Goal: Task Accomplishment & Management: Use online tool/utility

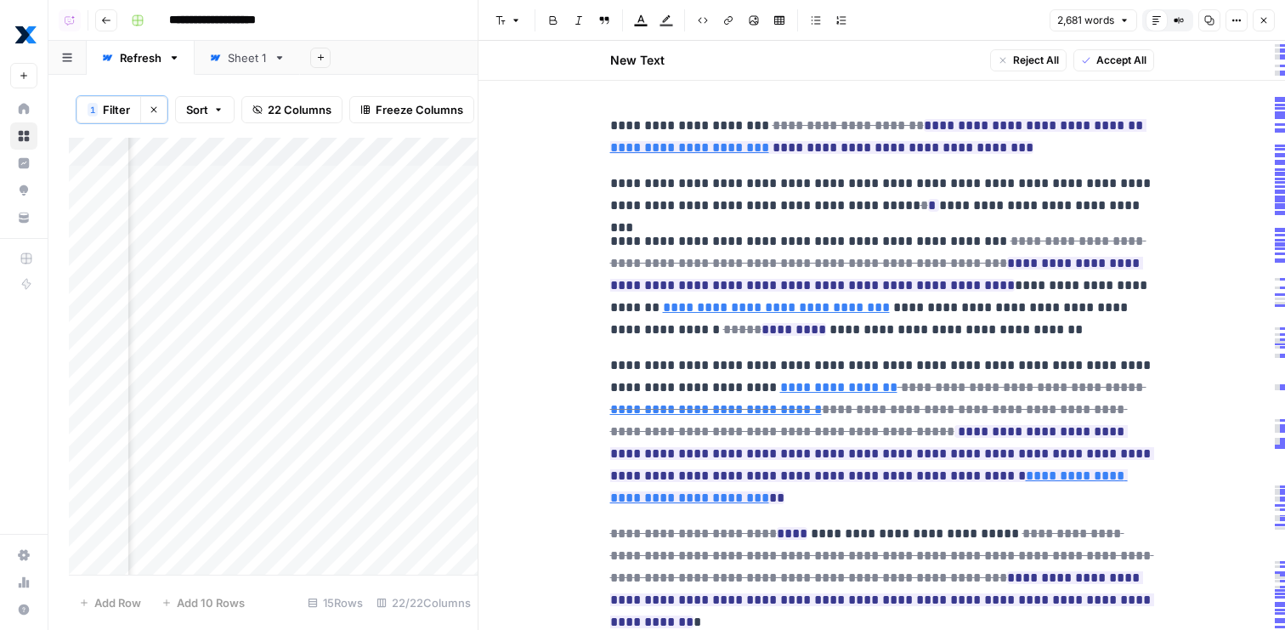
scroll to position [10659, 0]
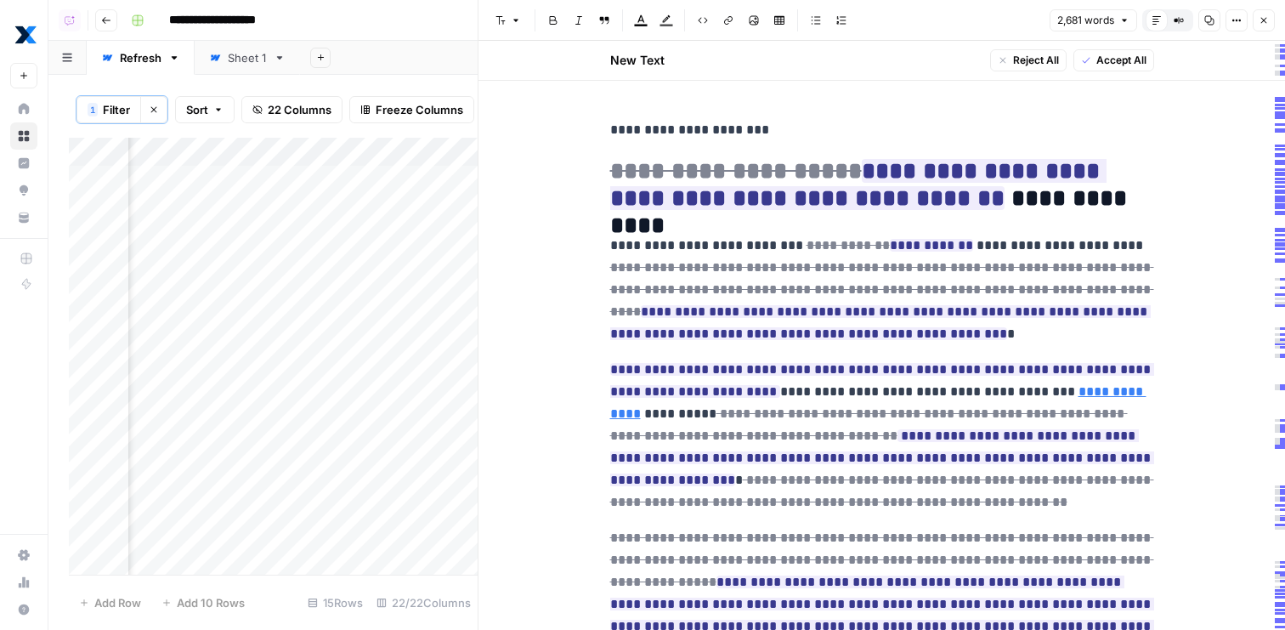
click at [1268, 18] on icon "button" at bounding box center [1263, 20] width 10 height 10
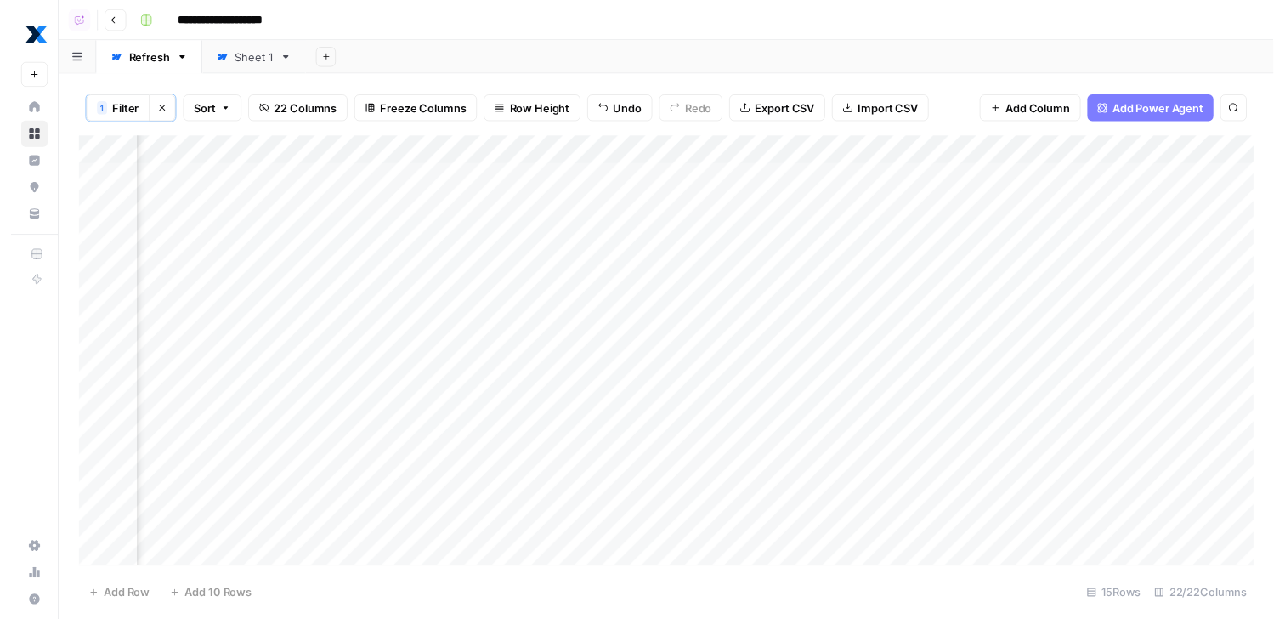
scroll to position [0, 2802]
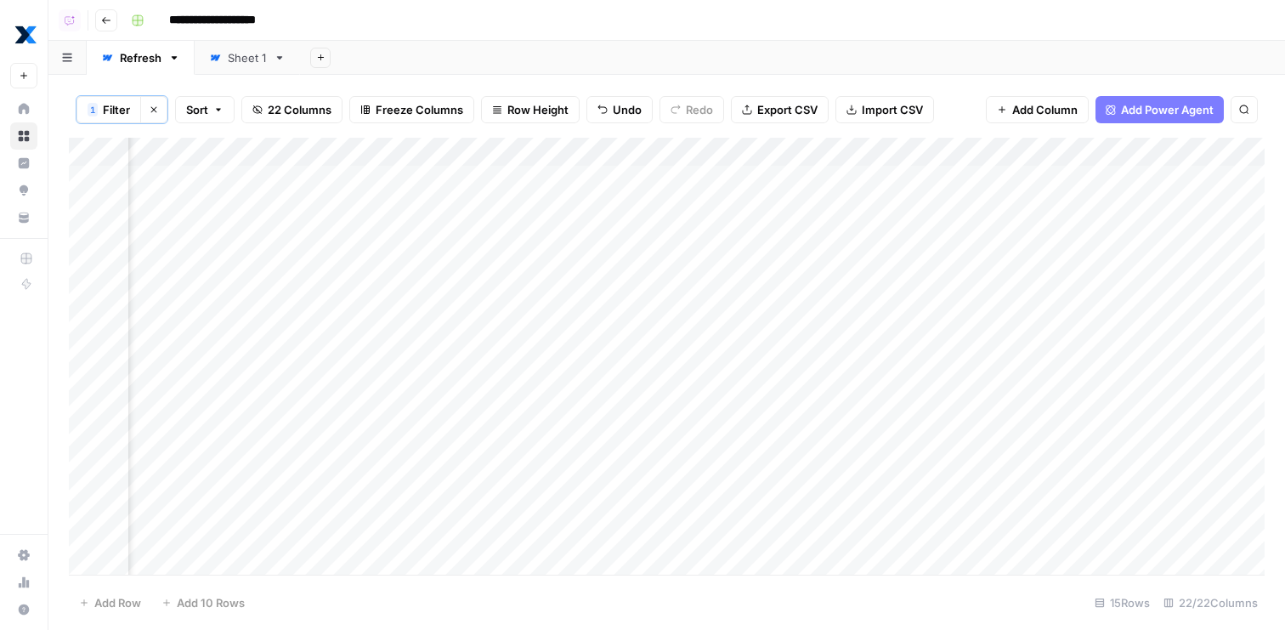
click at [341, 150] on div "Add Column" at bounding box center [667, 359] width 1196 height 442
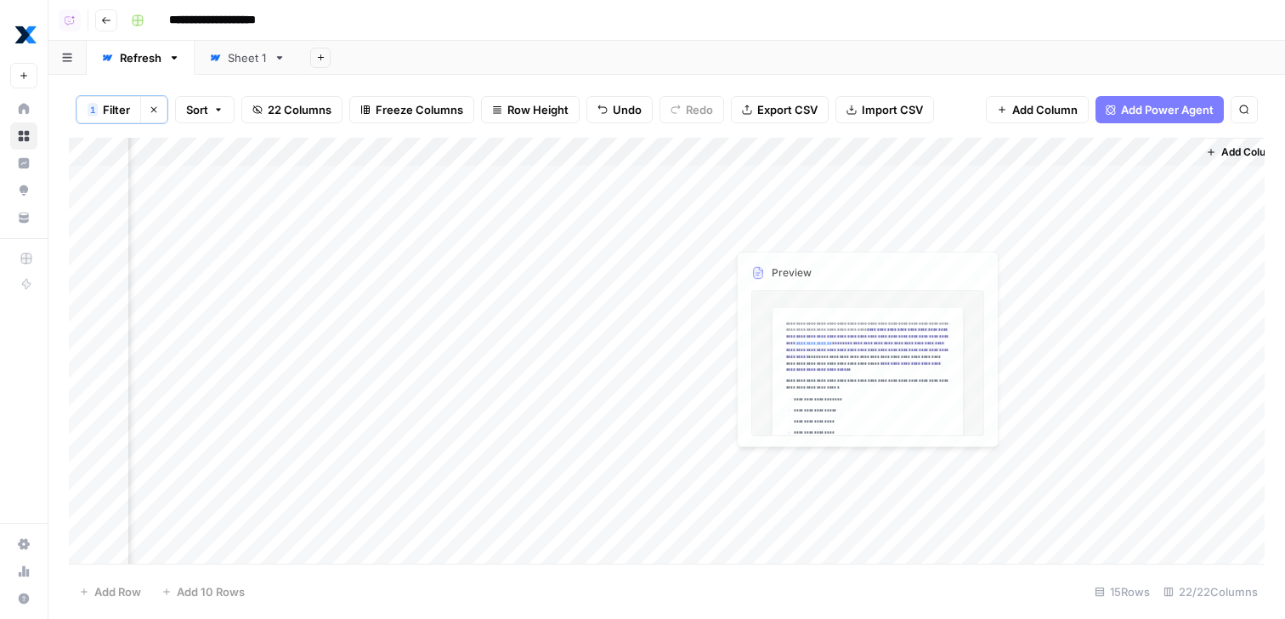
scroll to position [0, 3479]
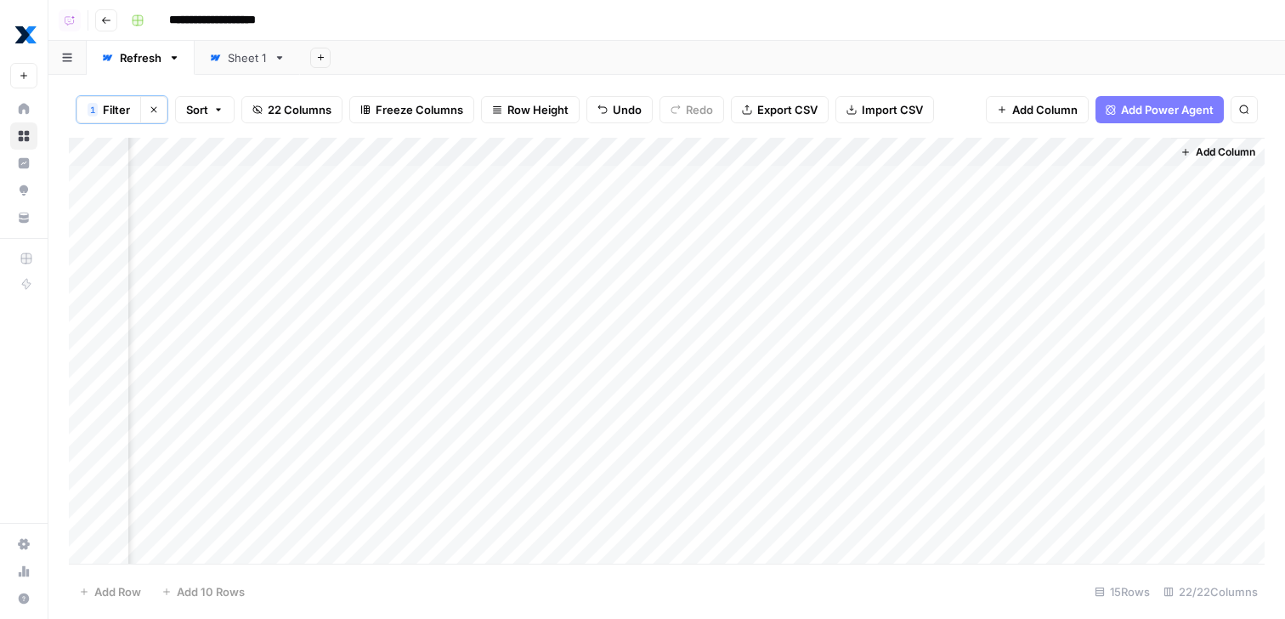
click at [895, 153] on div "Add Column" at bounding box center [667, 353] width 1196 height 431
type input "Webflow Export"
click at [871, 256] on span "Edit" at bounding box center [879, 251] width 149 height 17
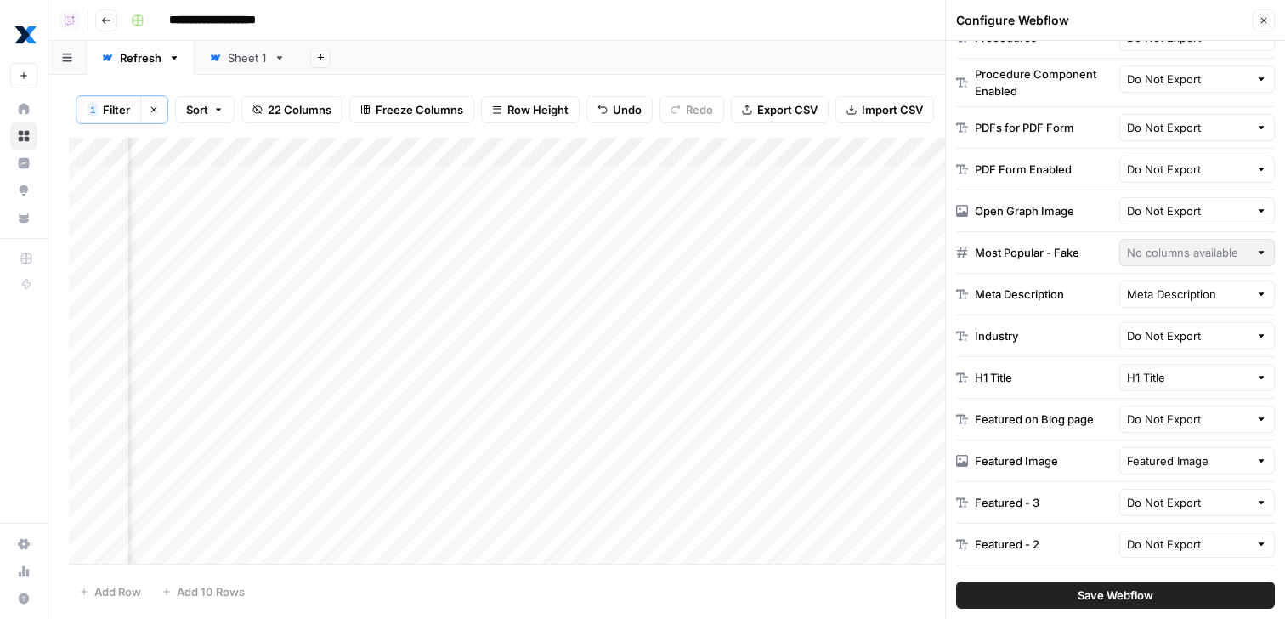
scroll to position [581, 0]
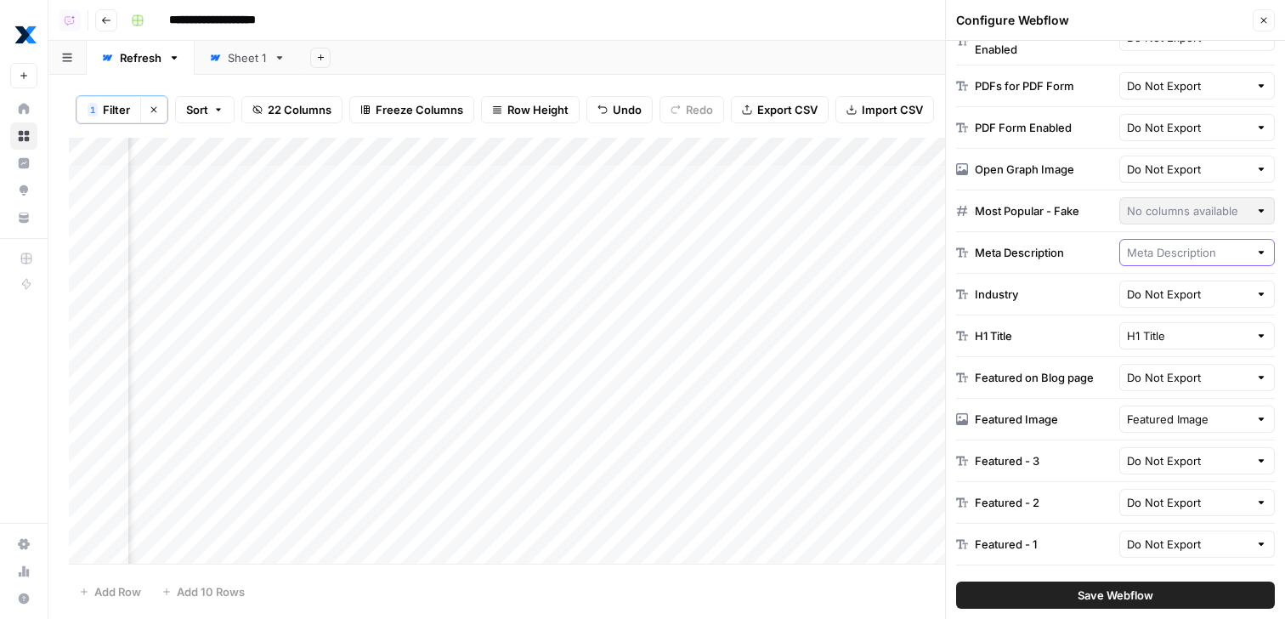
click at [1154, 256] on input "text" at bounding box center [1188, 252] width 122 height 17
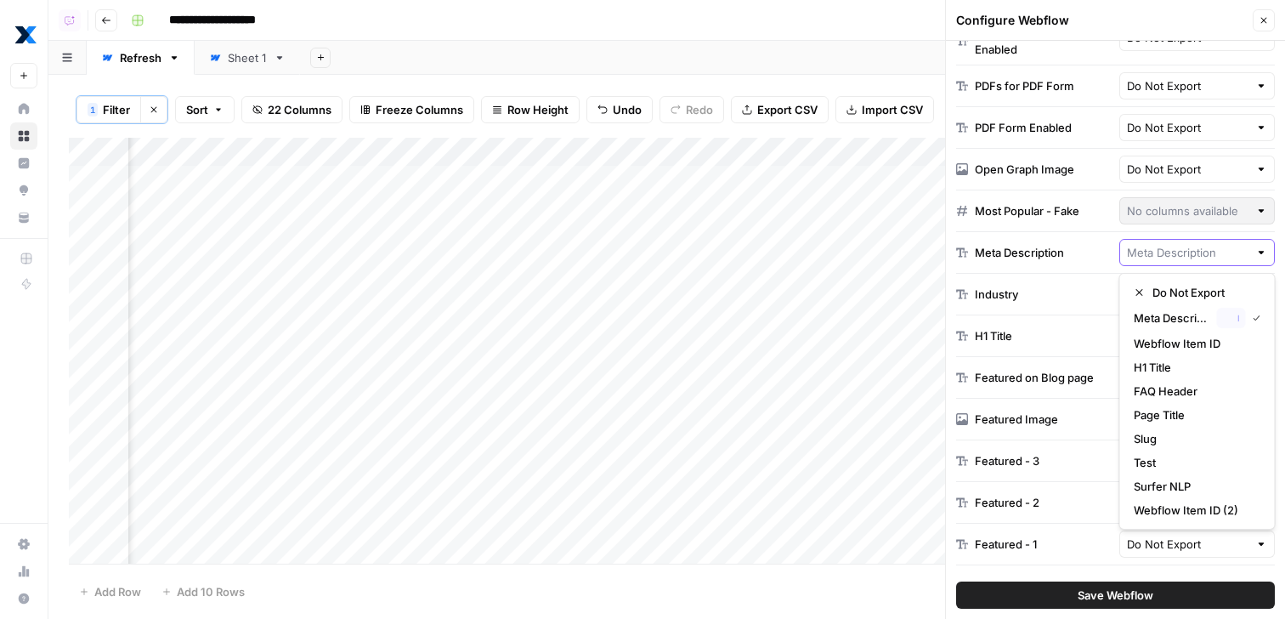
click at [1062, 259] on div "Meta Description" at bounding box center [1019, 252] width 89 height 17
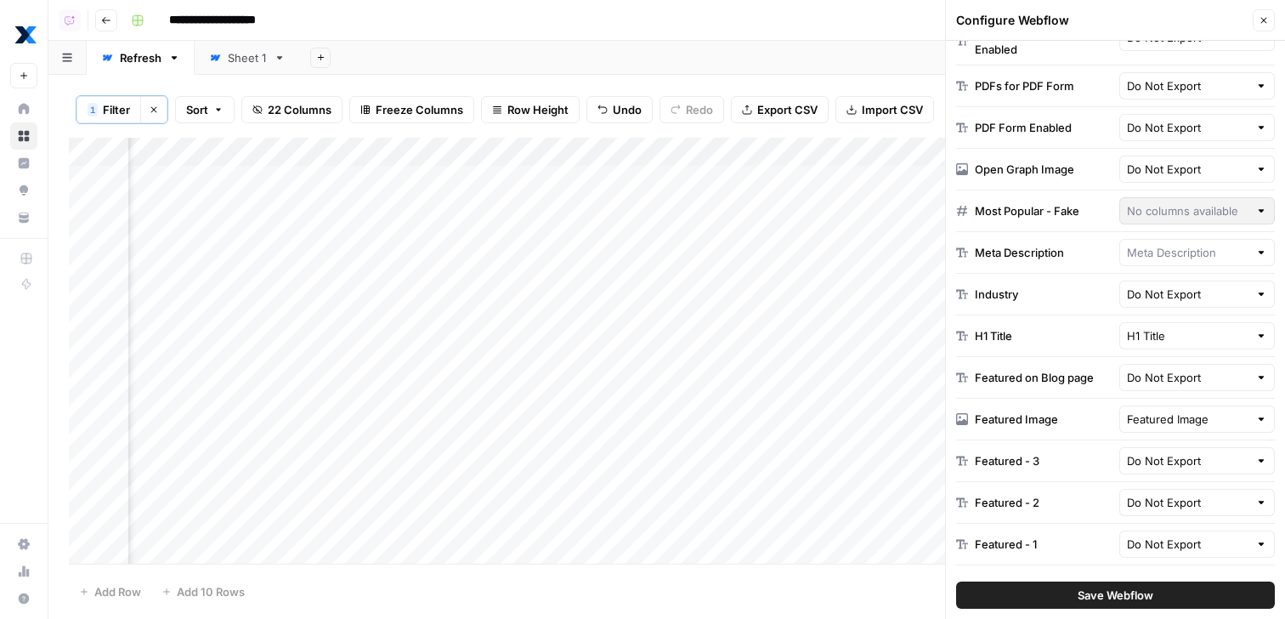
type input "Meta Description"
click at [1061, 319] on div "H1 Title H1 Title" at bounding box center [1115, 336] width 319 height 42
click at [1133, 300] on input "text" at bounding box center [1188, 294] width 122 height 17
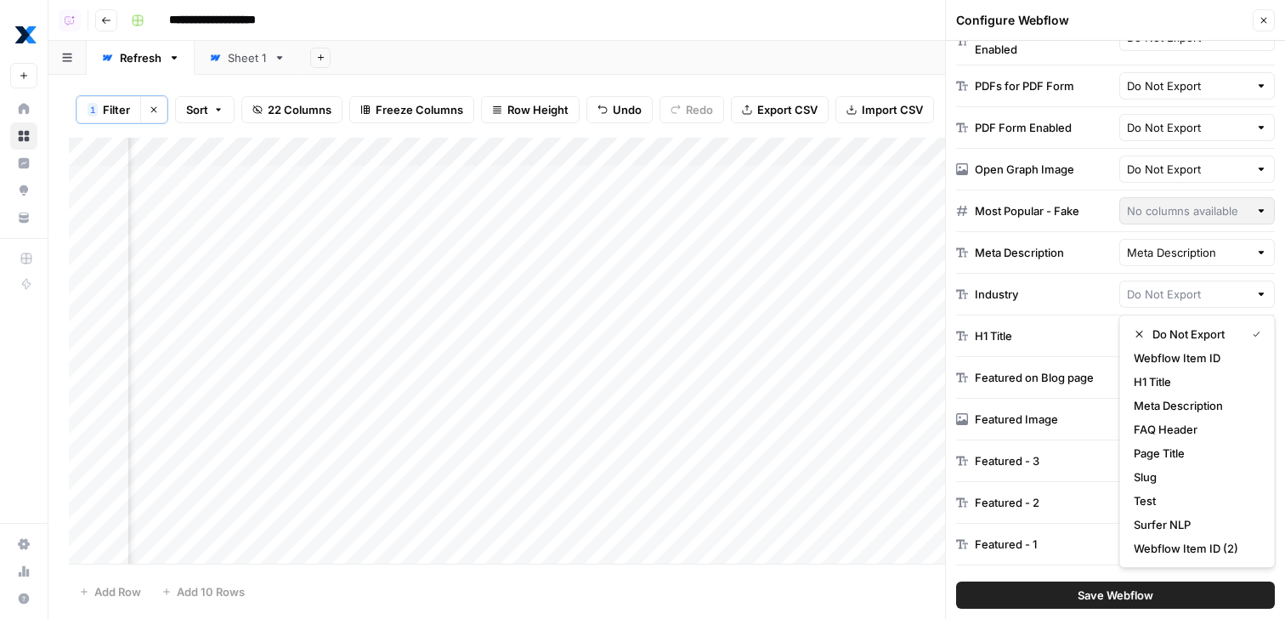
click at [1085, 293] on div "Industry" at bounding box center [1034, 294] width 156 height 17
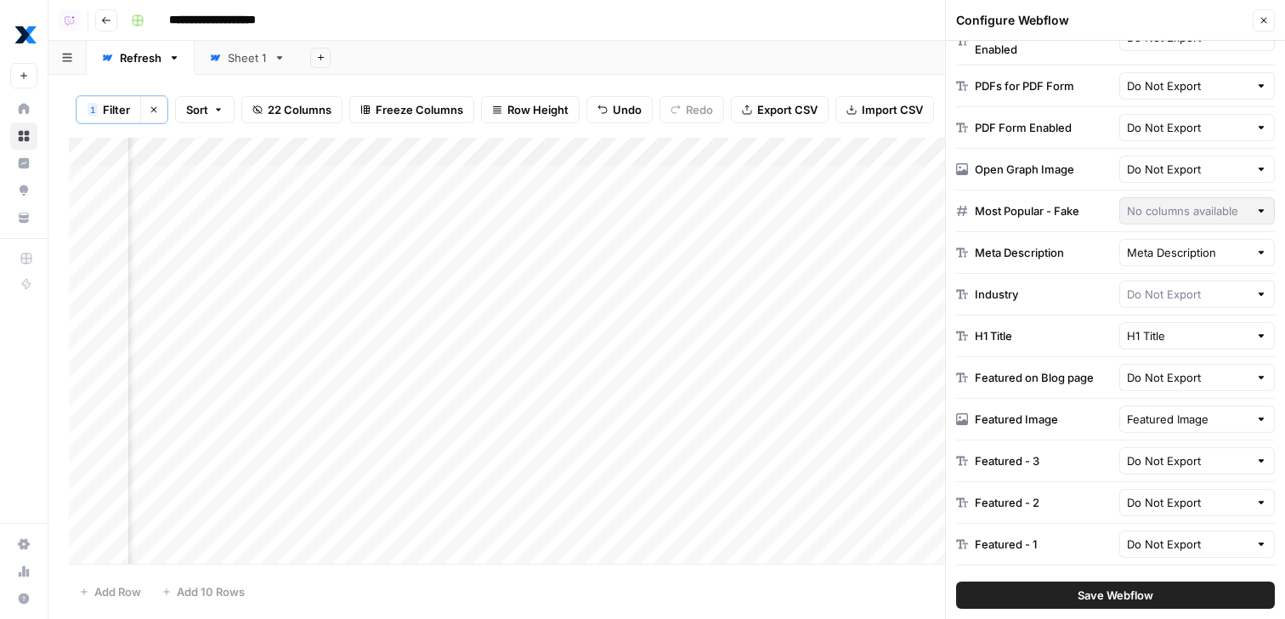
type input "Do Not Export"
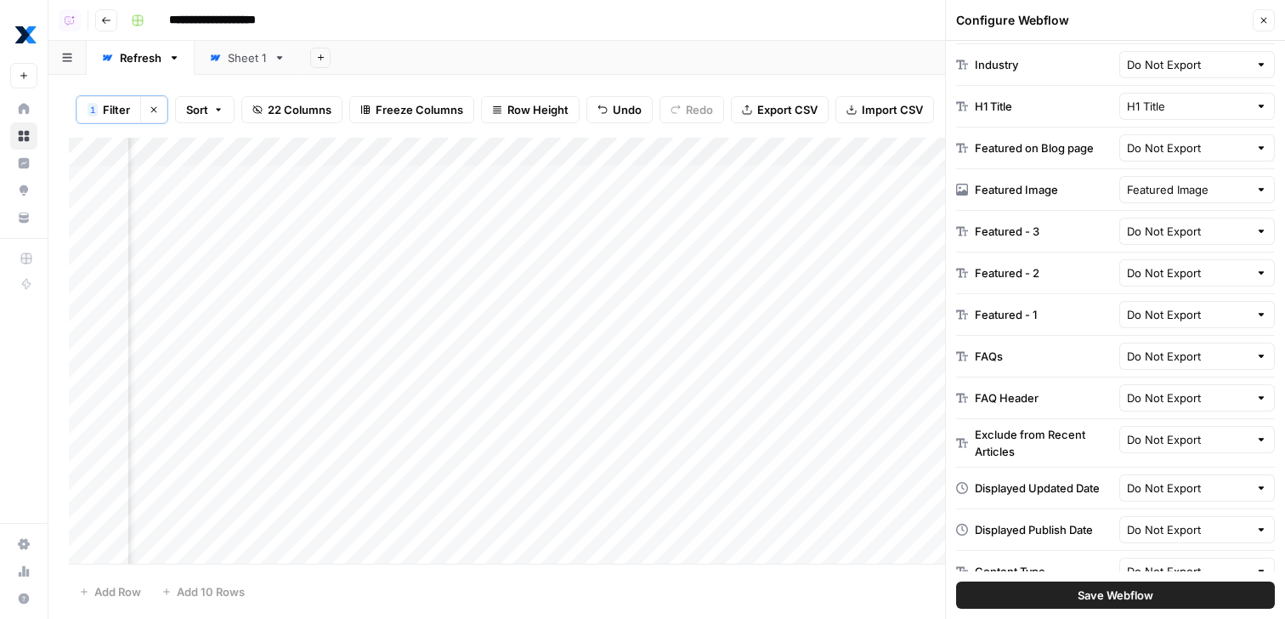
scroll to position [812, 0]
click at [1256, 11] on button "Close" at bounding box center [1264, 20] width 22 height 22
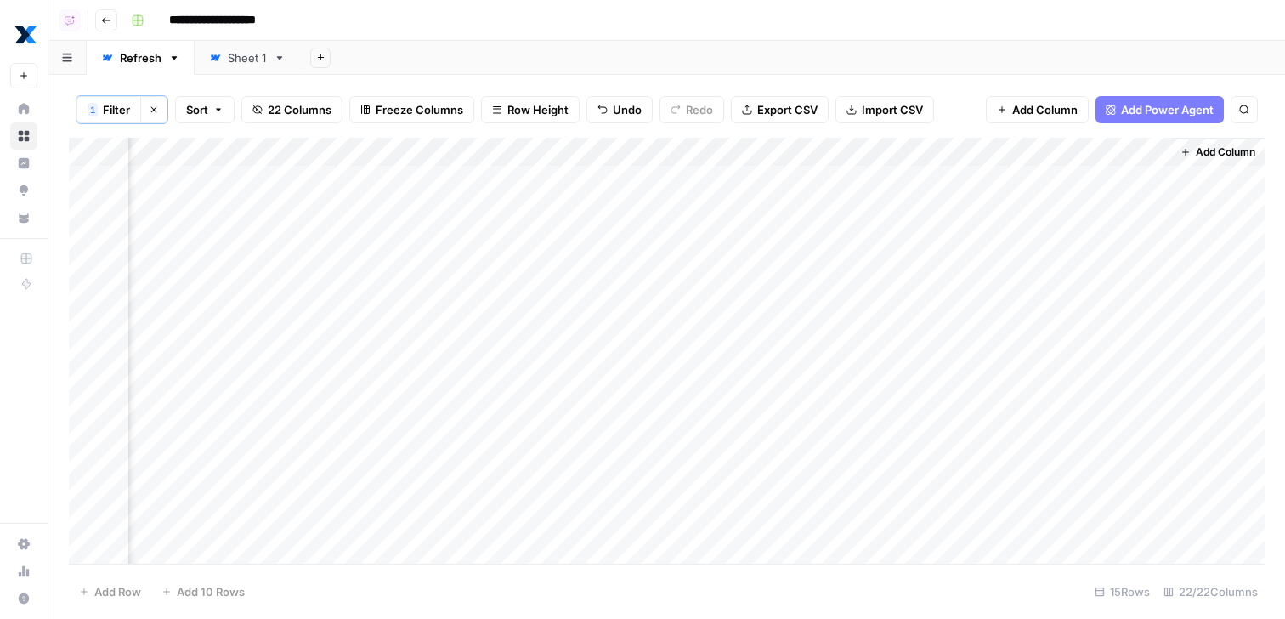
click at [1152, 151] on div "Add Column" at bounding box center [667, 353] width 1196 height 431
click at [986, 349] on span "Hide Column" at bounding box center [1032, 351] width 149 height 17
click at [1211, 149] on span "Add Column" at bounding box center [1225, 151] width 59 height 15
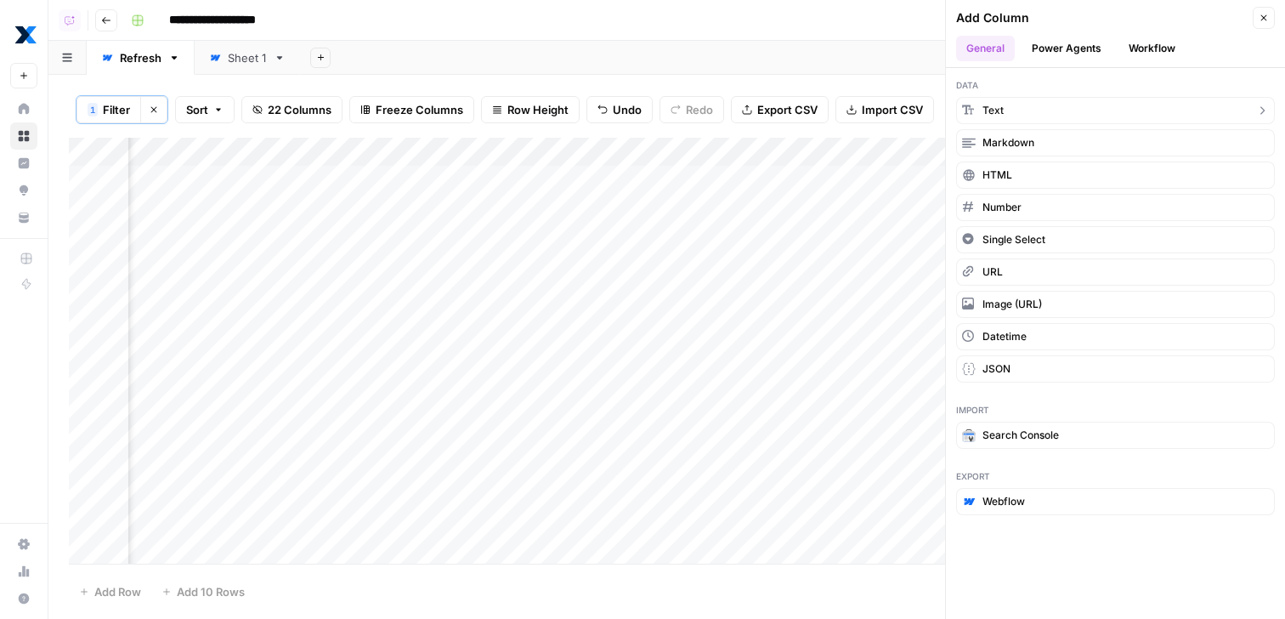
click at [1097, 114] on button "Text" at bounding box center [1115, 110] width 319 height 27
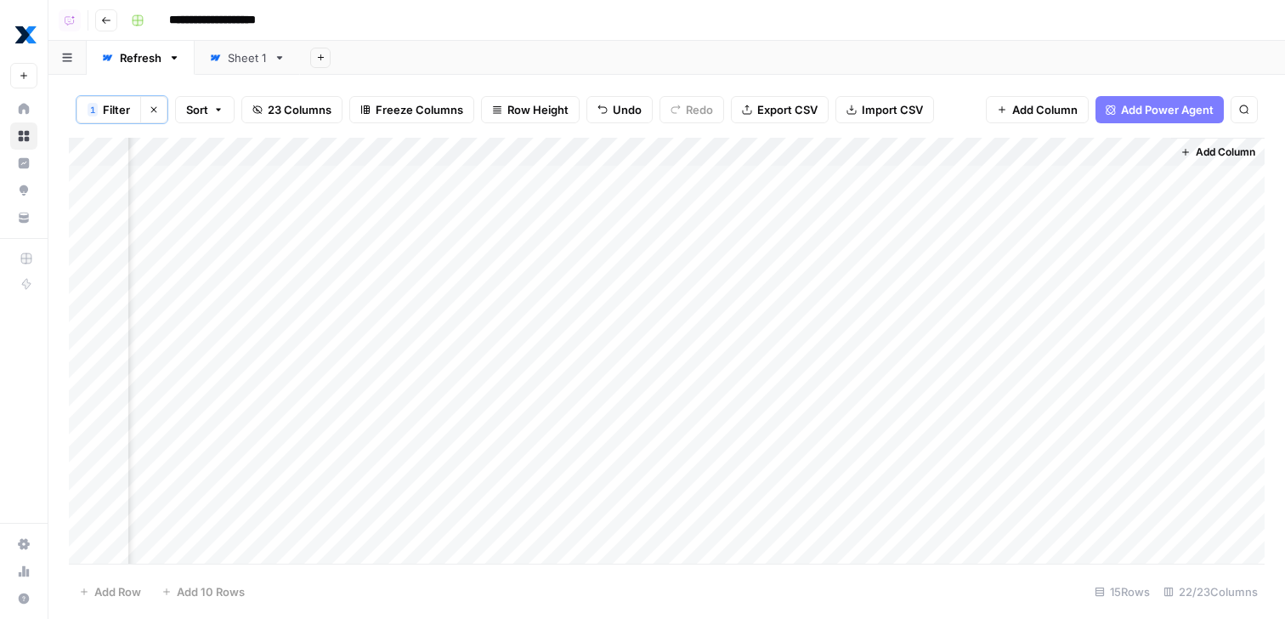
scroll to position [0, 3479]
drag, startPoint x: 1020, startPoint y: 141, endPoint x: 839, endPoint y: 134, distance: 181.1
click at [839, 138] on div "Add Column" at bounding box center [667, 353] width 1196 height 431
click at [838, 141] on div "Add Column" at bounding box center [667, 353] width 1196 height 431
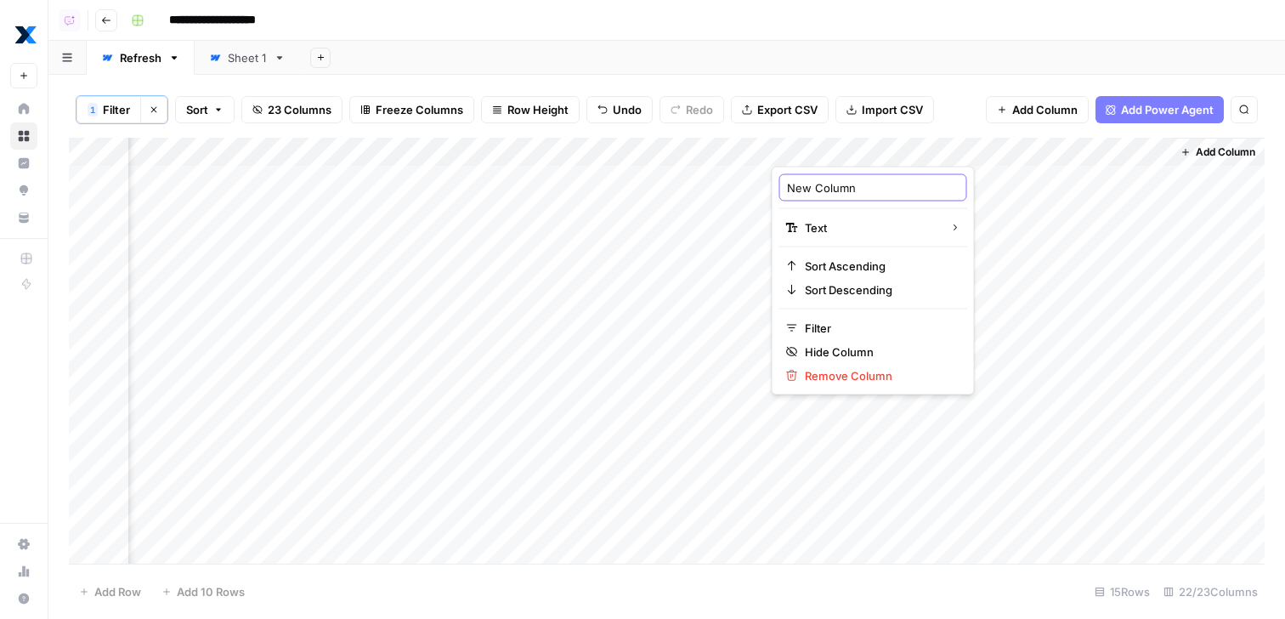
click at [845, 189] on input "New Column" at bounding box center [873, 187] width 173 height 17
type input "FAQ a"
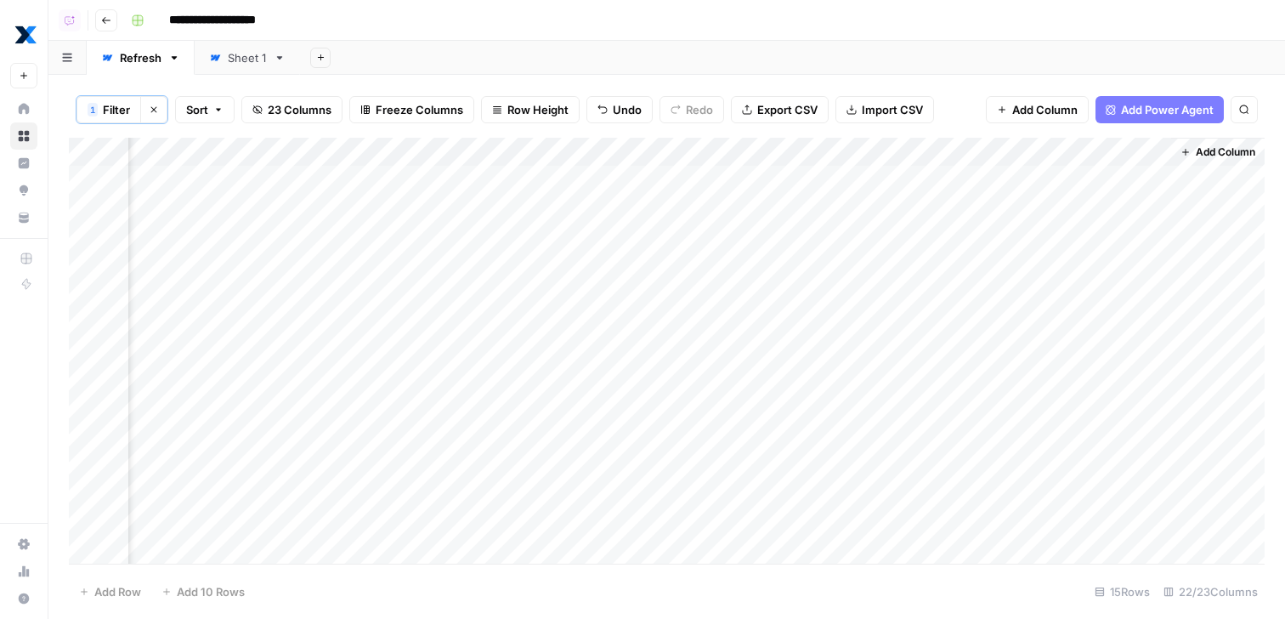
click at [998, 147] on div "Add Column" at bounding box center [667, 353] width 1196 height 431
click at [839, 388] on div "New Column Text Sort Ascending Sort Descending Filter Hide Column Remove Column" at bounding box center [873, 281] width 203 height 229
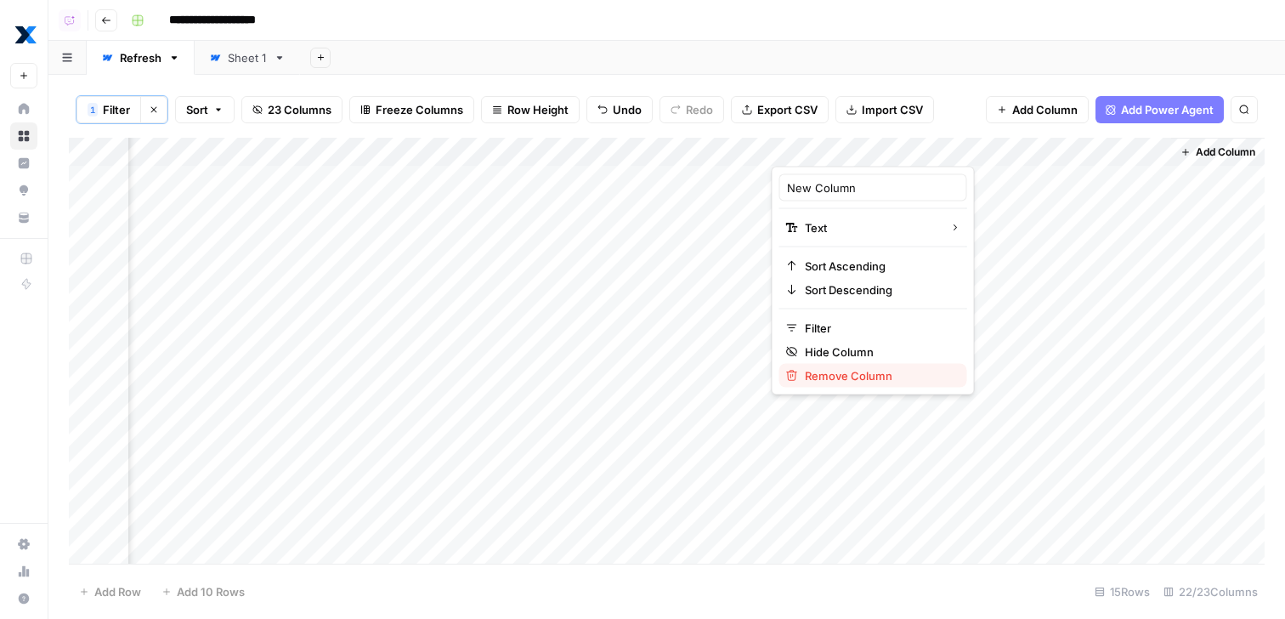
click at [841, 382] on span "Remove Column" at bounding box center [879, 375] width 149 height 17
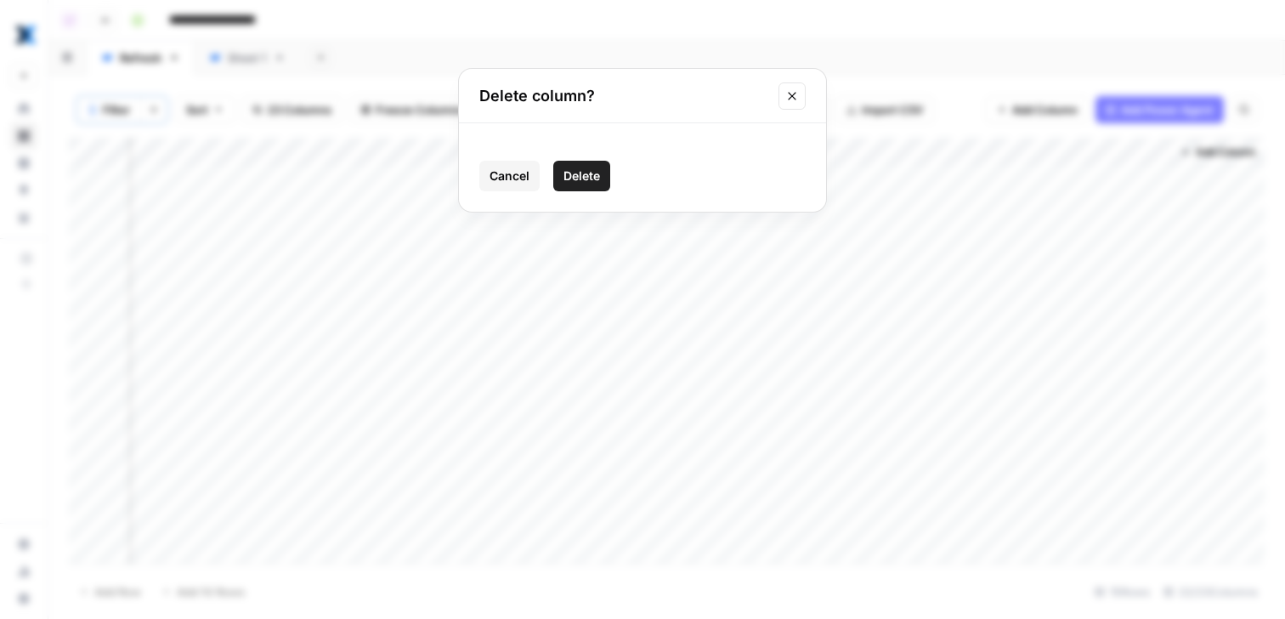
click at [576, 152] on div "Cancel Delete" at bounding box center [642, 167] width 367 height 88
click at [577, 191] on div "Cancel Delete" at bounding box center [642, 167] width 367 height 88
click at [579, 167] on button "Delete" at bounding box center [581, 176] width 57 height 31
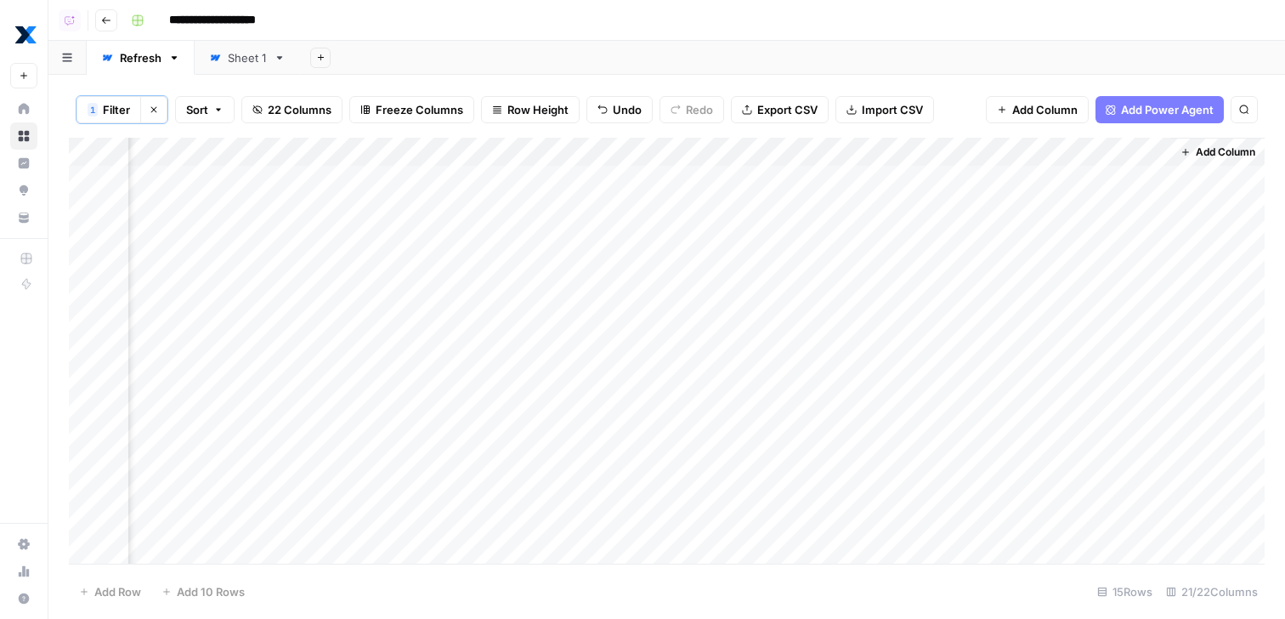
scroll to position [0, 3234]
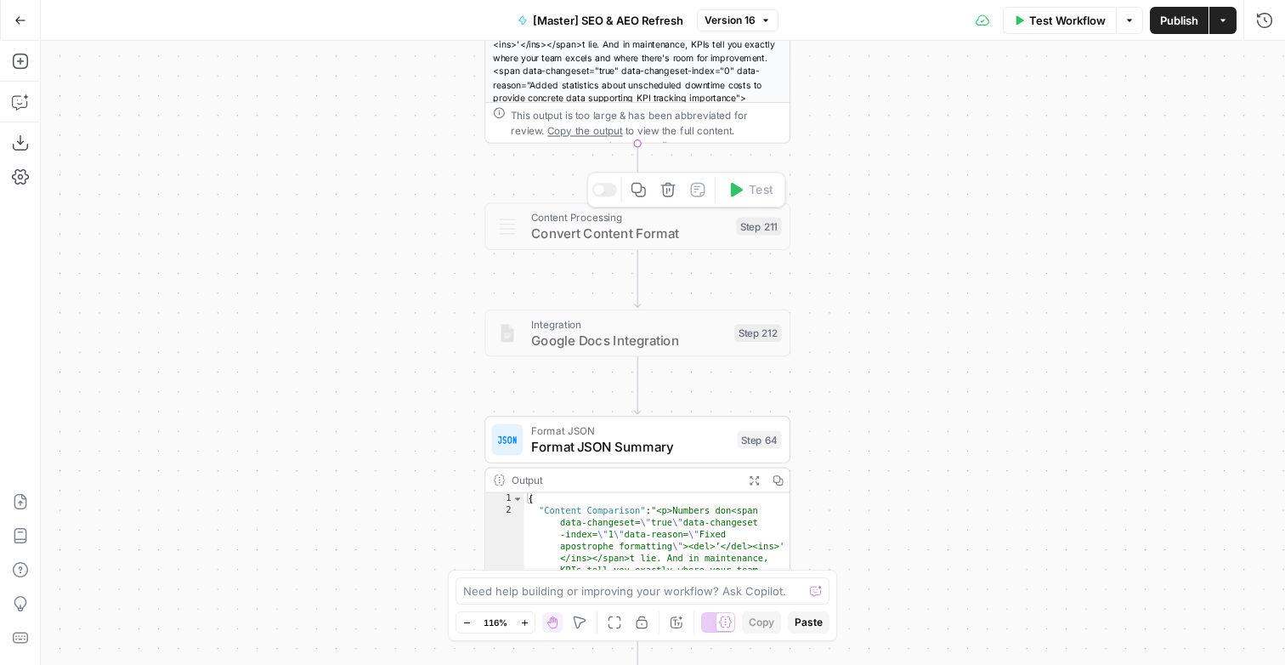
click at [596, 190] on div at bounding box center [599, 189] width 10 height 10
click at [689, 244] on div "Content Processing Convert Content Format Step 211 Copy step Delete step Add No…" at bounding box center [637, 226] width 306 height 48
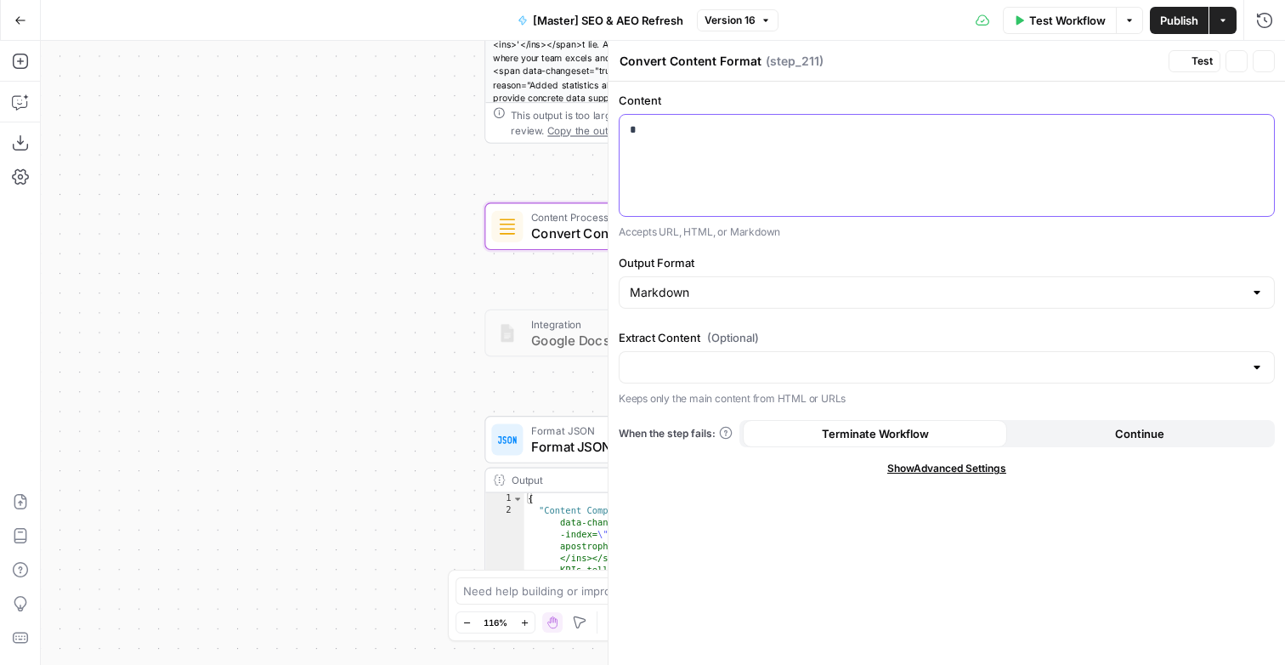
click at [885, 180] on div "*" at bounding box center [946, 165] width 654 height 101
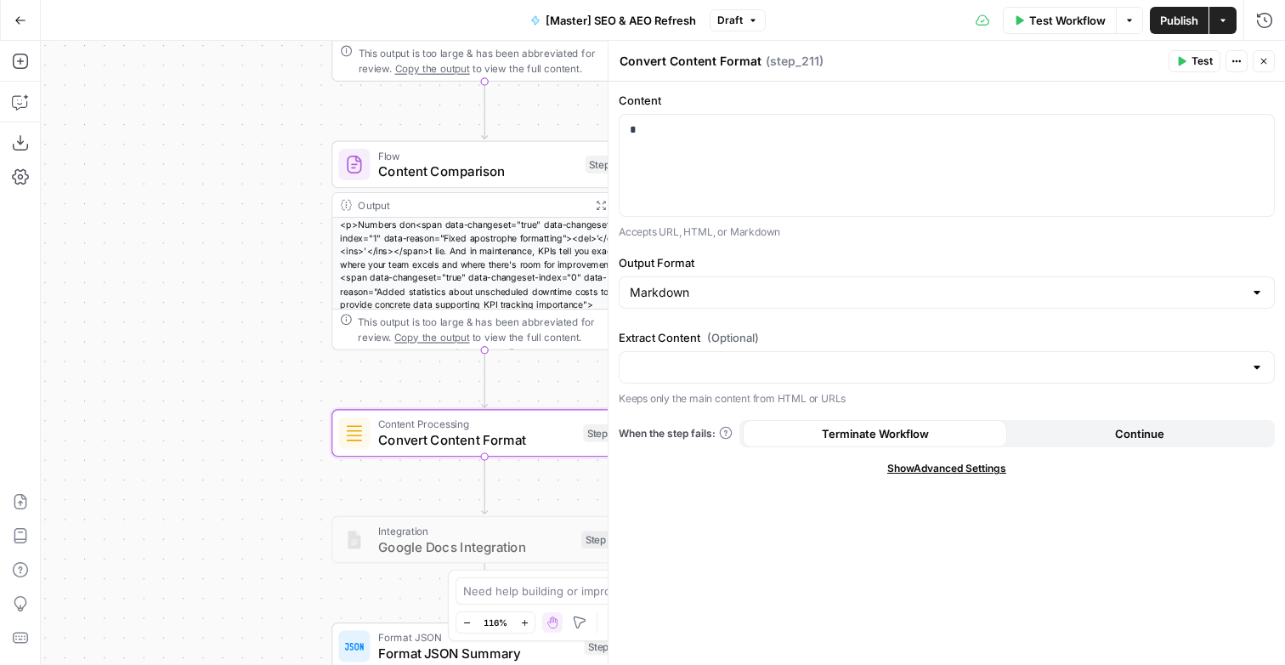
drag, startPoint x: 211, startPoint y: 305, endPoint x: 252, endPoint y: 273, distance: 52.7
click at [210, 301] on div "true false false true false true Workflow Set Inputs Inputs Content Processing …" at bounding box center [663, 353] width 1244 height 624
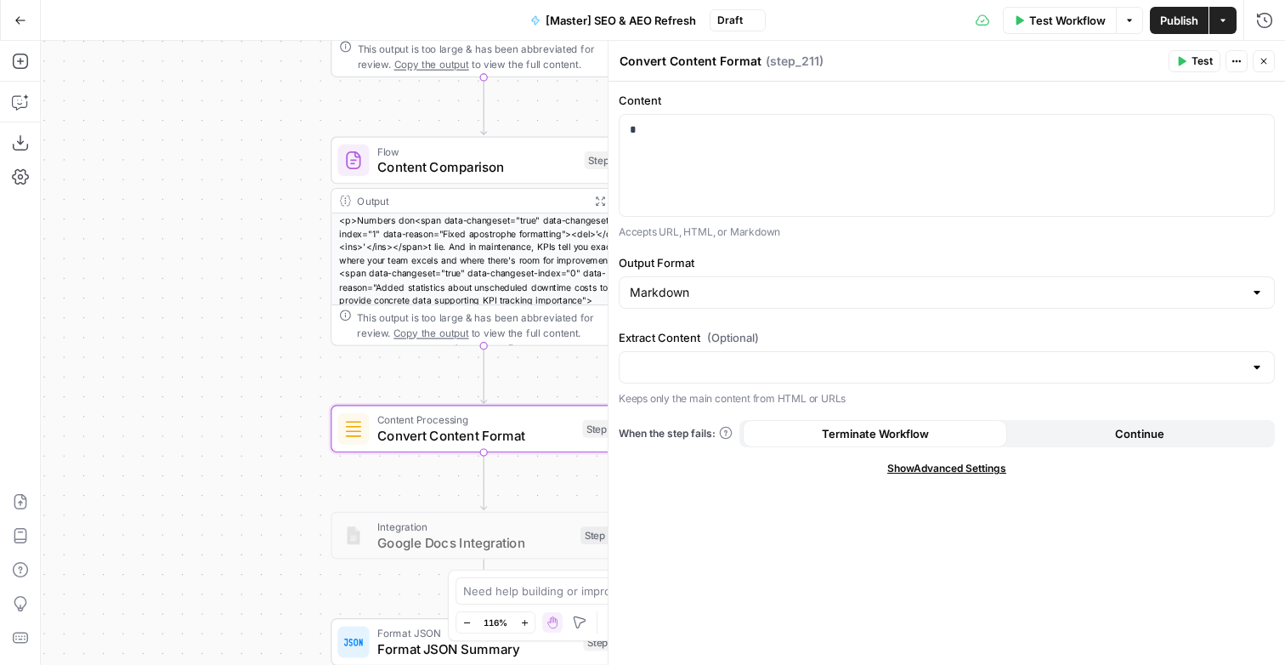
drag, startPoint x: 252, startPoint y: 273, endPoint x: 154, endPoint y: 351, distance: 125.8
click at [154, 351] on div "true false false true false true Workflow Set Inputs Inputs Content Processing …" at bounding box center [663, 353] width 1244 height 624
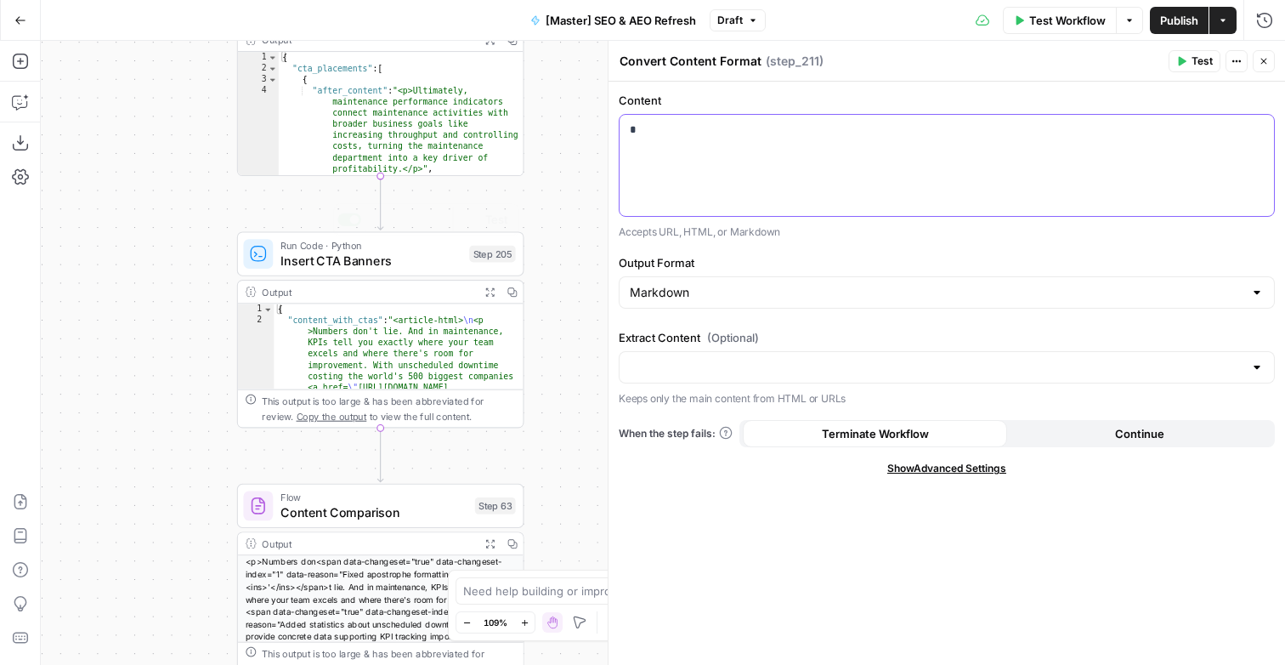
click at [842, 203] on div "*" at bounding box center [946, 165] width 654 height 101
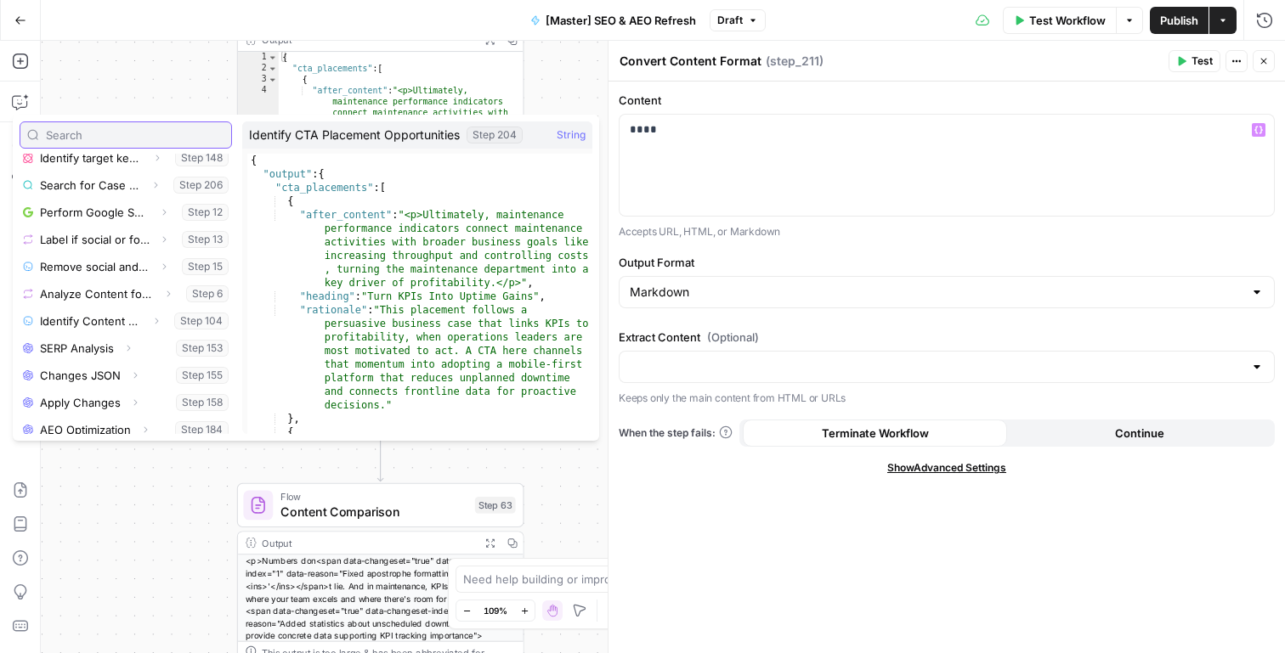
scroll to position [644, 0]
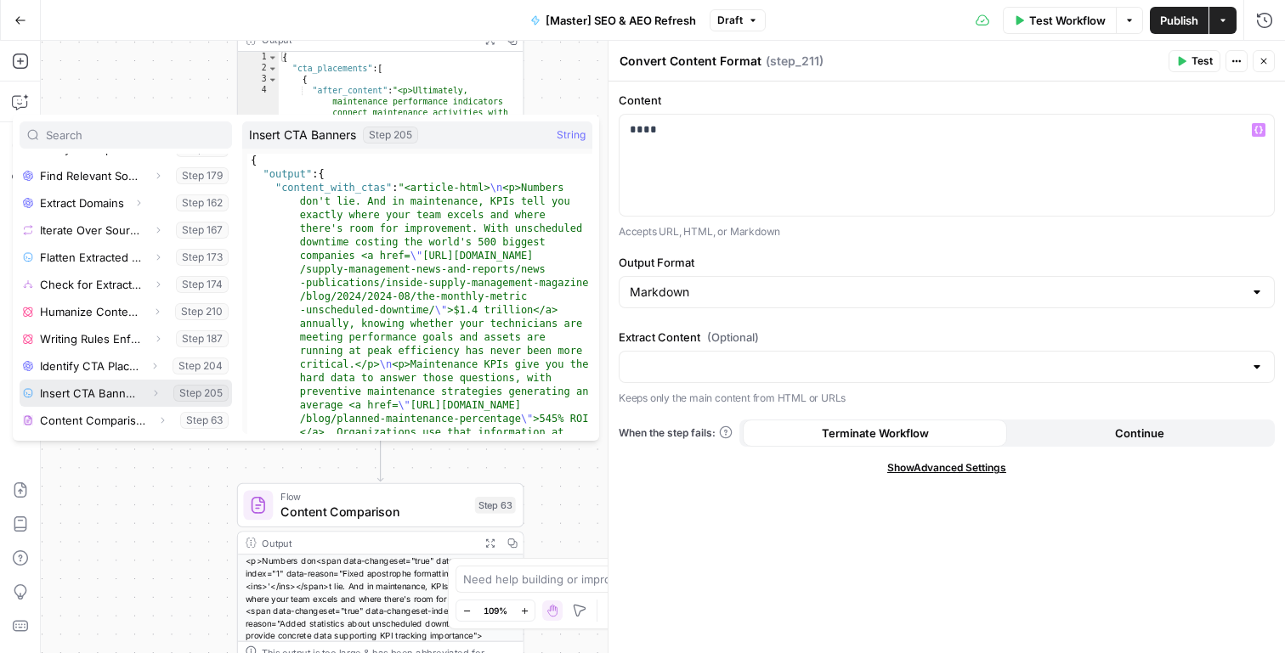
click at [156, 397] on icon "button" at bounding box center [155, 393] width 10 height 10
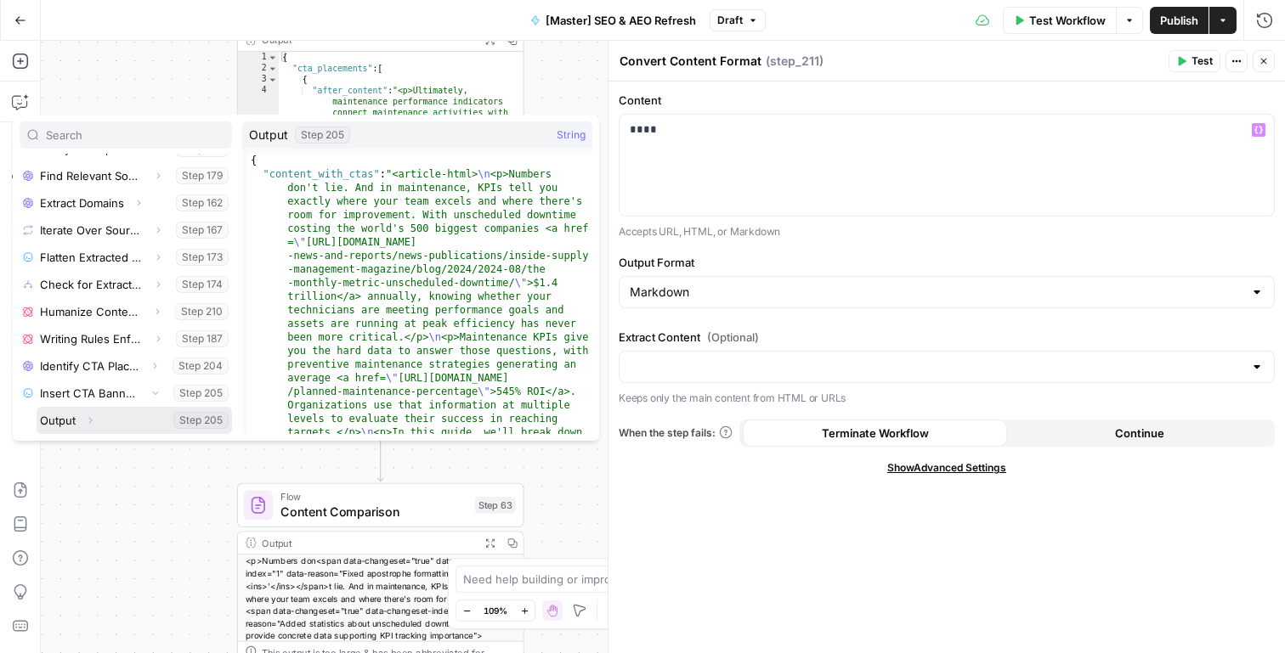
click at [93, 421] on icon "button" at bounding box center [90, 421] width 10 height 10
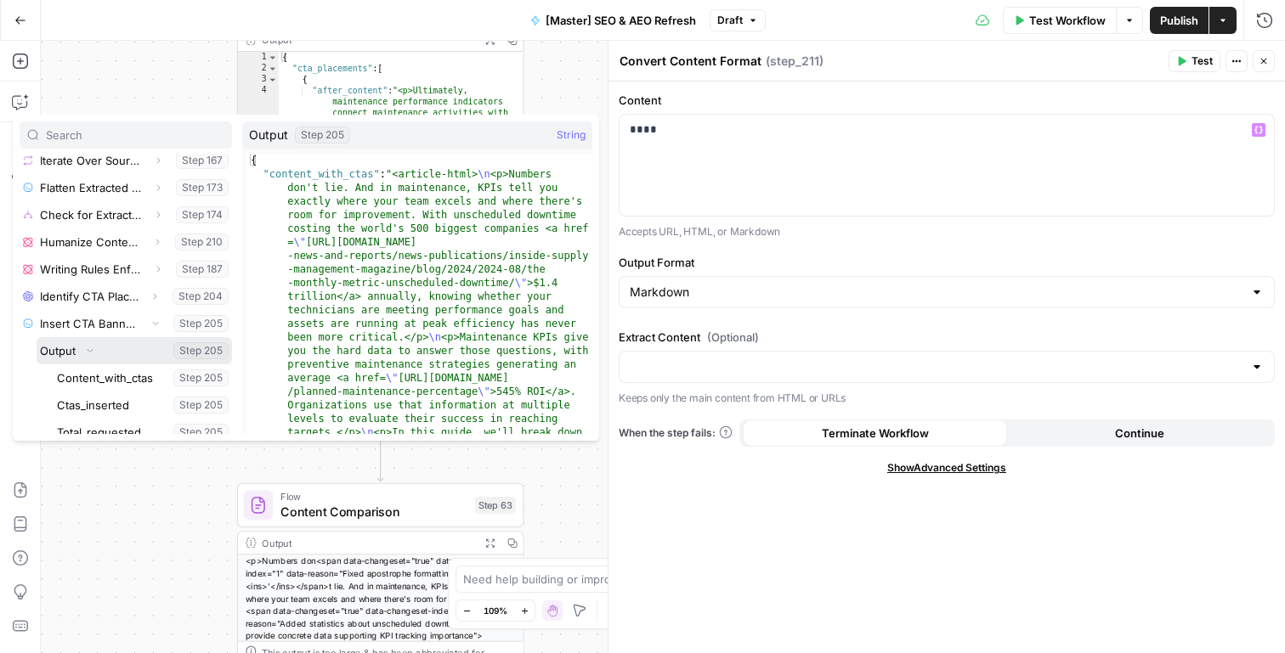
scroll to position [716, 0]
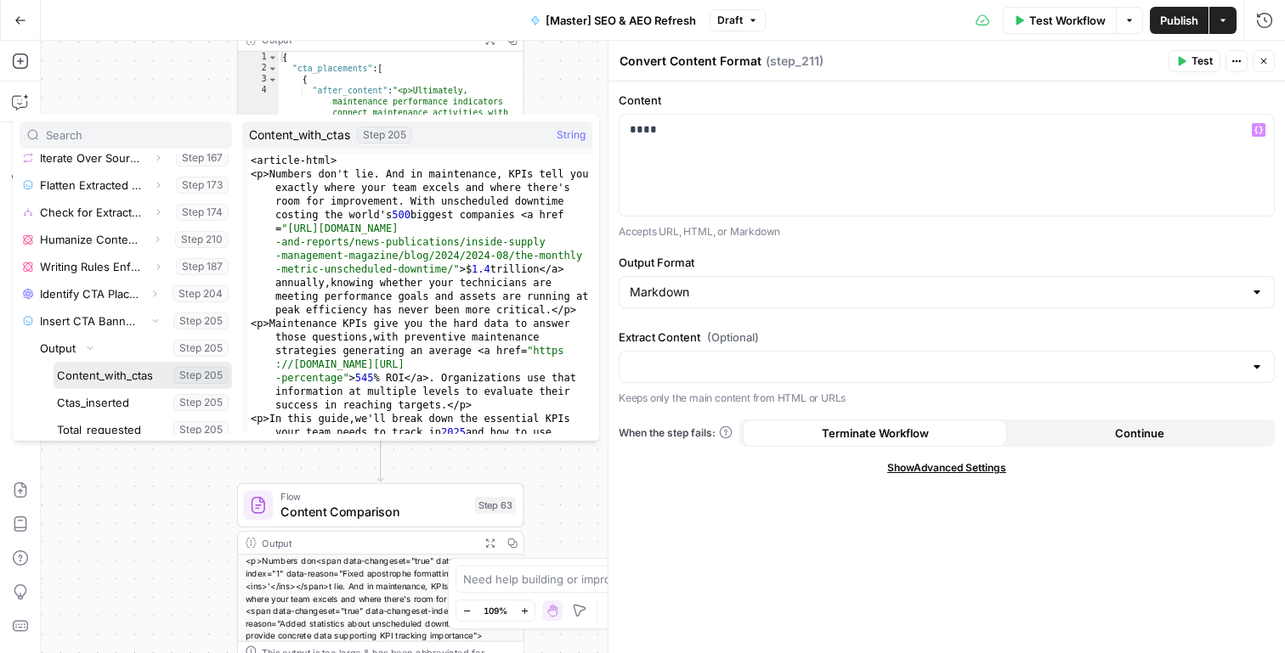
click at [134, 376] on button "Select variable Content_with_ctas" at bounding box center [143, 375] width 178 height 27
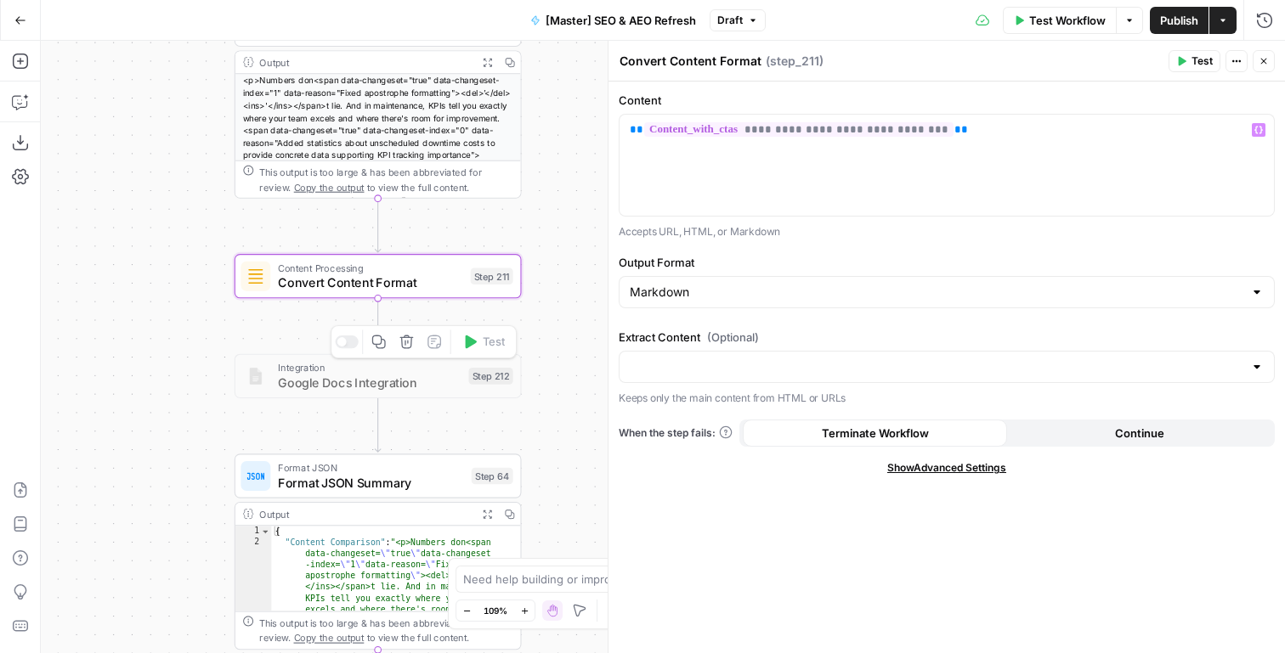
click at [343, 347] on div at bounding box center [341, 341] width 9 height 9
click at [358, 387] on span "Google Docs Integration" at bounding box center [370, 383] width 184 height 19
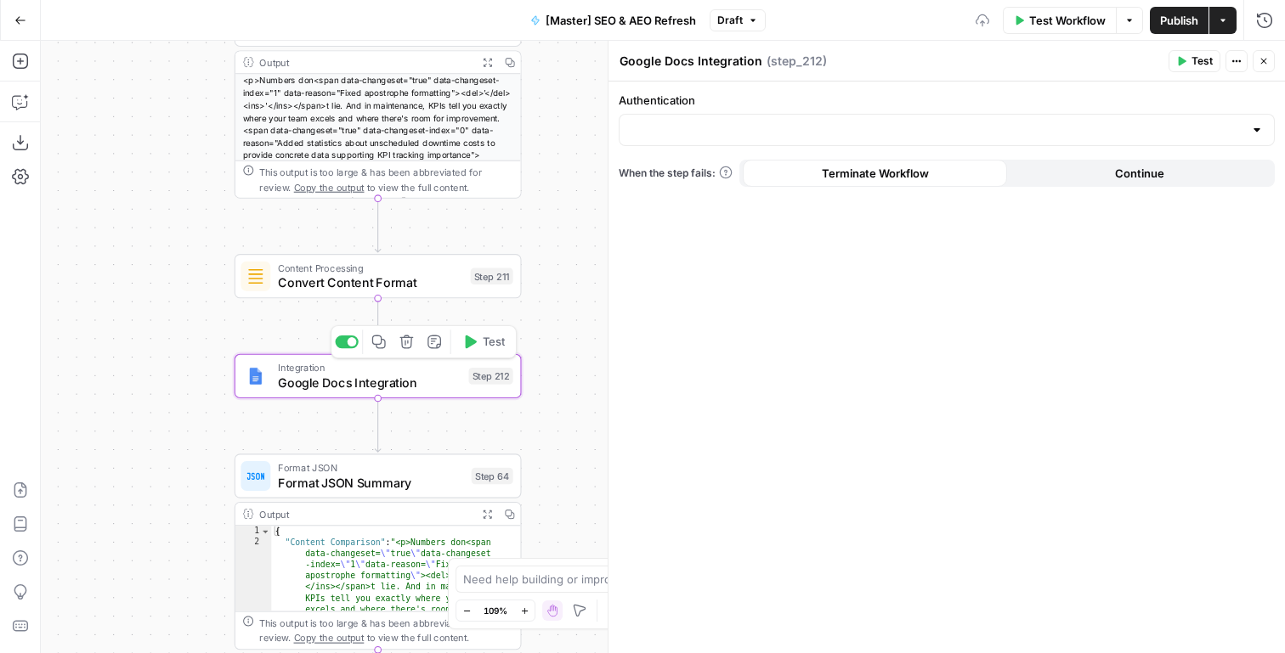
click at [852, 115] on div at bounding box center [947, 130] width 656 height 32
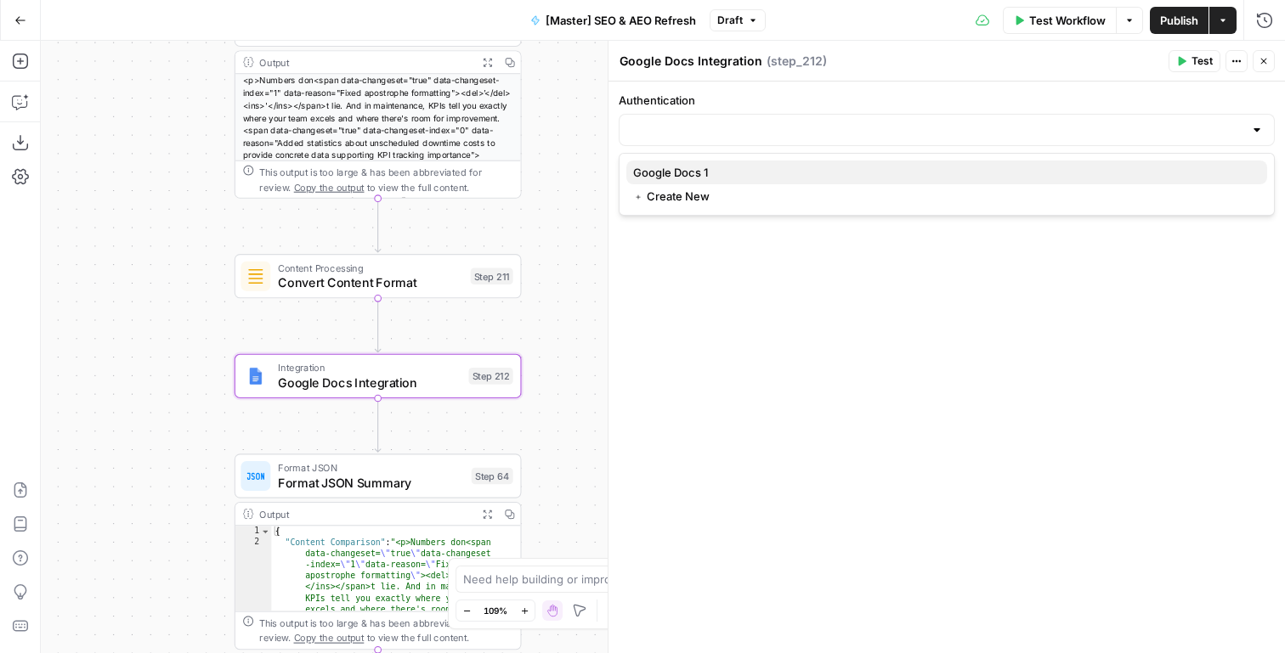
click at [819, 167] on span "Google Docs 1" at bounding box center [943, 172] width 620 height 17
type input "Google Docs 1"
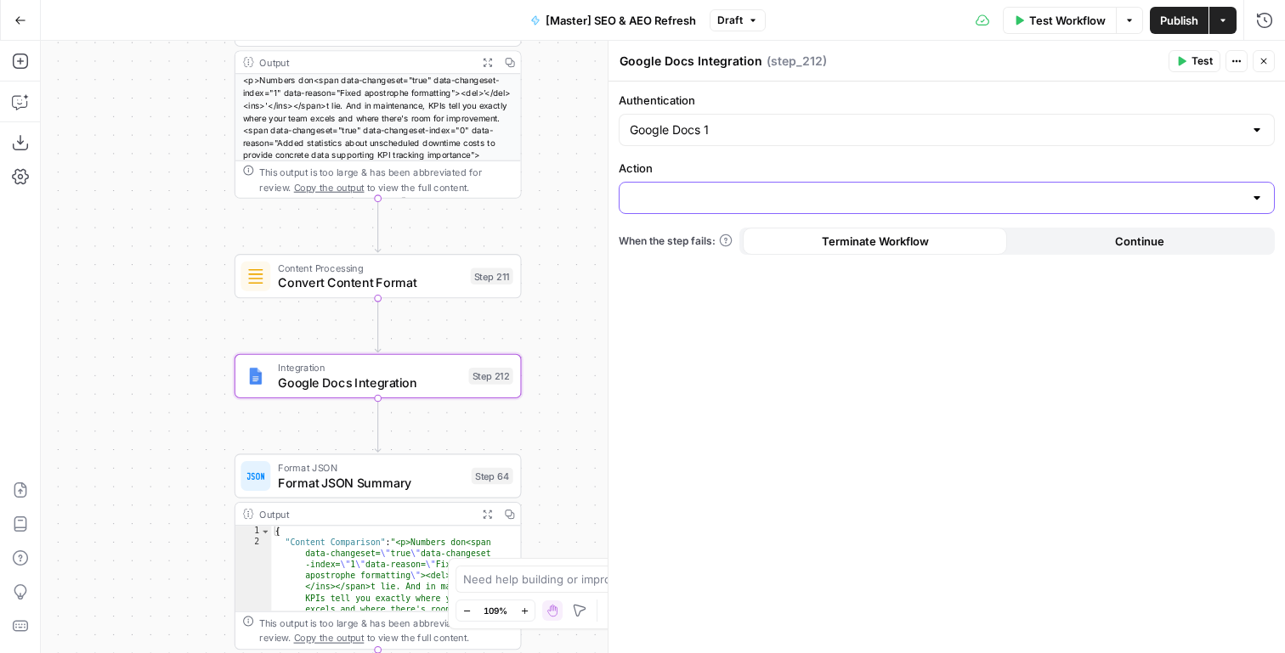
click at [815, 197] on input "Action" at bounding box center [937, 197] width 614 height 17
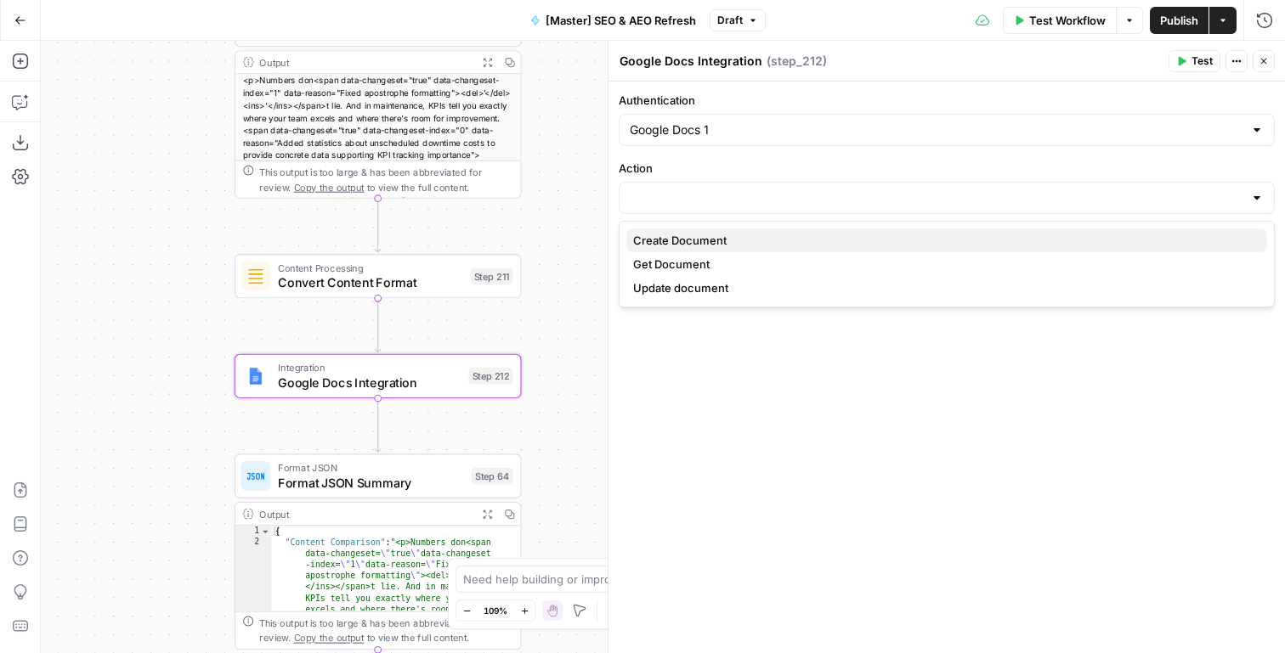
click at [812, 246] on span "Create Document" at bounding box center [943, 240] width 620 height 17
type input "Create Document"
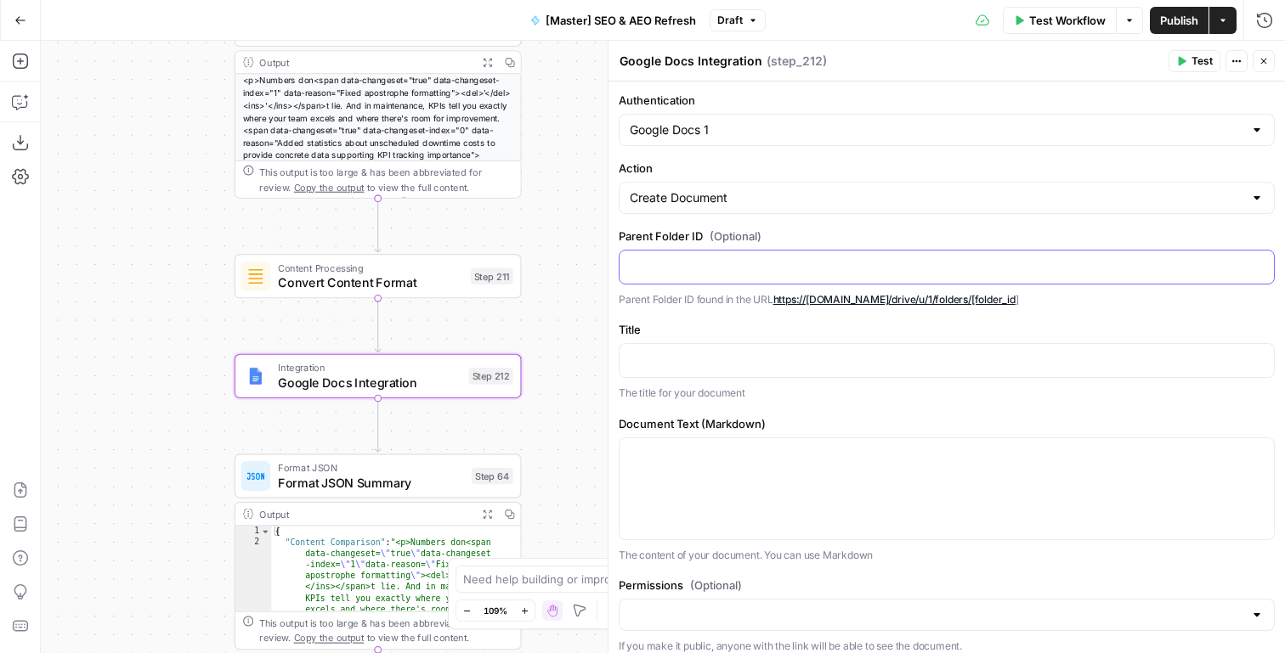
click at [783, 257] on p at bounding box center [947, 265] width 634 height 17
click at [827, 325] on label "Title" at bounding box center [947, 329] width 656 height 17
click at [827, 352] on p at bounding box center [947, 359] width 634 height 17
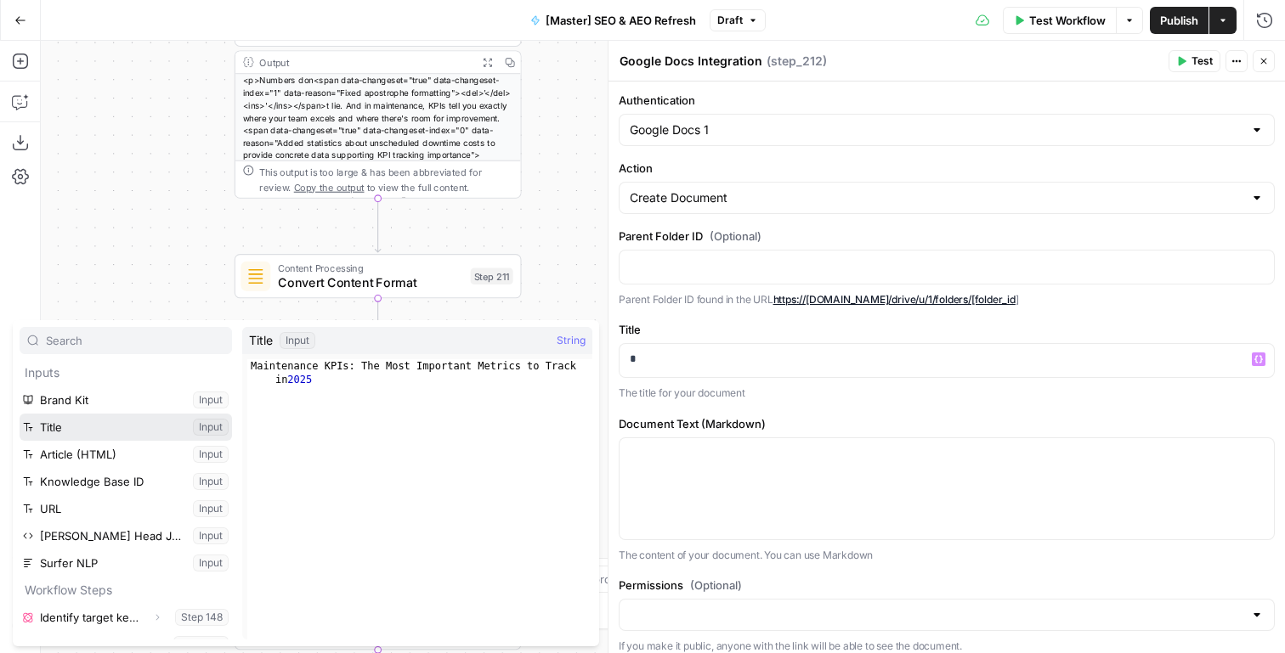
click at [105, 434] on button "Select variable Title" at bounding box center [126, 427] width 212 height 27
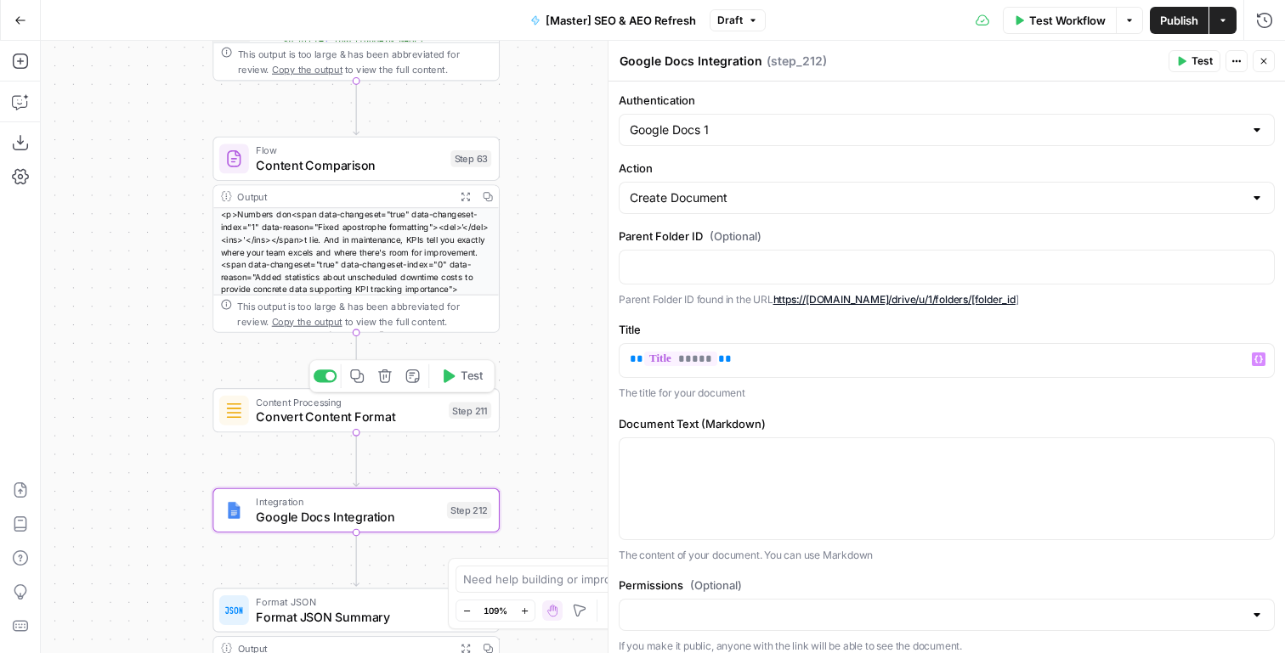
click at [481, 365] on button "Test" at bounding box center [462, 377] width 58 height 24
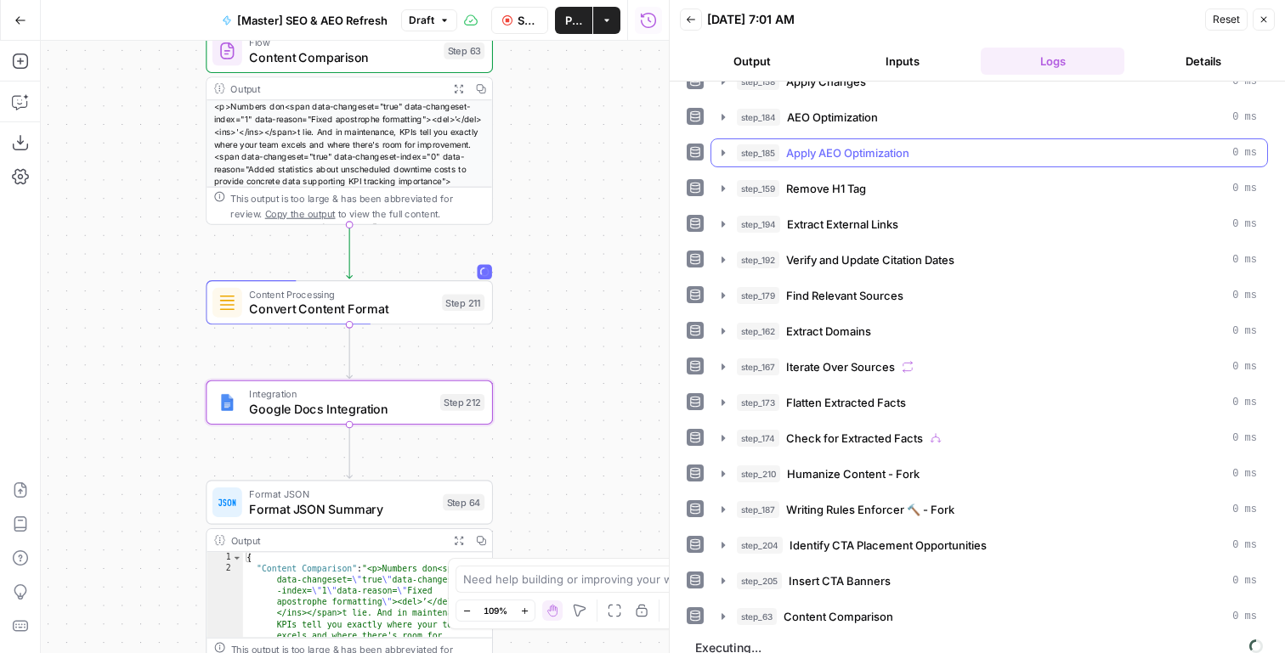
scroll to position [361, 0]
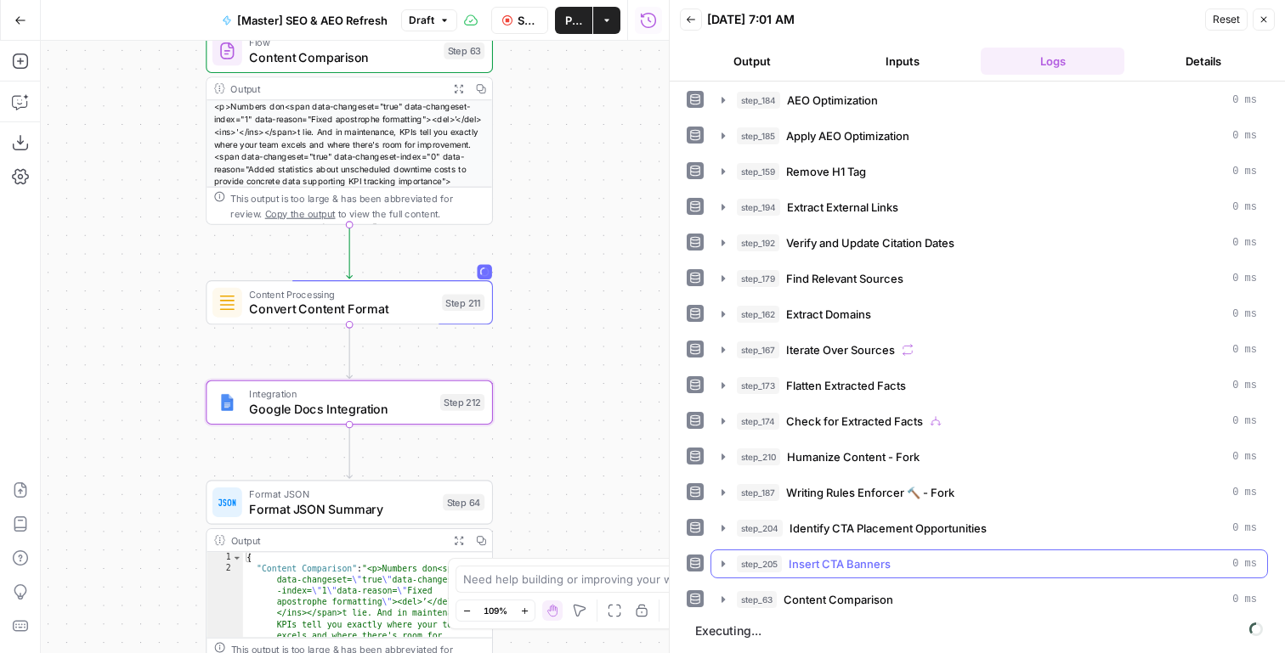
click at [931, 557] on div "step_205 Insert CTA Banners 0 ms" at bounding box center [997, 564] width 520 height 17
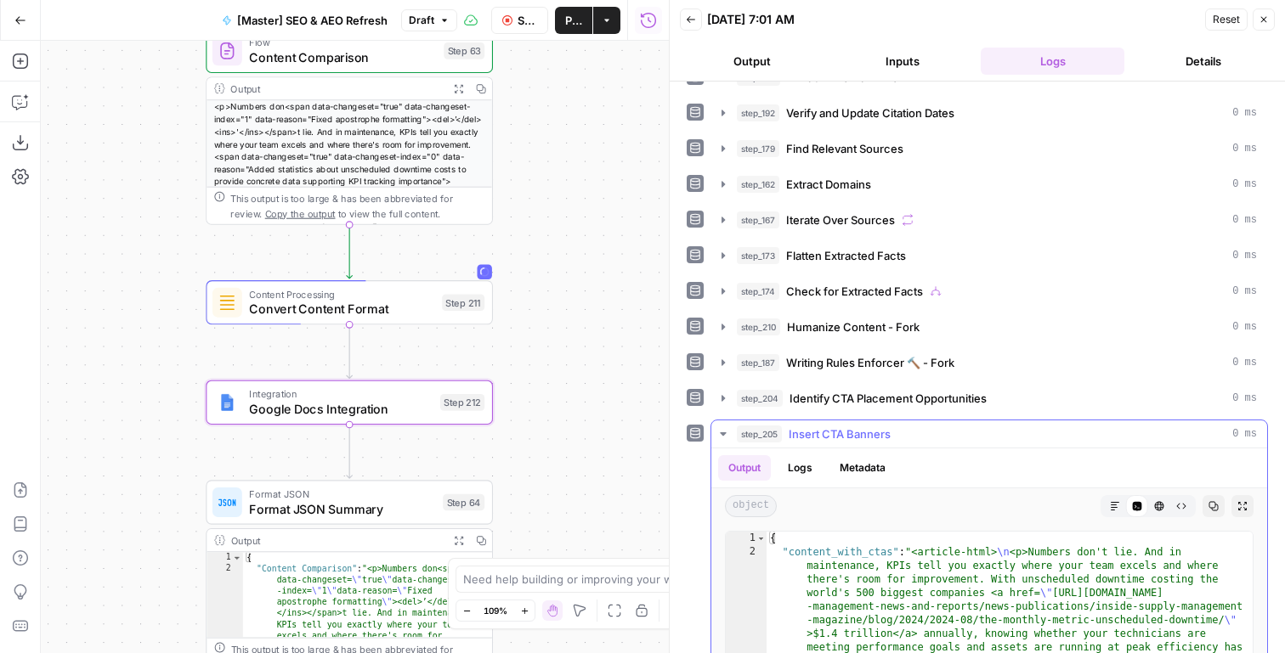
scroll to position [497, 0]
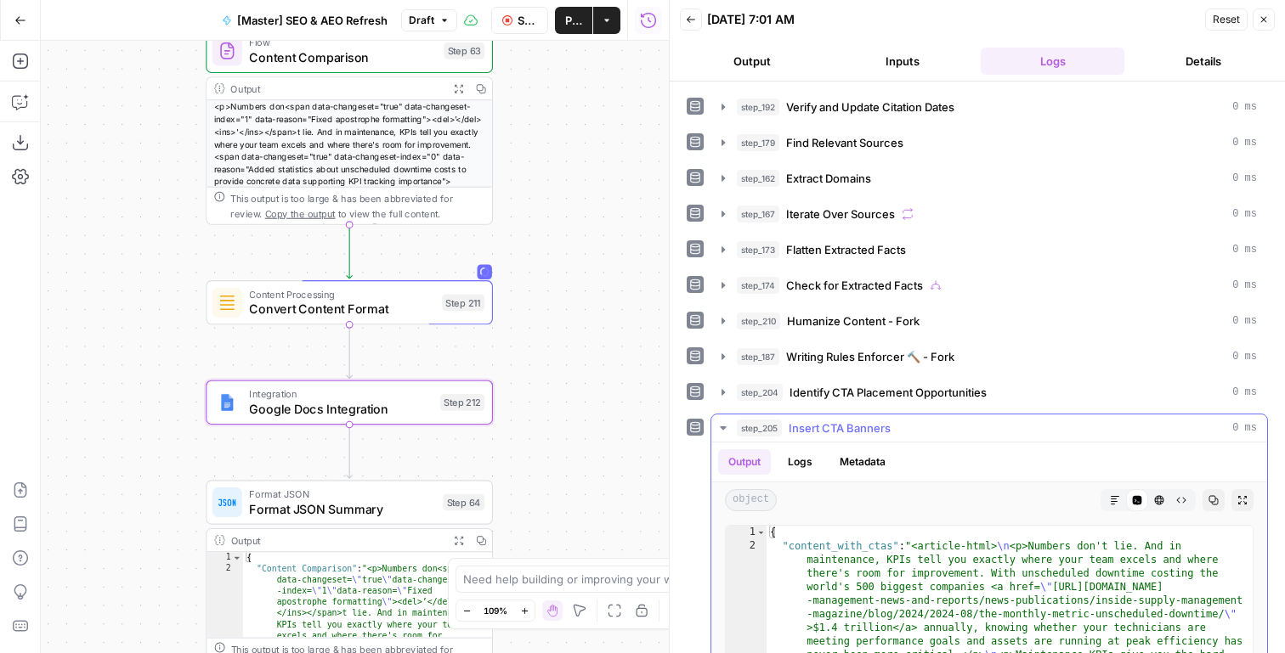
click at [1117, 495] on button "Markdown" at bounding box center [1115, 500] width 22 height 22
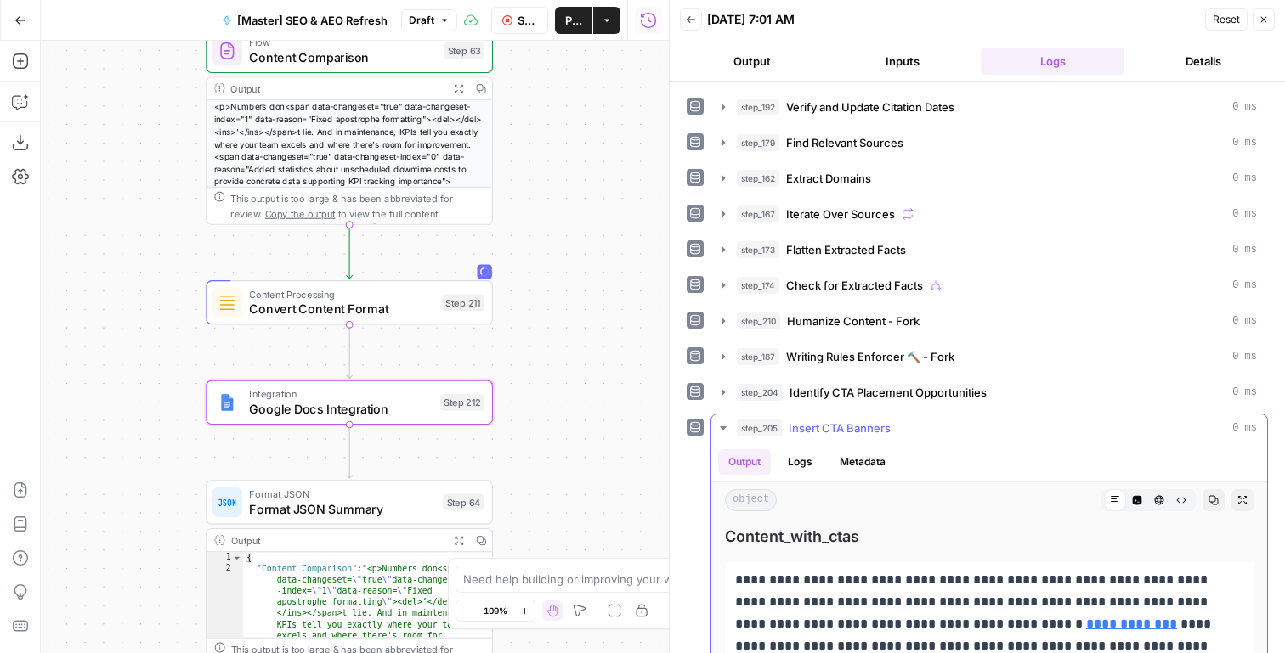
click at [1015, 433] on div "step_205 Insert CTA Banners 0 ms" at bounding box center [997, 428] width 520 height 17
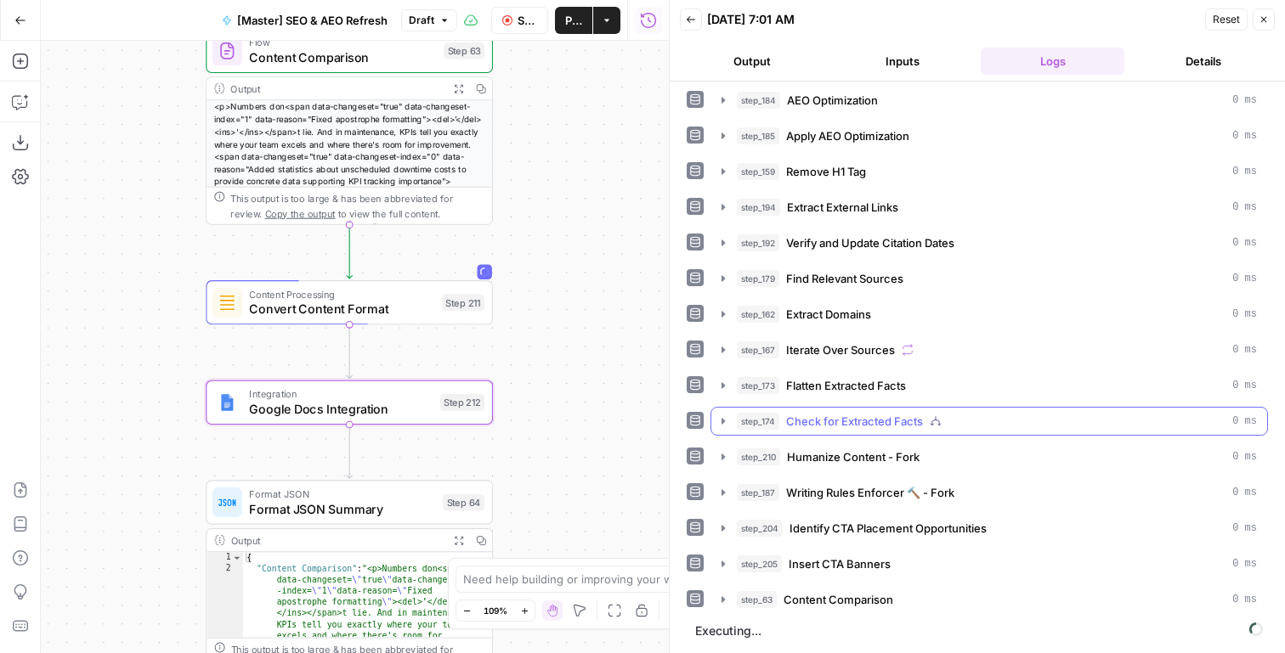
scroll to position [361, 0]
click at [604, 458] on div "true false false true false true Workflow Set Inputs Inputs Content Processing …" at bounding box center [355, 347] width 628 height 613
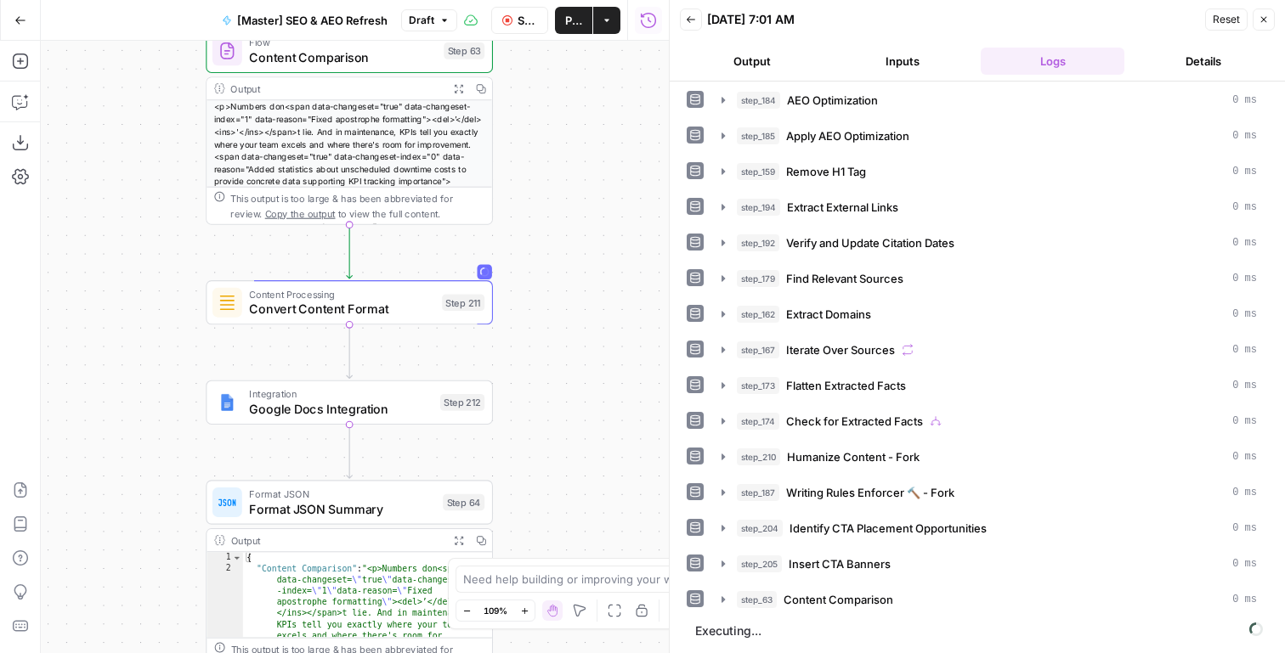
scroll to position [0, 0]
click at [421, 395] on span "Integration" at bounding box center [341, 394] width 184 height 14
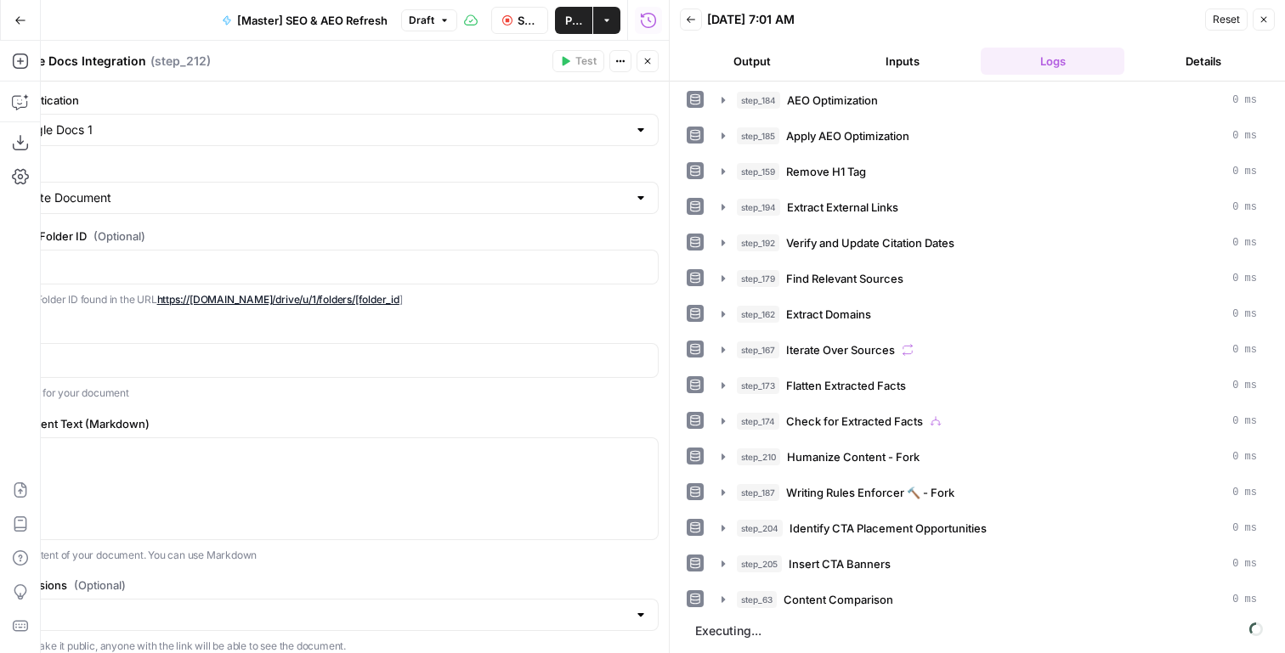
click at [1259, 13] on button "Close" at bounding box center [1264, 19] width 22 height 22
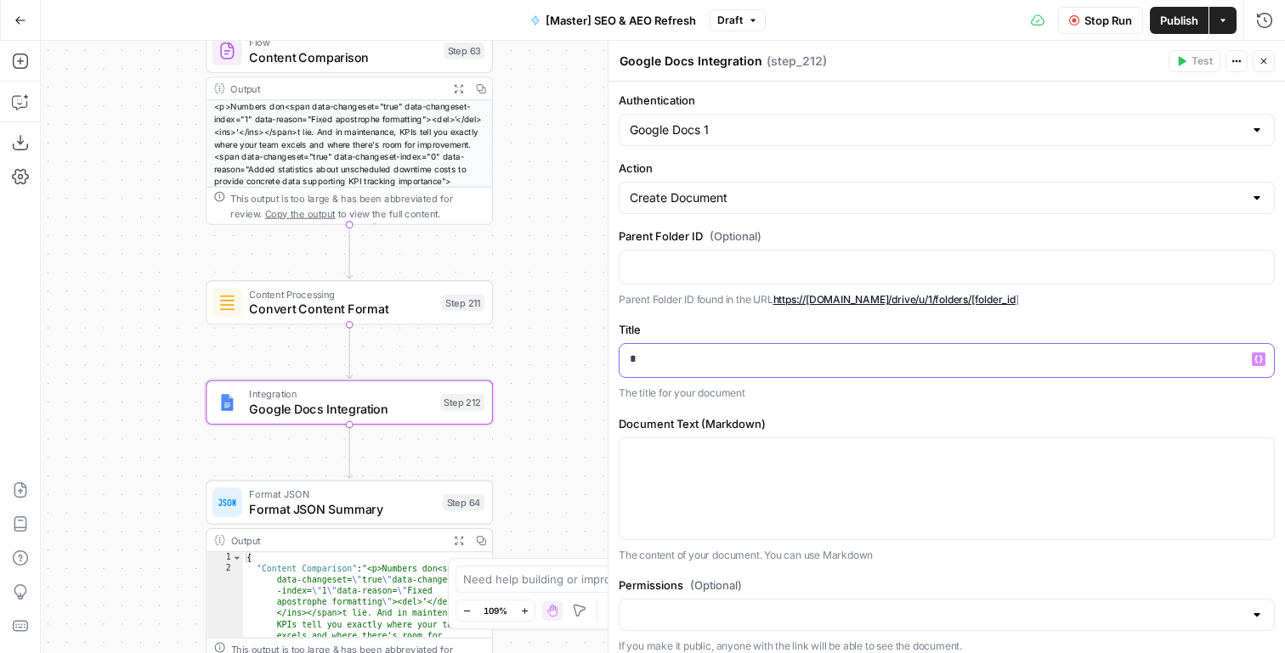
click at [684, 357] on p "*" at bounding box center [947, 359] width 634 height 17
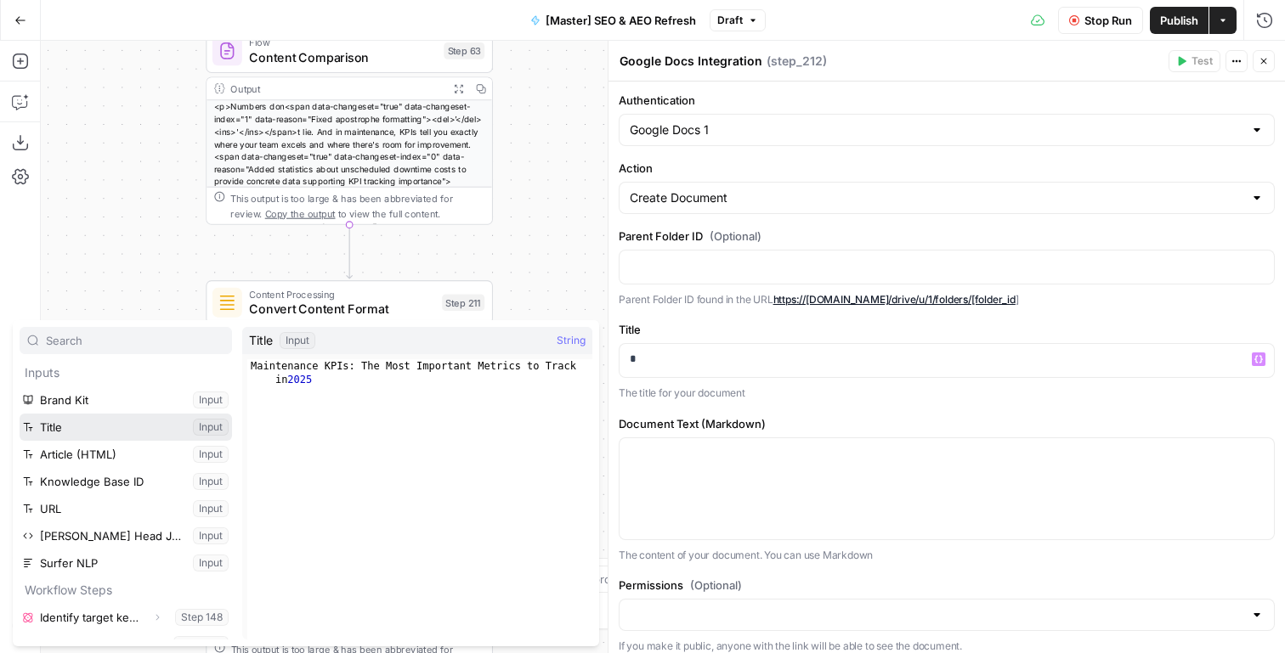
click at [49, 421] on button "Select variable Title" at bounding box center [126, 427] width 212 height 27
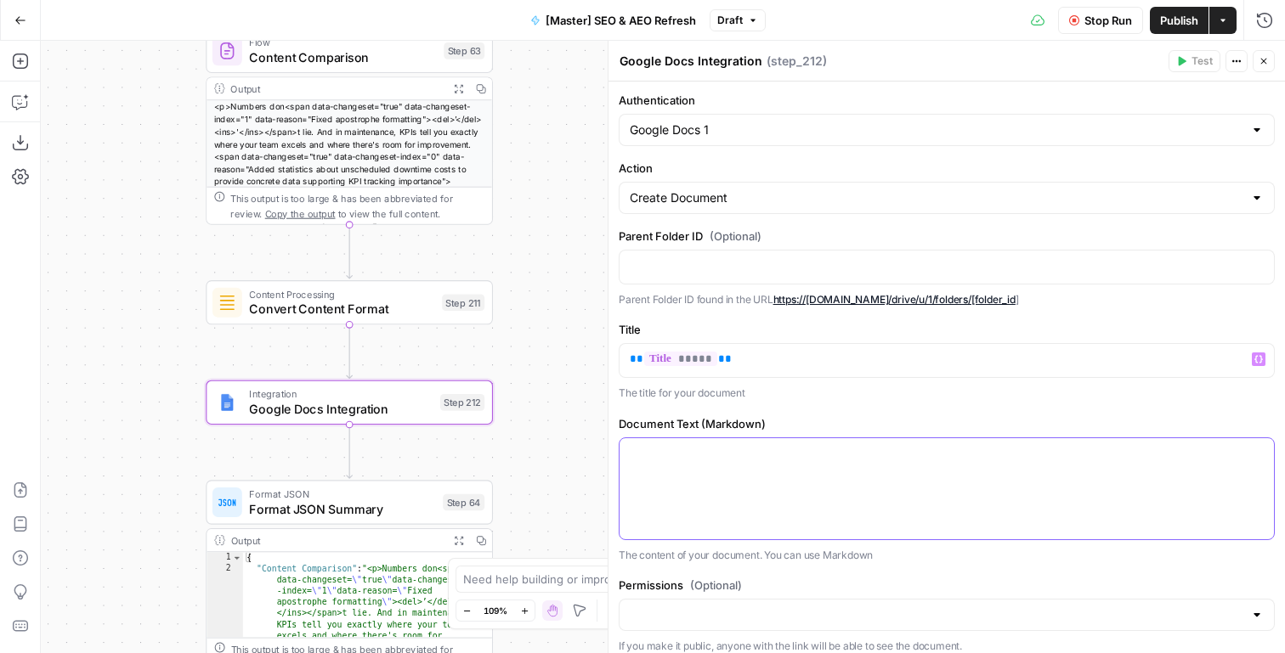
click at [809, 531] on div at bounding box center [946, 488] width 654 height 101
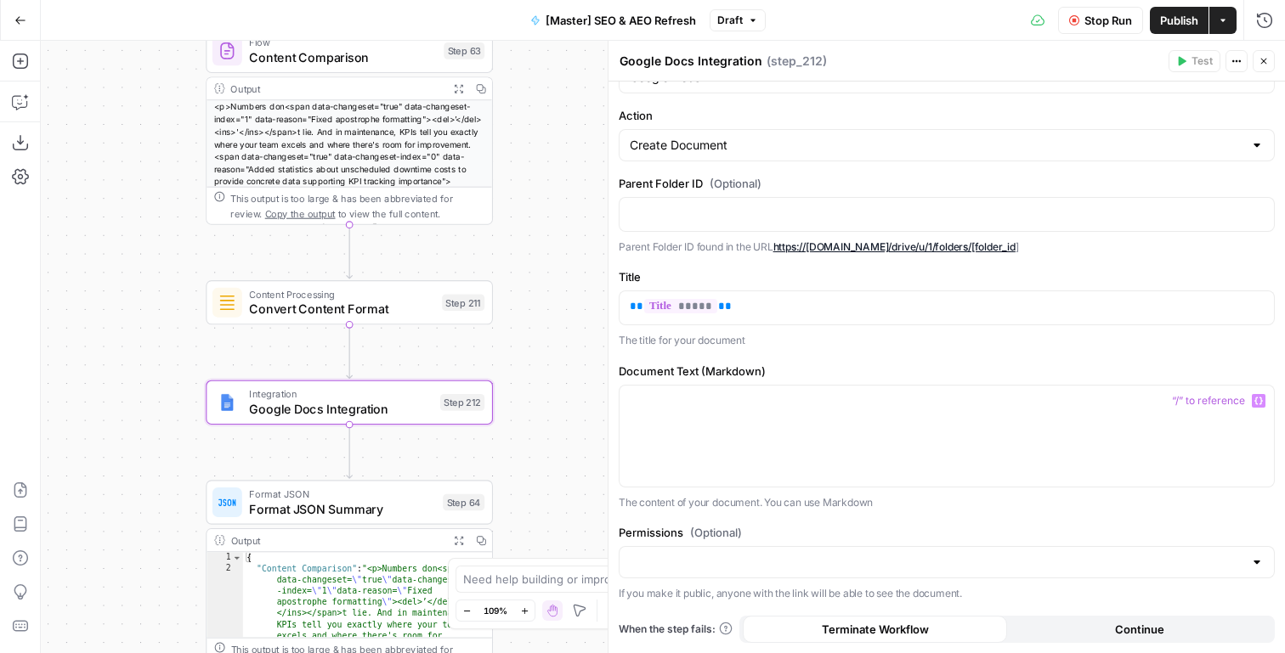
click at [830, 577] on div at bounding box center [947, 562] width 656 height 32
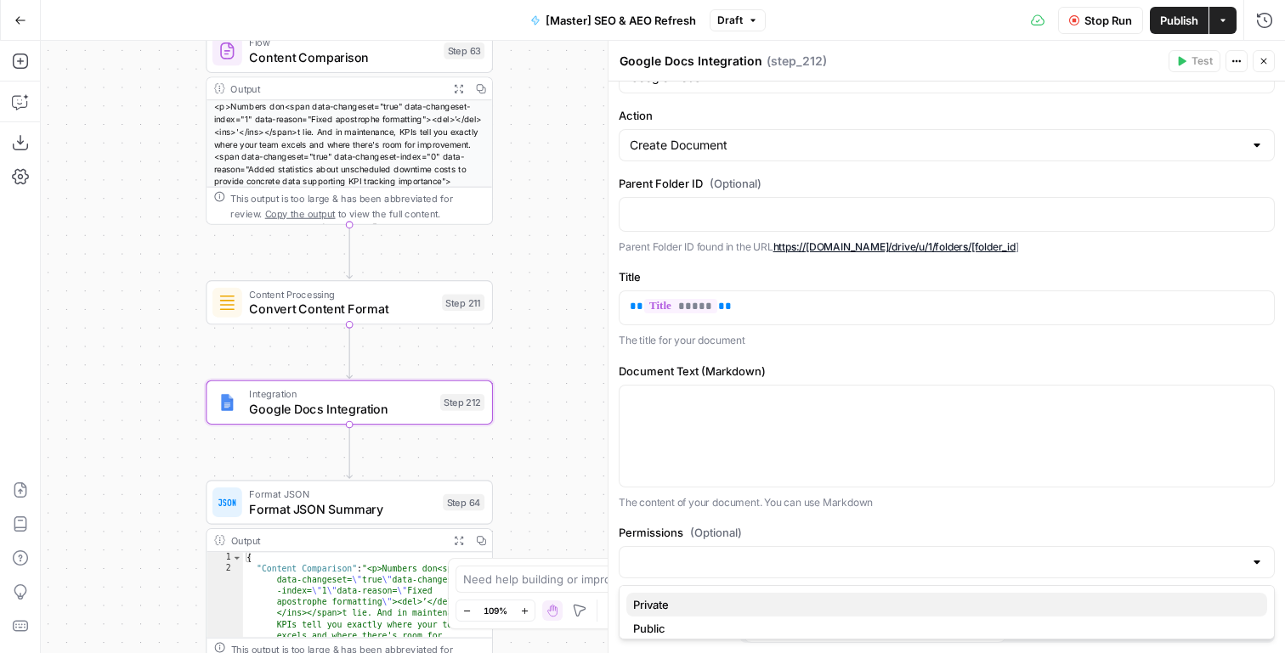
click at [812, 608] on span "Private" at bounding box center [943, 605] width 620 height 17
type input "Private"
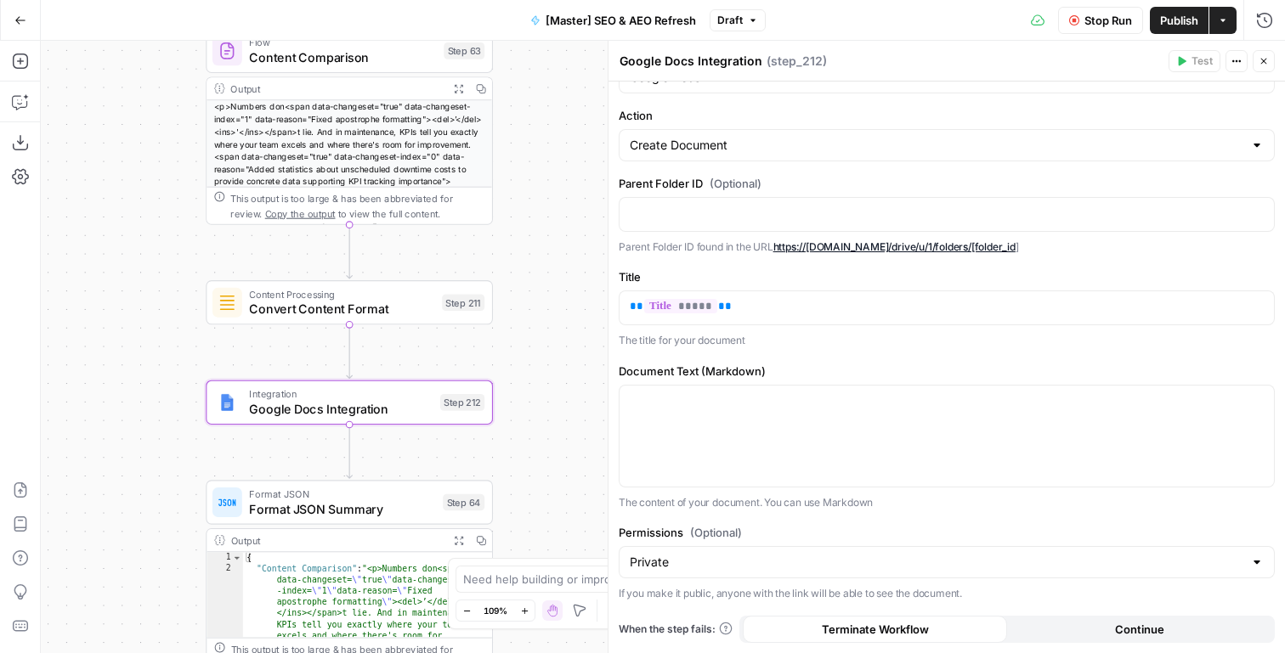
click at [1082, 19] on button "Stop Run" at bounding box center [1100, 20] width 85 height 27
click at [467, 263] on span "Test" at bounding box center [465, 268] width 22 height 17
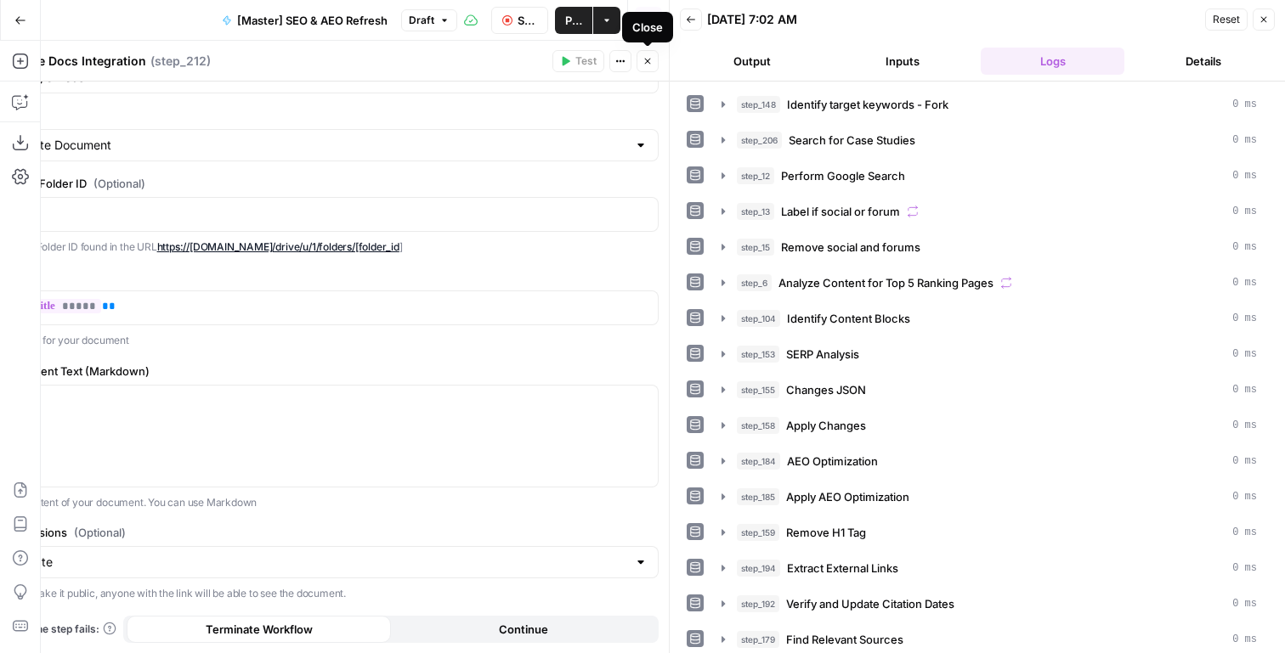
click at [644, 66] on icon "button" at bounding box center [647, 61] width 10 height 10
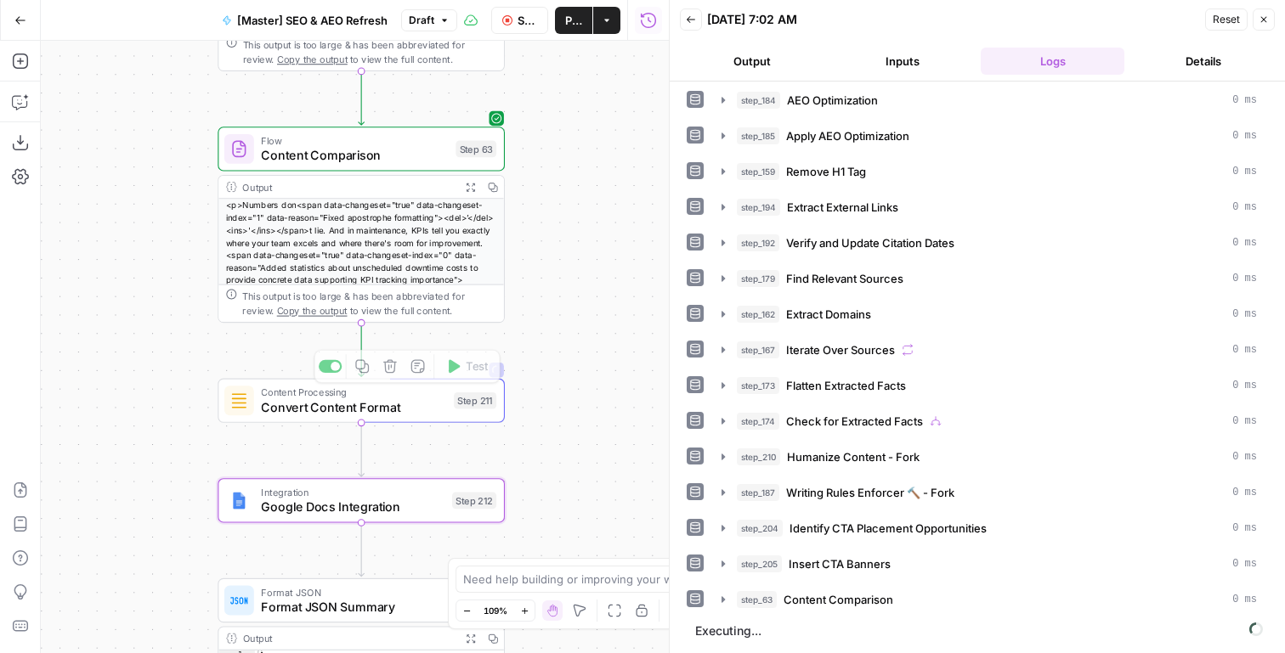
click at [450, 416] on div "Content Processing Convert Content Format Step 211 Copy step Delete step Add No…" at bounding box center [360, 400] width 272 height 31
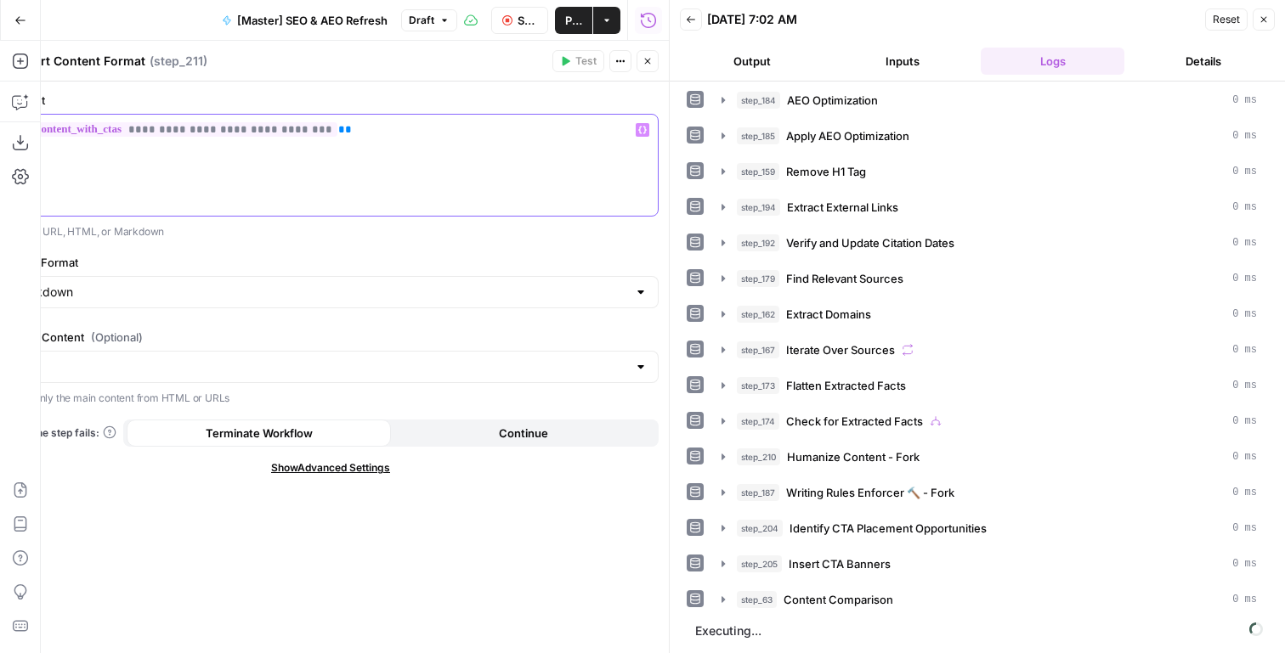
click at [264, 131] on span "**********" at bounding box center [182, 129] width 309 height 14
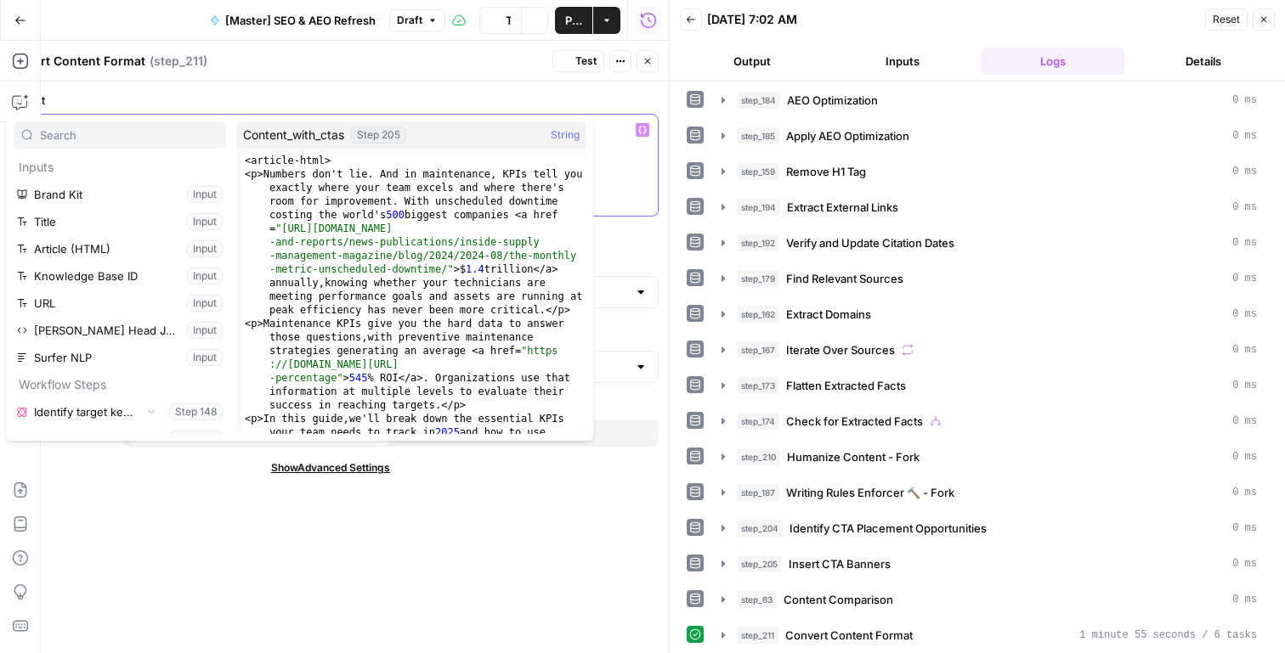
click at [632, 185] on div "**********" at bounding box center [330, 165] width 654 height 101
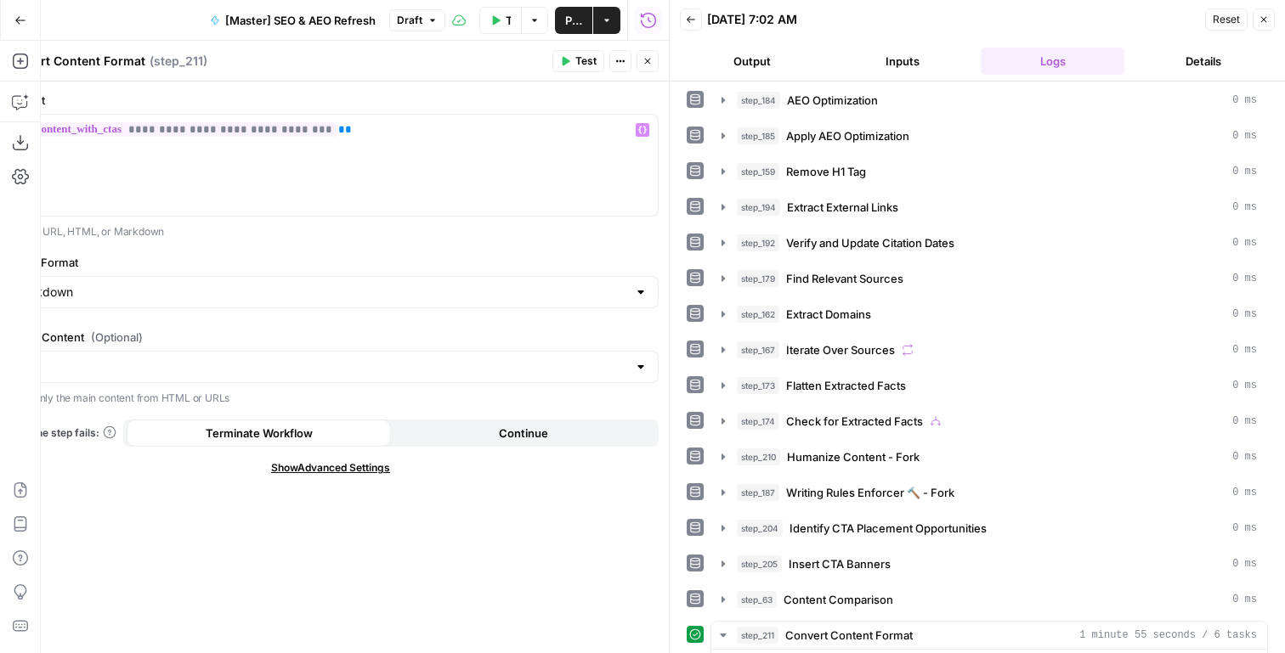
scroll to position [366, 0]
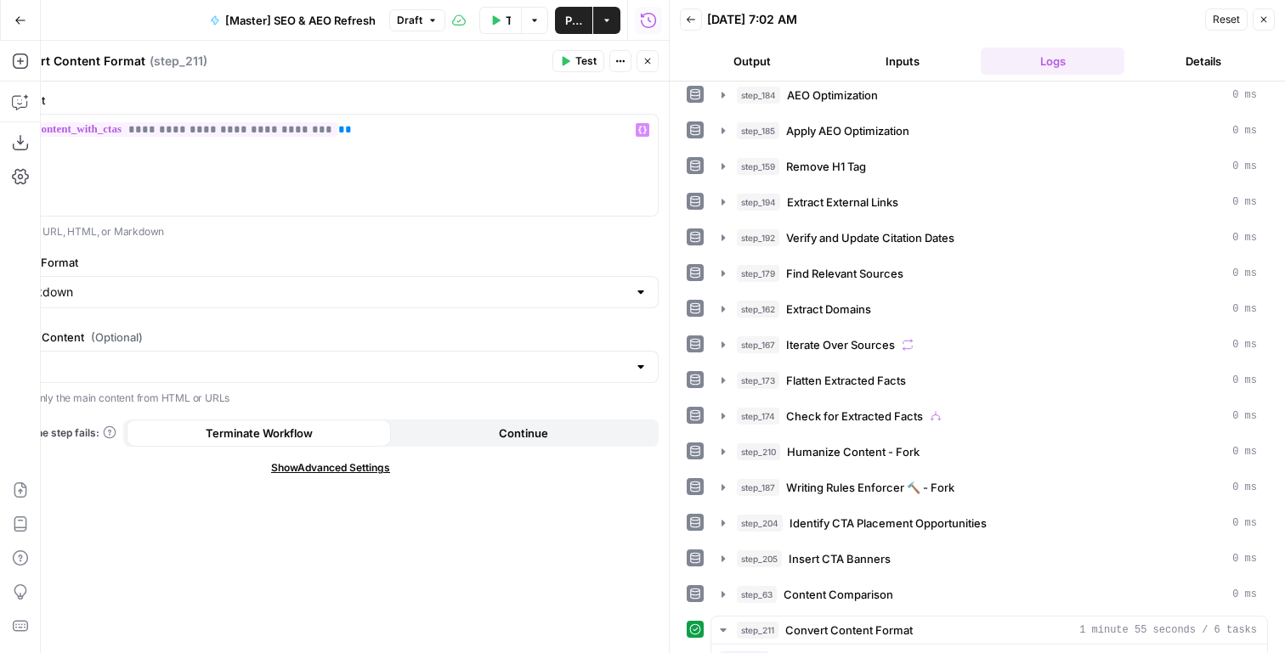
click at [647, 54] on button "Close" at bounding box center [647, 61] width 22 height 22
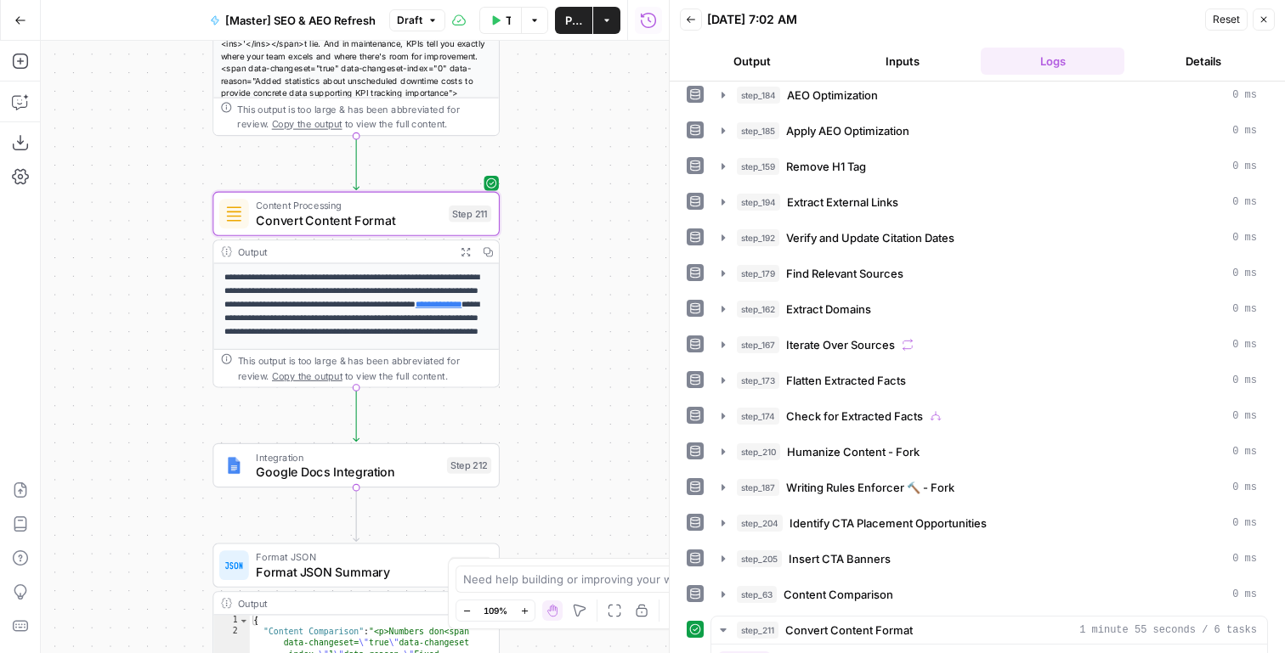
drag, startPoint x: 589, startPoint y: 315, endPoint x: 584, endPoint y: 128, distance: 187.0
click at [584, 128] on div "true false false true false true Workflow Set Inputs Inputs Content Processing …" at bounding box center [355, 347] width 628 height 613
click at [428, 469] on span "Google Docs Integration" at bounding box center [348, 472] width 184 height 19
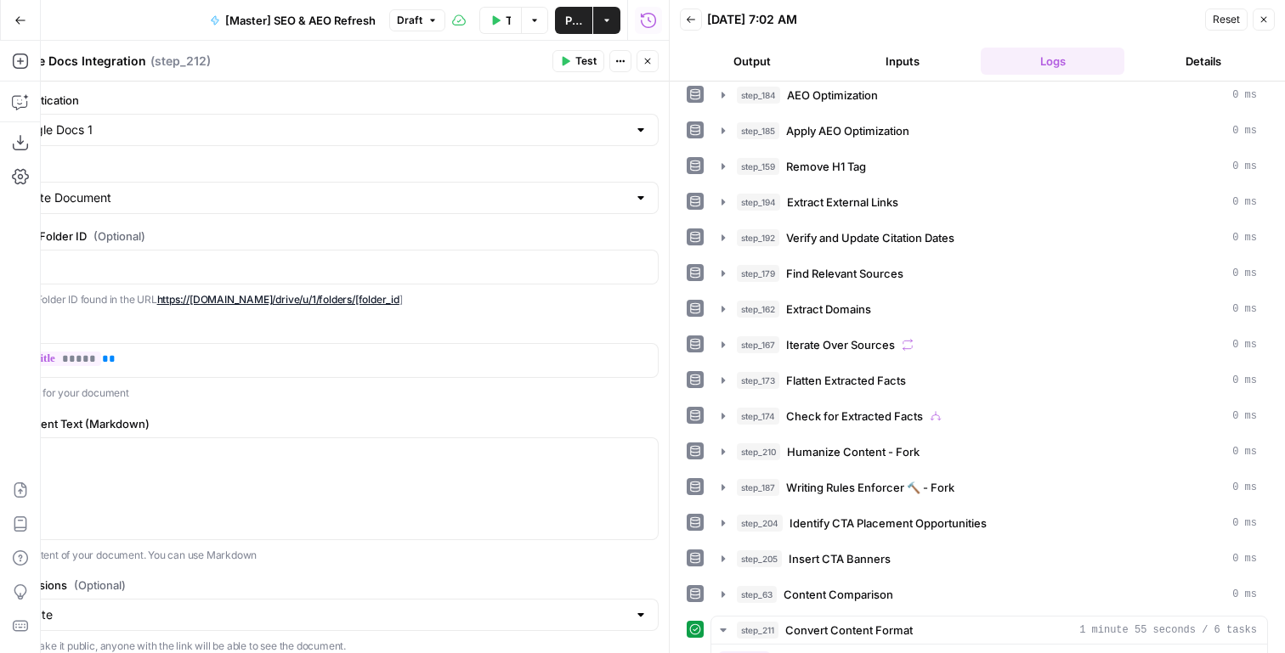
click at [1264, 24] on icon "button" at bounding box center [1263, 19] width 10 height 10
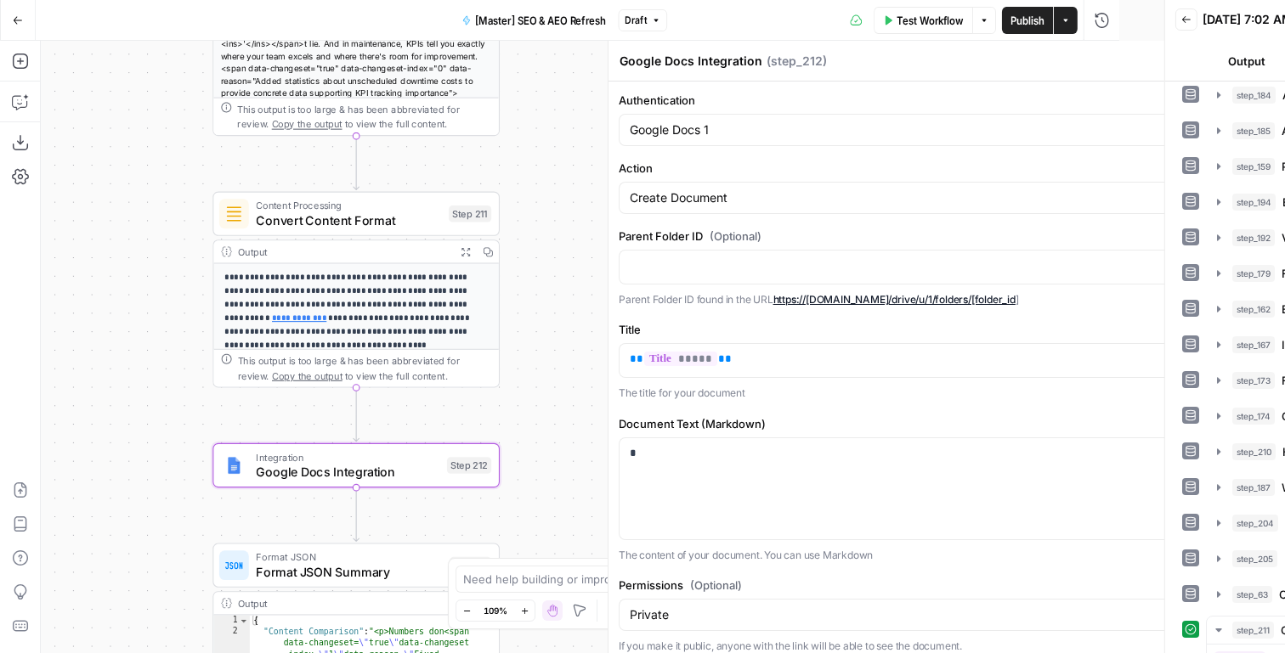
scroll to position [0, 0]
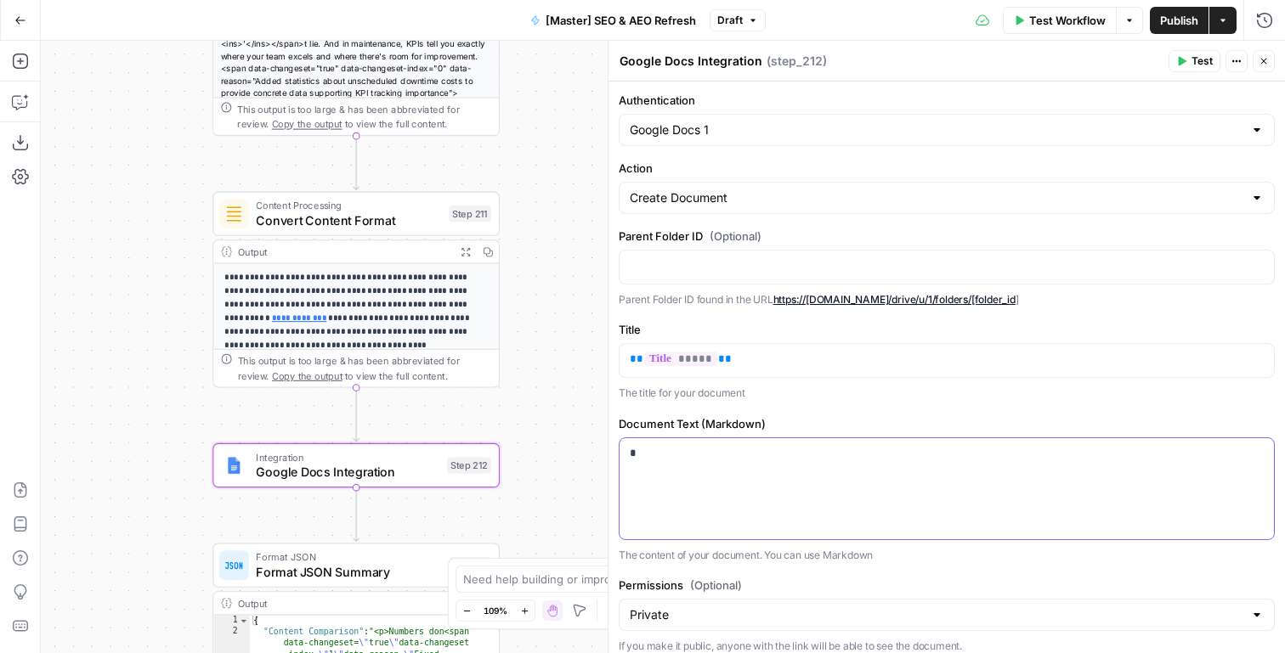
click at [818, 514] on div "*" at bounding box center [946, 488] width 654 height 101
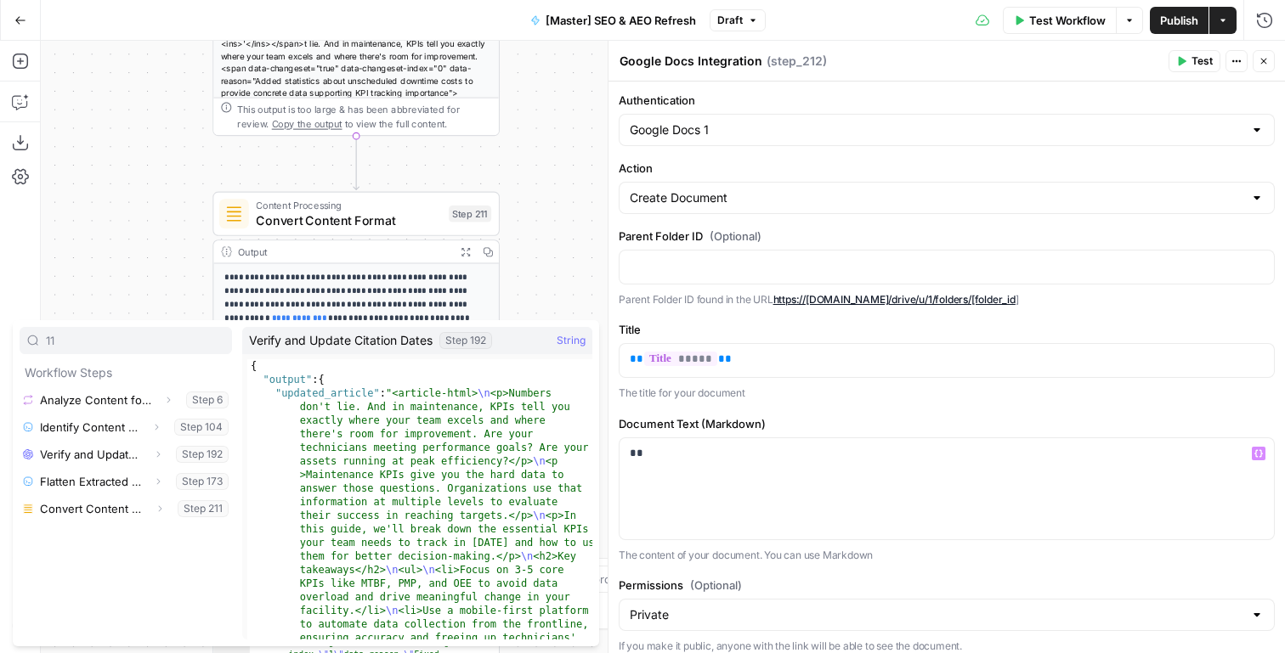
type input "11"
click at [159, 512] on icon "button" at bounding box center [160, 509] width 3 height 6
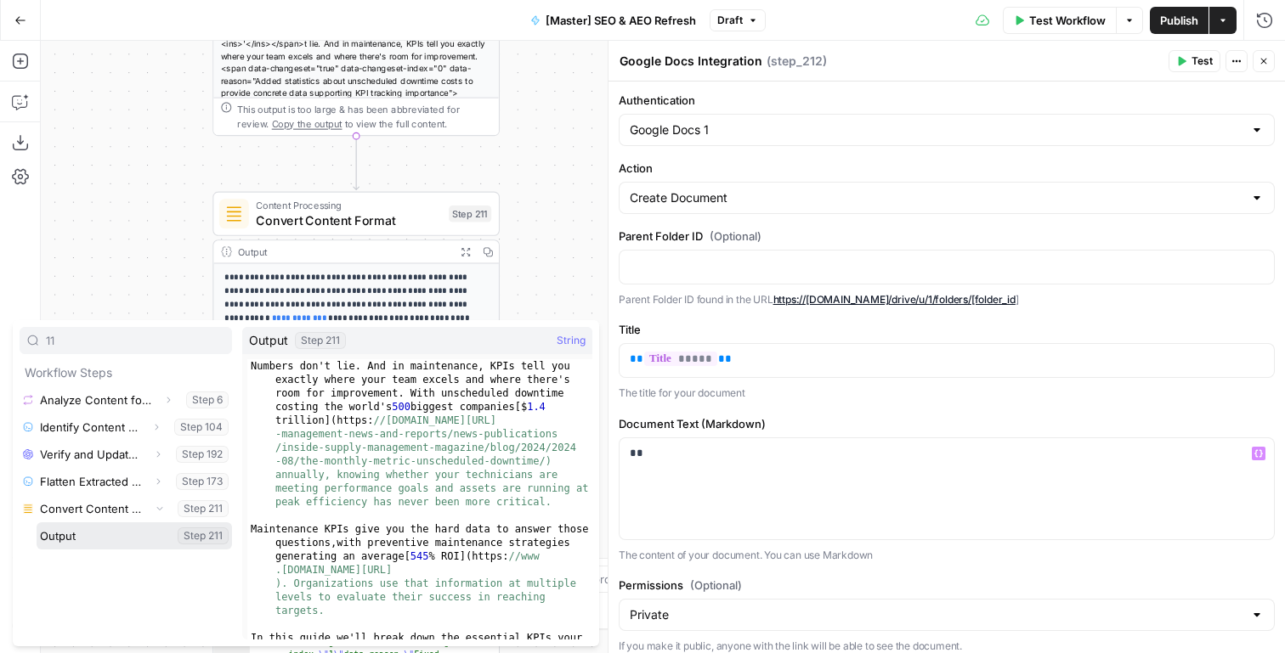
click at [113, 543] on button "Select variable Output" at bounding box center [134, 536] width 195 height 27
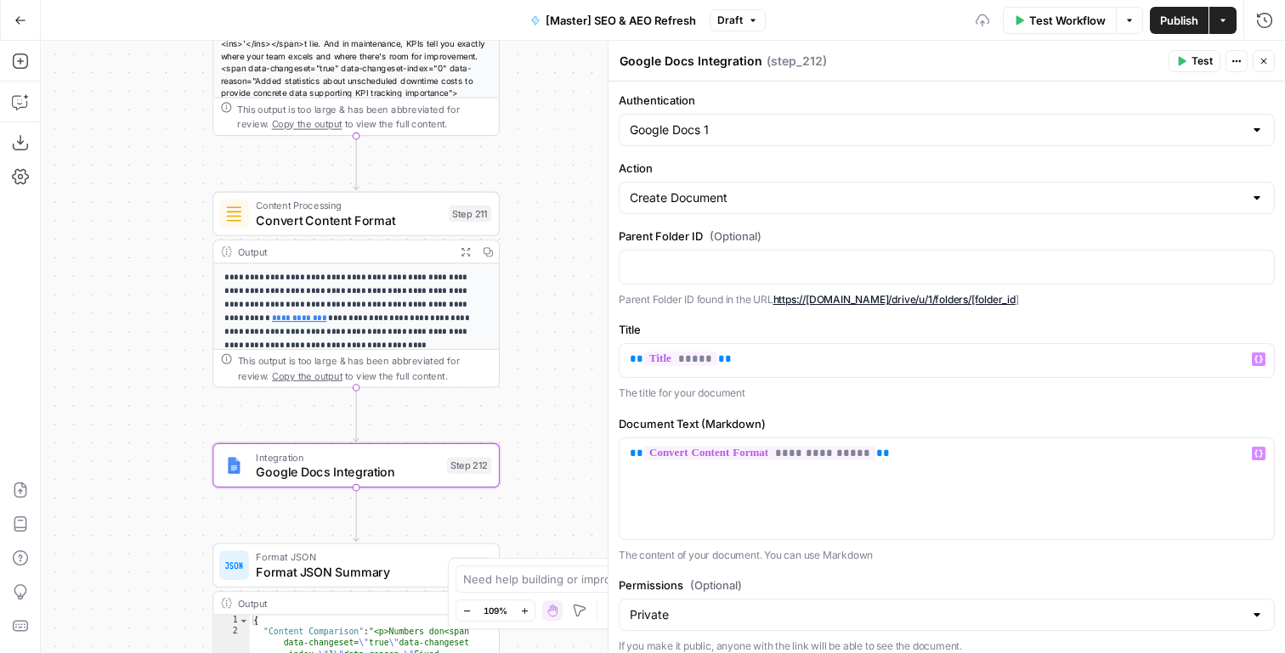
click at [800, 402] on div "**********" at bounding box center [946, 411] width 676 height 659
click at [331, 433] on div at bounding box center [329, 431] width 9 height 9
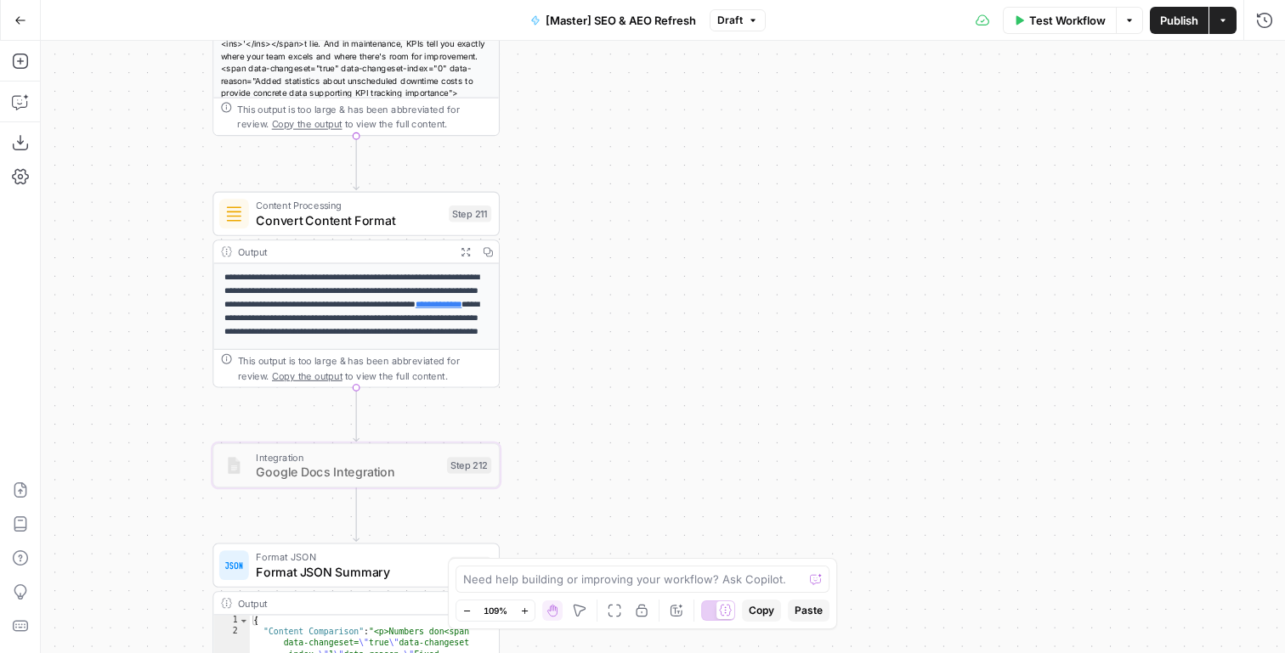
click at [670, 318] on div "true false false true false true Workflow Set Inputs Inputs Content Processing …" at bounding box center [663, 347] width 1244 height 613
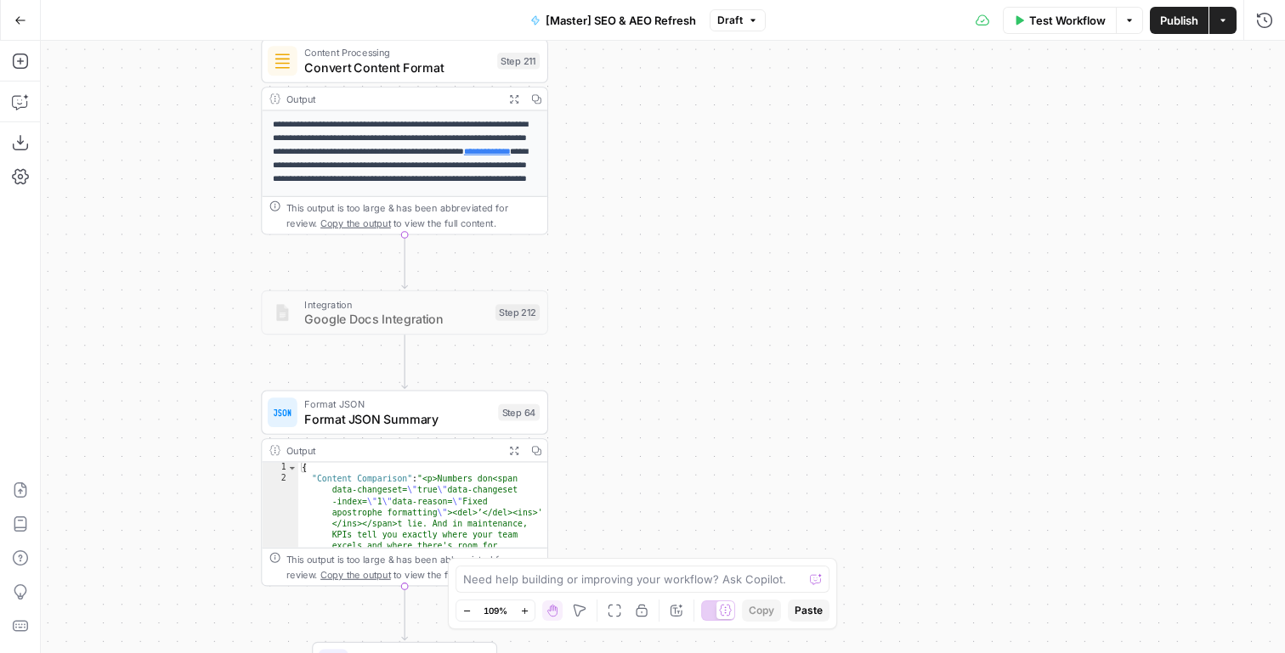
drag, startPoint x: 678, startPoint y: 348, endPoint x: 727, endPoint y: 193, distance: 162.9
click at [727, 195] on div "true false false true false true Workflow Set Inputs Inputs Content Processing …" at bounding box center [663, 347] width 1244 height 613
click at [478, 420] on span "Format JSON Summary" at bounding box center [397, 419] width 186 height 19
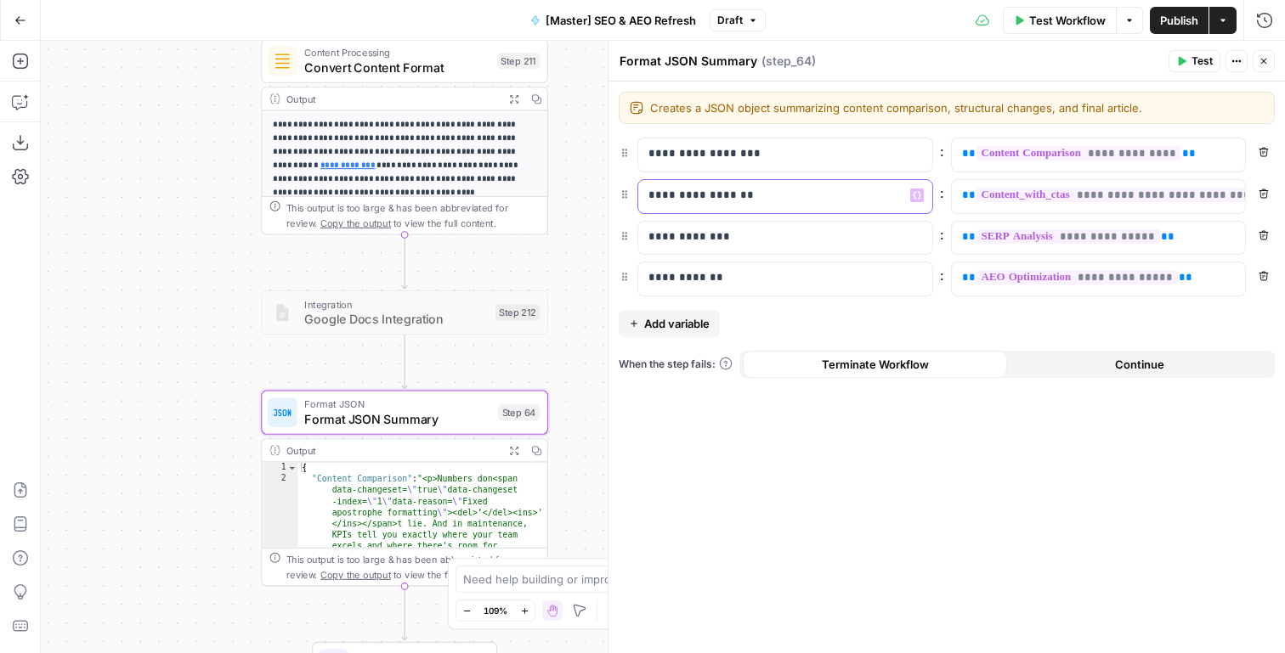
click at [732, 195] on p "**********" at bounding box center [785, 195] width 274 height 17
click at [761, 197] on p "**********" at bounding box center [771, 195] width 246 height 17
click at [646, 195] on div "**********" at bounding box center [771, 196] width 267 height 33
click at [689, 325] on span "Add variable" at bounding box center [676, 323] width 65 height 17
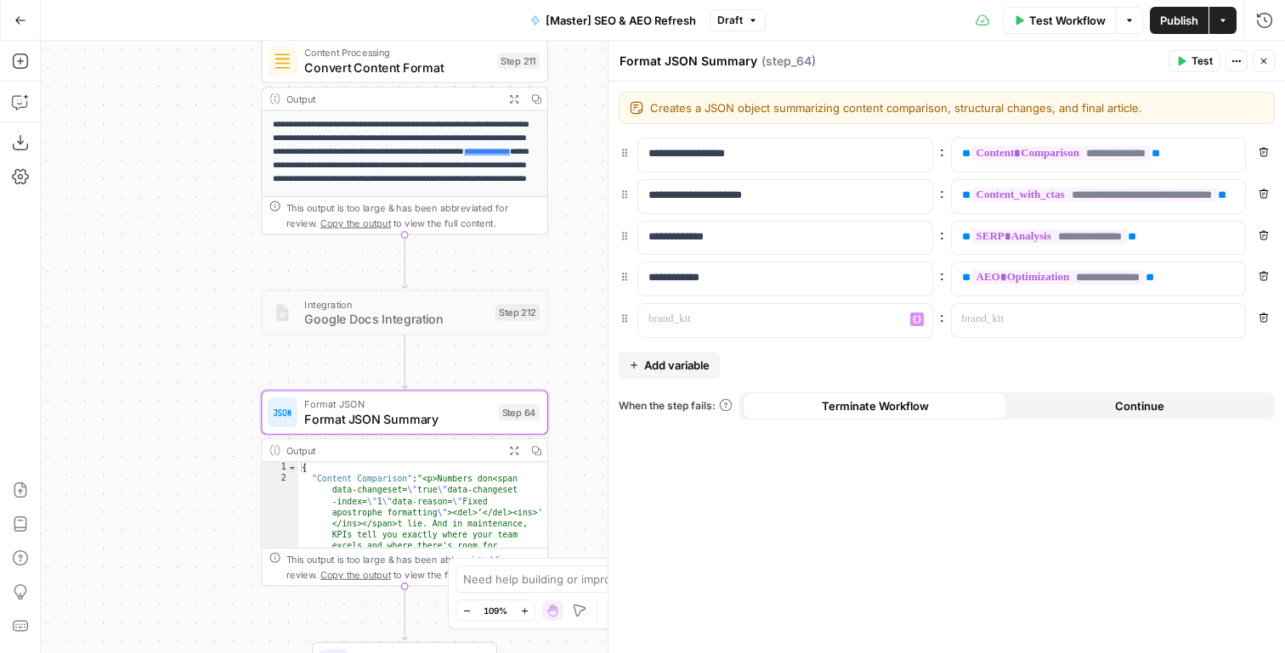
click at [615, 314] on div "**********" at bounding box center [946, 347] width 677 height 613
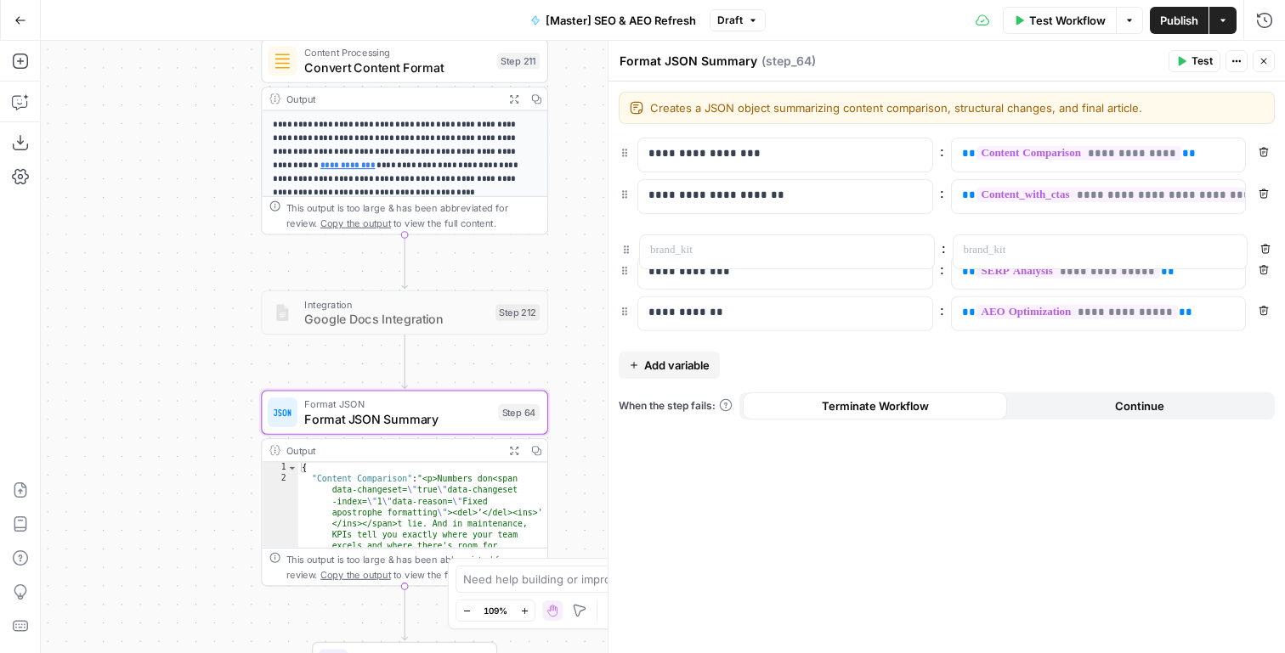
drag, startPoint x: 626, startPoint y: 322, endPoint x: 628, endPoint y: 247, distance: 74.8
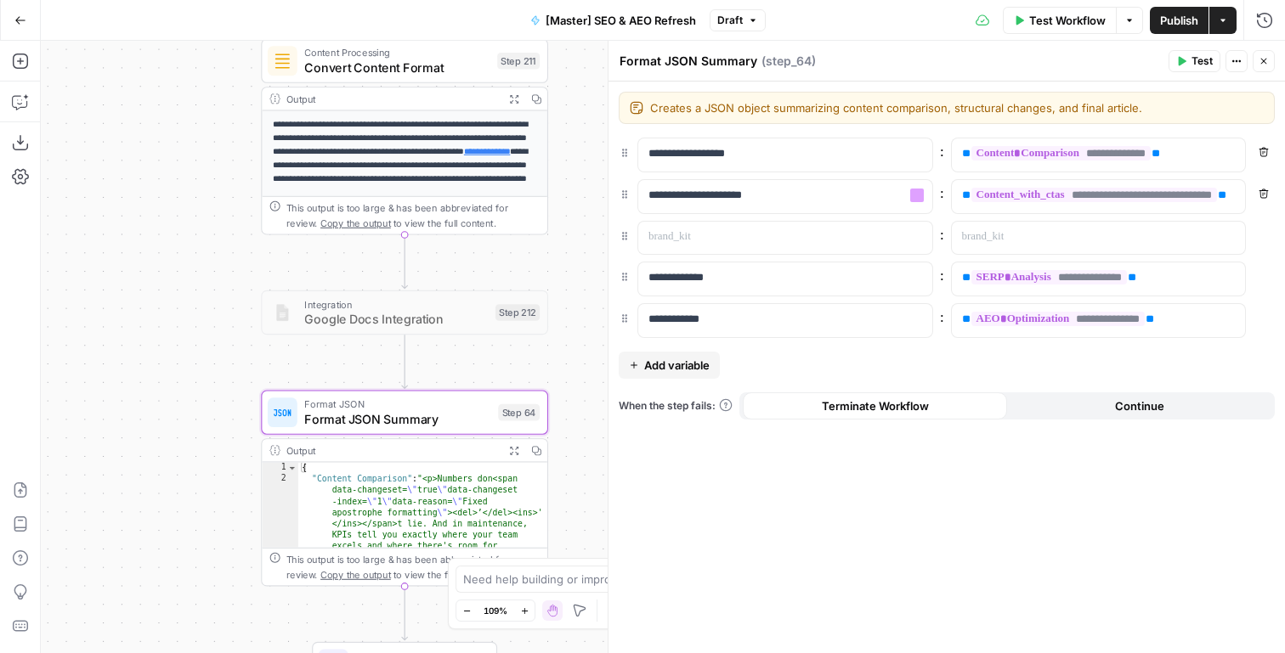
click at [727, 248] on div at bounding box center [785, 238] width 294 height 33
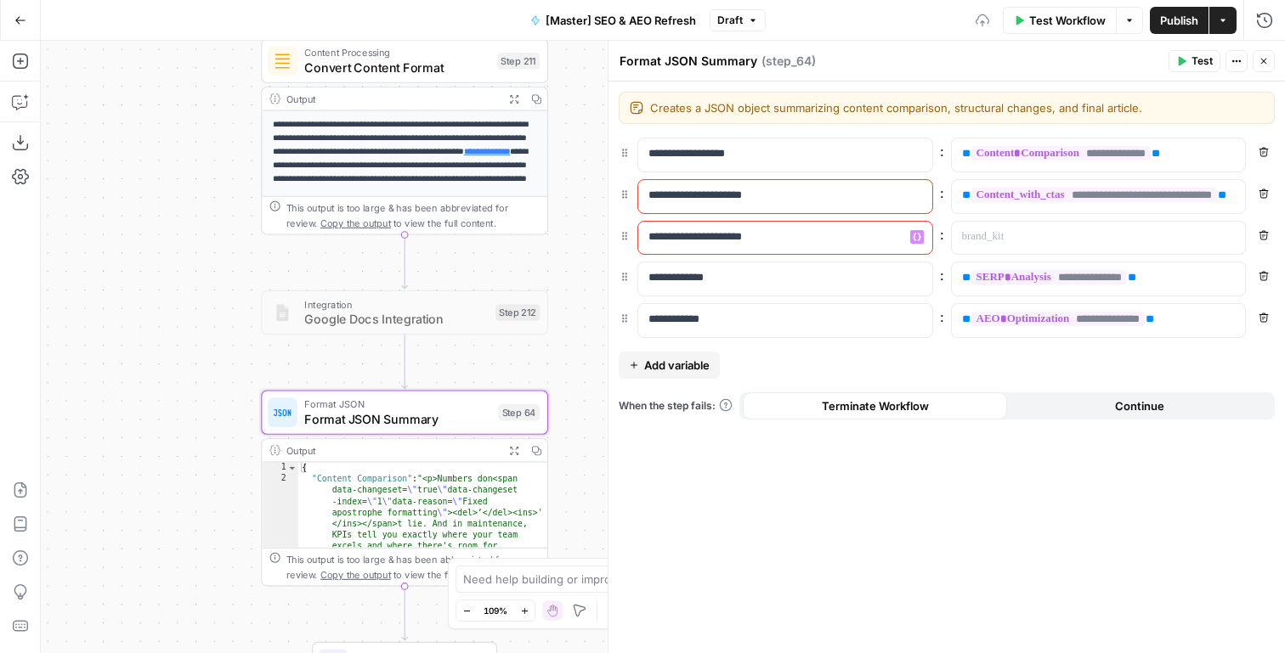
click at [681, 244] on p "**********" at bounding box center [771, 237] width 246 height 17
click at [670, 244] on p "**********" at bounding box center [771, 237] width 246 height 17
click at [663, 243] on p "**********" at bounding box center [771, 237] width 246 height 17
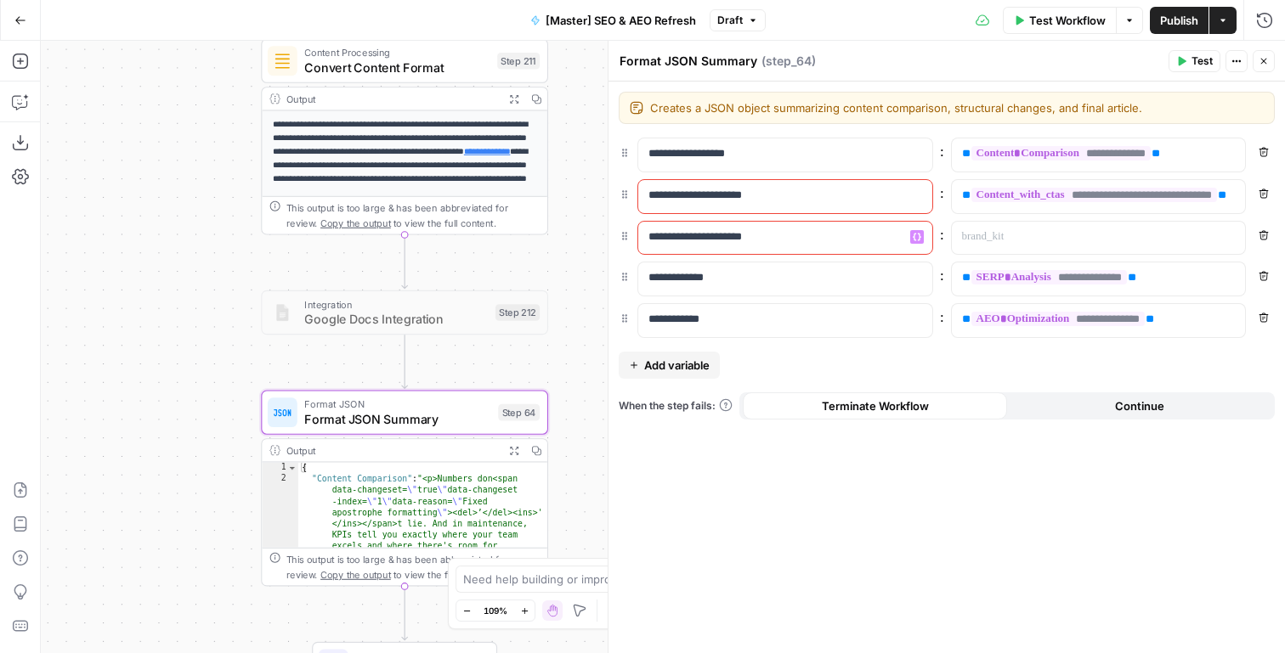
click at [663, 243] on p "**********" at bounding box center [771, 237] width 246 height 17
click at [1088, 239] on p at bounding box center [1085, 237] width 246 height 17
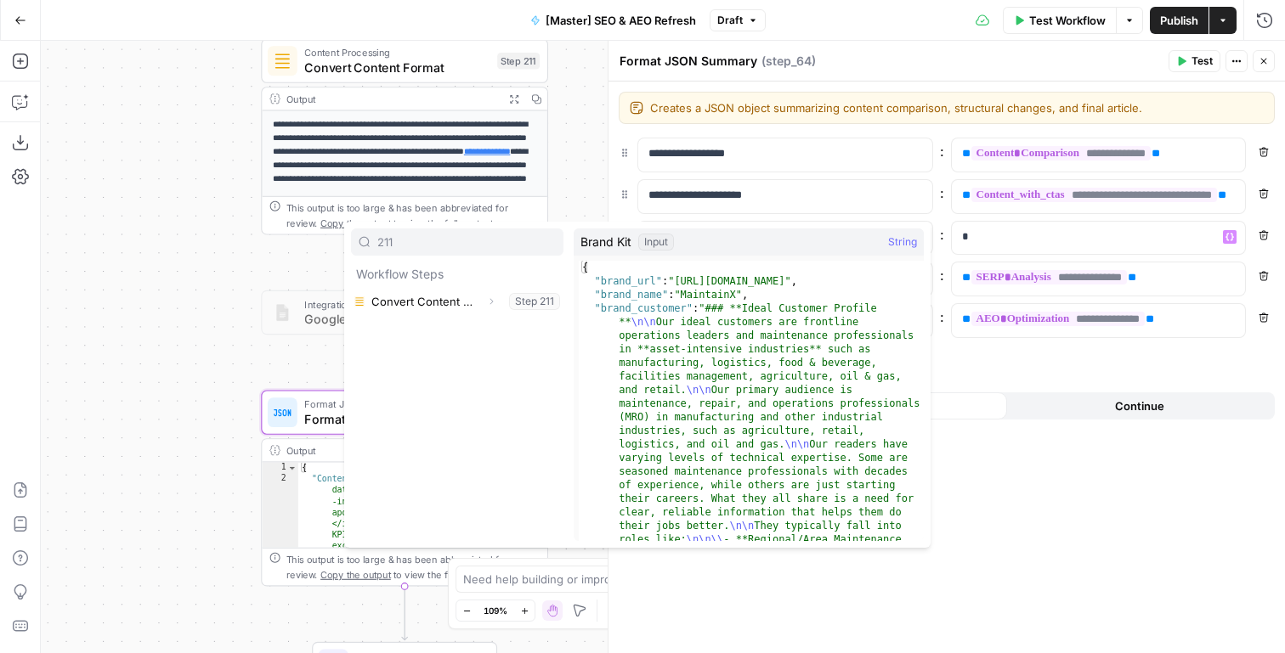
type input "211"
click at [489, 307] on button "Expand" at bounding box center [491, 302] width 22 height 22
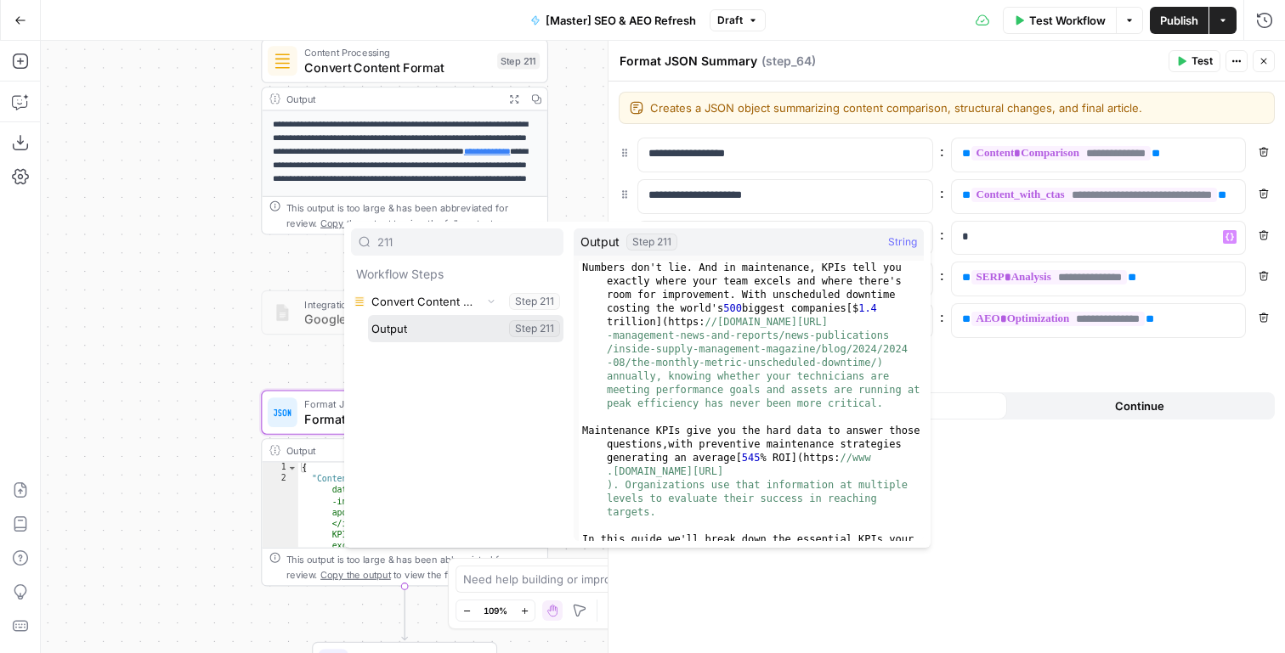
click at [463, 323] on button "Select variable Output" at bounding box center [465, 328] width 195 height 27
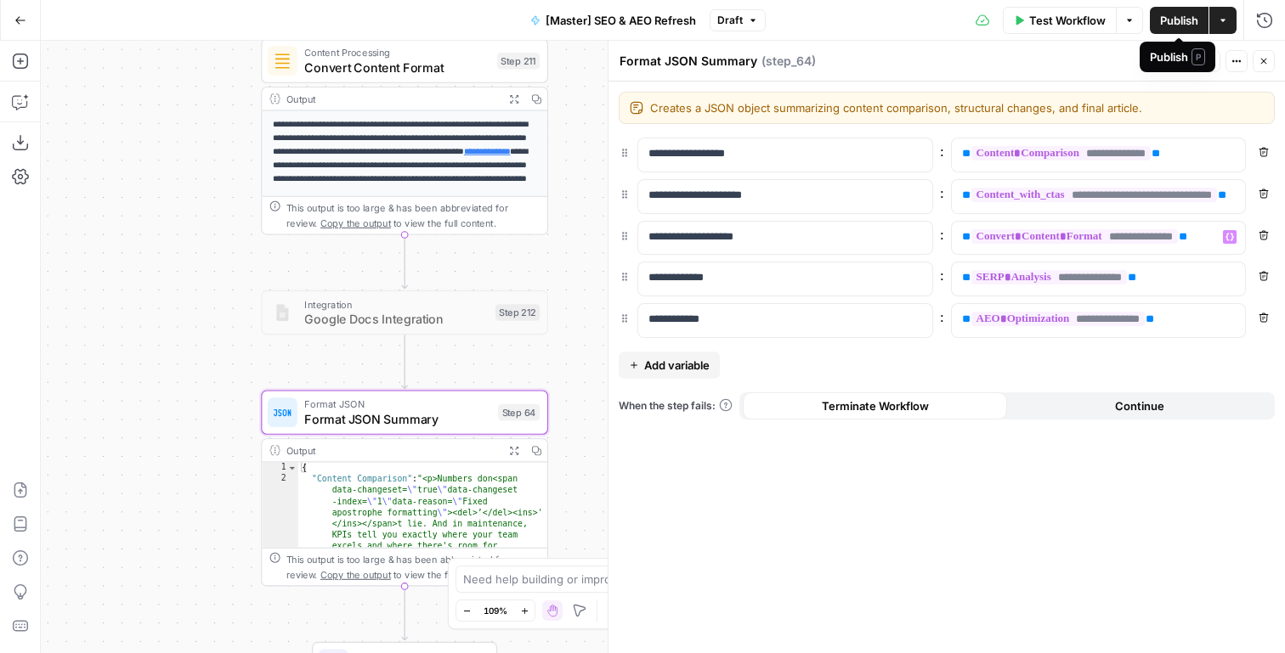
click at [1179, 25] on span "Publish" at bounding box center [1179, 20] width 38 height 17
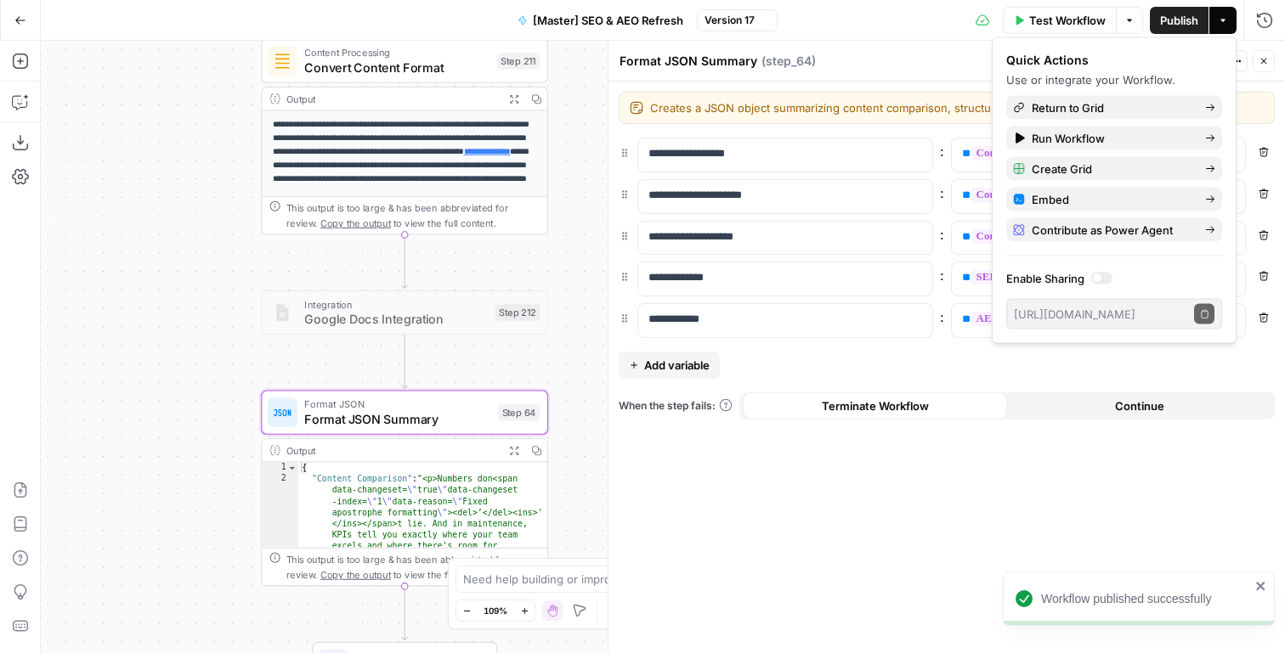
click at [1266, 71] on button "Close" at bounding box center [1264, 61] width 22 height 22
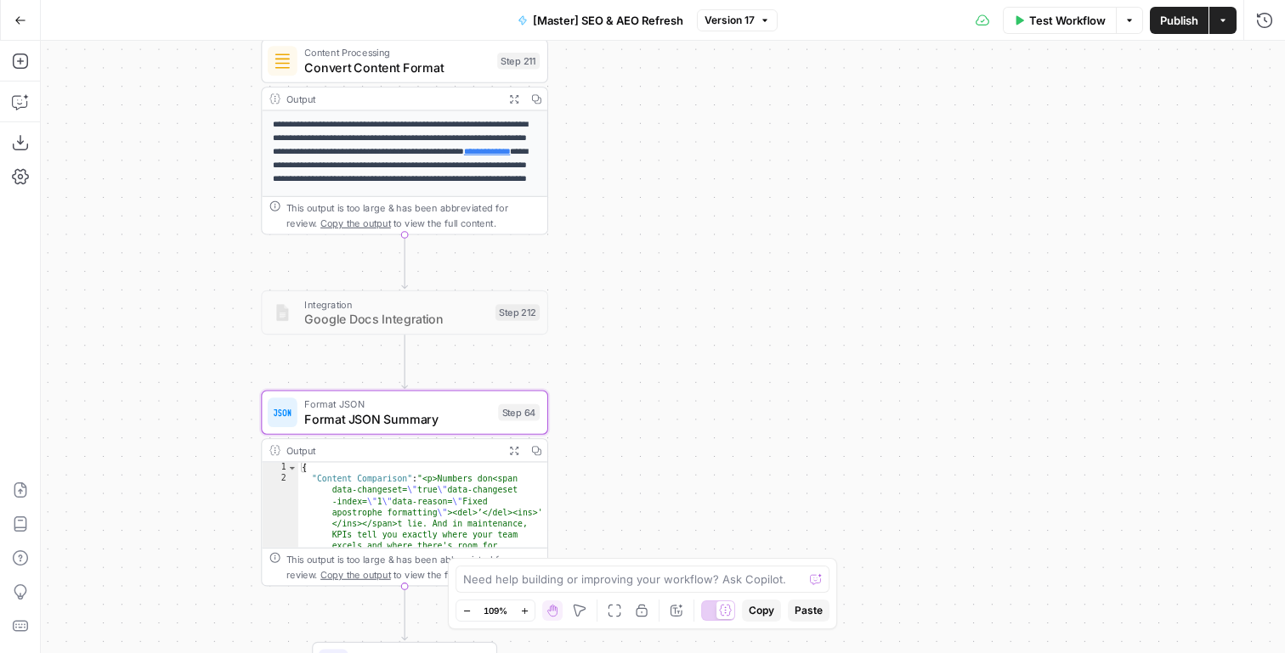
click at [738, 423] on div "true false false true false true Workflow Set Inputs Inputs Content Processing …" at bounding box center [663, 347] width 1244 height 613
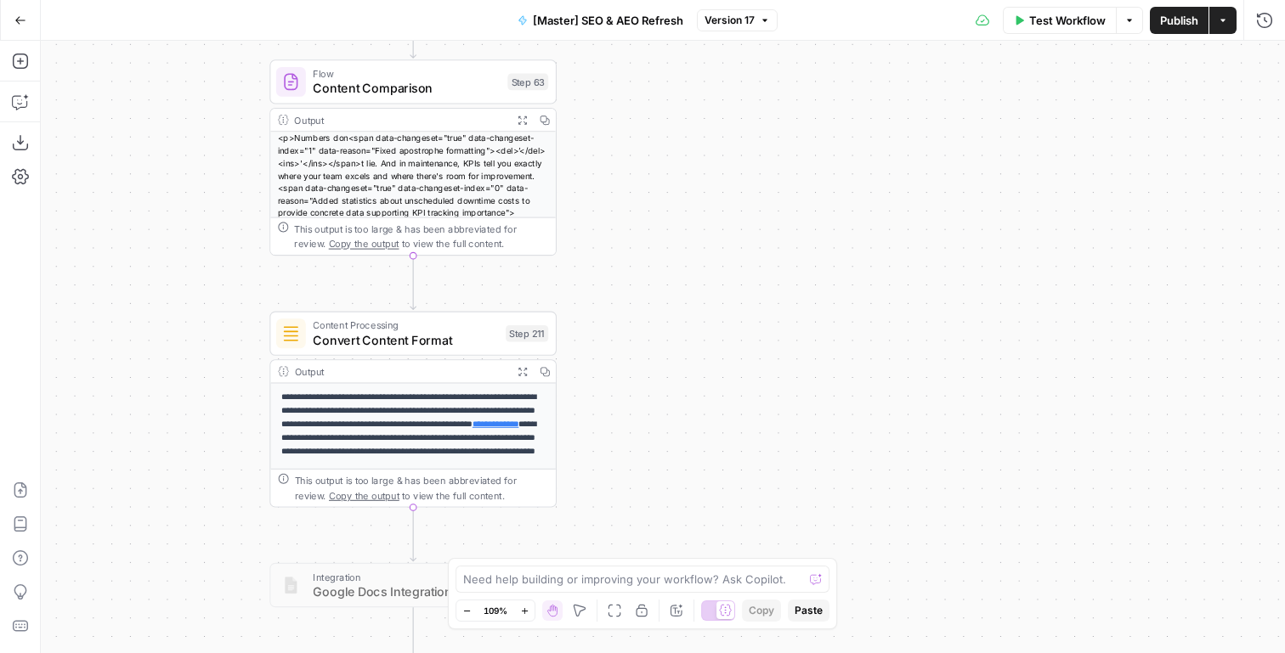
drag, startPoint x: 755, startPoint y: 82, endPoint x: 769, endPoint y: 476, distance: 394.6
click at [771, 474] on div "true false false true false true Workflow Set Inputs Inputs Content Processing …" at bounding box center [663, 347] width 1244 height 613
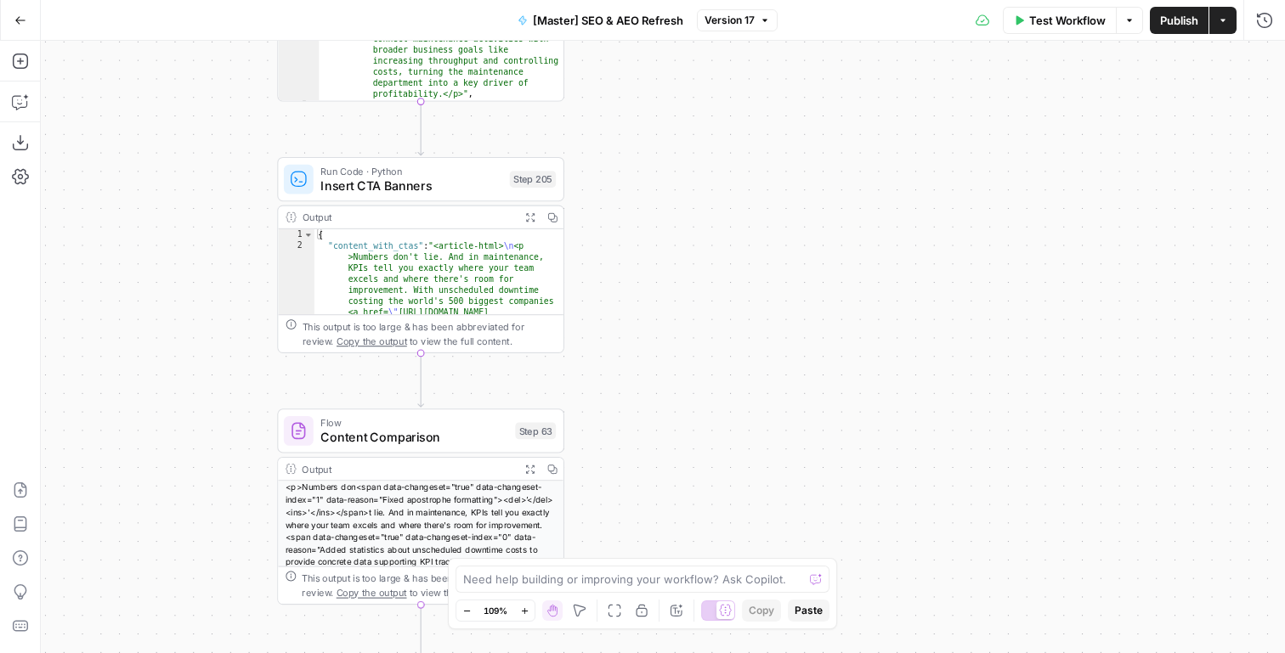
drag, startPoint x: 738, startPoint y: 167, endPoint x: 734, endPoint y: 508, distance: 341.6
click at [734, 508] on div "true false false true false true Workflow Set Inputs Inputs Content Processing …" at bounding box center [663, 347] width 1244 height 613
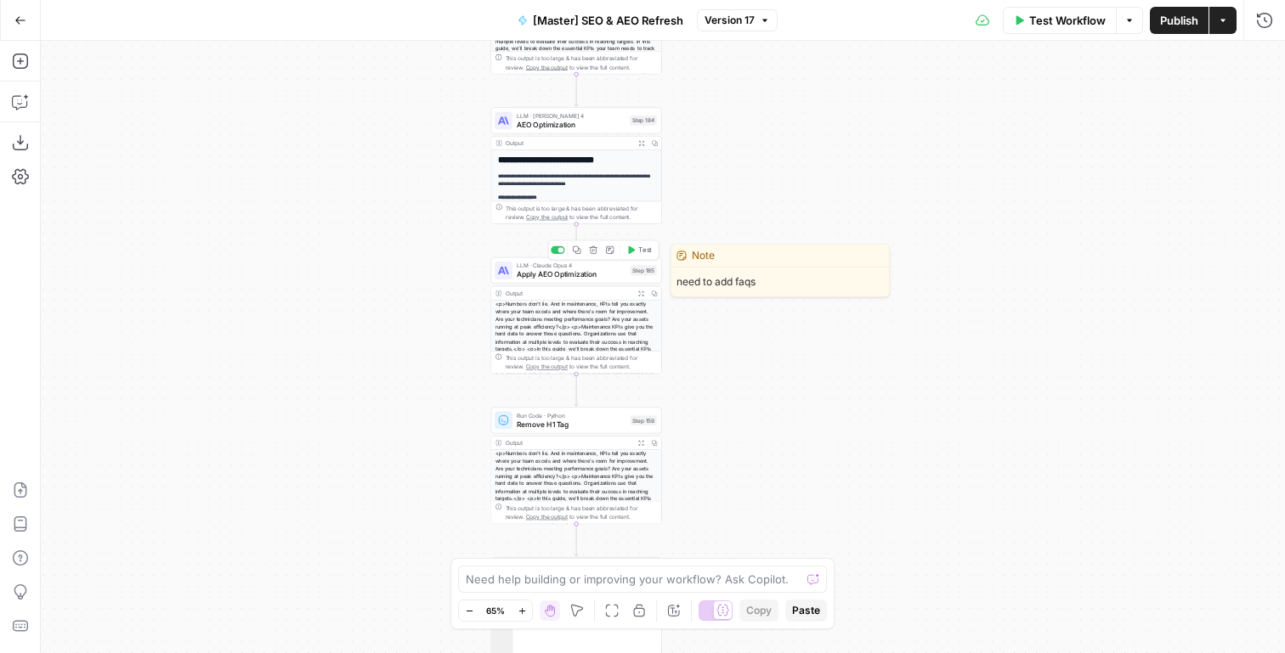
click at [597, 276] on span "Apply AEO Optimization" at bounding box center [572, 274] width 110 height 11
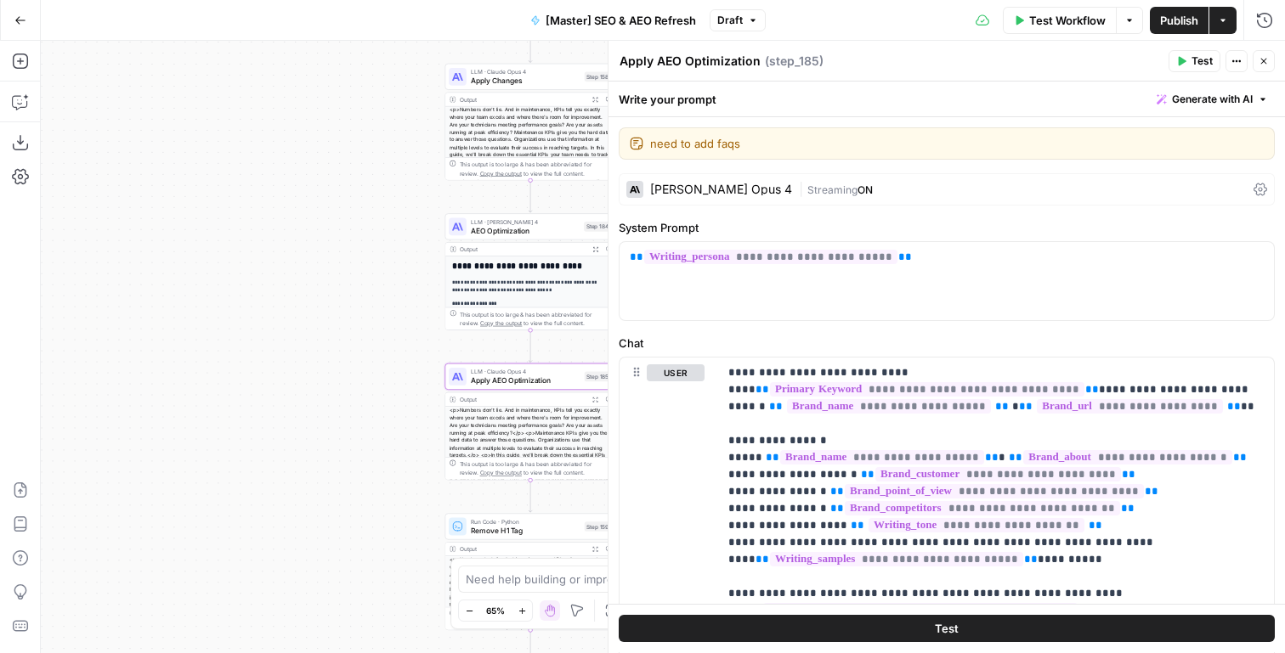
click at [484, 222] on span "LLM · [PERSON_NAME] 4" at bounding box center [525, 222] width 109 height 8
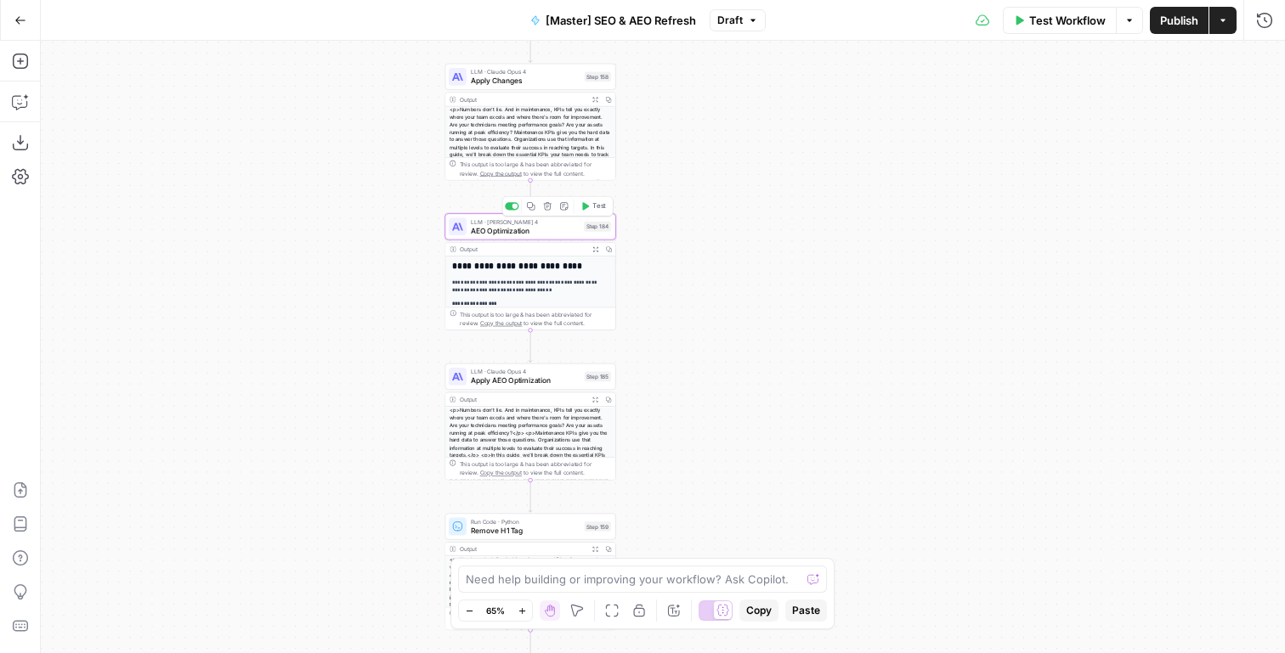
click at [491, 235] on span "AEO Optimization" at bounding box center [525, 230] width 109 height 11
type textarea "AEO Optimization"
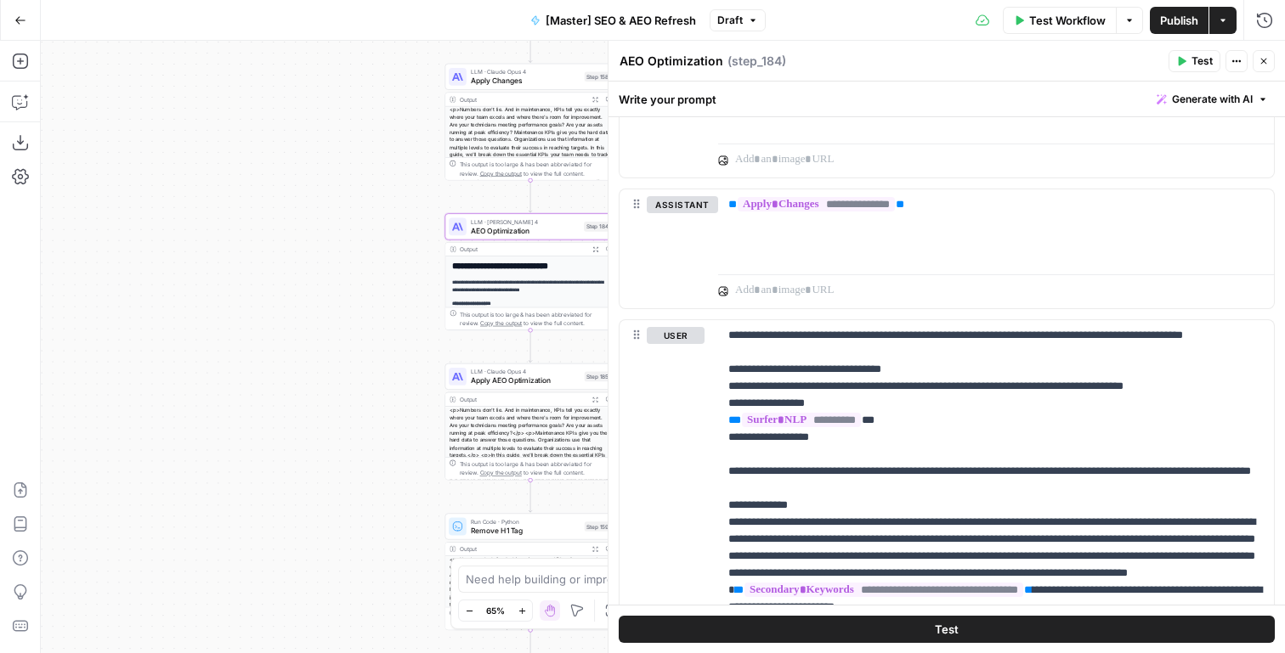
scroll to position [2276, 0]
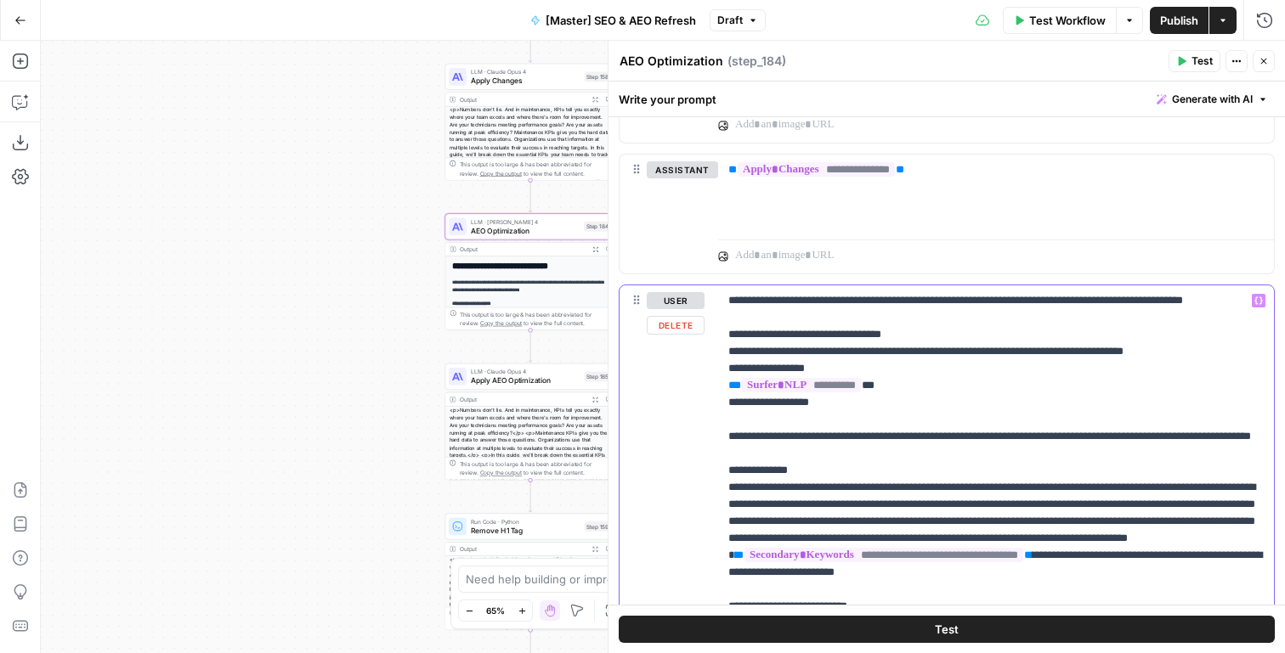
drag, startPoint x: 871, startPoint y: 421, endPoint x: 685, endPoint y: 359, distance: 196.2
click at [718, 359] on div "**********" at bounding box center [996, 632] width 556 height 693
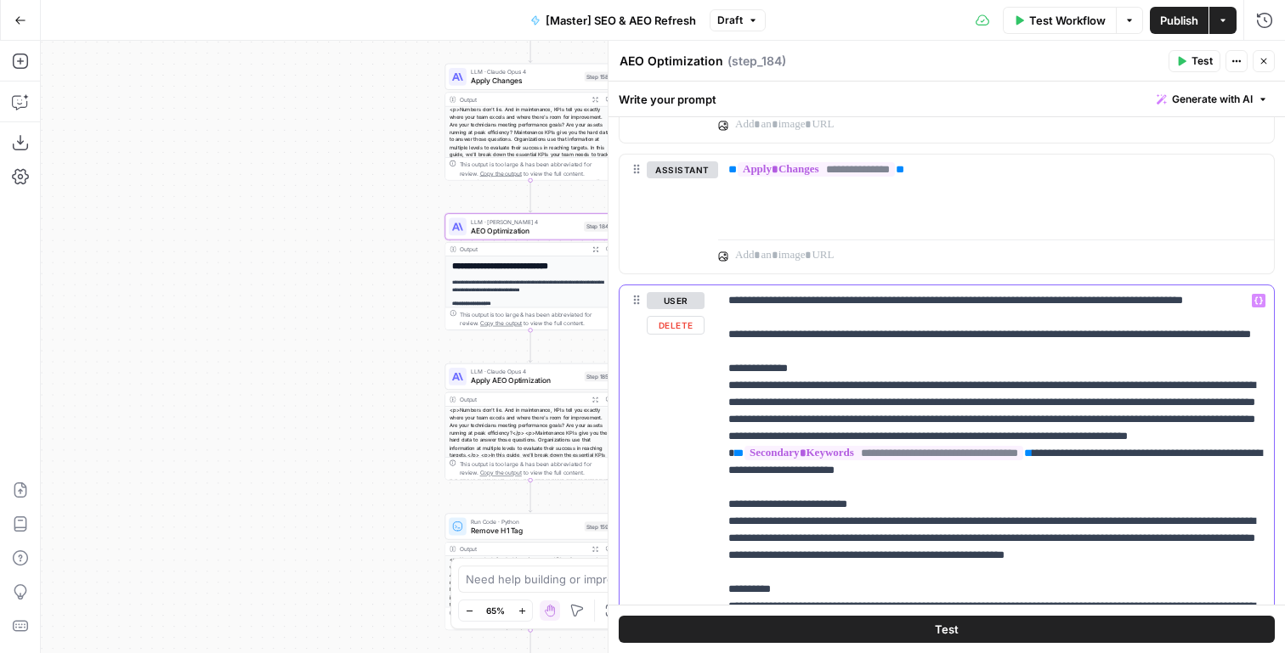
drag, startPoint x: 916, startPoint y: 376, endPoint x: 679, endPoint y: 348, distance: 238.7
click at [718, 348] on div "**********" at bounding box center [996, 632] width 556 height 693
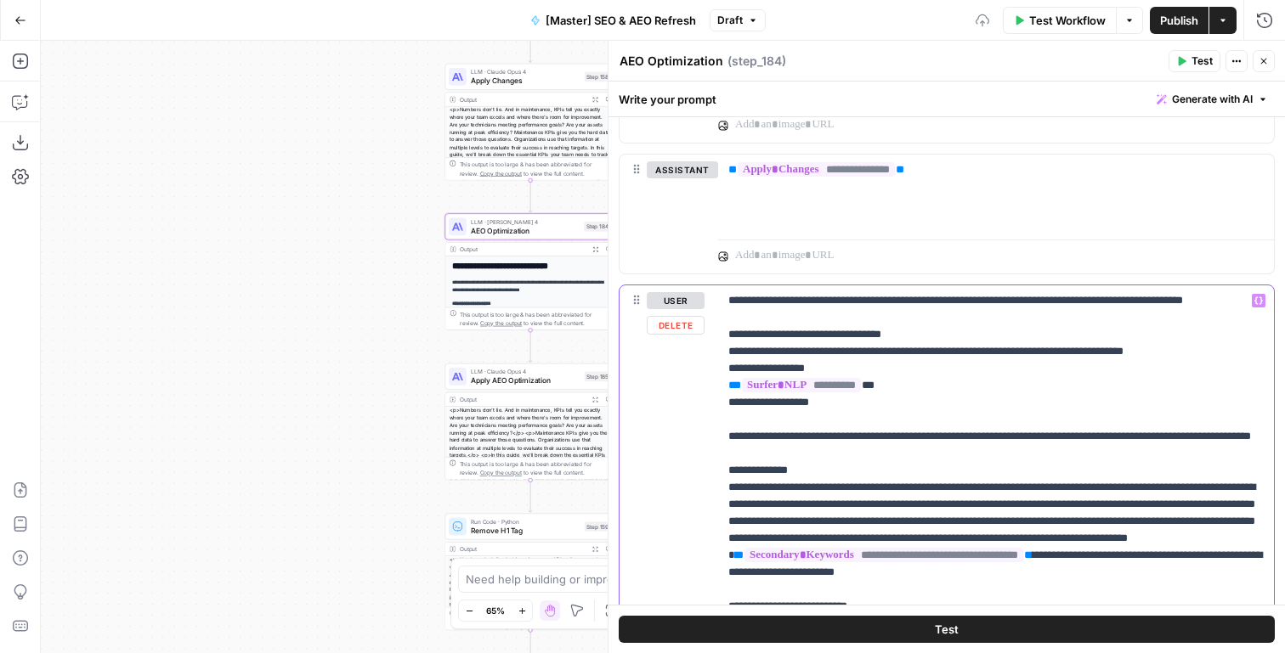
drag, startPoint x: 913, startPoint y: 478, endPoint x: 694, endPoint y: 459, distance: 220.1
click at [718, 459] on div "**********" at bounding box center [996, 632] width 556 height 693
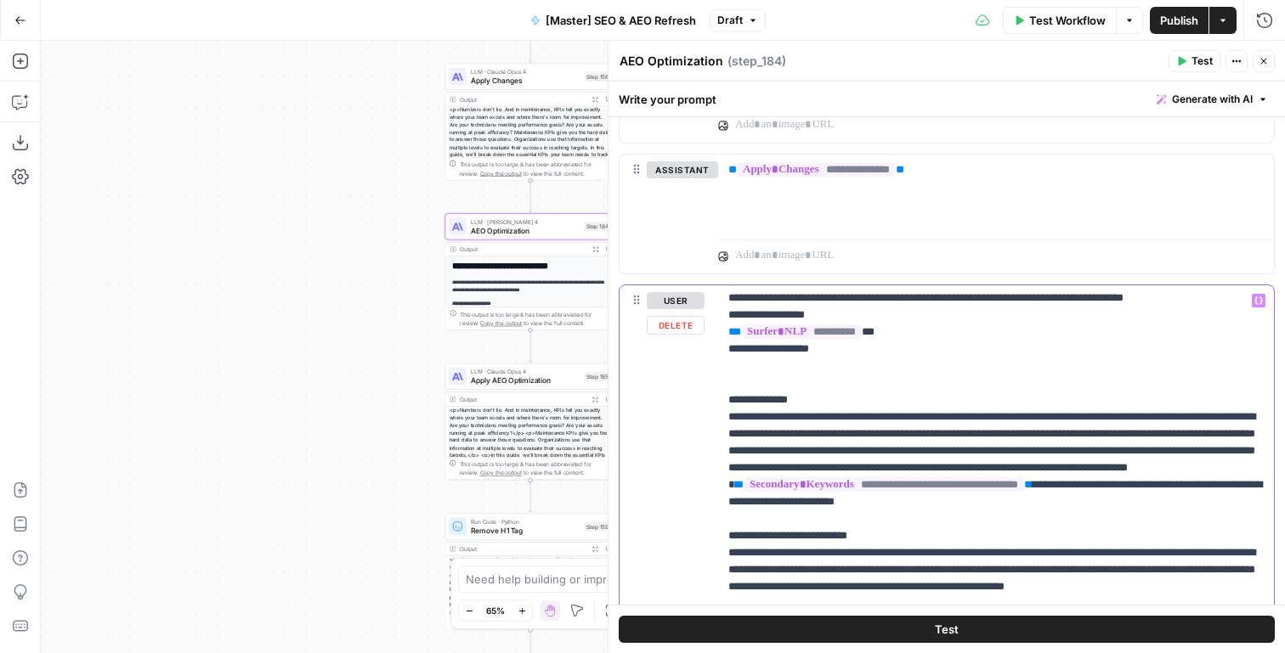
scroll to position [5, 0]
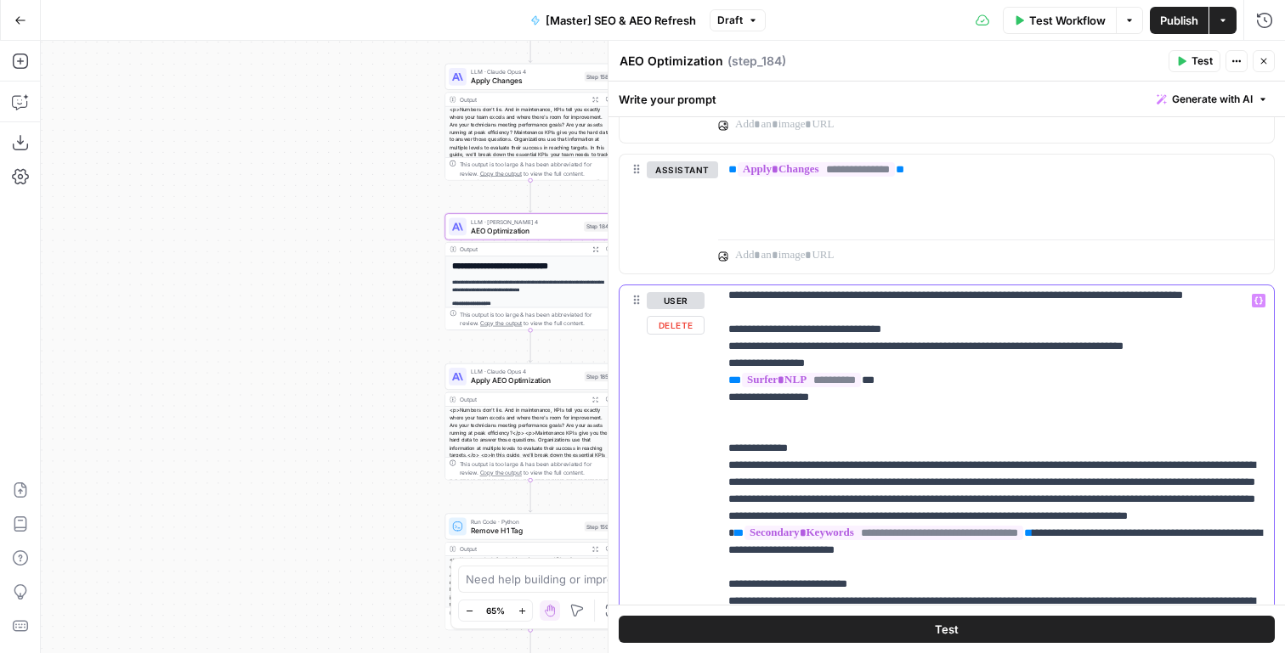
drag, startPoint x: 801, startPoint y: 437, endPoint x: 701, endPoint y: 343, distance: 137.1
click at [718, 343] on div "**********" at bounding box center [996, 632] width 556 height 693
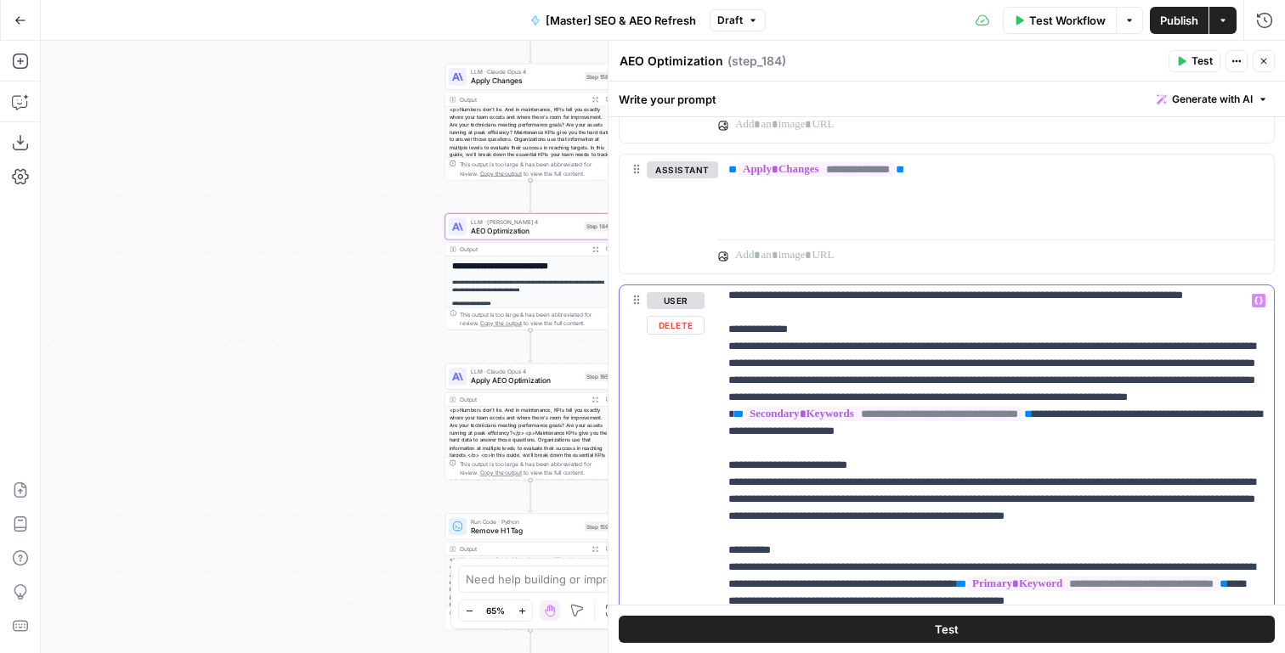
drag, startPoint x: 972, startPoint y: 398, endPoint x: 973, endPoint y: 413, distance: 15.3
drag, startPoint x: 969, startPoint y: 416, endPoint x: 868, endPoint y: 428, distance: 101.8
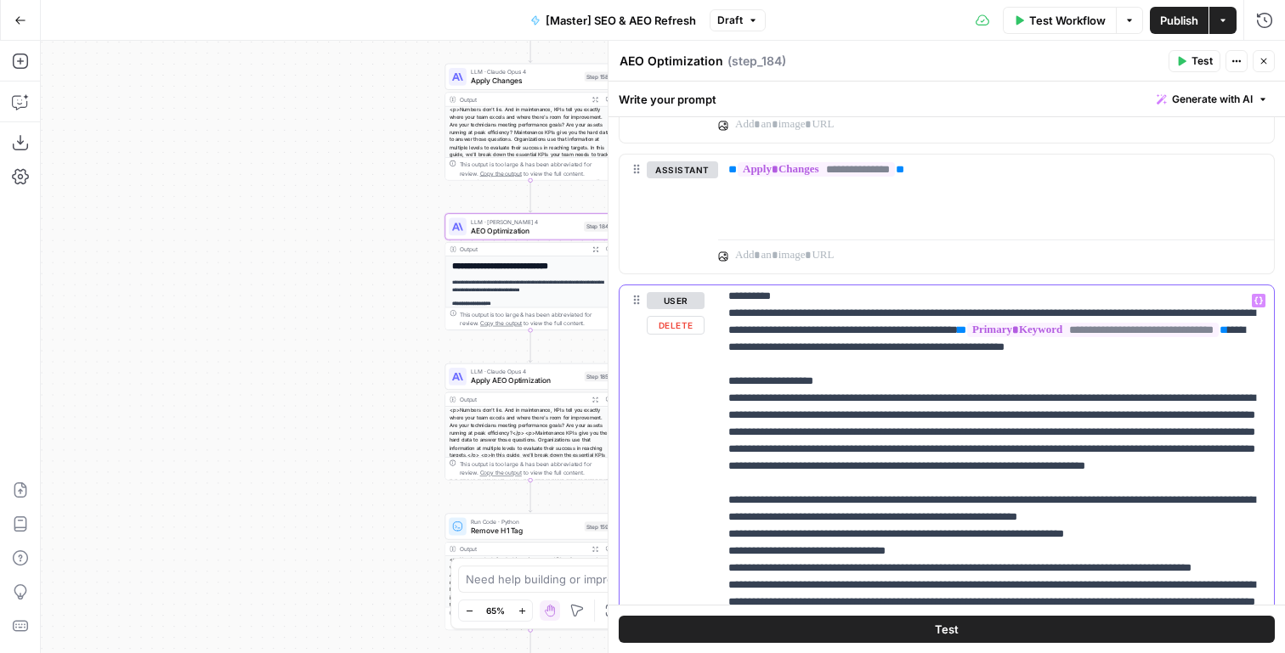
scroll to position [252, 0]
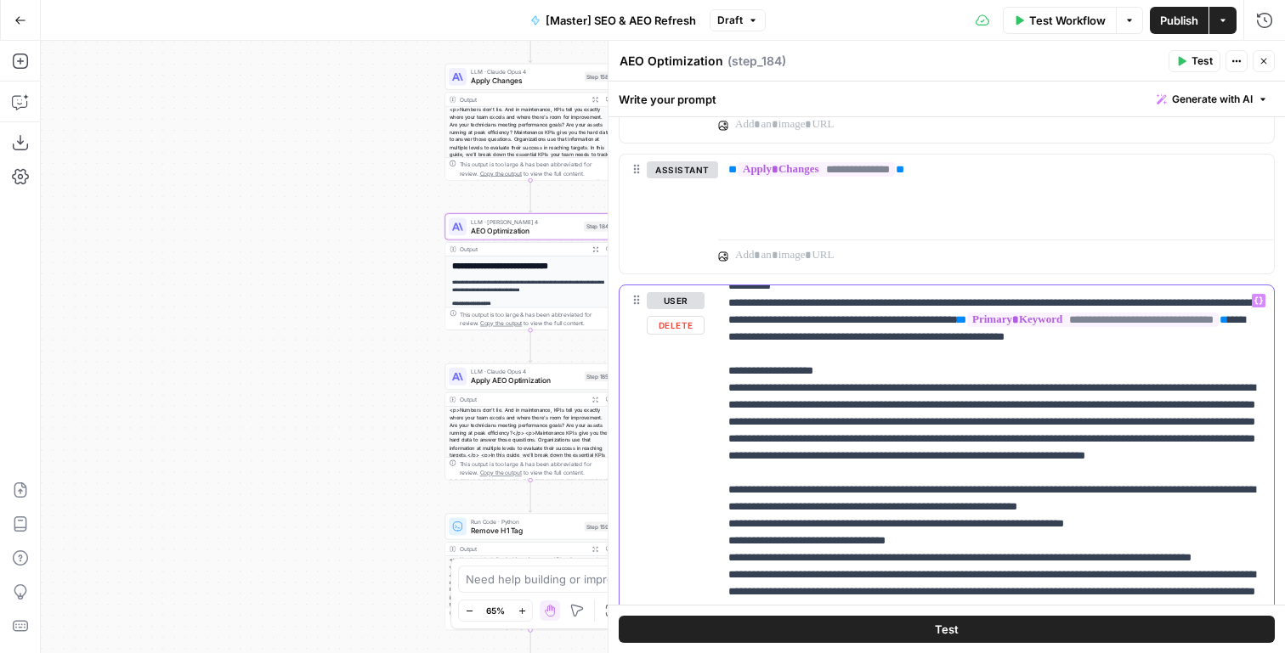
drag, startPoint x: 1087, startPoint y: 406, endPoint x: 1061, endPoint y: 390, distance: 30.2
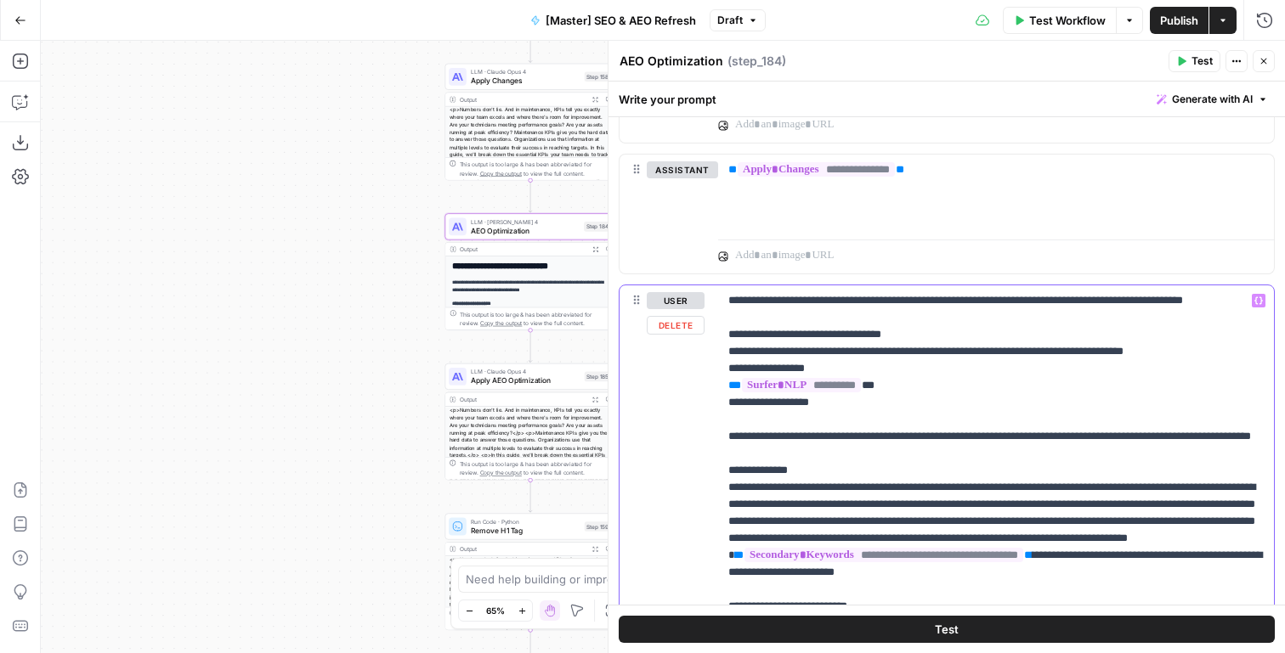
scroll to position [2125, 0]
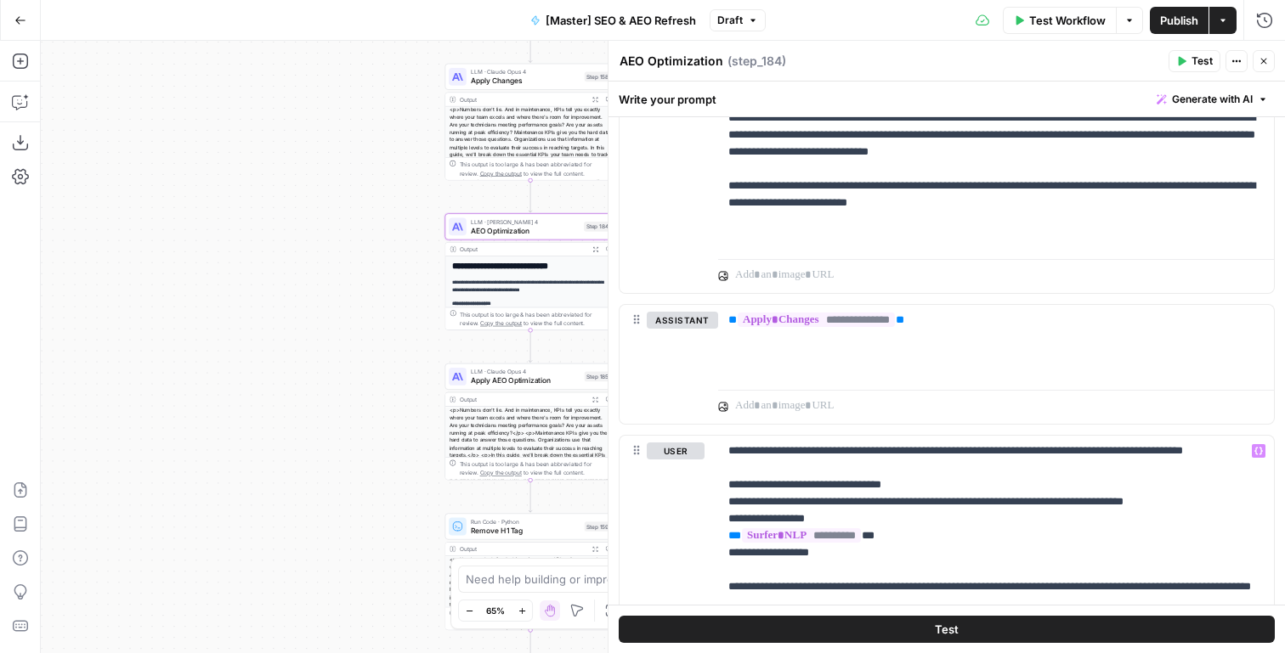
click at [1269, 53] on button "Close" at bounding box center [1264, 61] width 22 height 22
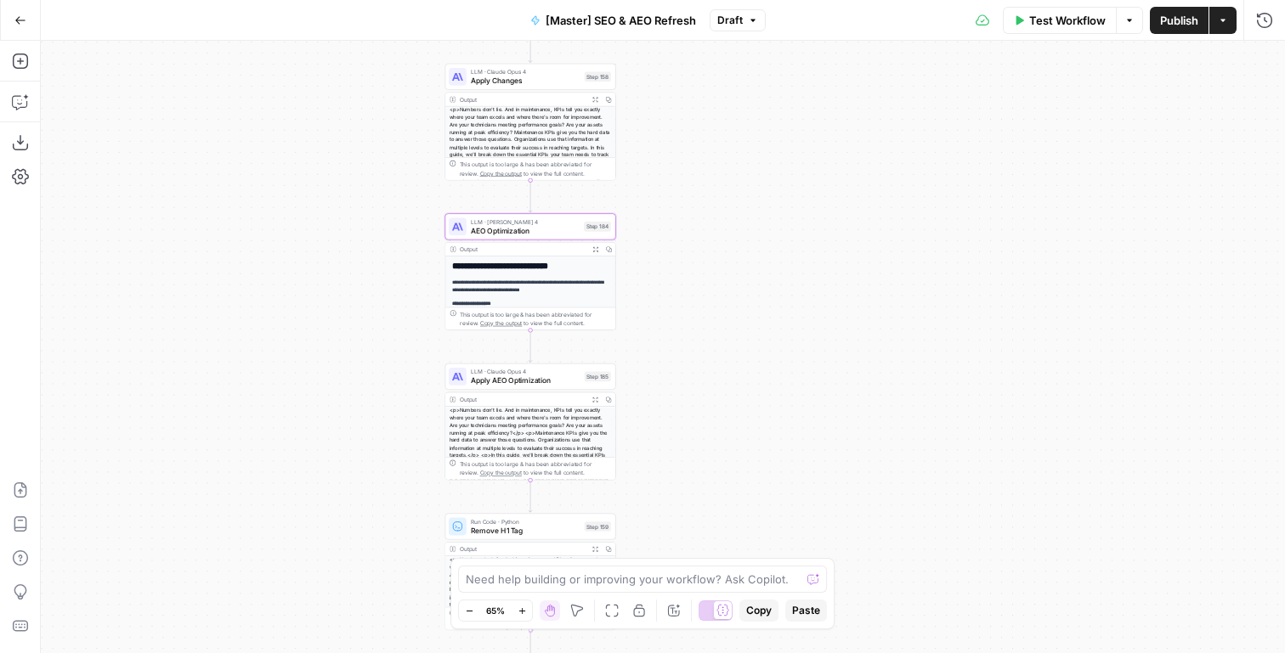
click at [831, 229] on div "true false false true false true Workflow Set Inputs Inputs Content Processing …" at bounding box center [663, 347] width 1244 height 613
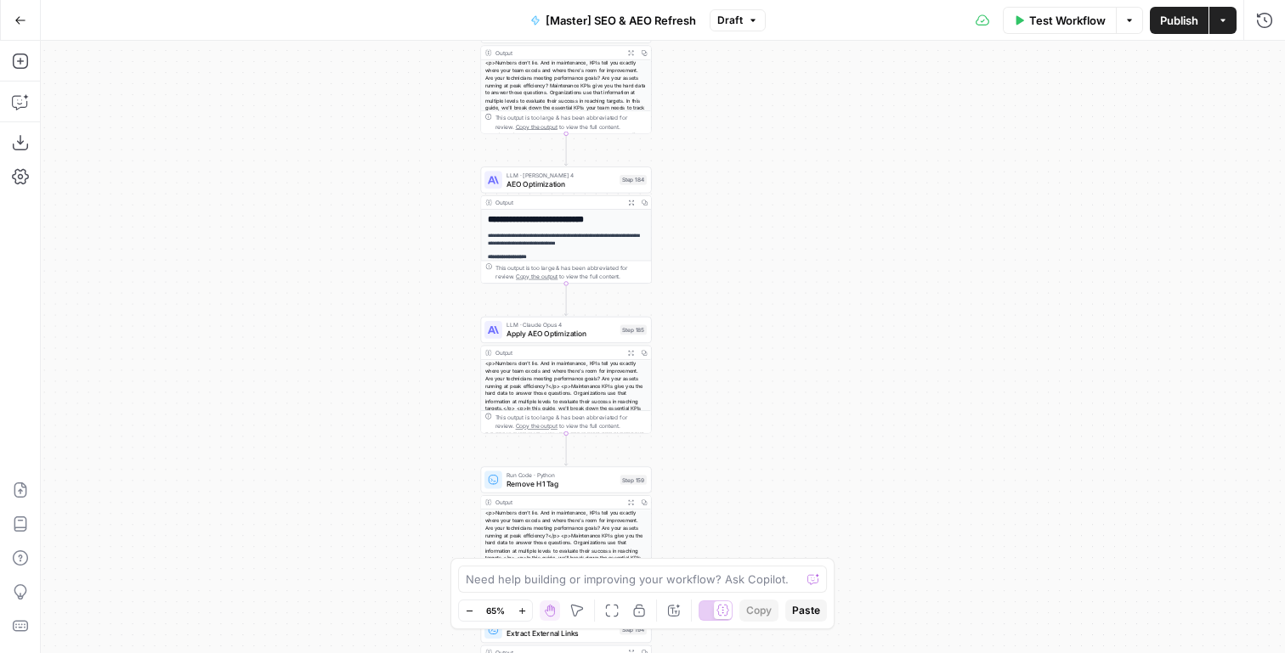
drag, startPoint x: 724, startPoint y: 251, endPoint x: 759, endPoint y: 200, distance: 61.8
click at [760, 203] on div "true false false true false true Workflow Set Inputs Inputs Content Processing …" at bounding box center [663, 347] width 1244 height 613
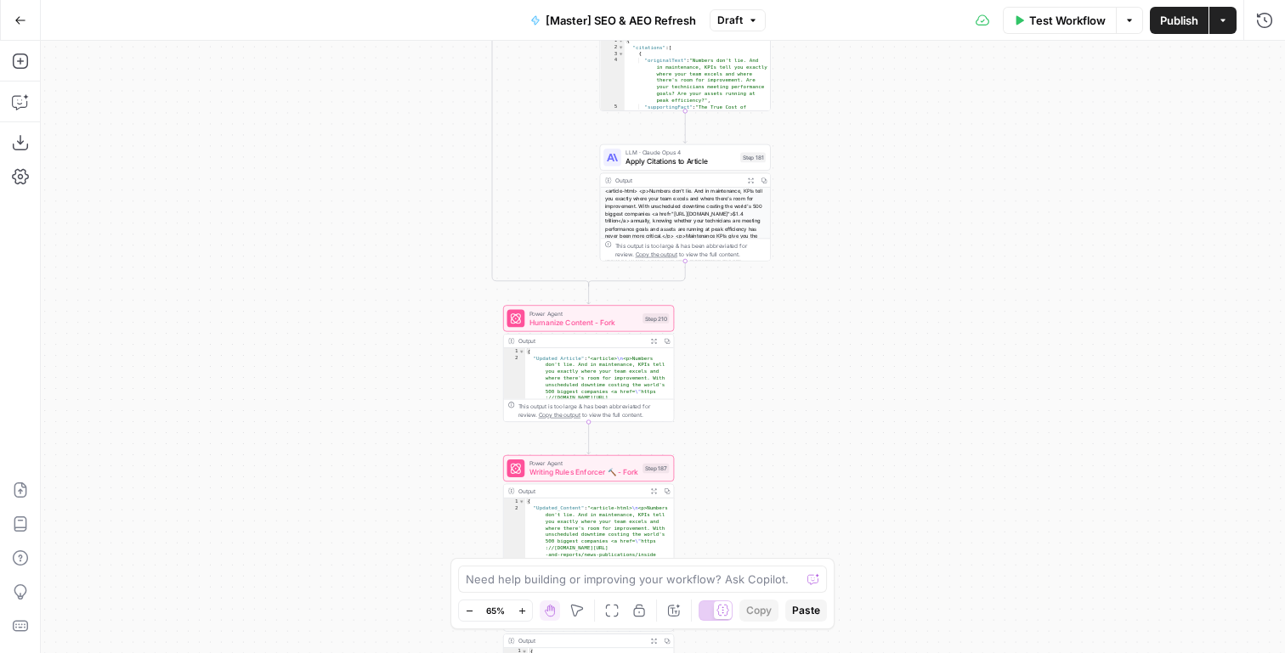
click at [656, 342] on icon "button" at bounding box center [654, 341] width 6 height 6
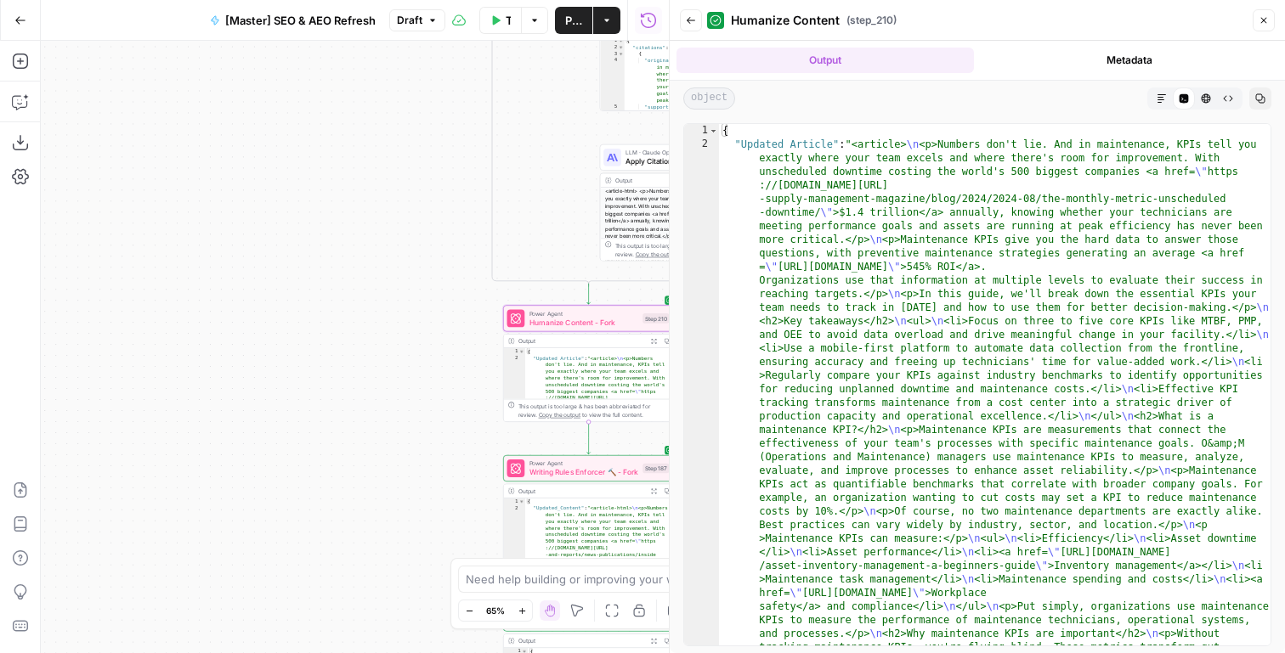
click at [1162, 105] on button "Markdown" at bounding box center [1162, 99] width 22 height 22
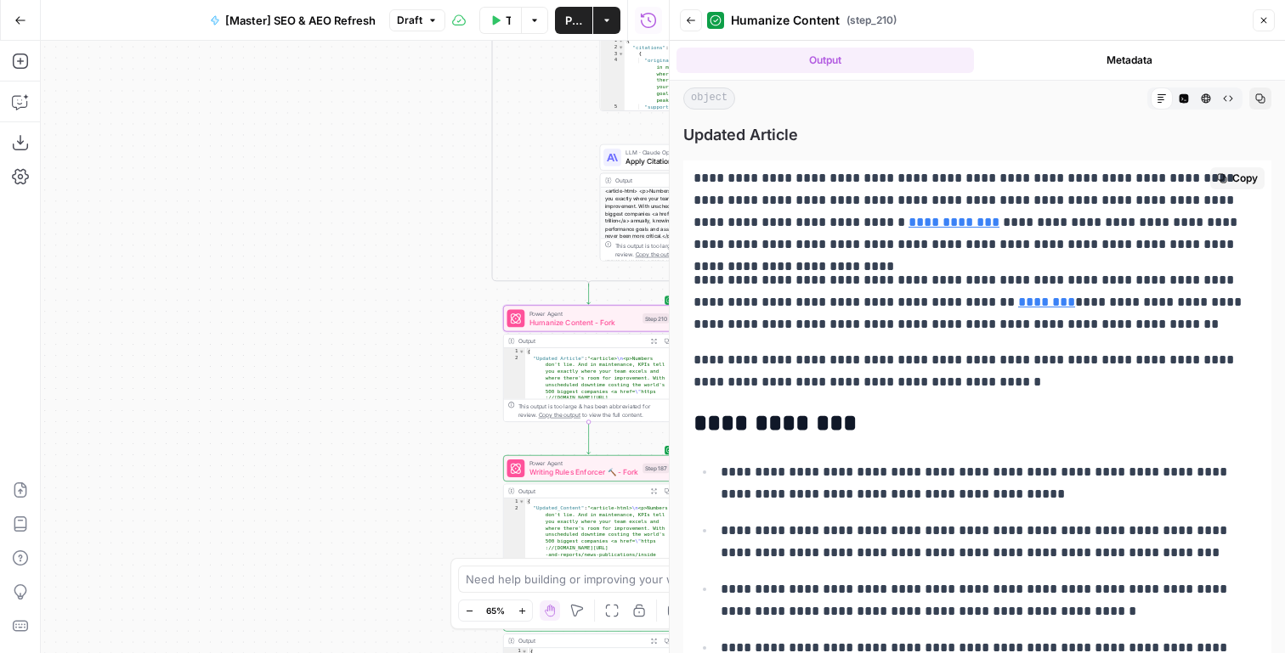
scroll to position [10, 0]
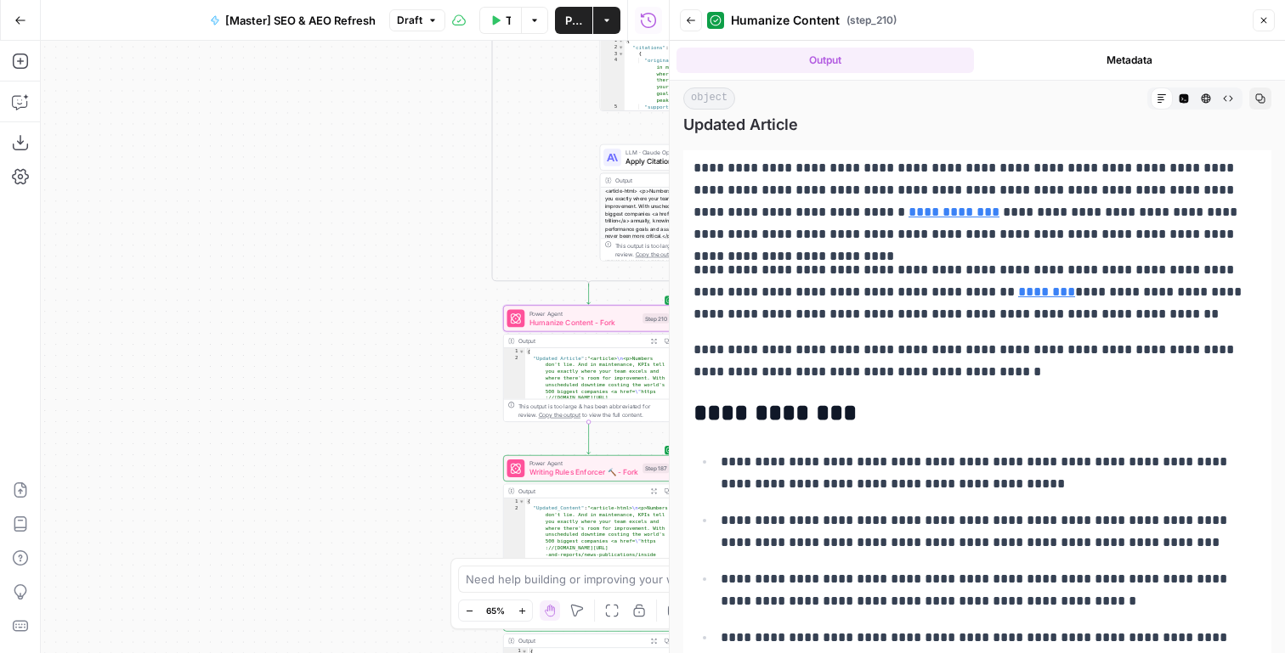
click at [1258, 30] on button "Close" at bounding box center [1264, 20] width 22 height 22
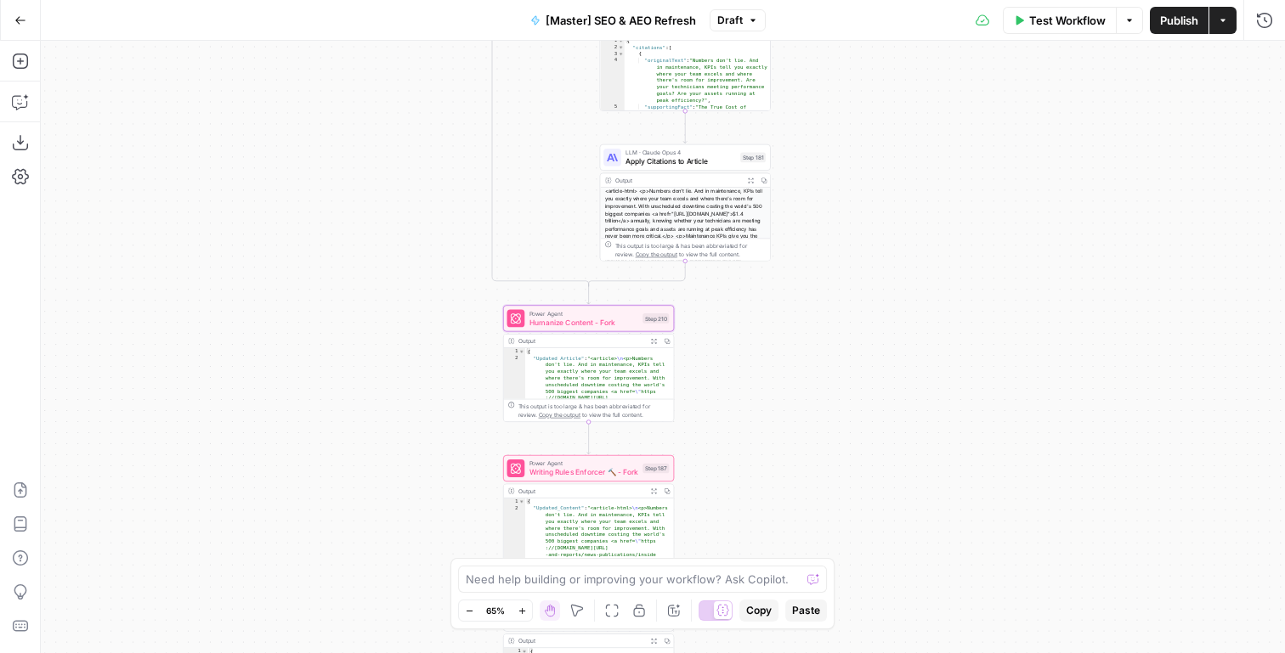
click at [1190, 28] on span "Publish" at bounding box center [1179, 20] width 38 height 17
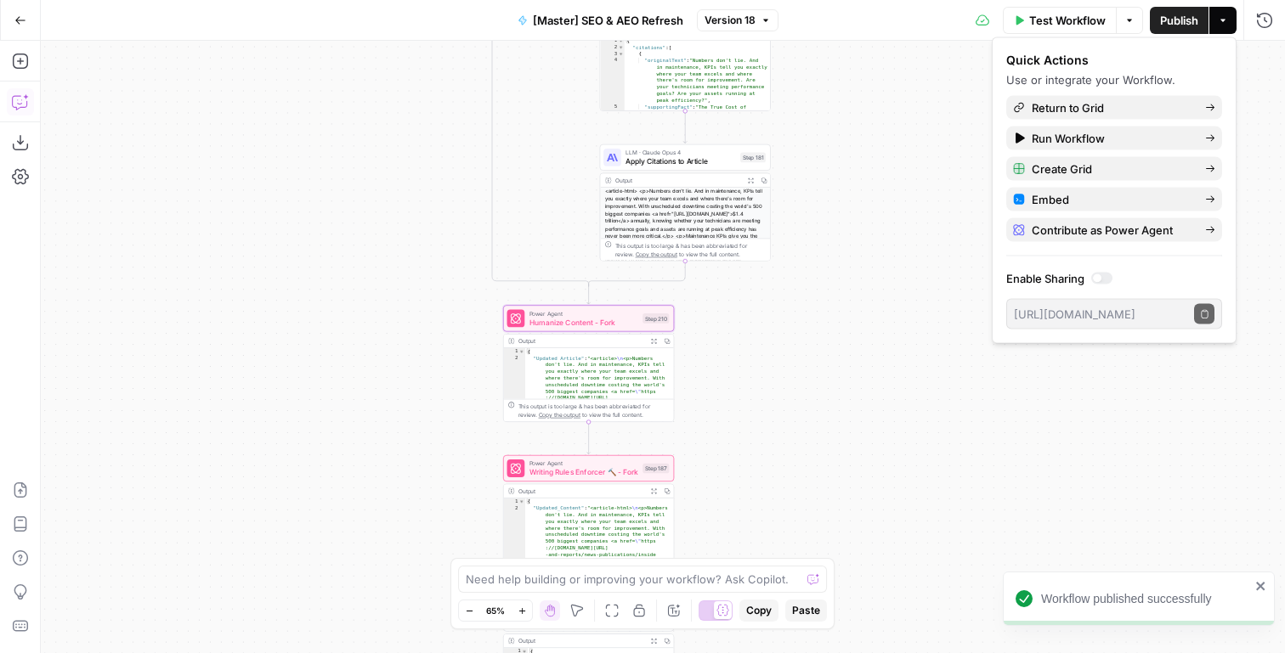
click at [15, 98] on icon "button" at bounding box center [20, 101] width 17 height 17
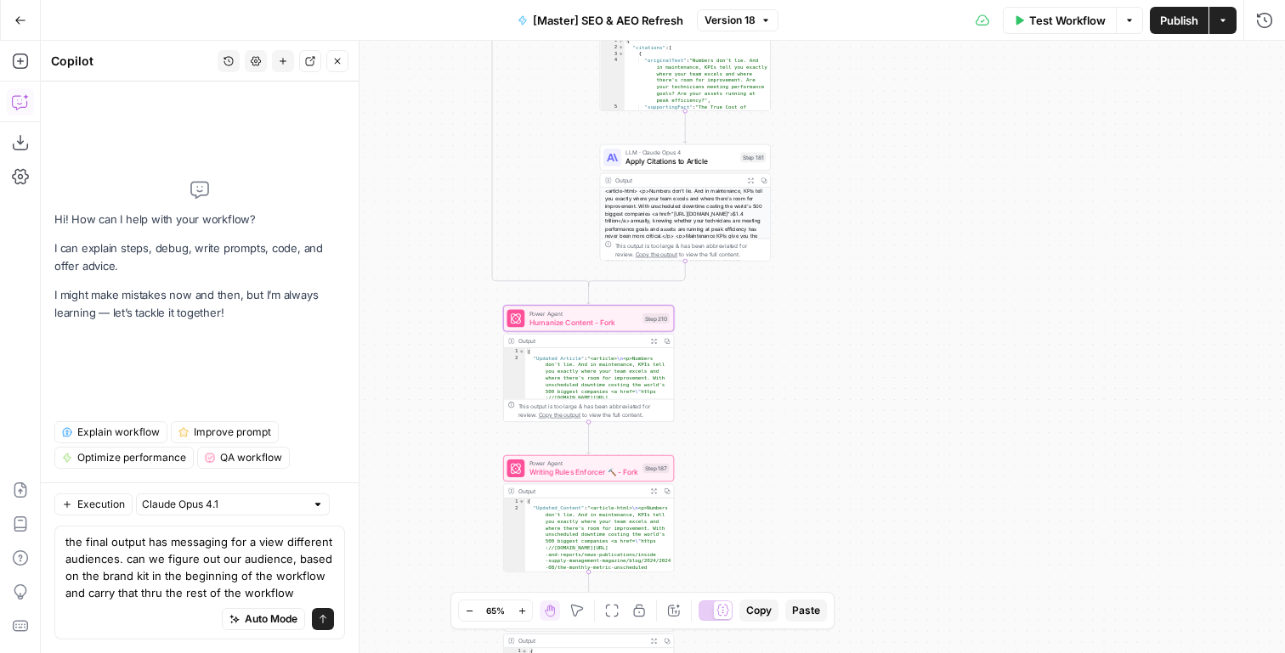
type textarea "the final output has messaging for a view different audiences. can we figure ou…"
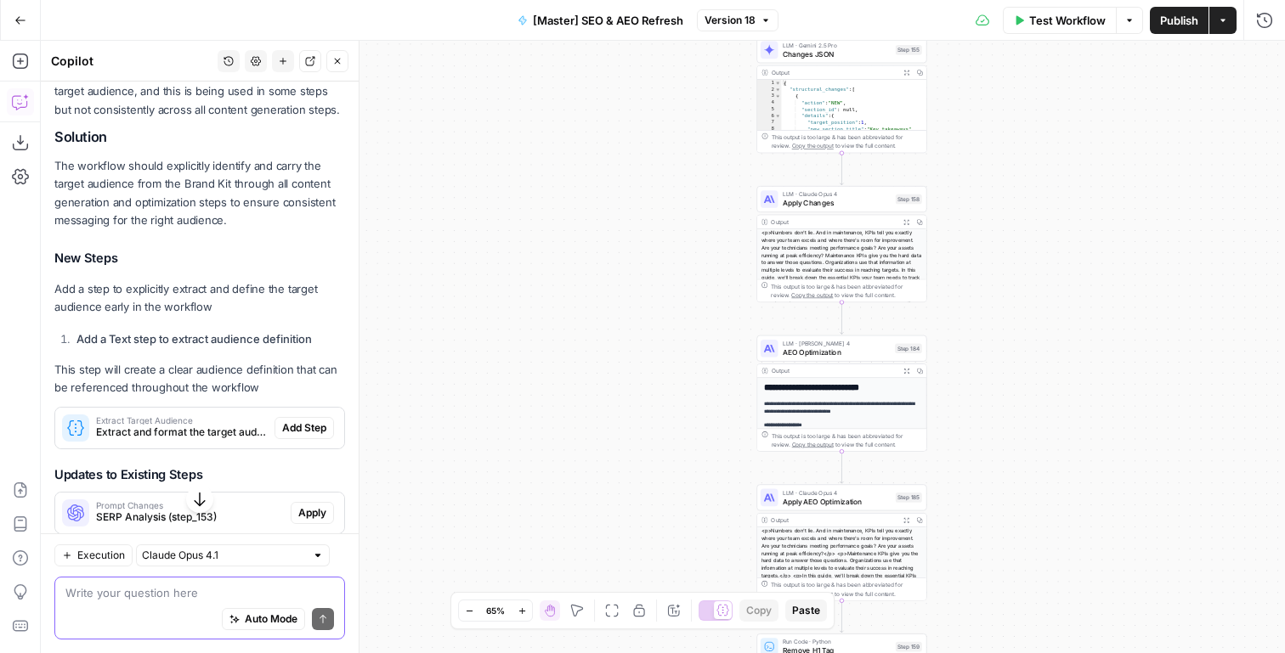
scroll to position [517, 0]
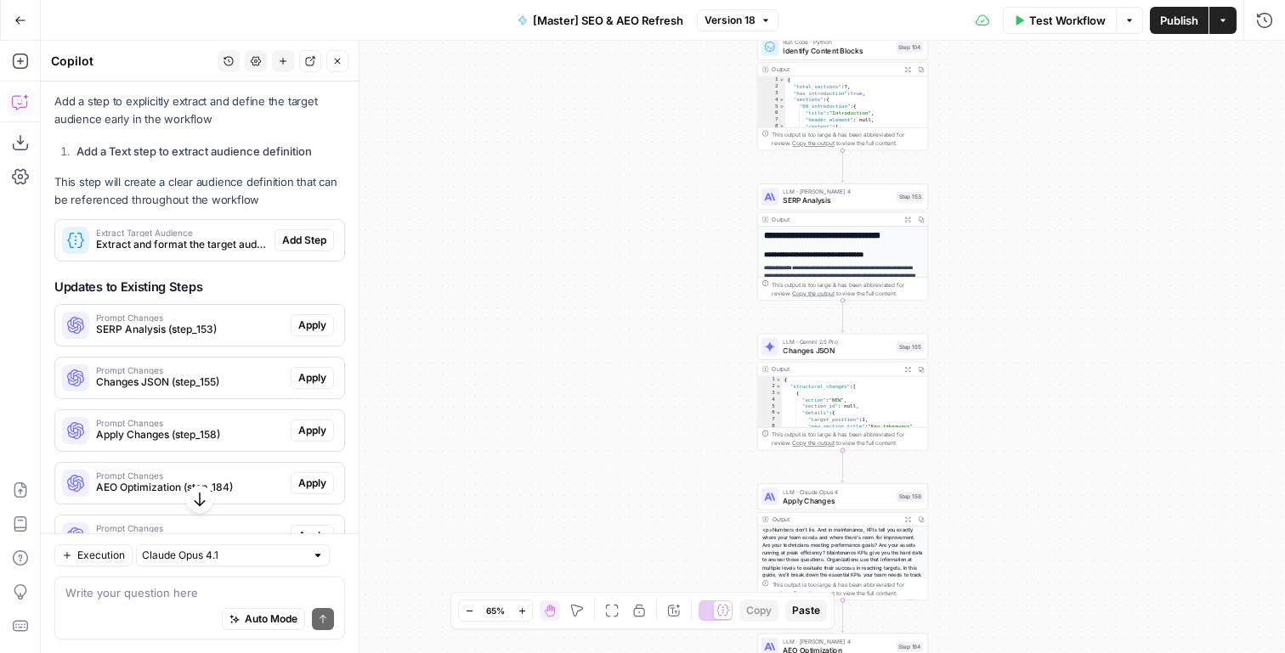
click at [207, 237] on span "Extract Target Audience" at bounding box center [182, 233] width 172 height 8
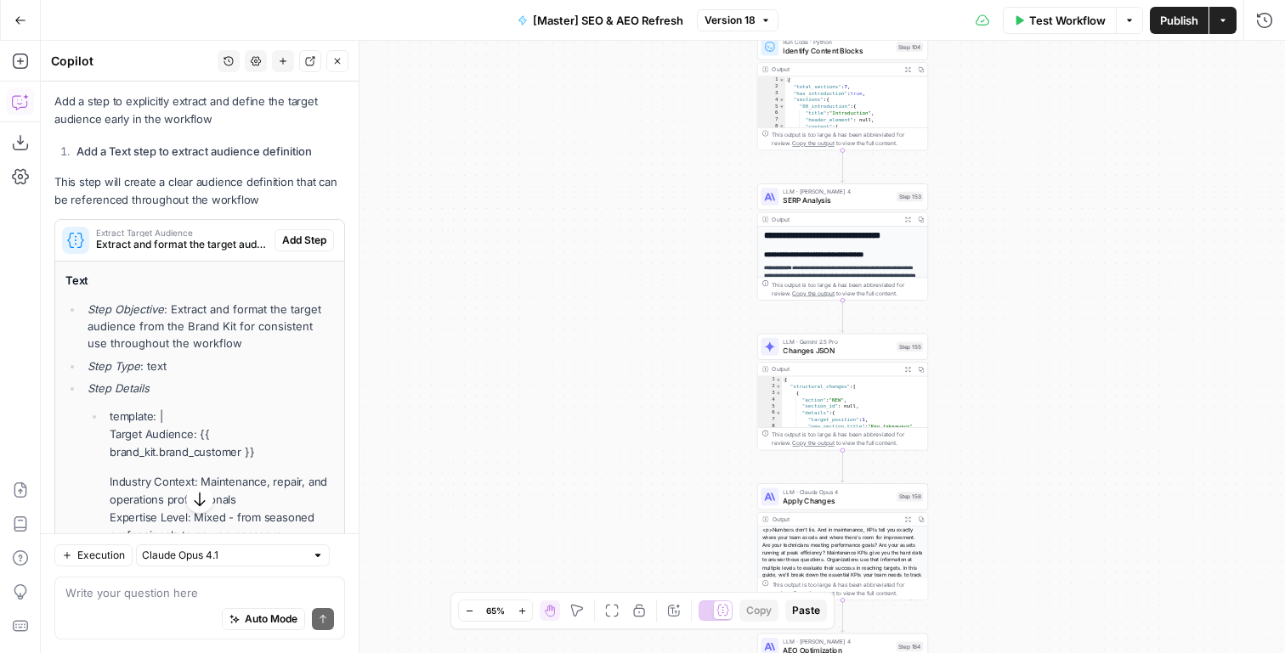
click at [213, 352] on li "Step Objective : Extract and format the target audience from the Brand Kit for …" at bounding box center [208, 326] width 251 height 51
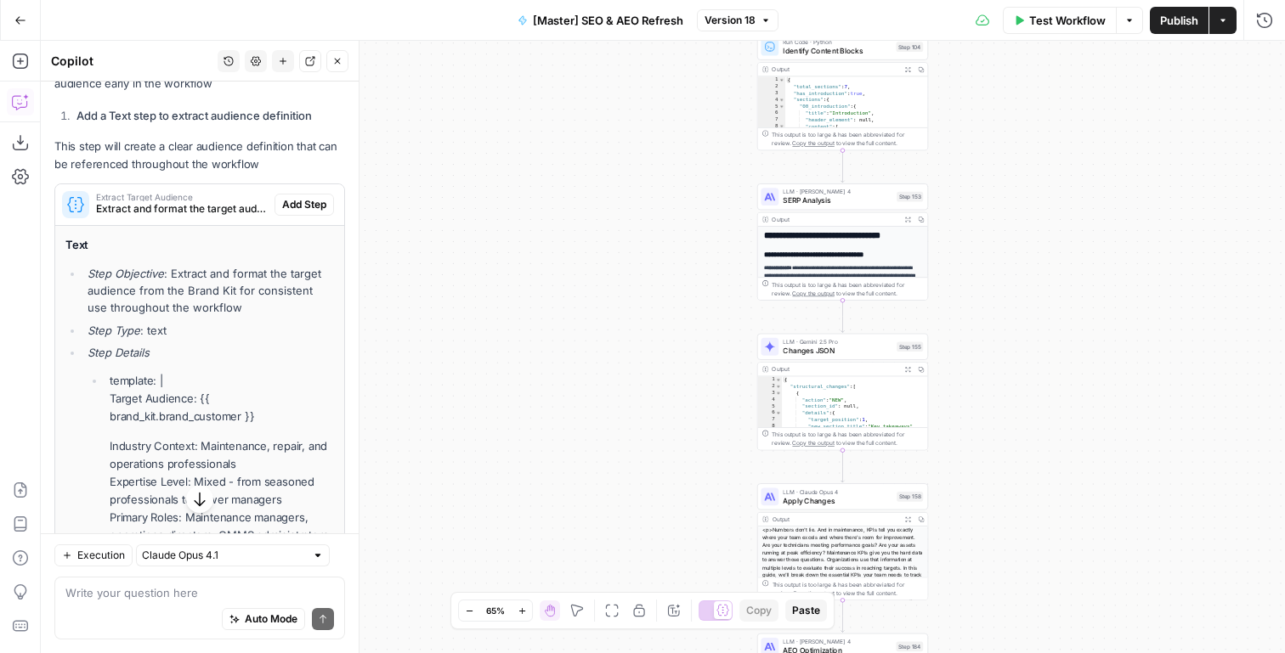
scroll to position [561, 0]
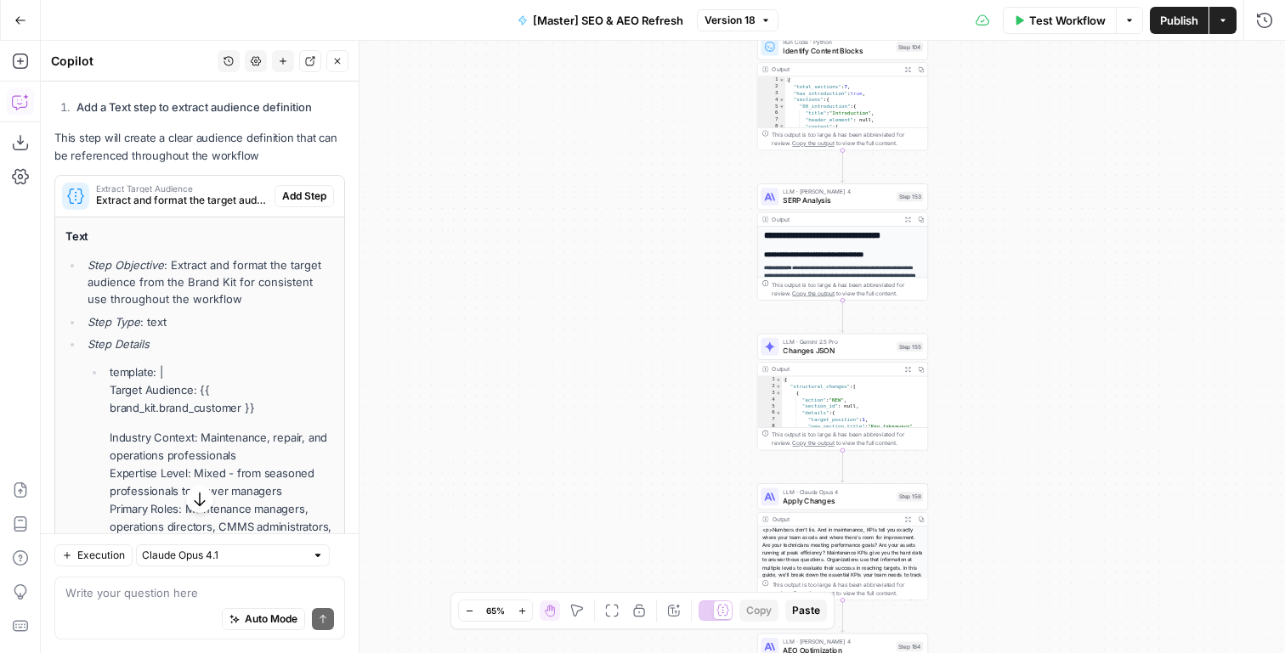
click at [219, 208] on span "Extract and format the target audience from the Brand Kit for consistent use th…" at bounding box center [182, 200] width 172 height 15
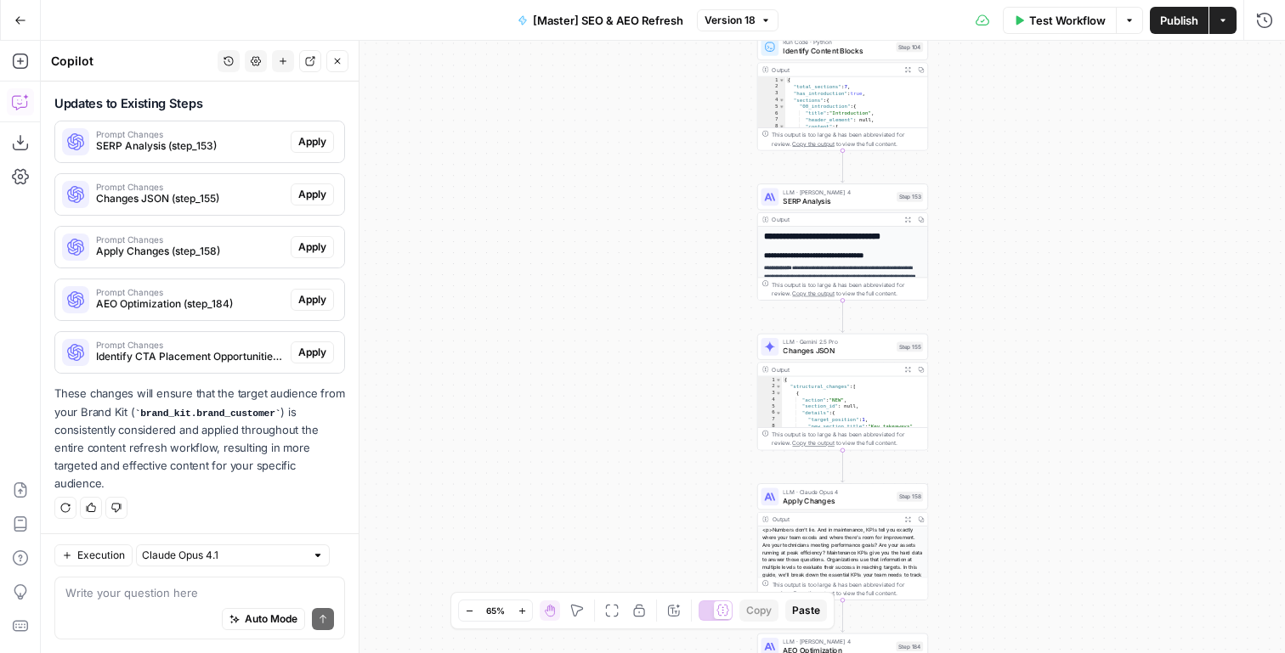
scroll to position [603, 0]
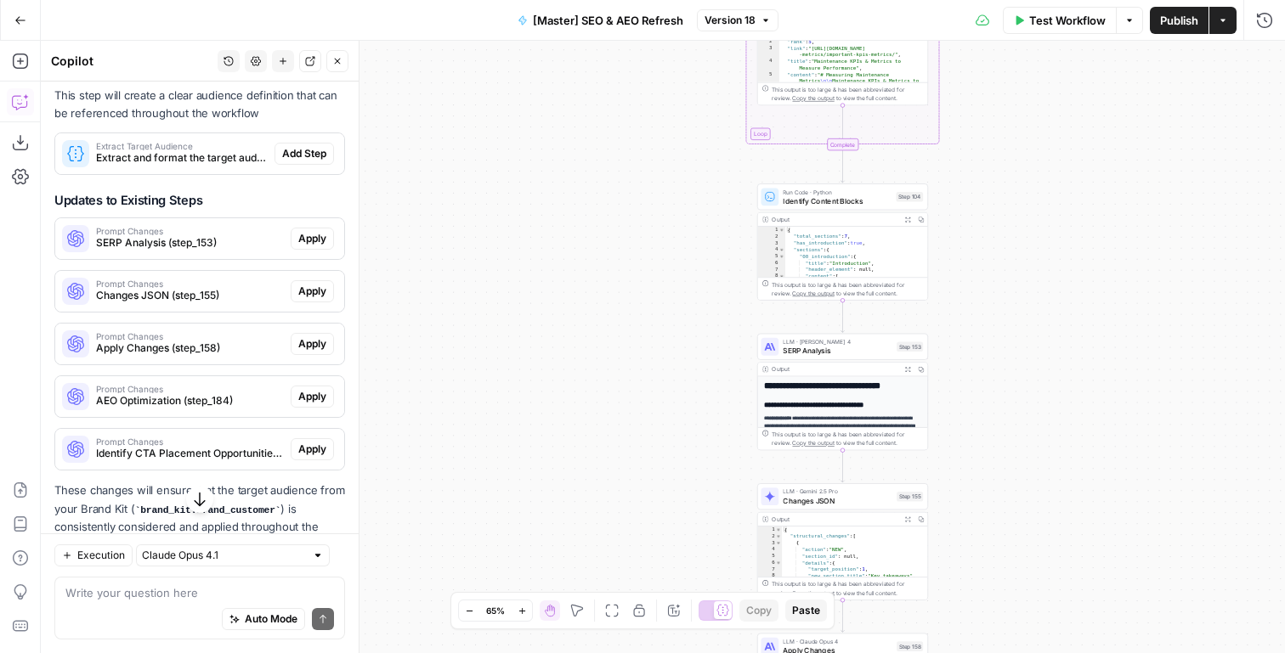
click at [303, 161] on span "Add Step" at bounding box center [304, 153] width 44 height 15
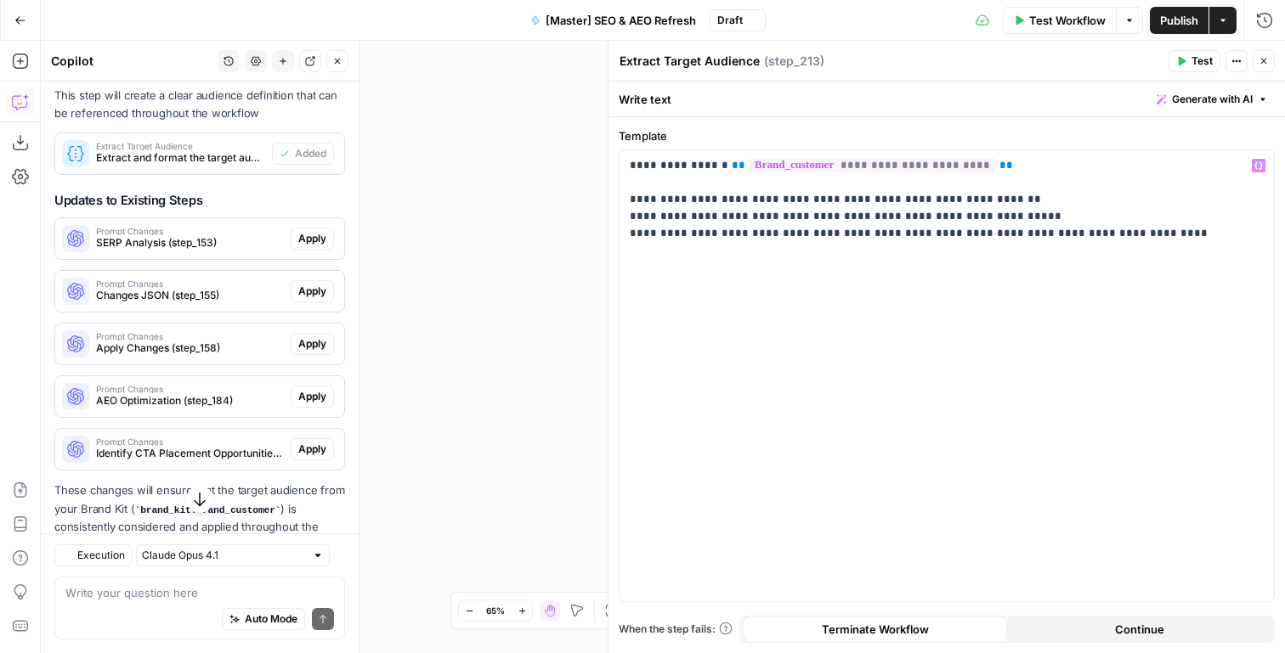
scroll to position [631, 0]
click at [1192, 65] on span "Test" at bounding box center [1201, 61] width 21 height 15
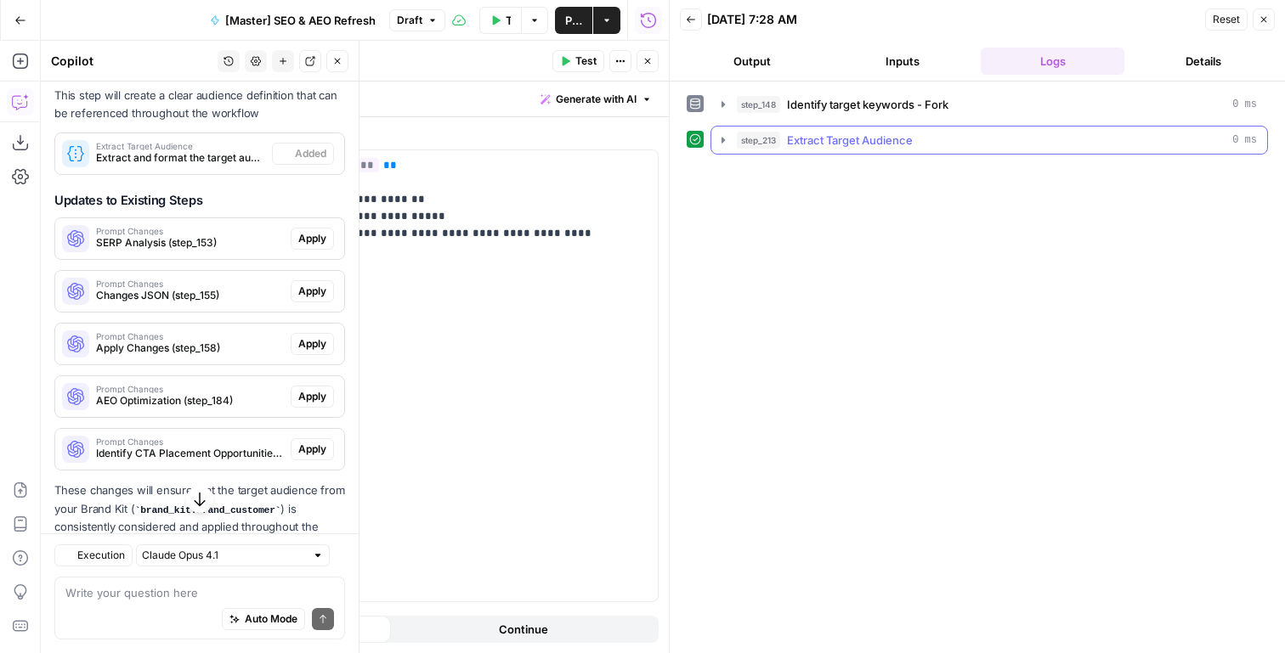
scroll to position [631, 0]
click at [735, 139] on button "step_213 Extract Target Audience 0 ms" at bounding box center [989, 140] width 556 height 27
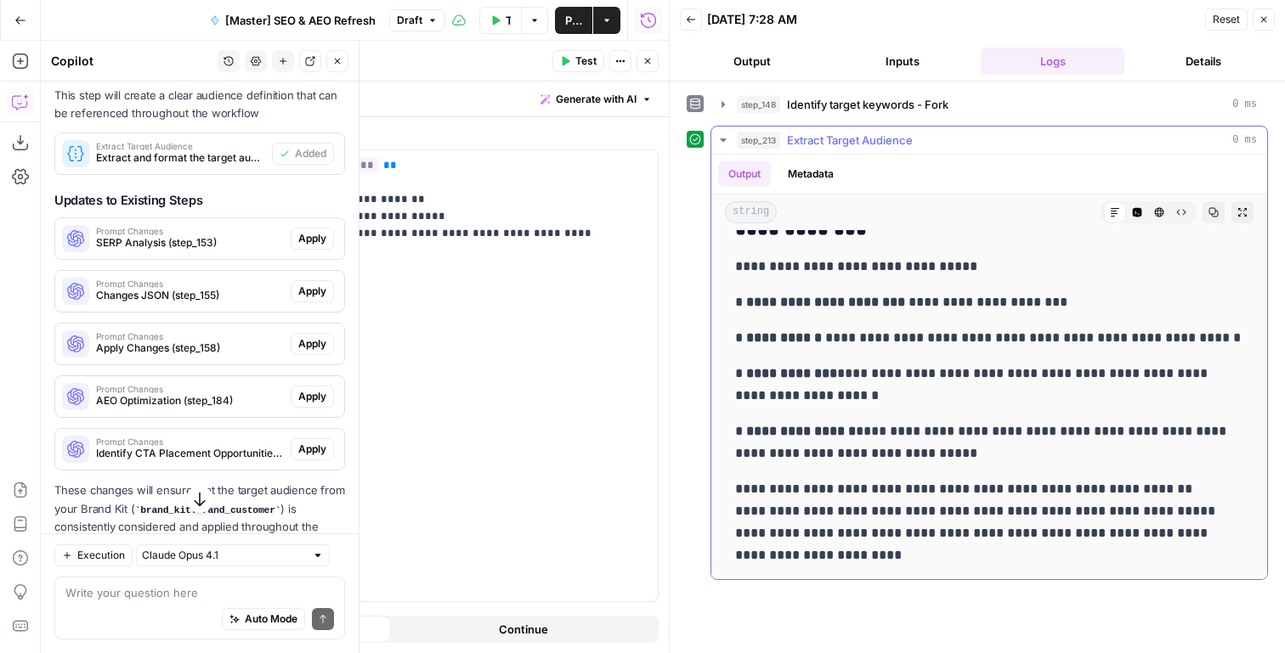
scroll to position [0, 0]
click at [654, 56] on button "Close" at bounding box center [647, 61] width 22 height 22
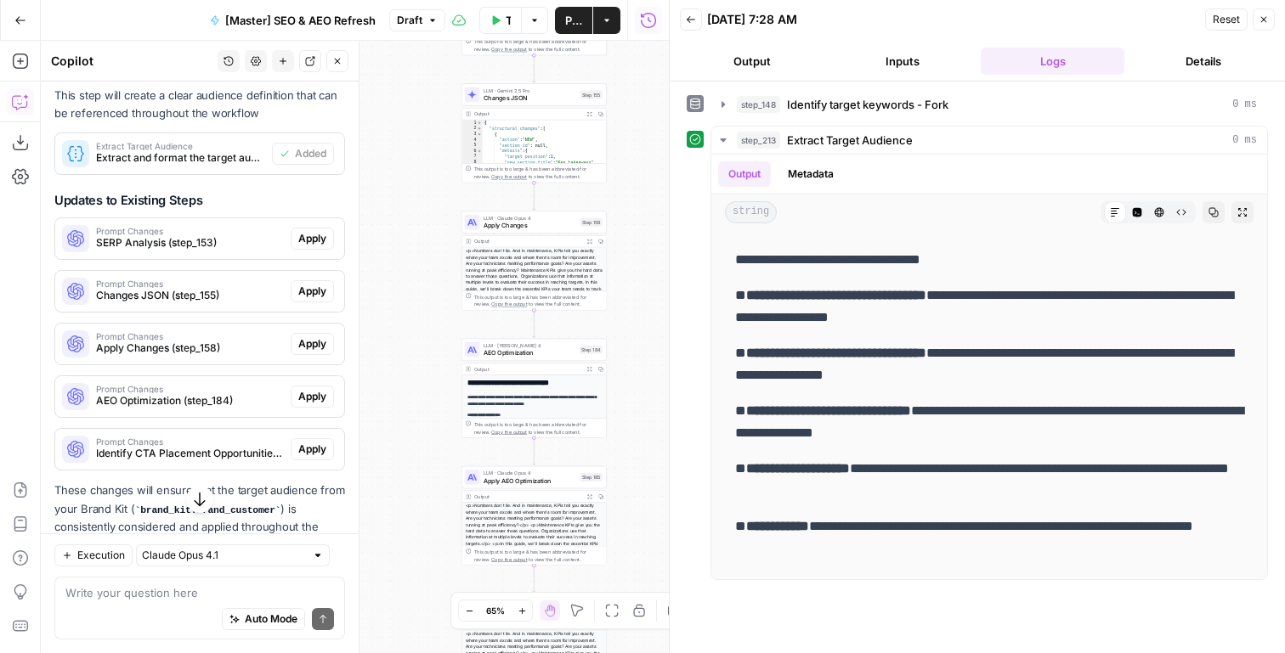
scroll to position [727, 0]
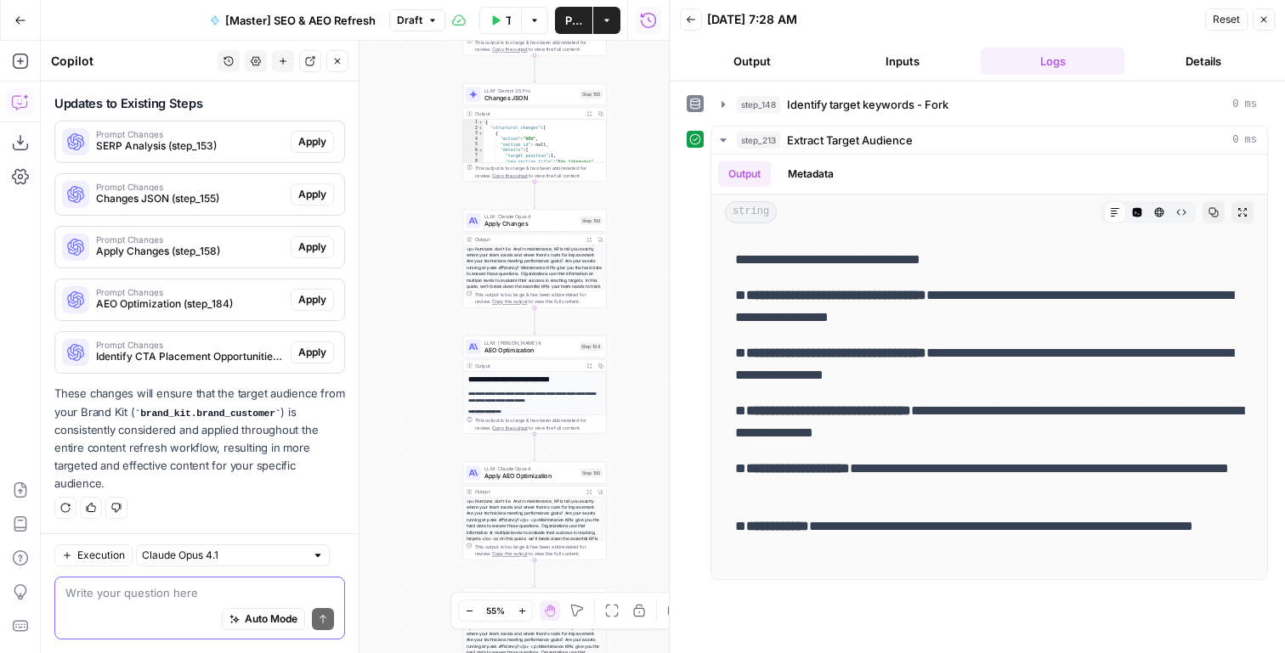
click at [205, 588] on textarea at bounding box center [199, 593] width 269 height 17
drag, startPoint x: 819, startPoint y: 562, endPoint x: 735, endPoint y: 289, distance: 285.5
copy div "Prompt Changes AEO Optimization (step_184)"
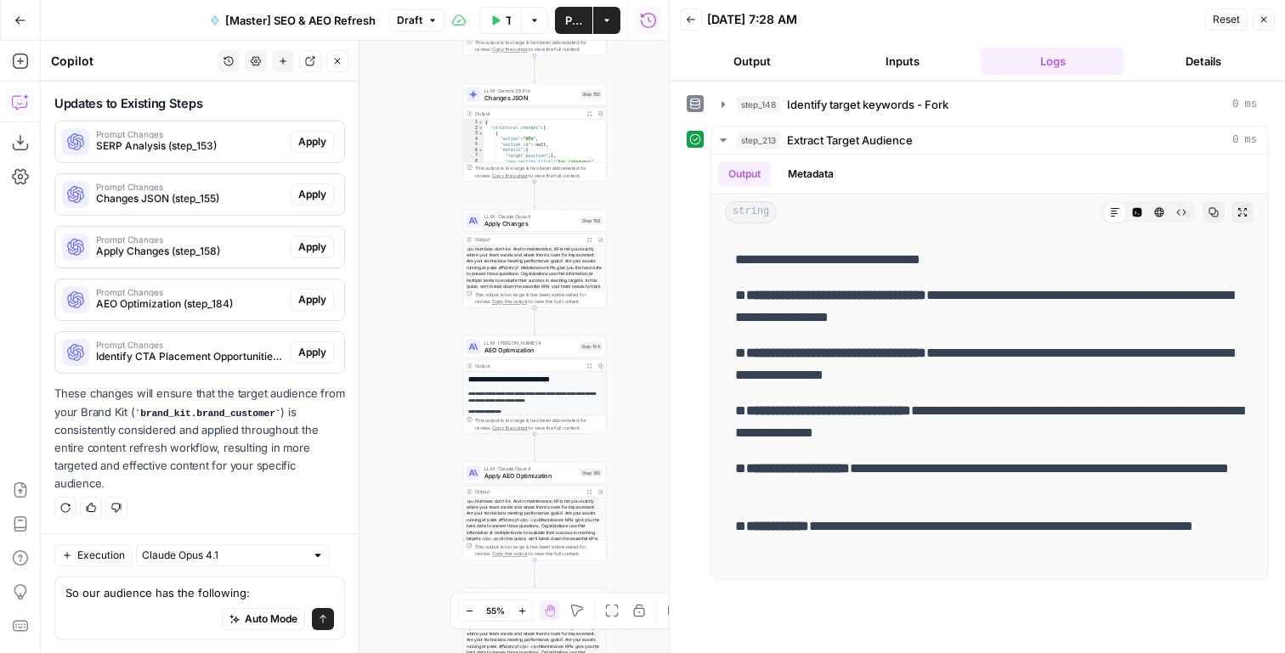
click at [178, 603] on div "Auto Mode Send" at bounding box center [199, 620] width 269 height 37
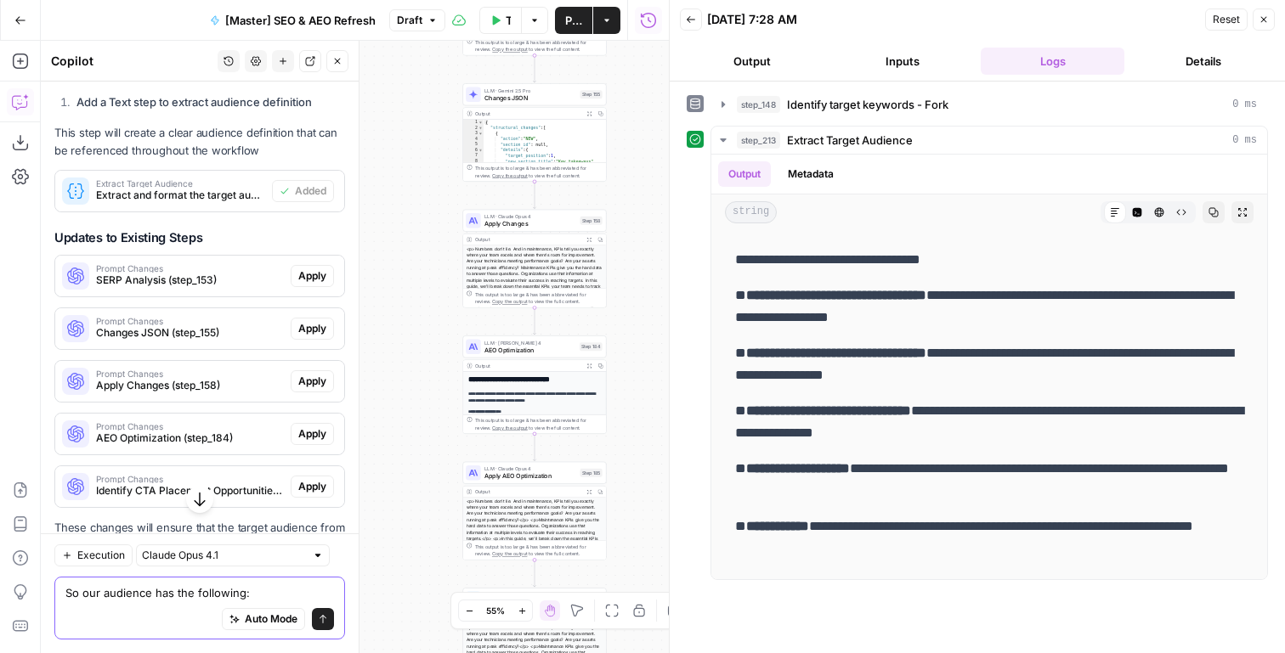
scroll to position [0, 0]
click at [154, 599] on textarea "So our audience has the following:" at bounding box center [199, 593] width 269 height 17
click at [297, 596] on textarea "So our audience variable has the following:" at bounding box center [199, 593] width 269 height 17
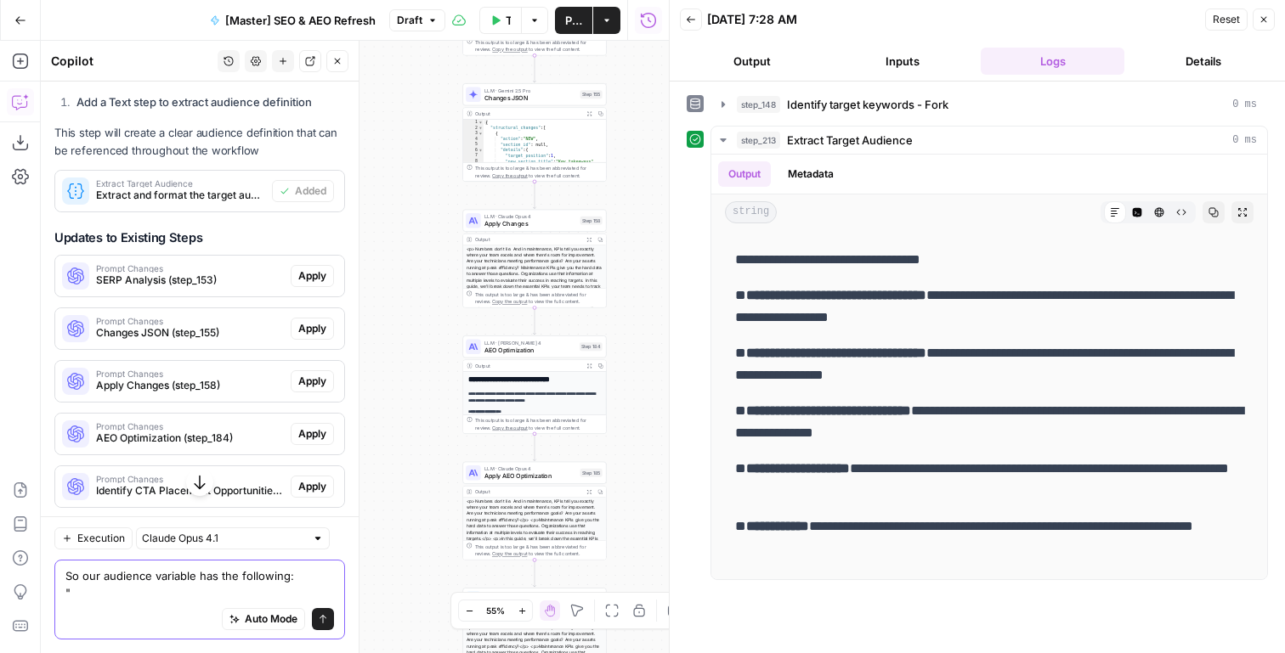
paste textarea "- Regional/Area Maintenance Directors – Champions driving standardization and e…"
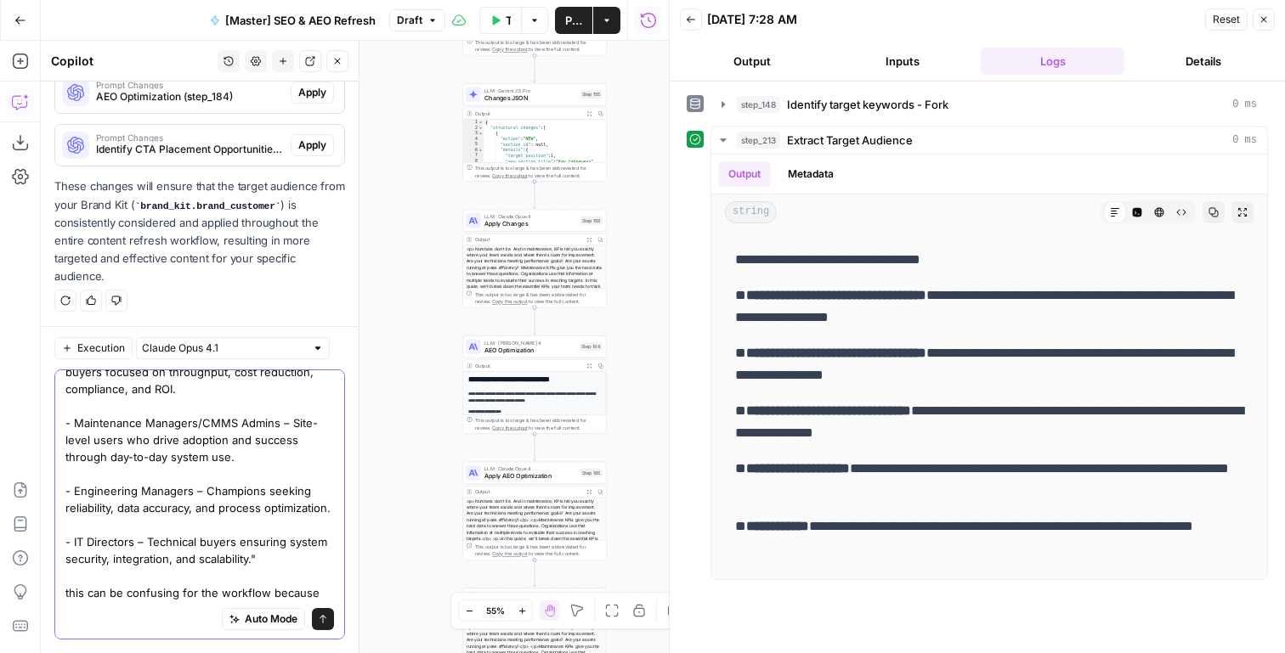
scroll to position [150, 0]
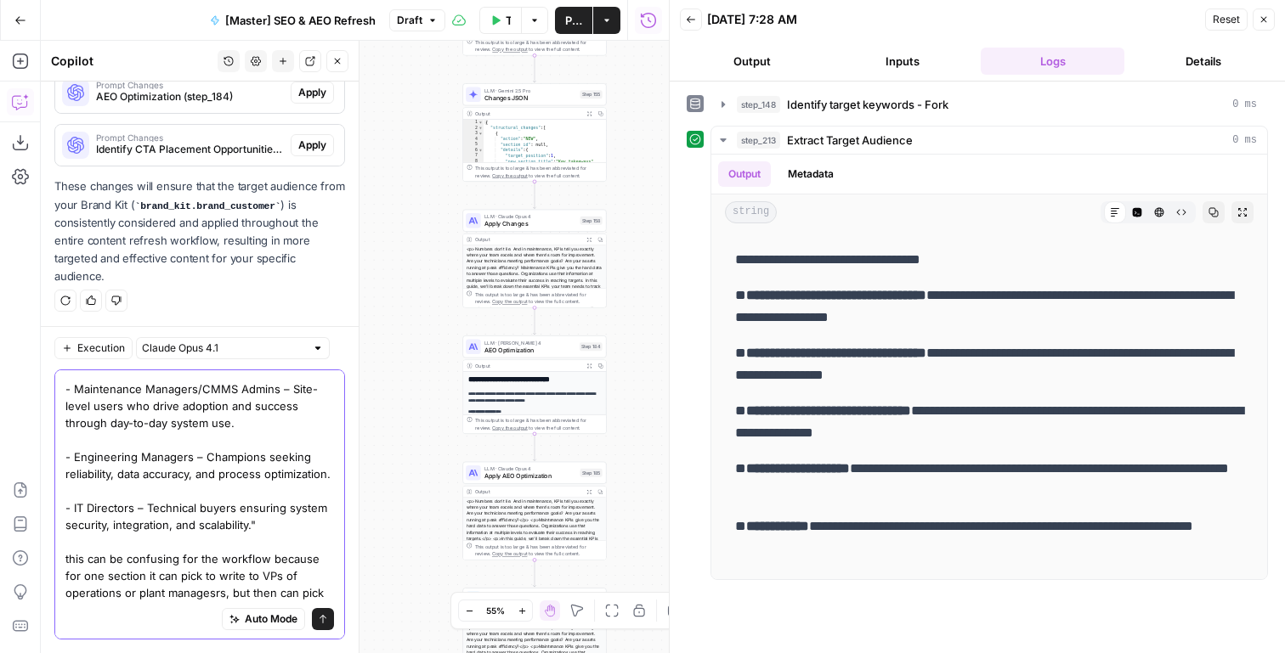
type textarea "So our audience variable has the following: "- Regional/Area Maintenance Direct…"
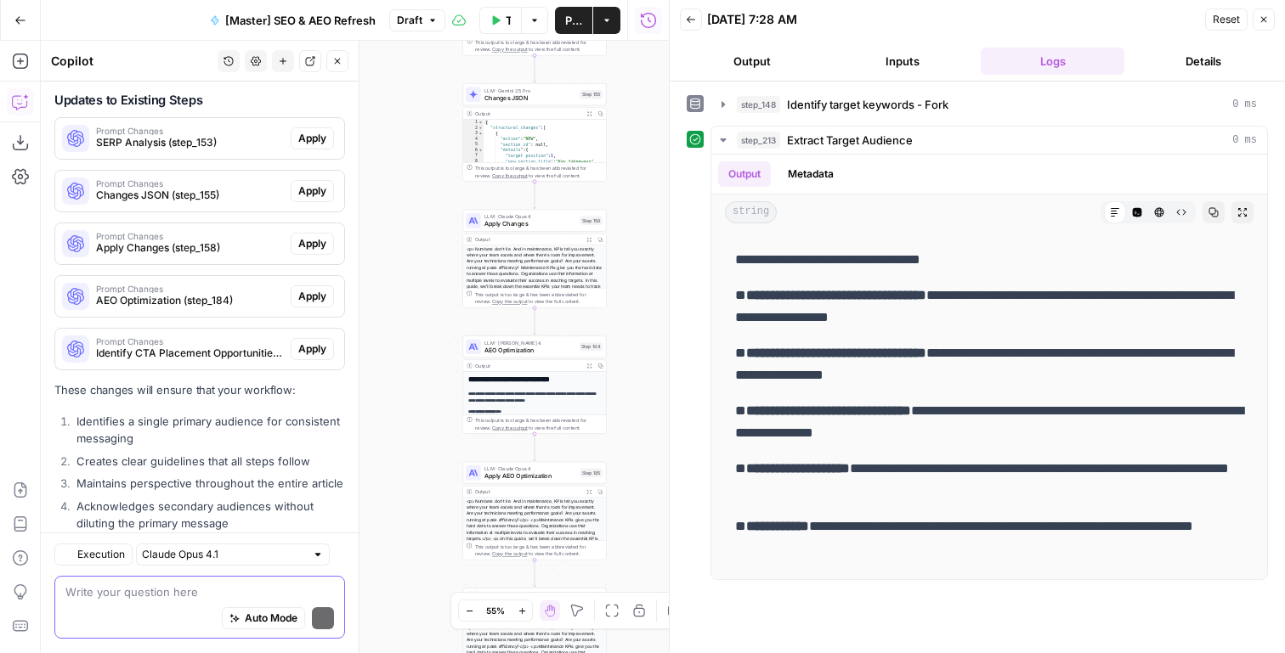
scroll to position [2416, 0]
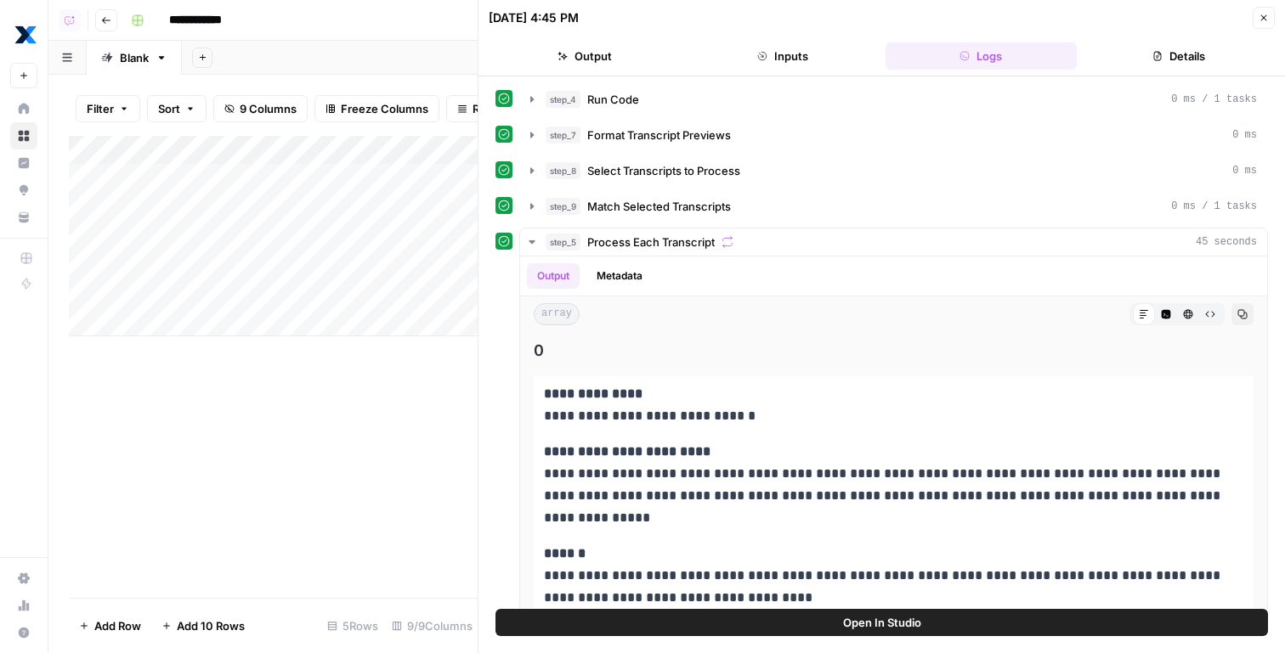
scroll to position [614, 0]
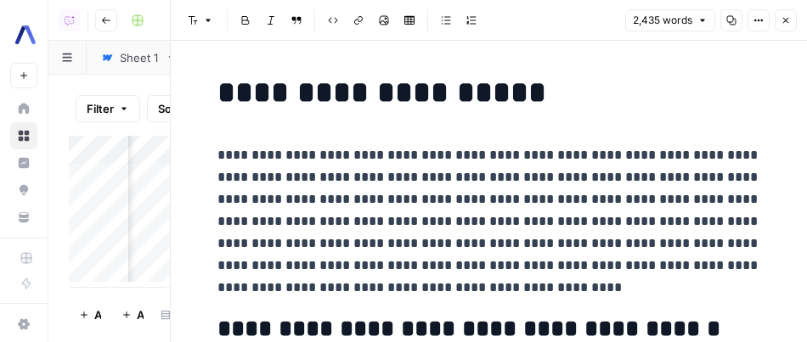
scroll to position [2429, 0]
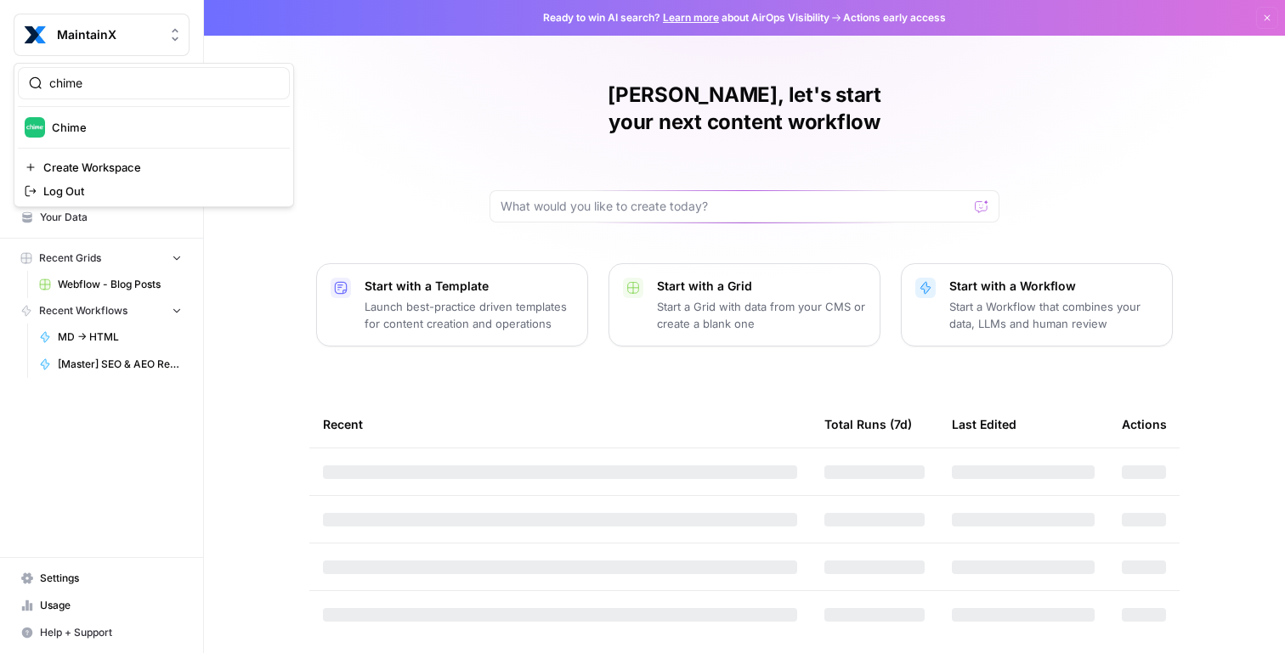
type input "chime"
click at [120, 140] on button "Chime" at bounding box center [154, 127] width 272 height 27
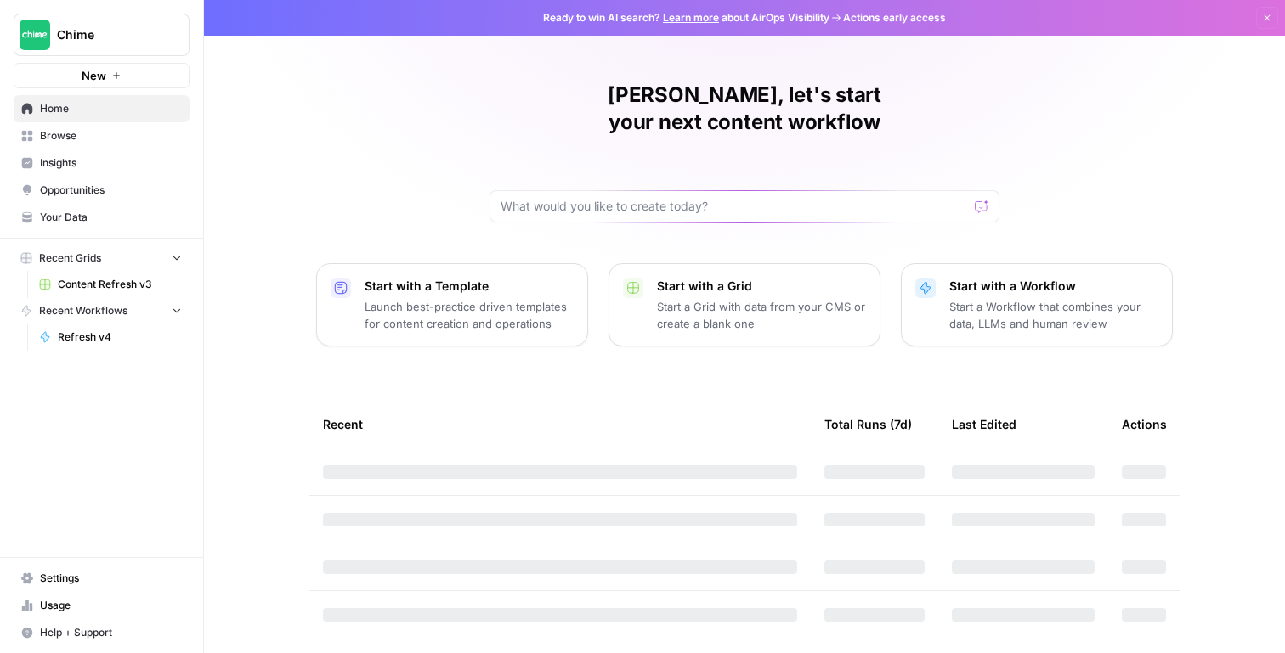
click at [107, 236] on nav "Home Browse Insights Opportunities Your Data" at bounding box center [101, 163] width 203 height 150
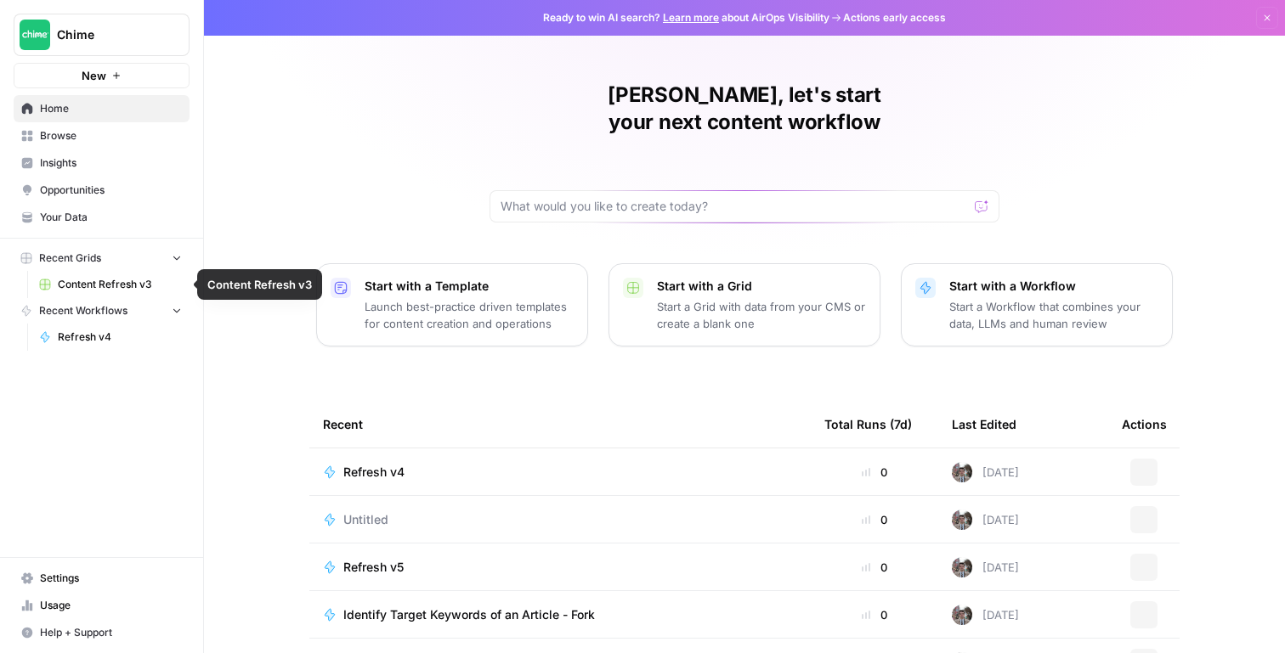
click at [108, 235] on nav "Home Browse Insights Opportunities Your Data" at bounding box center [101, 163] width 203 height 150
click at [109, 229] on link "Your Data" at bounding box center [102, 217] width 176 height 27
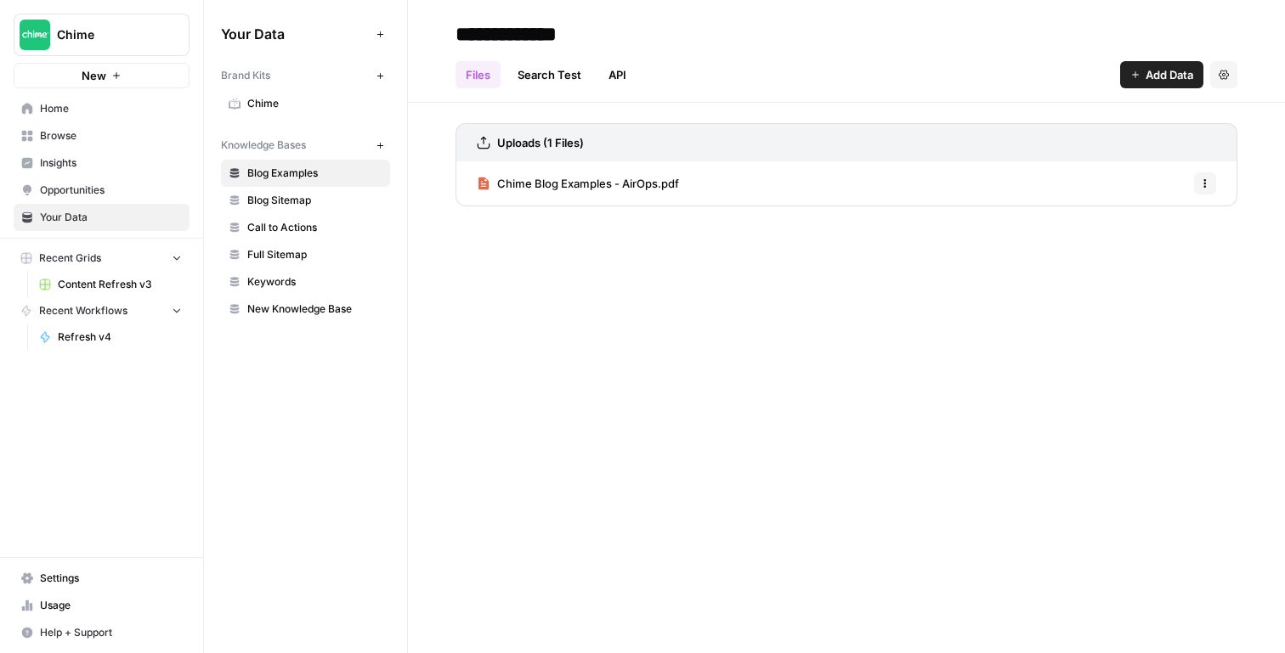
click at [314, 97] on span "Chime" at bounding box center [314, 103] width 135 height 15
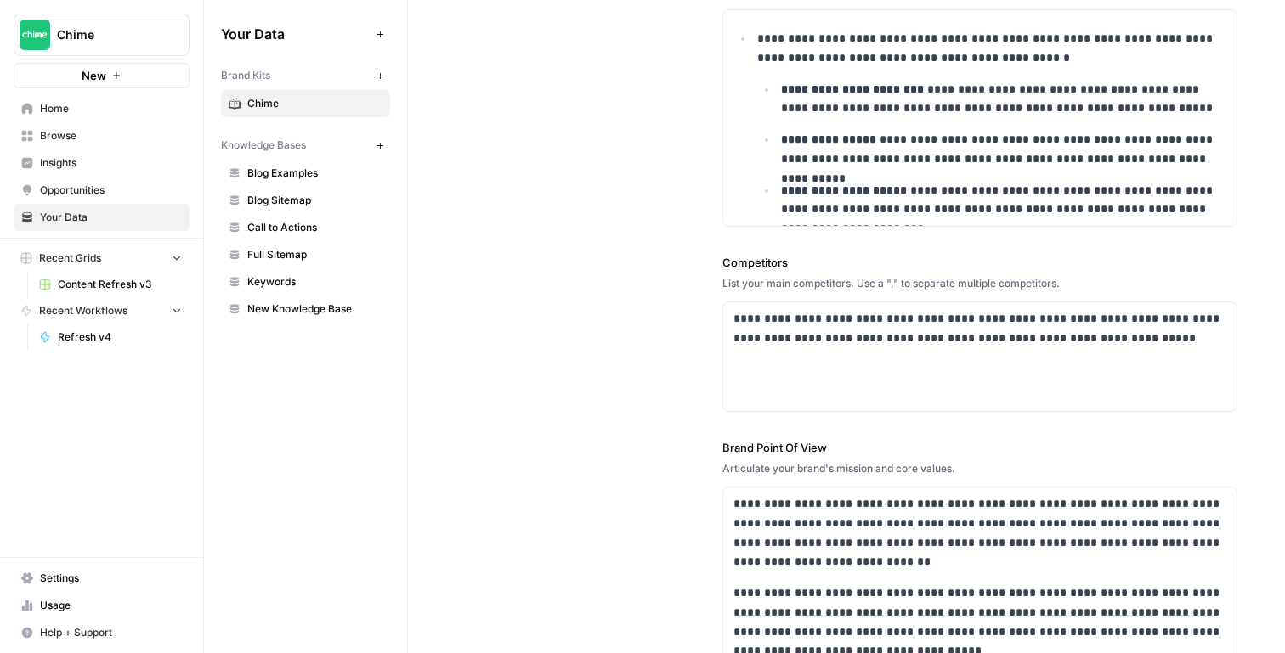
scroll to position [489, 0]
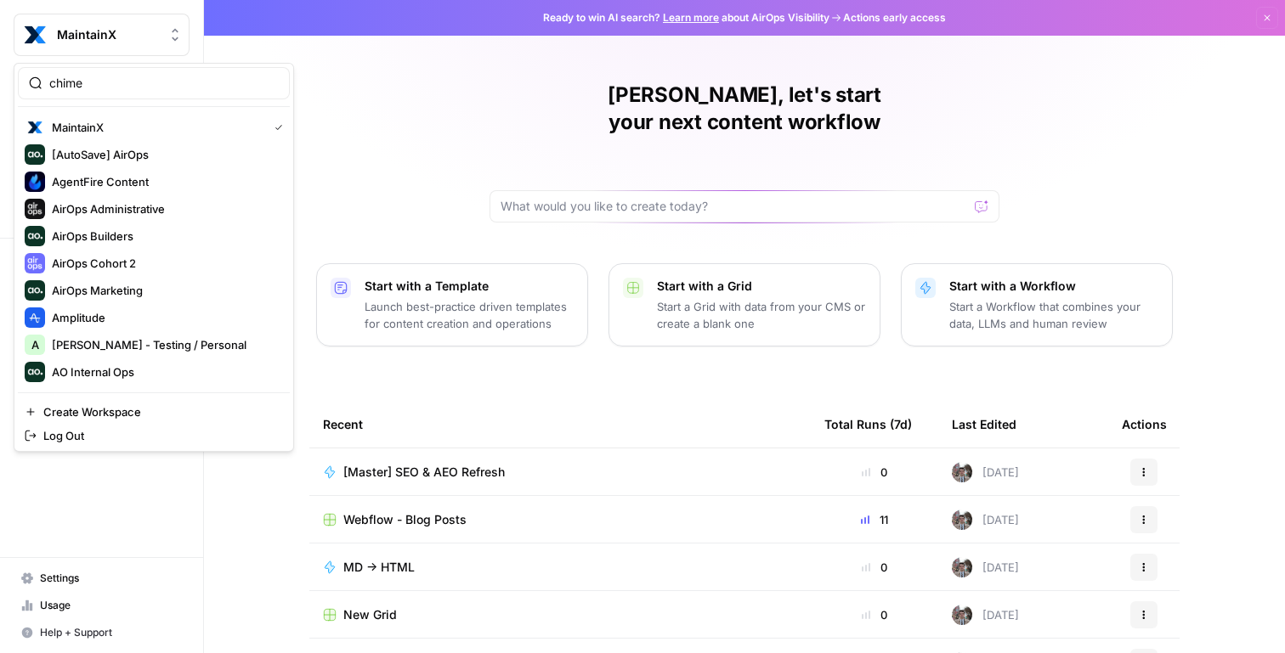
type input "chime"
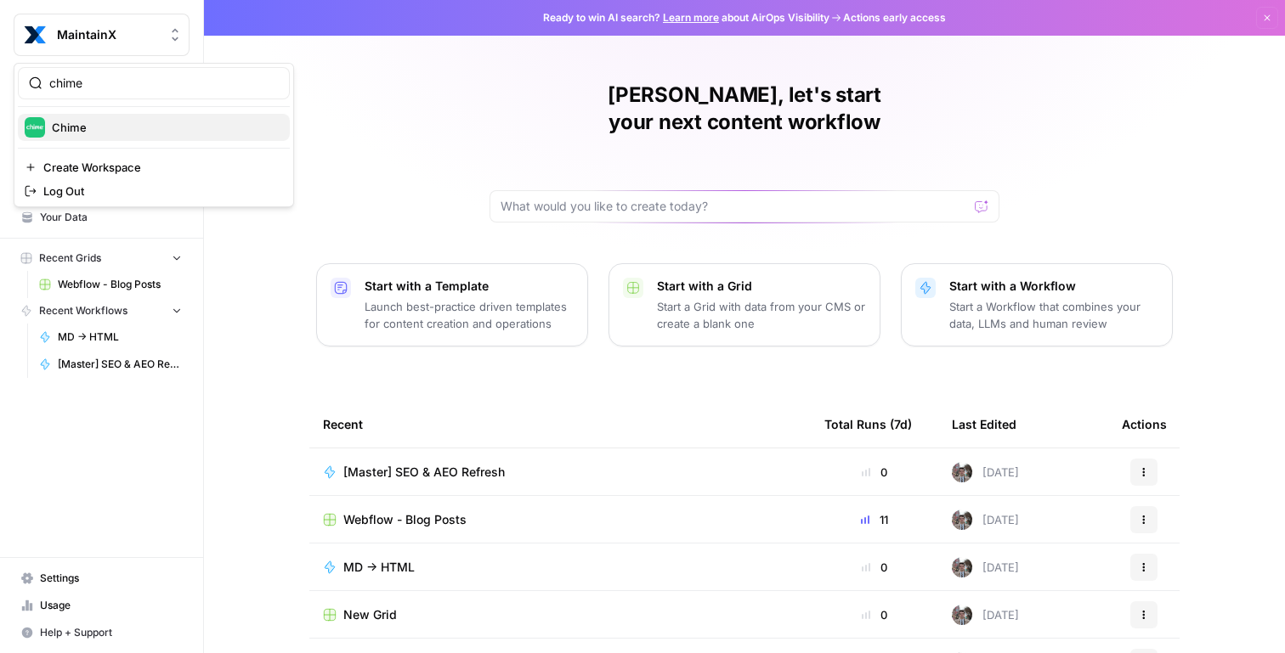
click at [95, 134] on span "Chime" at bounding box center [164, 127] width 224 height 17
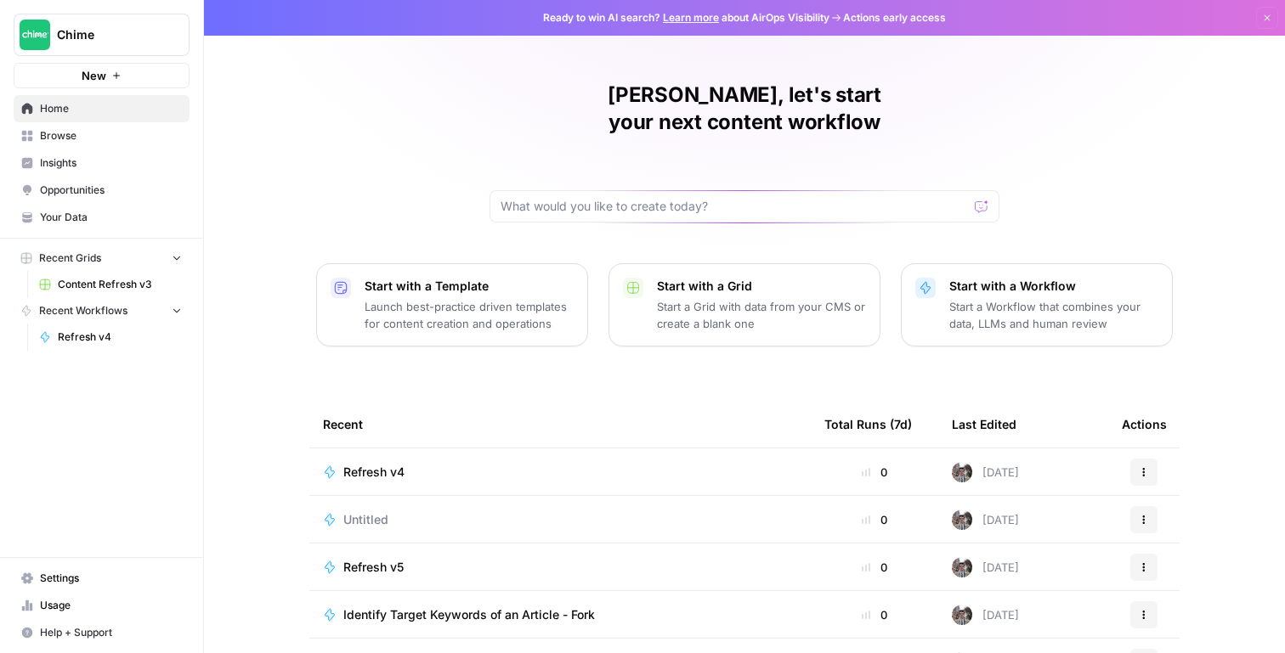
click at [144, 279] on span "Content Refresh v3" at bounding box center [120, 284] width 124 height 15
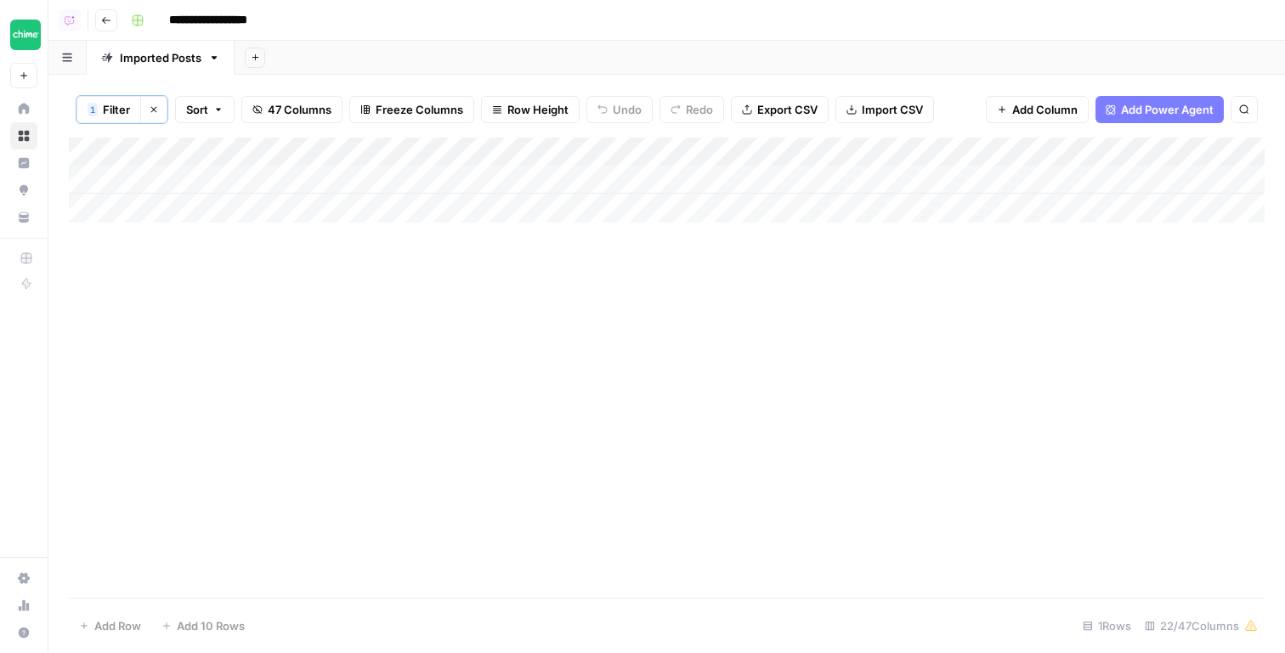
click at [191, 243] on div "Add Column" at bounding box center [667, 368] width 1196 height 461
click at [952, 173] on div "Add Column" at bounding box center [667, 180] width 1196 height 85
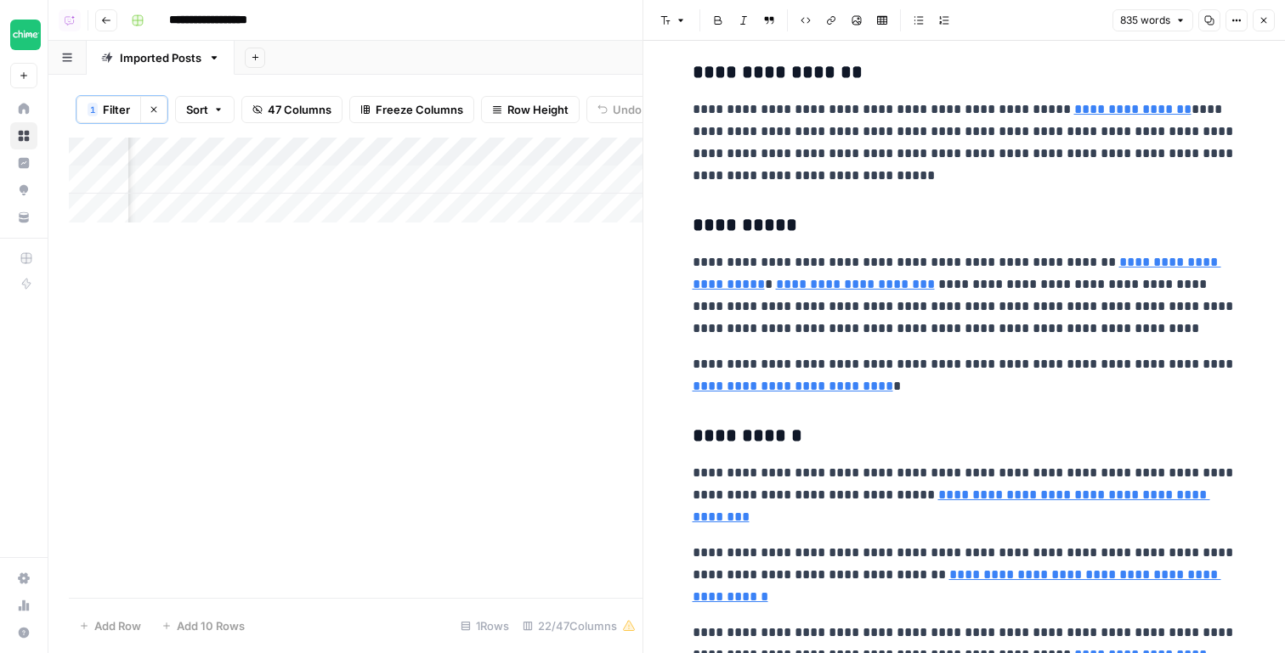
scroll to position [1971, 0]
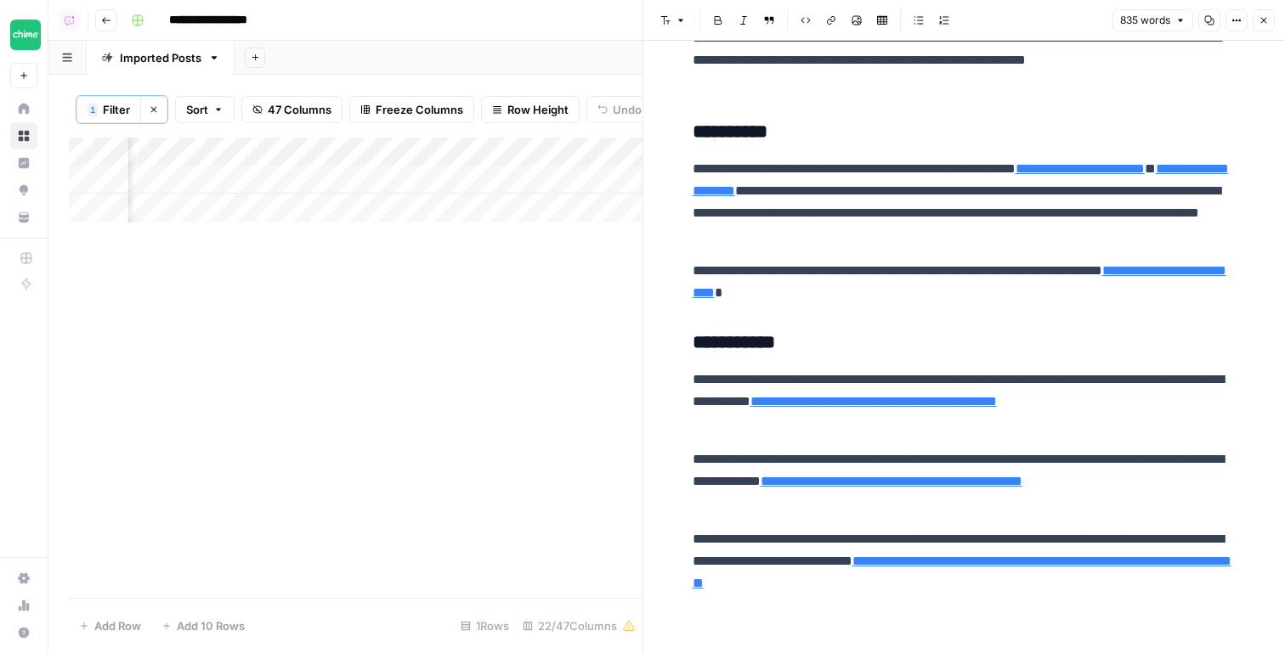
click at [315, 144] on div "Add Column" at bounding box center [356, 180] width 574 height 85
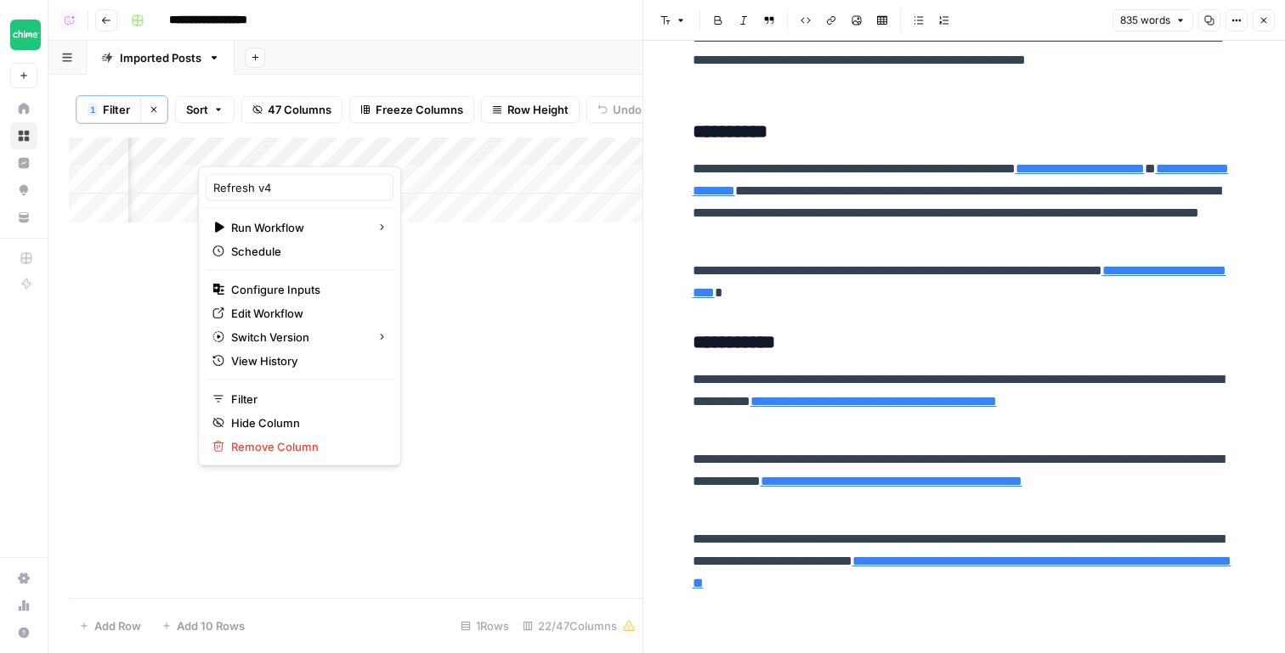
click at [468, 314] on div "Add Column" at bounding box center [356, 368] width 574 height 461
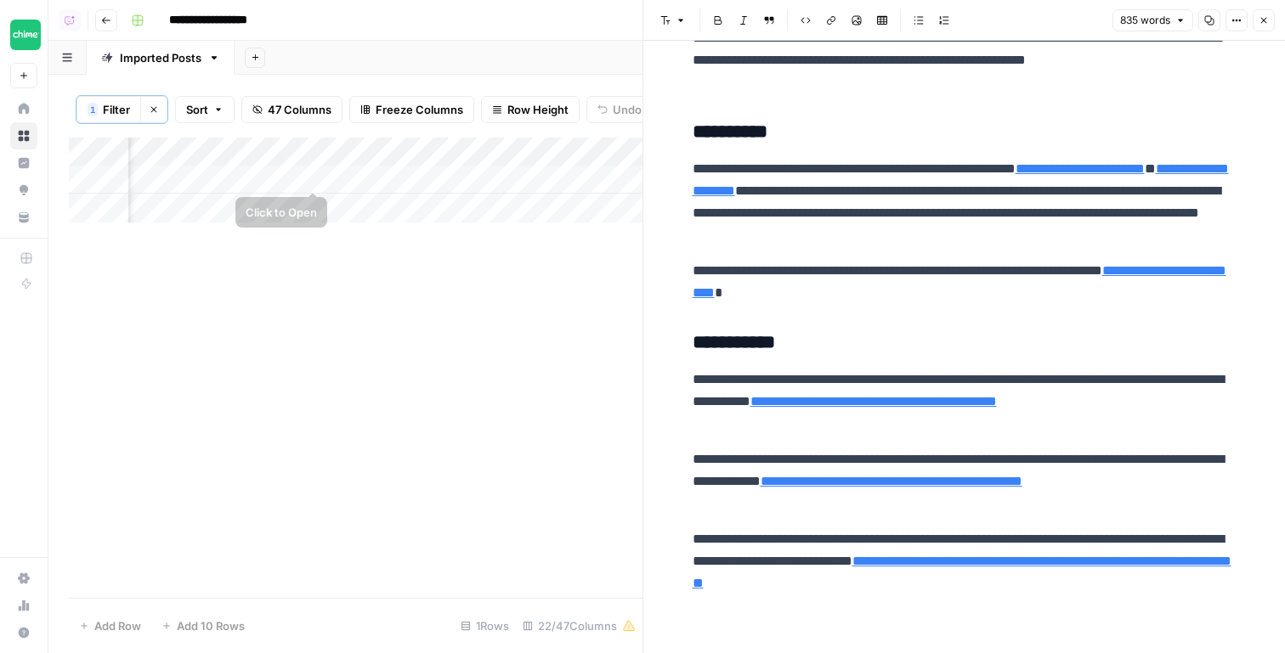
click at [306, 174] on div "Add Column" at bounding box center [356, 180] width 574 height 85
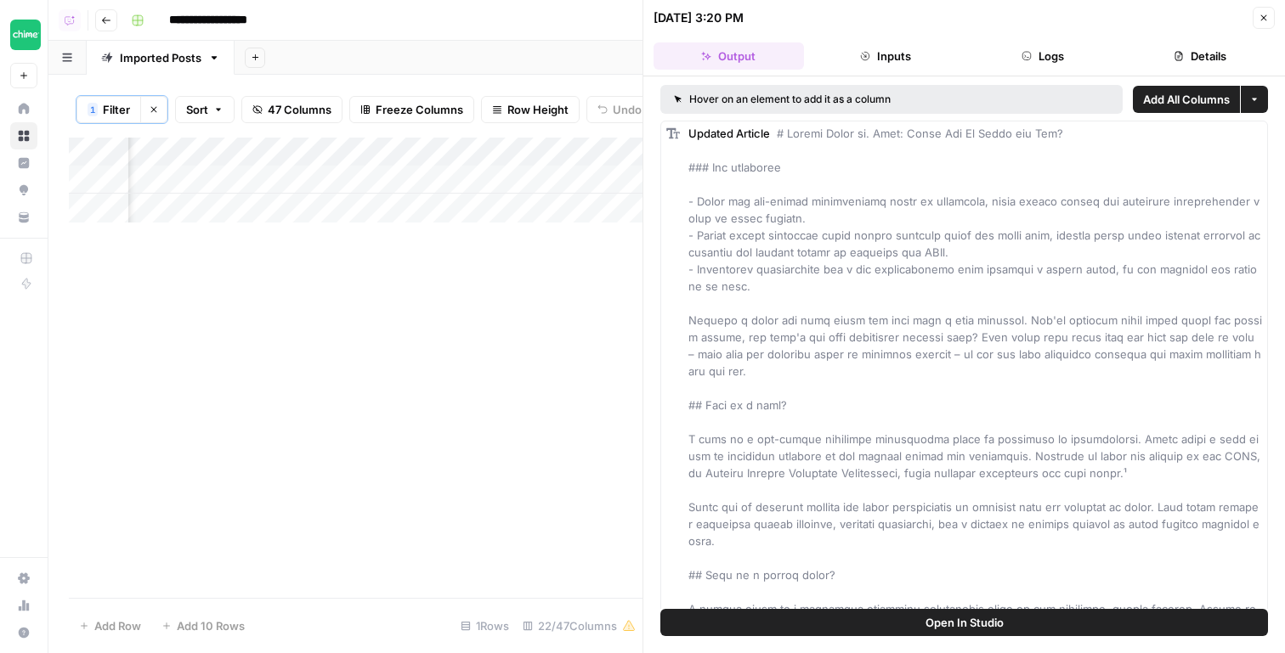
click at [1038, 54] on button "Logs" at bounding box center [1043, 55] width 150 height 27
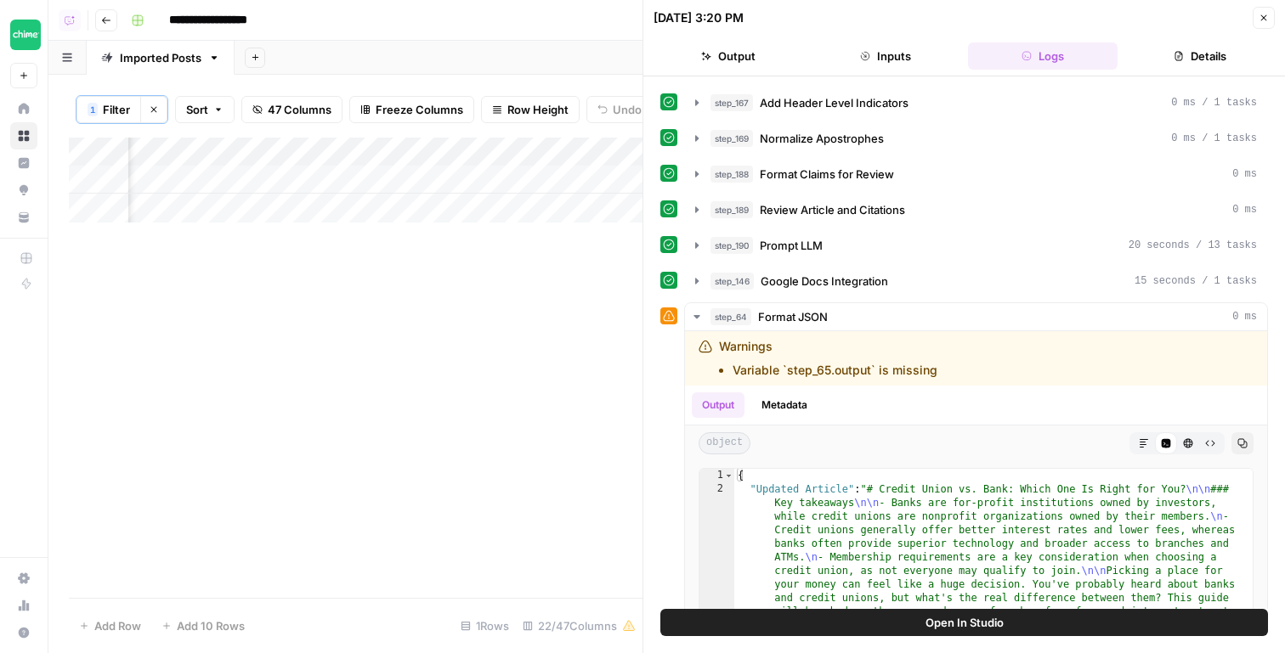
scroll to position [1085, 0]
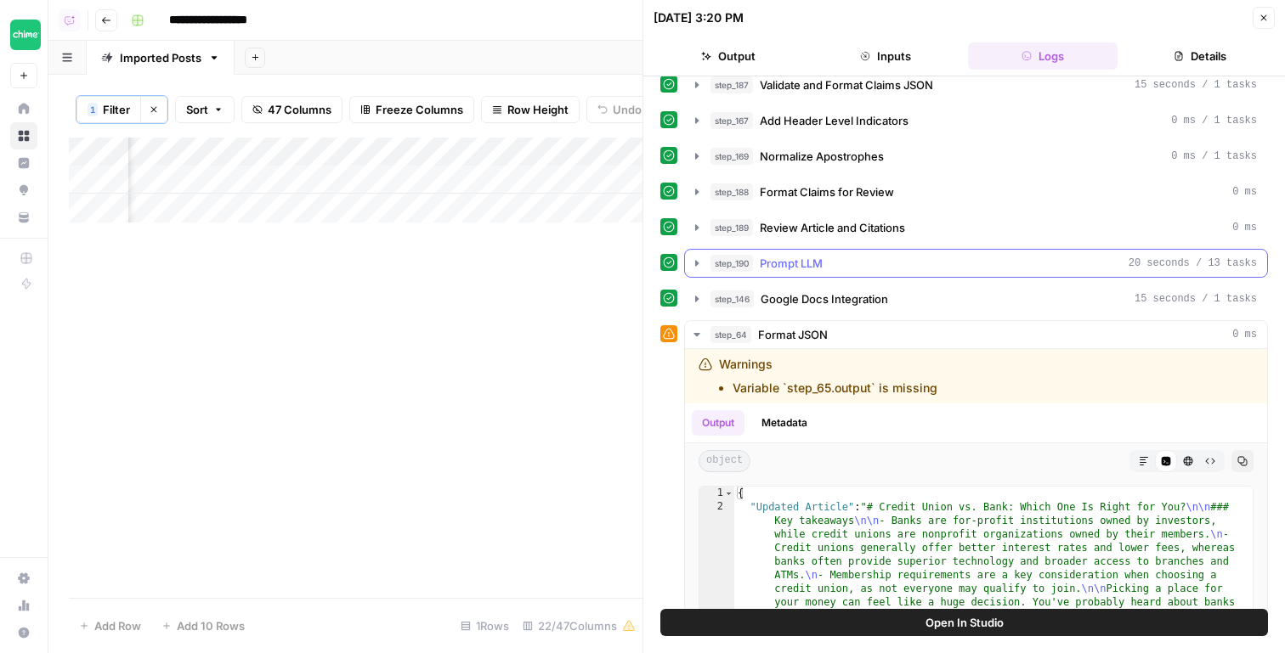
click at [928, 261] on div "step_190 Prompt LLM 20 seconds / 13 tasks" at bounding box center [983, 263] width 546 height 17
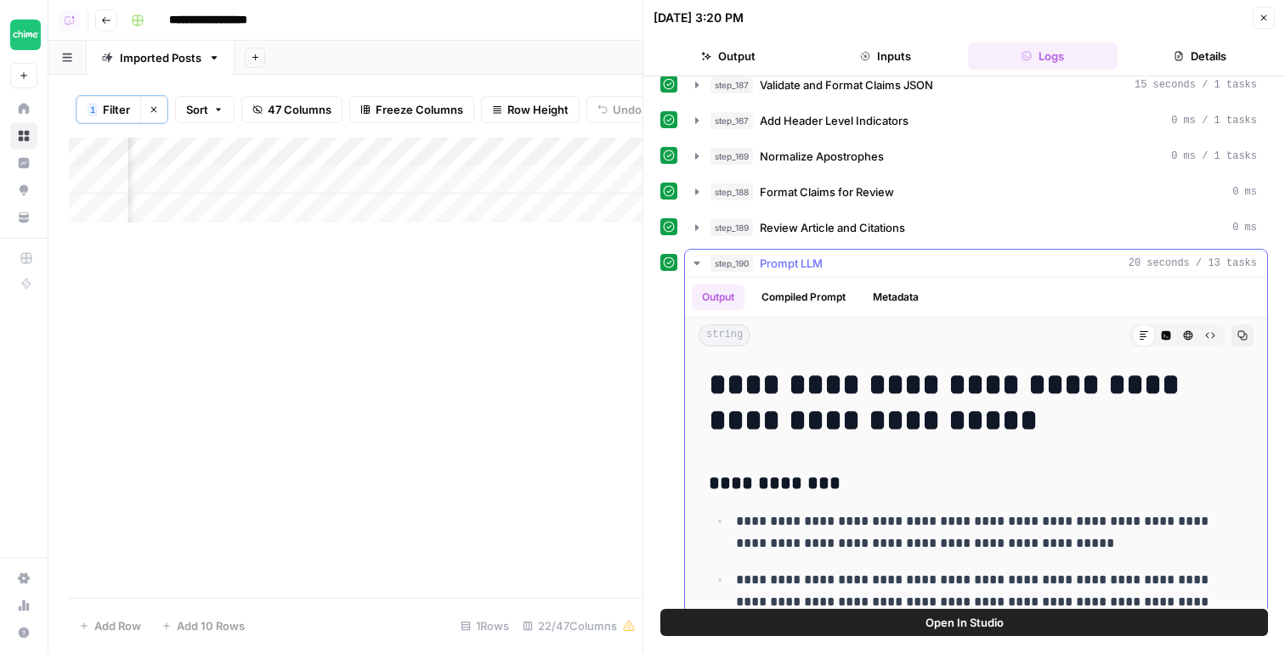
click at [928, 261] on div "step_190 Prompt LLM 20 seconds / 13 tasks" at bounding box center [983, 263] width 546 height 17
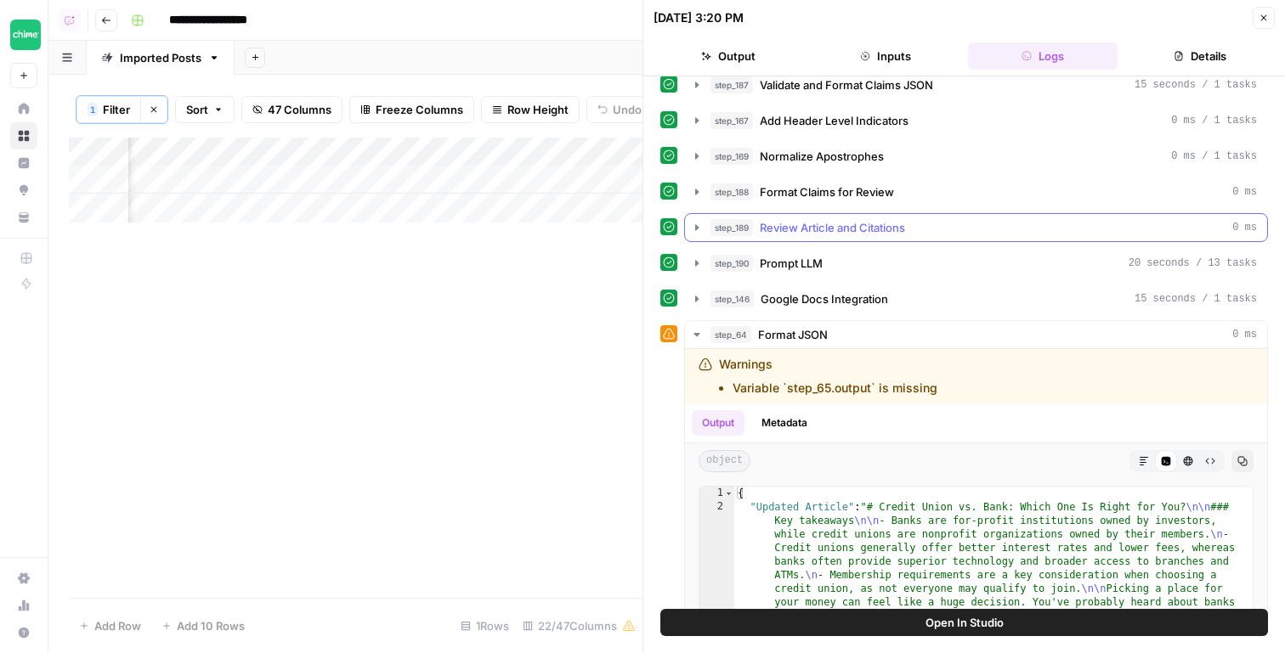
click at [928, 235] on div "step_189 Review Article and Citations 0 ms" at bounding box center [983, 227] width 546 height 17
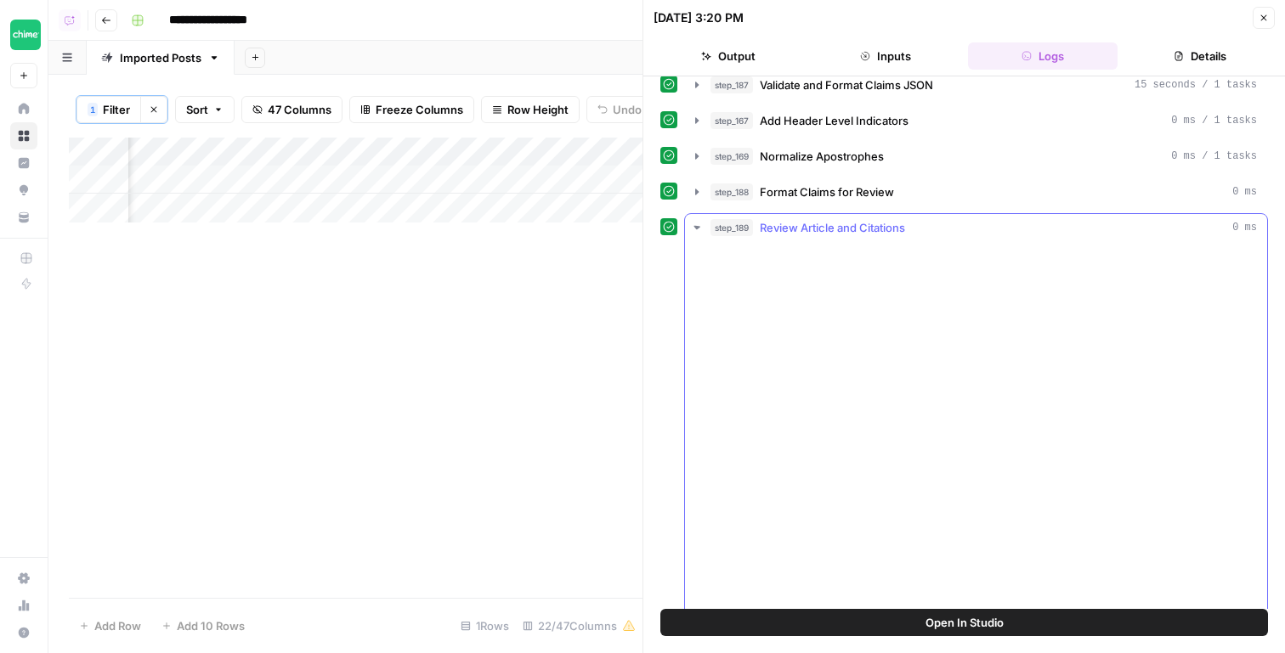
click at [928, 235] on div "step_189 Review Article and Citations 0 ms" at bounding box center [983, 227] width 546 height 17
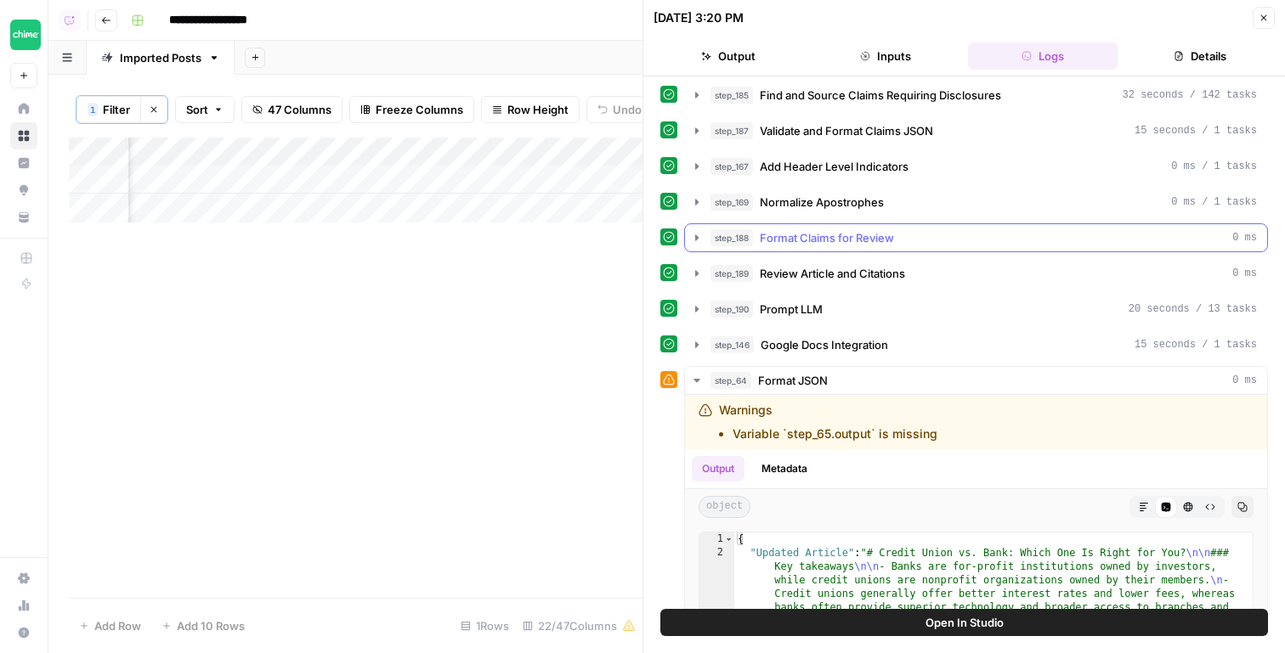
scroll to position [1032, 0]
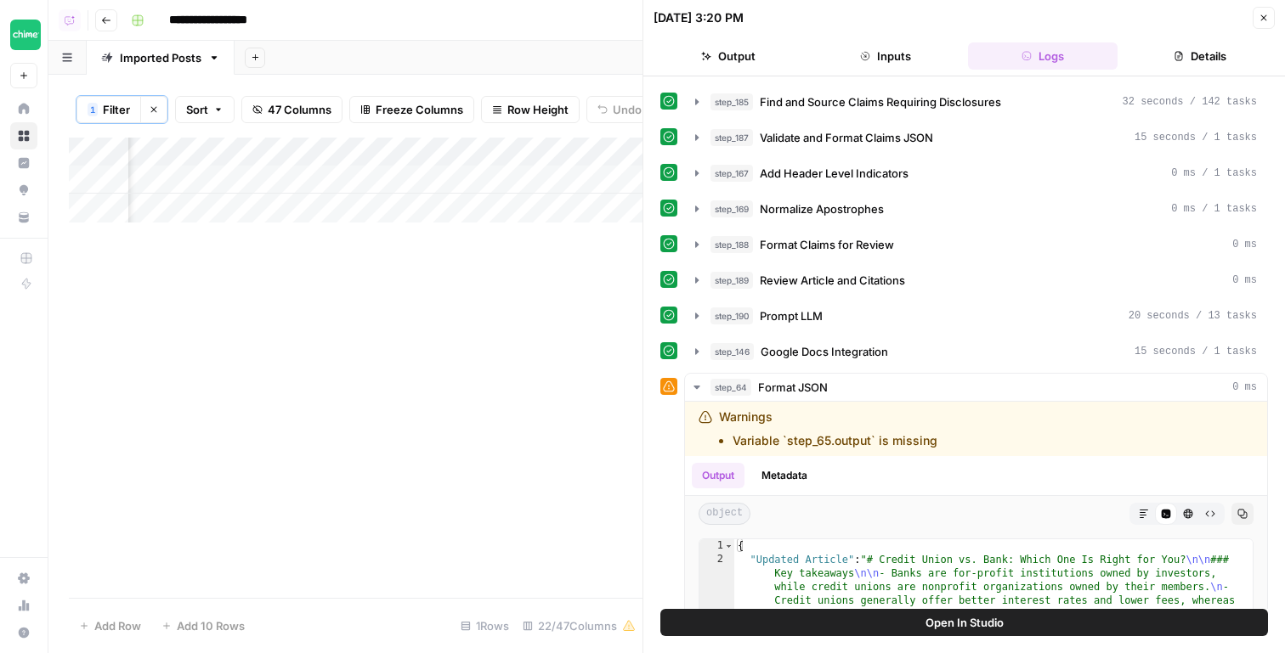
click at [318, 142] on div "Add Column" at bounding box center [356, 180] width 574 height 85
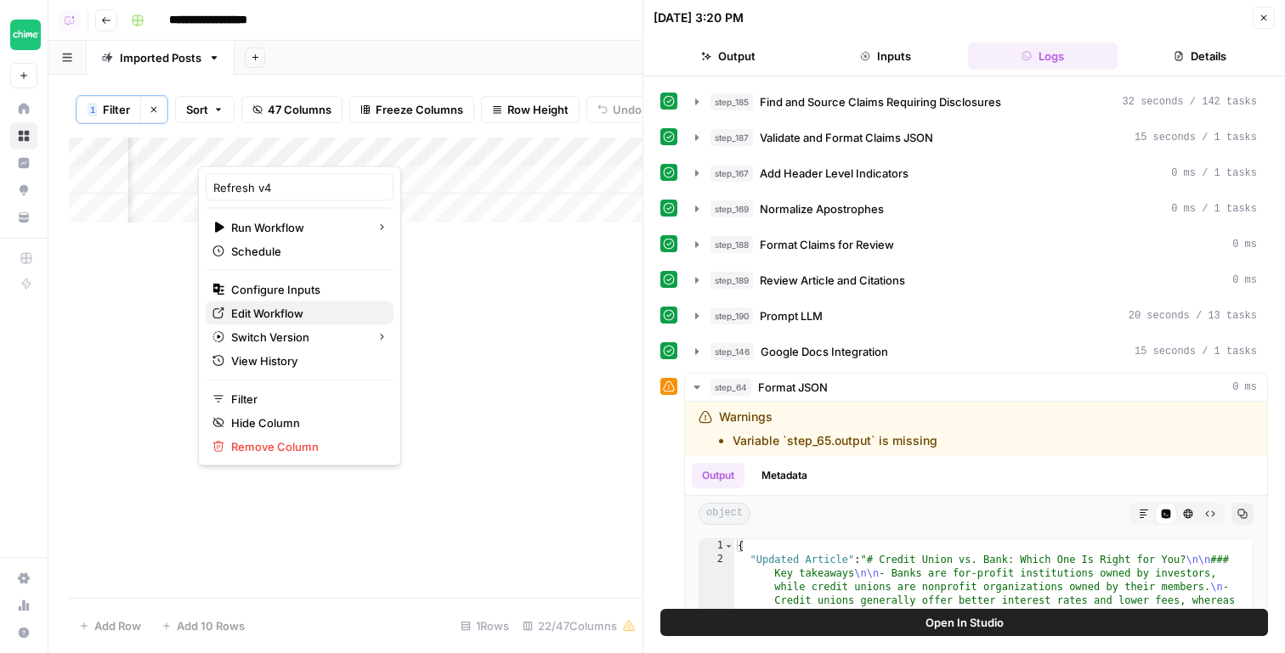
click at [291, 317] on span "Edit Workflow" at bounding box center [305, 313] width 149 height 17
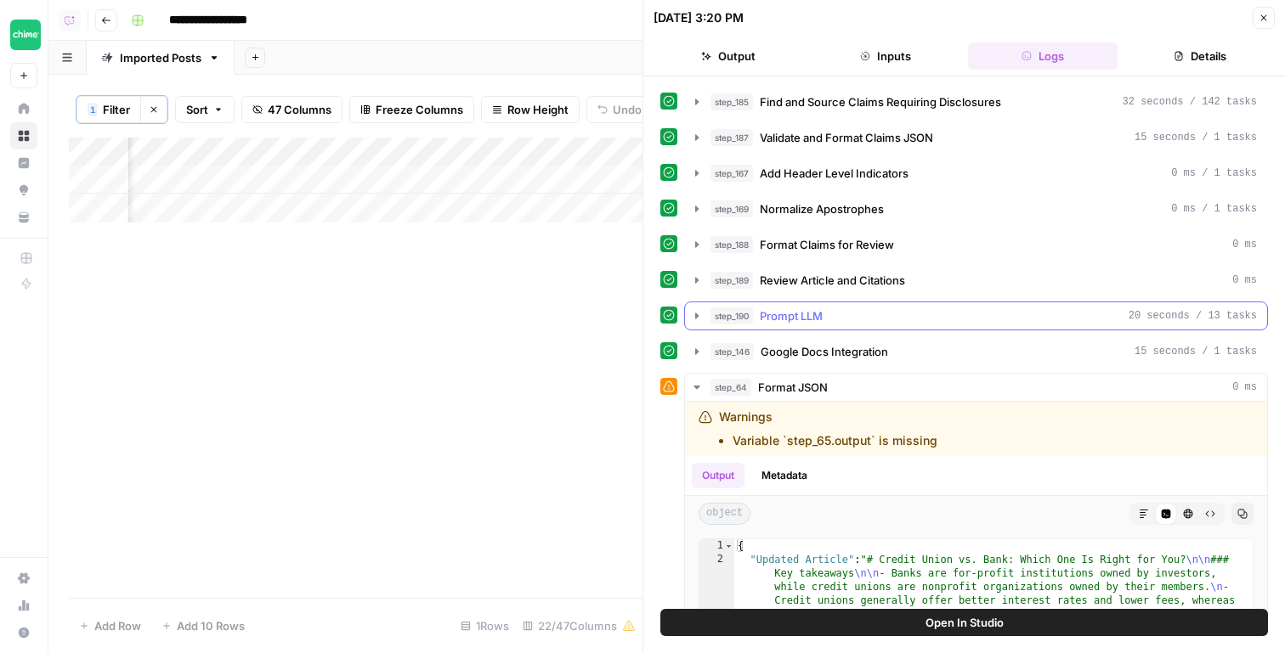
click at [904, 317] on div "step_190 Prompt LLM 20 seconds / 13 tasks" at bounding box center [983, 316] width 546 height 17
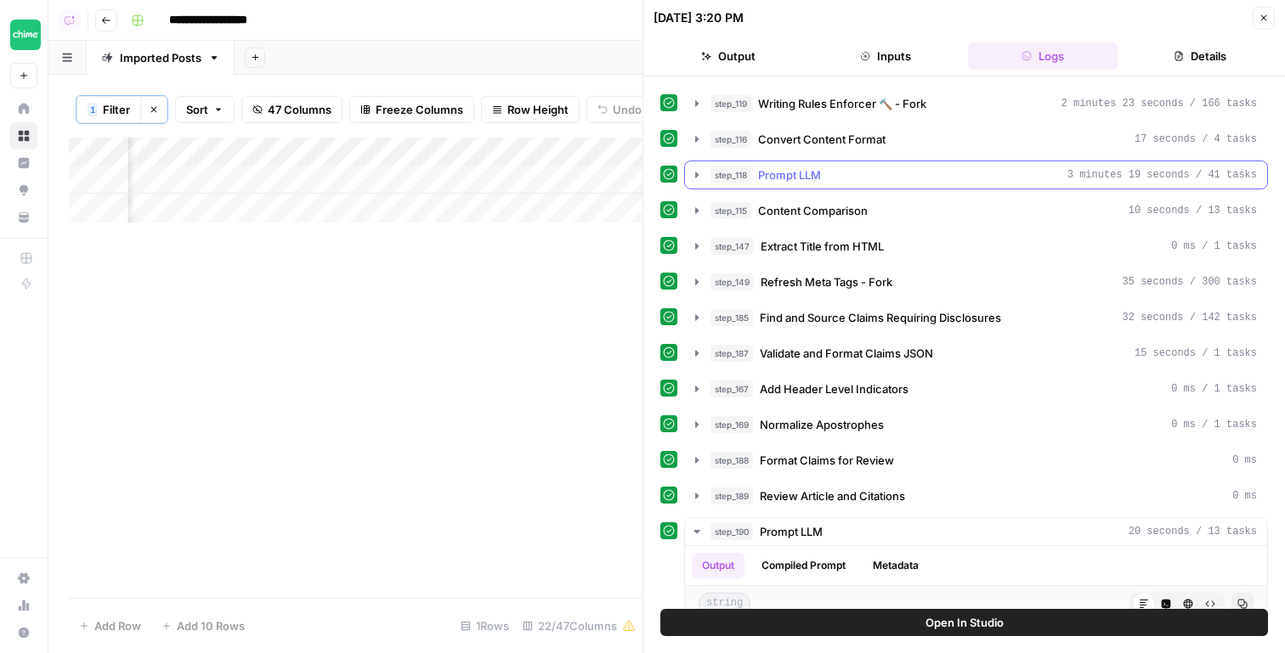
scroll to position [651, 0]
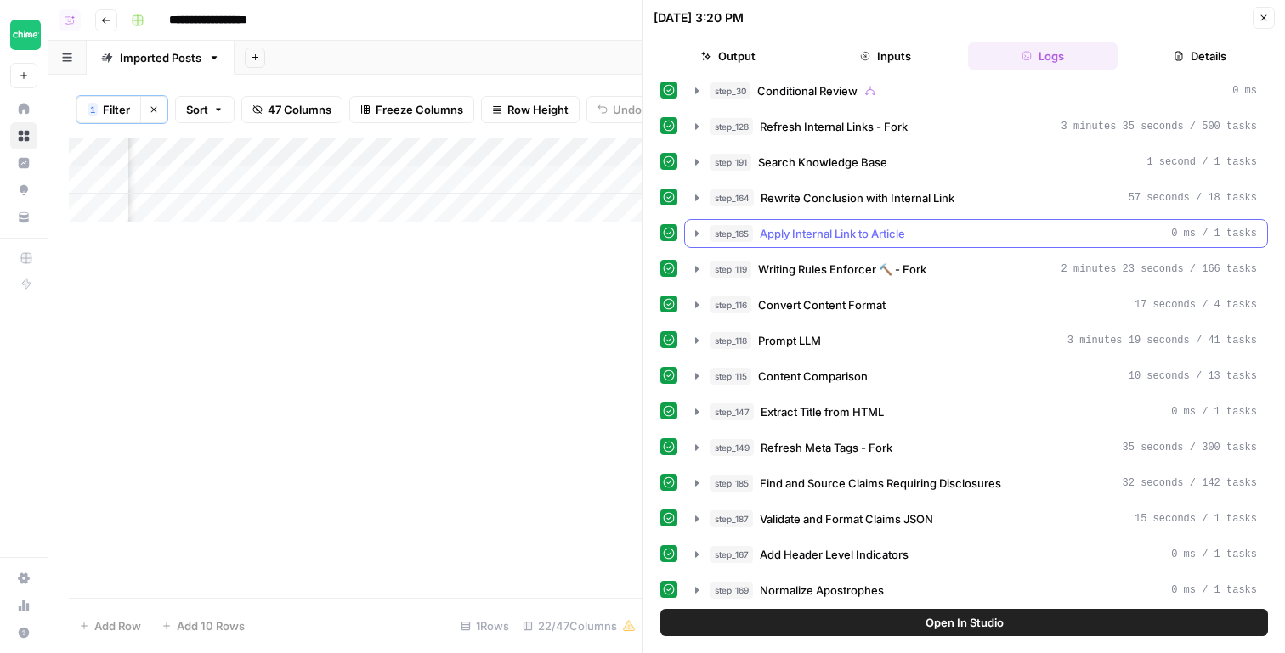
click at [926, 236] on div "step_165 Apply Internal Link to Article 0 ms / 1 tasks" at bounding box center [983, 233] width 546 height 17
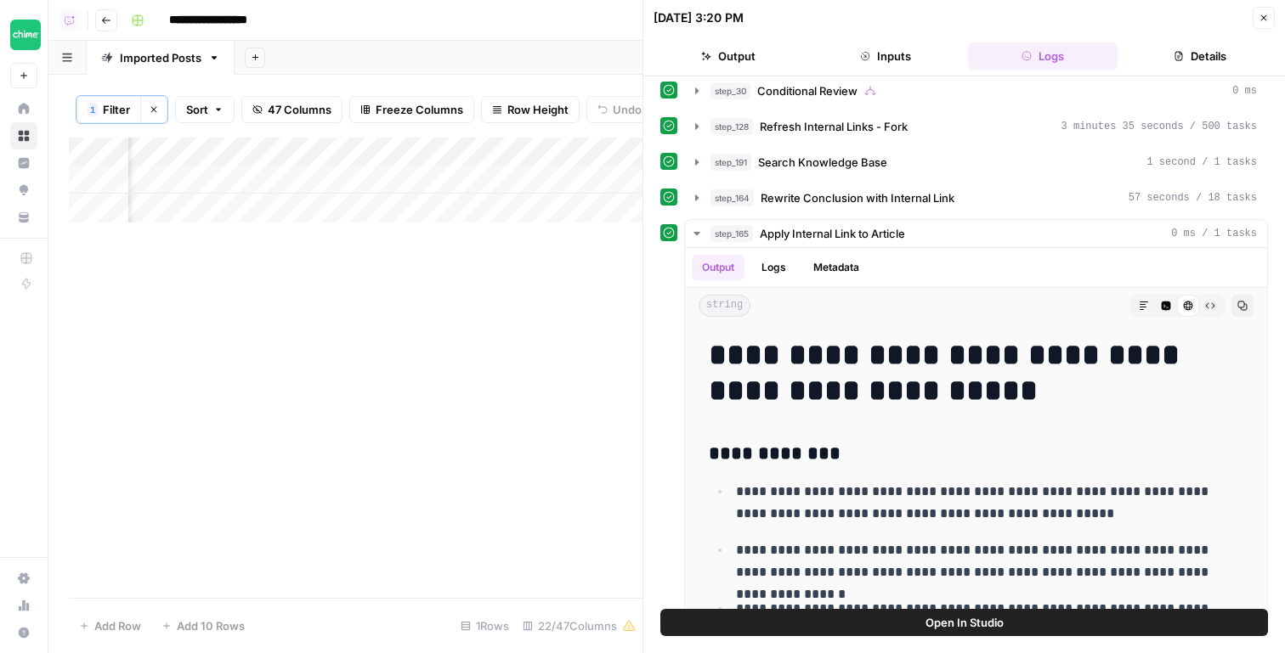
click at [958, 140] on div "step_128 Refresh Internal Links - Fork 3 minutes 35 seconds / 500 tasks" at bounding box center [976, 126] width 584 height 29
click at [1066, 127] on span "3 minutes 35 seconds / 500 tasks" at bounding box center [1158, 126] width 195 height 15
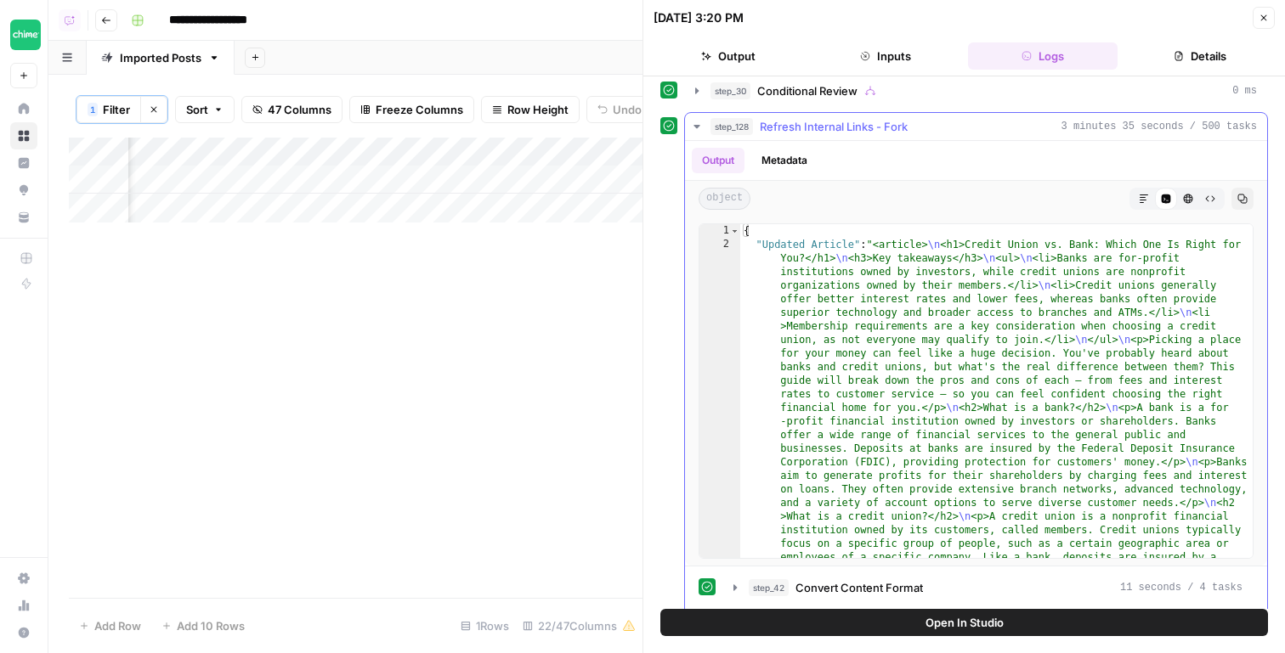
click at [1140, 201] on icon "button" at bounding box center [1144, 199] width 10 height 10
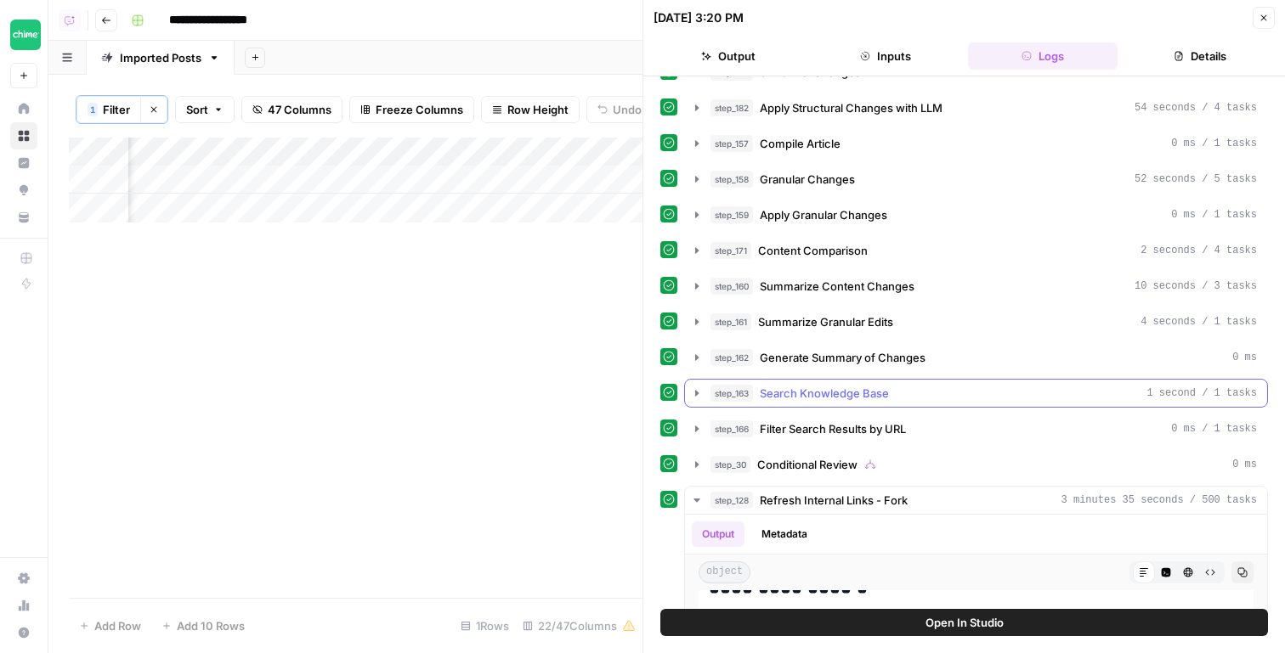
scroll to position [263, 0]
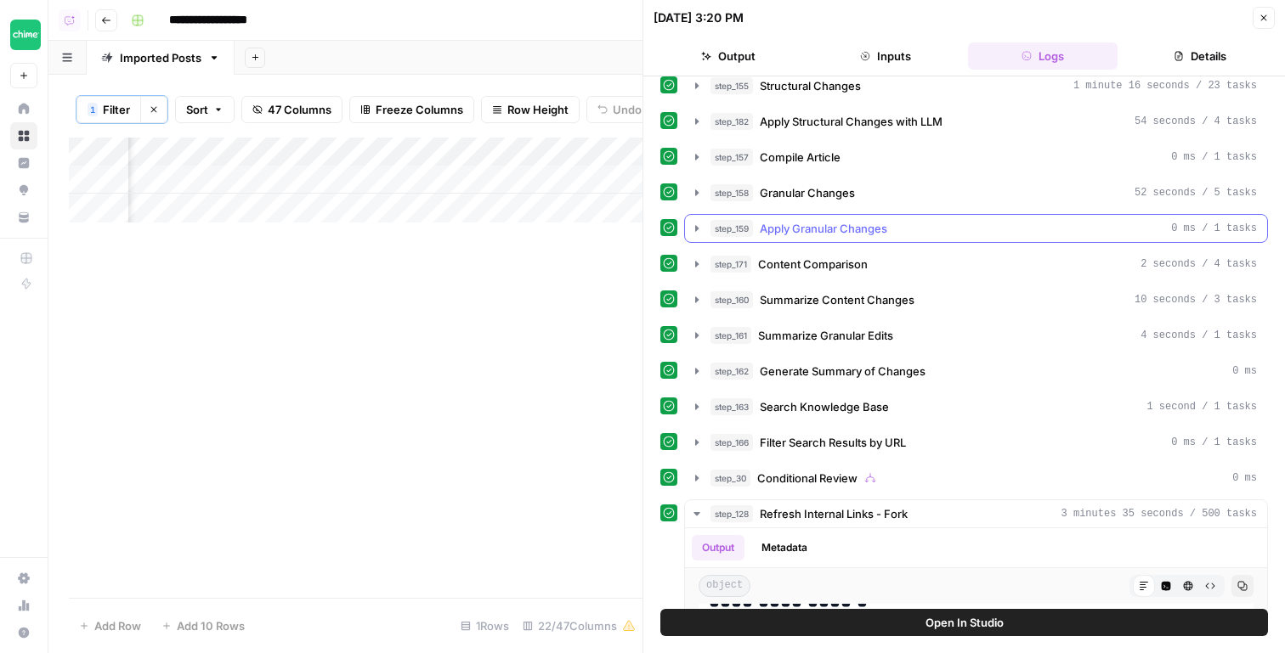
click at [908, 234] on div "step_159 Apply Granular Changes 0 ms / 1 tasks" at bounding box center [983, 228] width 546 height 17
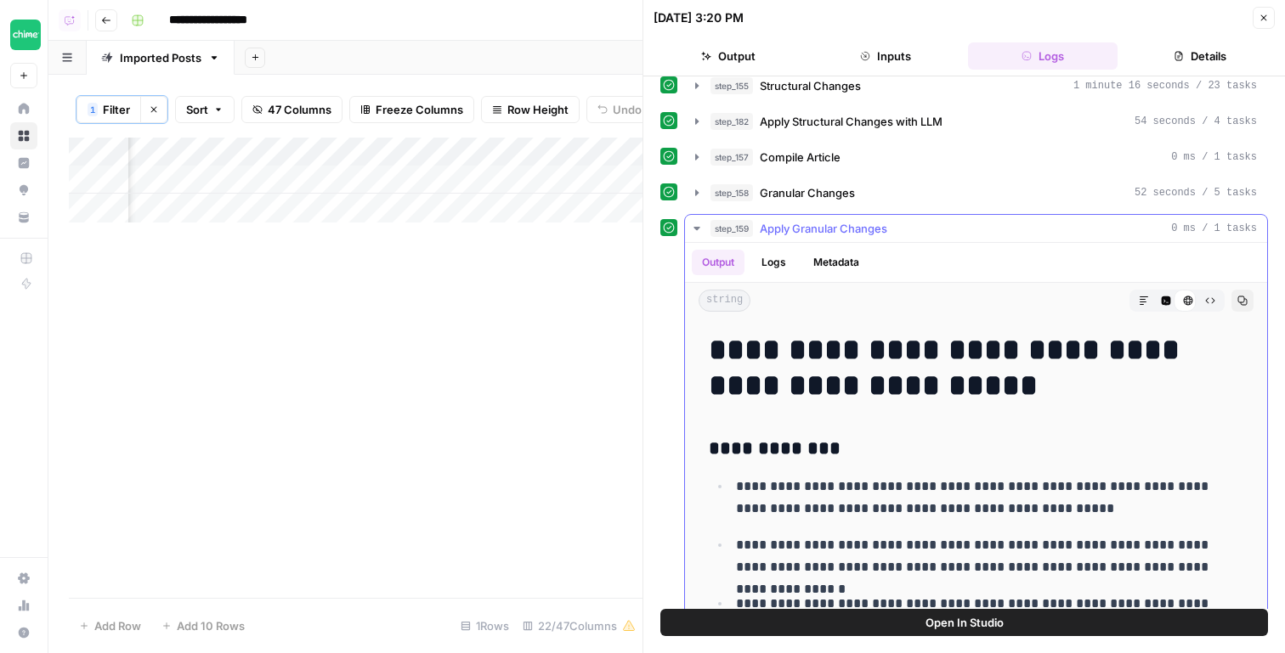
click at [908, 234] on div "step_159 Apply Granular Changes 0 ms / 1 tasks" at bounding box center [983, 228] width 546 height 17
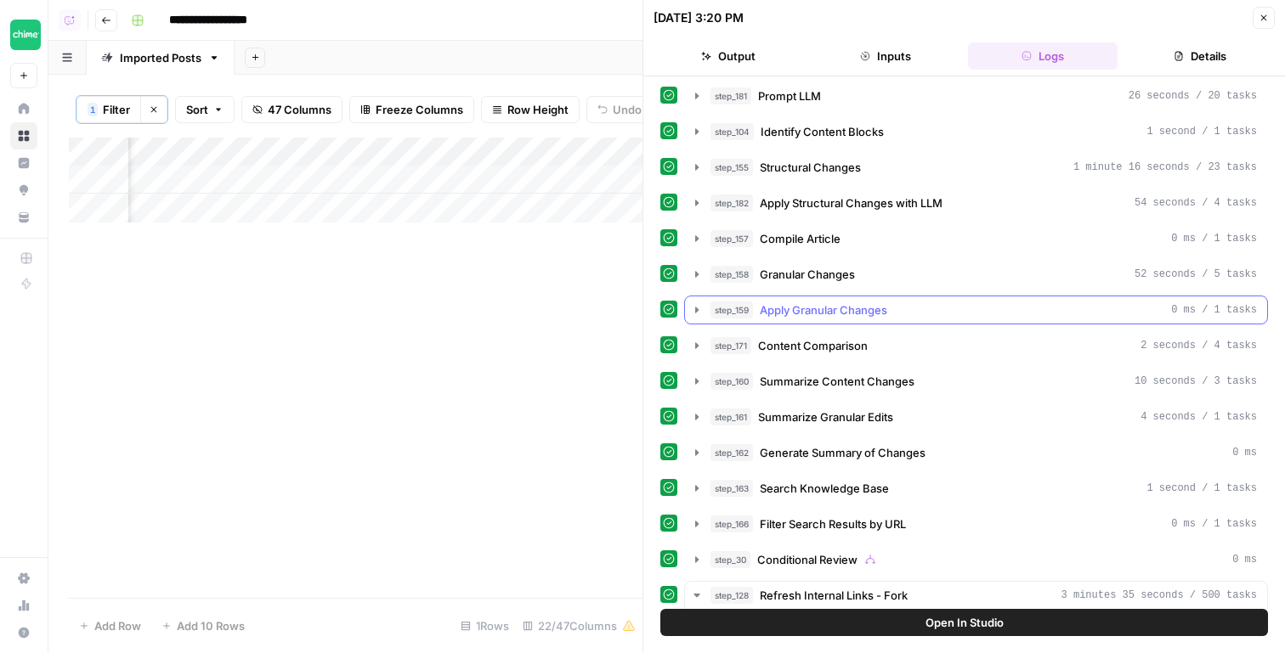
scroll to position [163, 0]
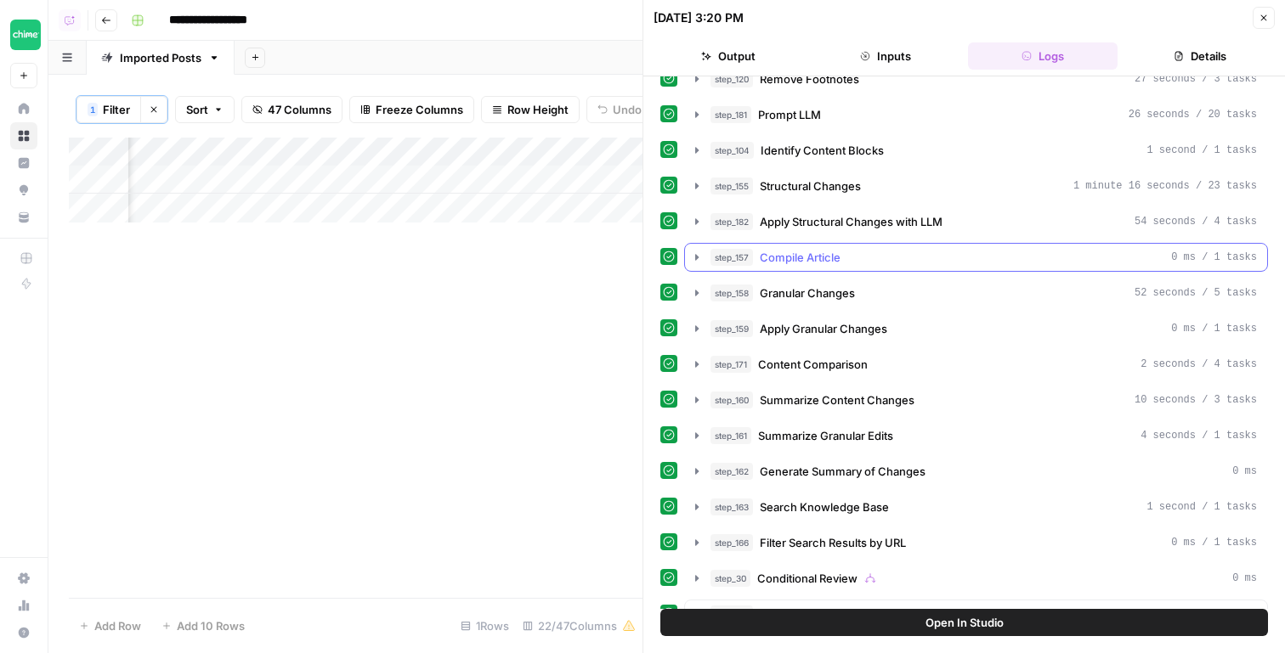
click at [905, 246] on button "step_157 Compile Article 0 ms / 1 tasks" at bounding box center [976, 257] width 582 height 27
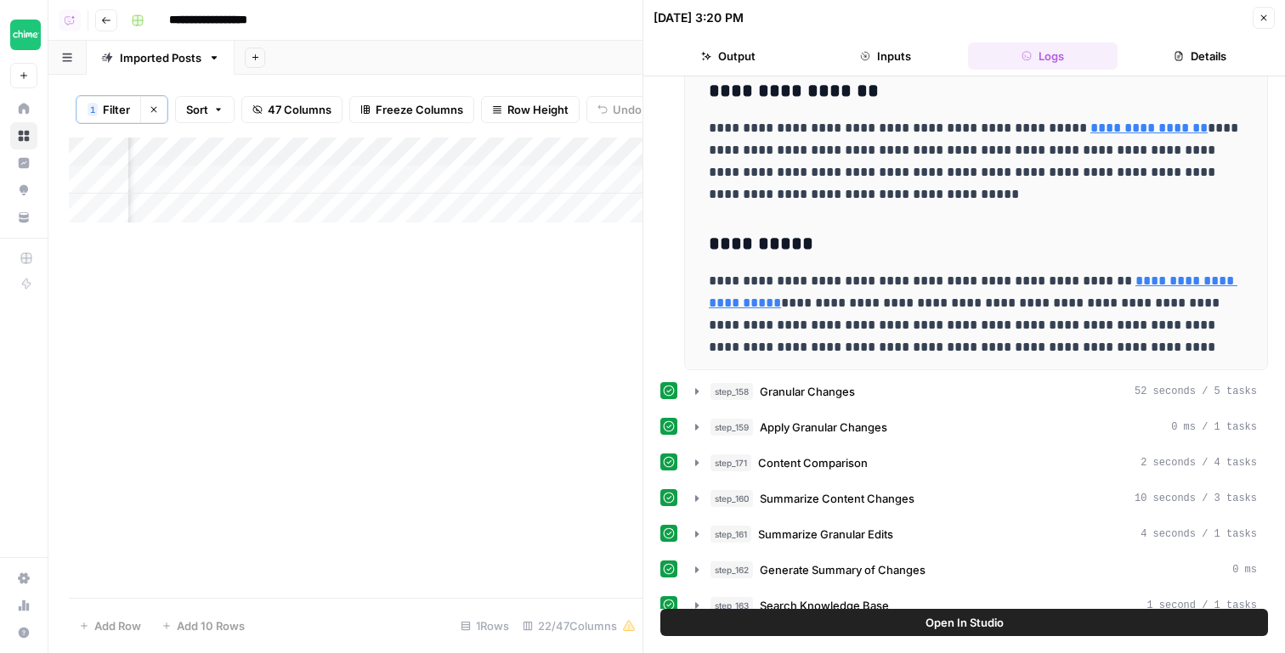
scroll to position [491, 0]
click at [314, 173] on div "Add Column" at bounding box center [356, 180] width 574 height 85
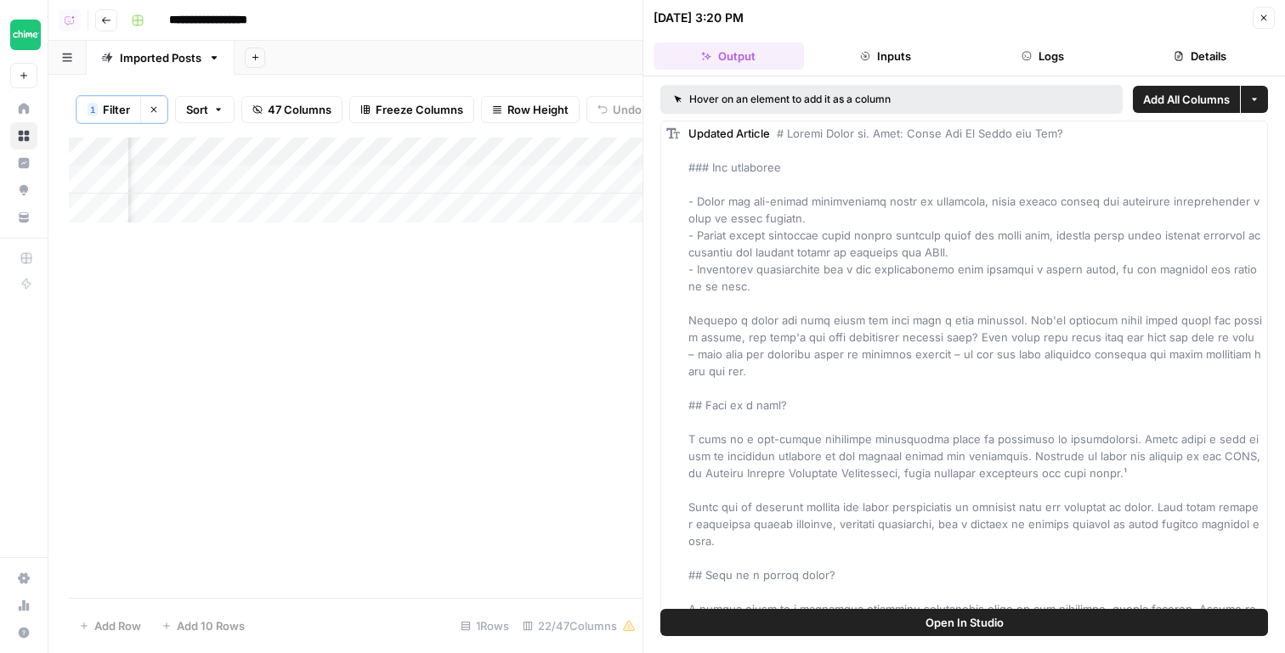
click at [900, 616] on button "Open In Studio" at bounding box center [964, 622] width 608 height 27
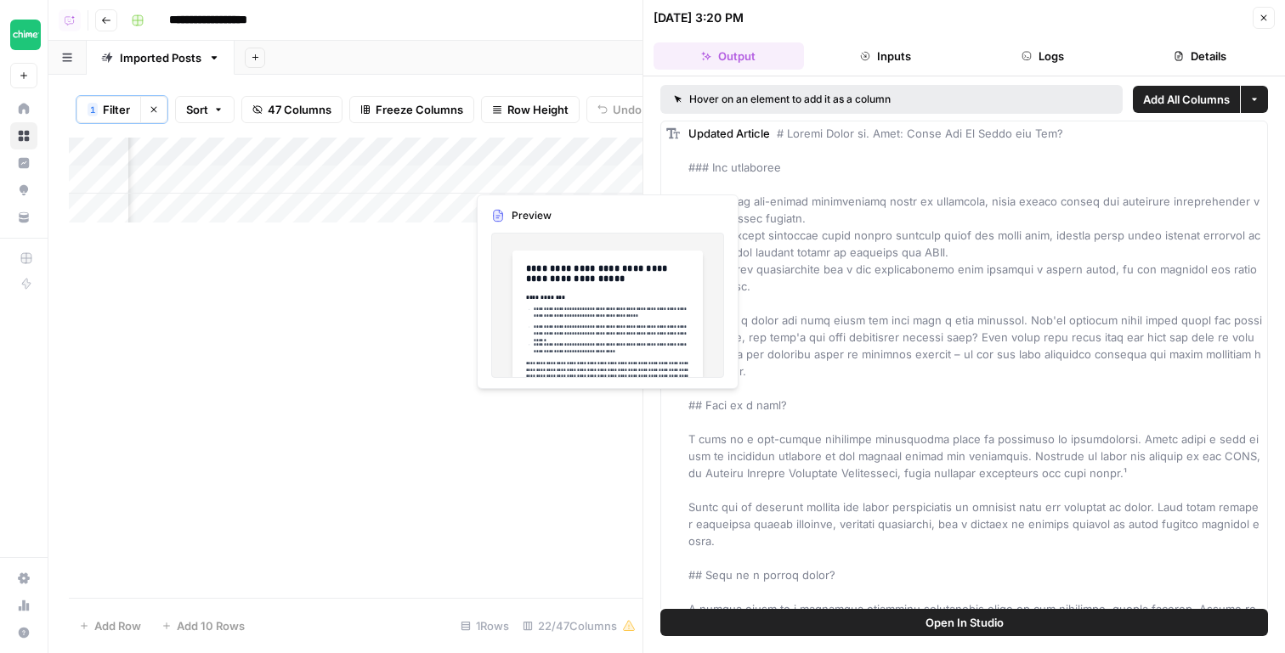
click at [599, 173] on div "Add Column" at bounding box center [356, 180] width 574 height 85
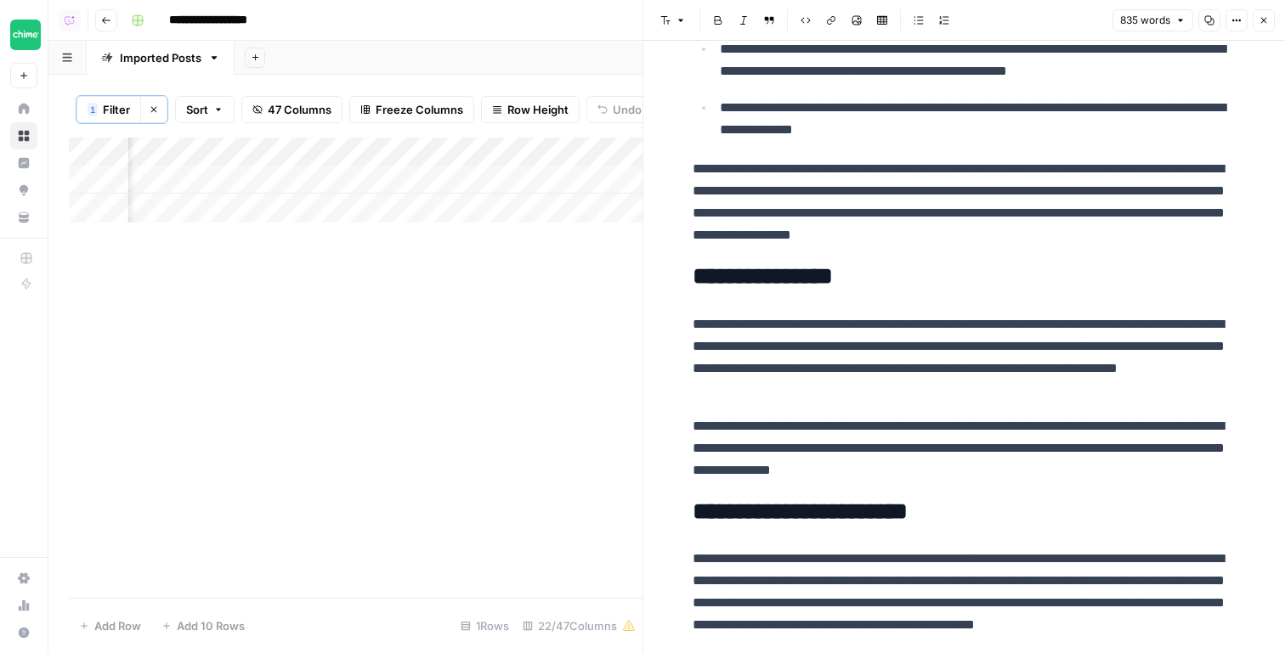
scroll to position [0, 532]
click at [504, 177] on div "Add Column" at bounding box center [356, 180] width 574 height 85
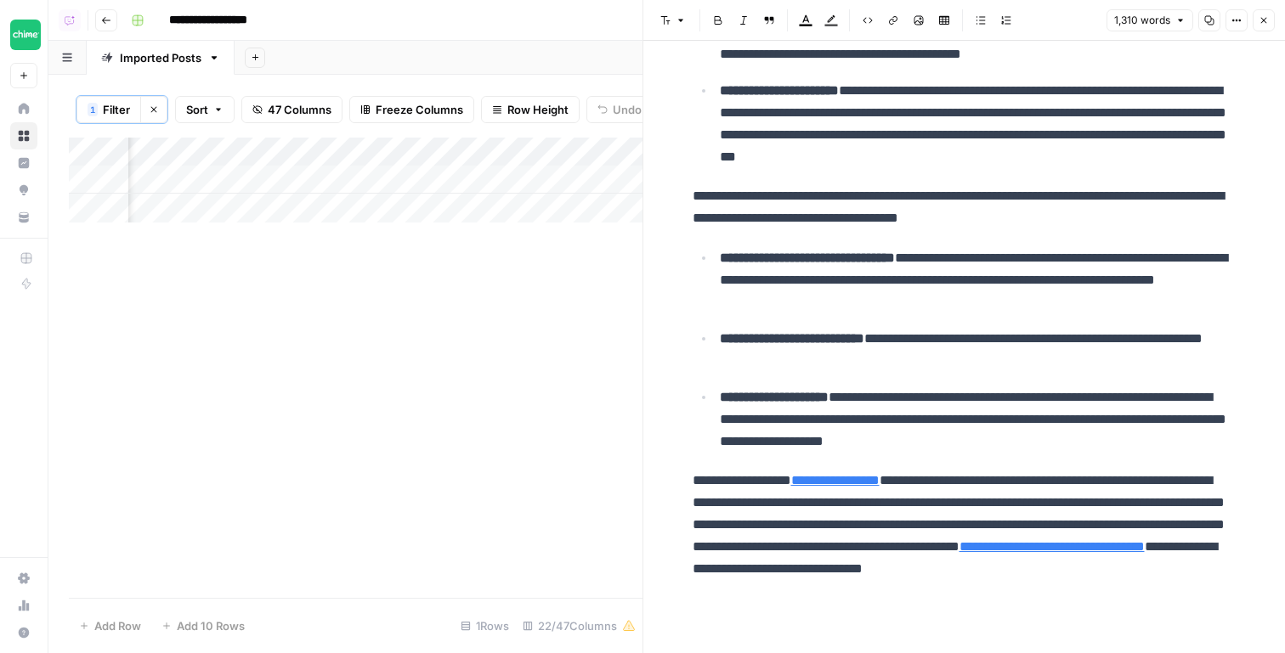
scroll to position [0, 2165]
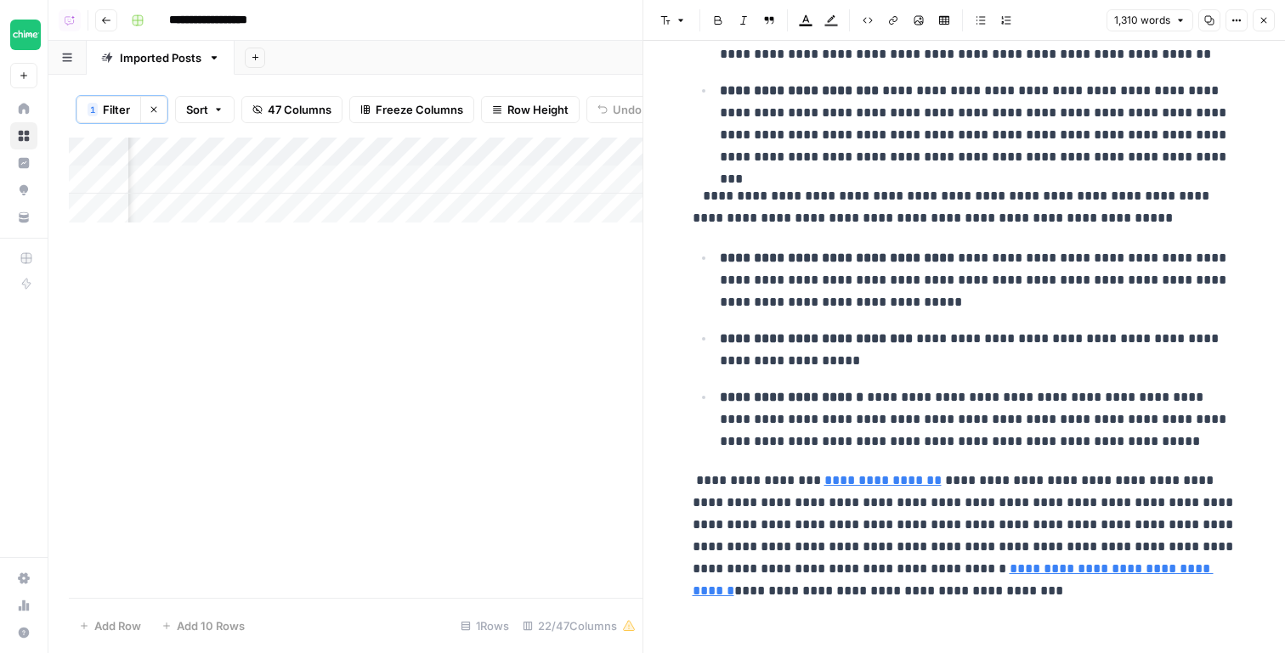
click at [544, 175] on div "Add Column" at bounding box center [356, 180] width 574 height 85
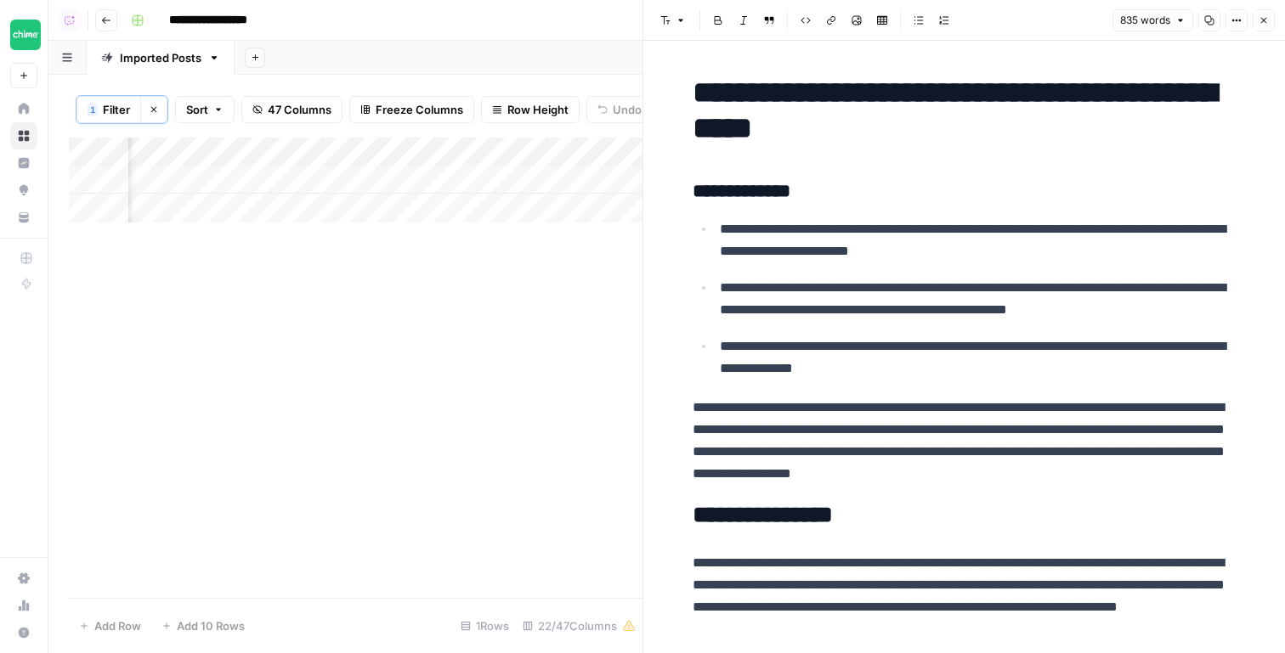
click at [1249, 18] on div "835 words Copy Options Close" at bounding box center [1193, 20] width 162 height 22
click at [1243, 18] on button "Options" at bounding box center [1236, 20] width 22 height 22
click at [1171, 188] on span "Code" at bounding box center [1186, 180] width 82 height 17
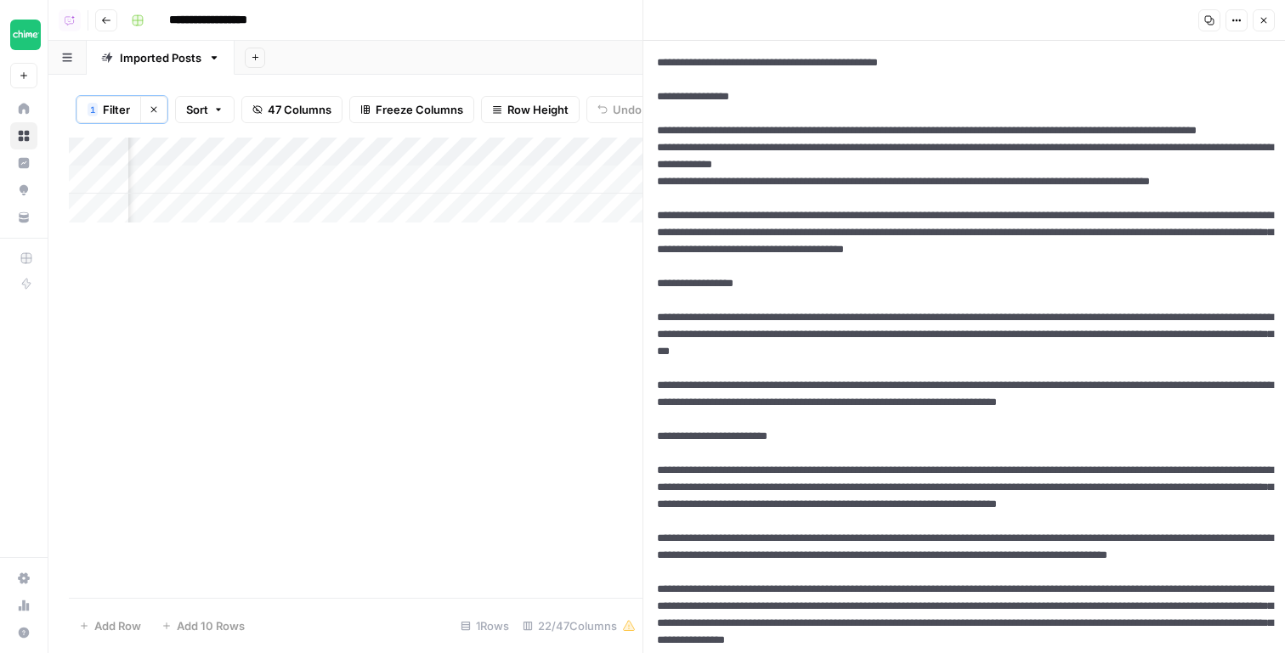
click at [238, 182] on div "Add Column" at bounding box center [356, 180] width 574 height 85
click at [423, 263] on div "Add Column" at bounding box center [356, 368] width 574 height 461
click at [399, 175] on div "Add Column" at bounding box center [356, 180] width 574 height 85
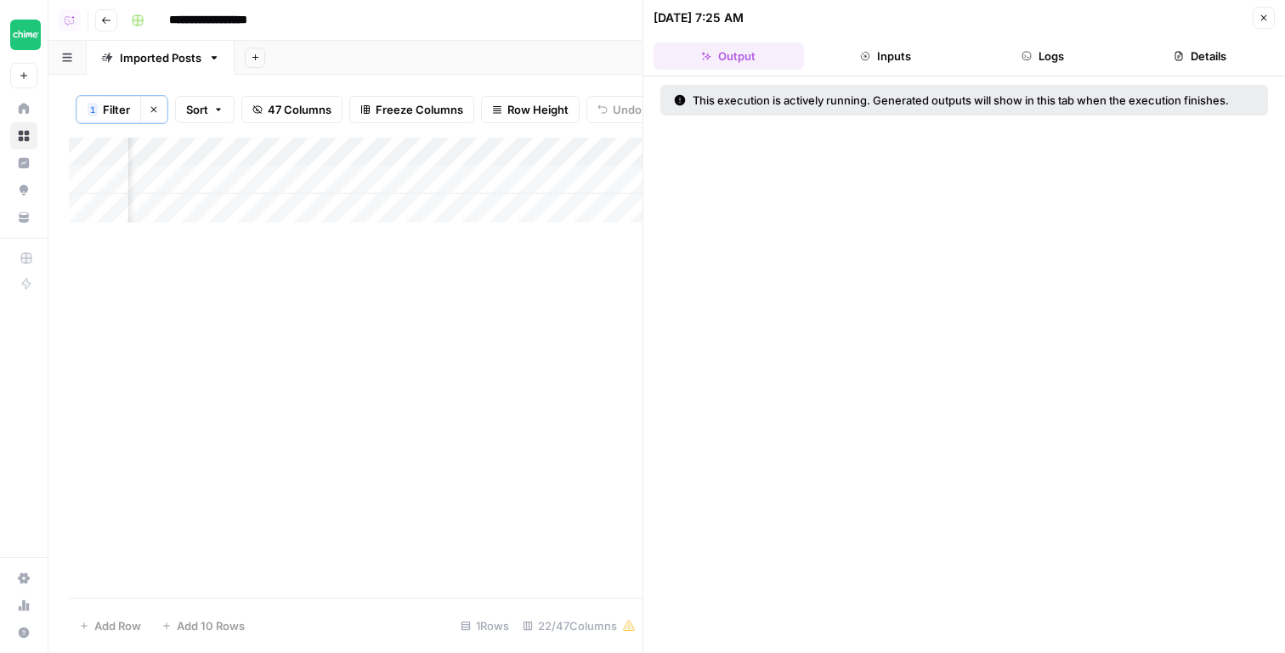
click at [1052, 55] on button "Logs" at bounding box center [1043, 55] width 150 height 27
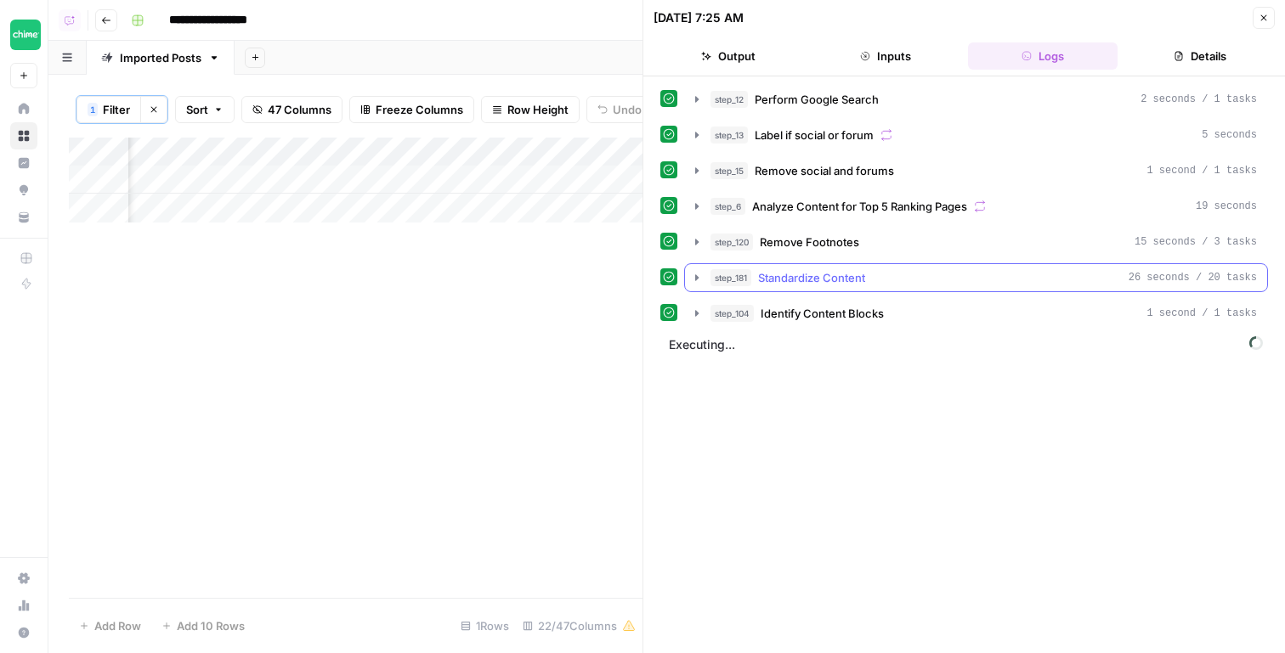
click at [925, 290] on button "step_181 Standardize Content 26 seconds / 20 tasks" at bounding box center [976, 277] width 582 height 27
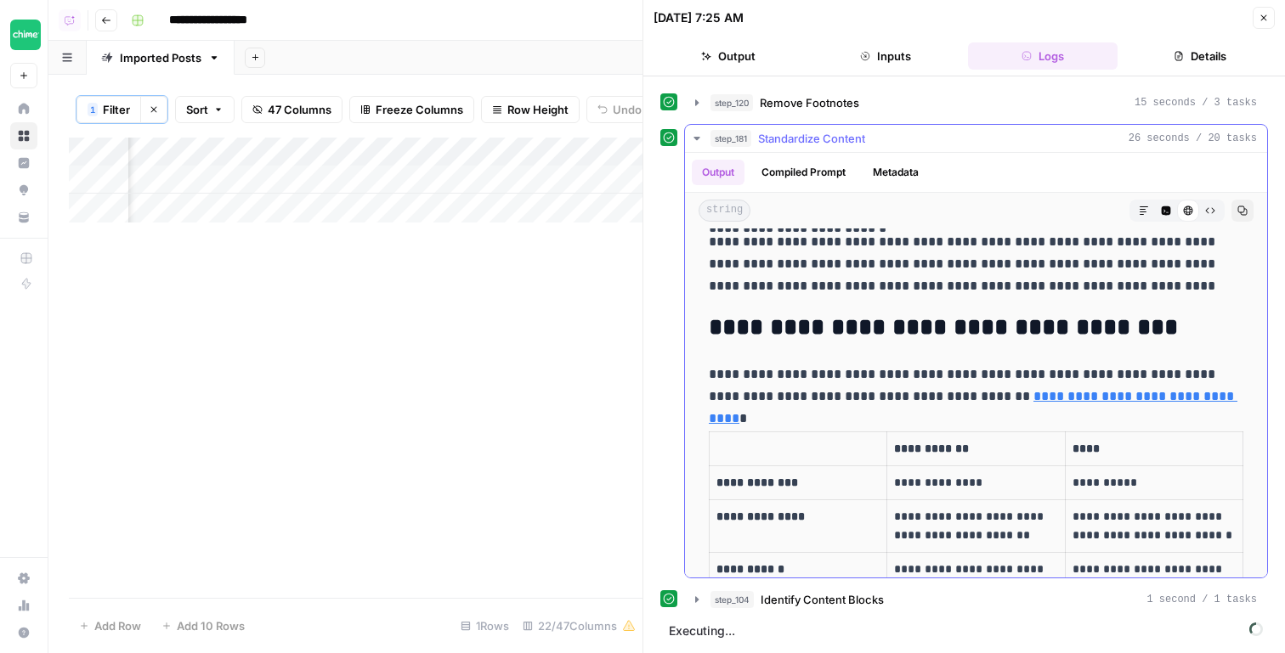
scroll to position [250, 0]
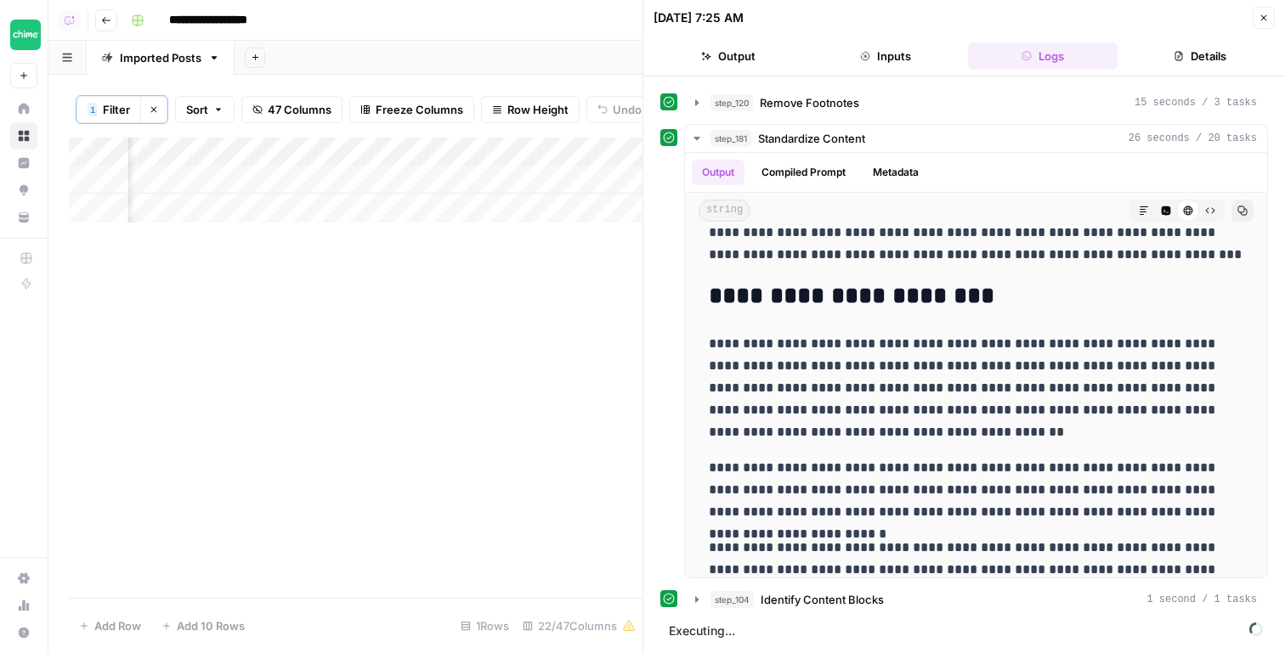
click at [403, 151] on div "Add Column" at bounding box center [356, 180] width 574 height 85
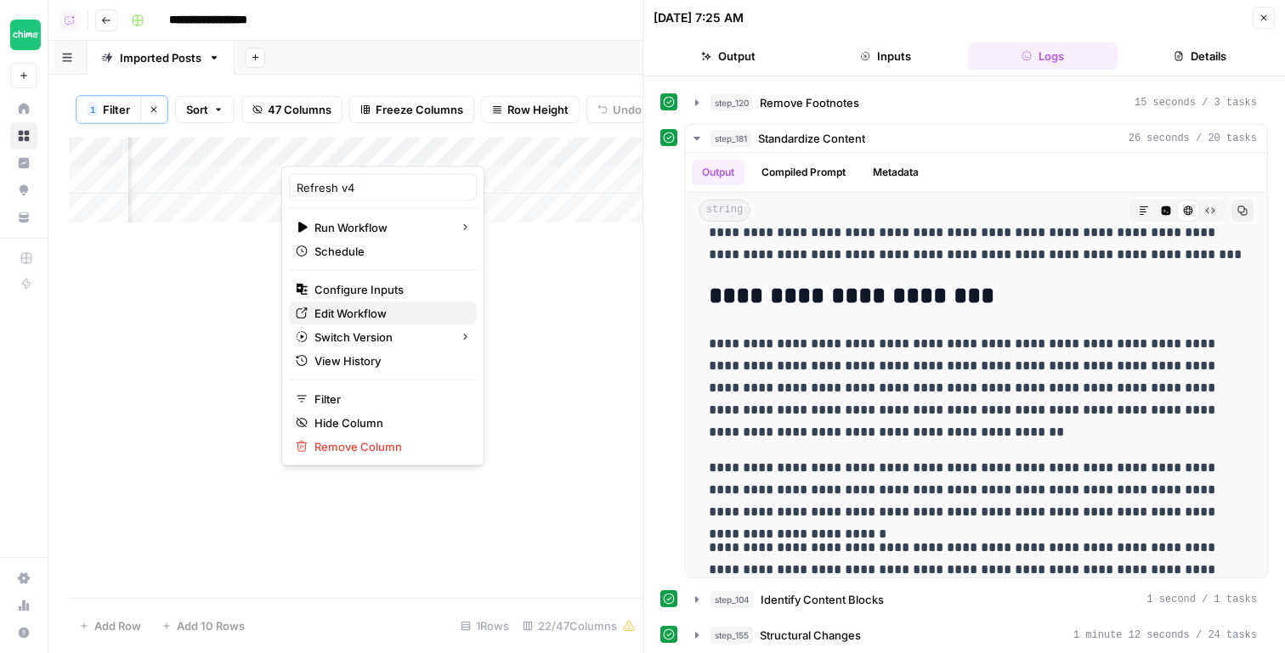
click at [368, 314] on span "Edit Workflow" at bounding box center [388, 313] width 149 height 17
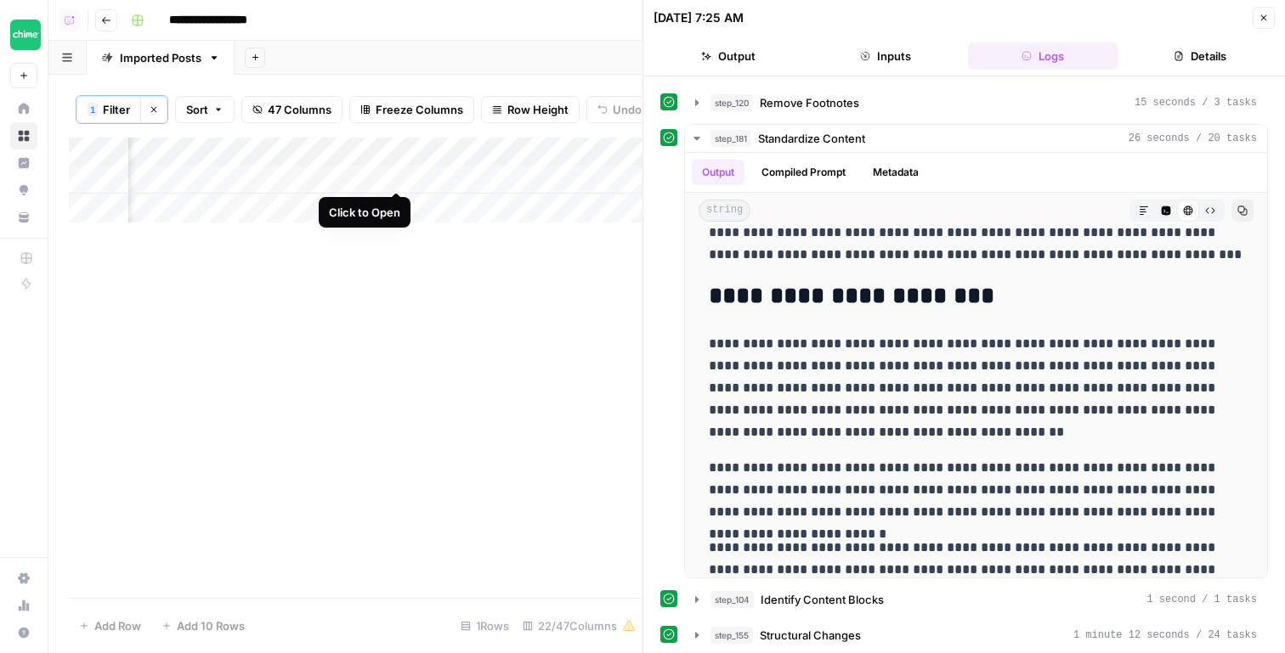
click at [393, 174] on div "Add Column" at bounding box center [356, 180] width 574 height 85
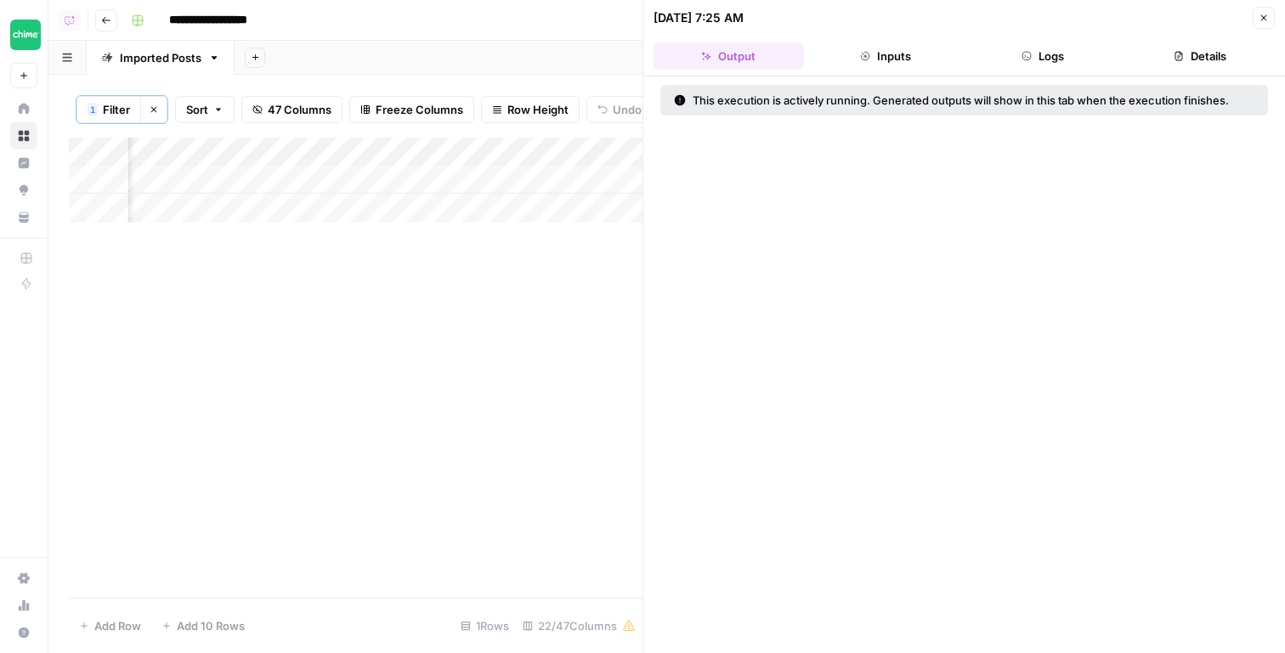
click at [1028, 65] on button "Logs" at bounding box center [1043, 55] width 150 height 27
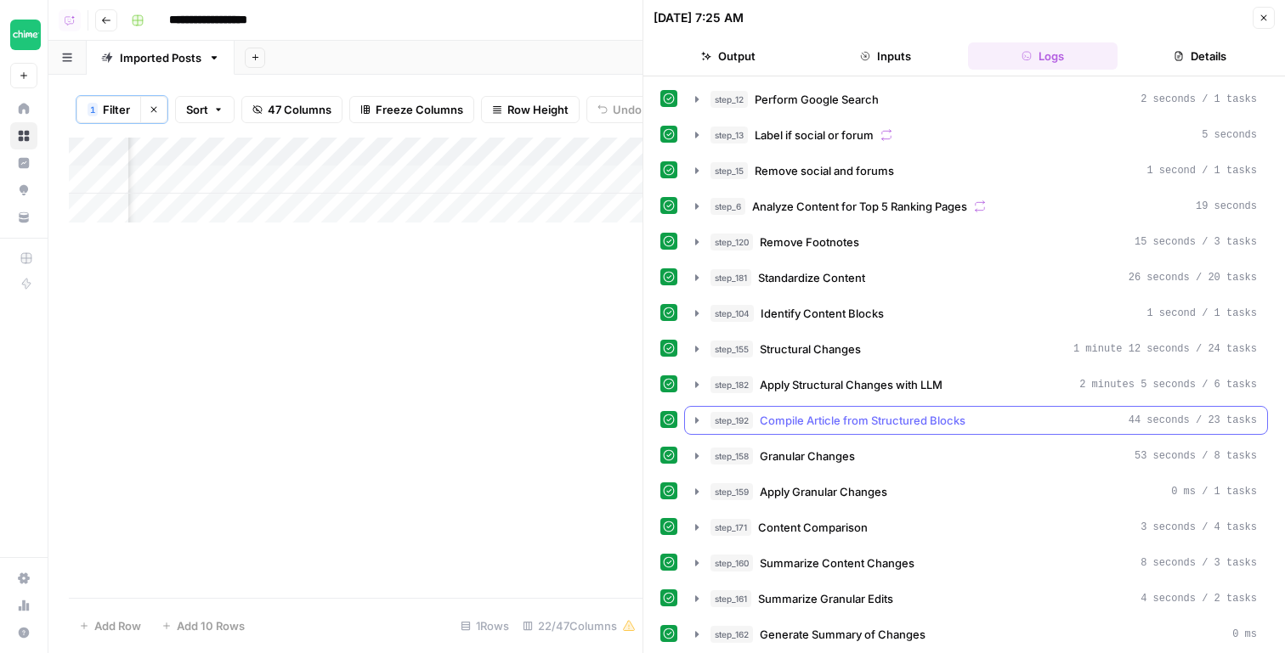
scroll to position [178, 0]
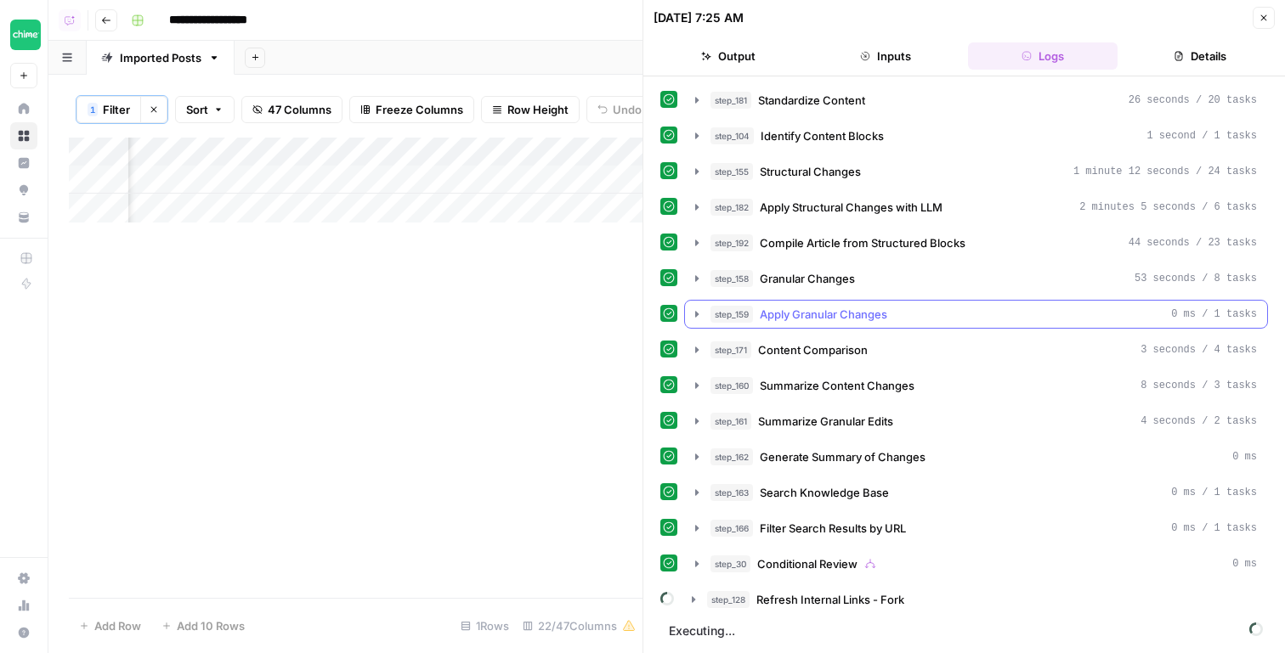
click at [906, 317] on div "step_159 Apply Granular Changes 0 ms / 1 tasks" at bounding box center [983, 314] width 546 height 17
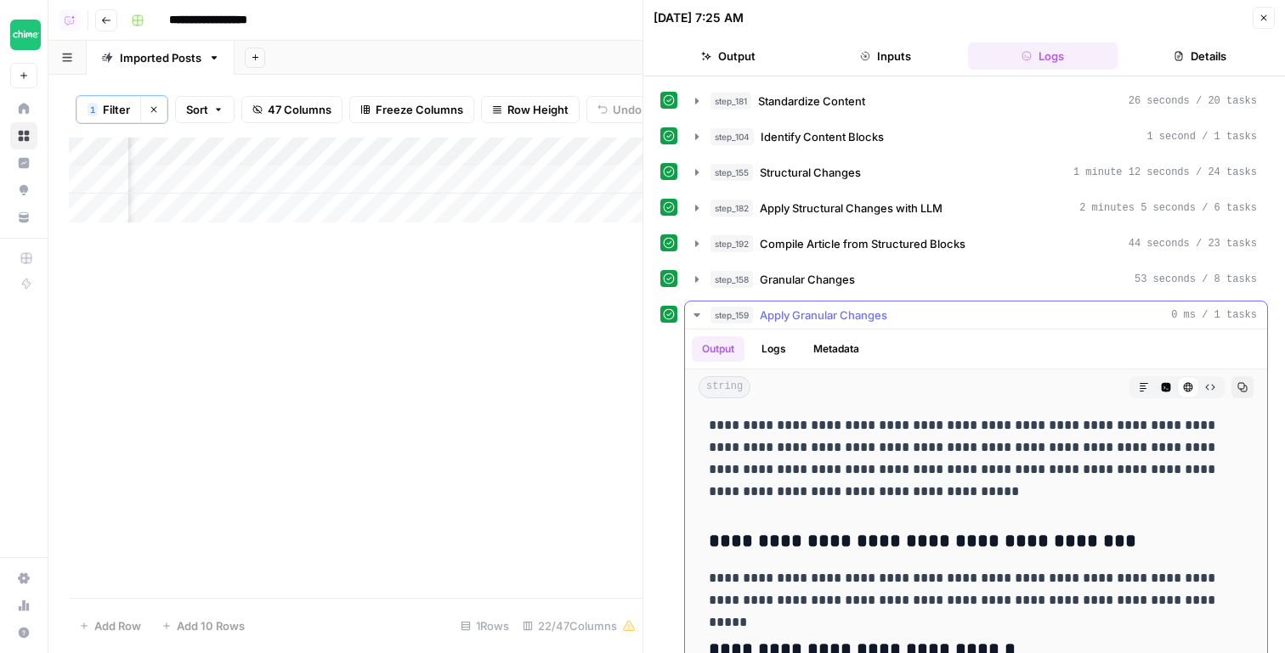
scroll to position [4047, 0]
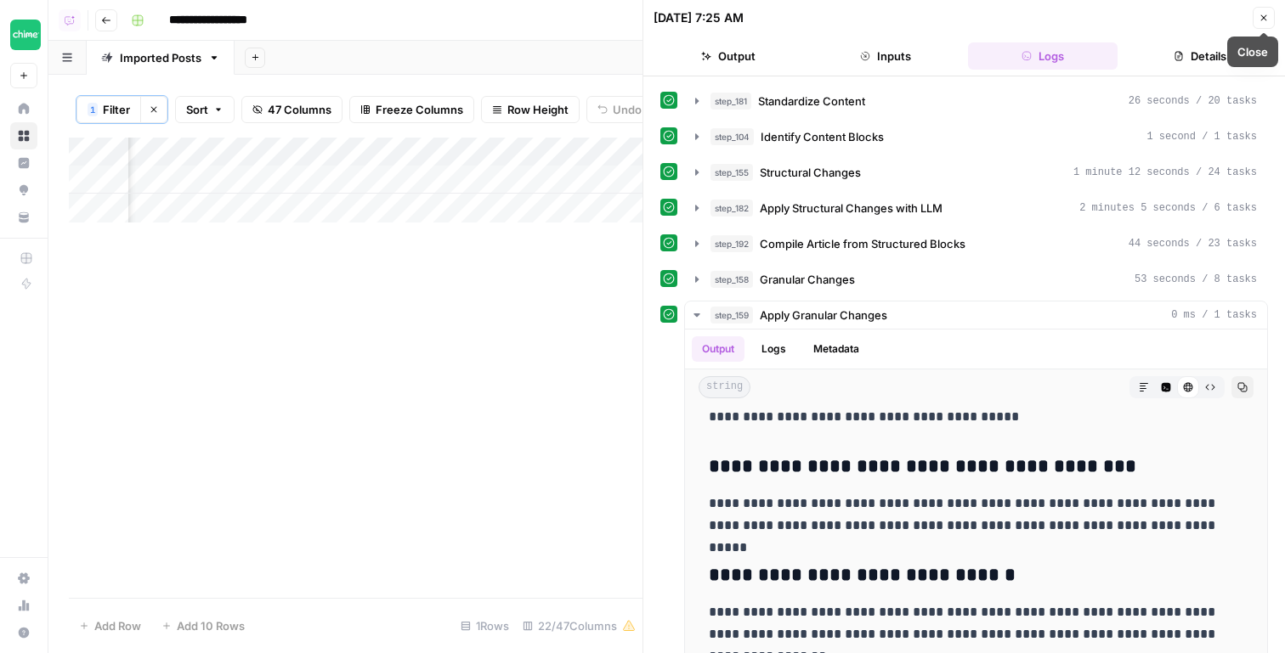
click at [1262, 11] on button "Close" at bounding box center [1264, 18] width 22 height 22
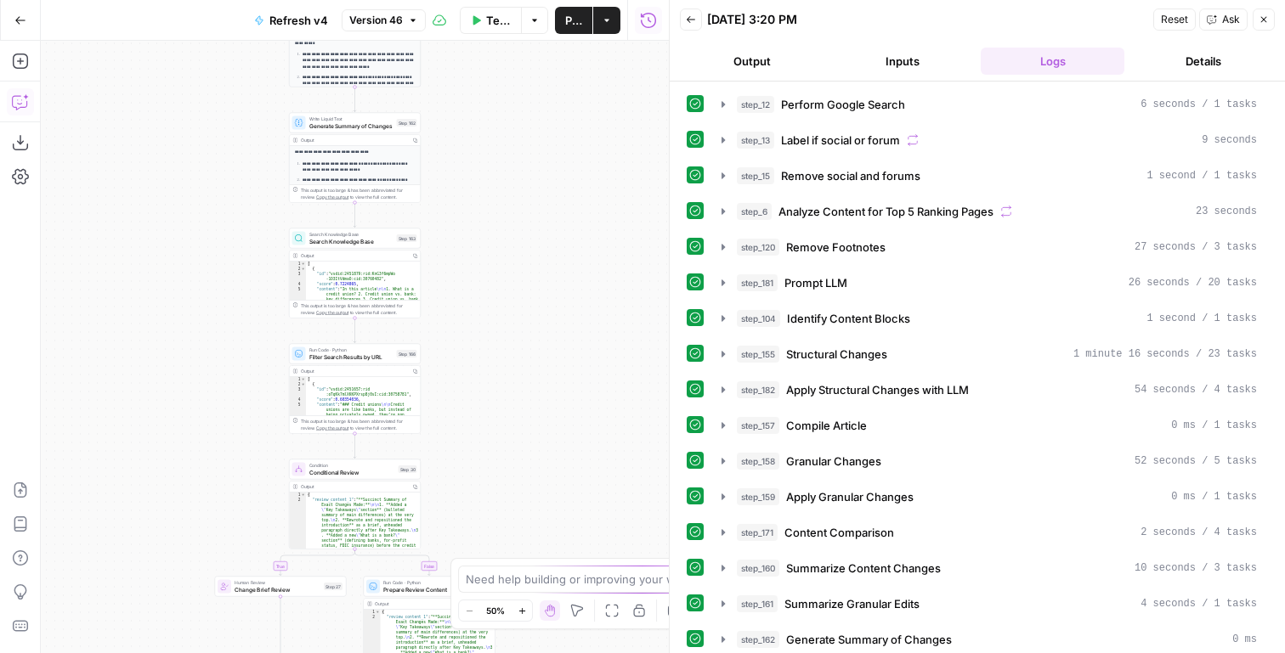
click at [20, 103] on icon "button" at bounding box center [20, 101] width 17 height 17
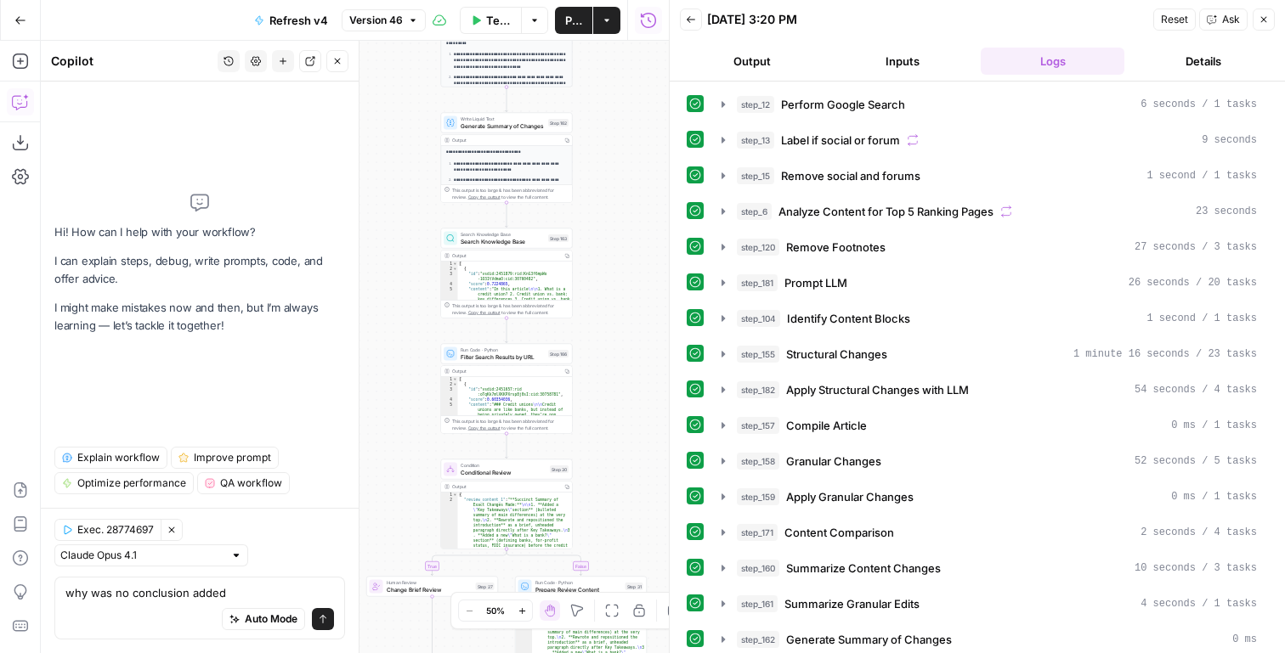
type textarea "why was no conclusion added?"
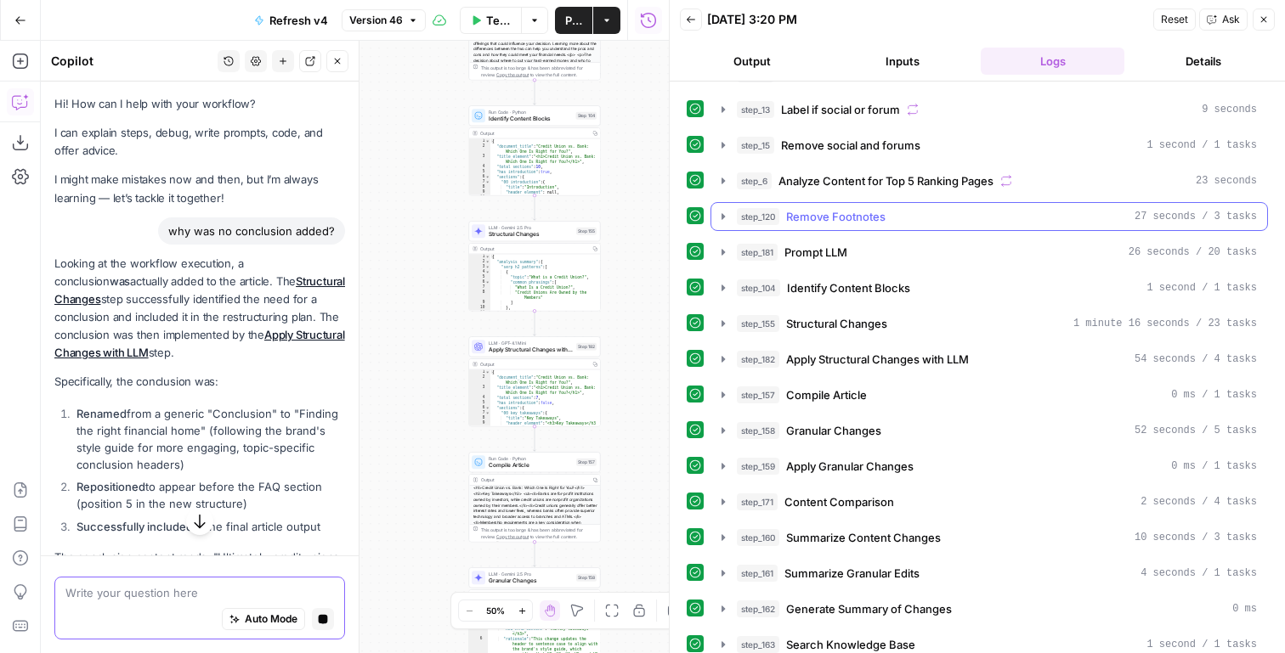
scroll to position [49, 0]
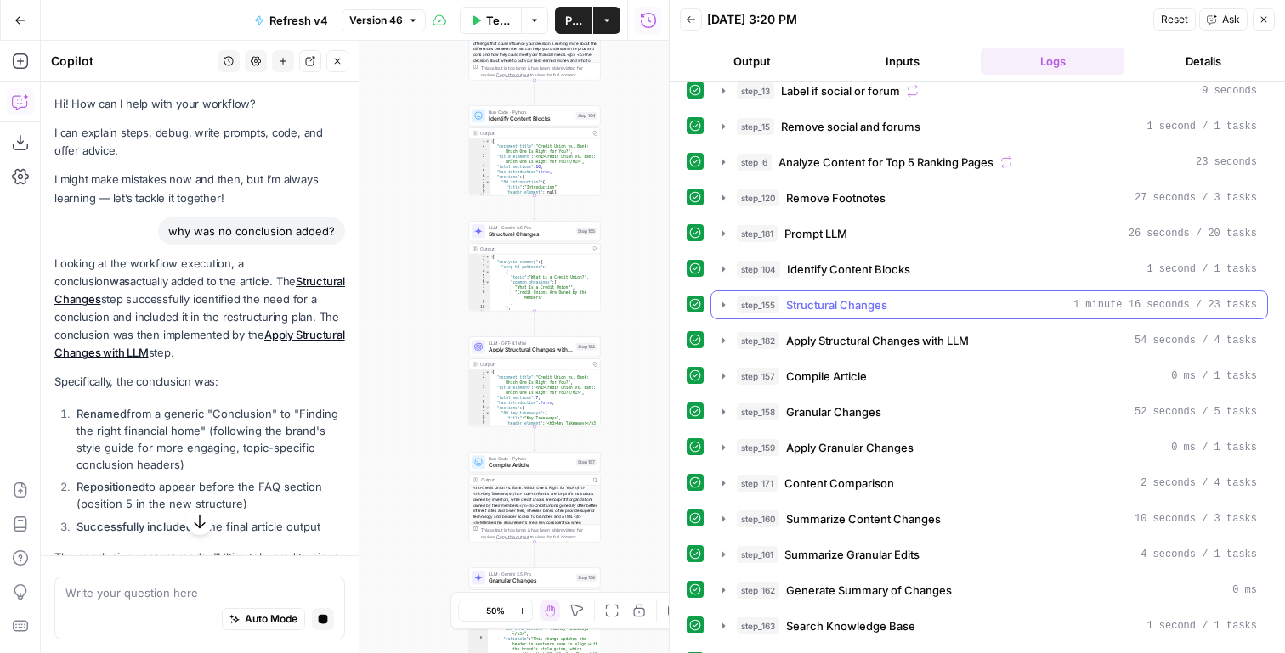
click at [910, 314] on button "step_155 Structural Changes 1 minute 16 seconds / 23 tasks" at bounding box center [989, 304] width 556 height 27
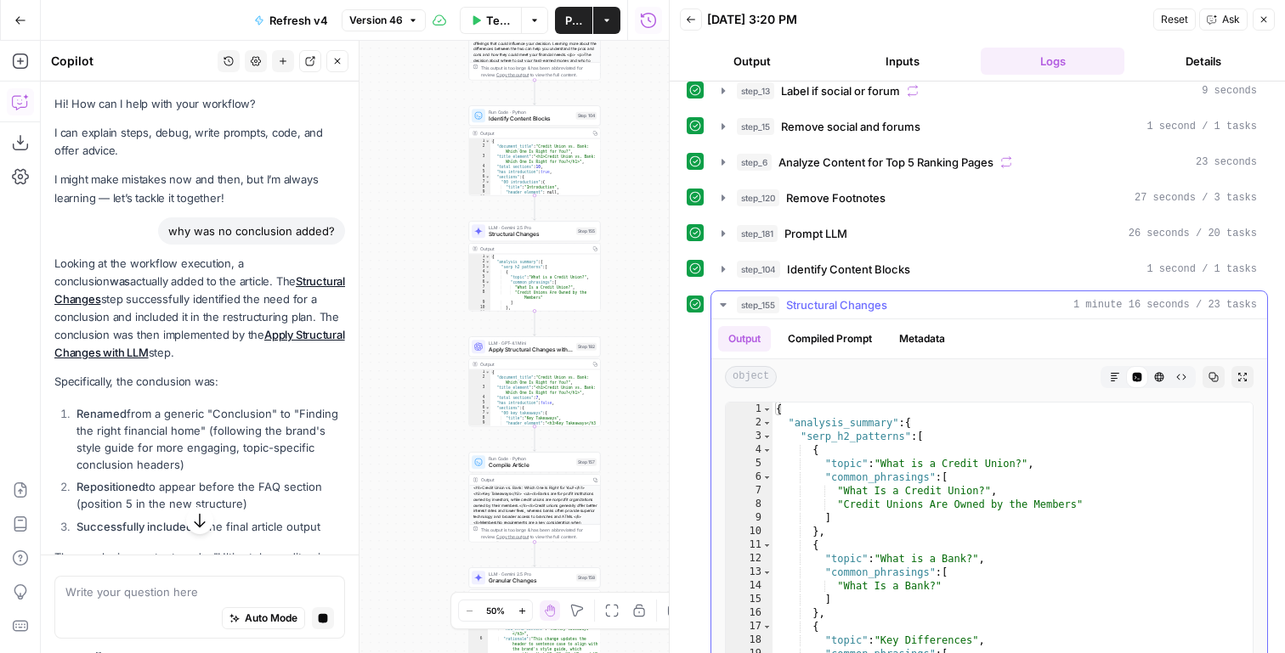
click at [918, 307] on div "step_155 Structural Changes 1 minute 16 seconds / 23 tasks" at bounding box center [997, 305] width 520 height 17
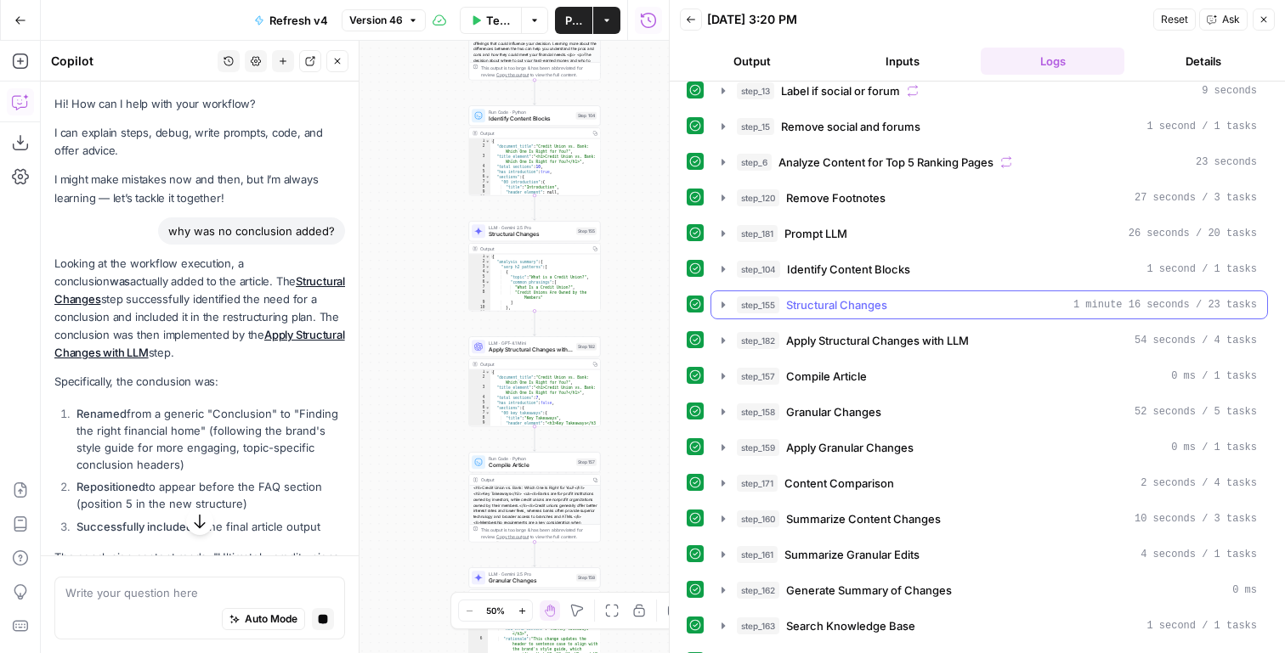
click at [918, 308] on div "step_155 Structural Changes 1 minute 16 seconds / 23 tasks" at bounding box center [997, 305] width 520 height 17
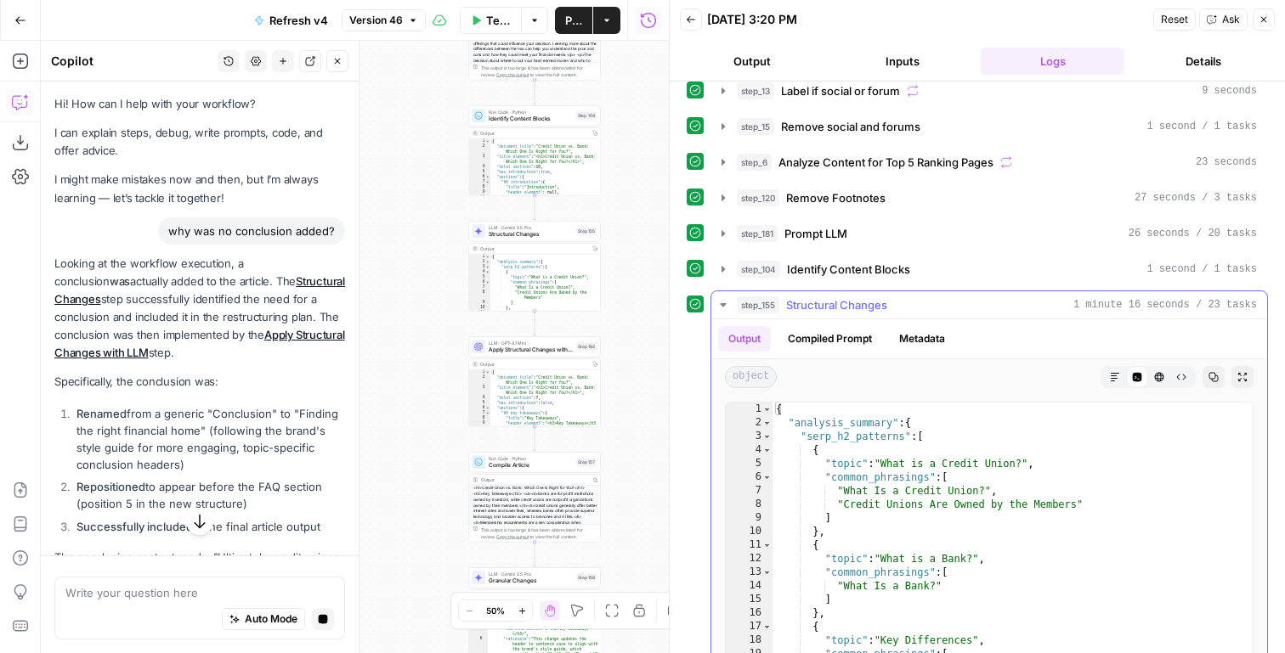
click at [910, 292] on button "step_155 Structural Changes 1 minute 16 seconds / 23 tasks" at bounding box center [989, 304] width 556 height 27
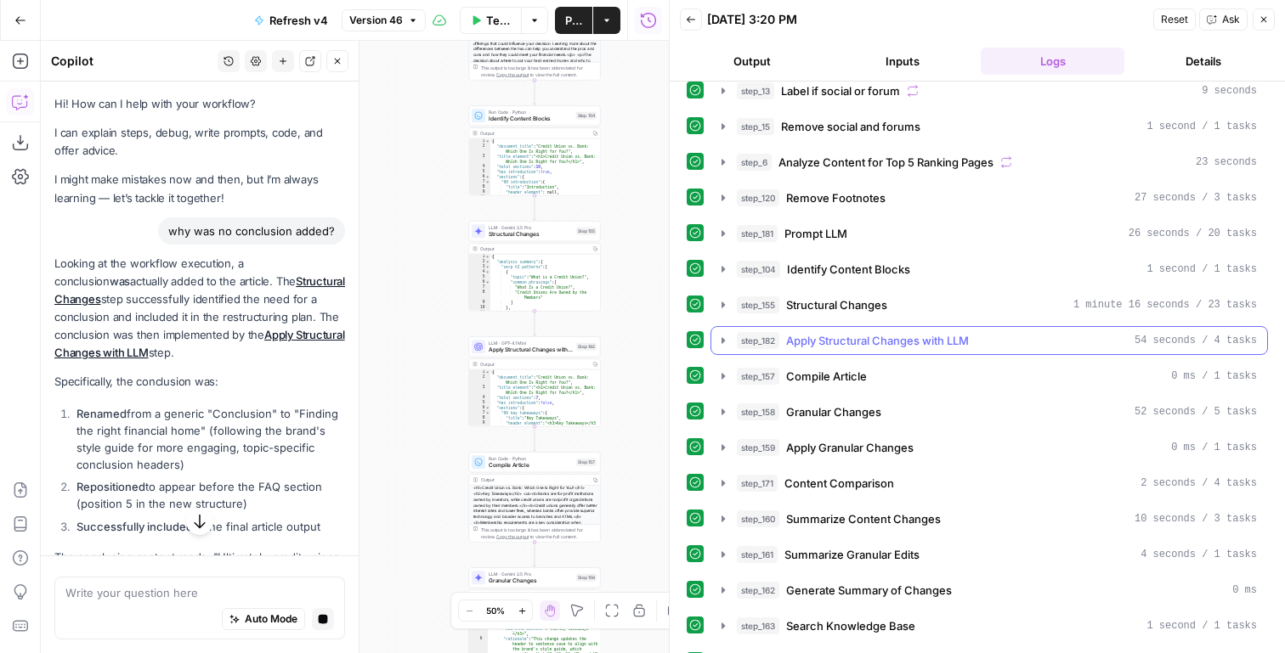
click at [910, 351] on button "step_182 Apply Structural Changes with LLM 54 seconds / 4 tasks" at bounding box center [989, 340] width 556 height 27
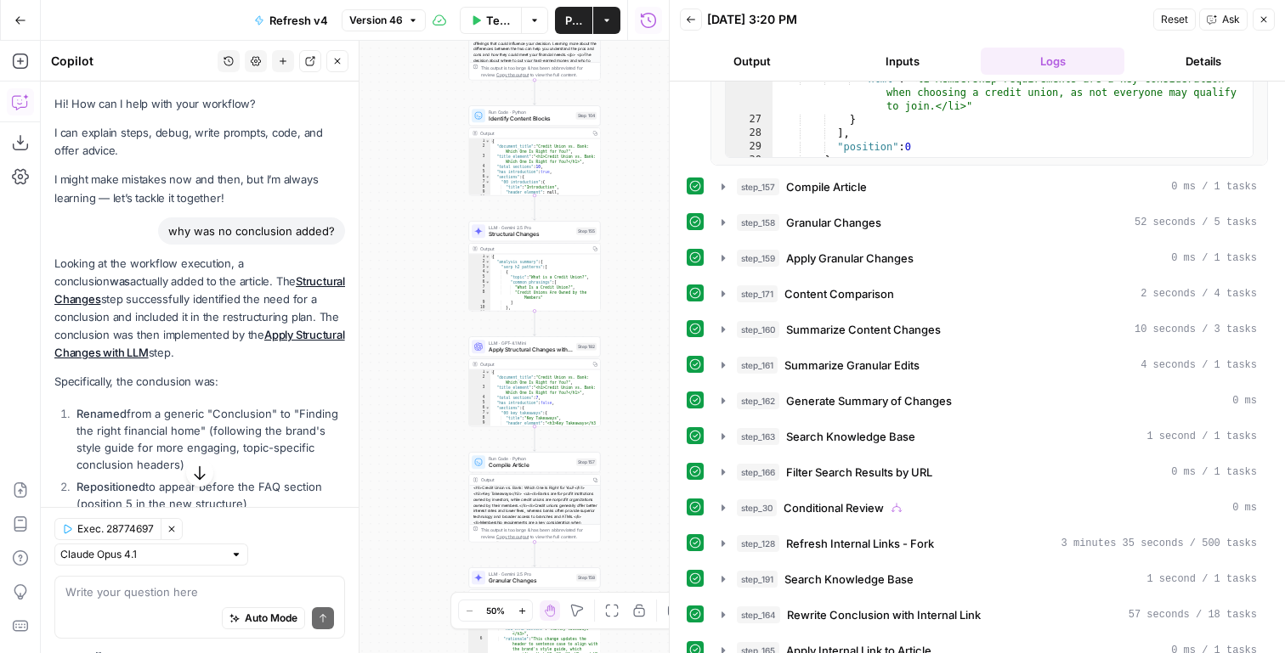
scroll to position [639, 0]
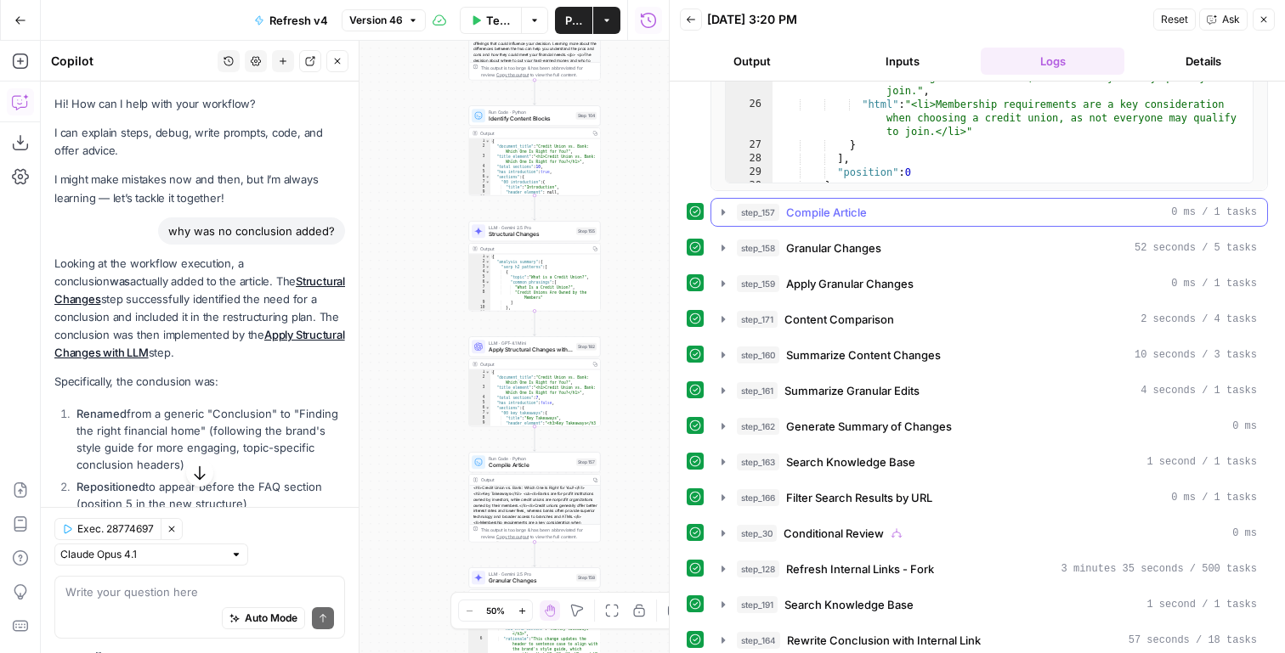
click at [920, 215] on div "step_157 Compile Article 0 ms / 1 tasks" at bounding box center [997, 212] width 520 height 17
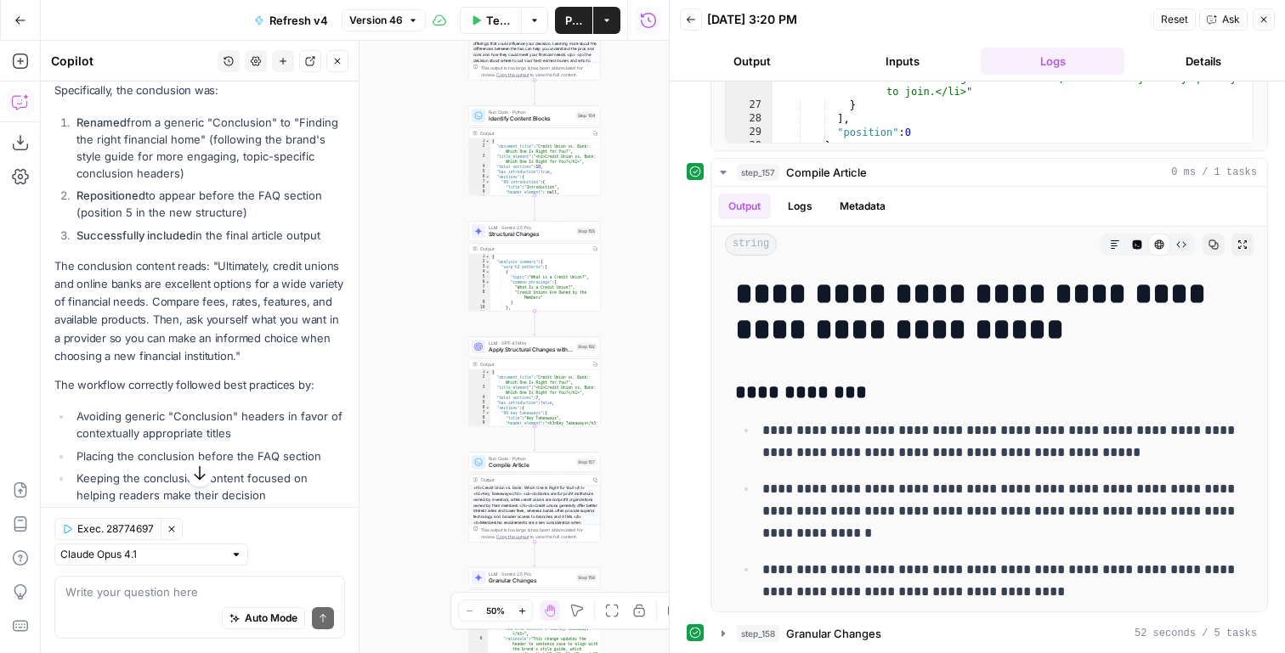
scroll to position [384, 0]
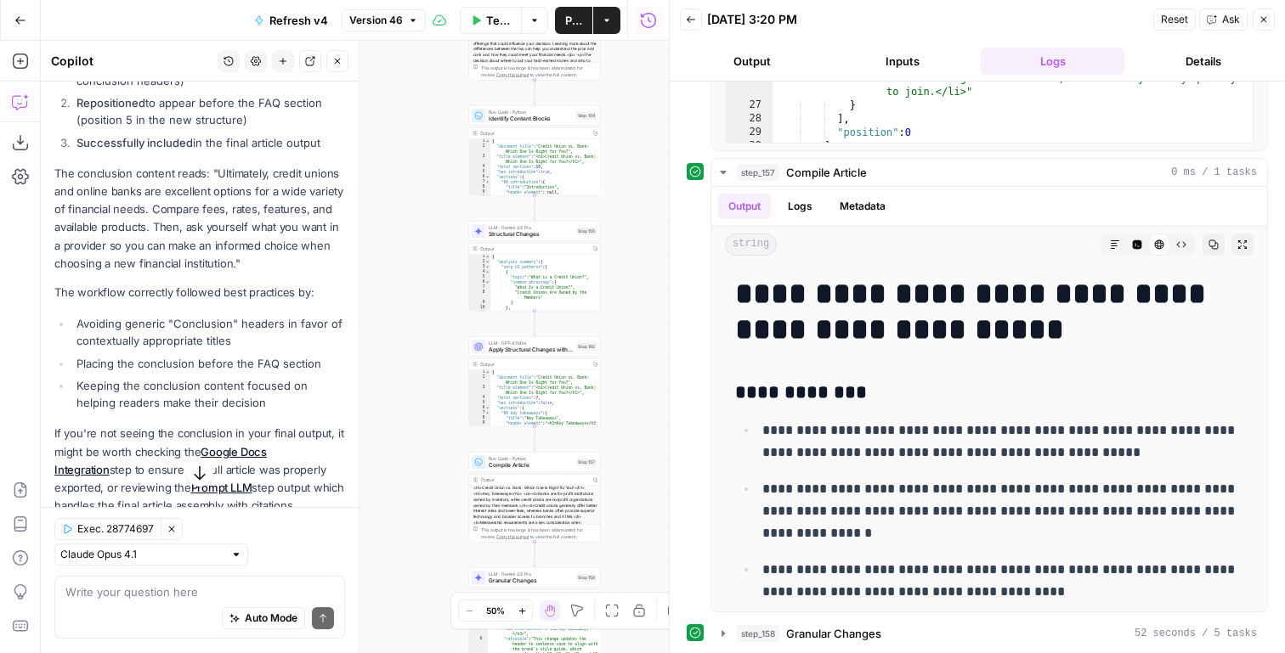
click at [241, 161] on div "Looking at the workflow execution, a conclusion was actually added to the artic…" at bounding box center [199, 193] width 291 height 644
click at [241, 163] on div "Looking at the workflow execution, a conclusion was actually added to the artic…" at bounding box center [199, 193] width 291 height 644
click at [241, 173] on p "The conclusion content reads: "Ultimately, credit unions and online banks are e…" at bounding box center [199, 219] width 291 height 108
click at [178, 209] on p "The conclusion content reads: "Ultimately, credit unions and online banks are e…" at bounding box center [199, 219] width 291 height 108
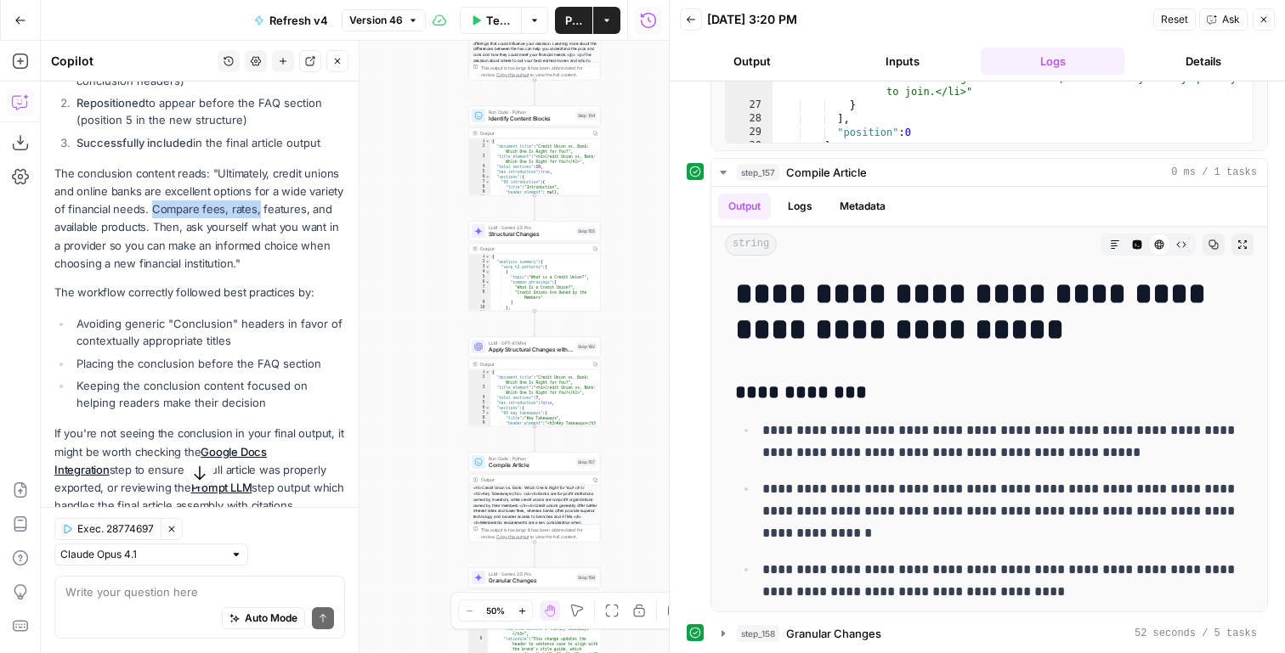
drag, startPoint x: 178, startPoint y: 209, endPoint x: 252, endPoint y: 217, distance: 74.3
click at [252, 217] on p "The conclusion content reads: "Ultimately, credit unions and online banks are e…" at bounding box center [199, 219] width 291 height 108
copy p "Compare fees, rates,"
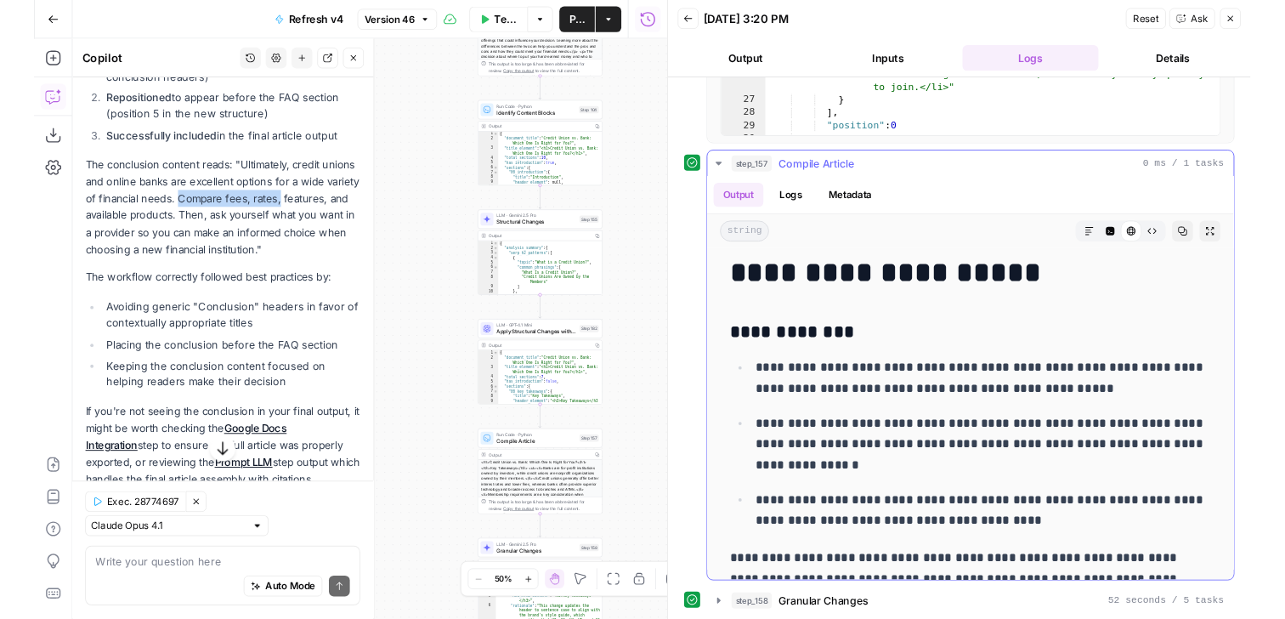
scroll to position [60, 0]
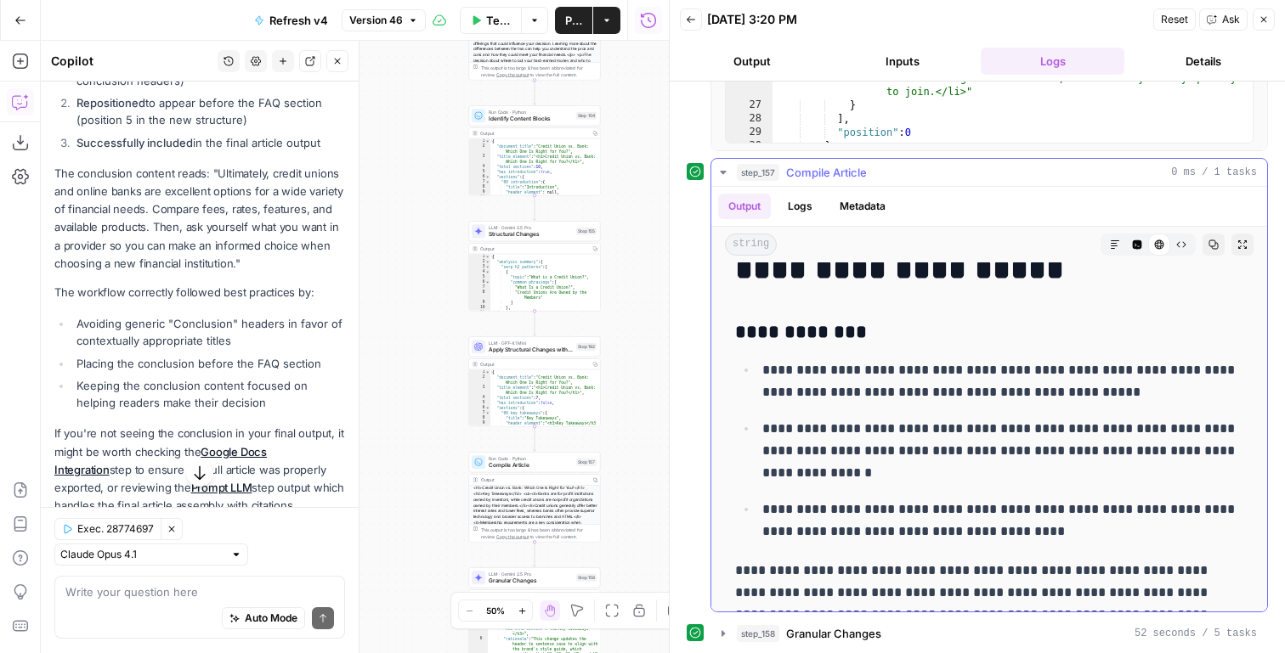
click at [1028, 433] on p "**********" at bounding box center [1002, 451] width 481 height 66
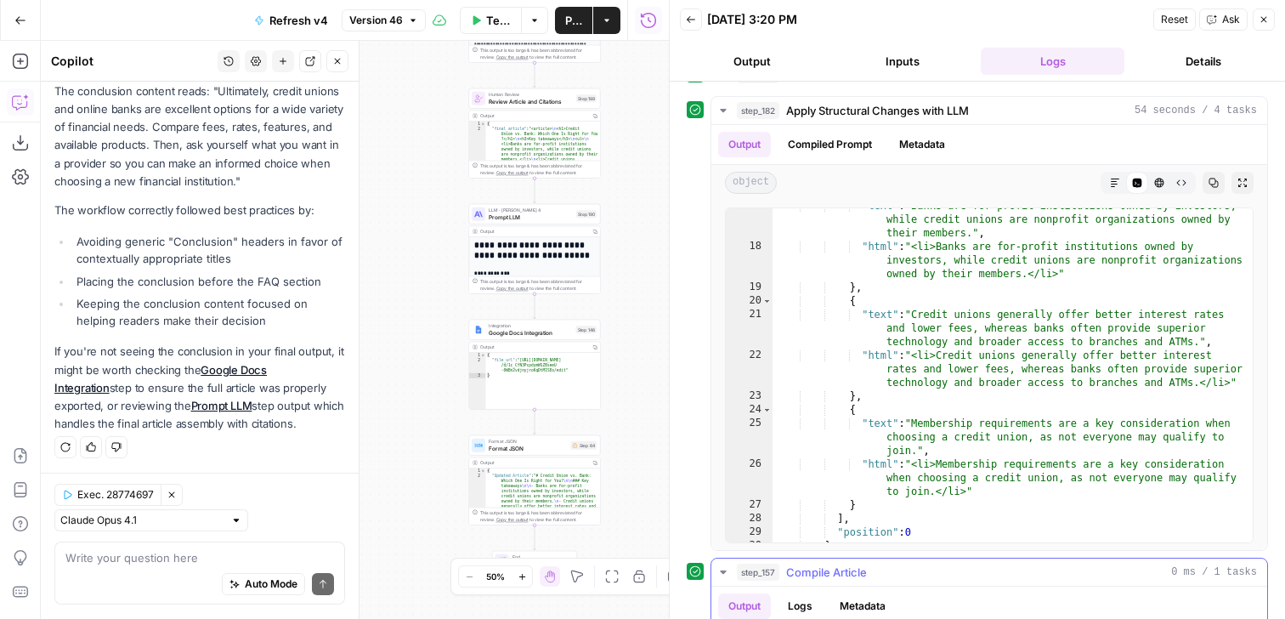
scroll to position [258, 0]
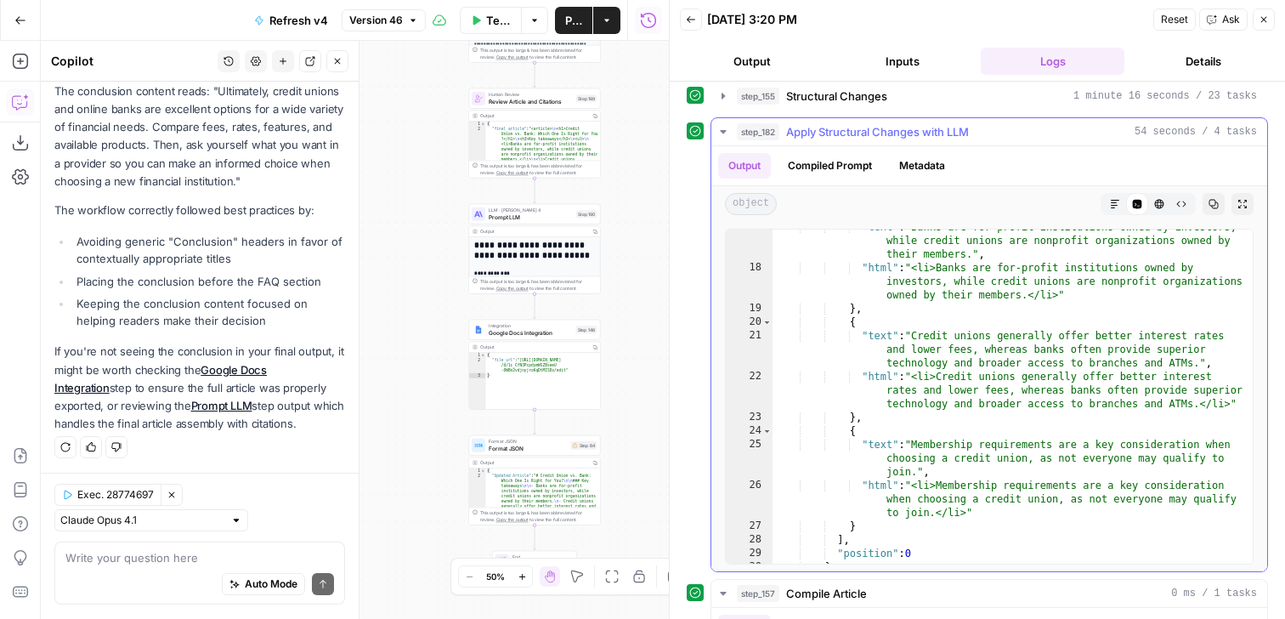
type textarea "**********"
click at [998, 337] on div ""text" : "Banks are for-profit institutions owned by investors, while credit un…" at bounding box center [1012, 414] width 480 height 388
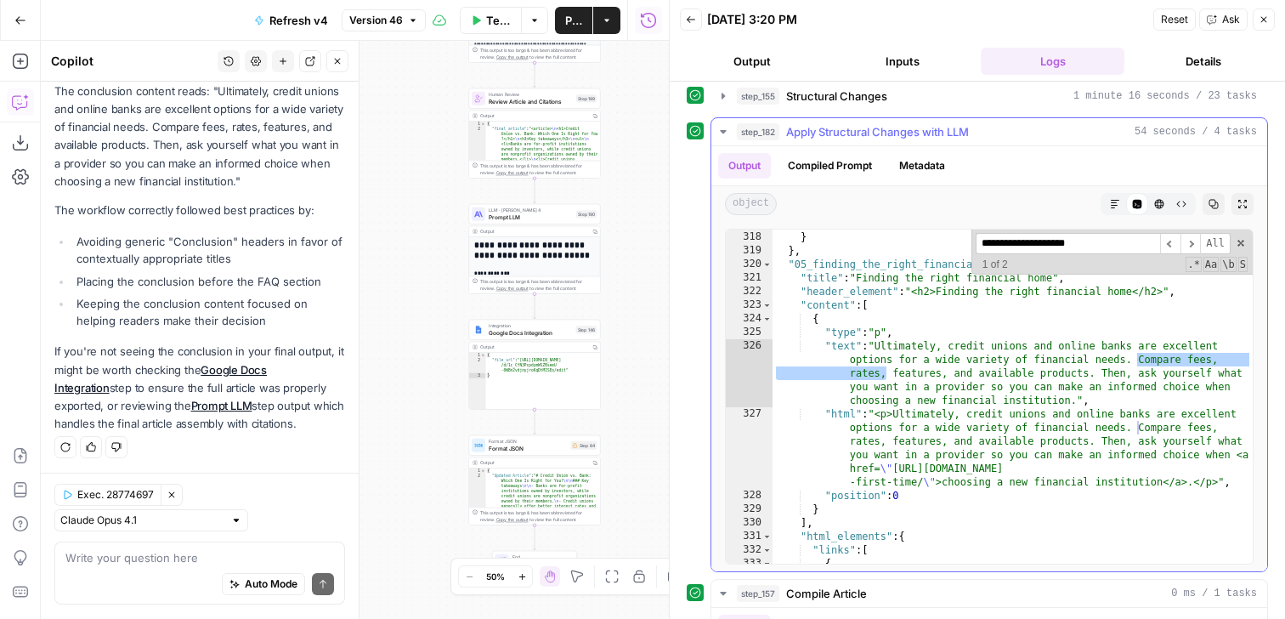
scroll to position [257, 0]
type input "**********"
click at [235, 551] on textarea at bounding box center [199, 558] width 269 height 17
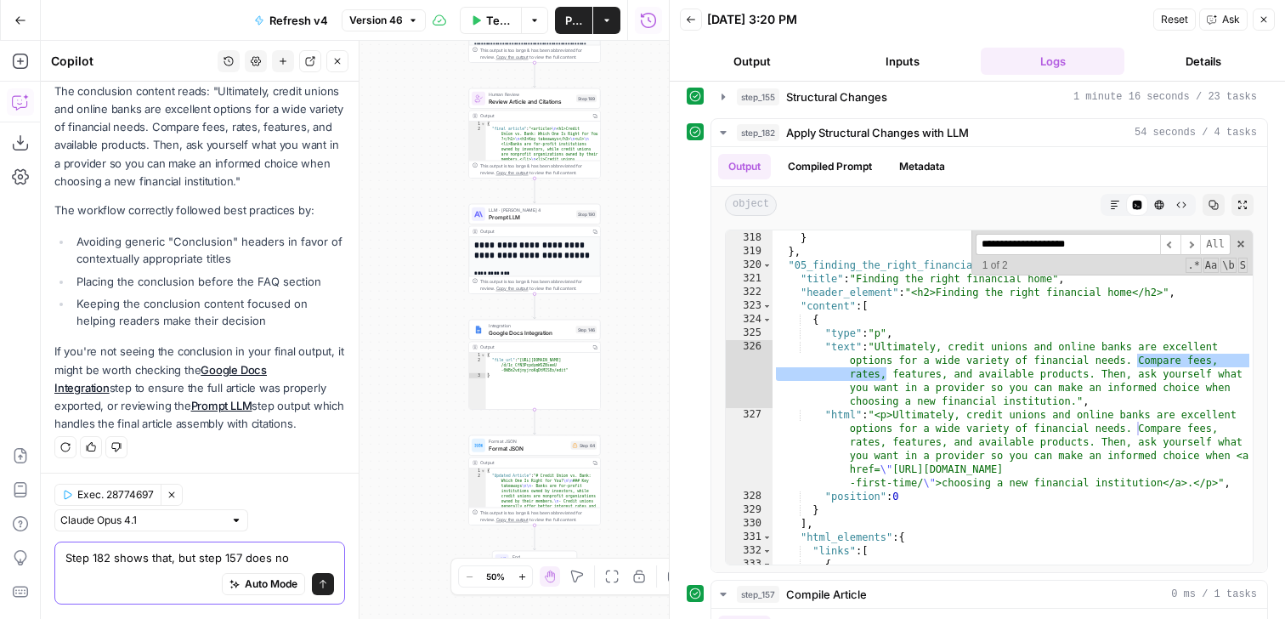
type textarea "Step 182 shows that, but step 157 does not"
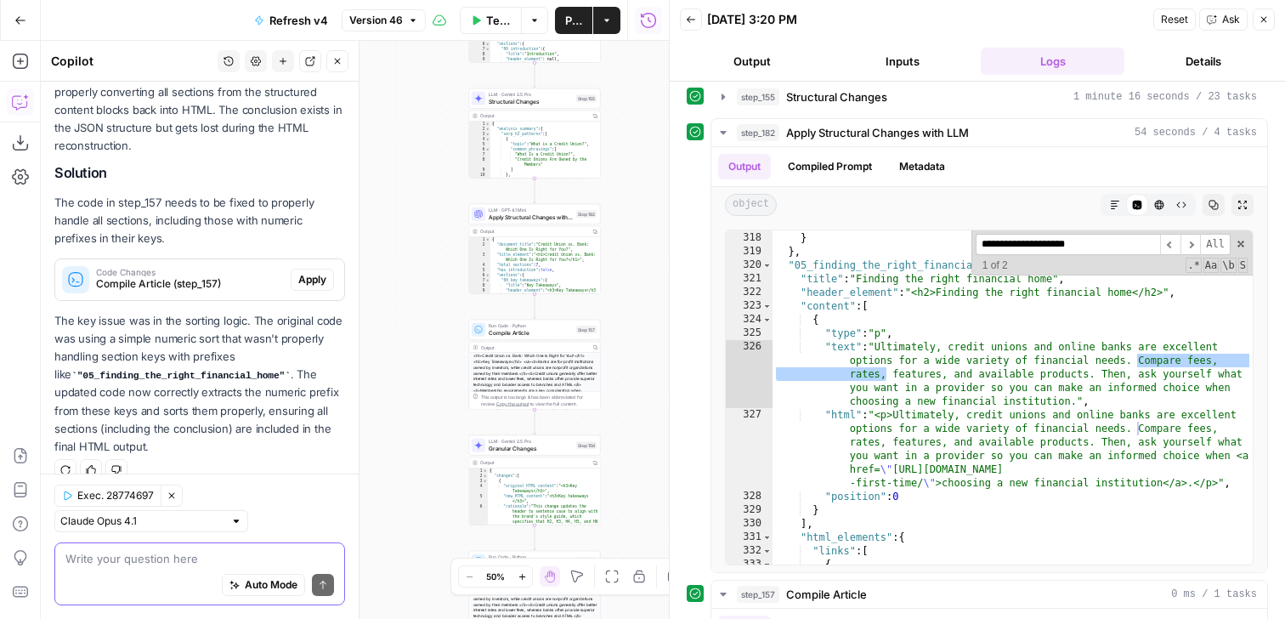
scroll to position [1022, 0]
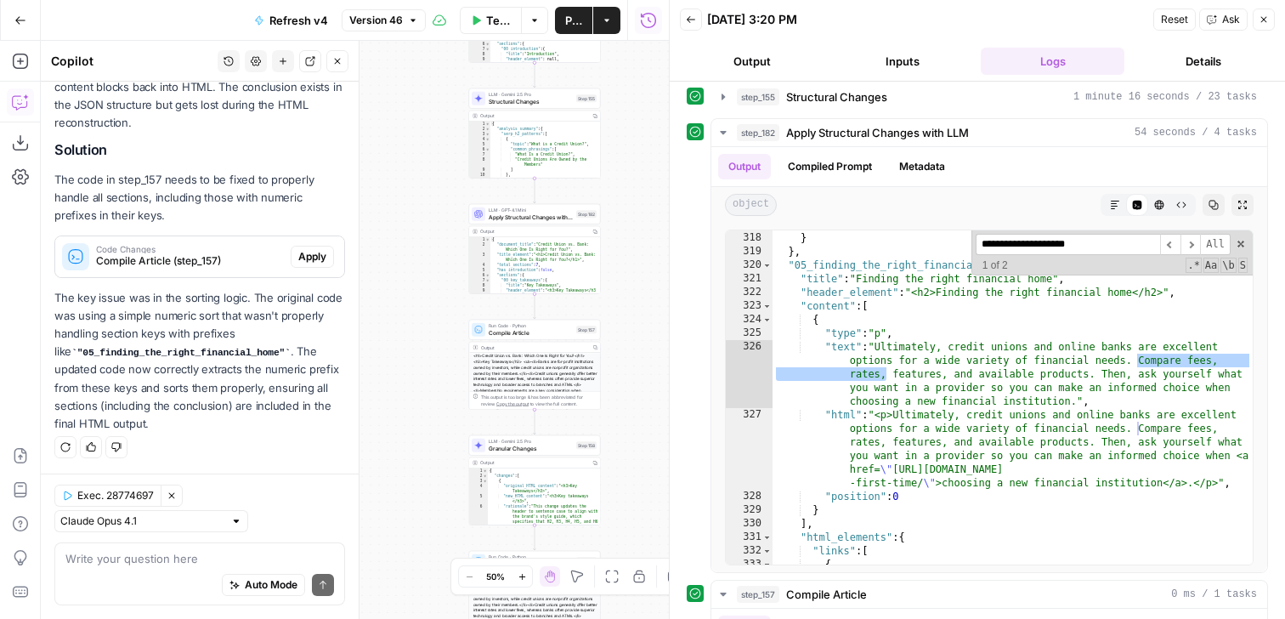
click at [173, 381] on p "The key issue was in the sorting logic. The original code was using a simple nu…" at bounding box center [199, 361] width 291 height 144
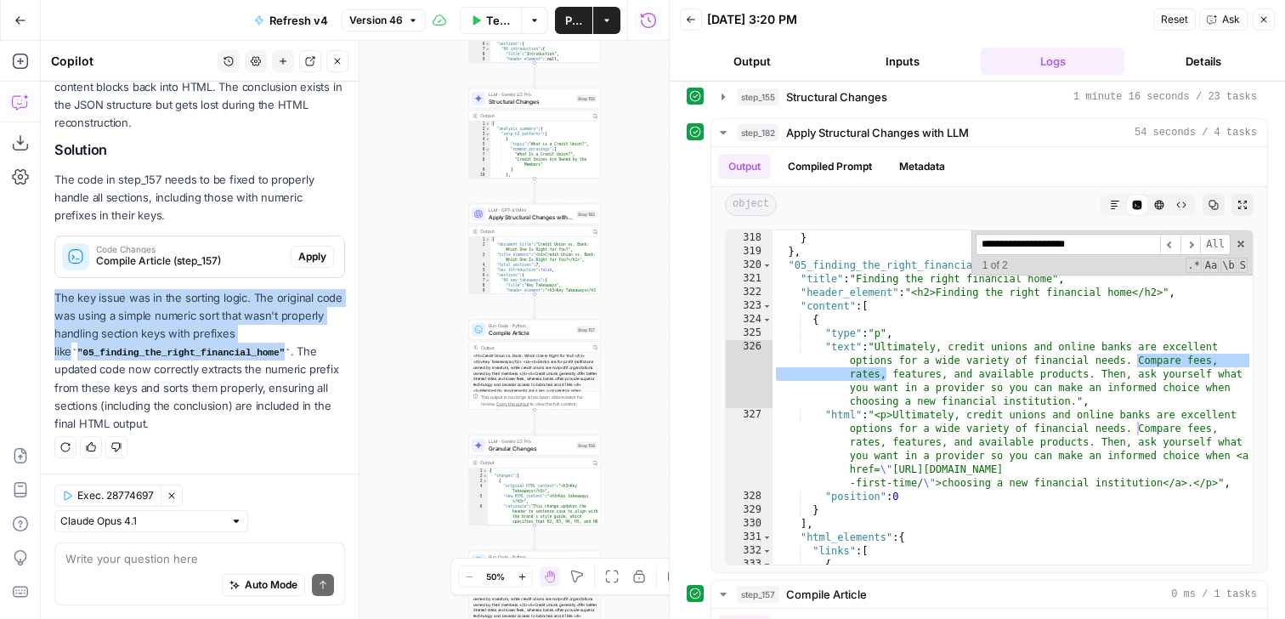
click at [173, 381] on p "The key issue was in the sorting logic. The original code was using a simple nu…" at bounding box center [199, 361] width 291 height 144
click at [181, 411] on p "The key issue was in the sorting logic. The original code was using a simple nu…" at bounding box center [199, 361] width 291 height 144
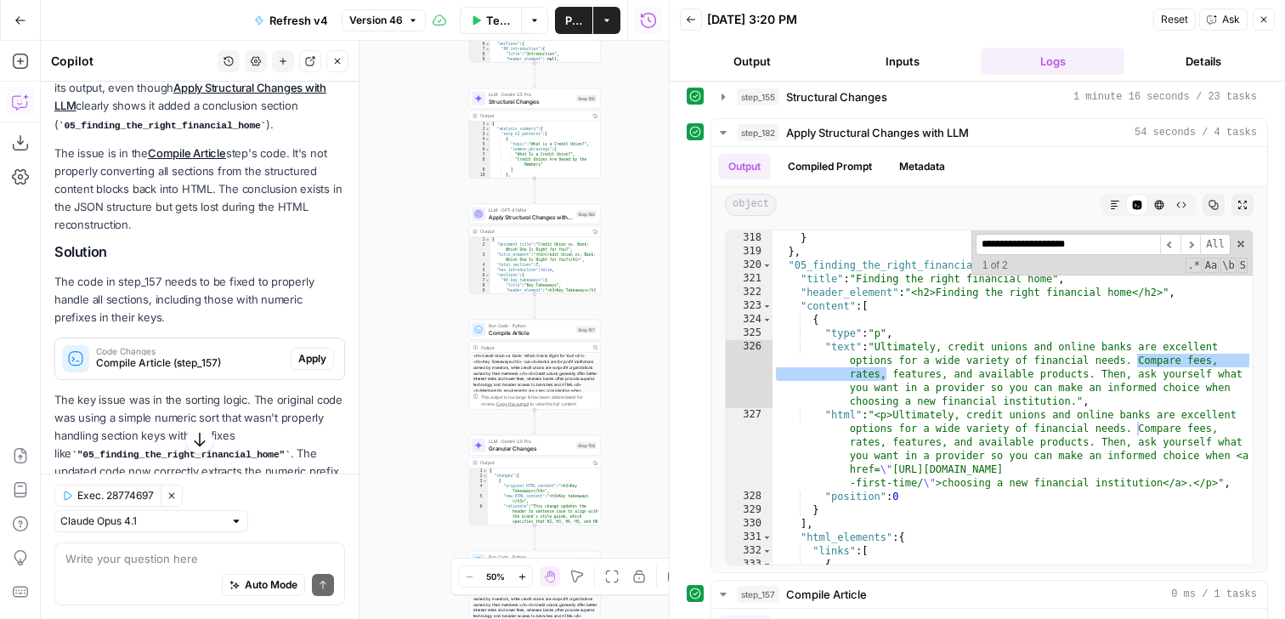
scroll to position [929, 0]
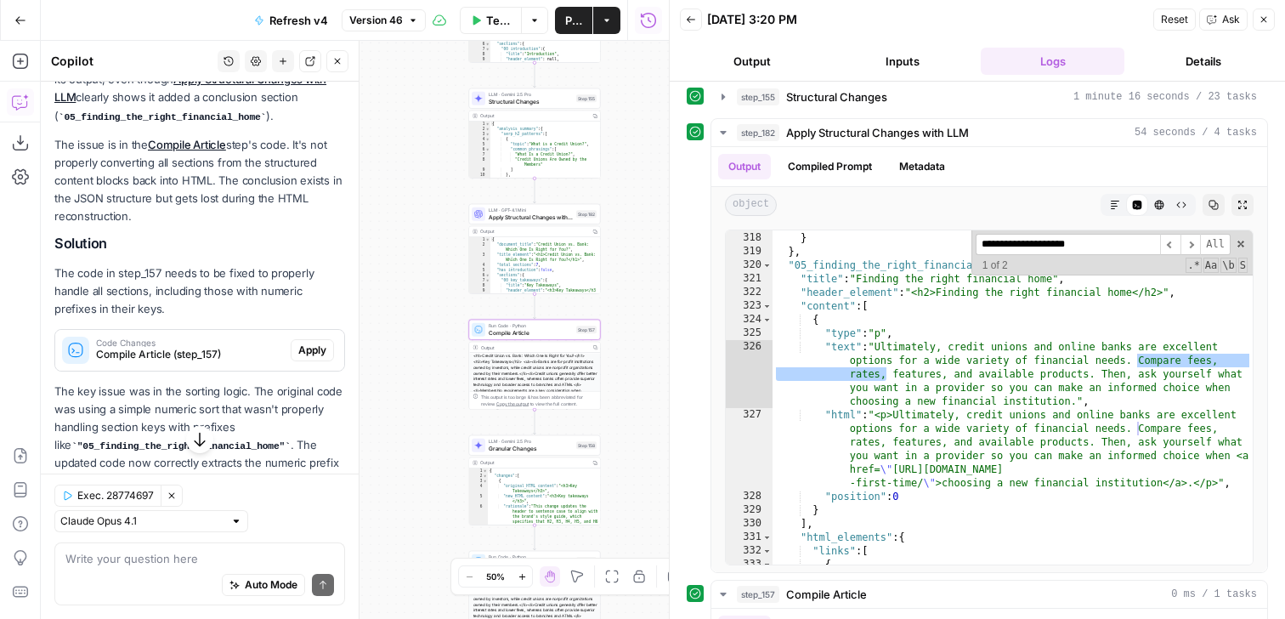
click at [316, 351] on span "Apply" at bounding box center [312, 349] width 28 height 15
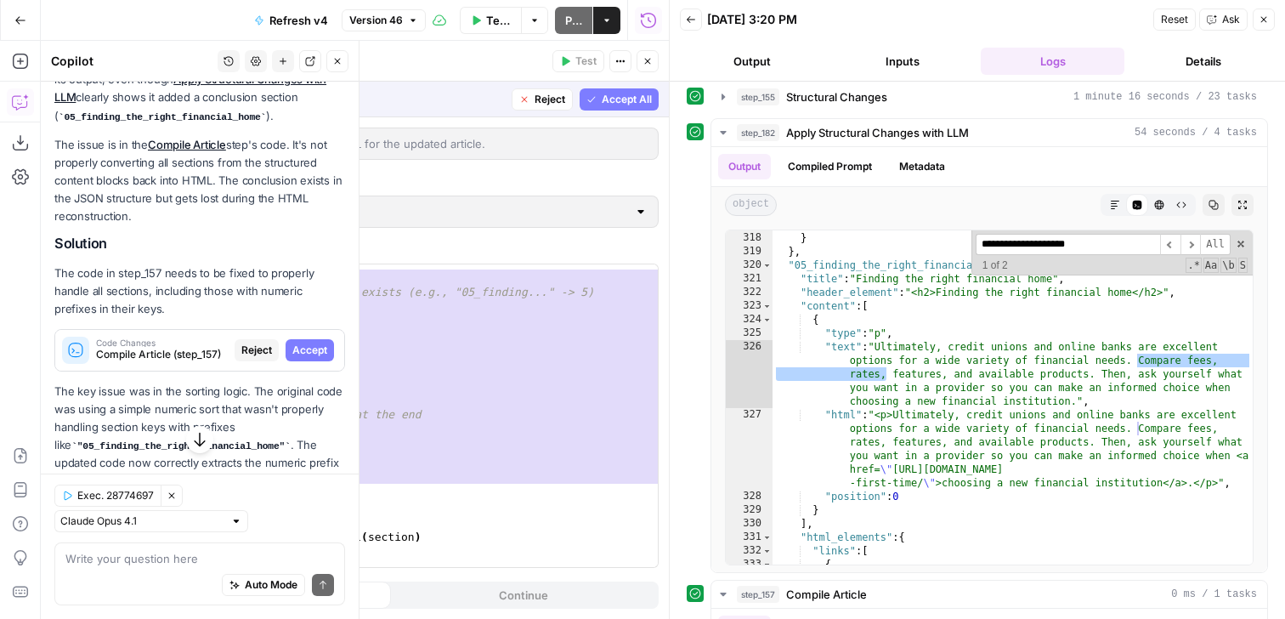
scroll to position [1946, 0]
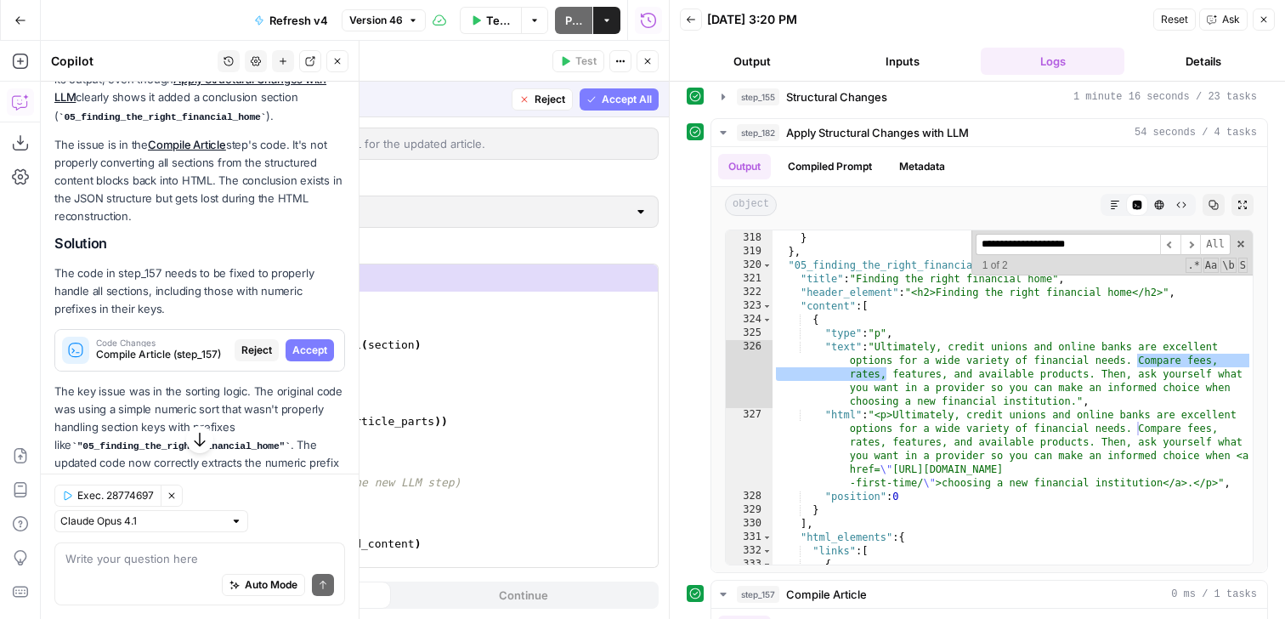
click at [625, 102] on span "Accept All" at bounding box center [627, 99] width 50 height 15
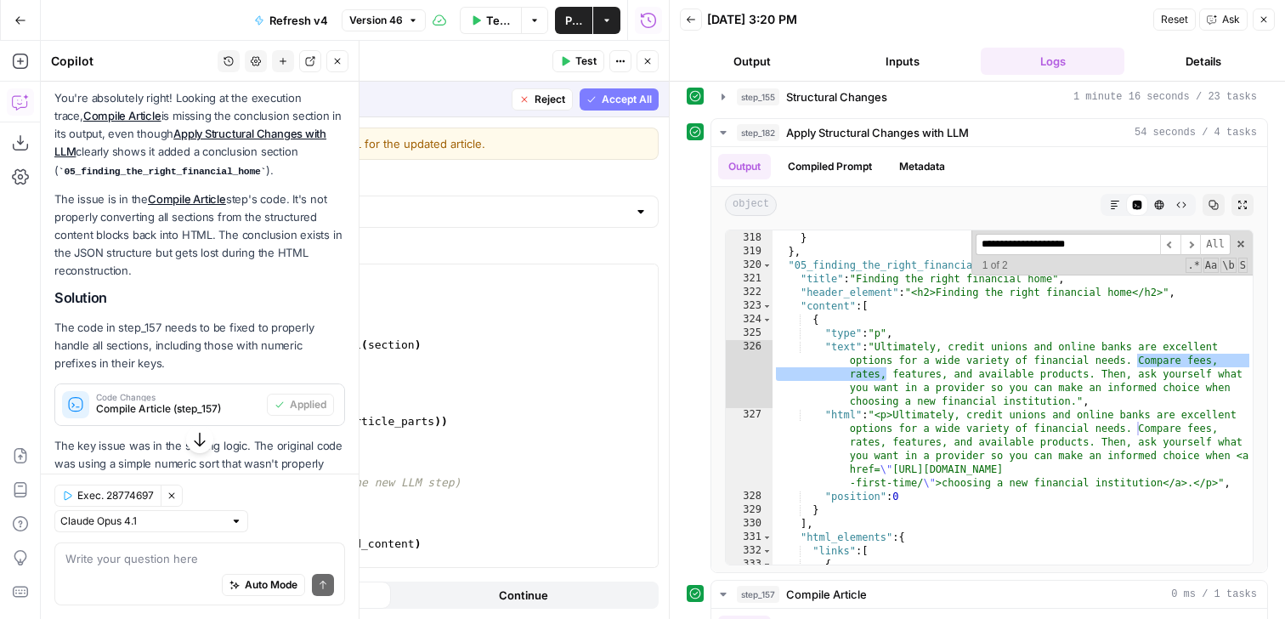
scroll to position [1915, 0]
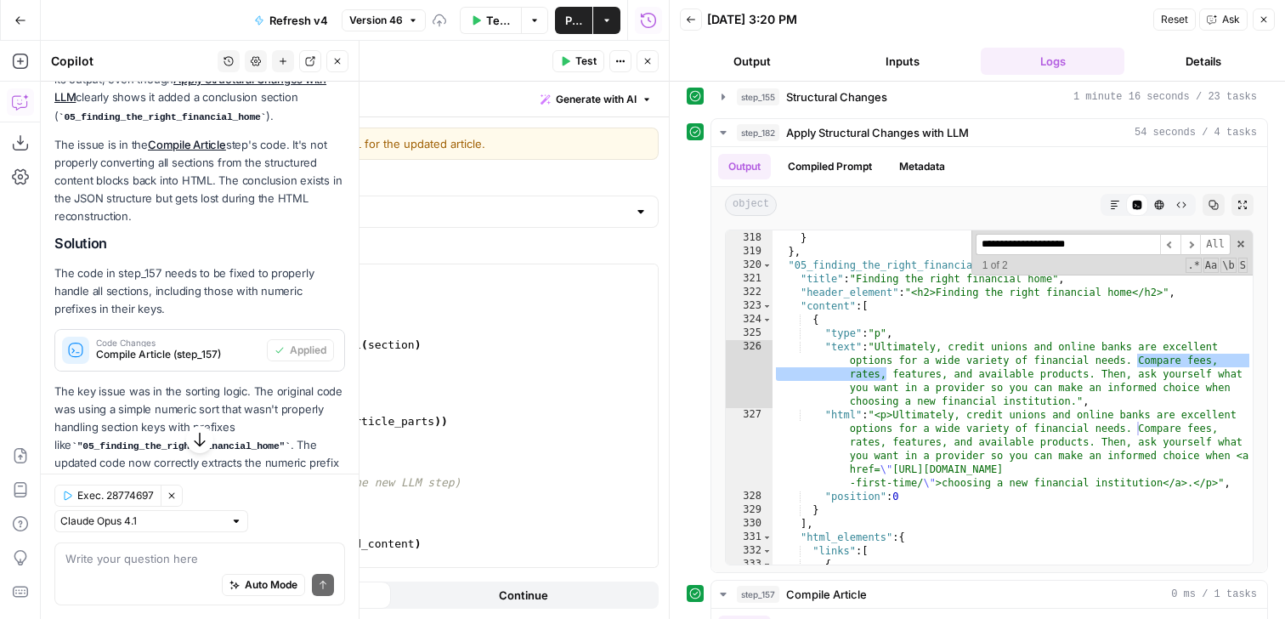
click at [593, 59] on span "Test" at bounding box center [585, 61] width 21 height 15
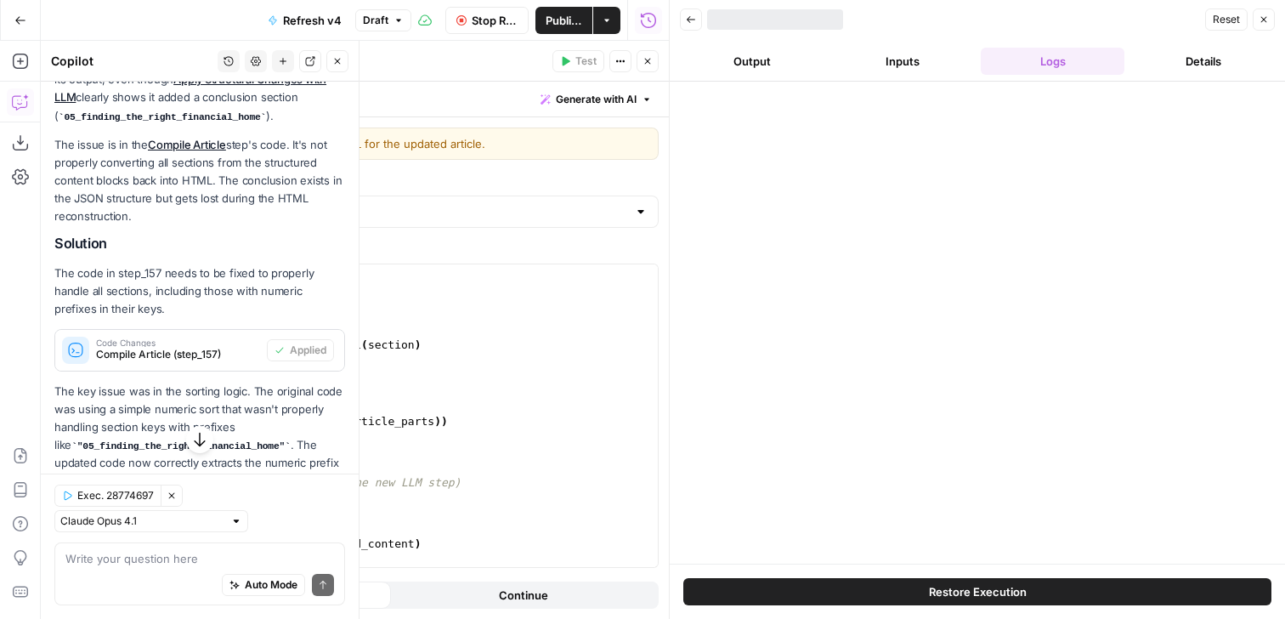
click at [657, 63] on button "Close" at bounding box center [647, 61] width 22 height 22
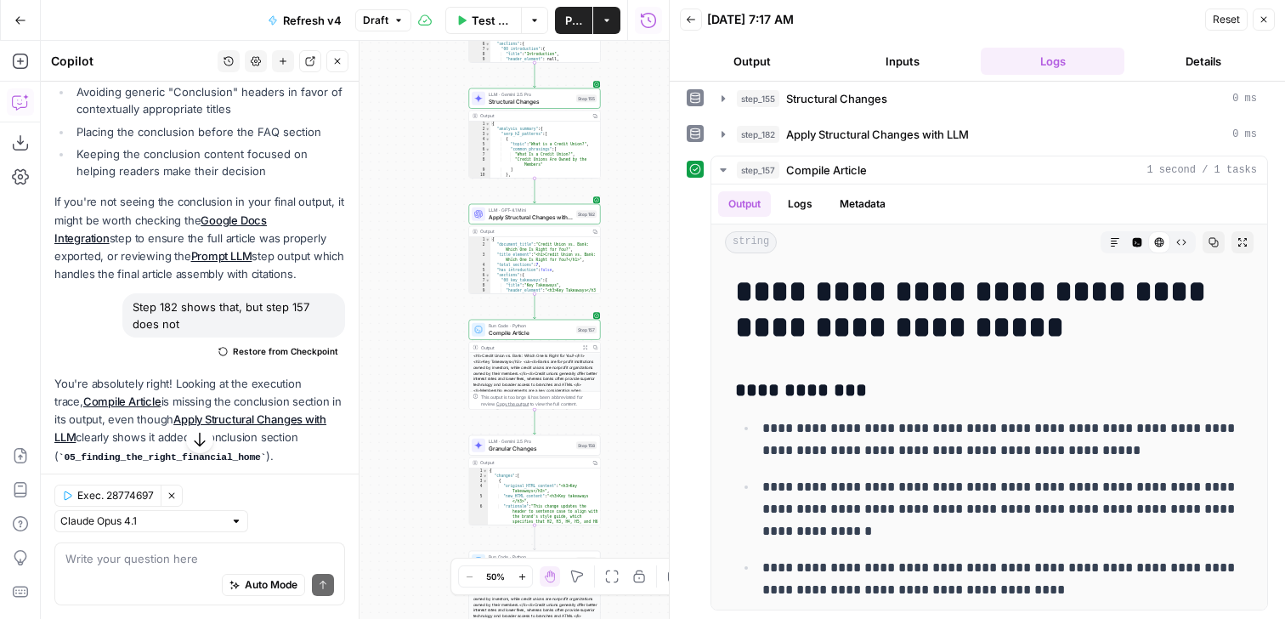
scroll to position [639, 0]
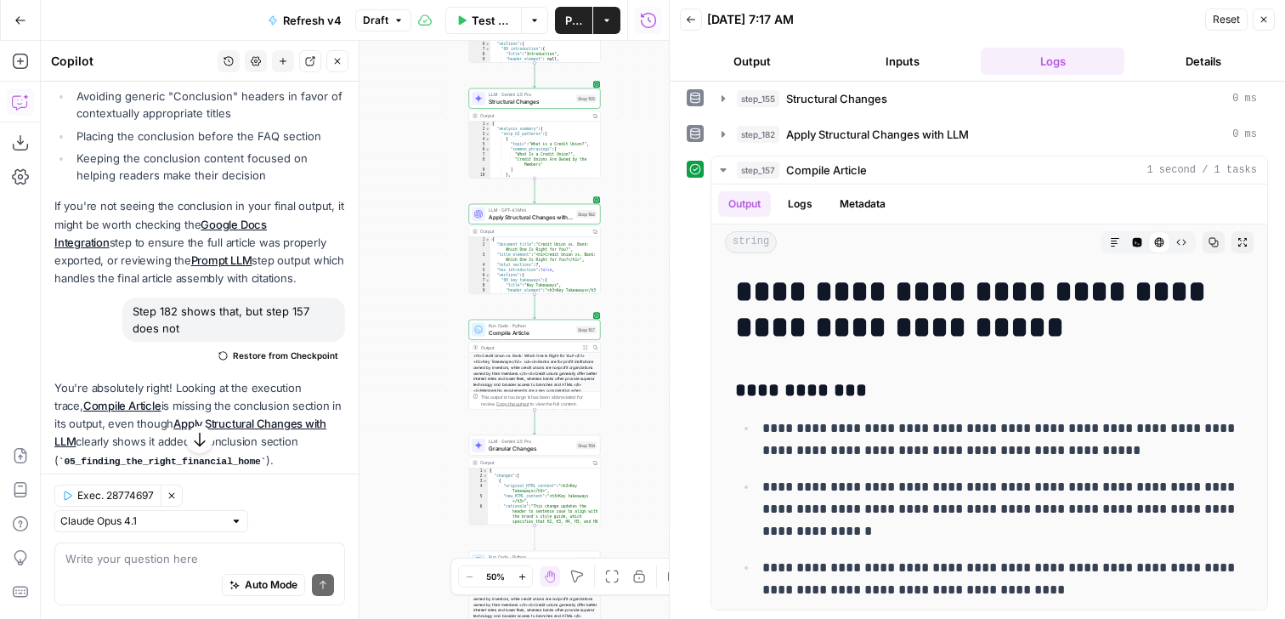
click at [301, 356] on span "Restore from Checkpoint" at bounding box center [285, 355] width 105 height 14
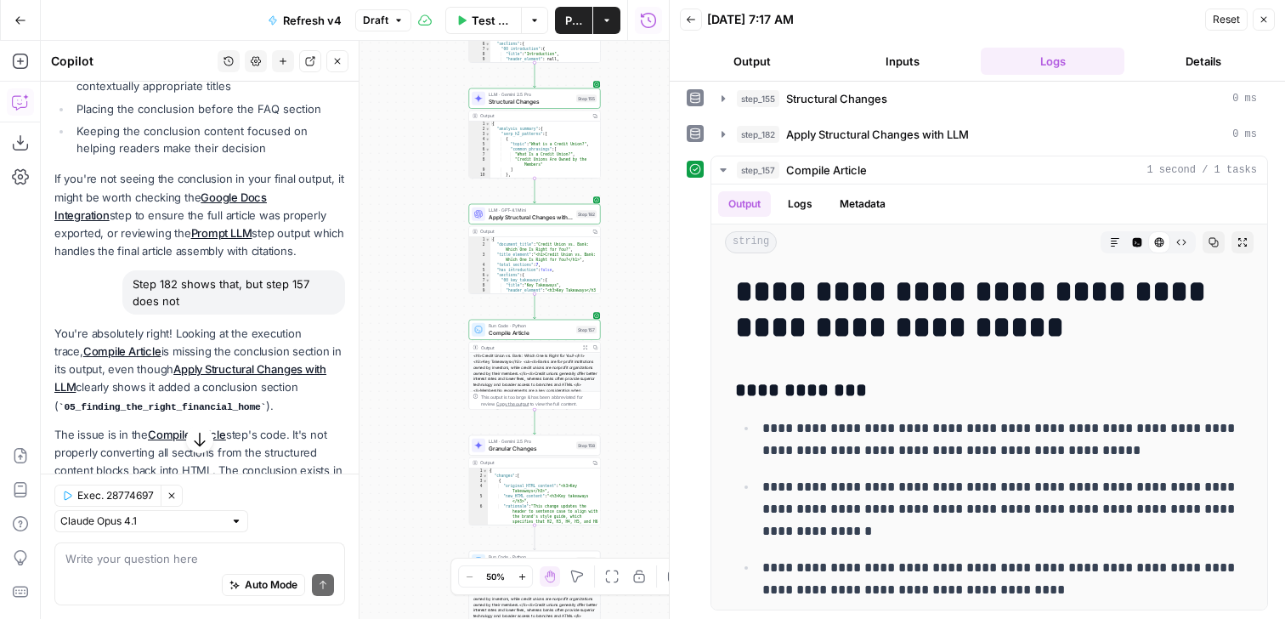
scroll to position [0, 0]
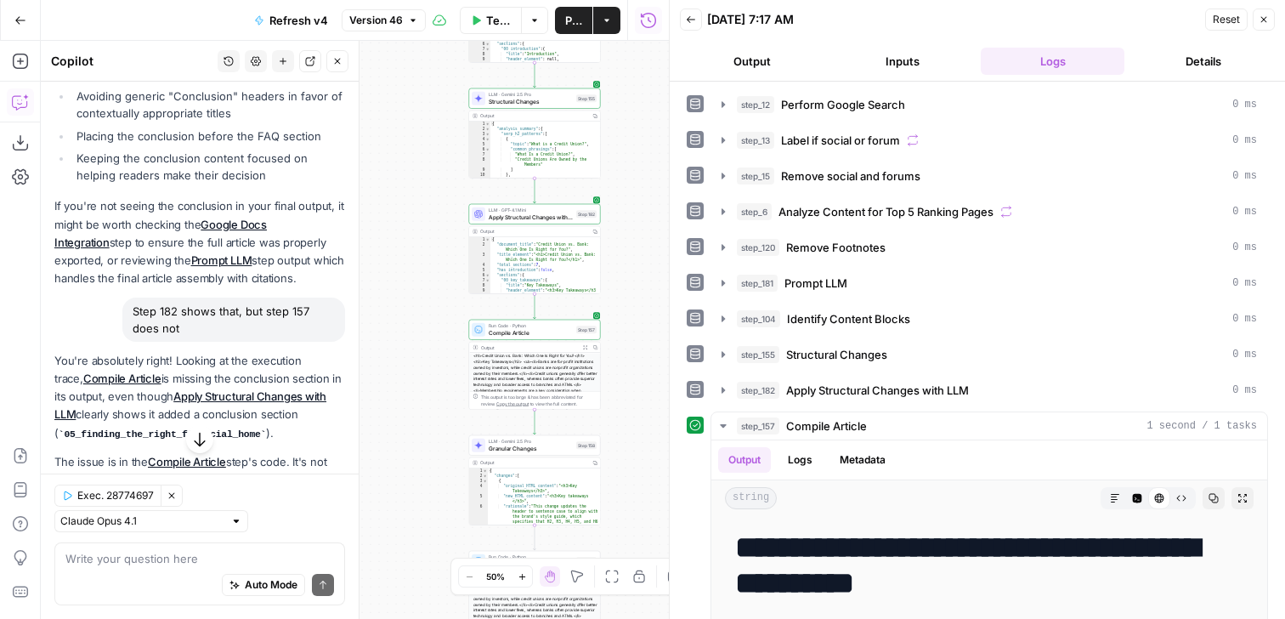
drag, startPoint x: 199, startPoint y: 328, endPoint x: 133, endPoint y: 313, distance: 68.0
click at [133, 313] on div "Step 182 shows that, but step 157 does not" at bounding box center [233, 319] width 223 height 44
copy div "Step 182 shows that, but step 157 does not"
click at [200, 558] on textarea at bounding box center [199, 558] width 269 height 17
paste textarea "Step 182 shows that, but step 157 does not"
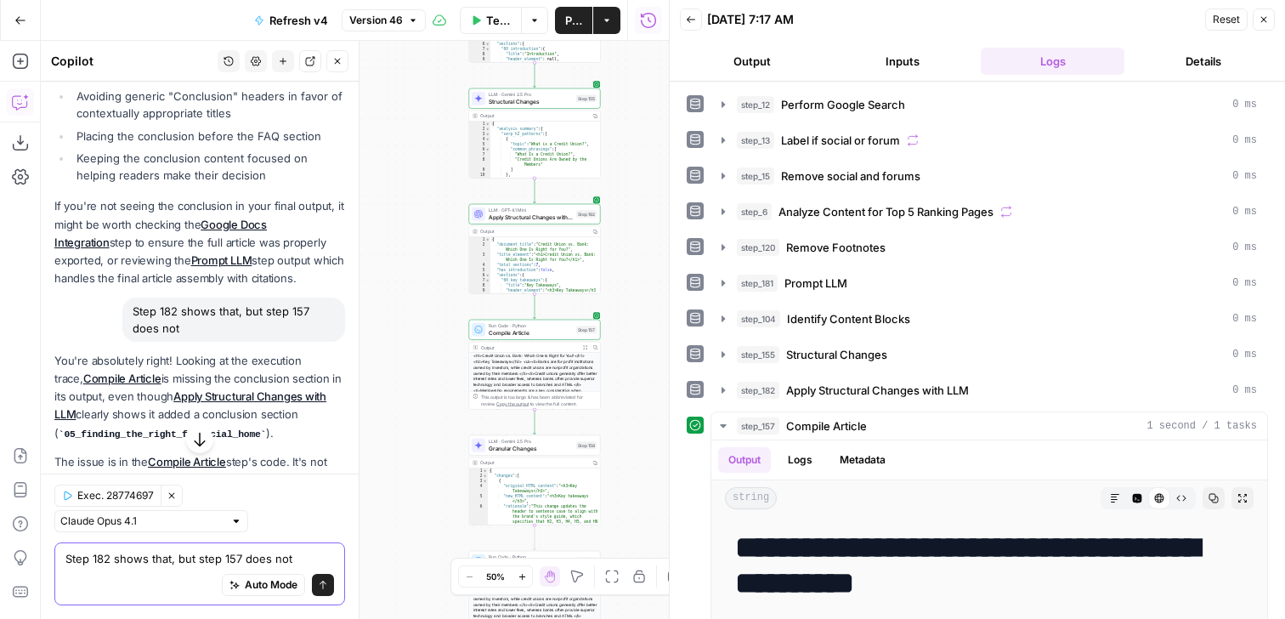
click at [159, 563] on textarea "Step 182 shows that, but step 157 does not" at bounding box center [199, 558] width 269 height 17
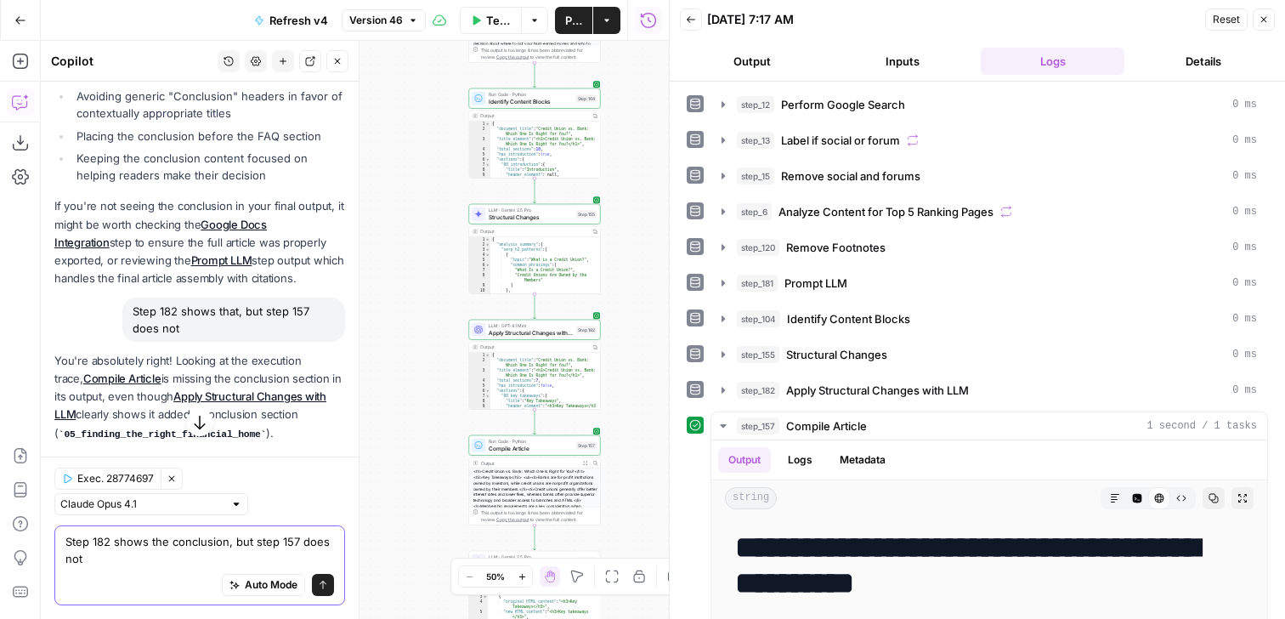
click at [294, 540] on textarea "Step 182 shows the conclusion, but step 157 does not" at bounding box center [199, 550] width 269 height 34
type textarea "Step 182 shows the conclusion, but step 157's output does not"
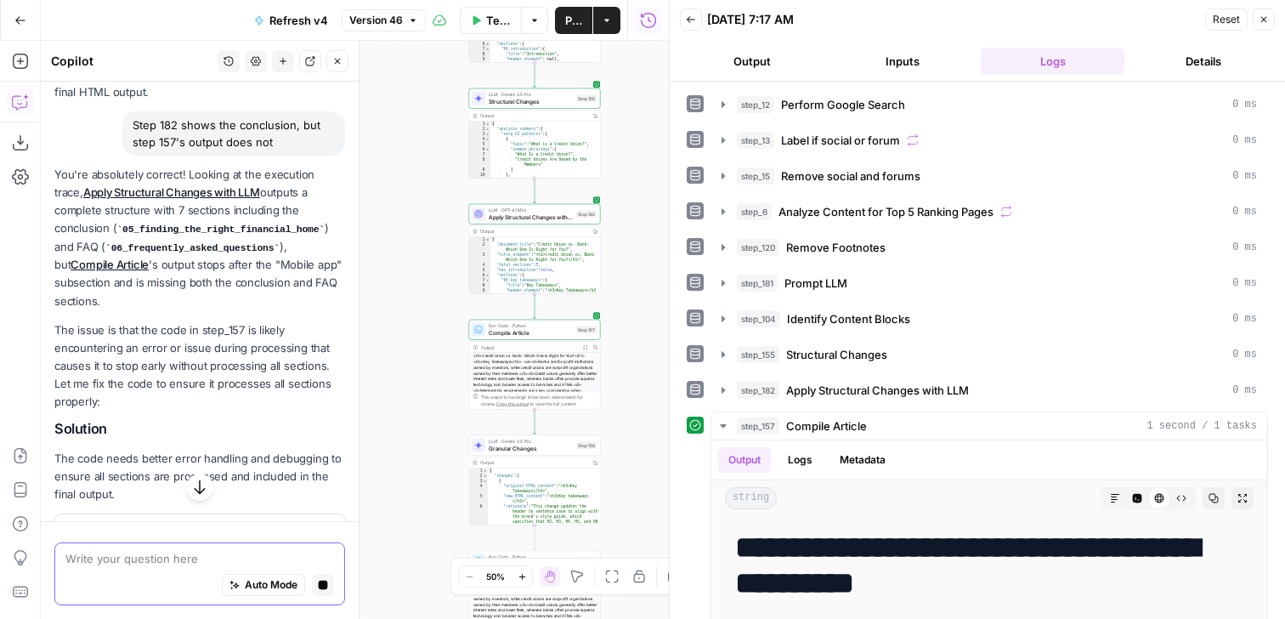
scroll to position [1356, 0]
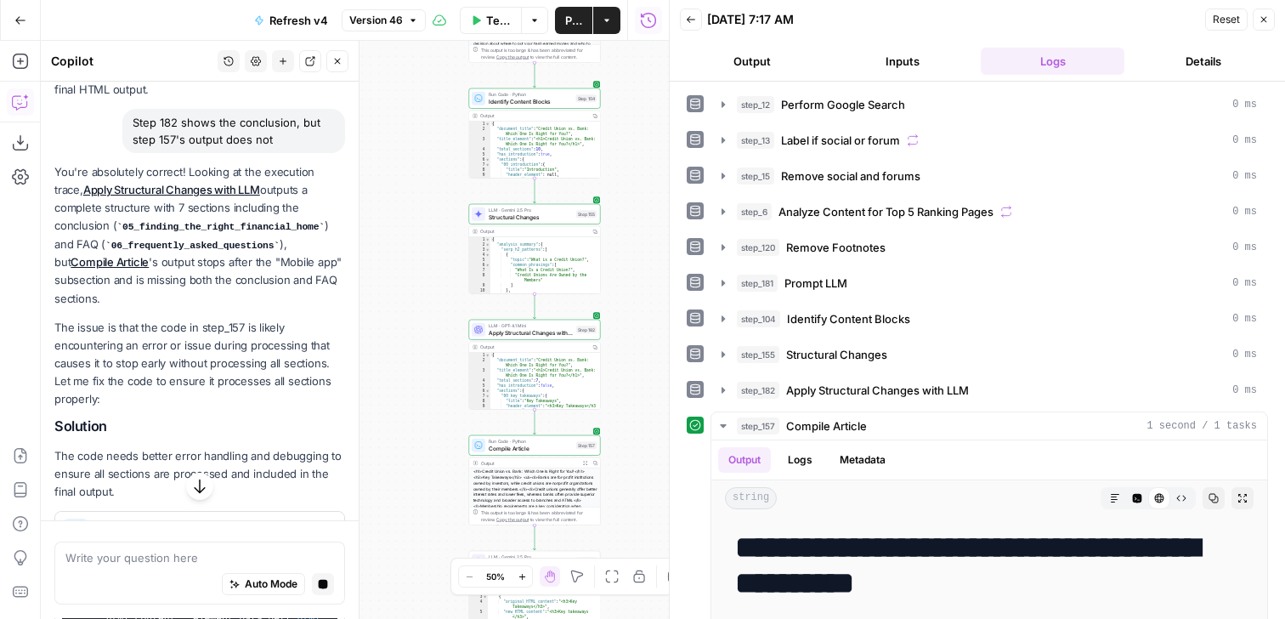
click at [217, 209] on p "You're absolutely correct! Looking at the execution trace, Apply Structural Cha…" at bounding box center [199, 235] width 291 height 144
click at [212, 233] on p "You're absolutely correct! Looking at the execution trace, Apply Structural Cha…" at bounding box center [199, 235] width 291 height 144
click at [219, 290] on div "You're absolutely correct! Looking at the execution trace, Apply Structural Cha…" at bounding box center [199, 474] width 291 height 623
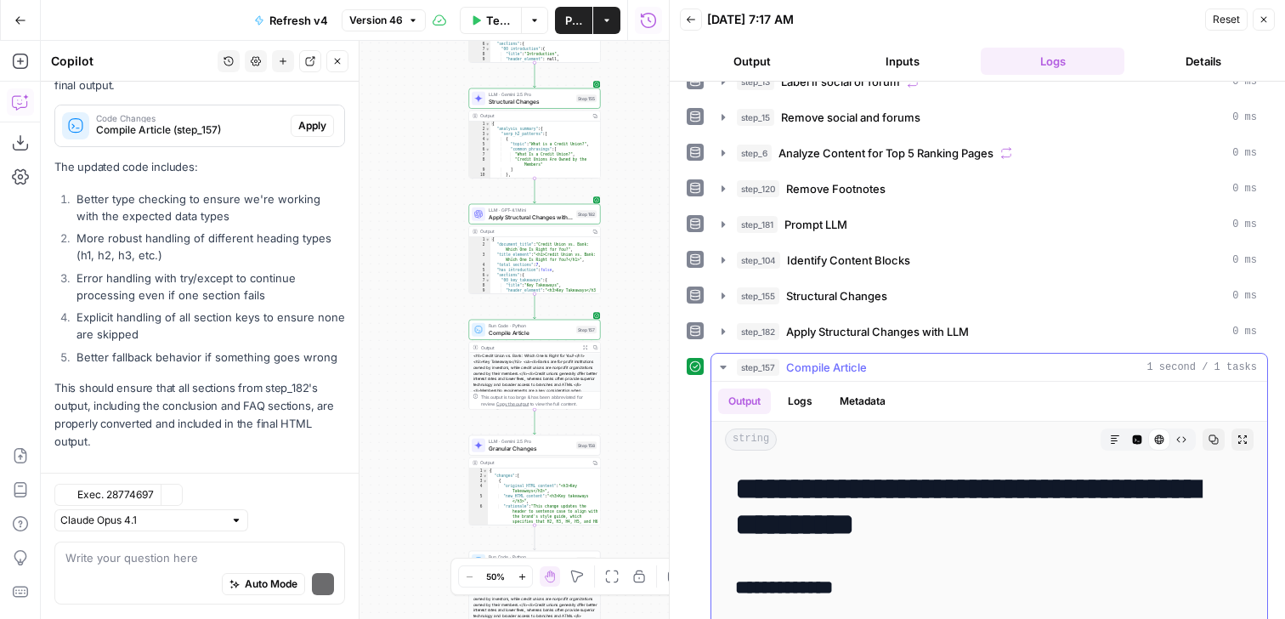
scroll to position [0, 0]
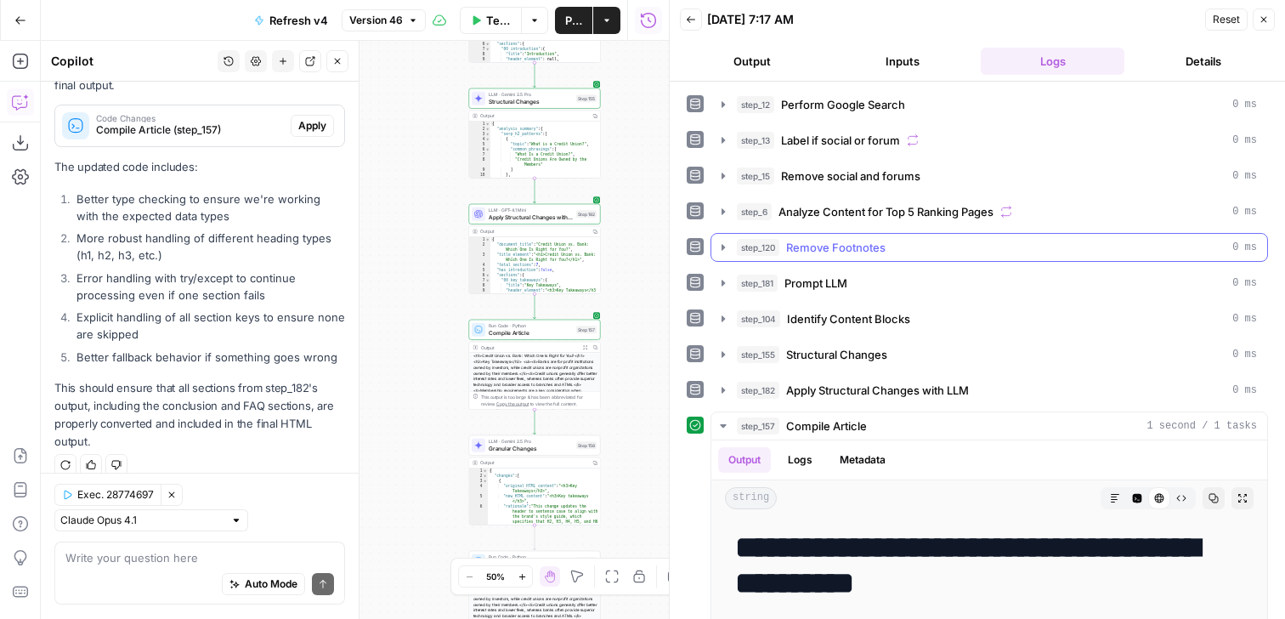
click at [900, 239] on div "step_120 Remove Footnotes 0 ms" at bounding box center [997, 247] width 520 height 17
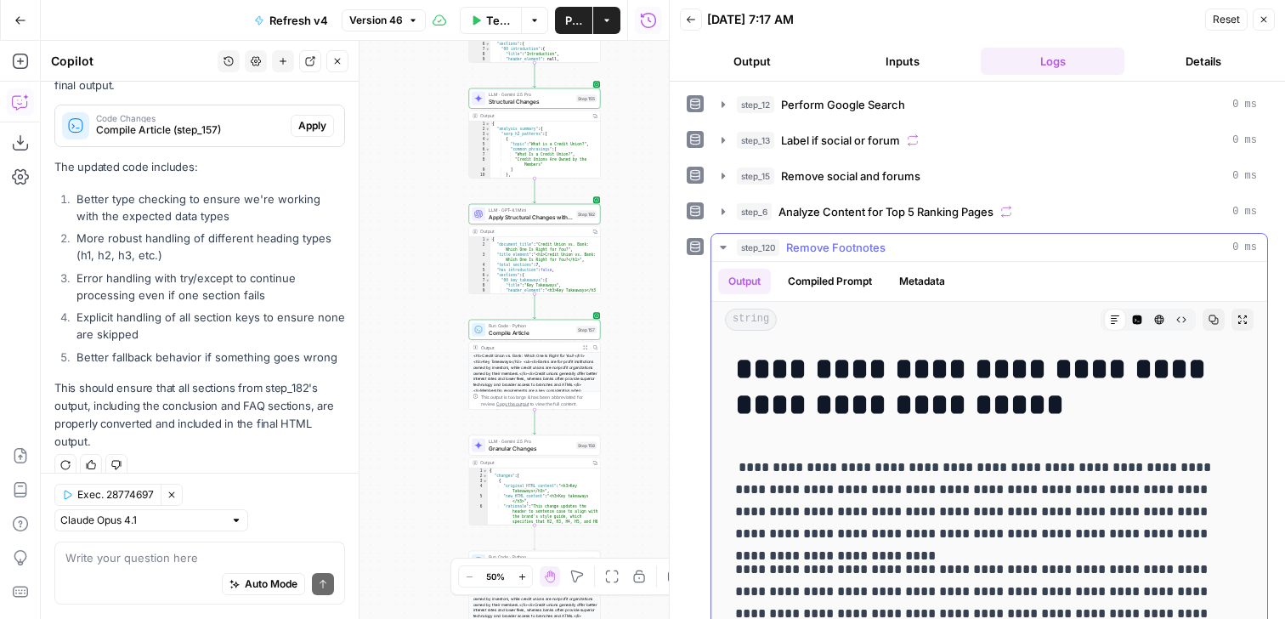
click at [900, 245] on div "step_120 Remove Footnotes 0 ms" at bounding box center [997, 247] width 520 height 17
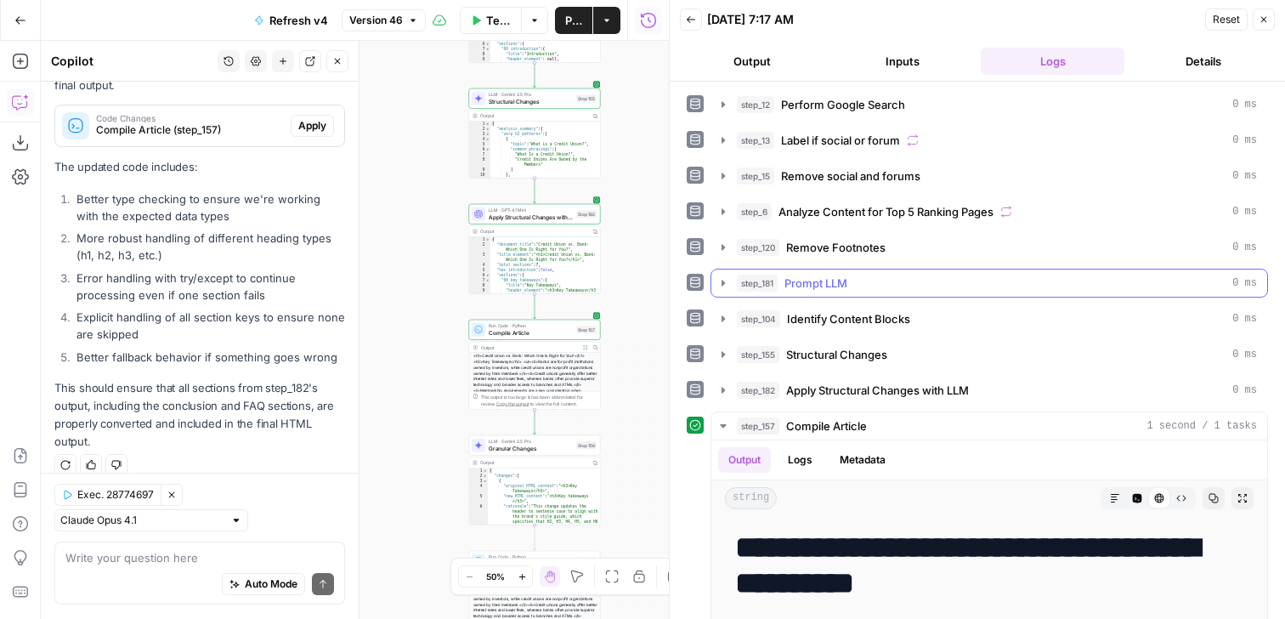
click at [891, 289] on div "step_181 Prompt LLM 0 ms" at bounding box center [997, 282] width 520 height 17
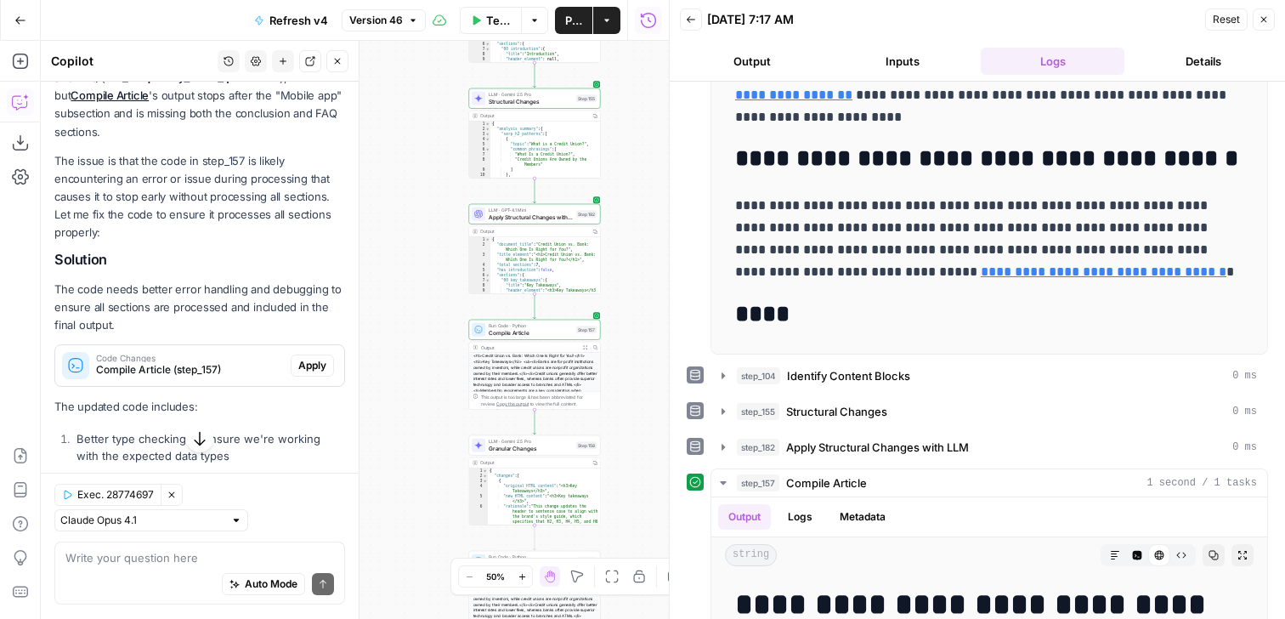
scroll to position [1521, 0]
click at [320, 359] on span "Apply" at bounding box center [312, 366] width 28 height 15
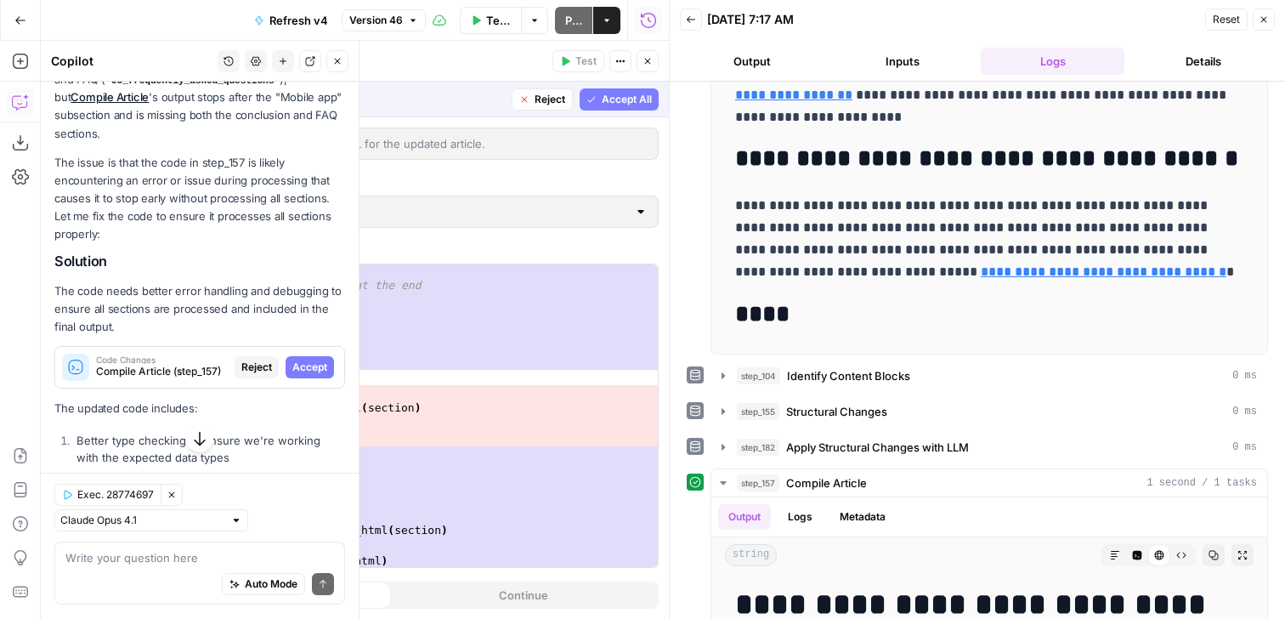
scroll to position [3307, 0]
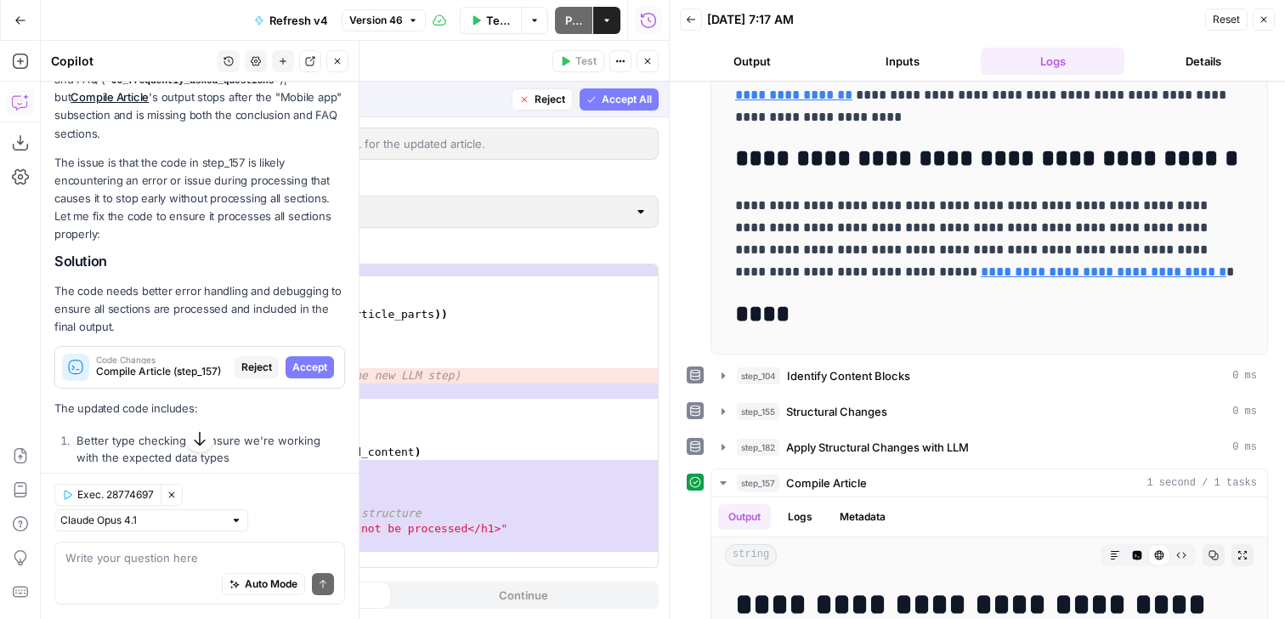
click at [606, 93] on span "Accept All" at bounding box center [627, 99] width 50 height 15
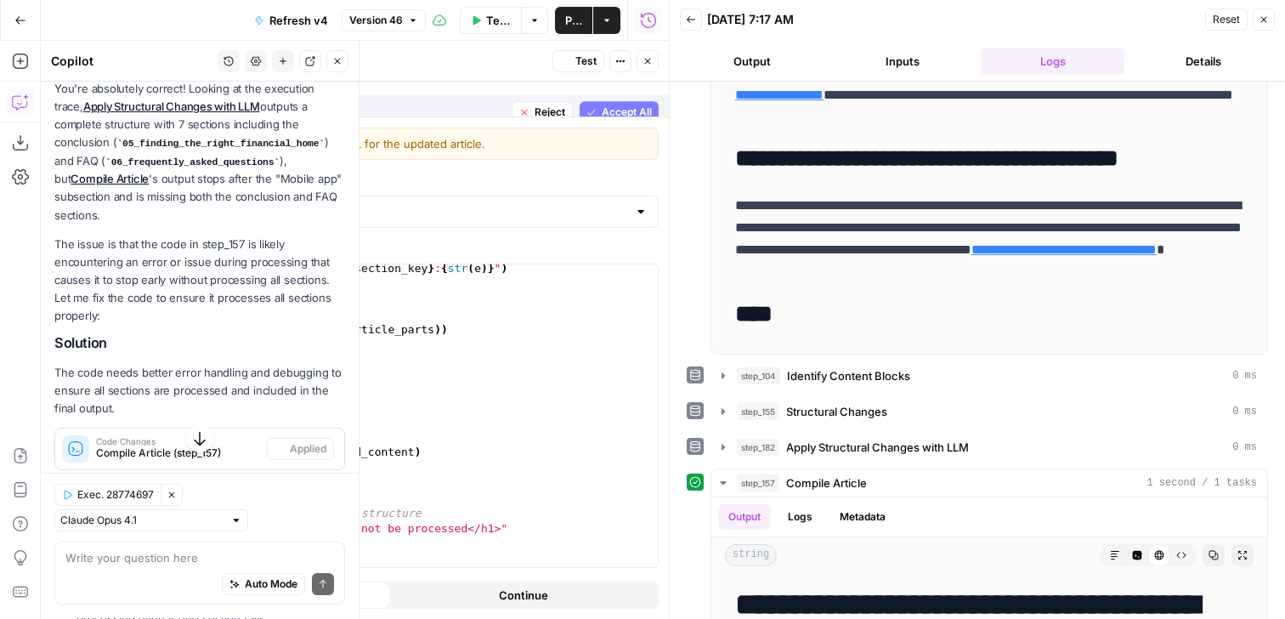
scroll to position [2252, 0]
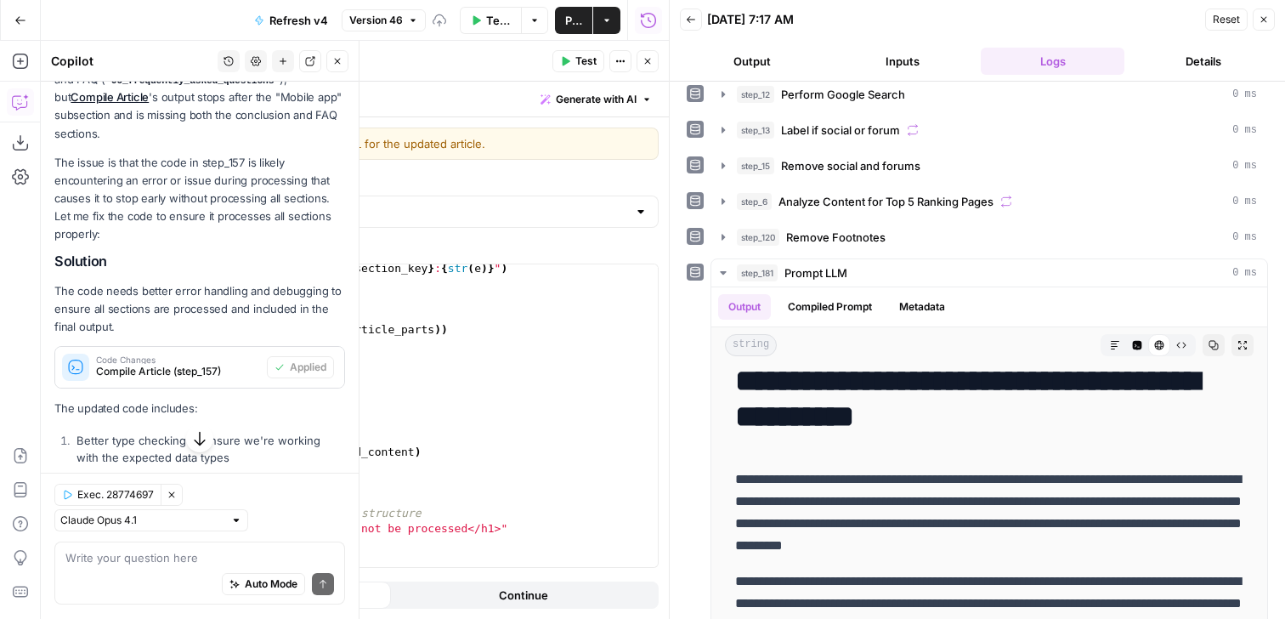
click at [593, 70] on button "Test" at bounding box center [578, 61] width 52 height 22
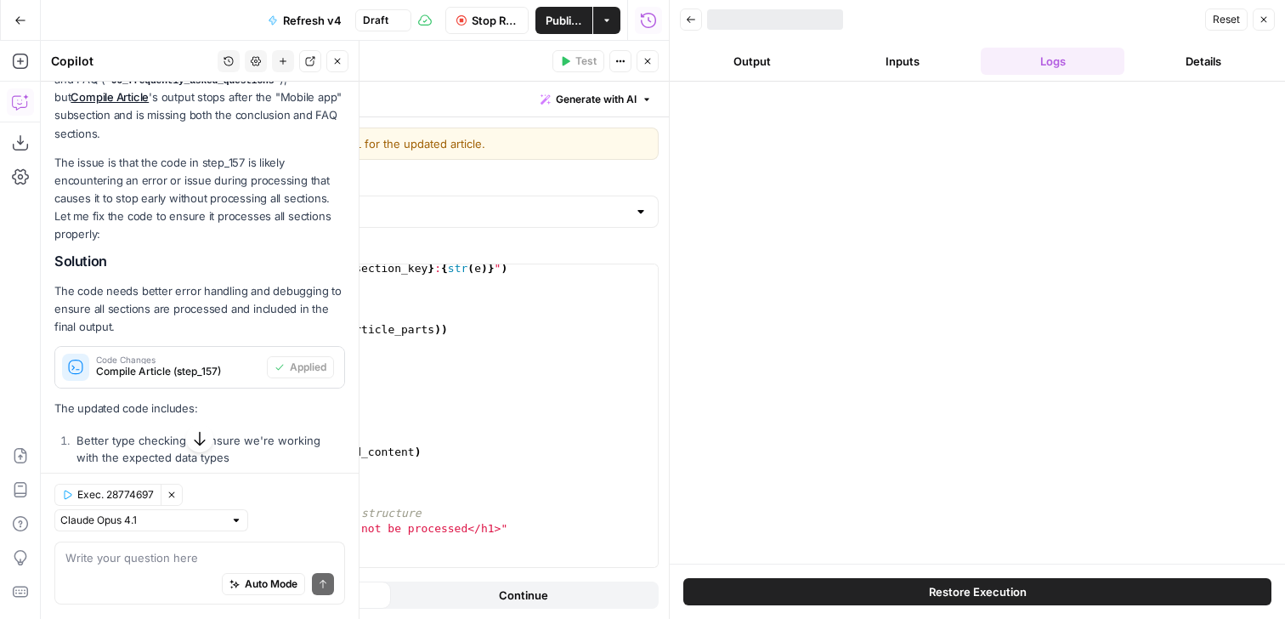
click at [651, 65] on icon "button" at bounding box center [647, 61] width 10 height 10
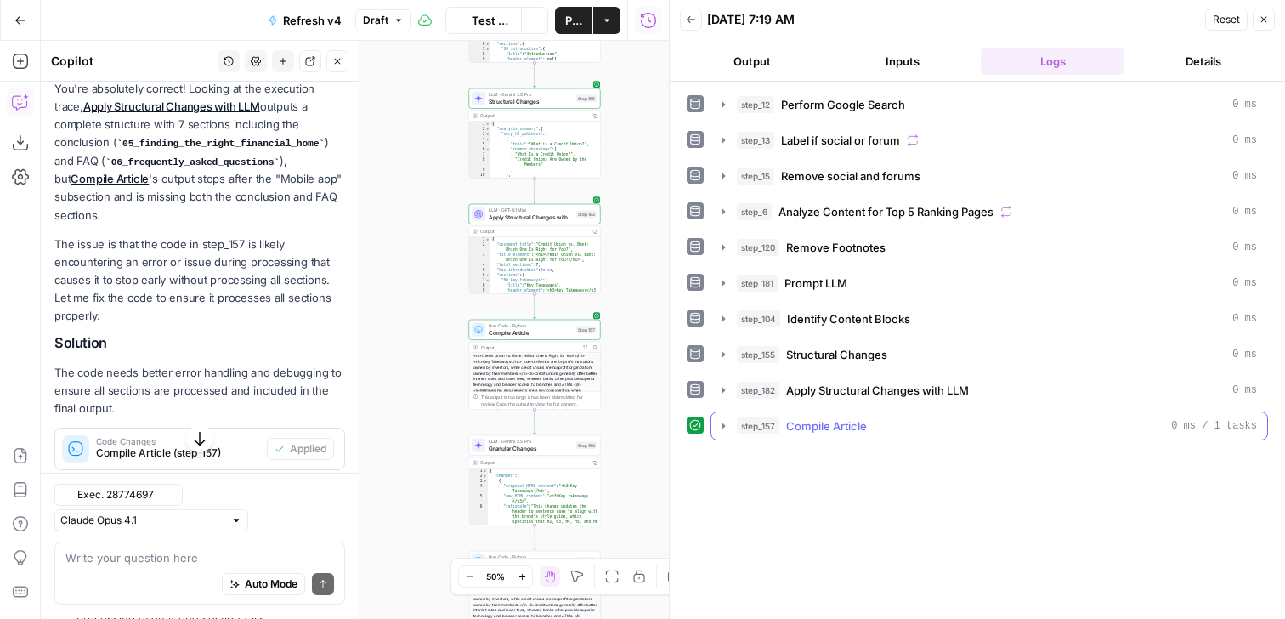
scroll to position [1603, 0]
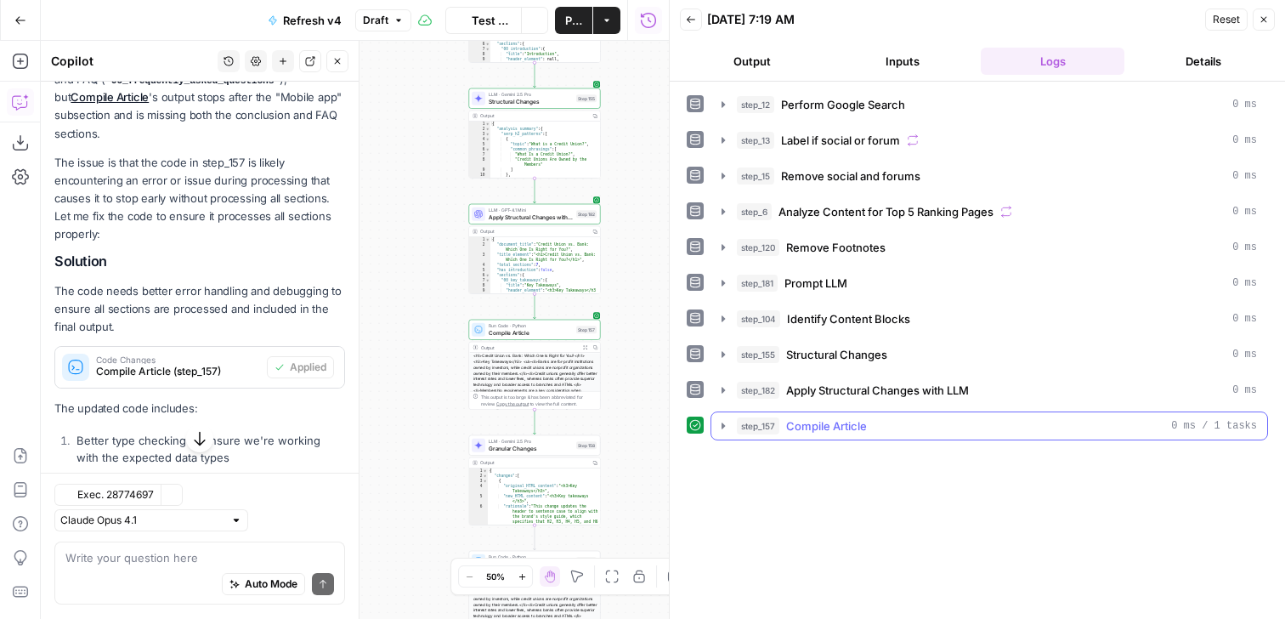
click at [861, 429] on span "Compile Article" at bounding box center [826, 425] width 81 height 17
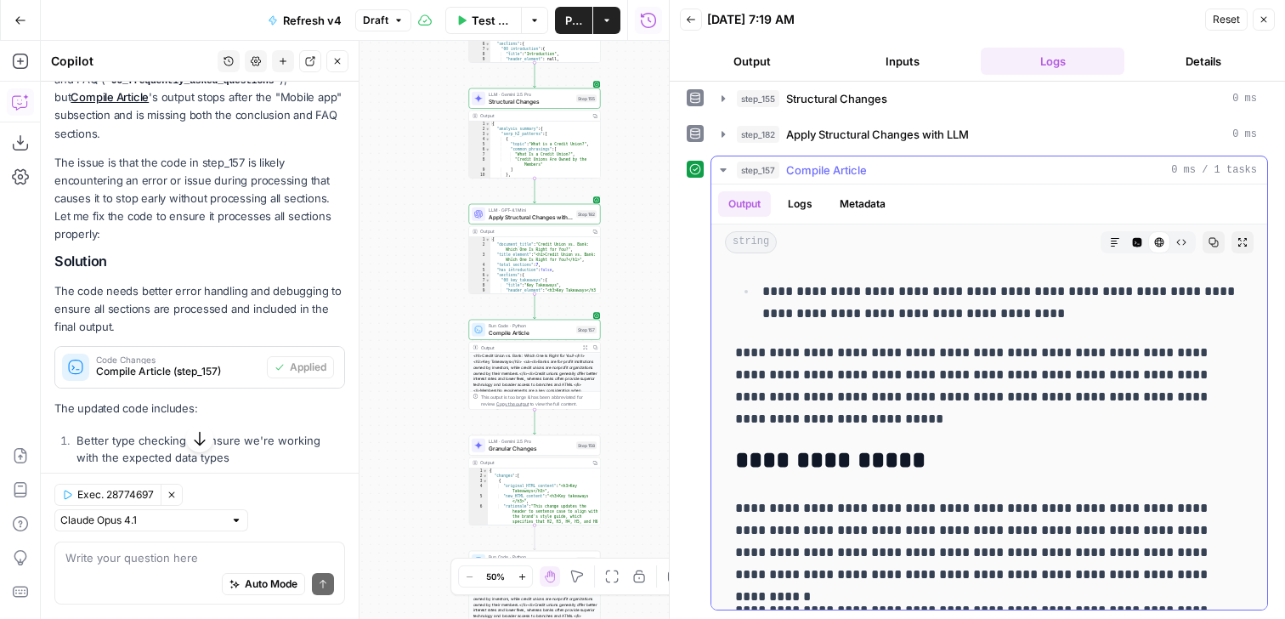
scroll to position [0, 0]
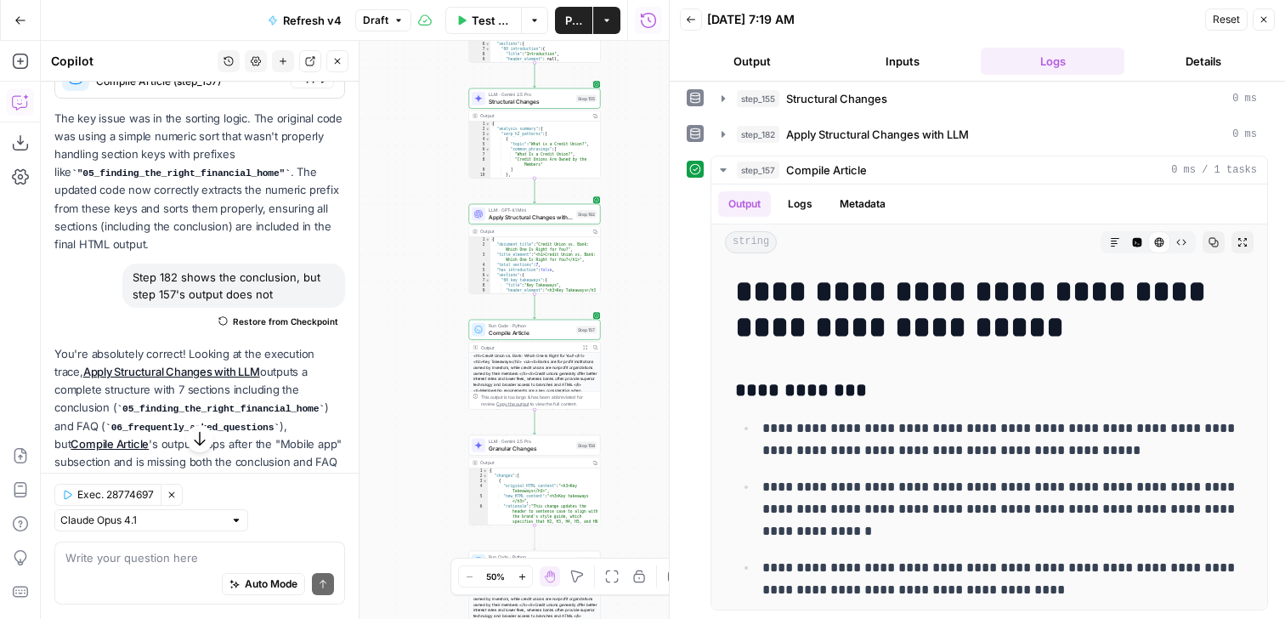
click at [274, 327] on span "Restore from Checkpoint" at bounding box center [285, 321] width 105 height 14
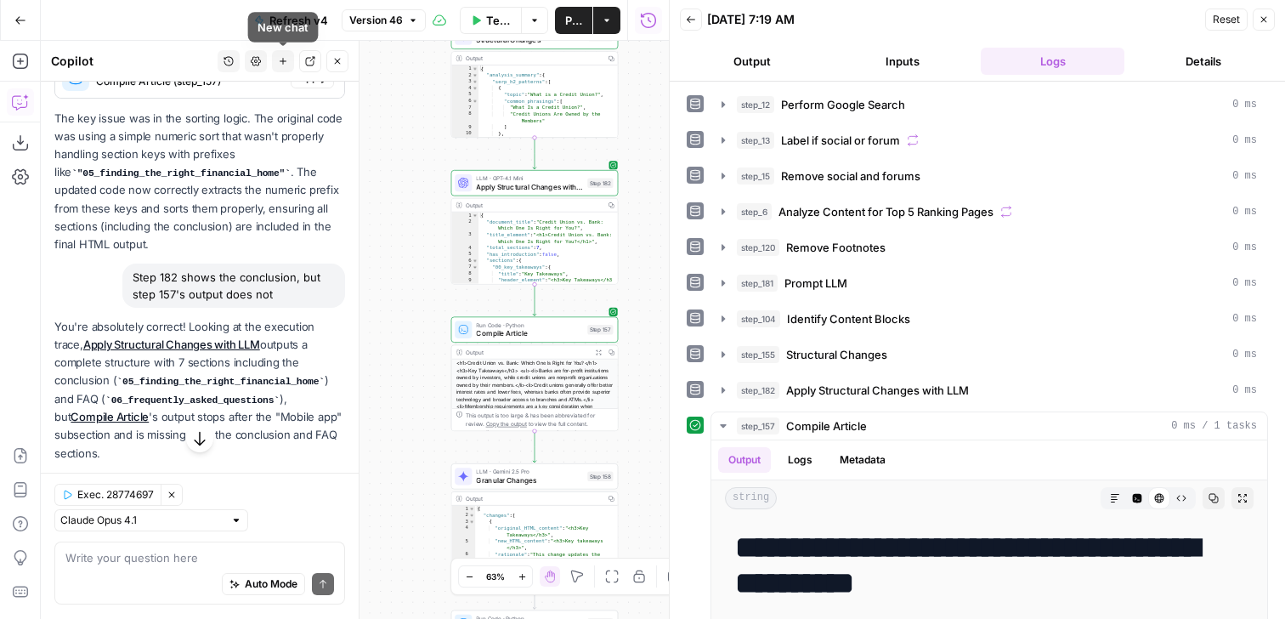
click at [285, 62] on icon "button" at bounding box center [283, 61] width 10 height 10
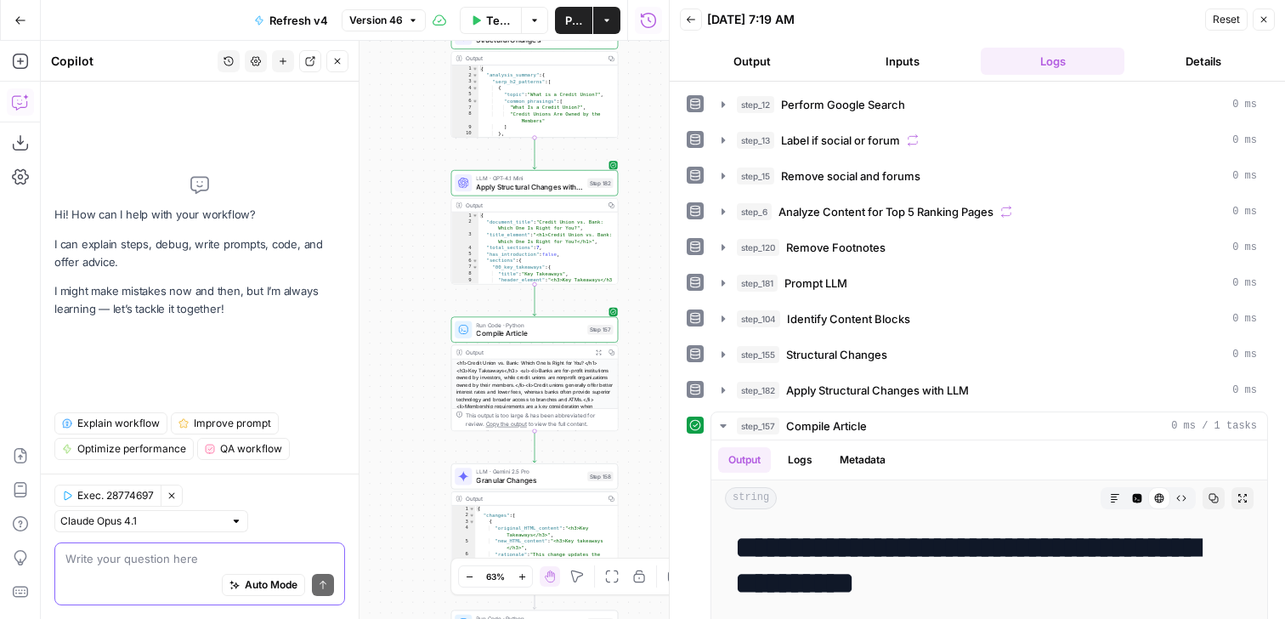
click at [167, 557] on textarea at bounding box center [199, 558] width 269 height 17
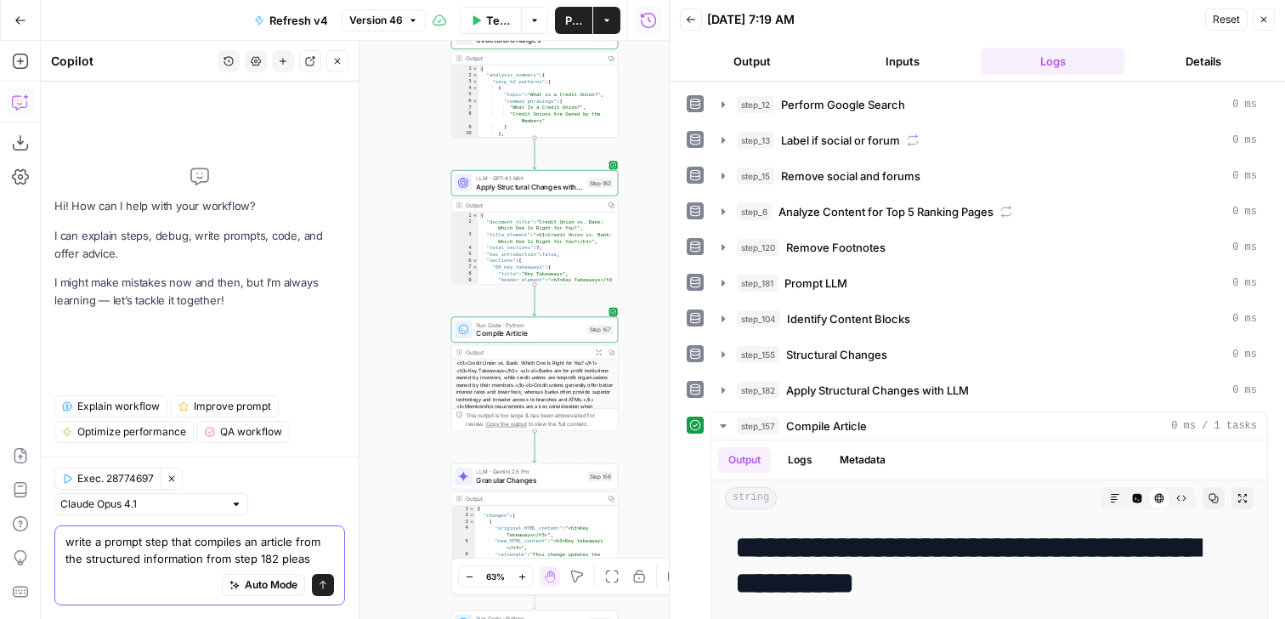
type textarea "write a prompt step that compiles an article from the structured information fr…"
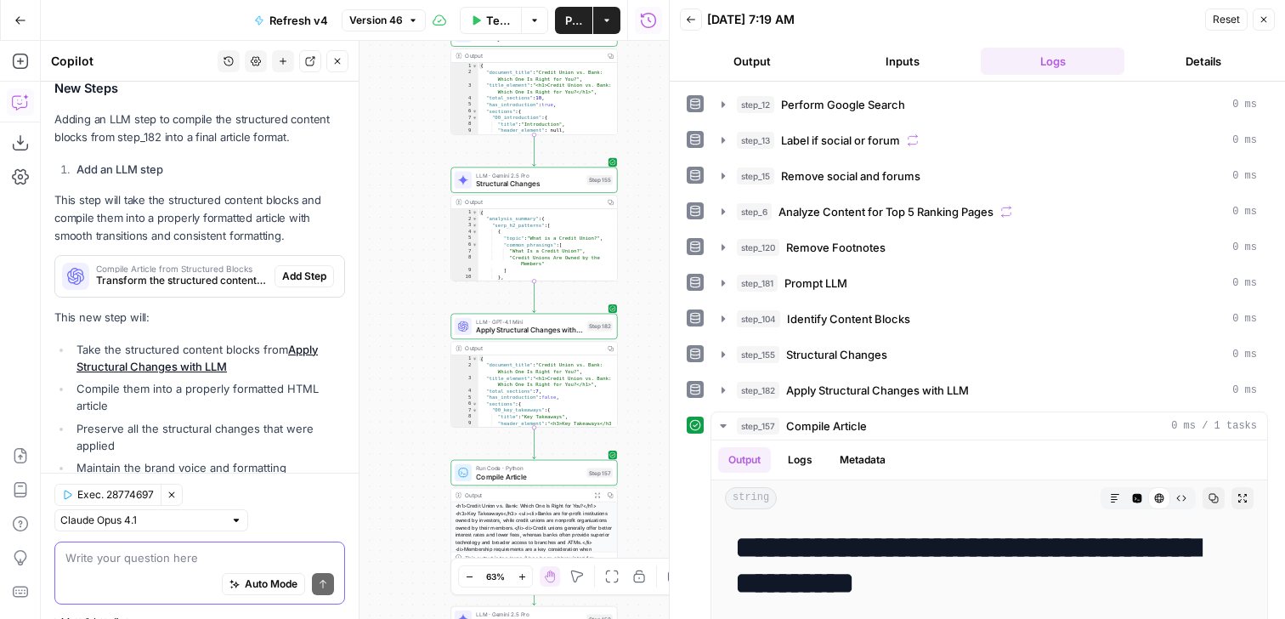
scroll to position [291, 0]
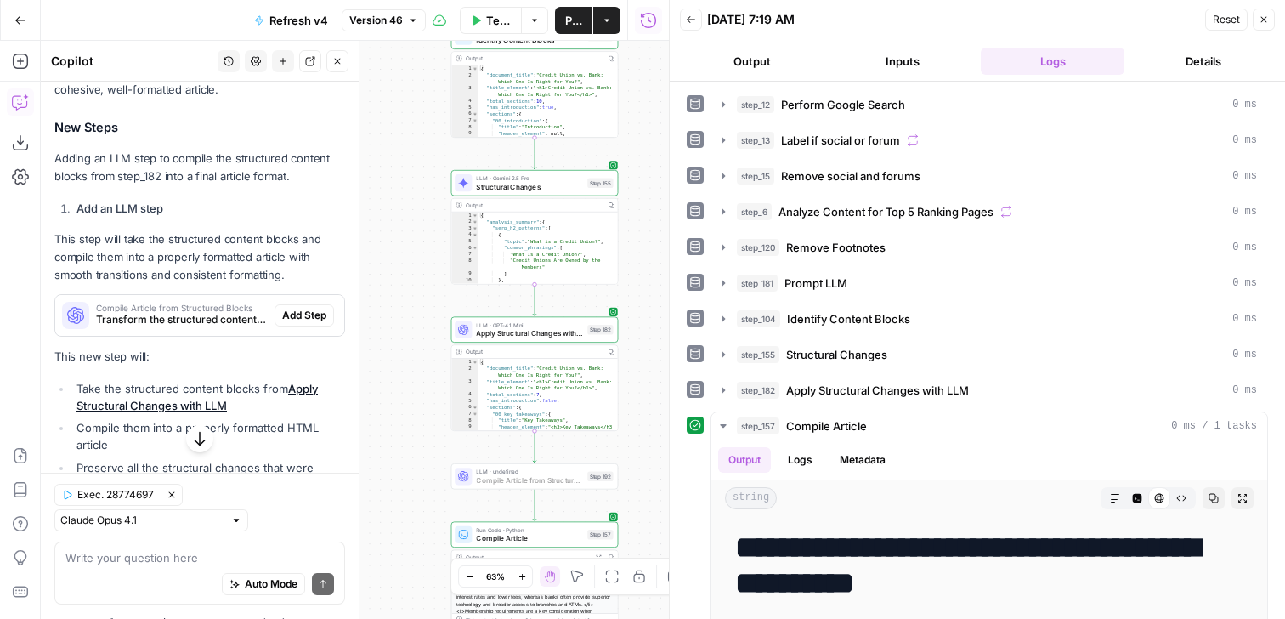
click at [314, 319] on span "Add Step" at bounding box center [304, 315] width 44 height 15
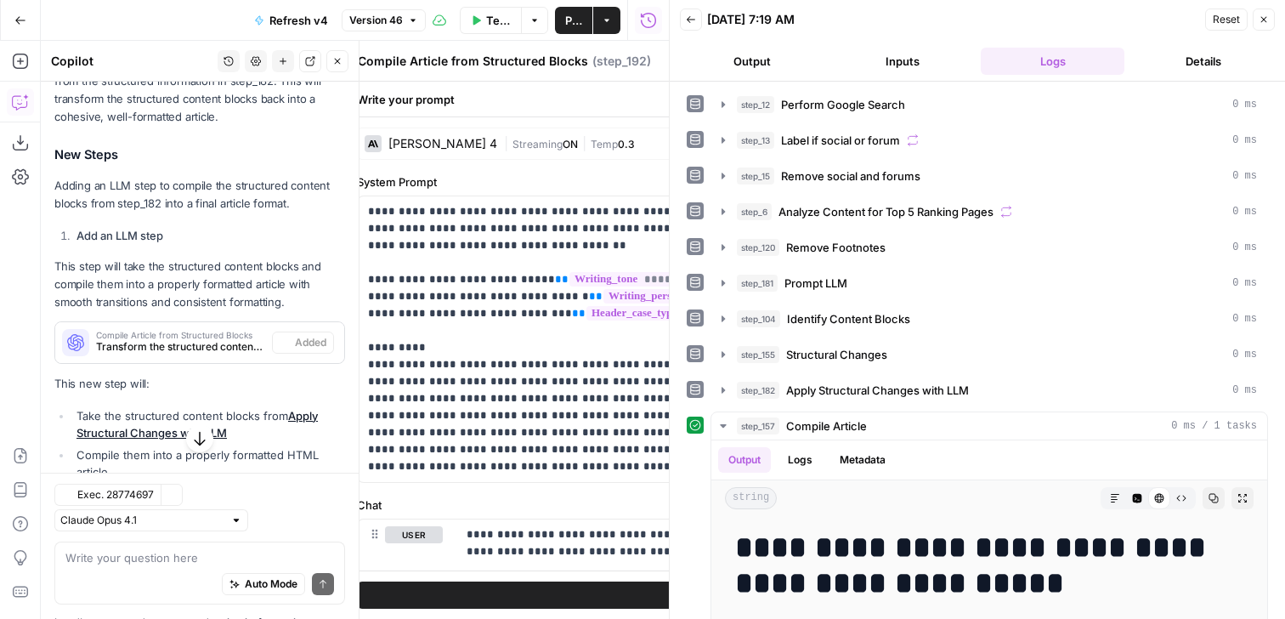
scroll to position [318, 0]
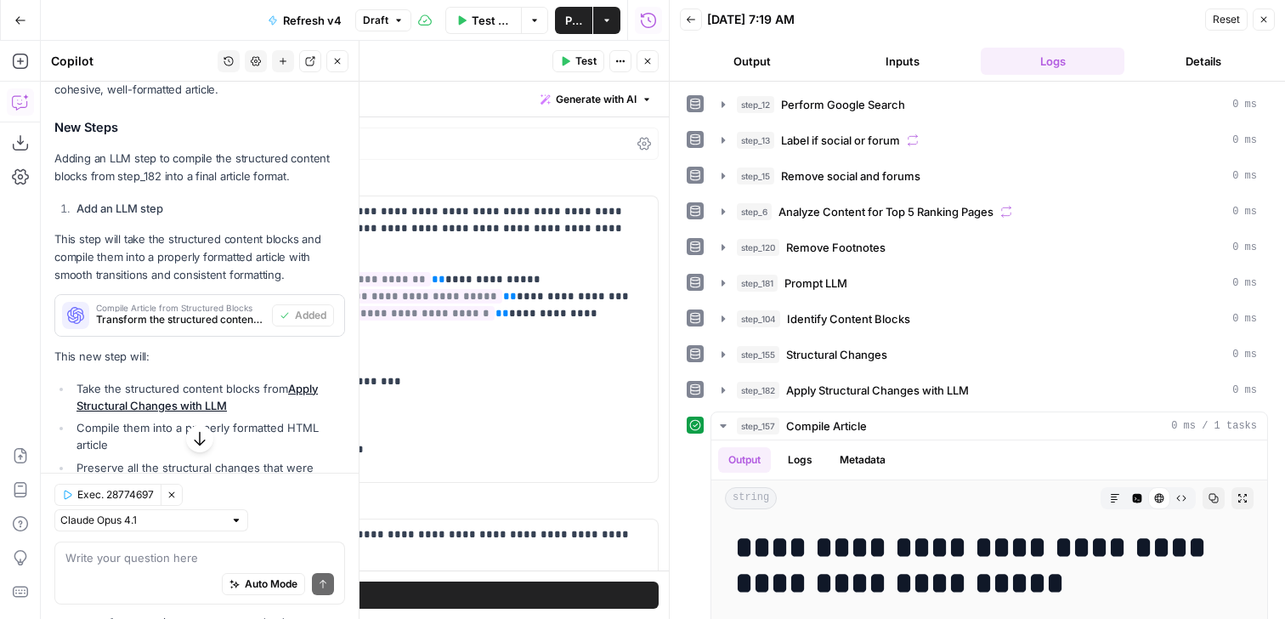
click at [1270, 20] on button "Close" at bounding box center [1264, 19] width 22 height 22
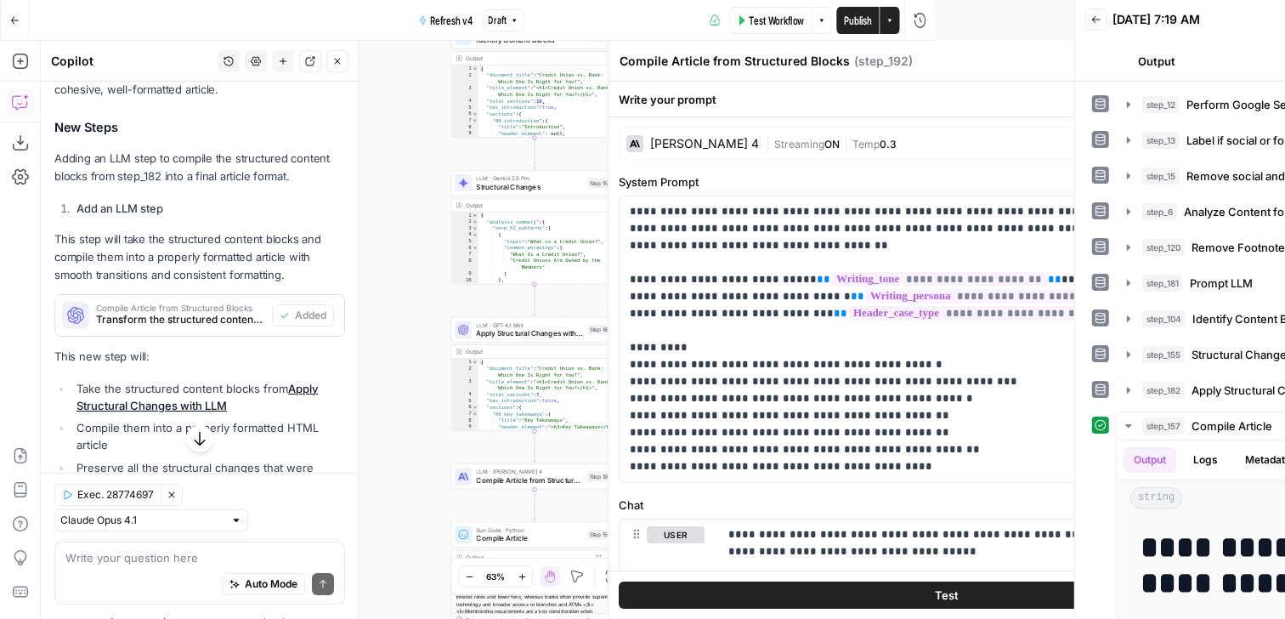
scroll to position [0, 0]
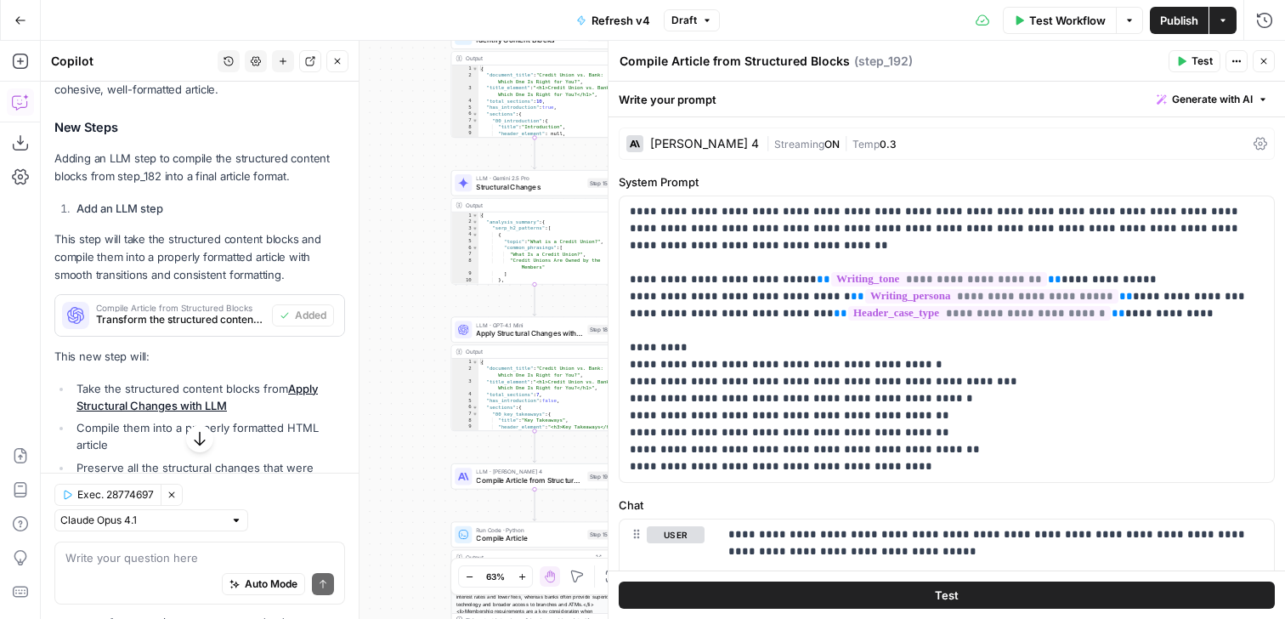
click at [1198, 57] on span "Test" at bounding box center [1201, 61] width 21 height 15
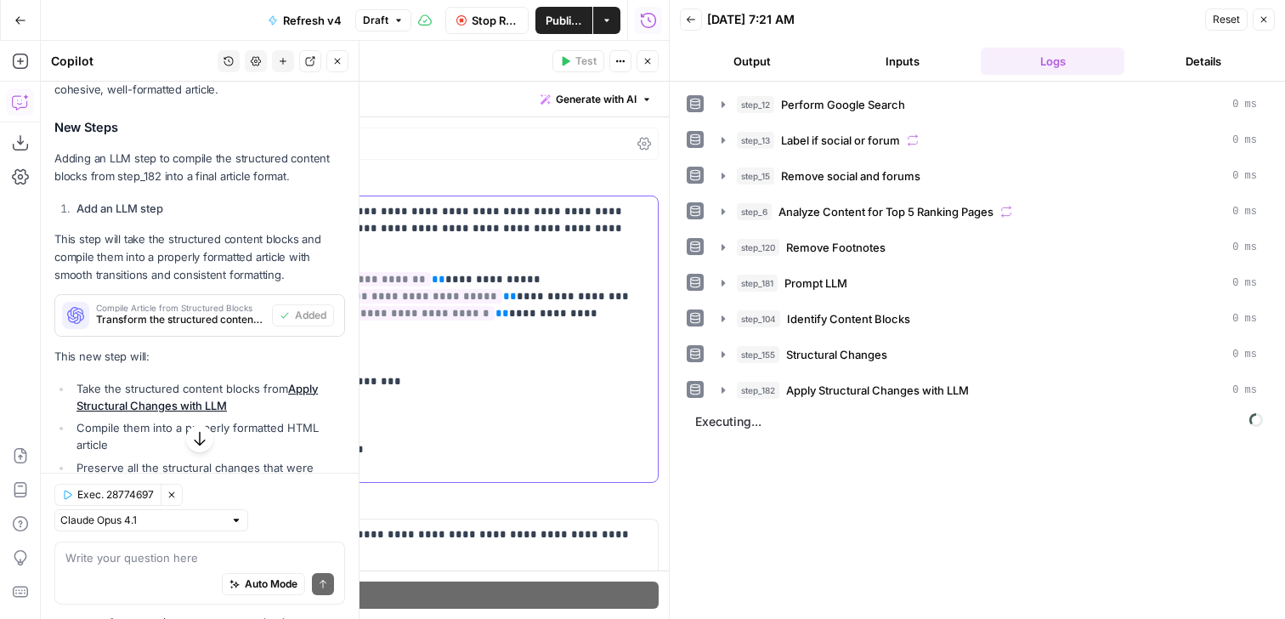
click at [604, 355] on p "**********" at bounding box center [331, 339] width 634 height 272
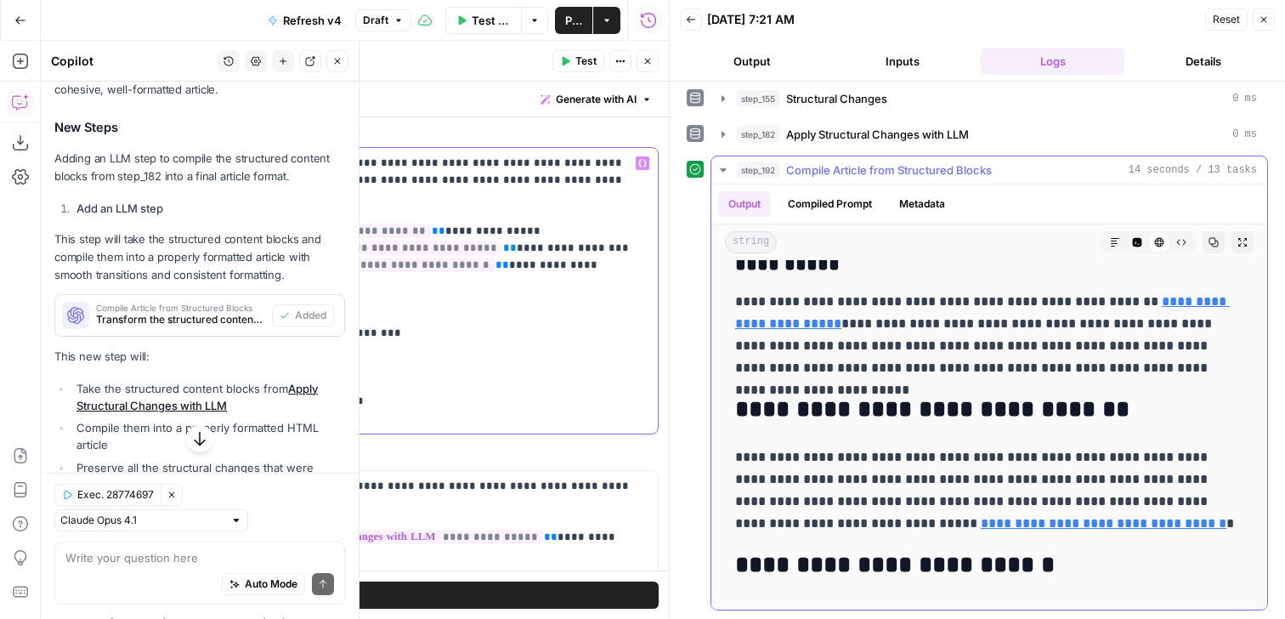
scroll to position [2039, 0]
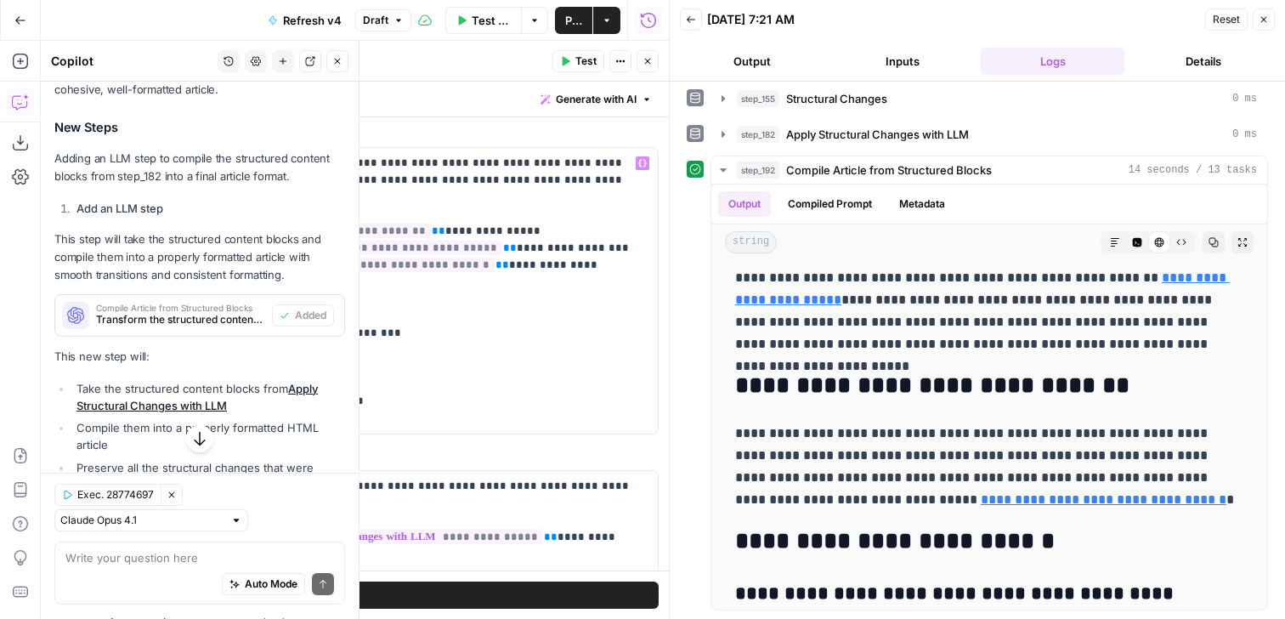
click at [643, 56] on icon "button" at bounding box center [647, 61] width 10 height 10
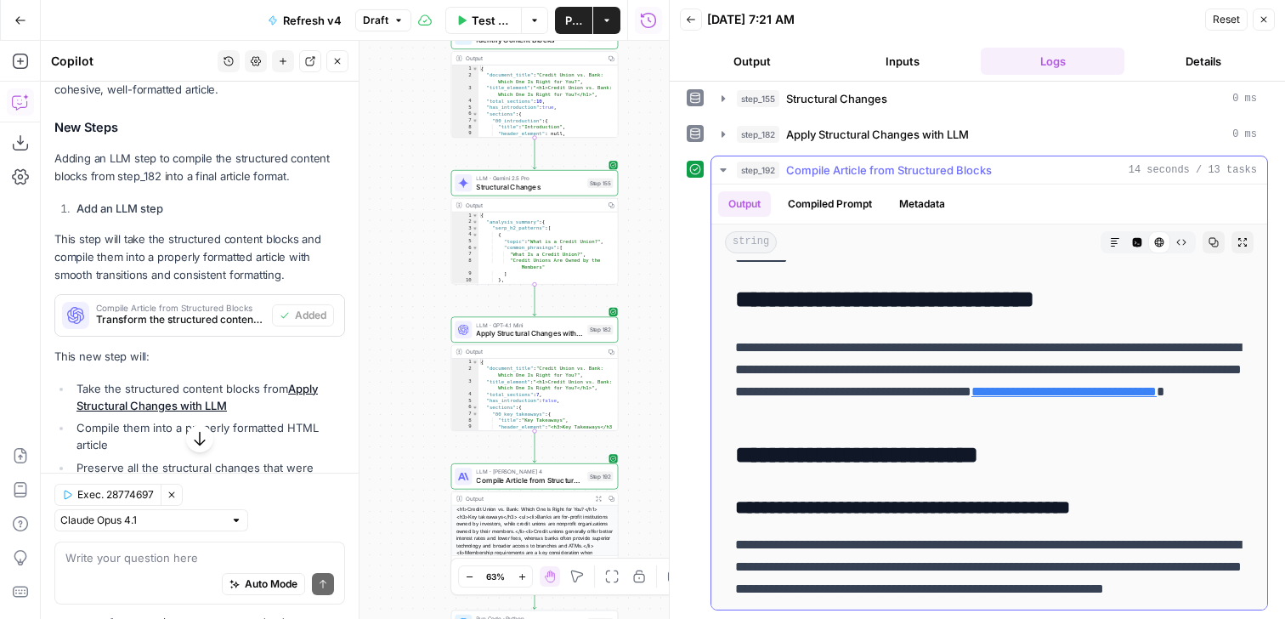
scroll to position [2146, 0]
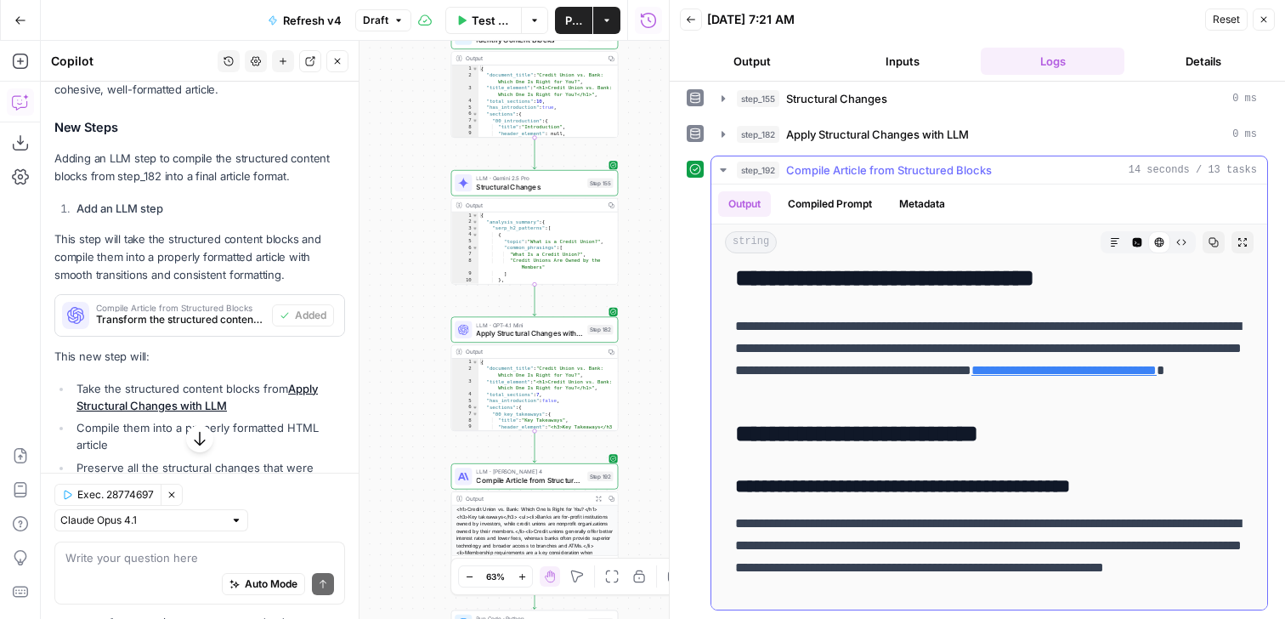
click at [941, 350] on span "https://www.chime.com/blog/how-to-choose-a-bank-for-the-first-time/" at bounding box center [914, 365] width 286 height 31
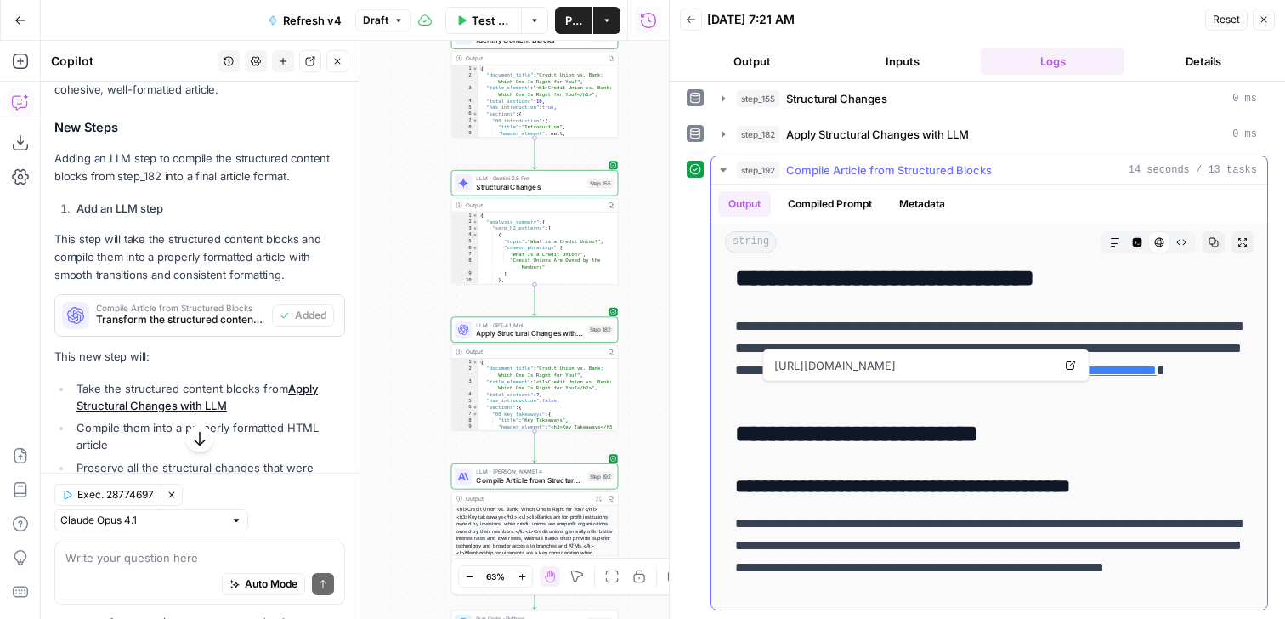
click at [941, 350] on span "https://www.chime.com/blog/how-to-choose-a-bank-for-the-first-time/" at bounding box center [914, 365] width 286 height 31
click at [958, 330] on p "**********" at bounding box center [989, 359] width 508 height 88
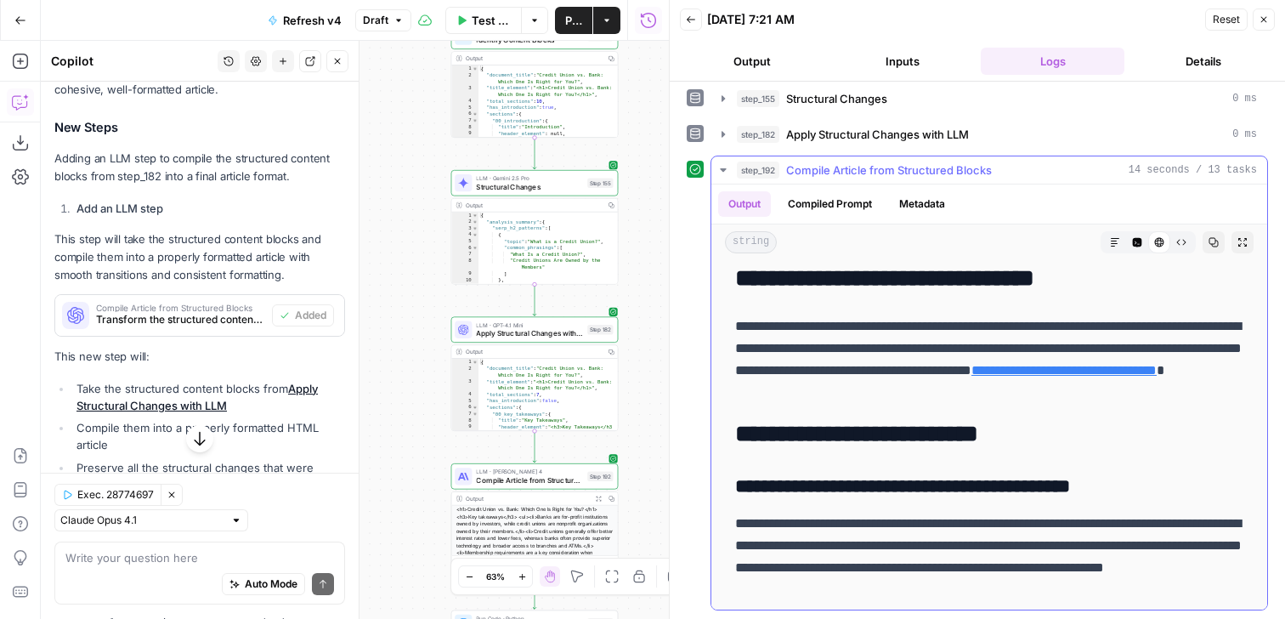
click at [958, 330] on p "**********" at bounding box center [989, 359] width 508 height 88
click at [1015, 331] on p "**********" at bounding box center [989, 359] width 508 height 88
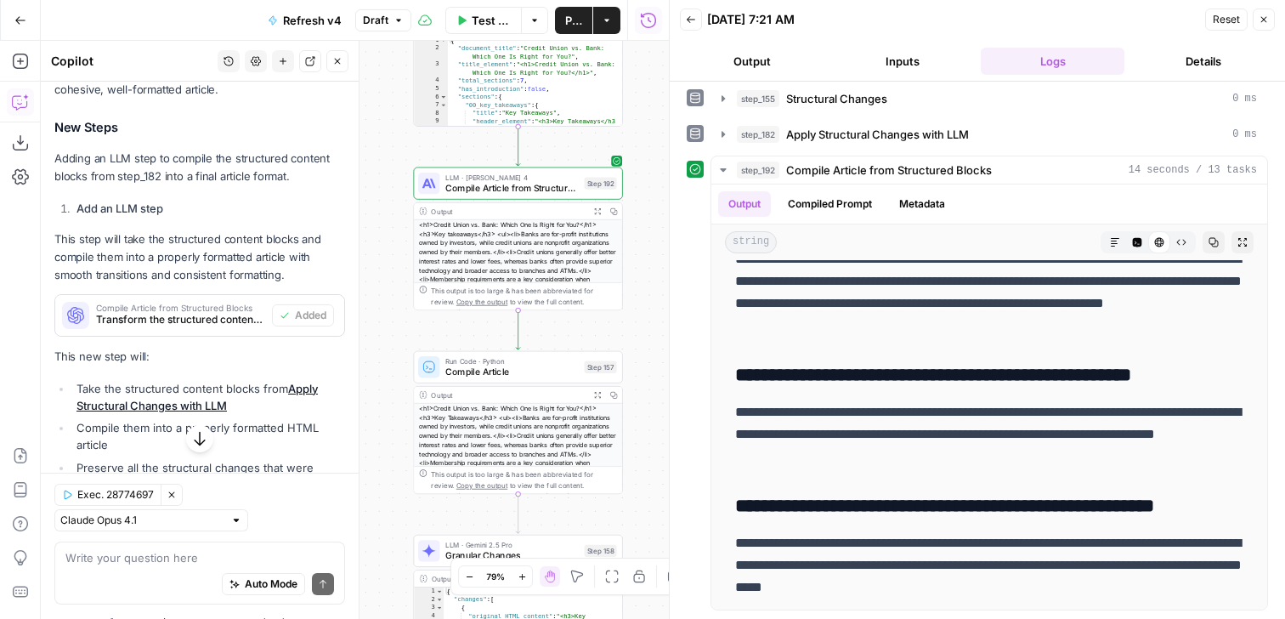
scroll to position [7, 0]
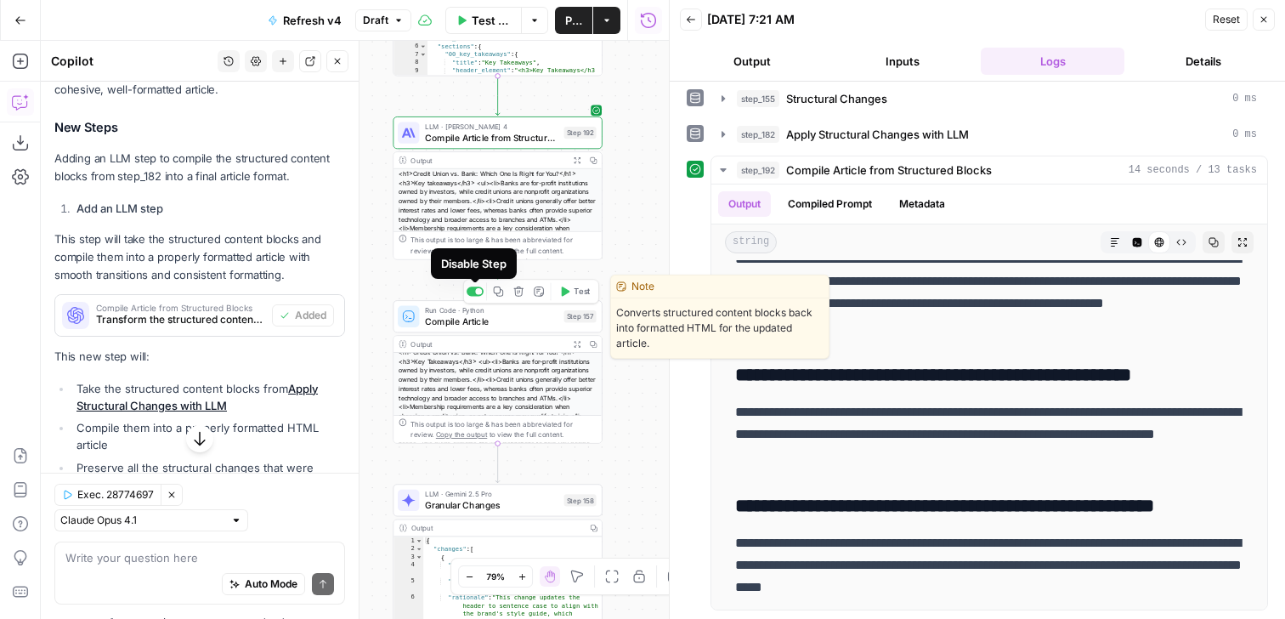
click at [477, 296] on div at bounding box center [475, 290] width 17 height 9
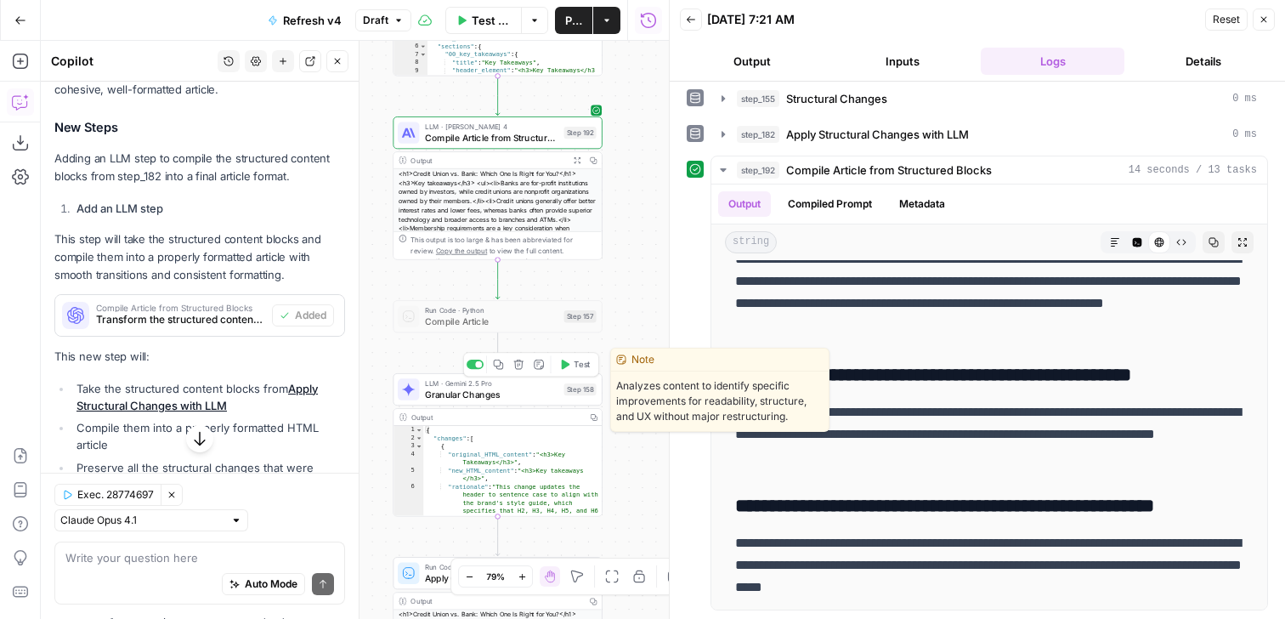
click at [554, 393] on span "Granular Changes" at bounding box center [491, 394] width 133 height 14
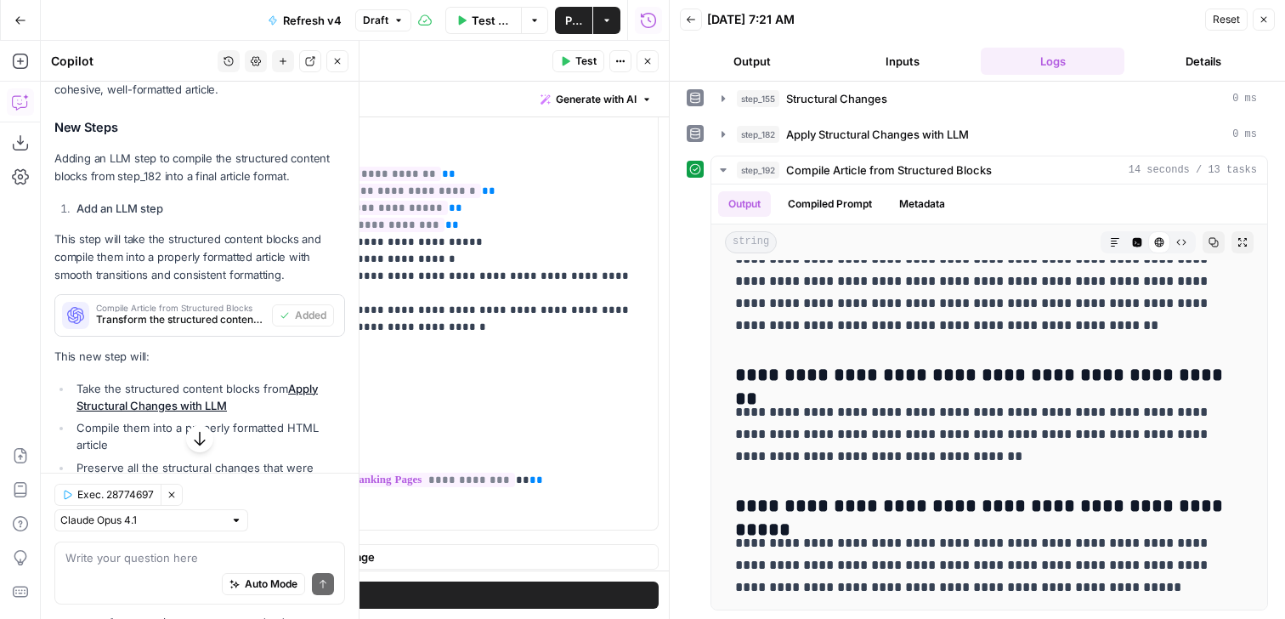
scroll to position [670, 0]
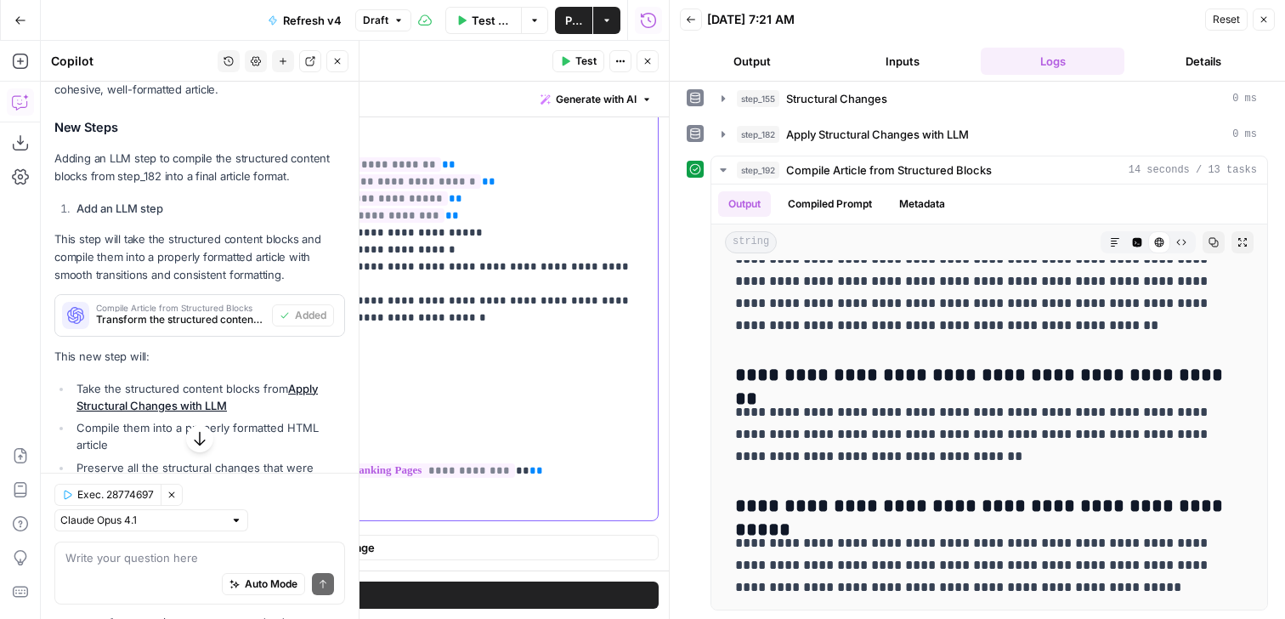
click at [212, 397] on span "**********" at bounding box center [231, 402] width 95 height 11
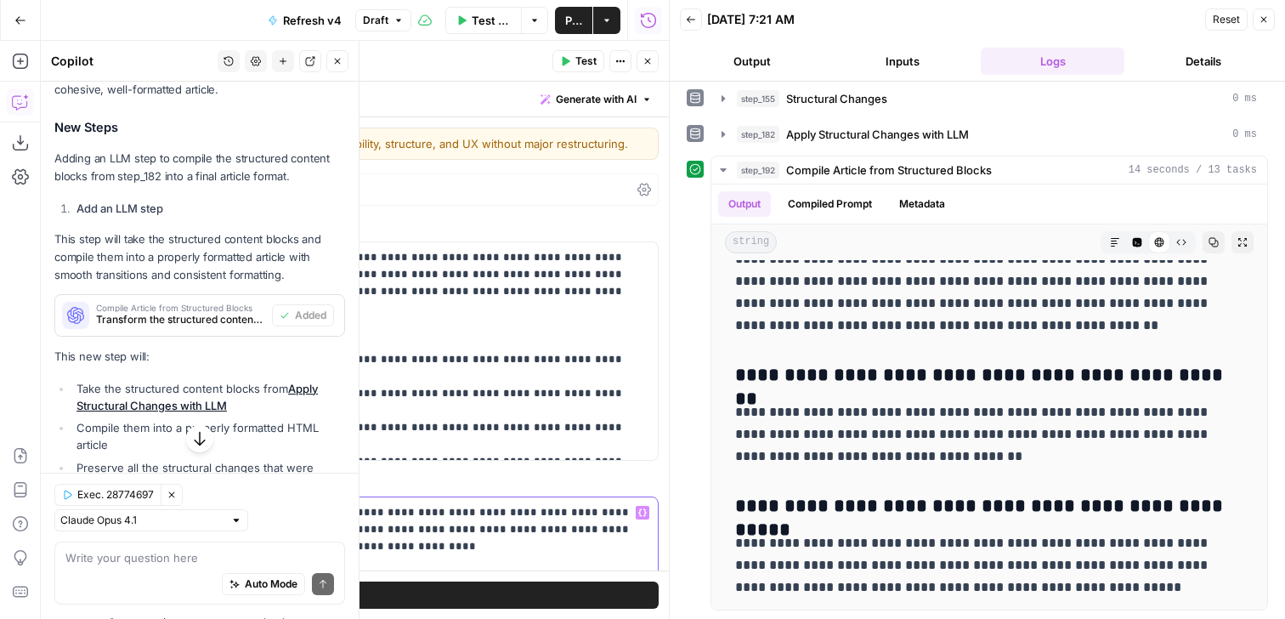
scroll to position [0, 0]
click at [649, 61] on icon "button" at bounding box center [647, 61] width 10 height 10
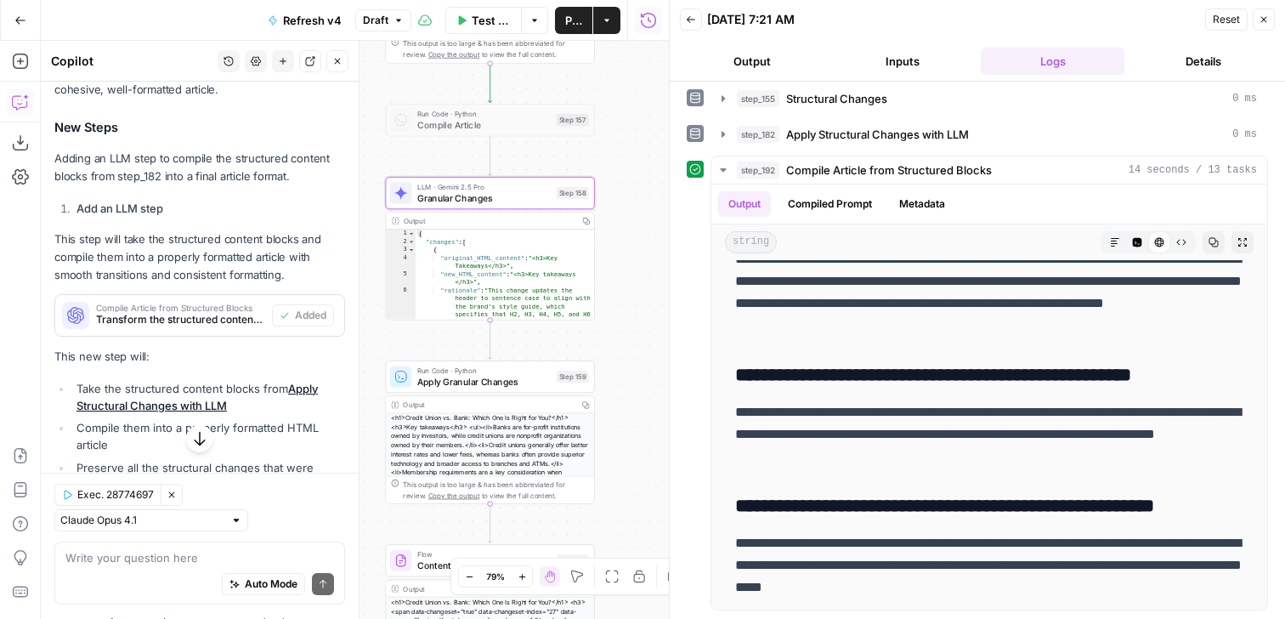
click at [546, 376] on span "Apply Granular Changes" at bounding box center [483, 382] width 133 height 14
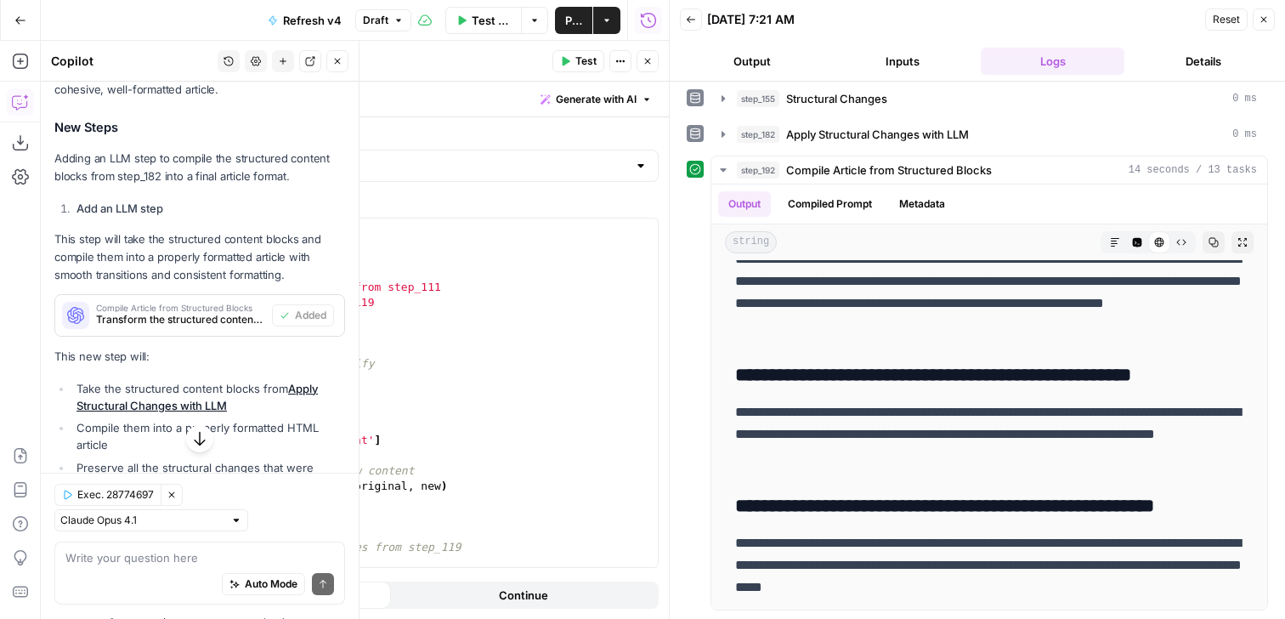
type textarea "**********"
click at [442, 359] on div "def apply_html_changes ( article_html , changes ) : """ Apply HTML content chan…" at bounding box center [351, 407] width 613 height 379
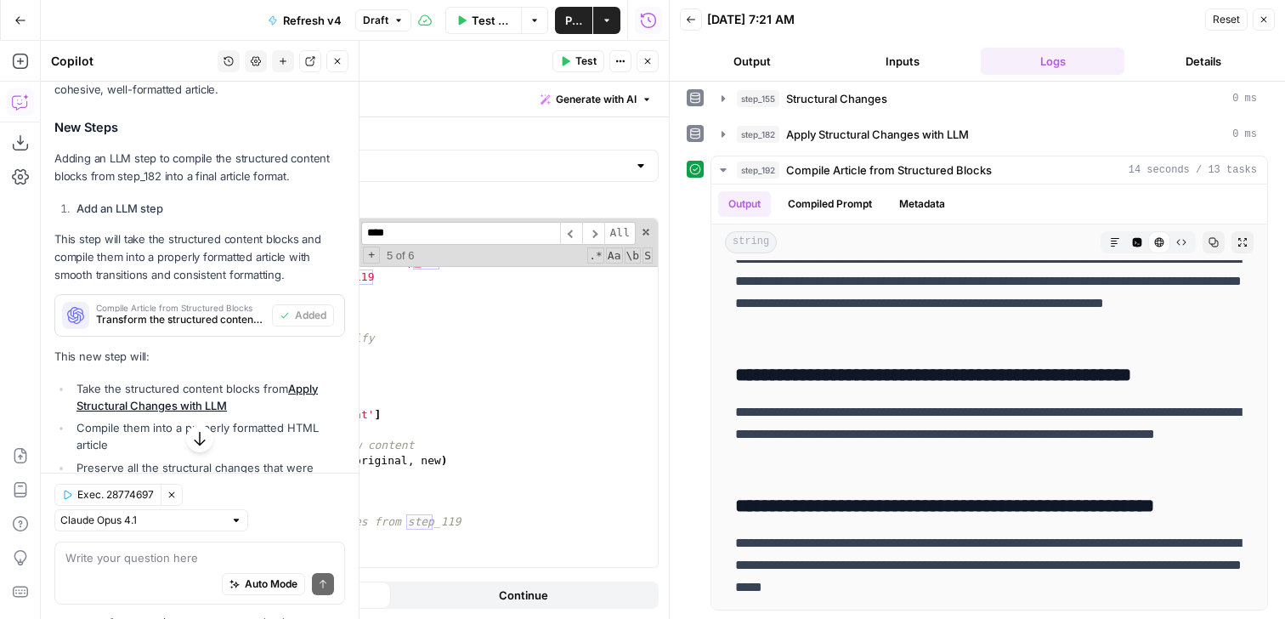
scroll to position [55, 0]
type input "****"
click at [201, 512] on div "Args: article_html (str): Original article HTML from step_111 changes (list): L…" at bounding box center [351, 398] width 613 height 379
type textarea "**********"
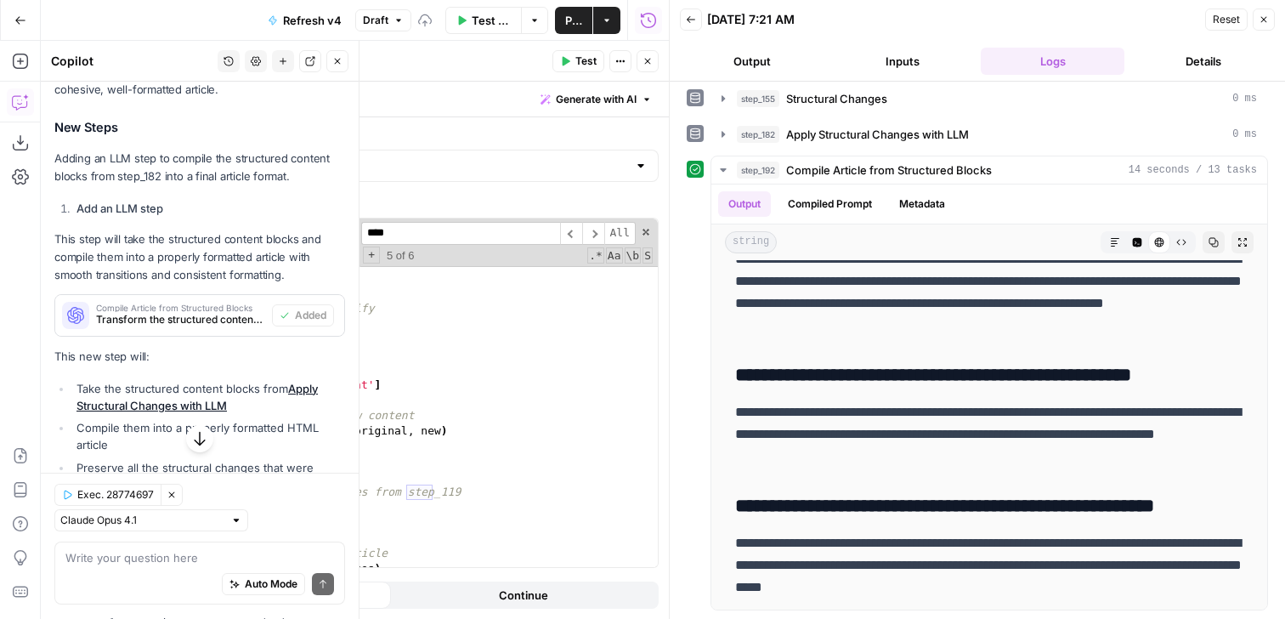
click at [458, 227] on input "****" at bounding box center [460, 233] width 199 height 23
click at [649, 59] on icon "button" at bounding box center [647, 61] width 10 height 10
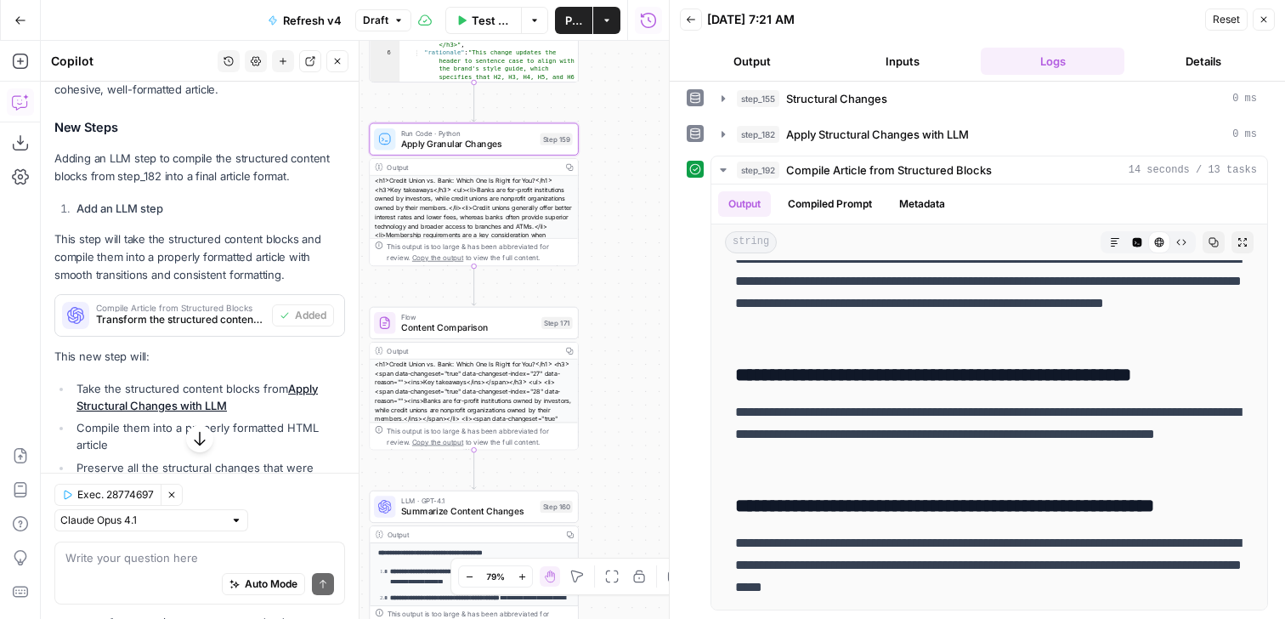
click at [523, 328] on span "Content Comparison" at bounding box center [468, 327] width 135 height 14
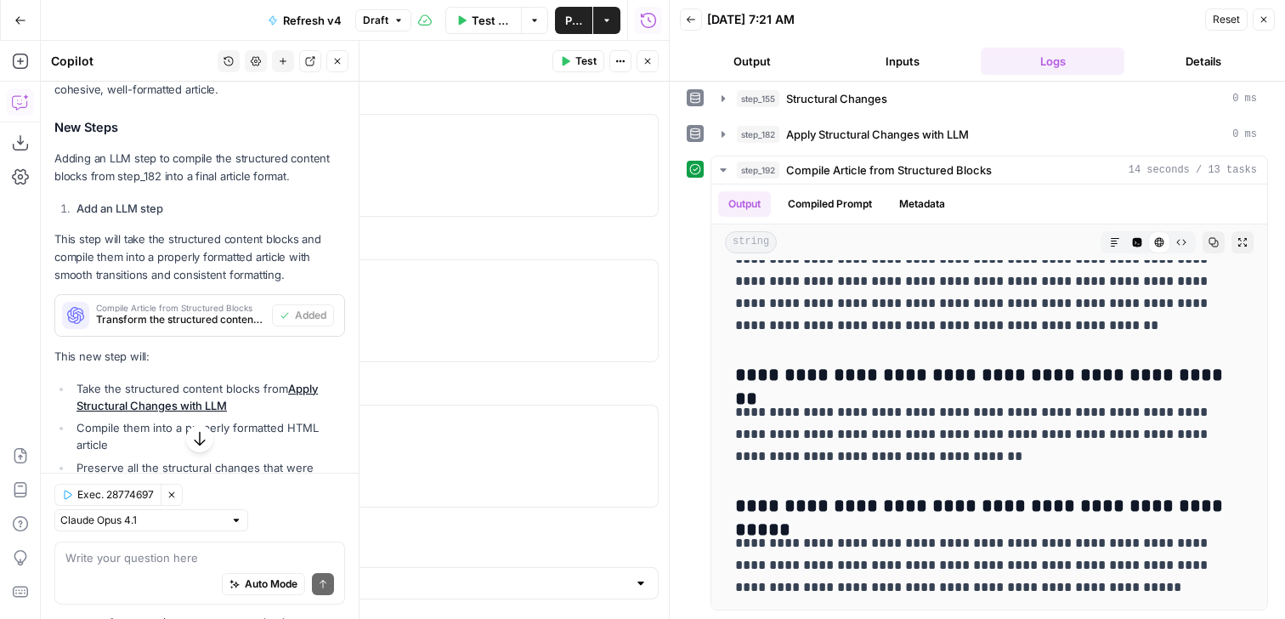
click at [651, 59] on icon "button" at bounding box center [647, 61] width 10 height 10
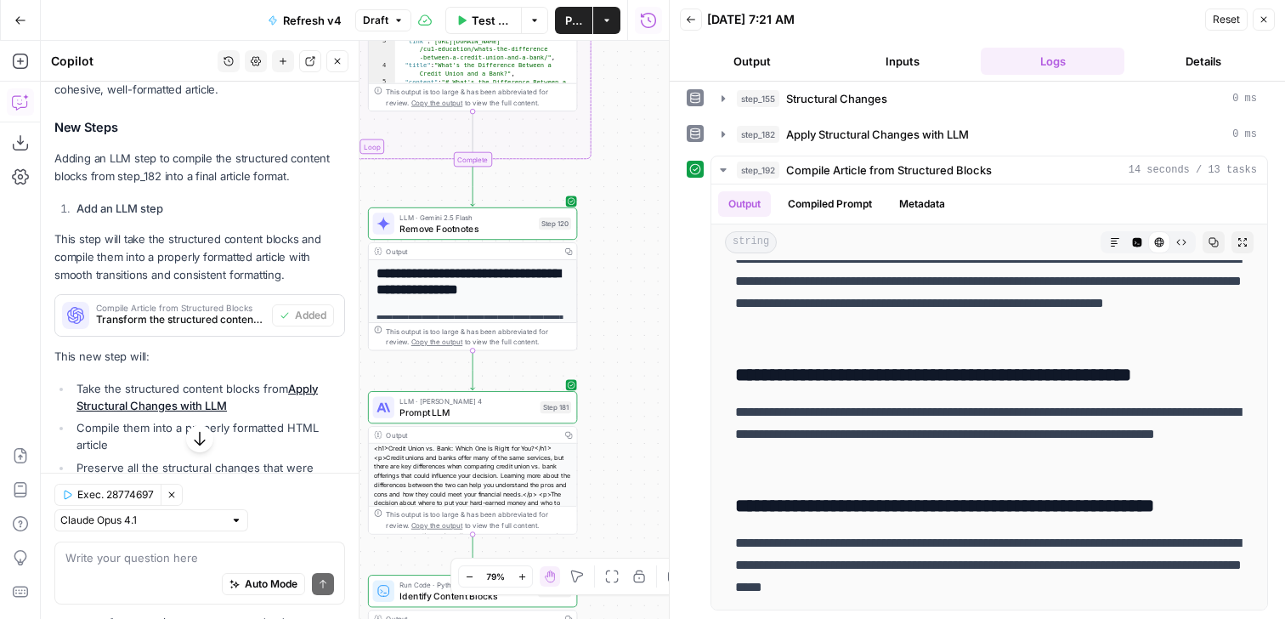
click at [489, 404] on span "LLM · Claude Sonnet 4" at bounding box center [466, 401] width 135 height 11
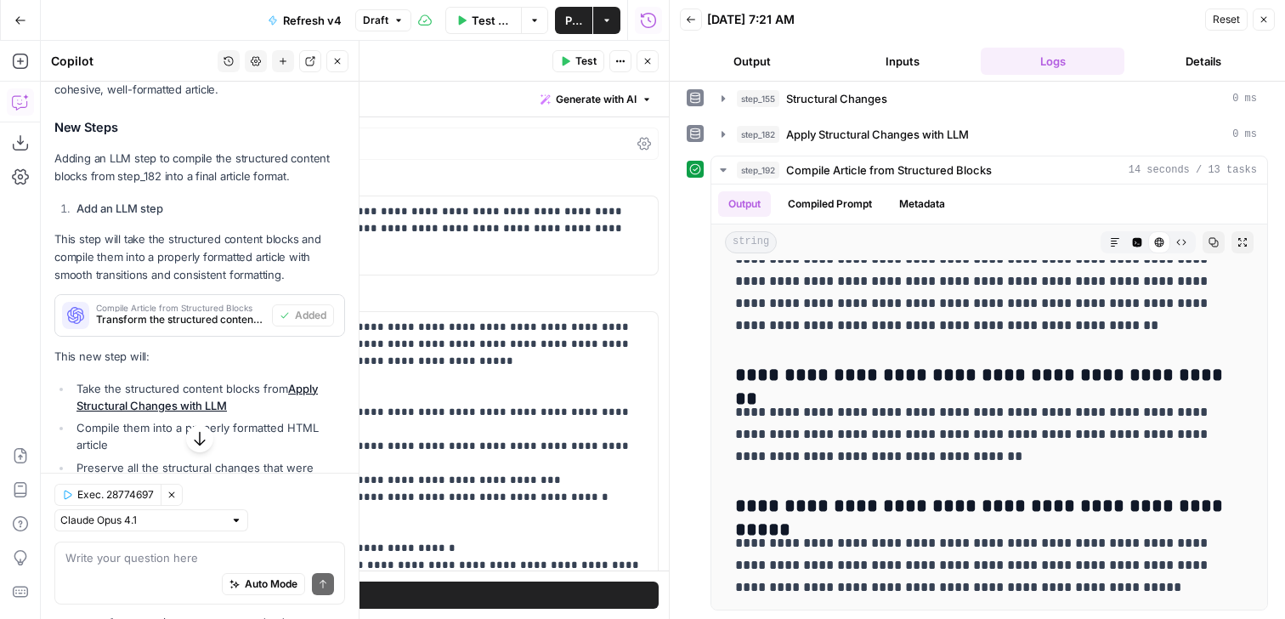
click at [1259, 26] on button "Close" at bounding box center [1264, 19] width 22 height 22
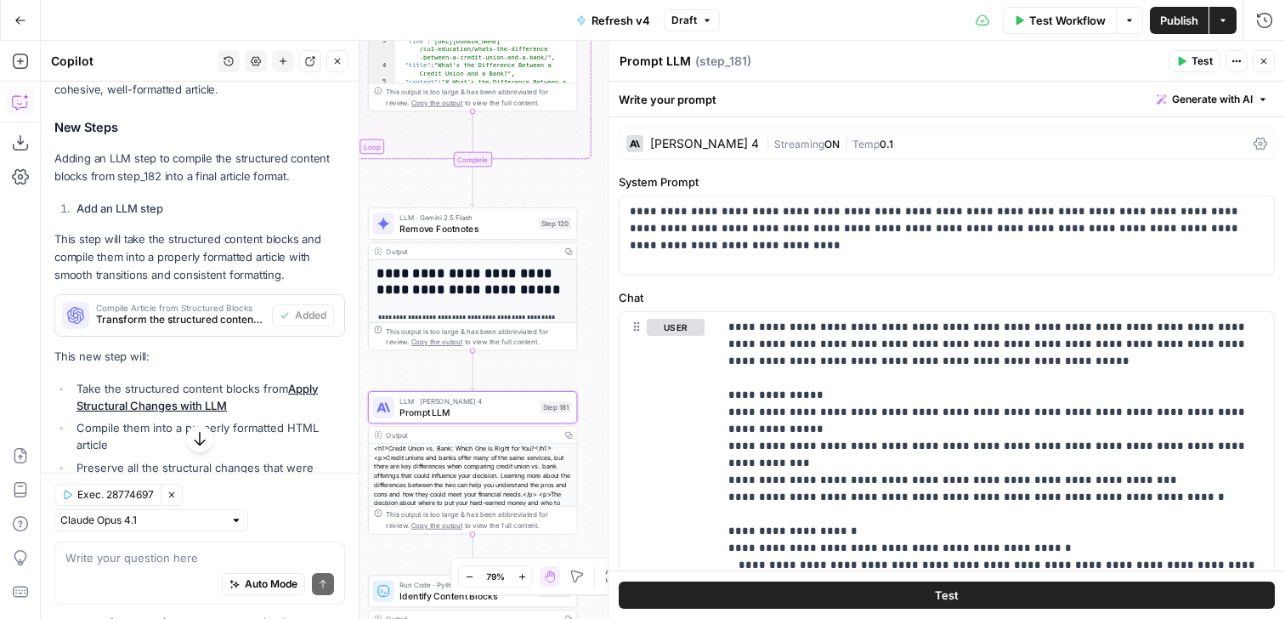
click at [653, 56] on textarea "Prompt LLM" at bounding box center [654, 61] width 71 height 17
type textarea "Standardize Content"
click at [1265, 62] on icon "button" at bounding box center [1263, 61] width 10 height 10
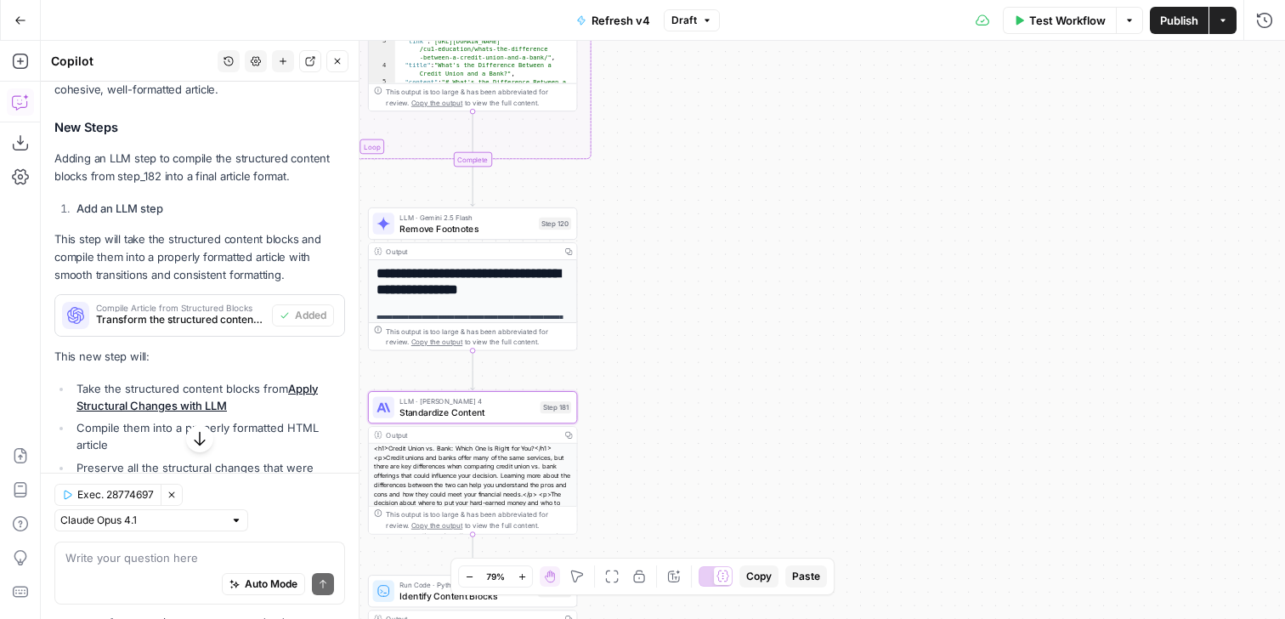
click at [923, 150] on div "true false Workflow Set Inputs Inputs Google Search Perform Google Search Step …" at bounding box center [663, 330] width 1244 height 578
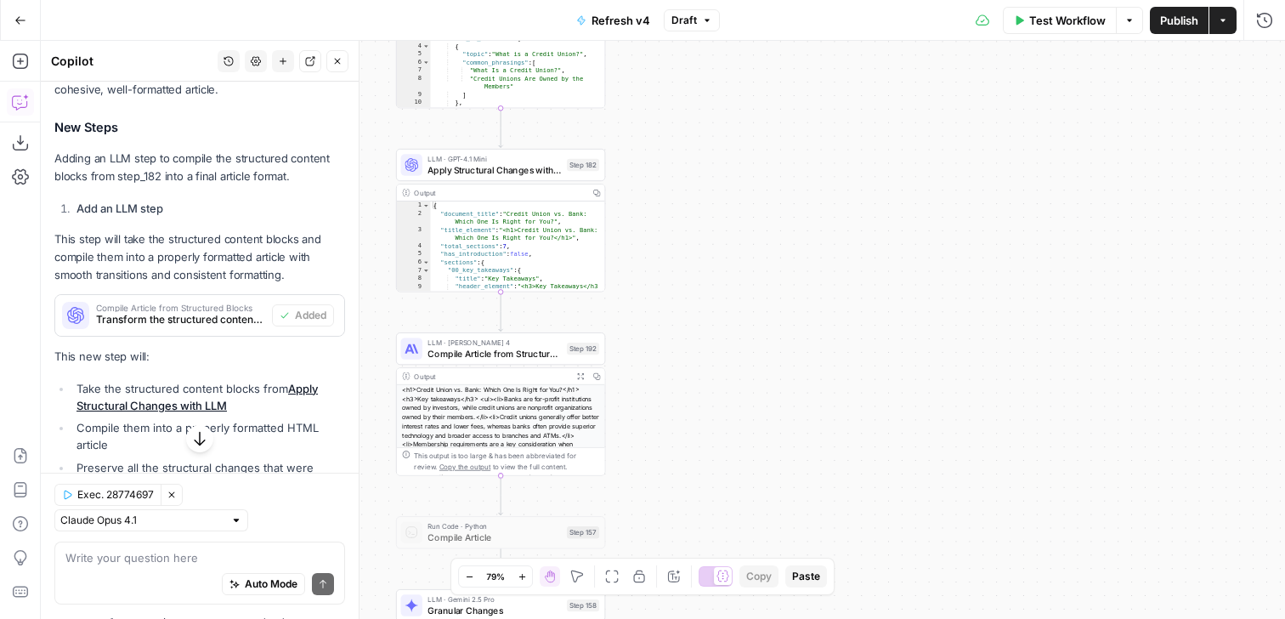
click at [508, 346] on span "LLM · Claude Sonnet 4" at bounding box center [493, 342] width 133 height 11
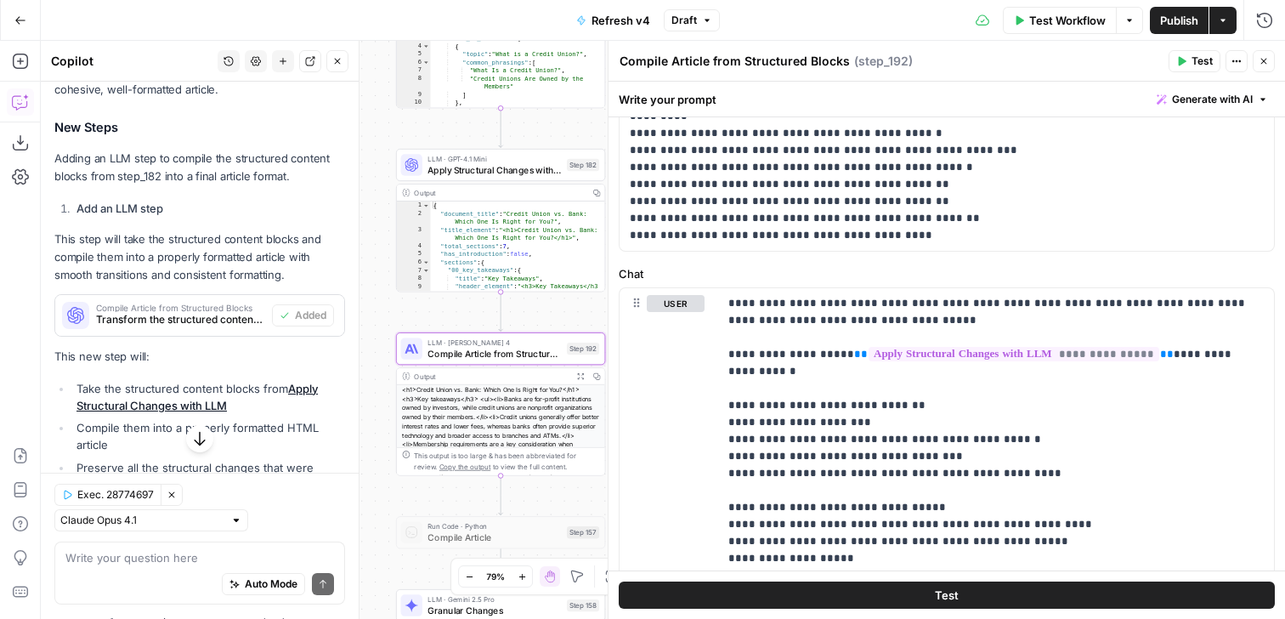
scroll to position [247, 0]
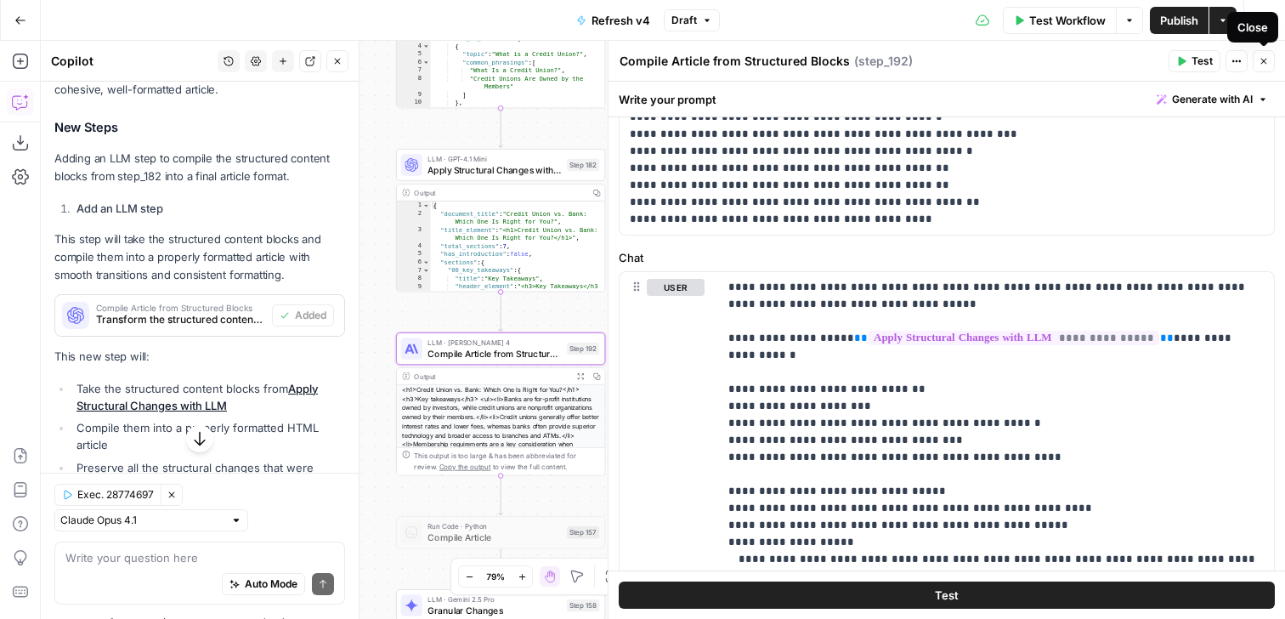
click at [1265, 65] on icon "button" at bounding box center [1263, 61] width 10 height 10
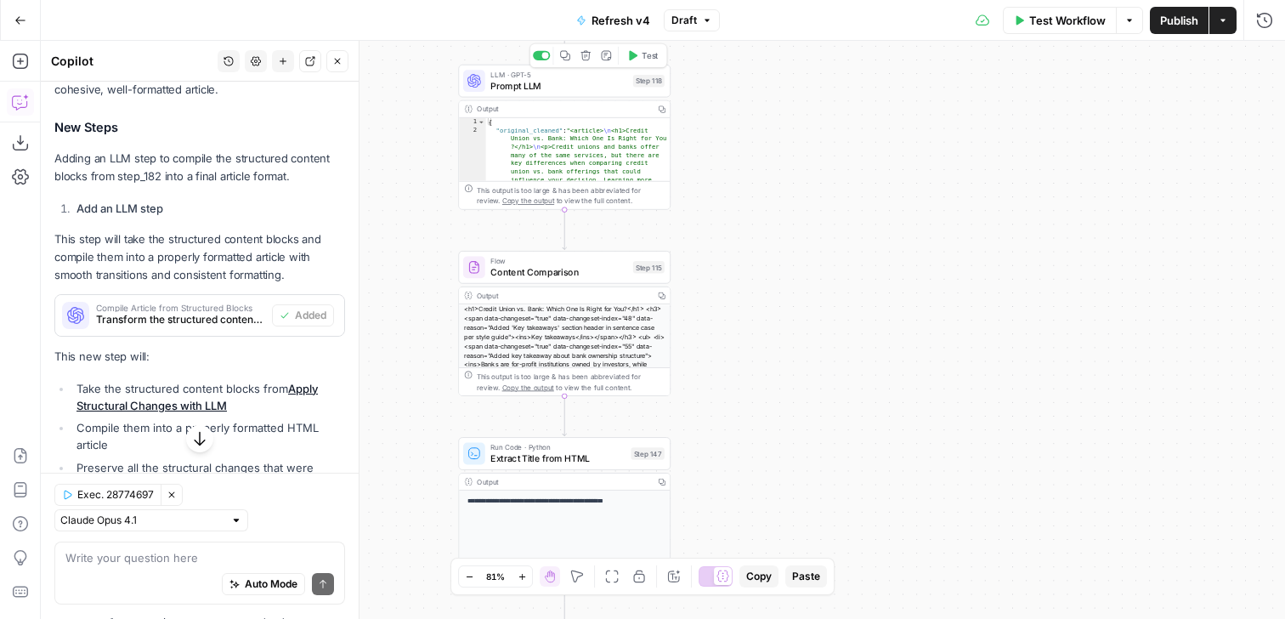
click at [602, 87] on span "Prompt LLM" at bounding box center [558, 86] width 137 height 14
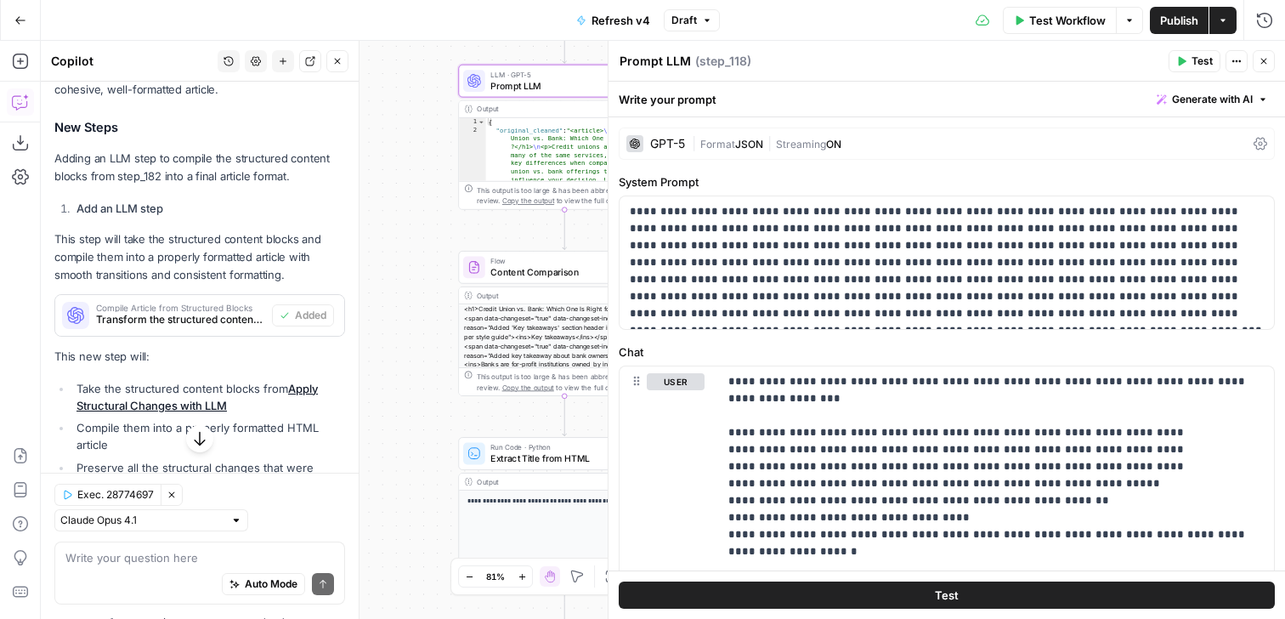
click at [680, 68] on textarea "Prompt LLM" at bounding box center [654, 61] width 71 height 17
type textarea "Clean HTML"
click at [1270, 68] on button "Close" at bounding box center [1264, 61] width 22 height 22
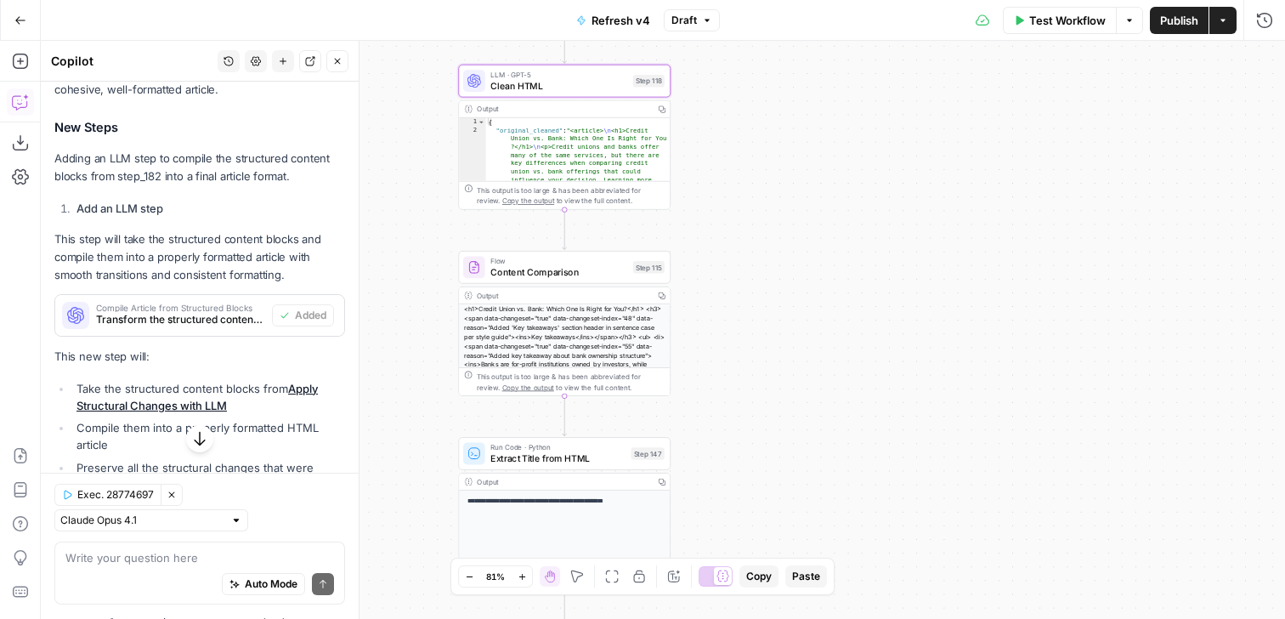
scroll to position [115, 0]
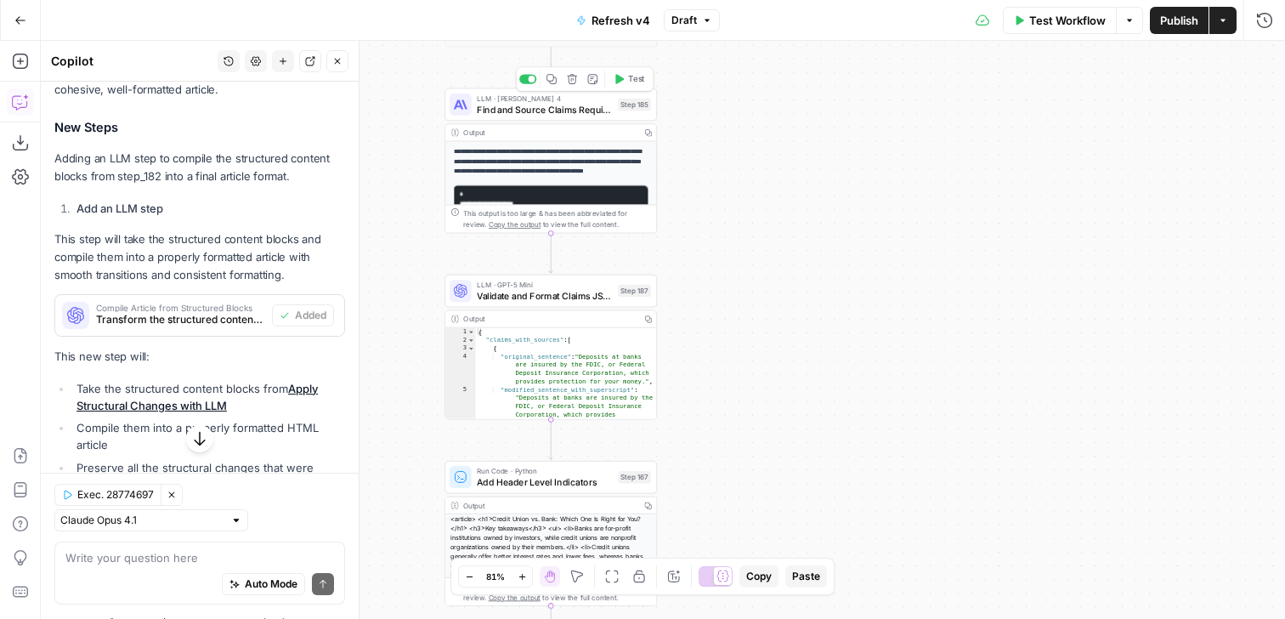
click at [585, 100] on span "LLM · Claude Sonnet 4" at bounding box center [545, 98] width 136 height 11
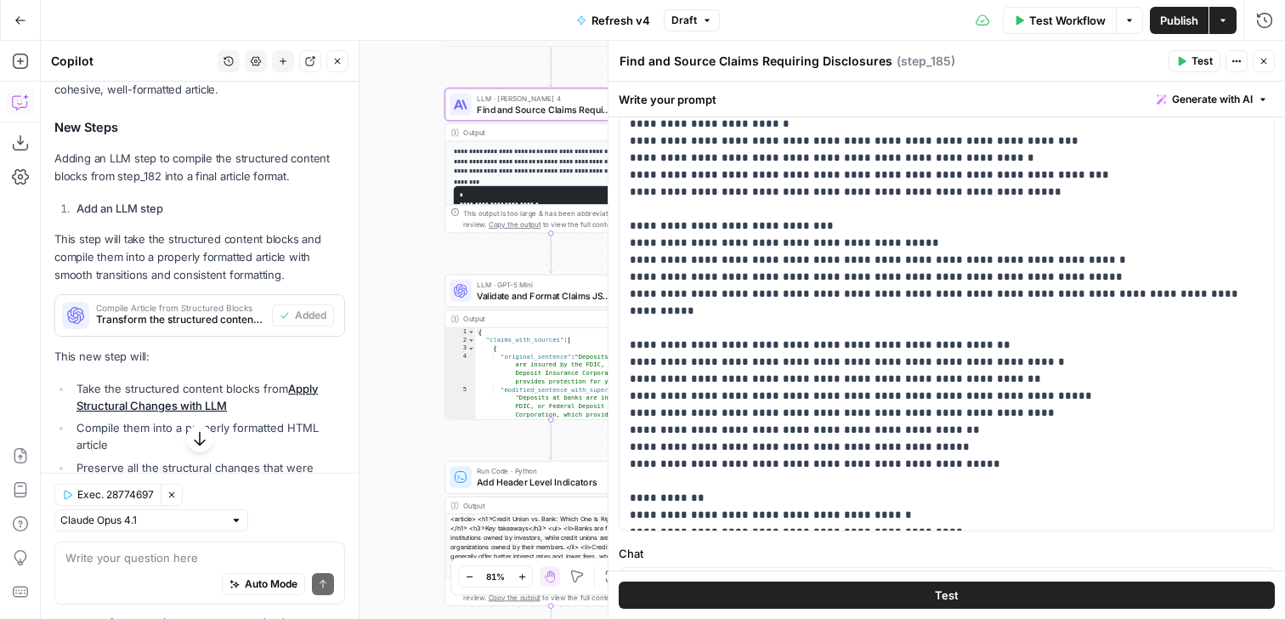
scroll to position [370, 0]
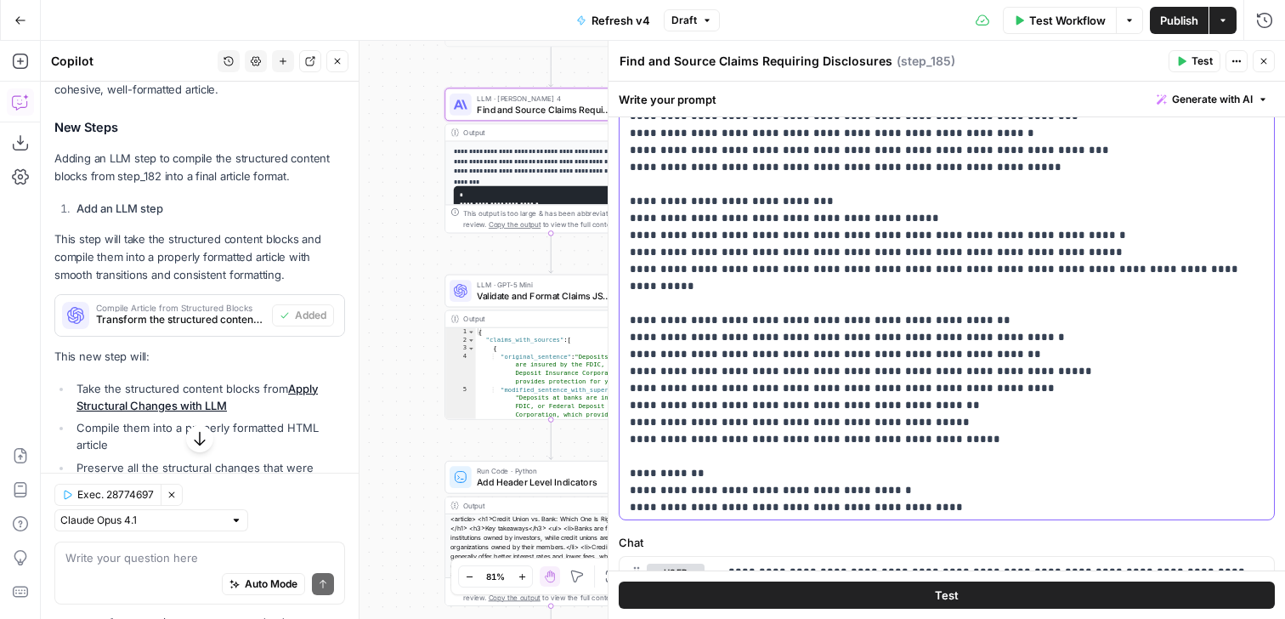
drag, startPoint x: 640, startPoint y: 491, endPoint x: 631, endPoint y: 490, distance: 8.5
copy p "*"
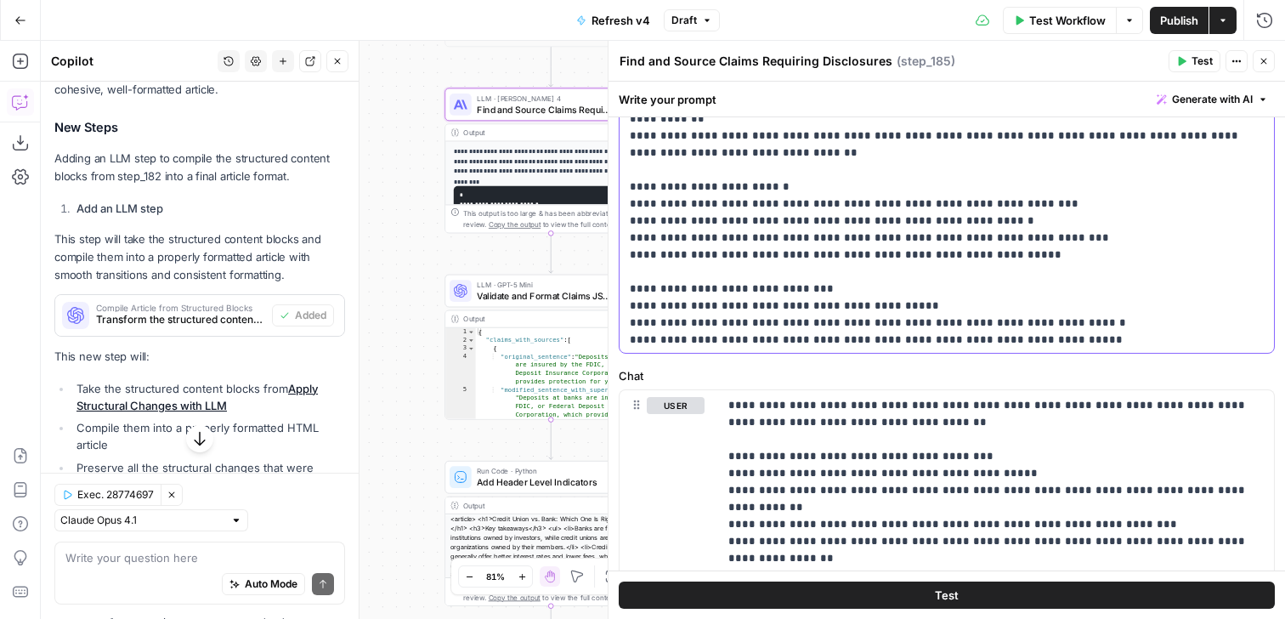
scroll to position [375, 0]
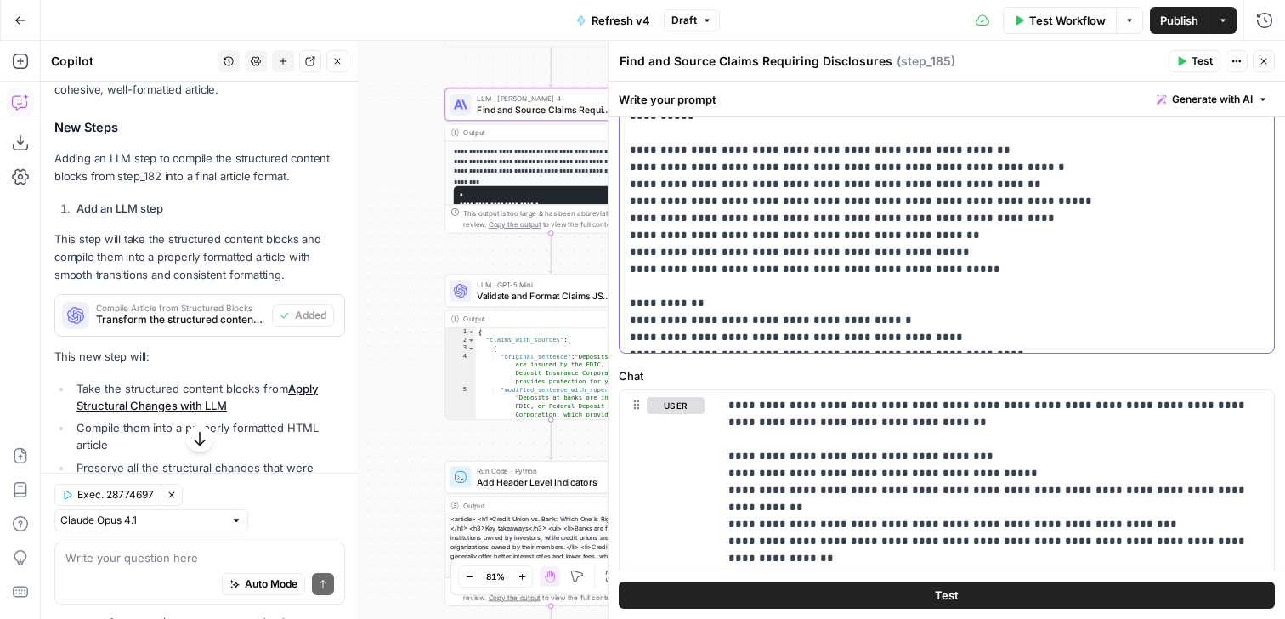
click at [1264, 58] on icon "button" at bounding box center [1263, 61] width 10 height 10
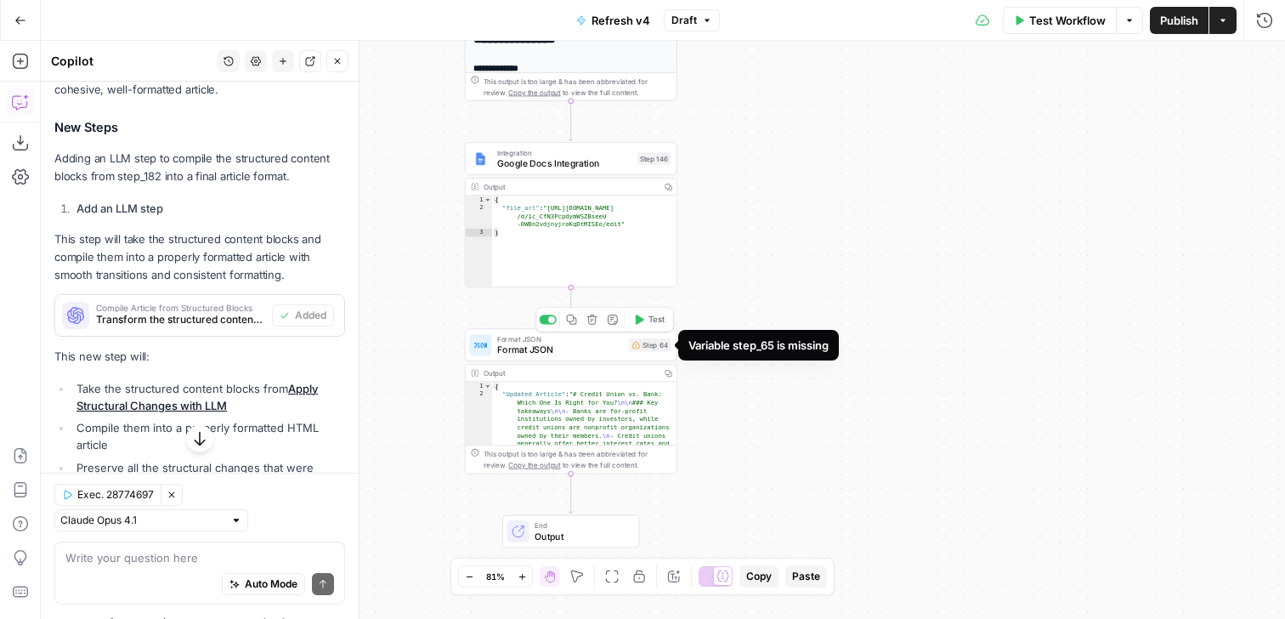
click at [664, 349] on div "Step 64" at bounding box center [650, 345] width 42 height 14
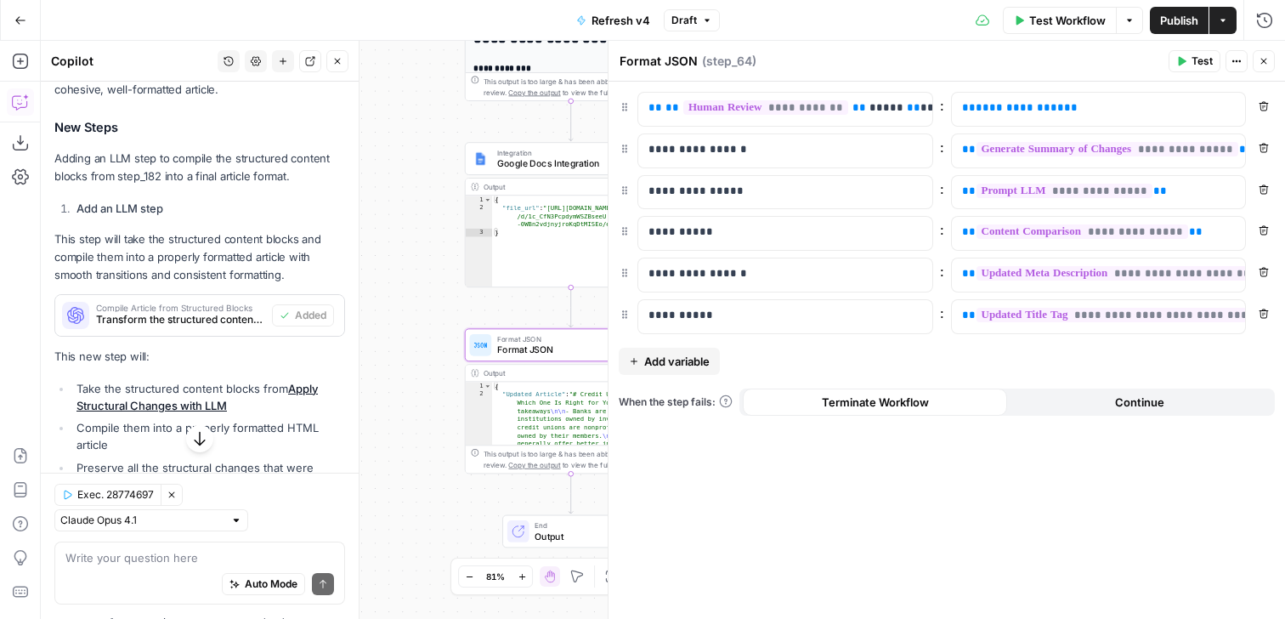
click at [1267, 65] on icon "button" at bounding box center [1263, 61] width 10 height 10
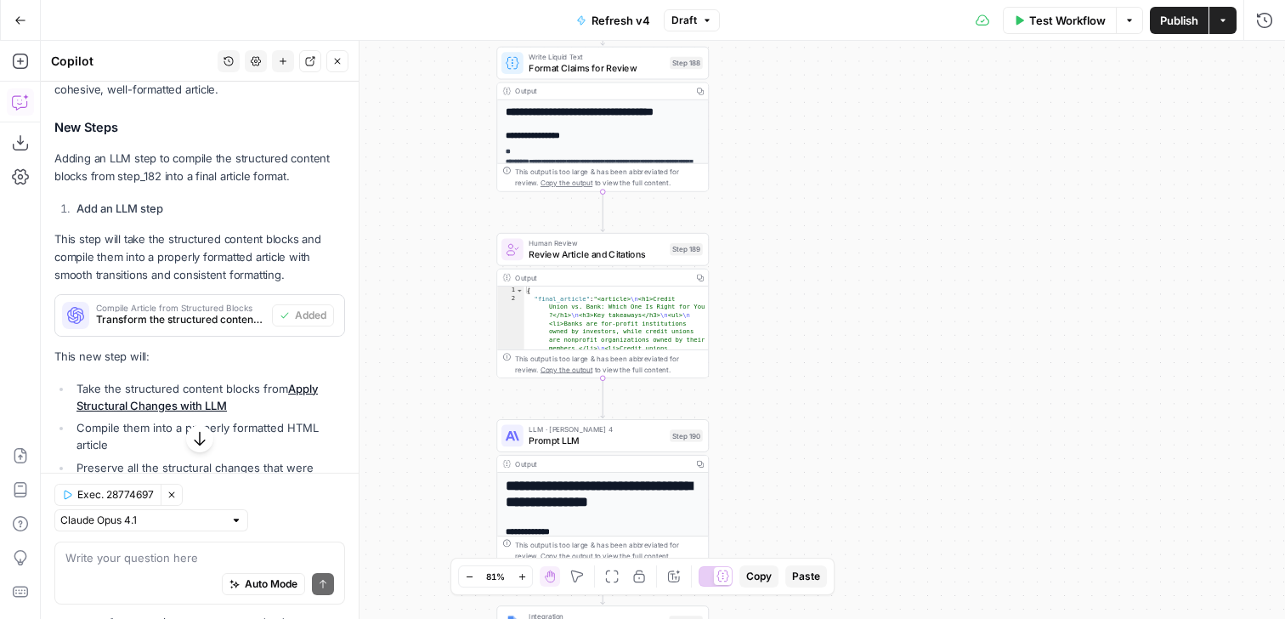
click at [1169, 10] on button "Publish" at bounding box center [1179, 20] width 59 height 27
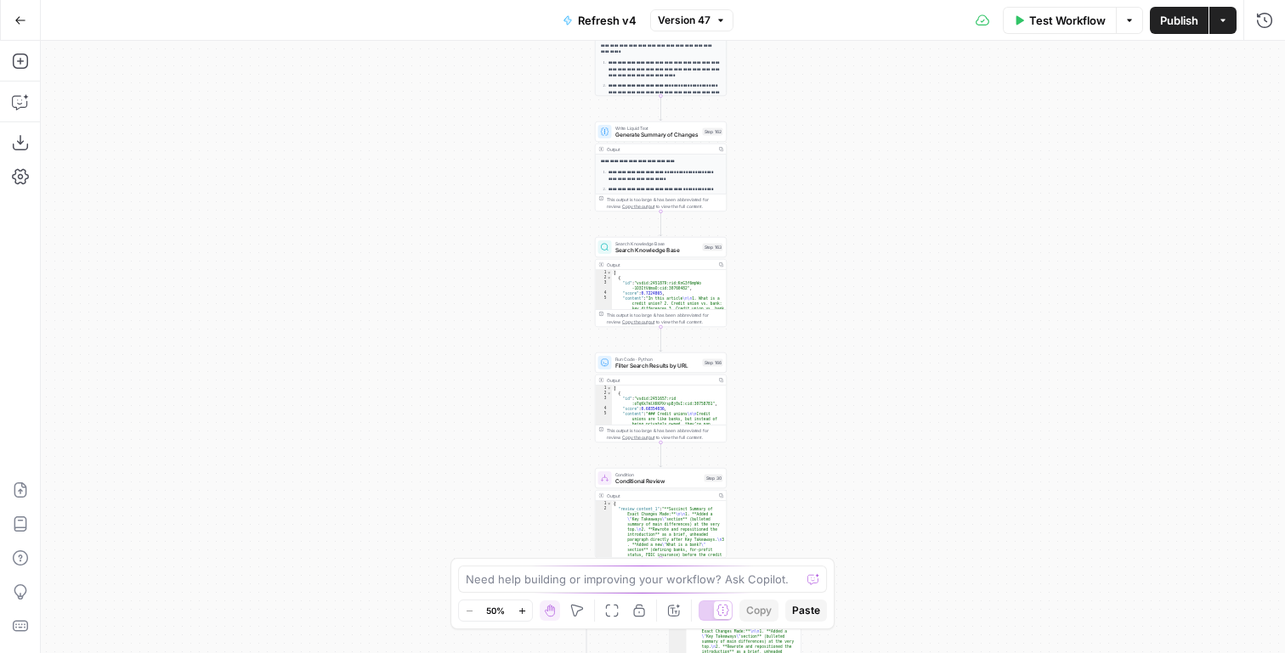
scroll to position [528, 0]
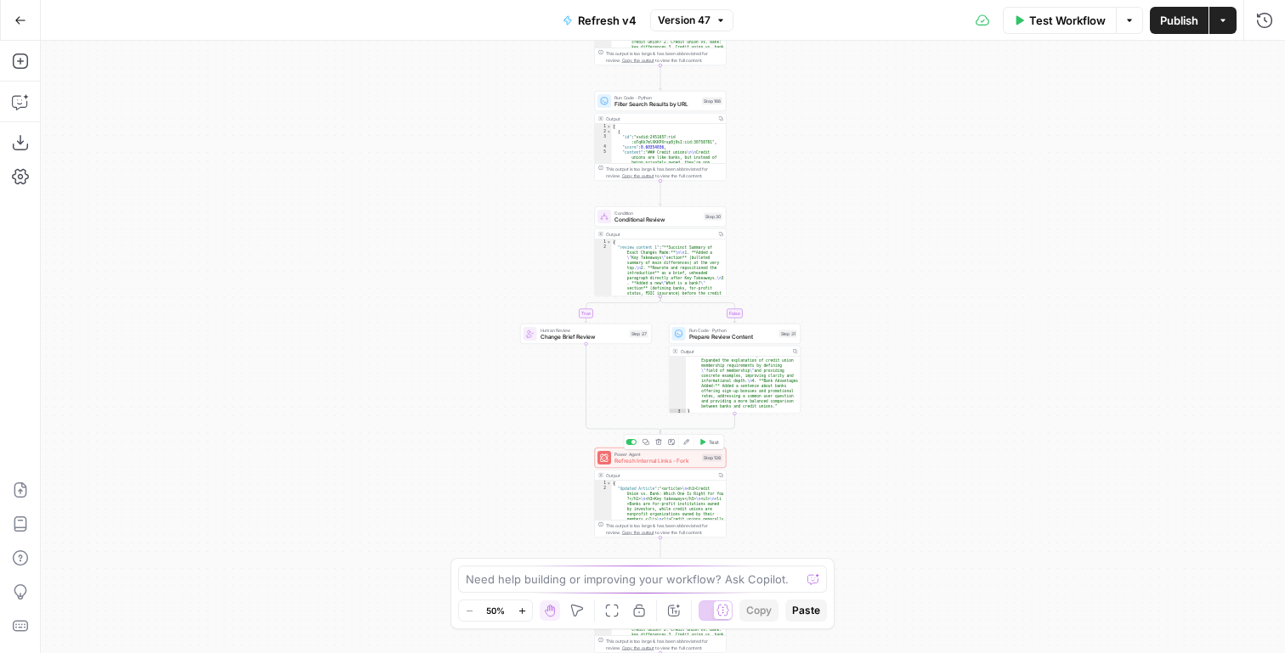
click at [685, 444] on icon "button" at bounding box center [686, 442] width 7 height 7
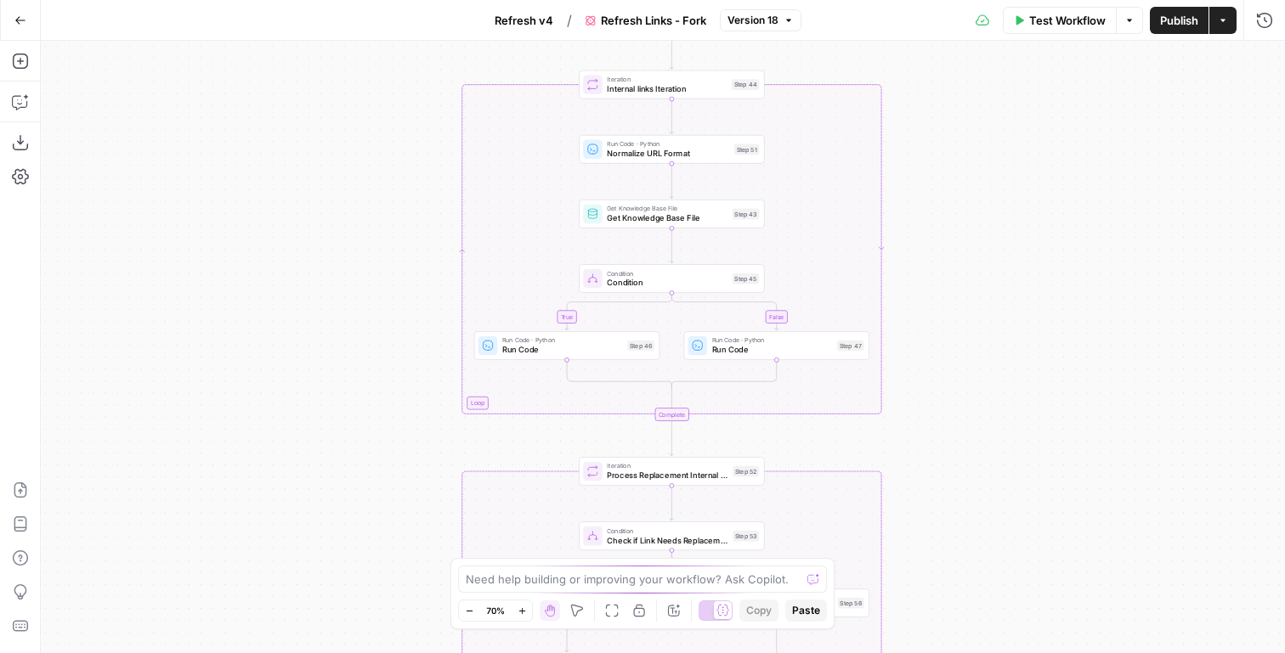
click at [783, 23] on button "Version 18" at bounding box center [761, 20] width 82 height 22
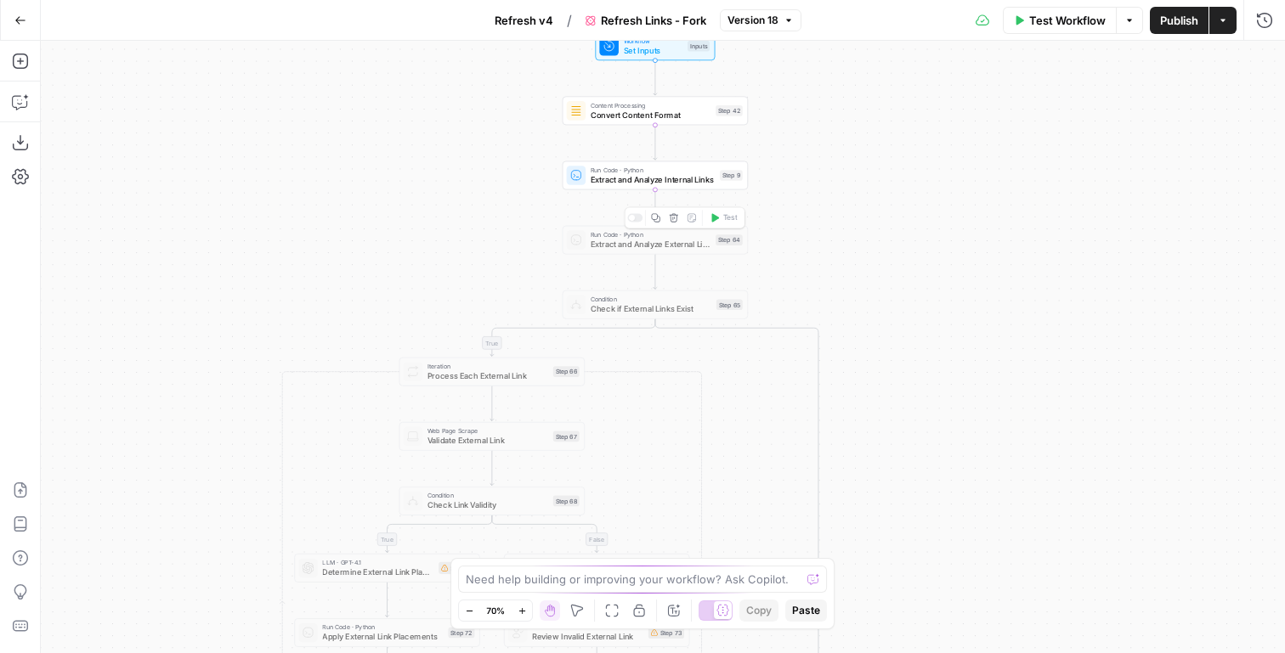
click at [670, 217] on icon "button" at bounding box center [674, 217] width 8 height 8
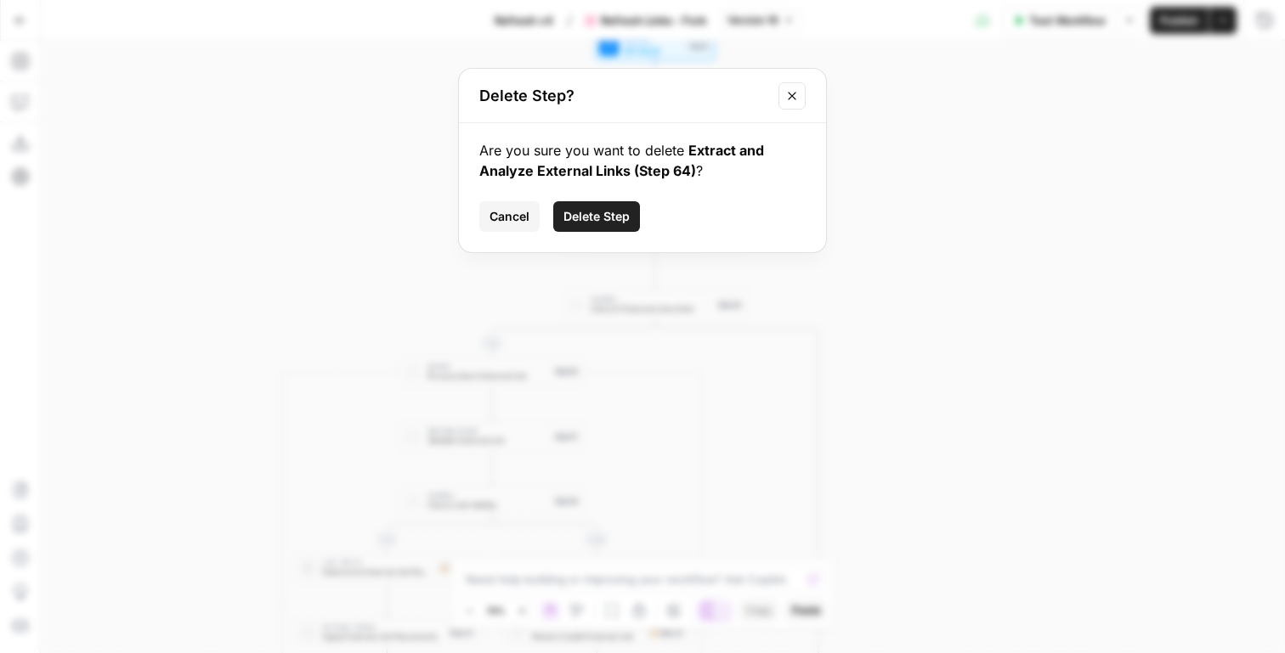
click at [509, 211] on span "Cancel" at bounding box center [509, 216] width 40 height 17
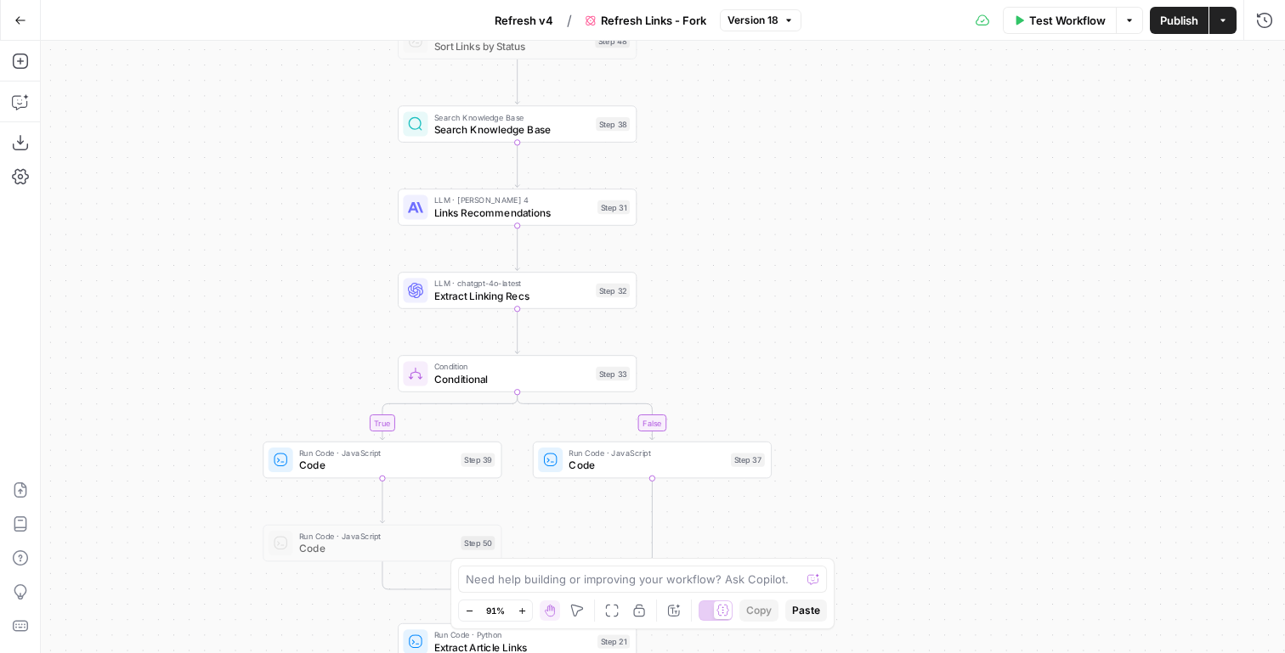
click at [582, 204] on span "LLM · [PERSON_NAME] 4" at bounding box center [512, 201] width 157 height 13
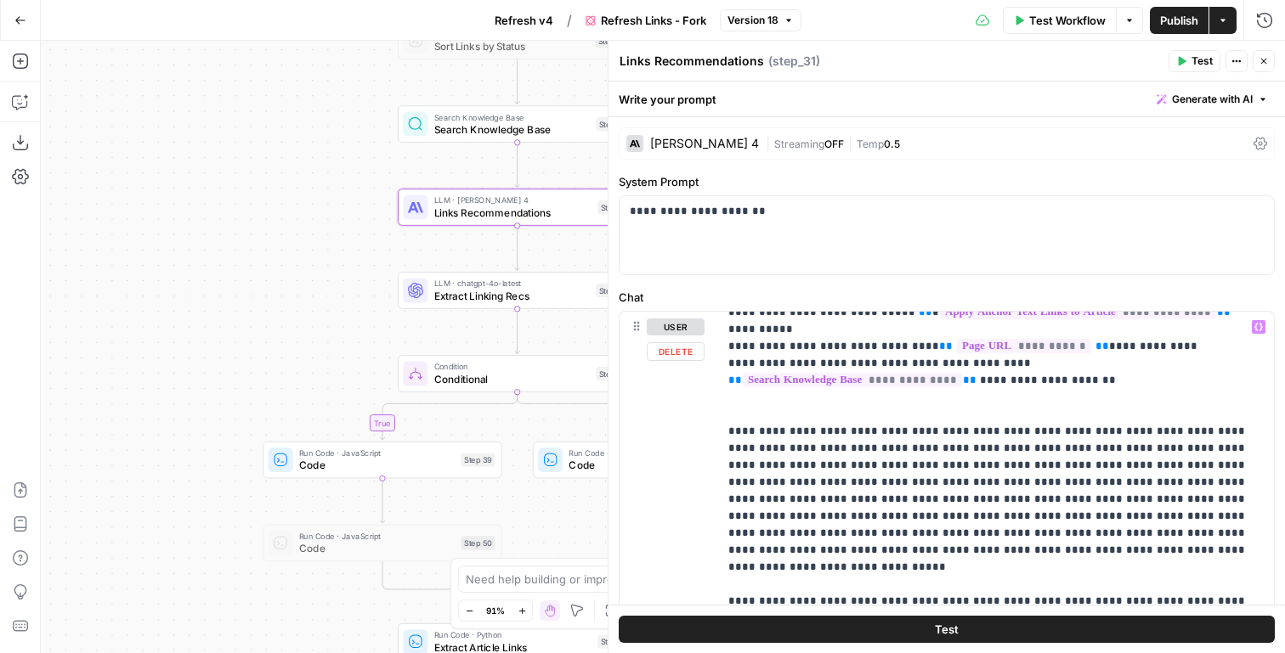
scroll to position [18, 0]
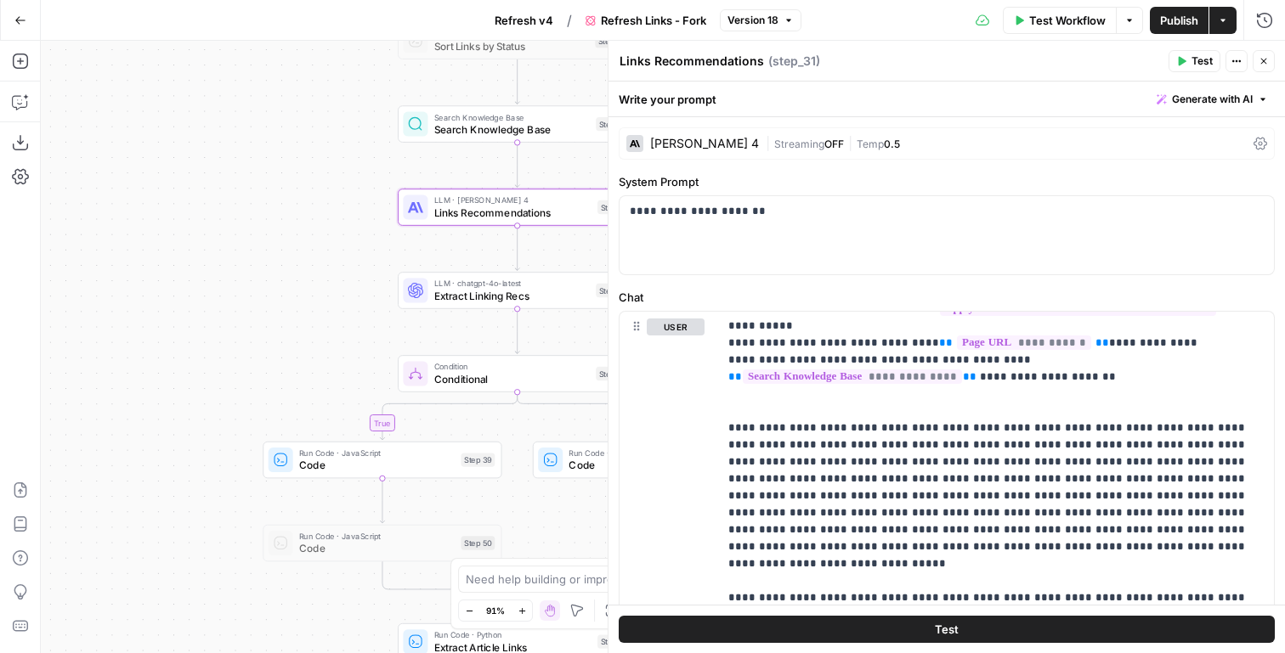
click at [1273, 51] on div "Test Actions Close" at bounding box center [1221, 61] width 106 height 22
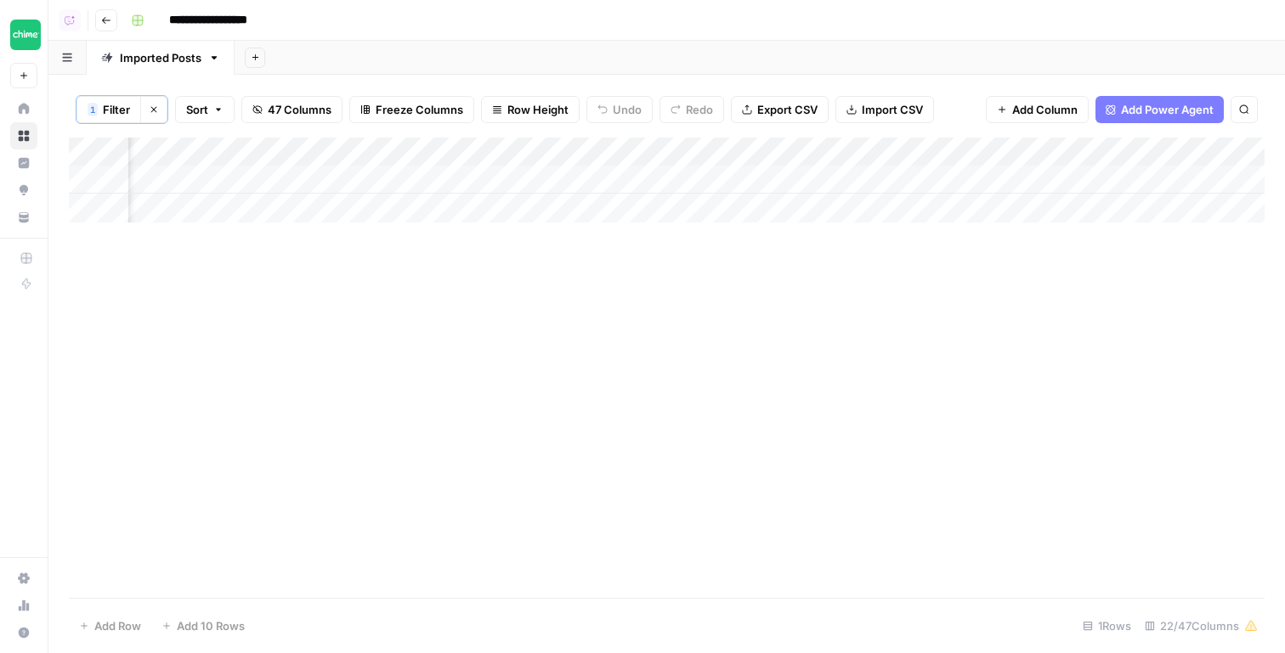
scroll to position [0, 1987]
click at [418, 174] on div "Add Column" at bounding box center [667, 180] width 1196 height 85
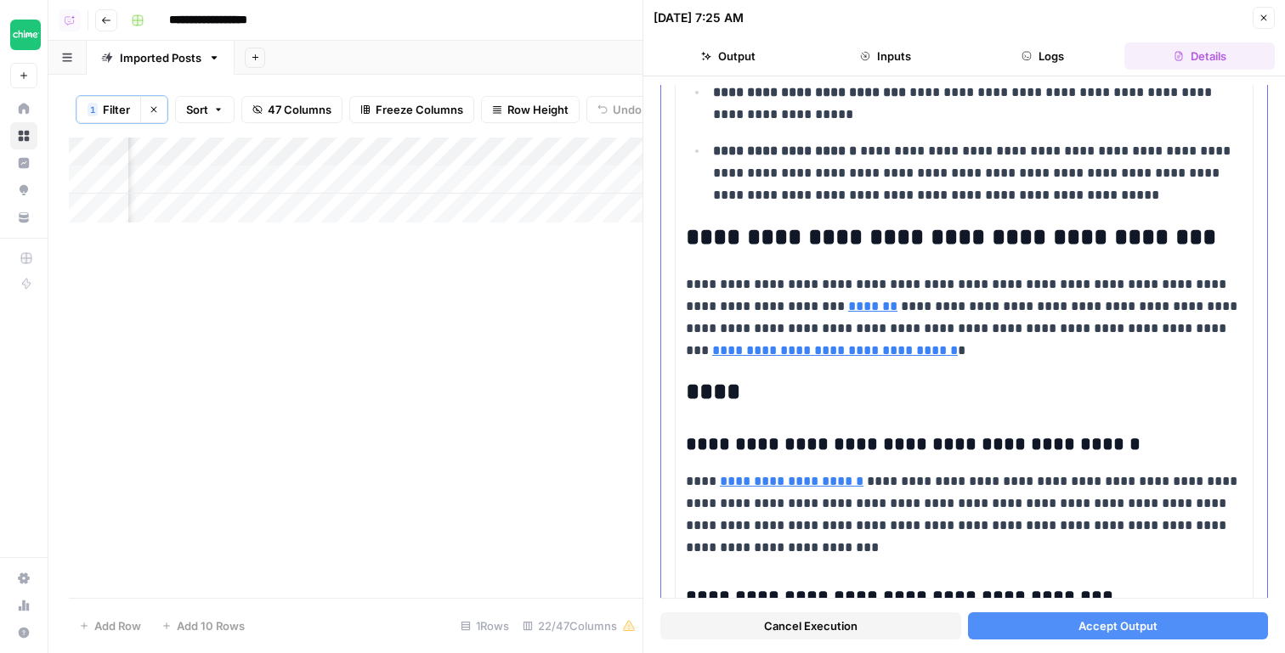
scroll to position [3644, 0]
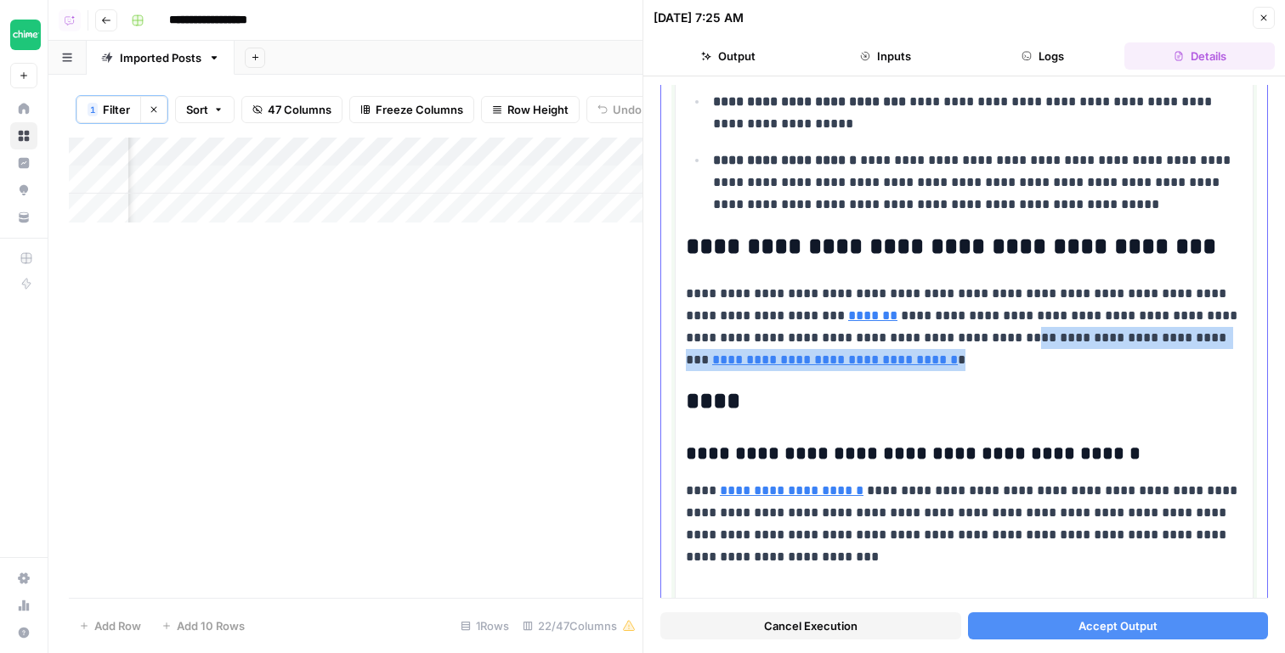
drag, startPoint x: 968, startPoint y: 325, endPoint x: 976, endPoint y: 344, distance: 20.2
click at [976, 344] on p "**********" at bounding box center [964, 327] width 557 height 88
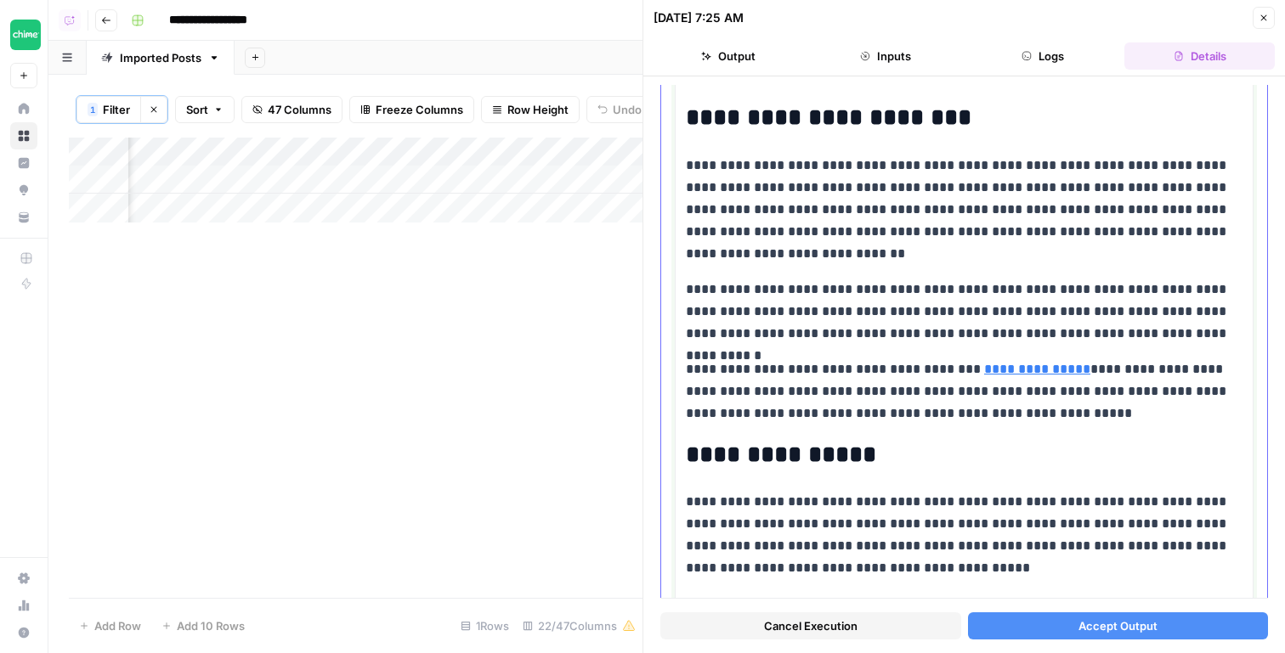
scroll to position [799, 0]
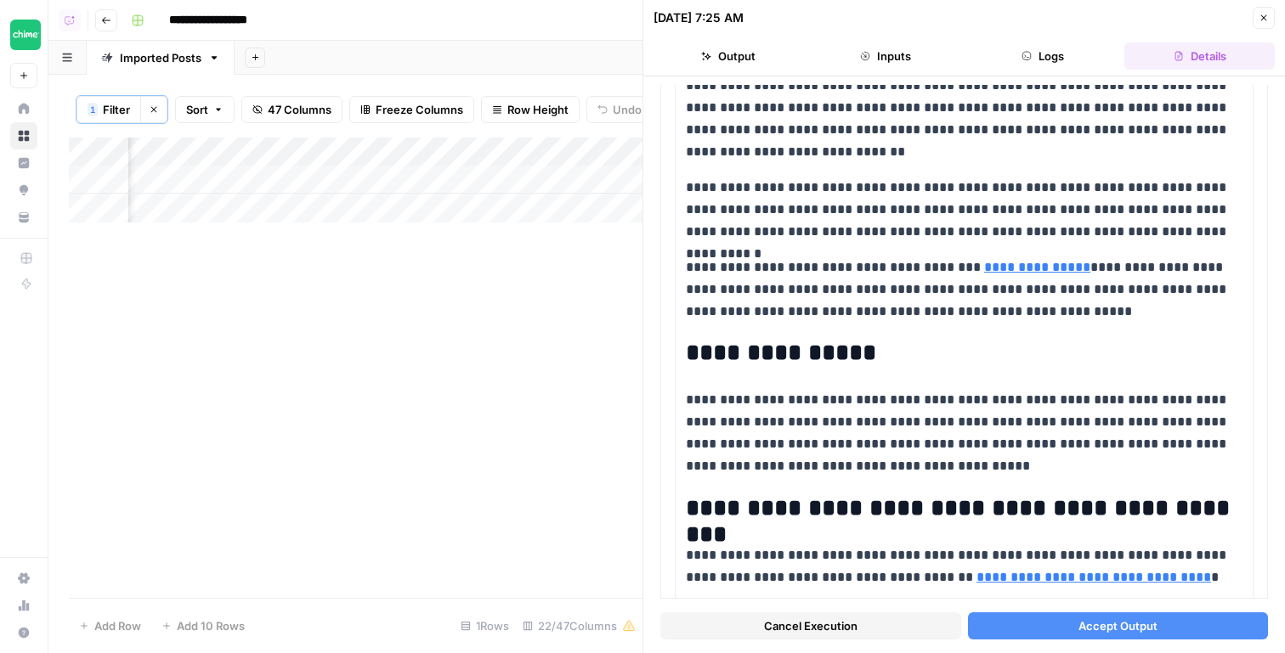
click at [1132, 620] on span "Accept Output" at bounding box center [1117, 626] width 79 height 17
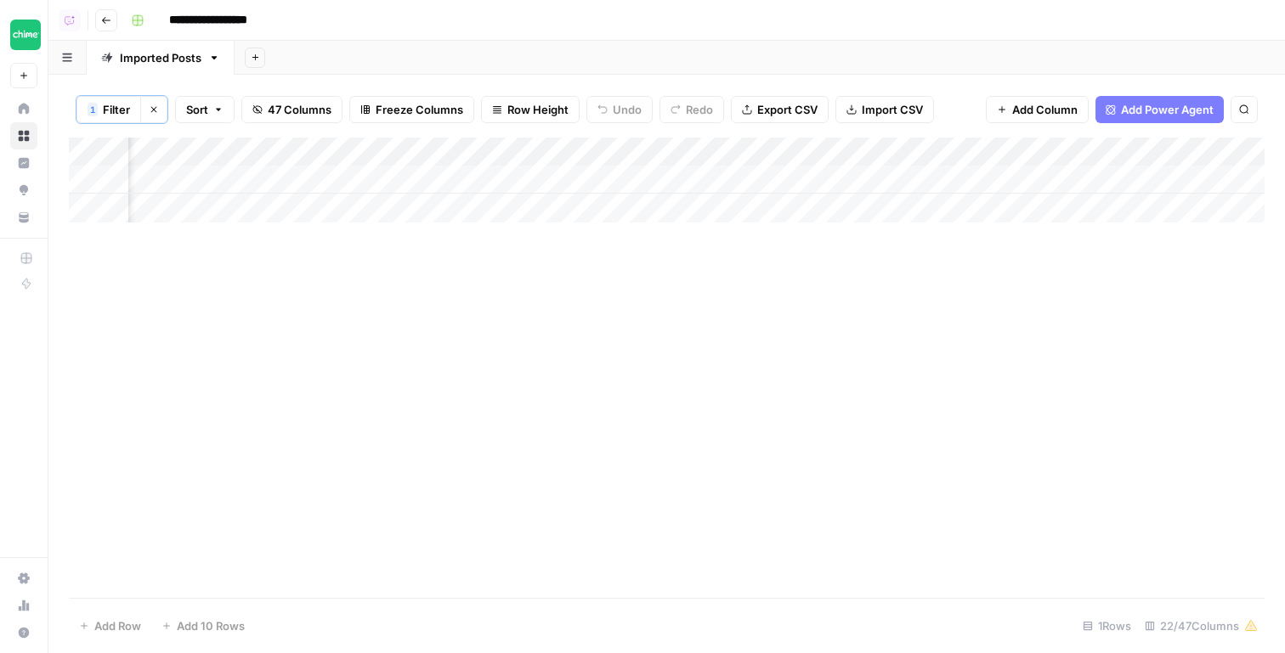
click at [857, 170] on div "Add Column" at bounding box center [667, 180] width 1196 height 85
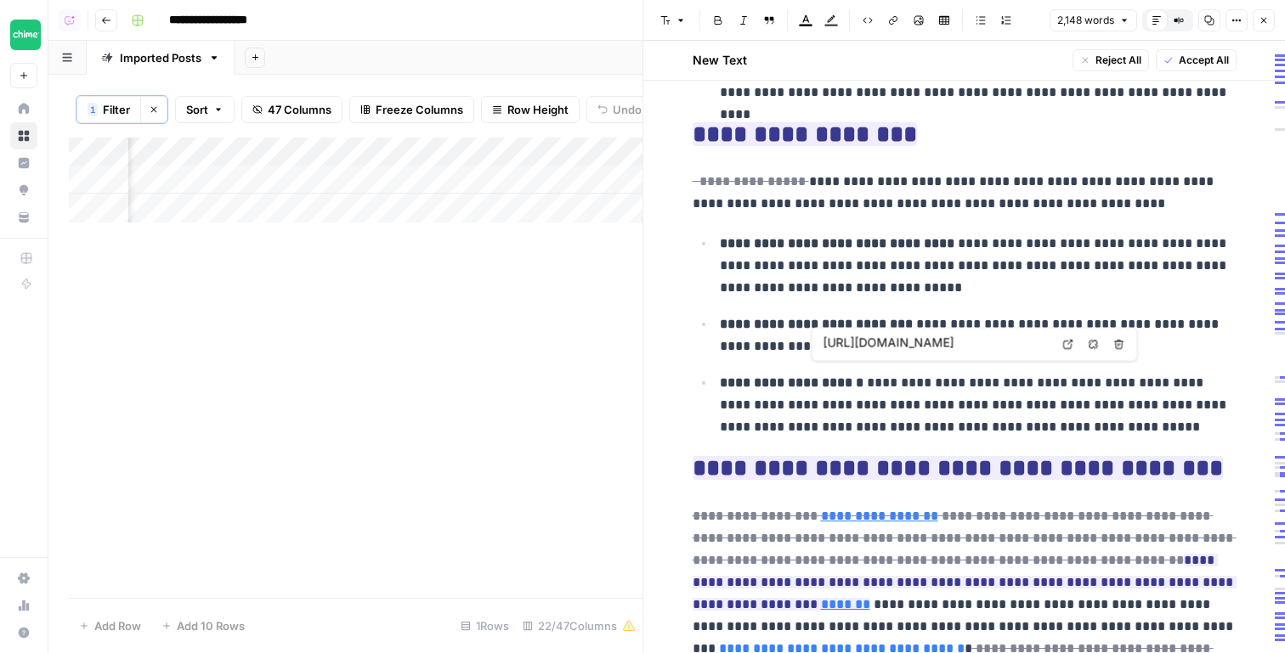
scroll to position [5042, 0]
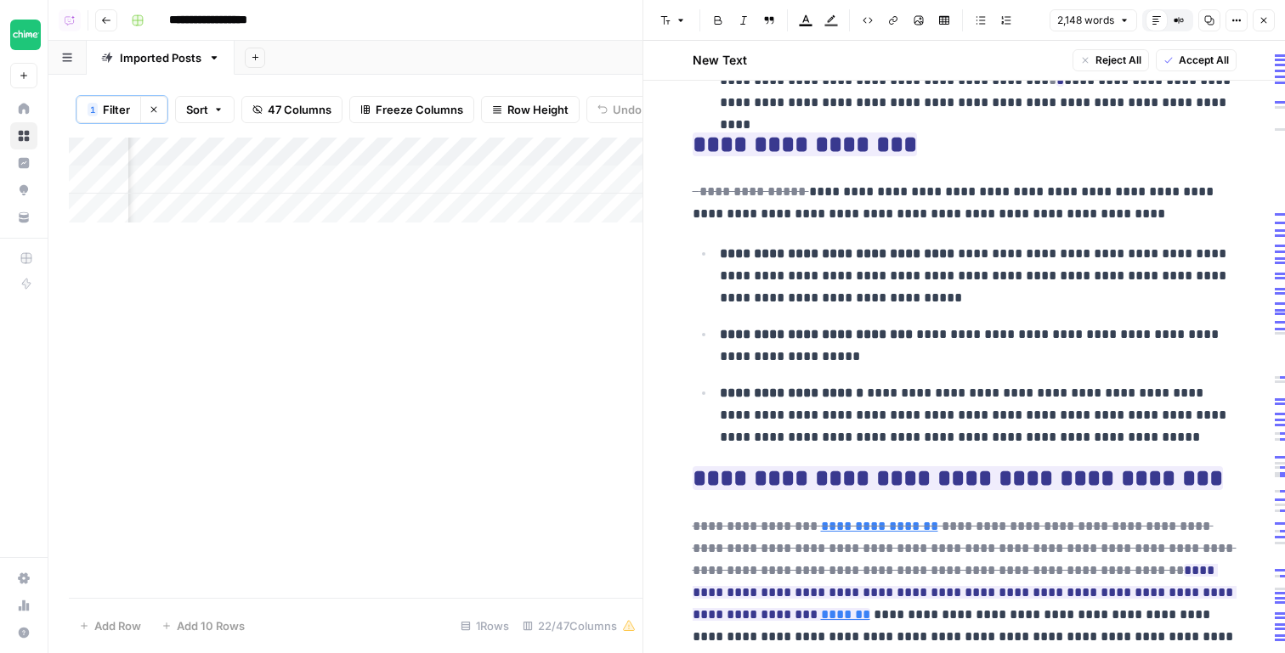
click at [1269, 20] on icon "button" at bounding box center [1263, 20] width 10 height 10
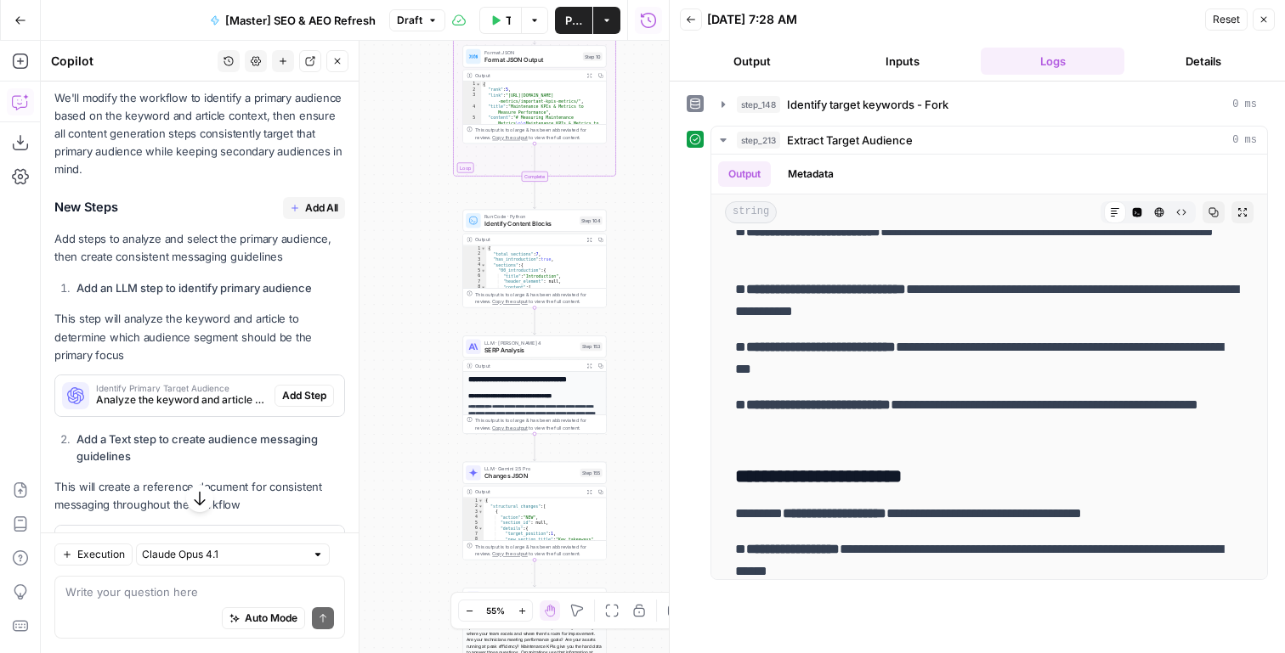
scroll to position [1907, 0]
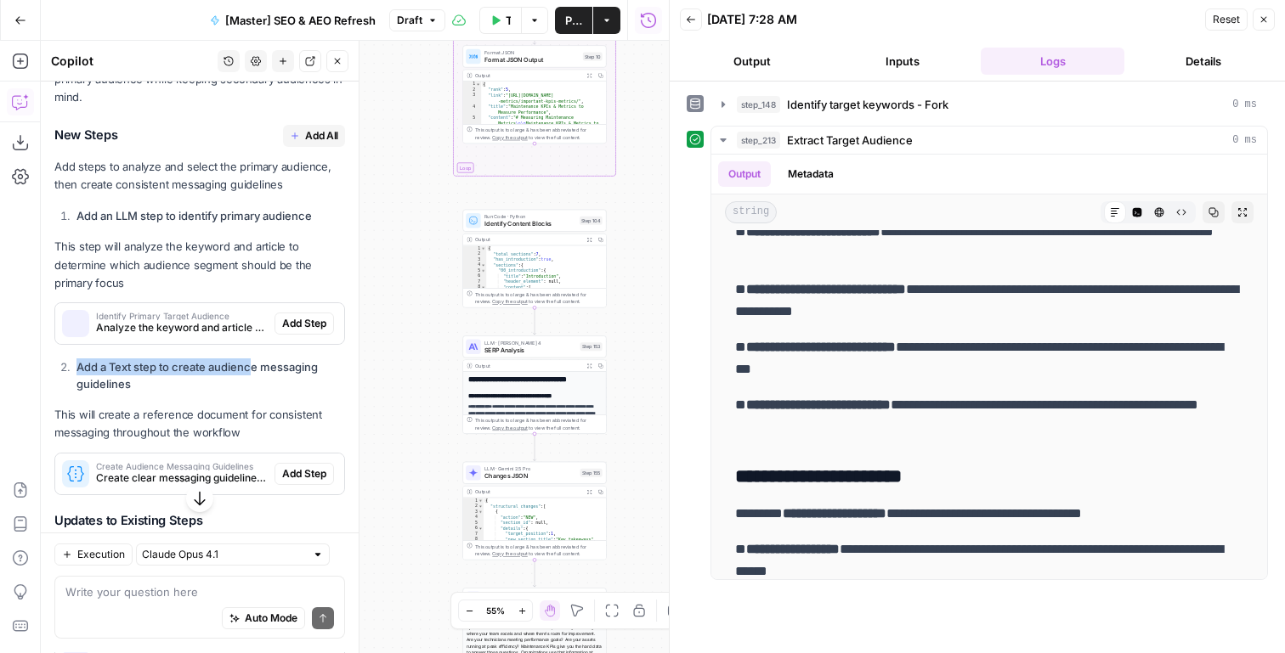
drag, startPoint x: 252, startPoint y: 354, endPoint x: 310, endPoint y: 308, distance: 74.3
click at [310, 308] on div "You're absolutely right - having multiple audience segments can cause inconsist…" at bounding box center [199, 455] width 291 height 1132
click at [310, 316] on span "Add Step" at bounding box center [304, 323] width 44 height 15
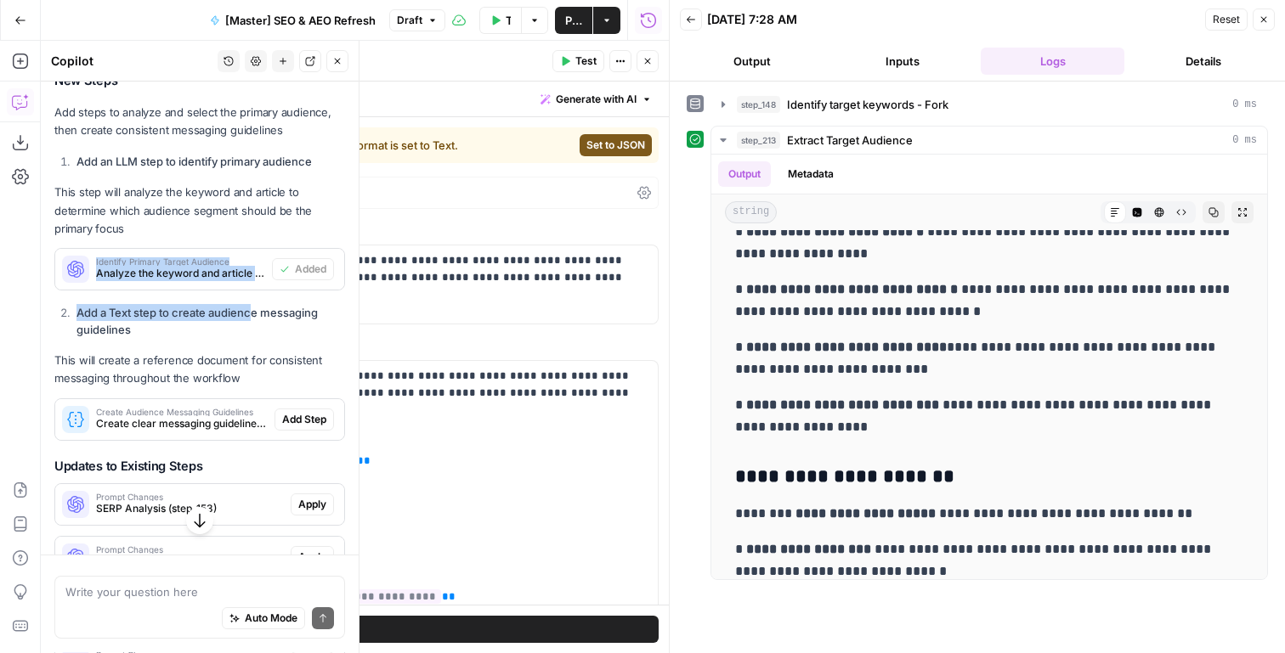
scroll to position [1934, 0]
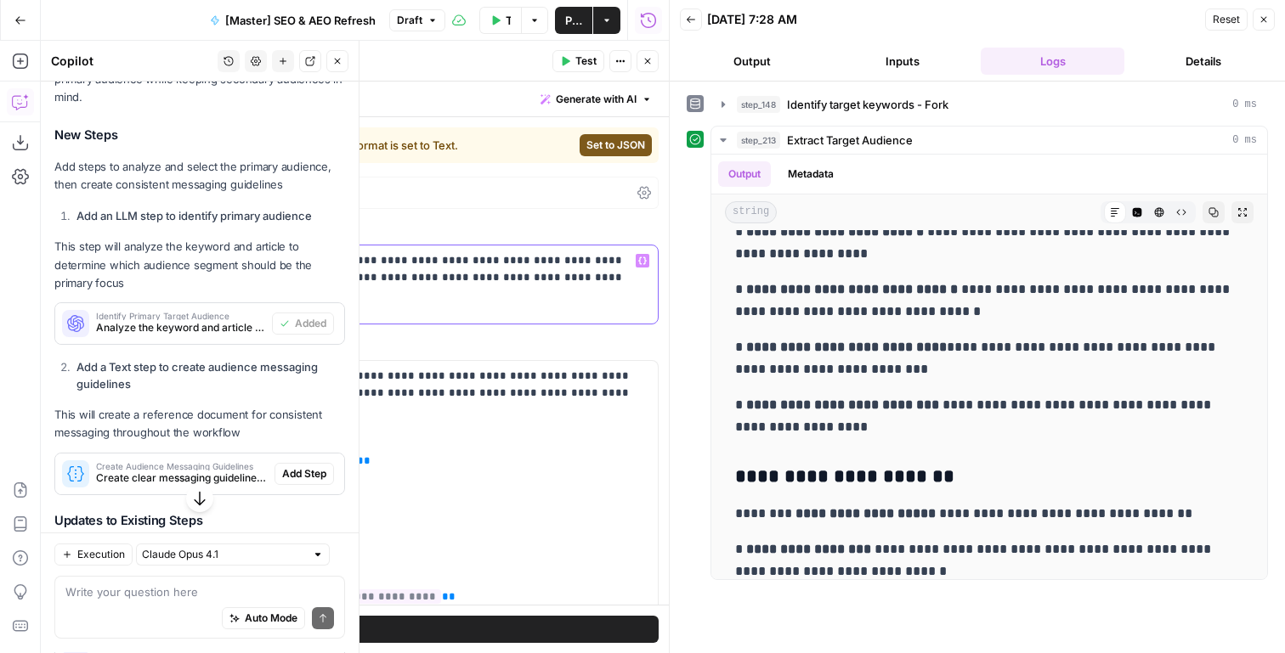
click at [498, 260] on p "**********" at bounding box center [331, 269] width 634 height 34
click at [1267, 25] on button "Close" at bounding box center [1264, 19] width 22 height 22
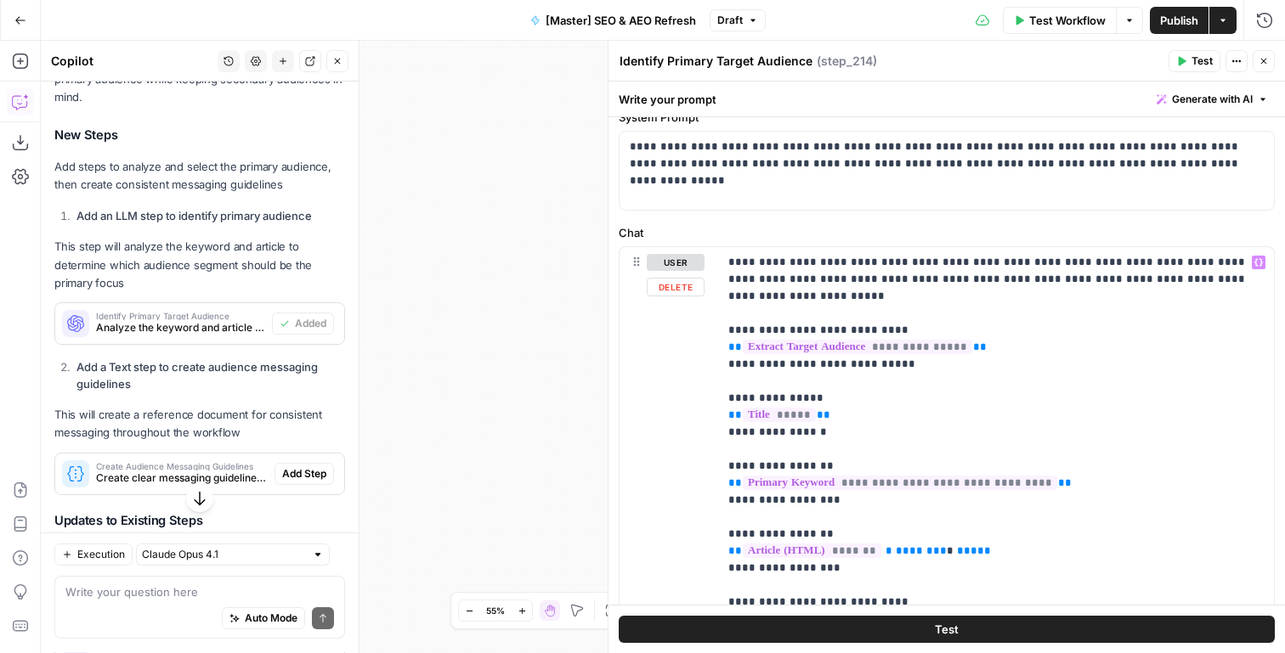
scroll to position [0, 0]
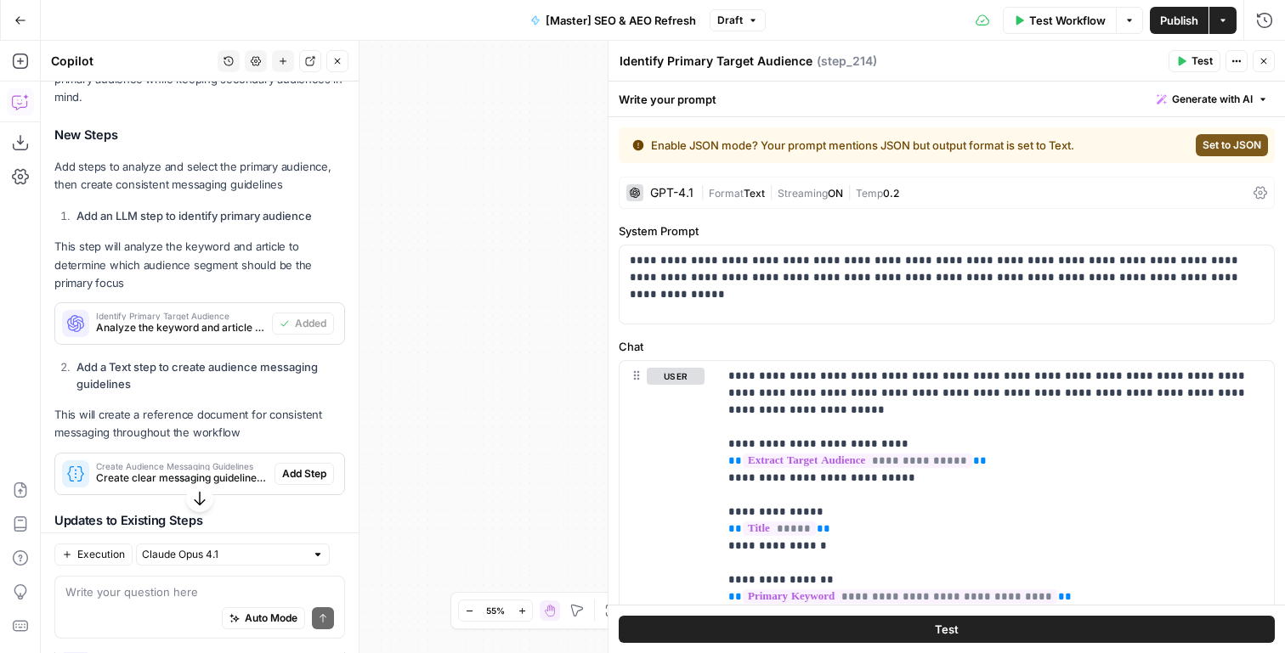
click at [1210, 140] on span "Set to JSON" at bounding box center [1231, 145] width 59 height 15
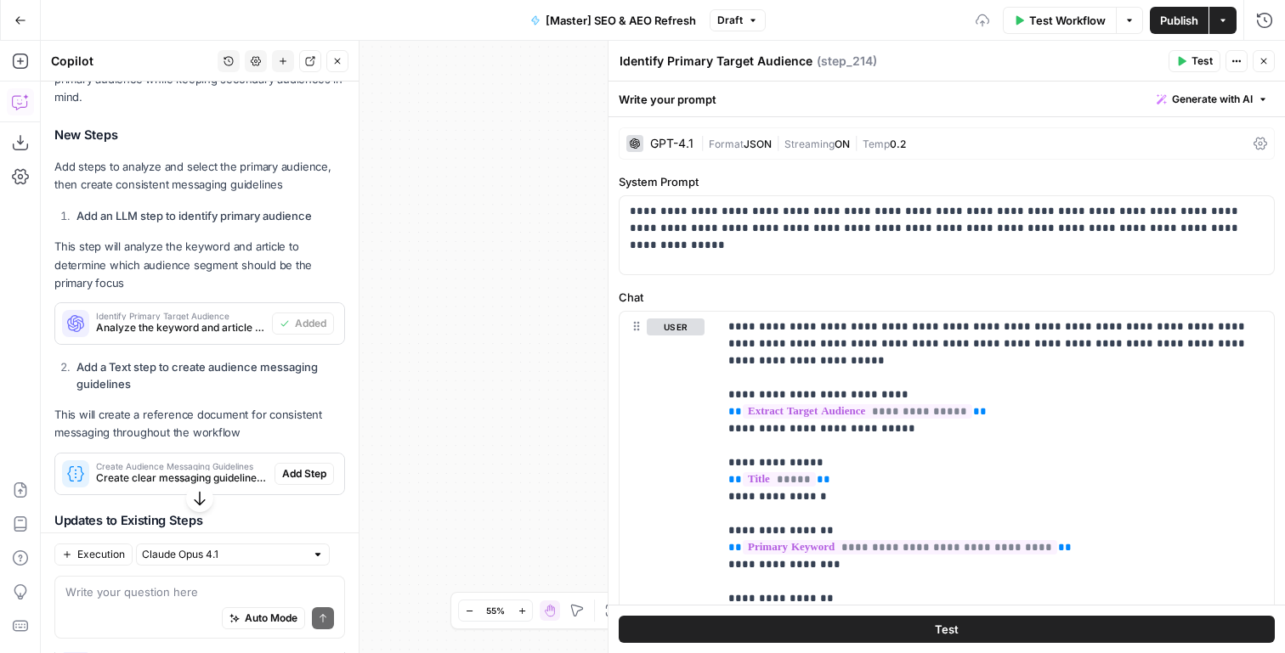
click at [1208, 56] on span "Test" at bounding box center [1201, 61] width 21 height 15
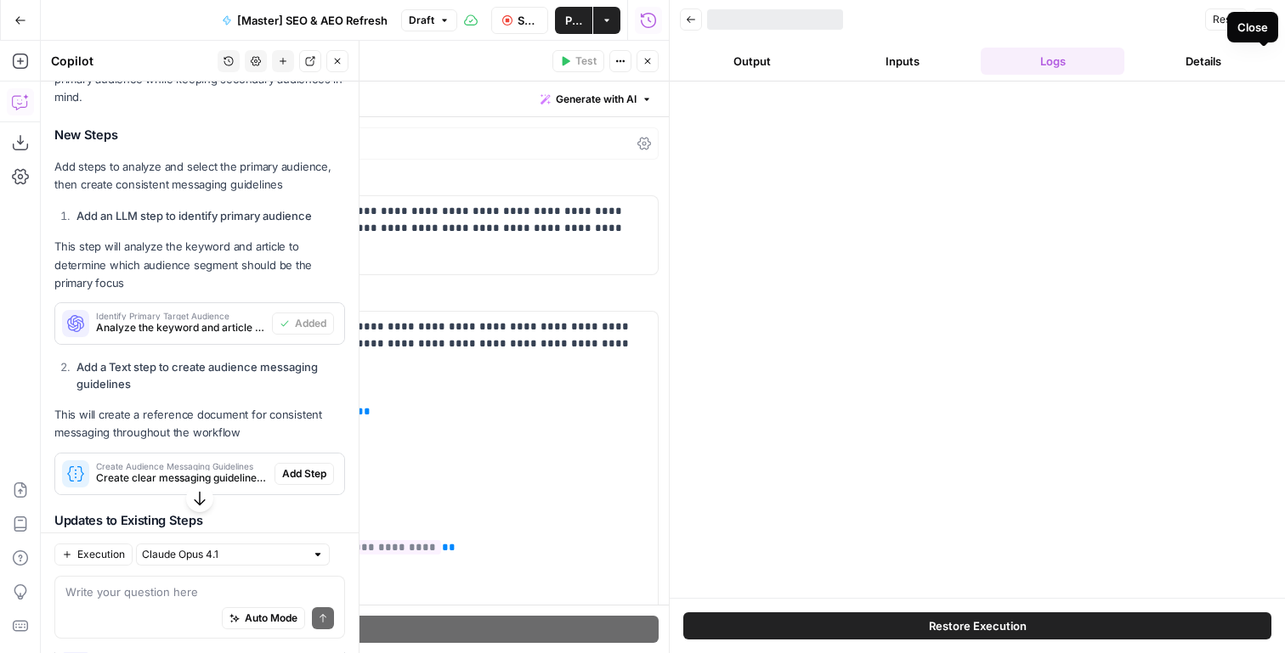
click at [648, 69] on button "Close" at bounding box center [647, 61] width 22 height 22
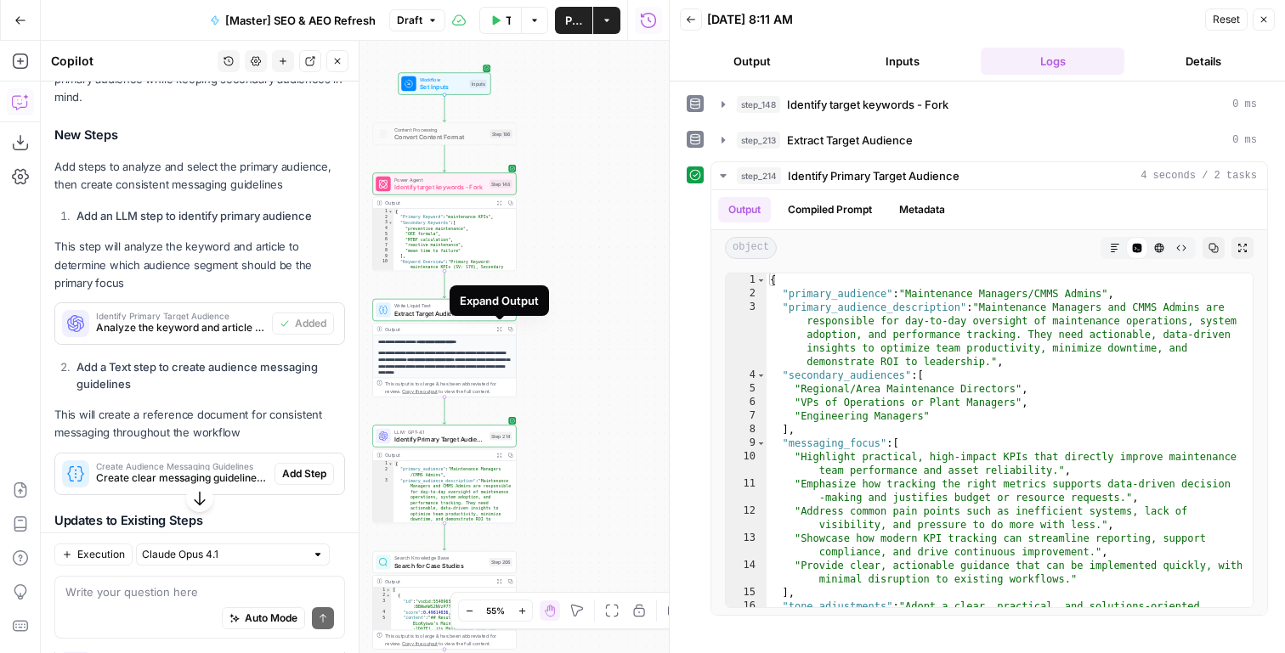
click at [498, 331] on icon "button" at bounding box center [499, 329] width 4 height 4
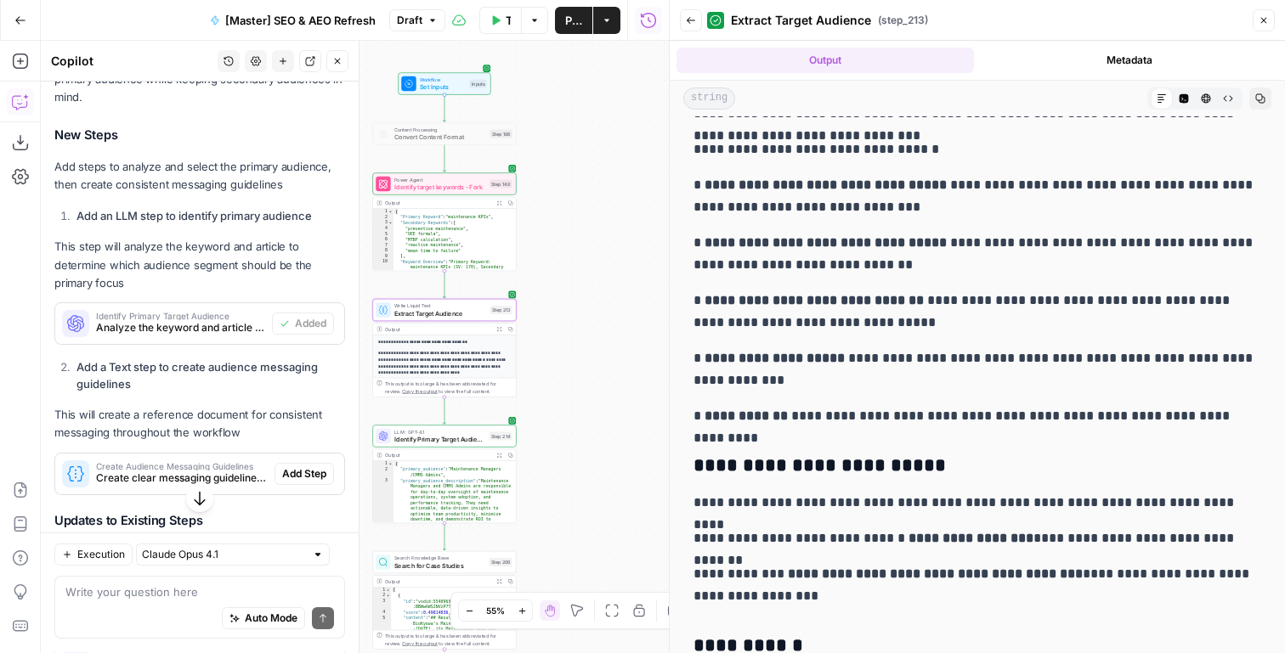
scroll to position [269, 0]
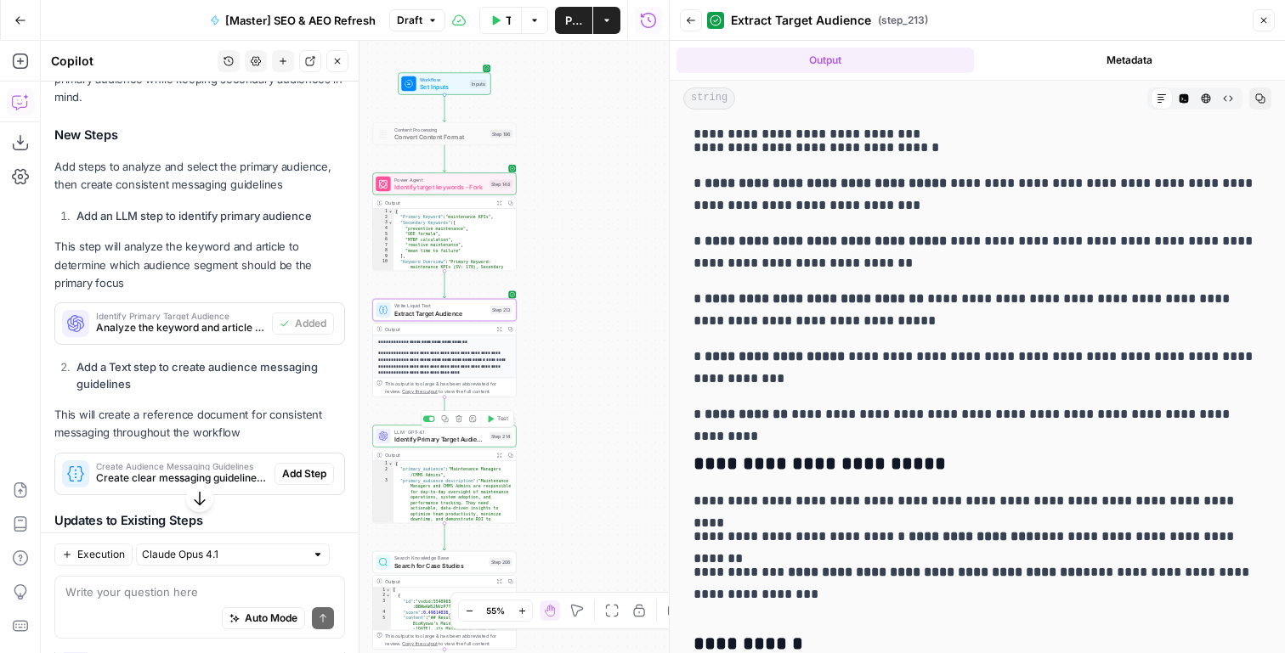
click at [499, 458] on icon "button" at bounding box center [498, 455] width 5 height 5
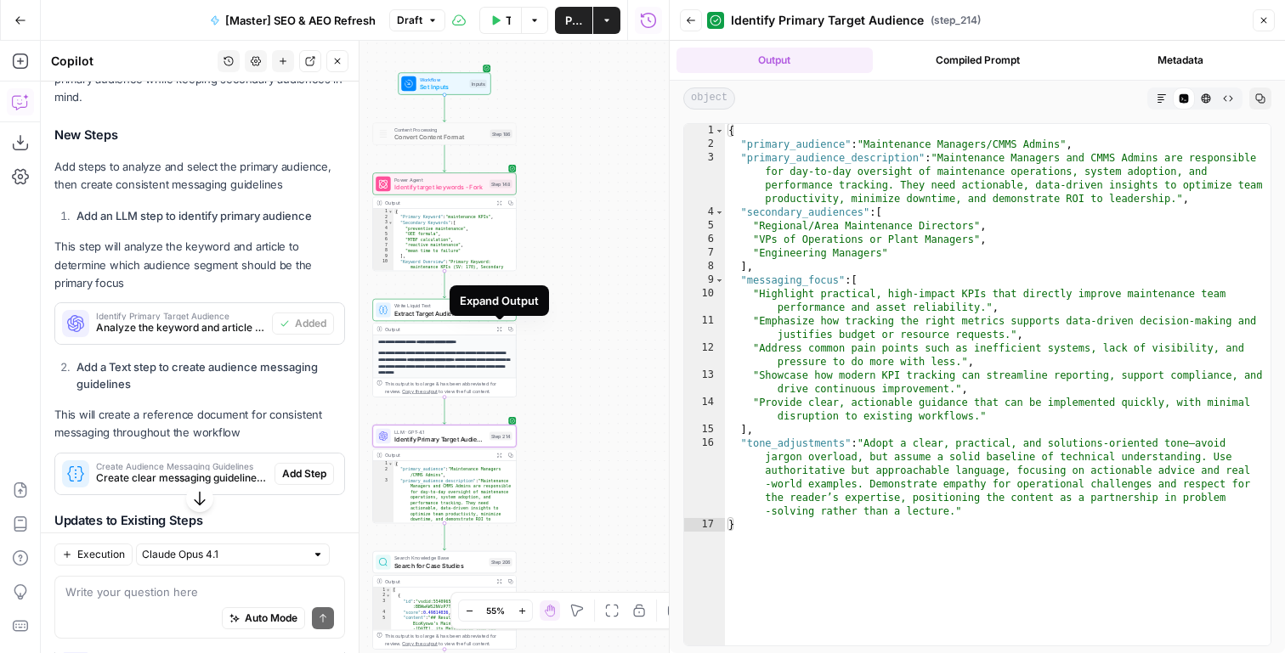
click at [495, 327] on button "Expand Output" at bounding box center [499, 329] width 11 height 11
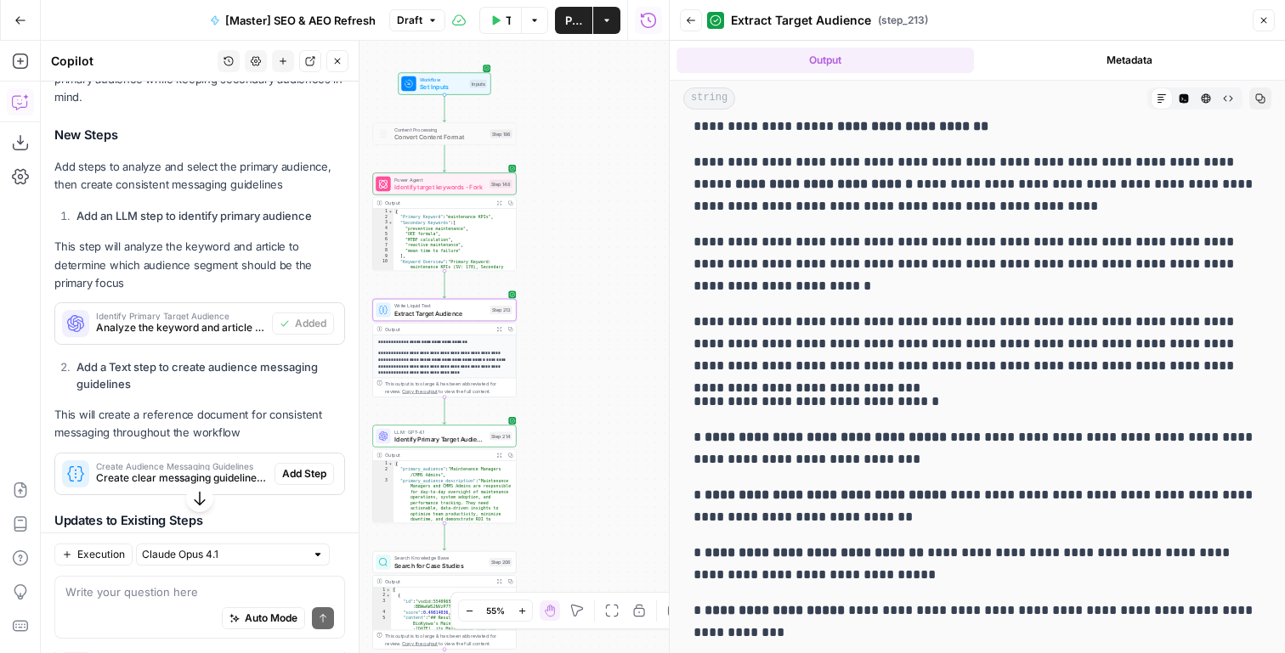
scroll to position [11, 0]
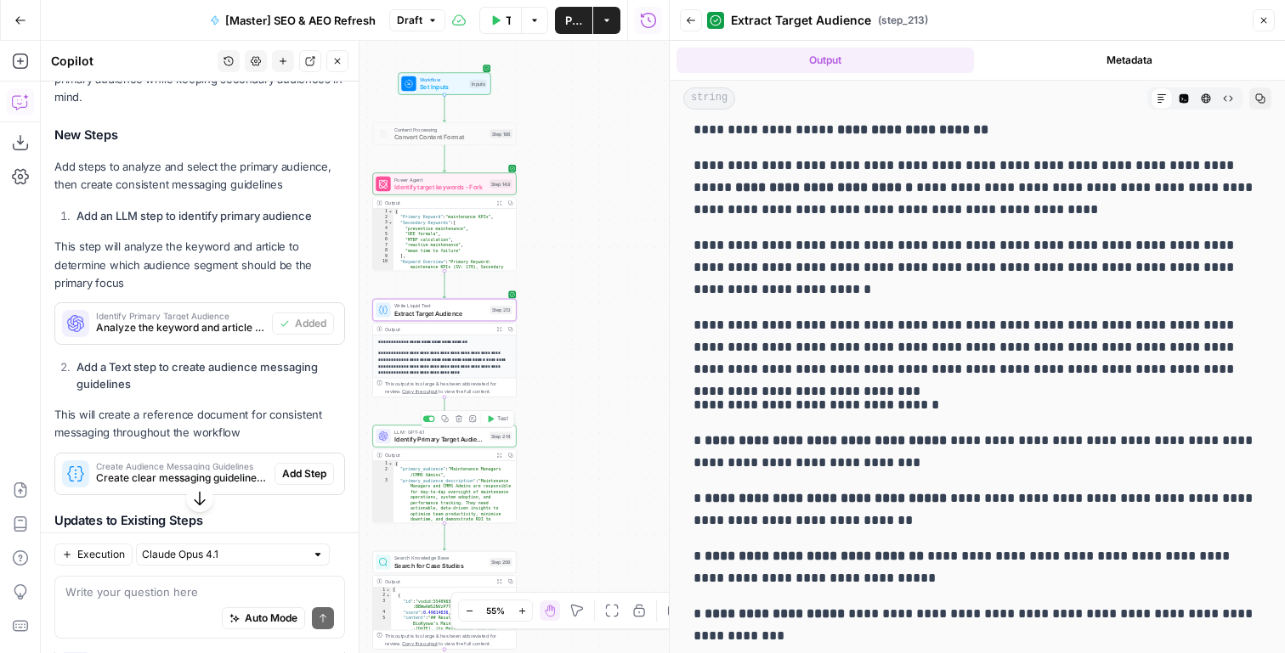
click at [501, 456] on icon "button" at bounding box center [498, 455] width 5 height 5
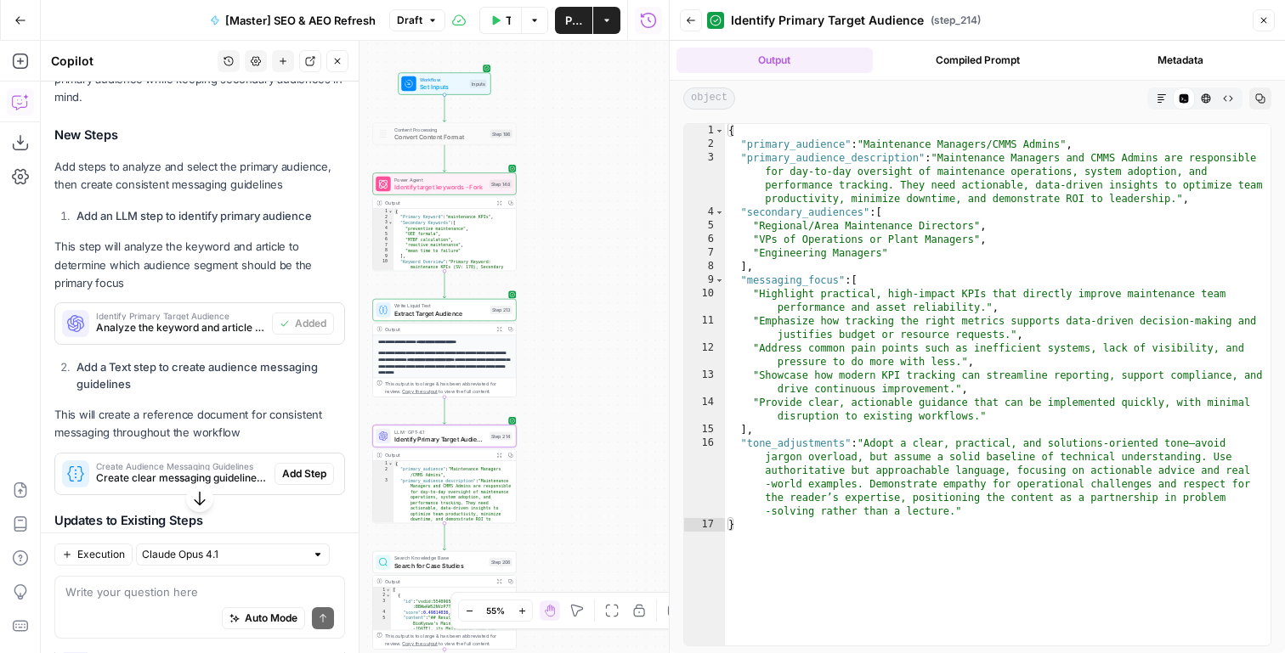
click at [474, 437] on span "Identify Primary Target Audience" at bounding box center [440, 439] width 92 height 9
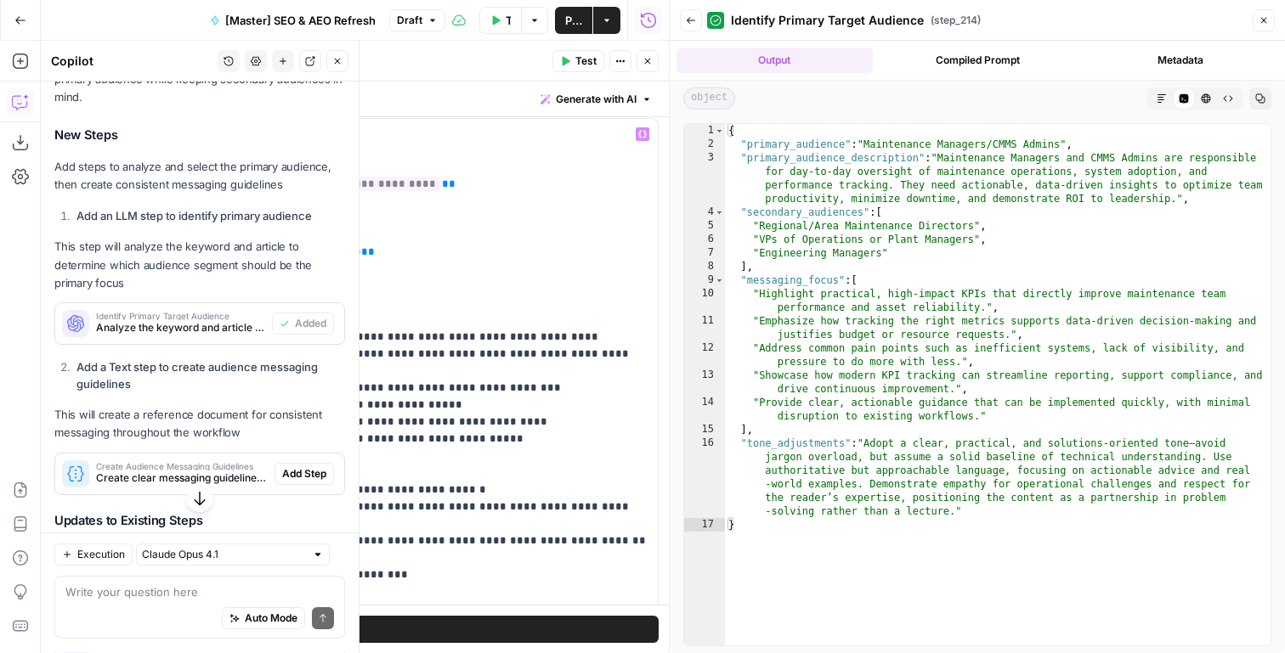
scroll to position [198, 0]
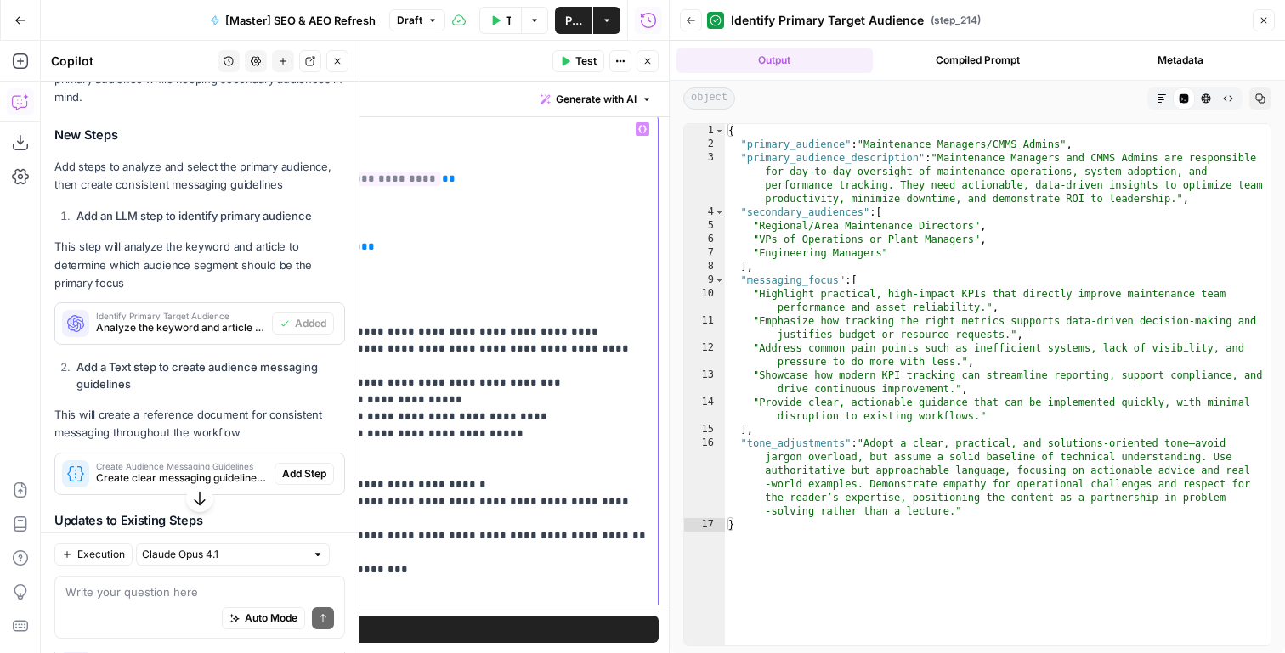
click at [488, 310] on p "**********" at bounding box center [379, 375] width 535 height 850
click at [480, 335] on p "**********" at bounding box center [379, 375] width 535 height 850
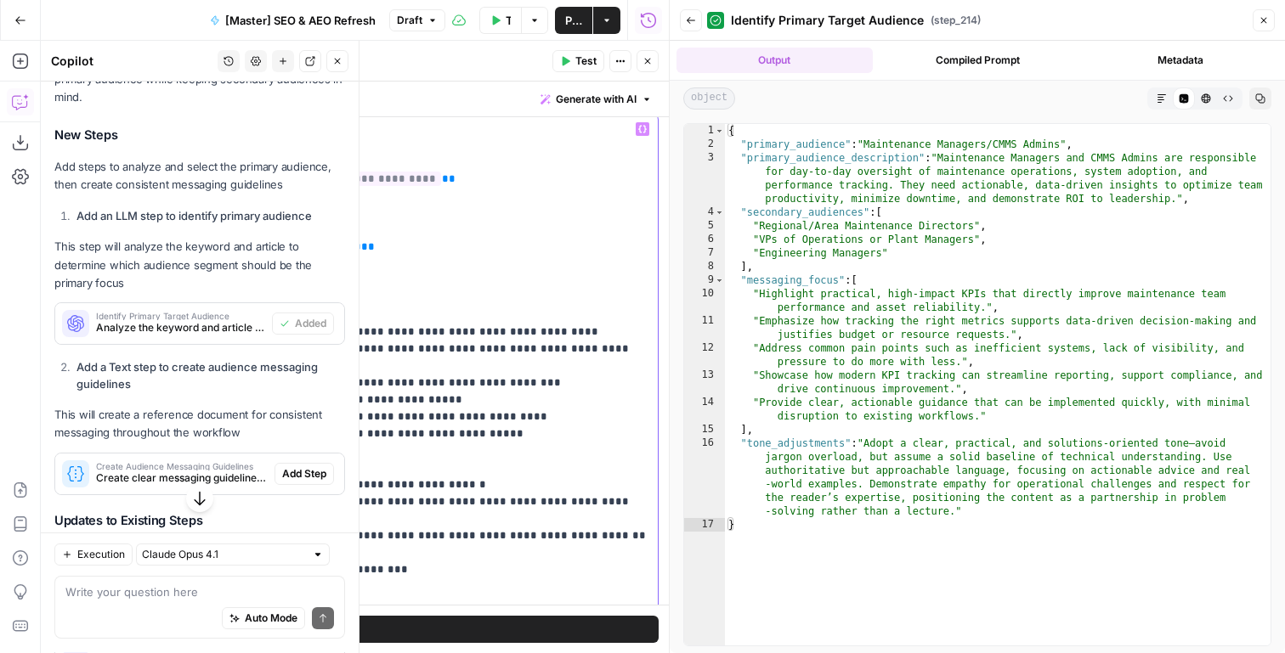
click at [480, 335] on p "**********" at bounding box center [379, 375] width 535 height 850
click at [478, 348] on p "**********" at bounding box center [379, 375] width 535 height 850
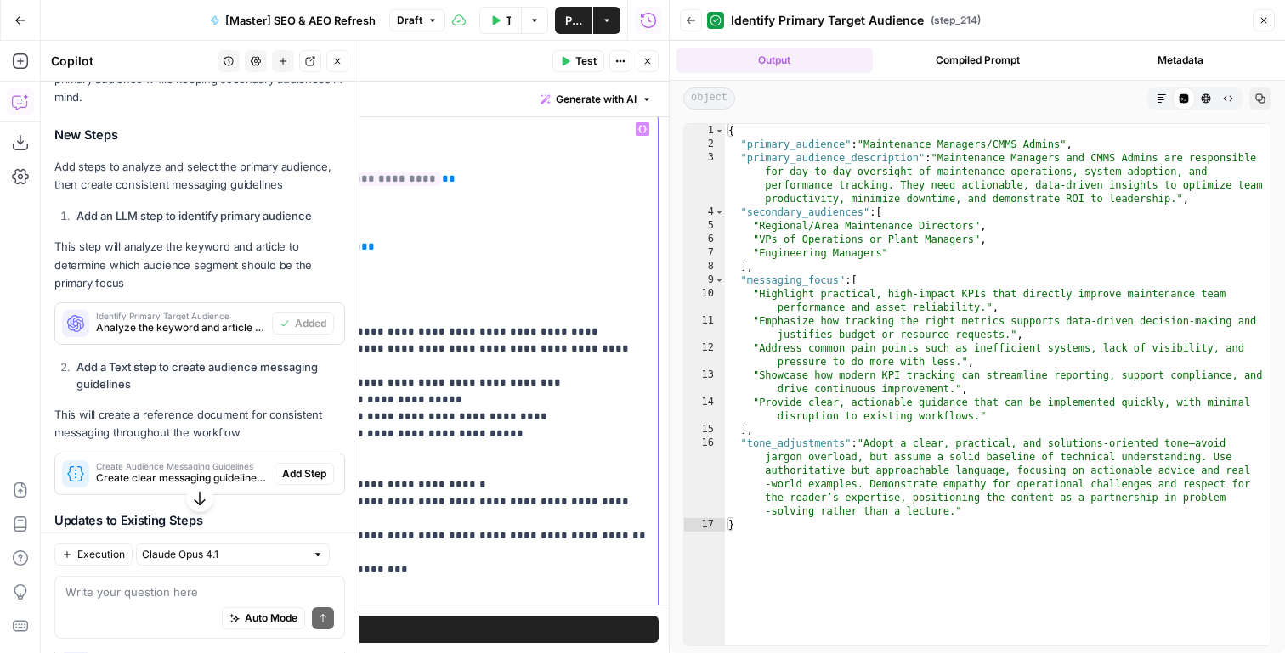
click at [451, 350] on p "**********" at bounding box center [379, 375] width 535 height 850
click at [379, 361] on p "**********" at bounding box center [379, 375] width 535 height 850
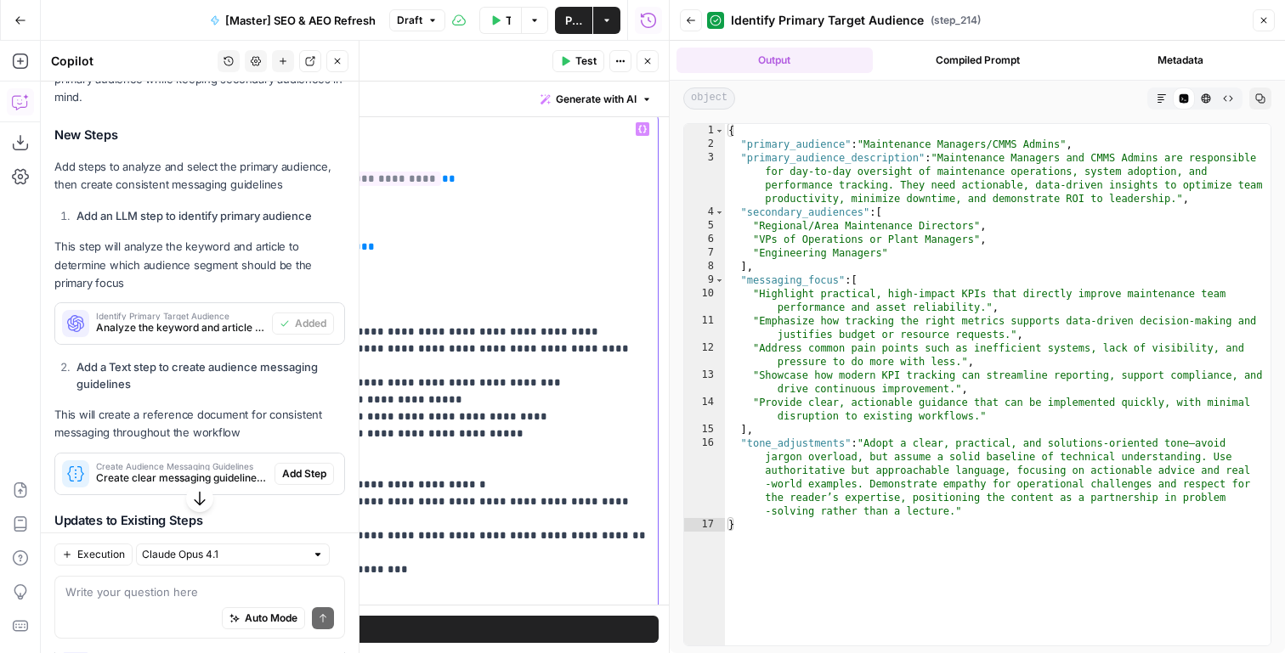
click at [394, 397] on p "**********" at bounding box center [379, 375] width 535 height 850
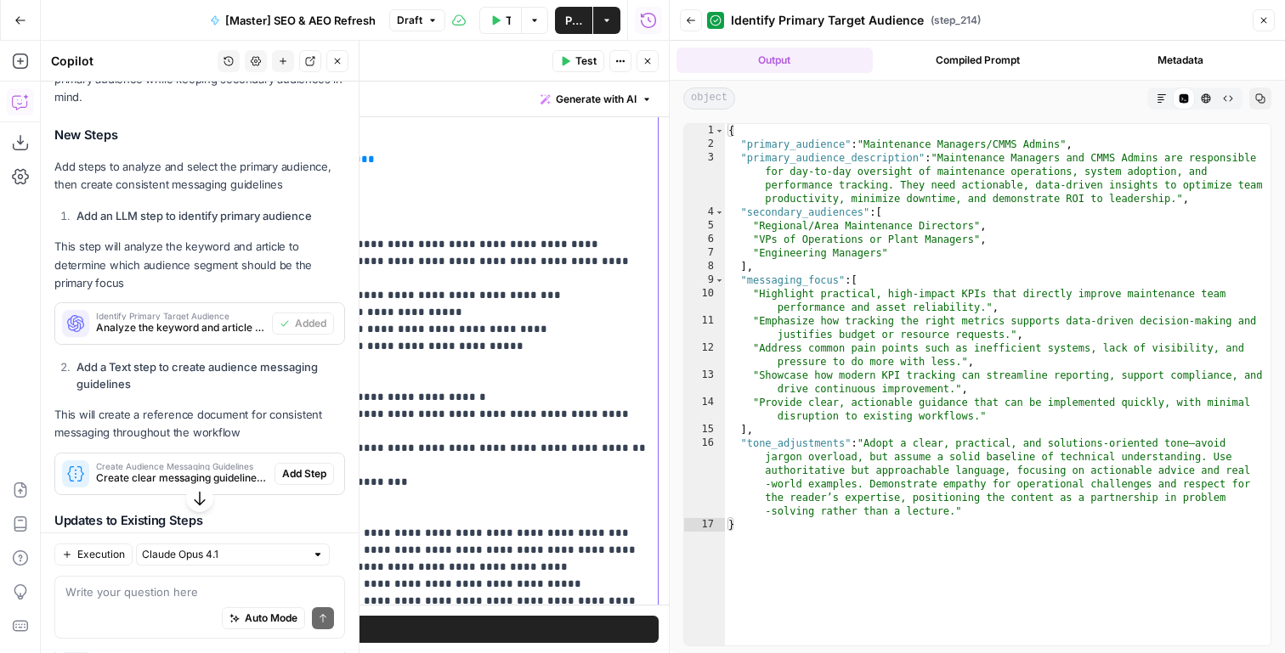
scroll to position [291, 0]
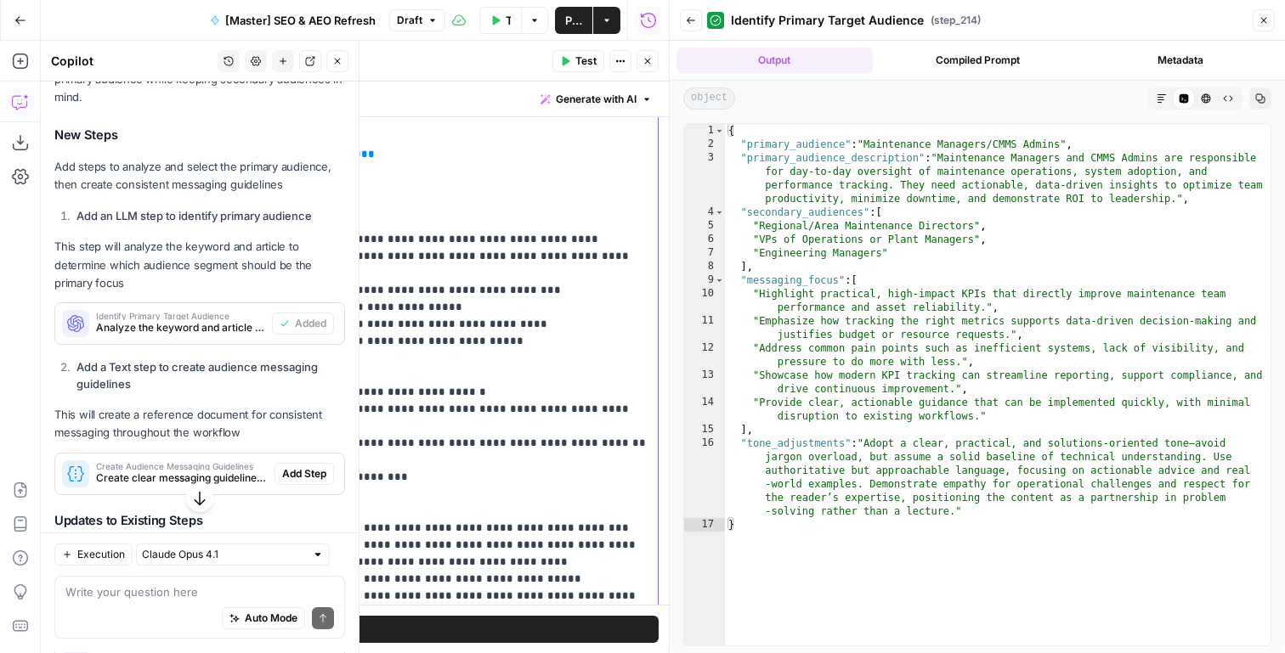
click at [394, 397] on p "**********" at bounding box center [379, 282] width 535 height 850
click at [428, 380] on p "**********" at bounding box center [379, 282] width 535 height 850
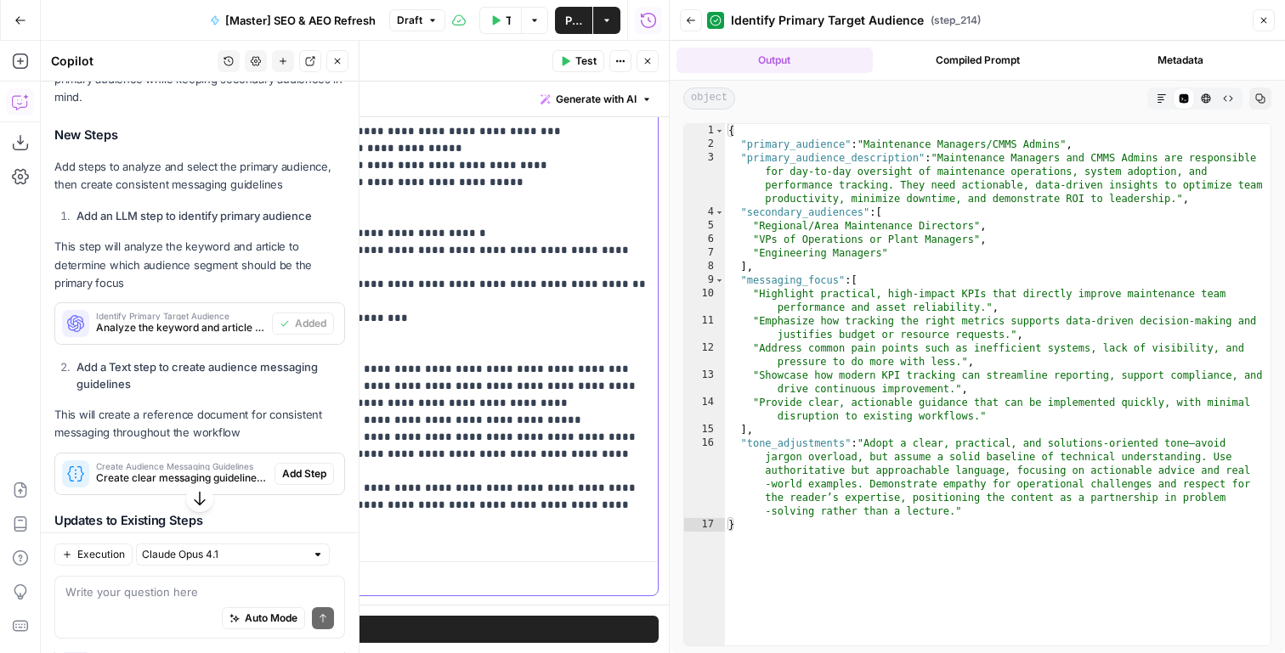
scroll to position [456, 0]
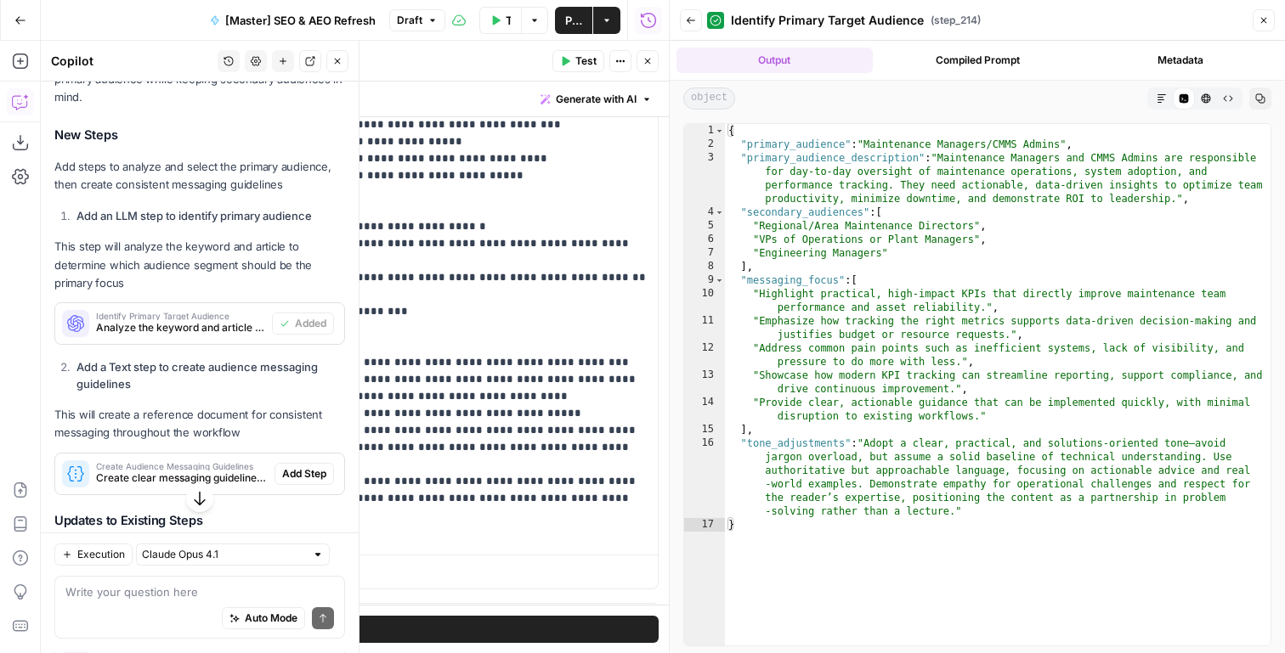
click at [651, 70] on button "Close" at bounding box center [647, 61] width 22 height 22
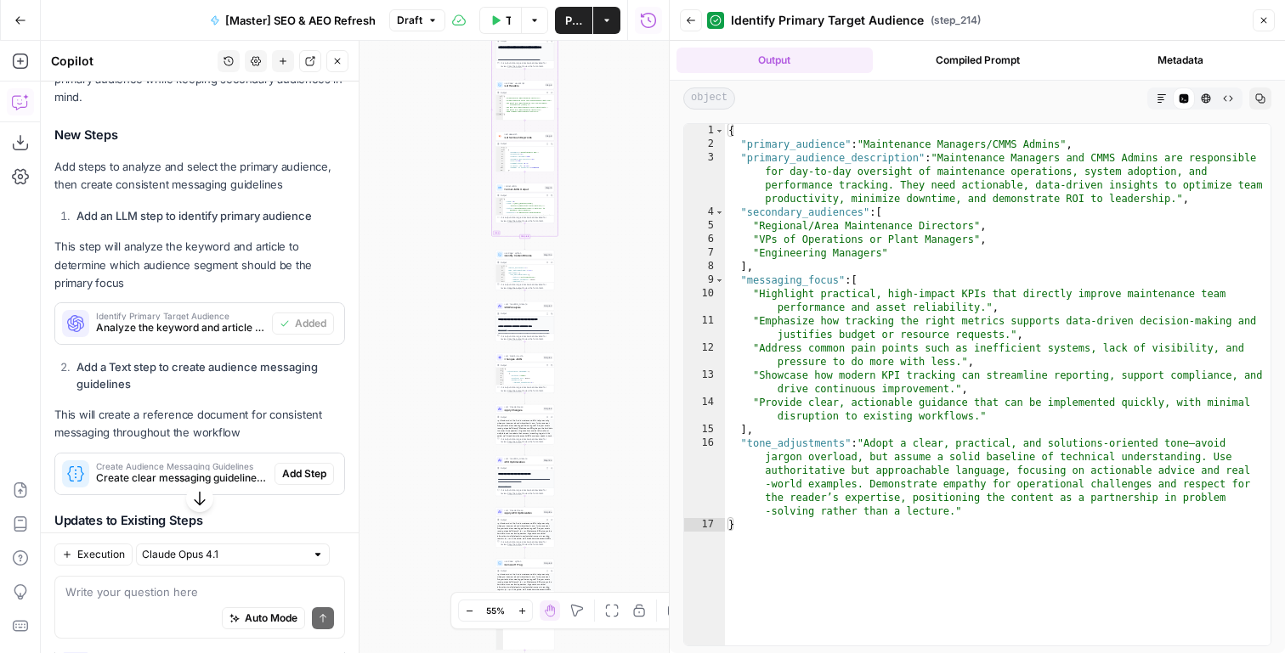
scroll to position [2152, 0]
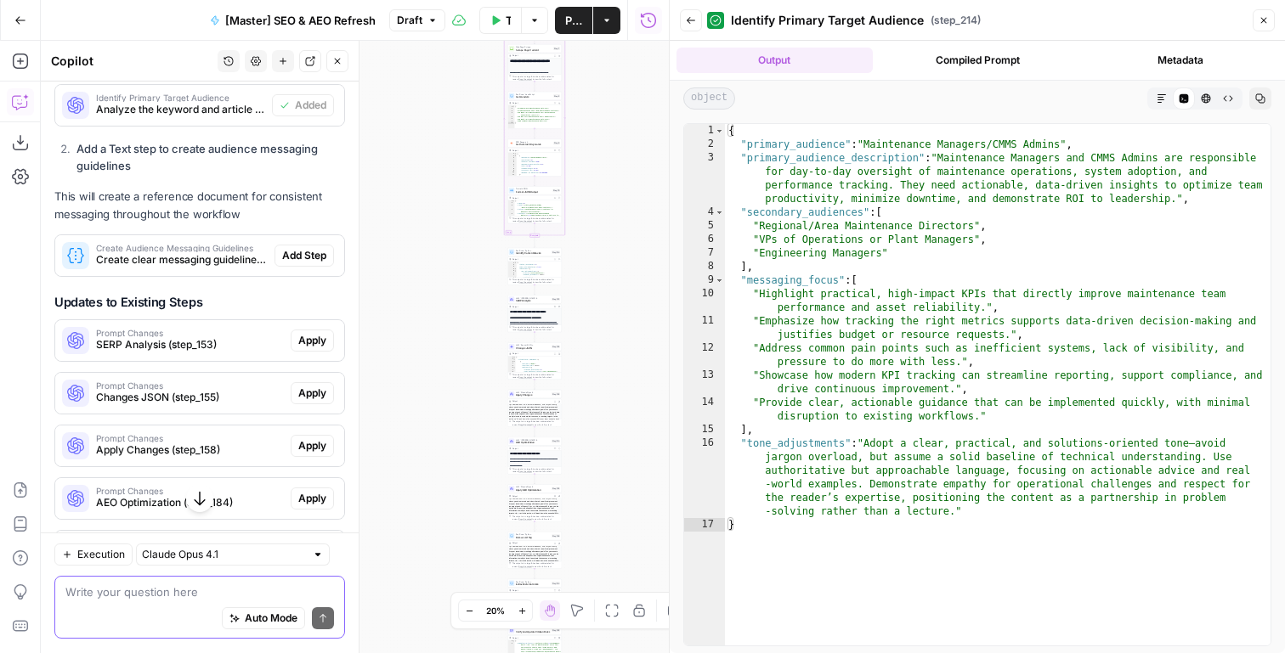
click at [202, 594] on textarea at bounding box center [199, 593] width 269 height 17
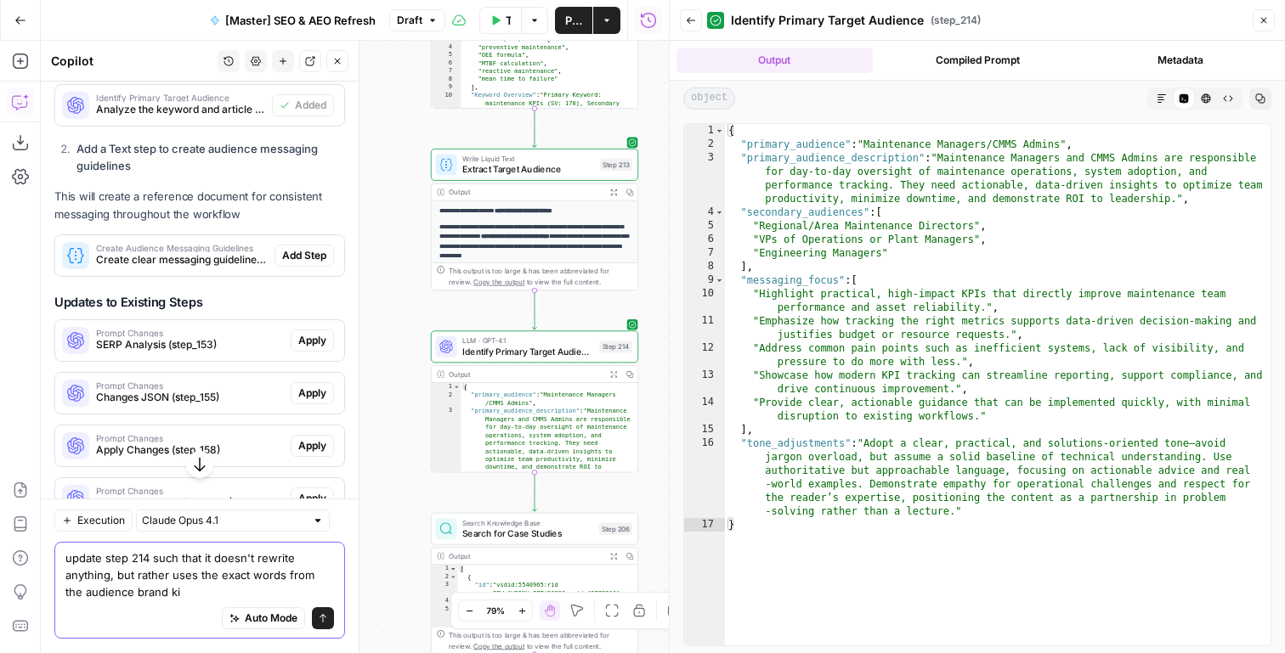
type textarea "update step 214 such that it doesn't rewrite anything, but rather uses the exac…"
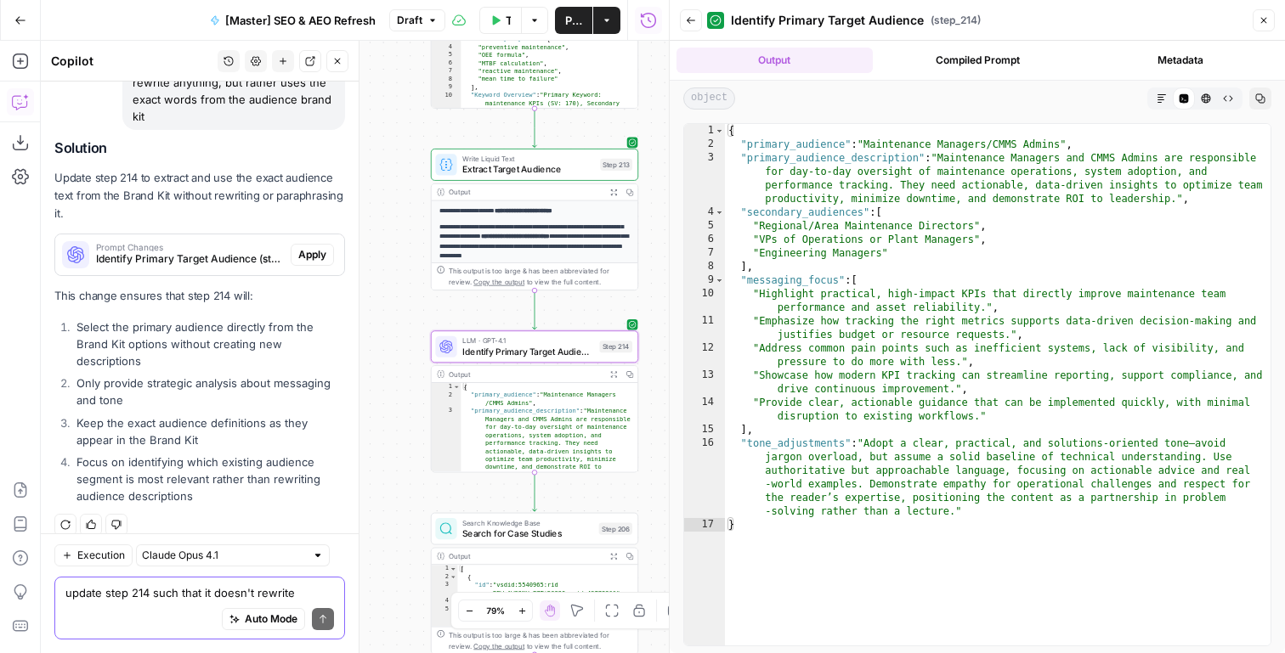
scroll to position [2912, 0]
click at [326, 244] on button "Apply" at bounding box center [312, 255] width 43 height 22
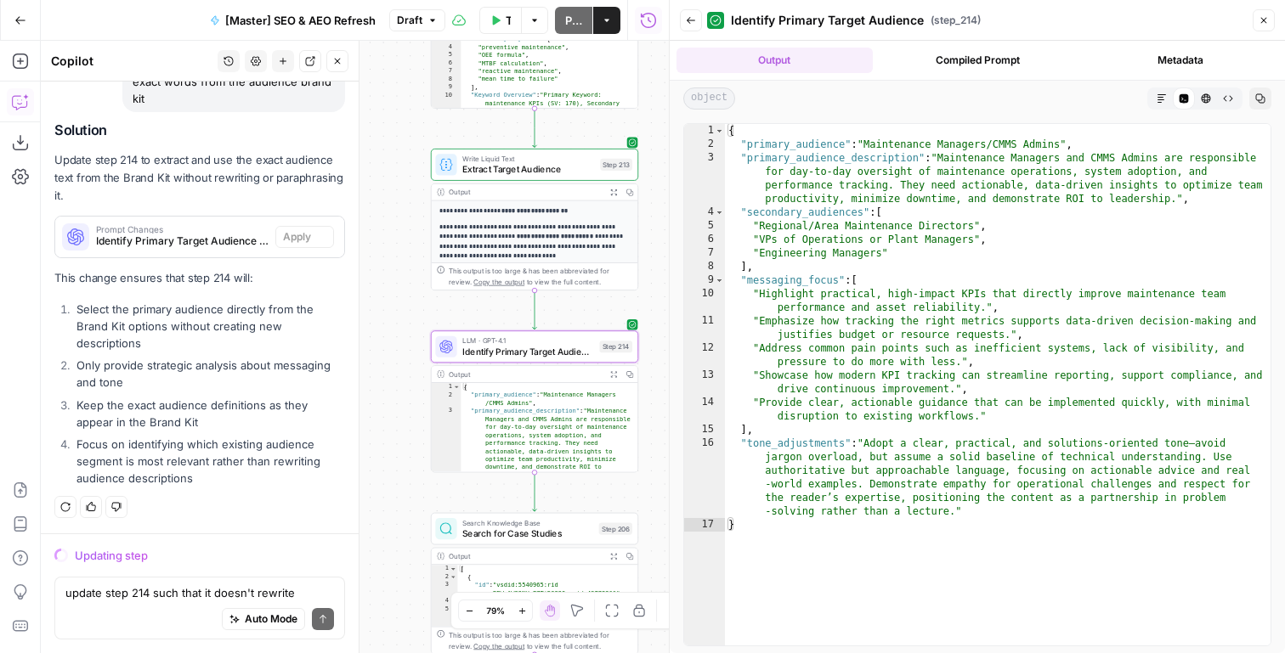
scroll to position [2858, 0]
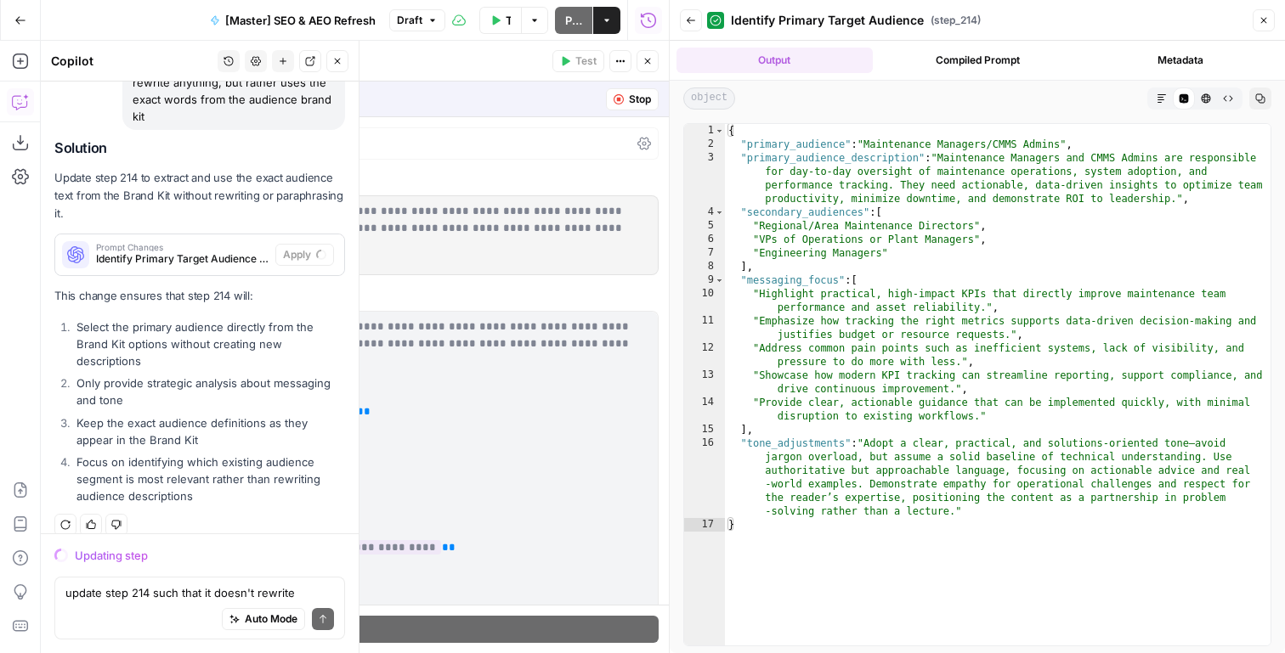
click at [1271, 26] on button "Close" at bounding box center [1264, 20] width 22 height 22
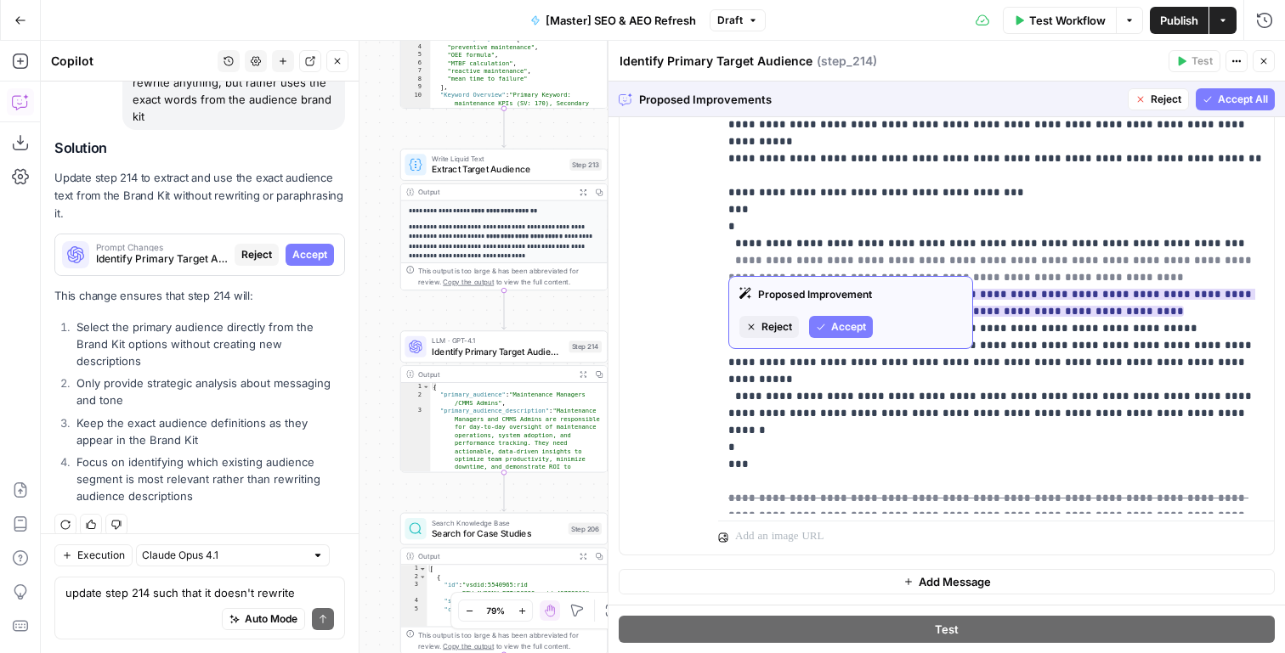
scroll to position [225, 0]
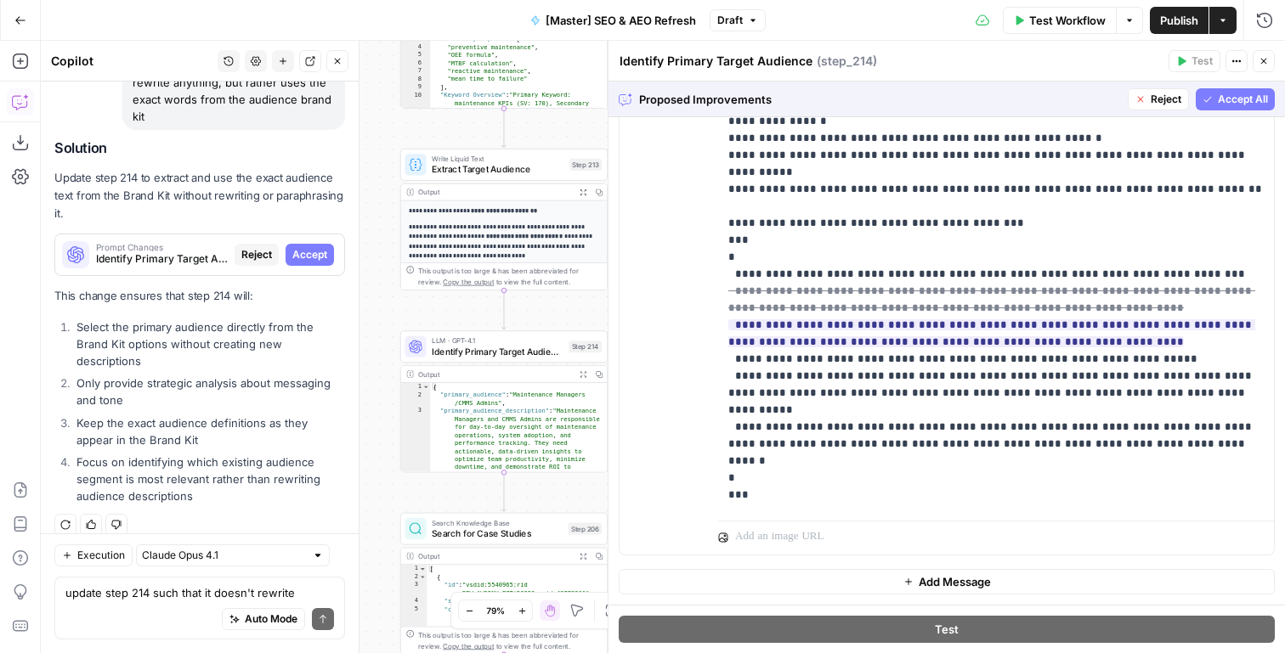
click at [1213, 99] on icon "button" at bounding box center [1207, 99] width 10 height 10
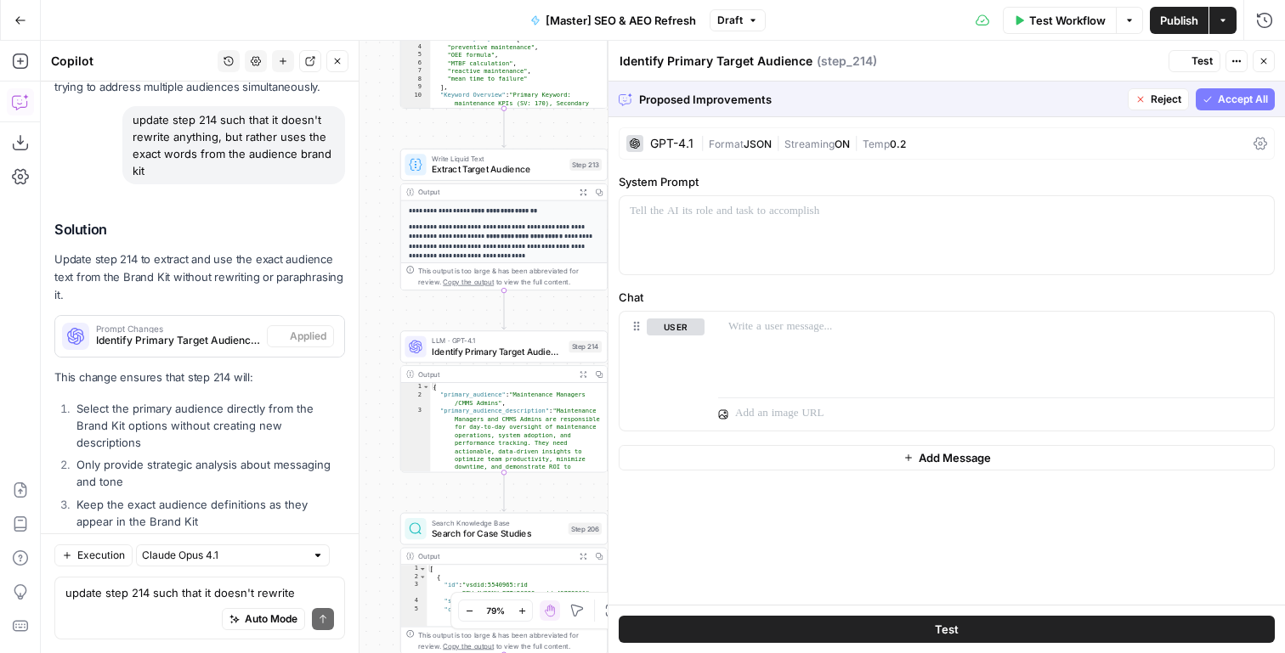
scroll to position [0, 0]
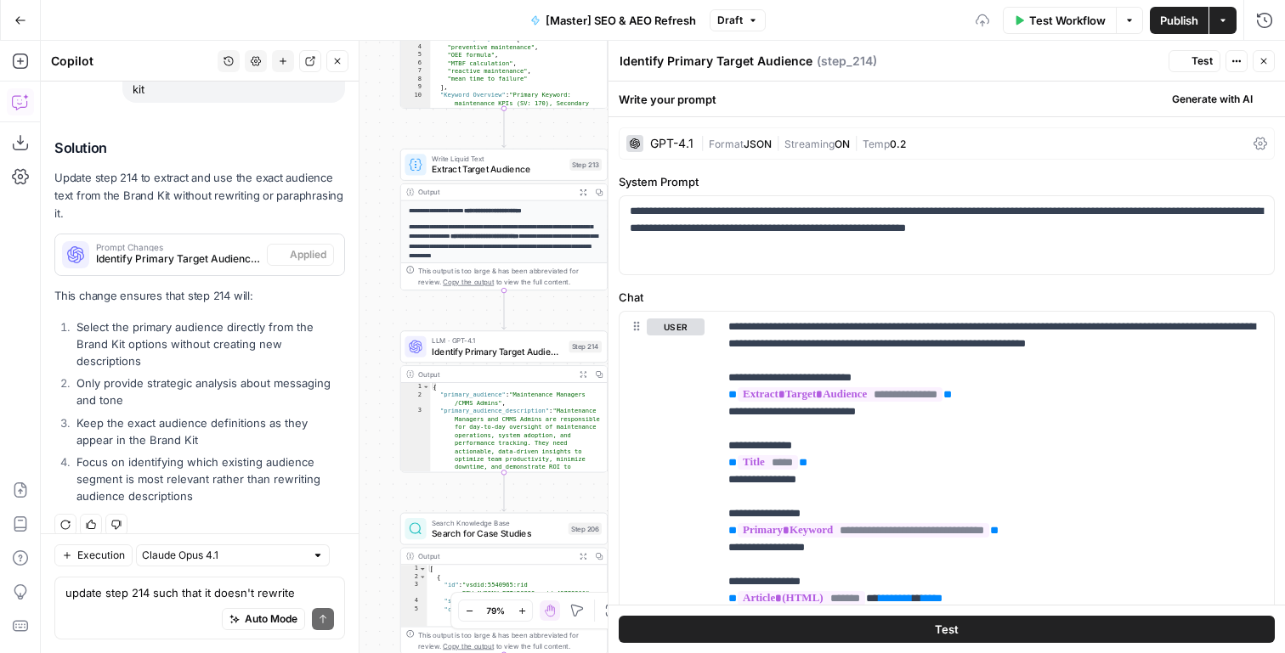
click at [1198, 61] on span "Test" at bounding box center [1201, 61] width 21 height 15
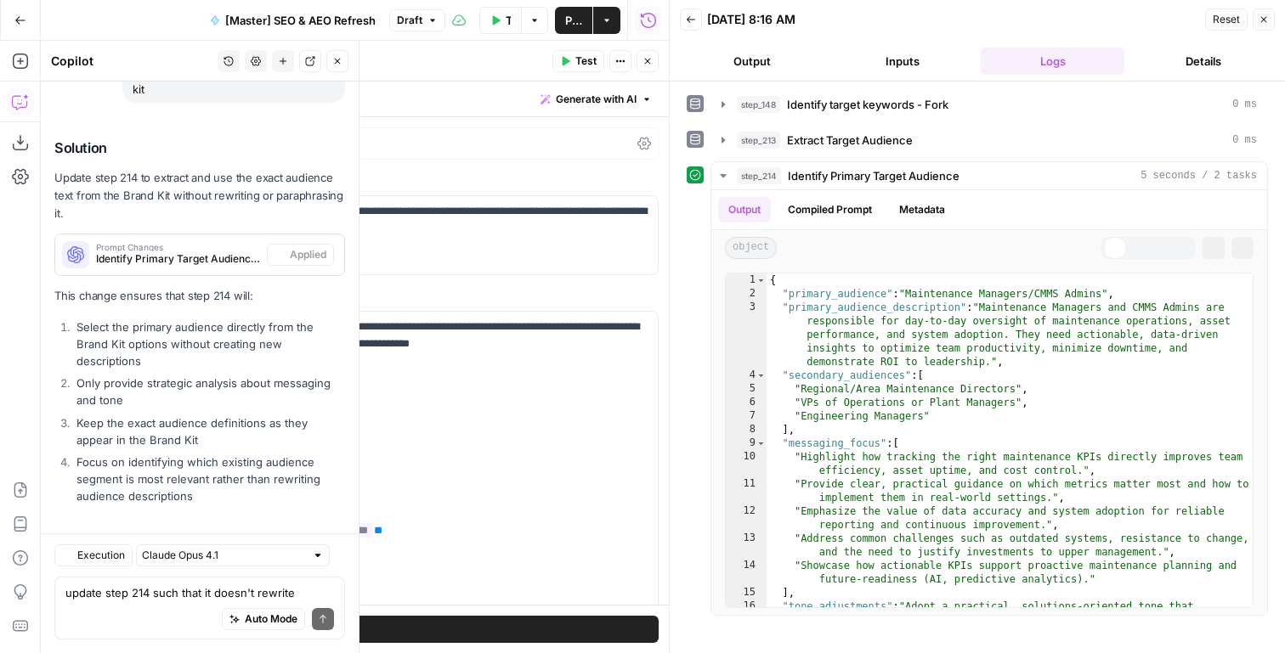
scroll to position [2939, 0]
click at [653, 65] on button "Close" at bounding box center [647, 61] width 22 height 22
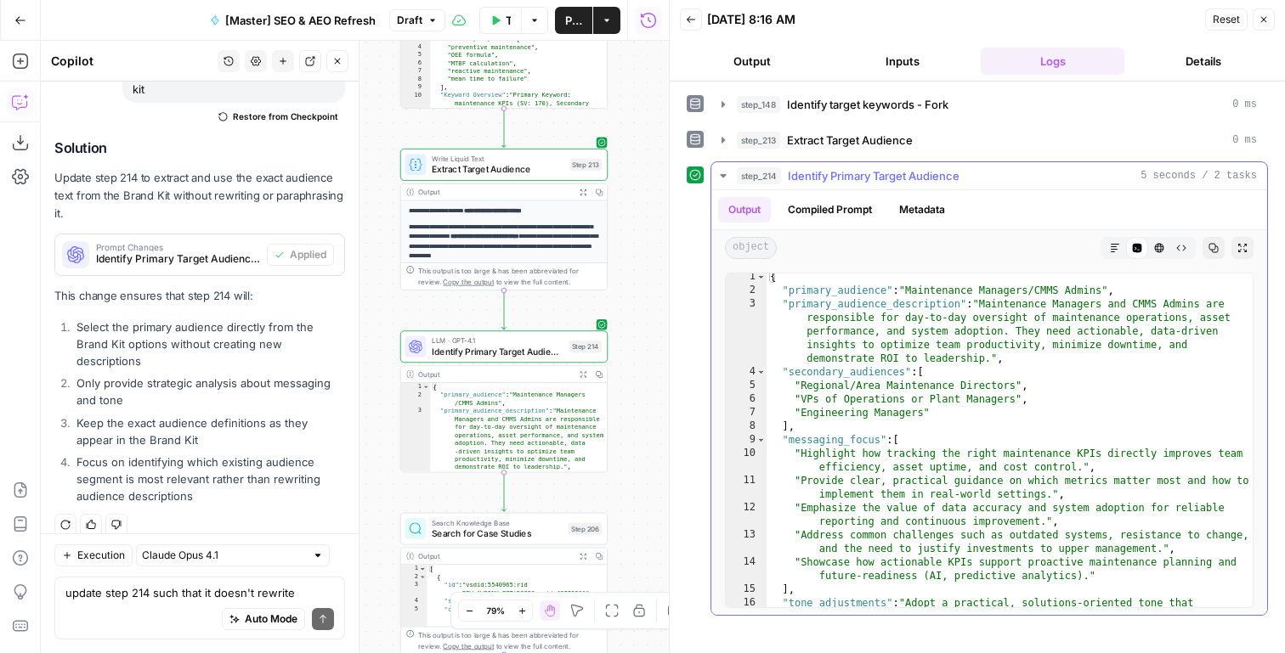
scroll to position [3, 0]
click at [964, 338] on div "{ "primary_audience" : "Maintenance Managers/CMMS Admins" , "primary_audience_d…" at bounding box center [1009, 484] width 486 height 429
click at [964, 369] on div "{ "primary_audience" : "Maintenance Managers/CMMS Admins" , "primary_audience_d…" at bounding box center [1009, 484] width 486 height 429
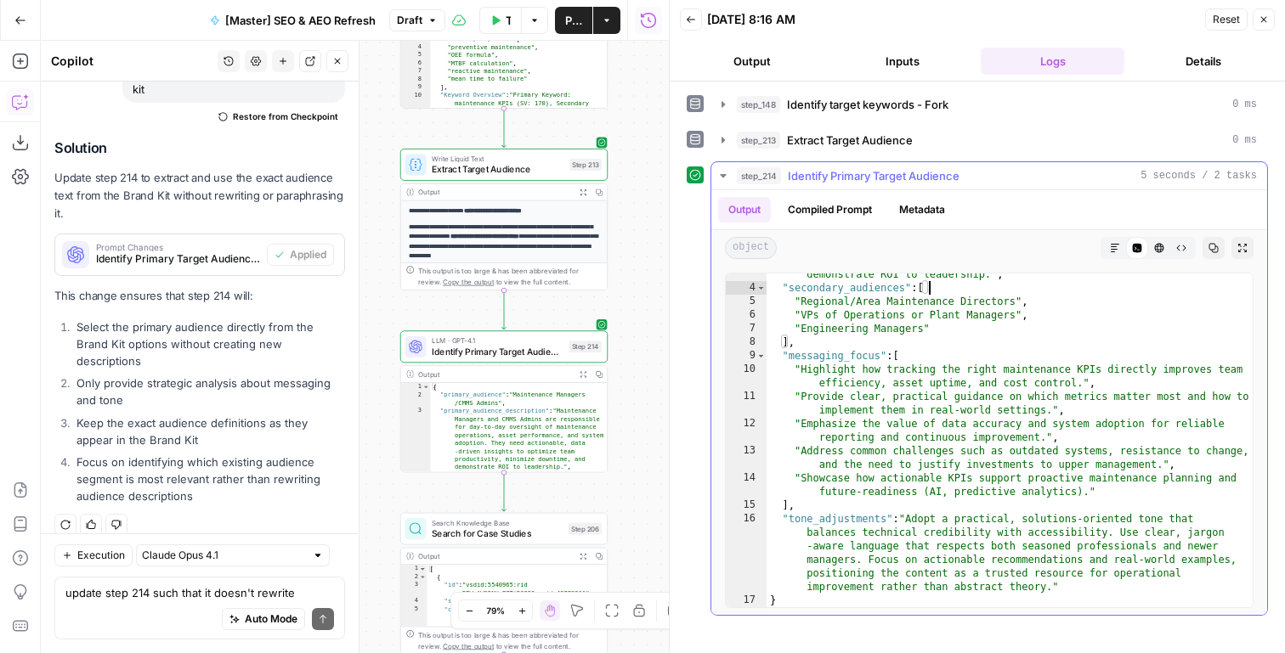
scroll to position [88, 0]
click at [849, 371] on div ""primary_audience_description" : "Maintenance Managers and CMMS Admins are resp…" at bounding box center [1009, 421] width 486 height 416
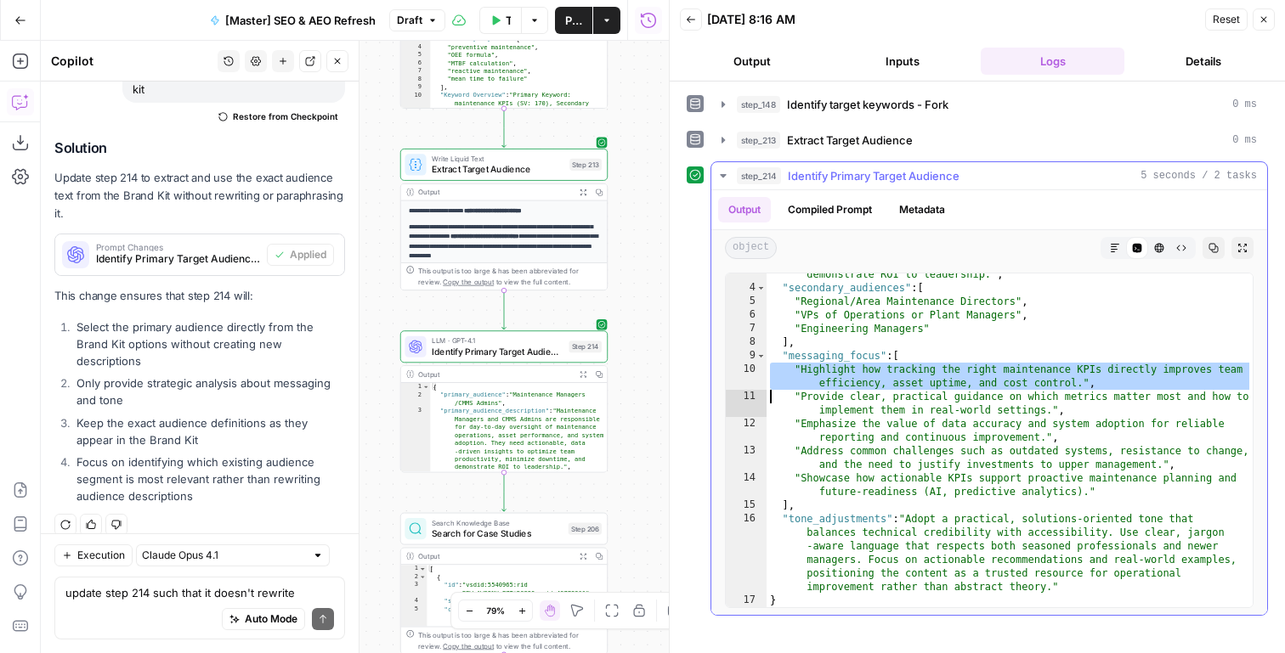
click at [840, 397] on div ""primary_audience_description" : "Maintenance Managers and CMMS Admins are resp…" at bounding box center [1009, 421] width 486 height 416
type textarea "**********"
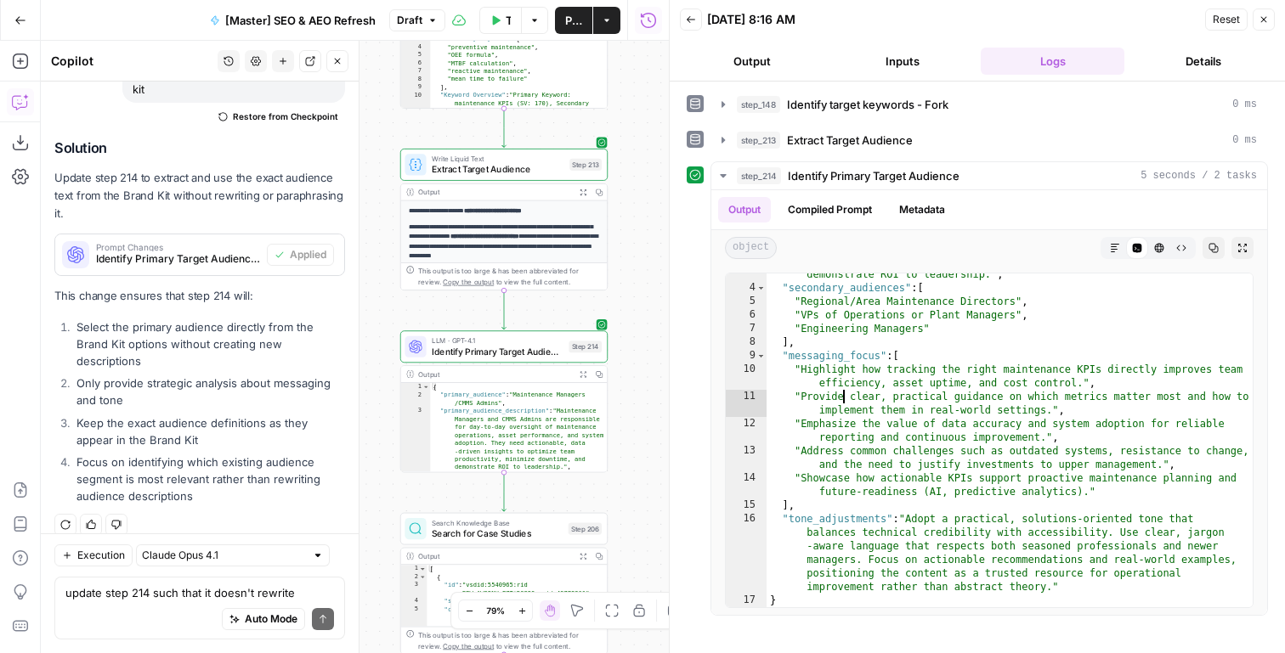
click at [518, 354] on span "Identify Primary Target Audience" at bounding box center [498, 352] width 132 height 14
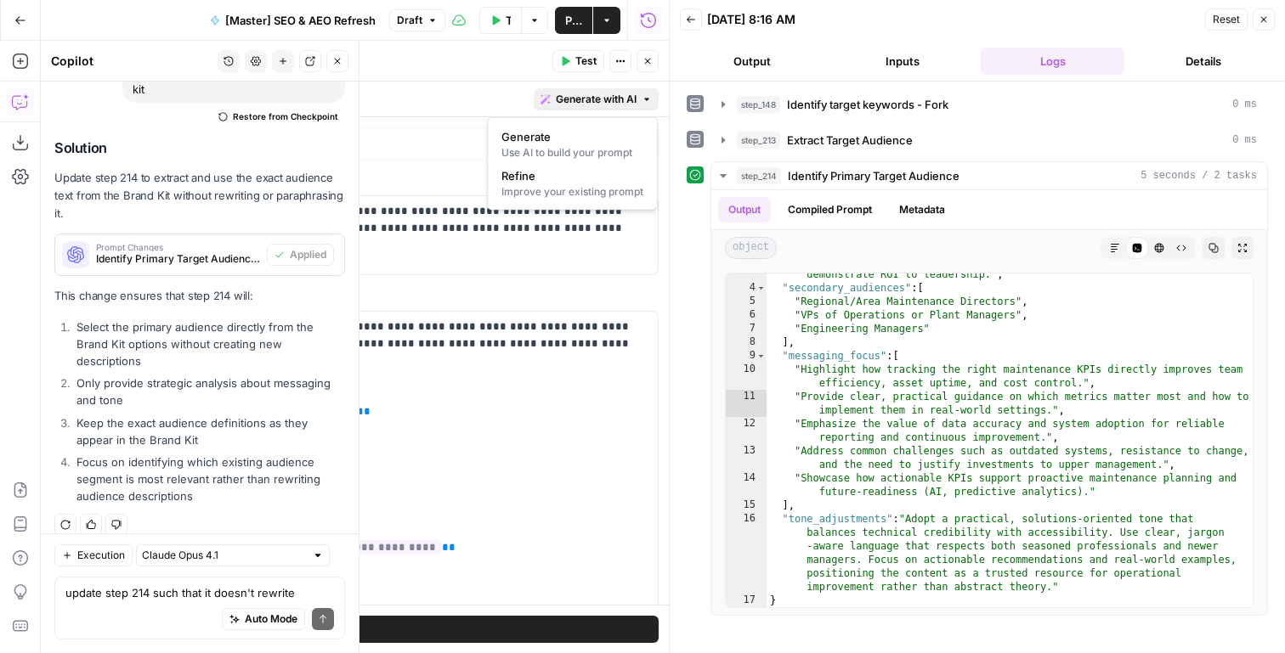
click at [648, 90] on button "Generate with AI" at bounding box center [596, 99] width 125 height 22
click at [653, 77] on header "Identify Primary Target Audience Identify Primary Target Audience ( step_214 ) …" at bounding box center [330, 61] width 676 height 41
click at [656, 60] on button "Close" at bounding box center [647, 61] width 22 height 22
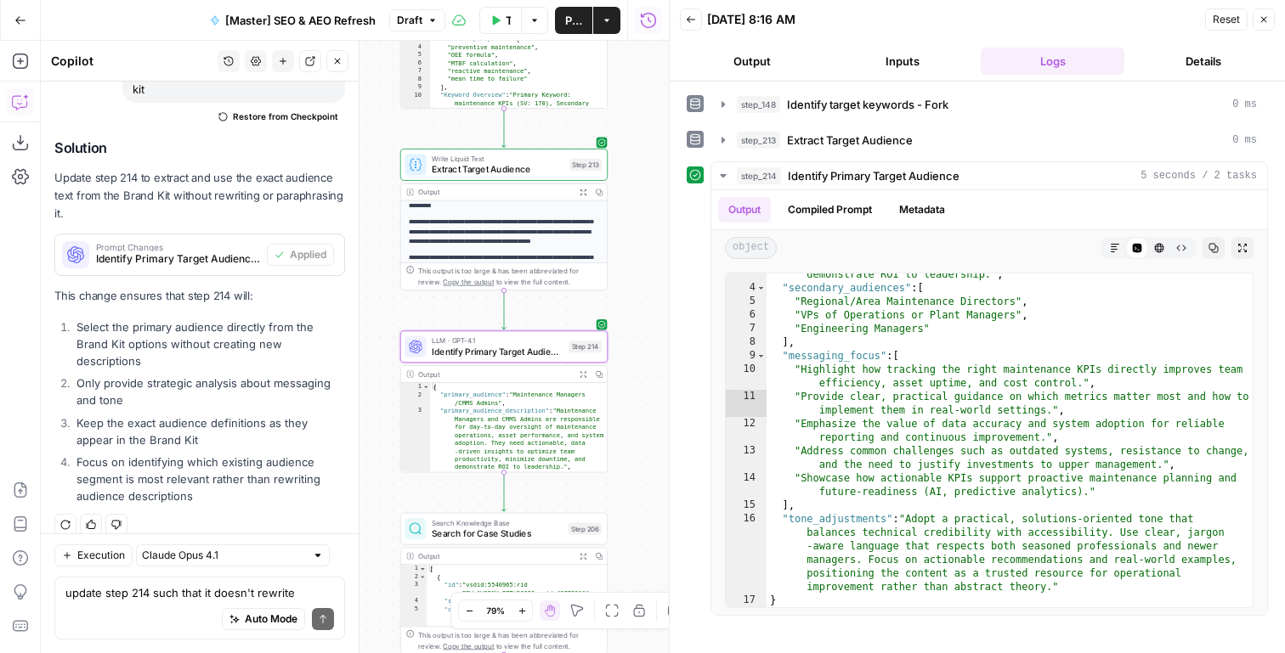
scroll to position [77, 0]
click at [583, 191] on icon "button" at bounding box center [584, 193] width 8 height 8
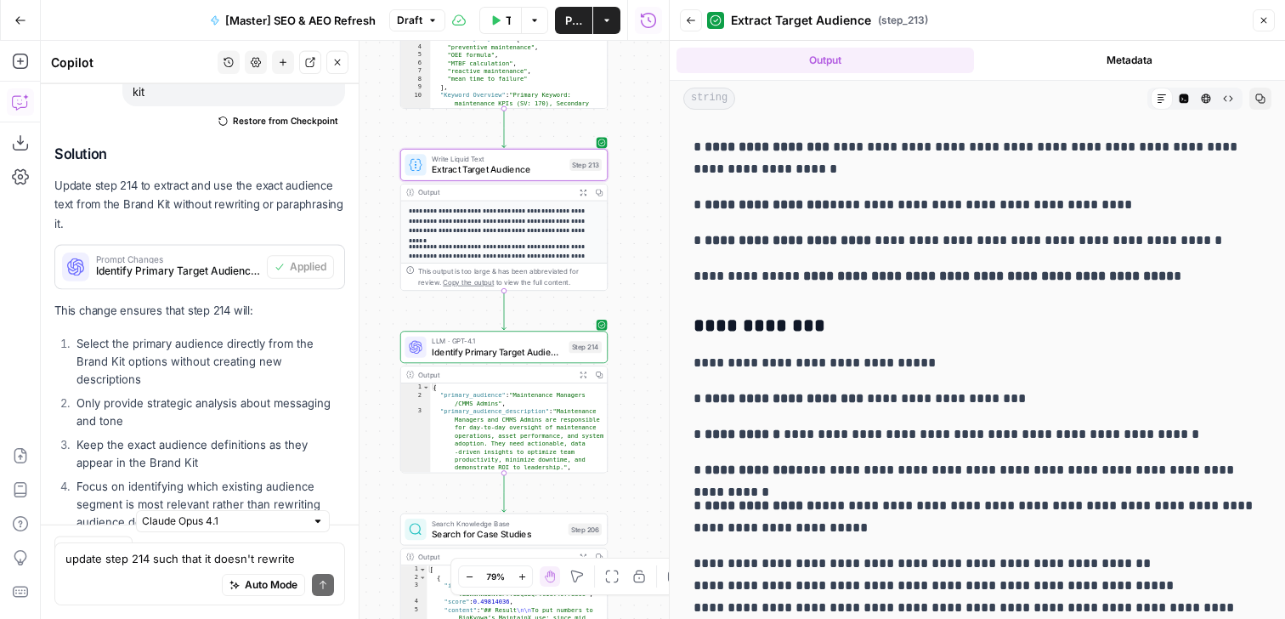
scroll to position [120, 0]
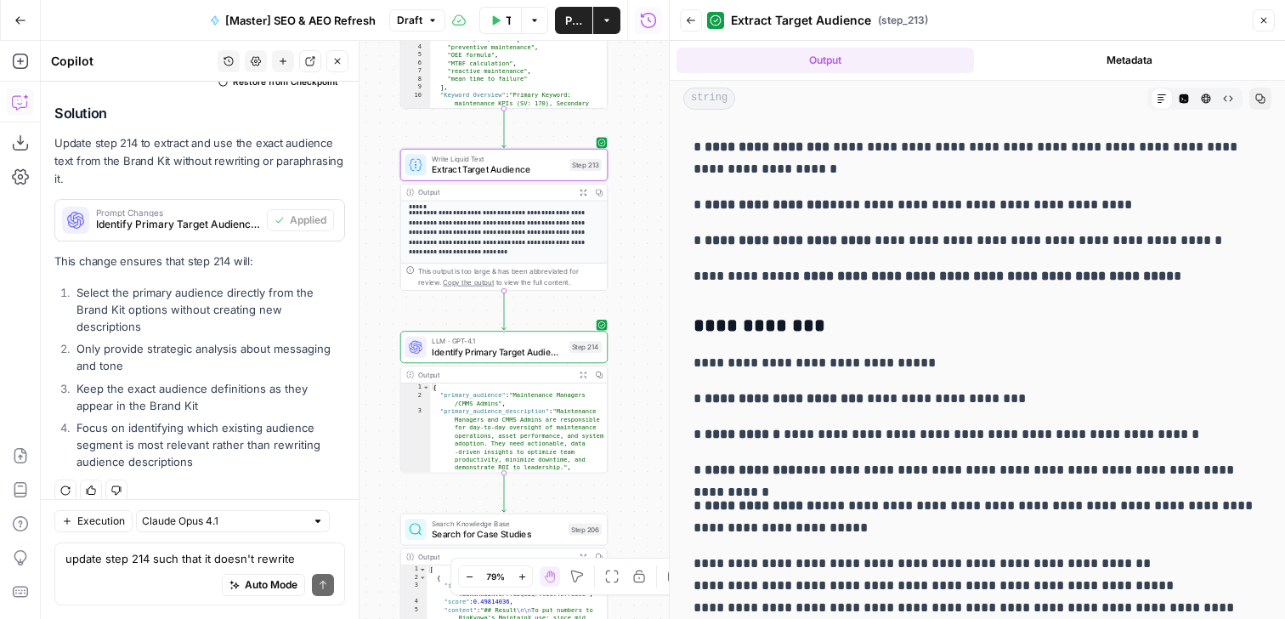
click at [1179, 101] on icon "button" at bounding box center [1184, 98] width 10 height 10
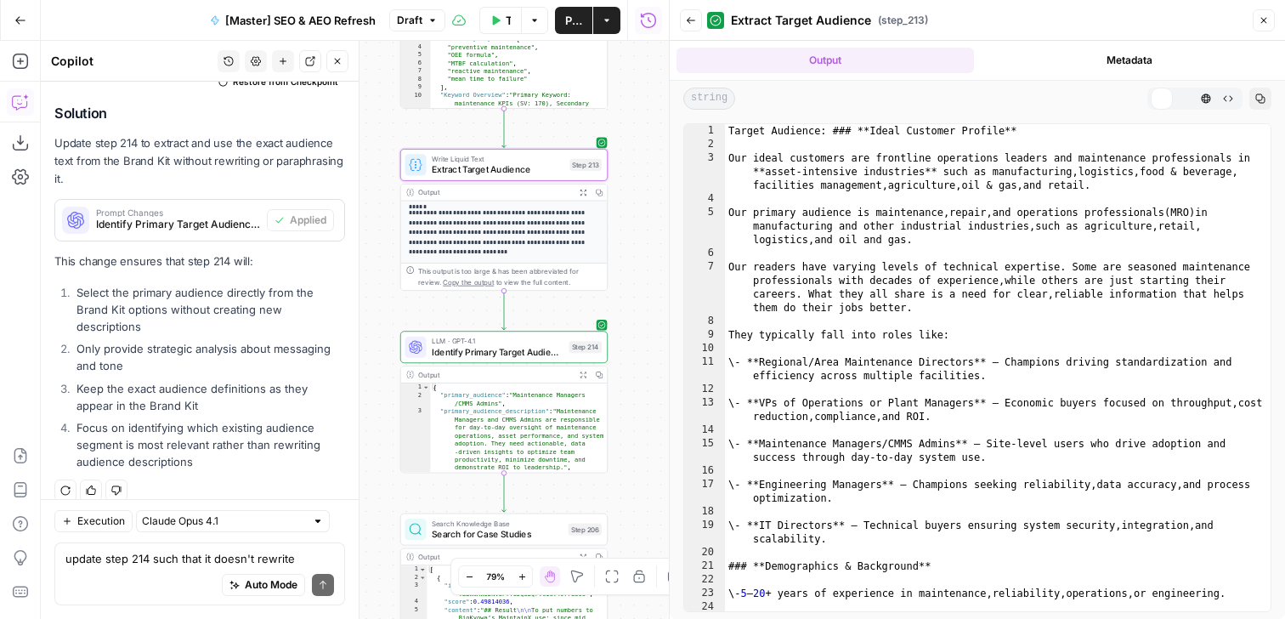
scroll to position [0, 0]
type textarea "**********"
click at [1073, 241] on div "Target Audience: ### **Ideal Customer Profile** Our ideal customers are frontli…" at bounding box center [998, 388] width 546 height 528
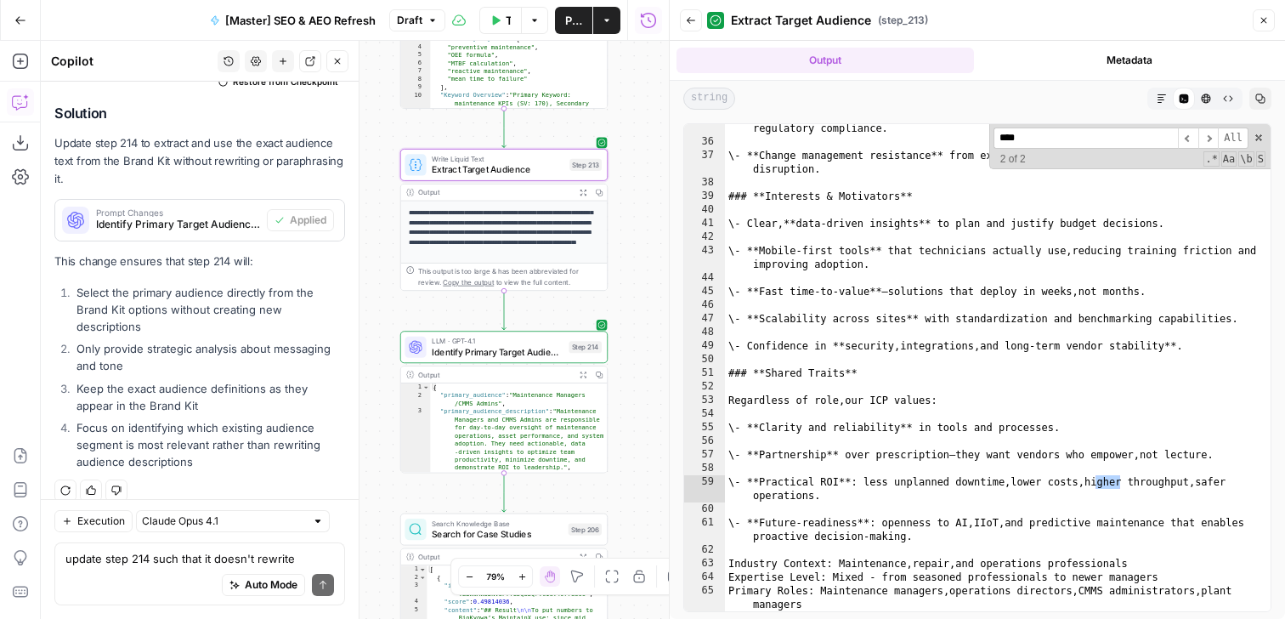
scroll to position [696, 0]
type input "****"
click at [580, 343] on div "Step 214" at bounding box center [584, 347] width 33 height 12
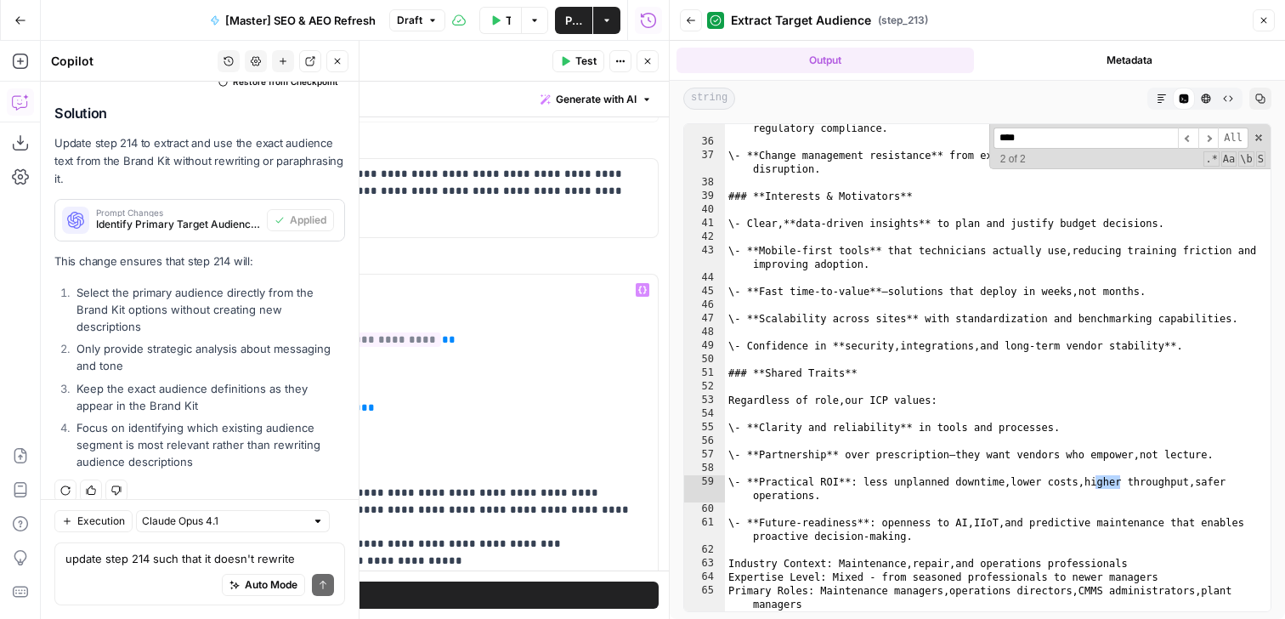
scroll to position [41, 0]
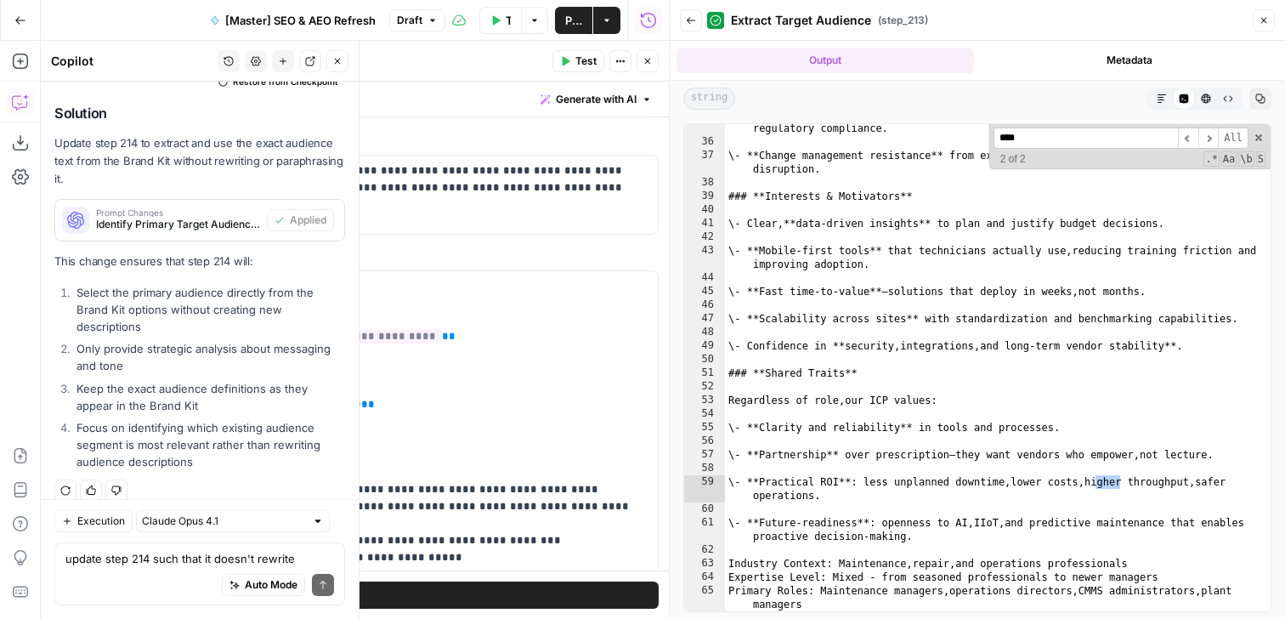
click at [647, 58] on icon "button" at bounding box center [647, 61] width 10 height 10
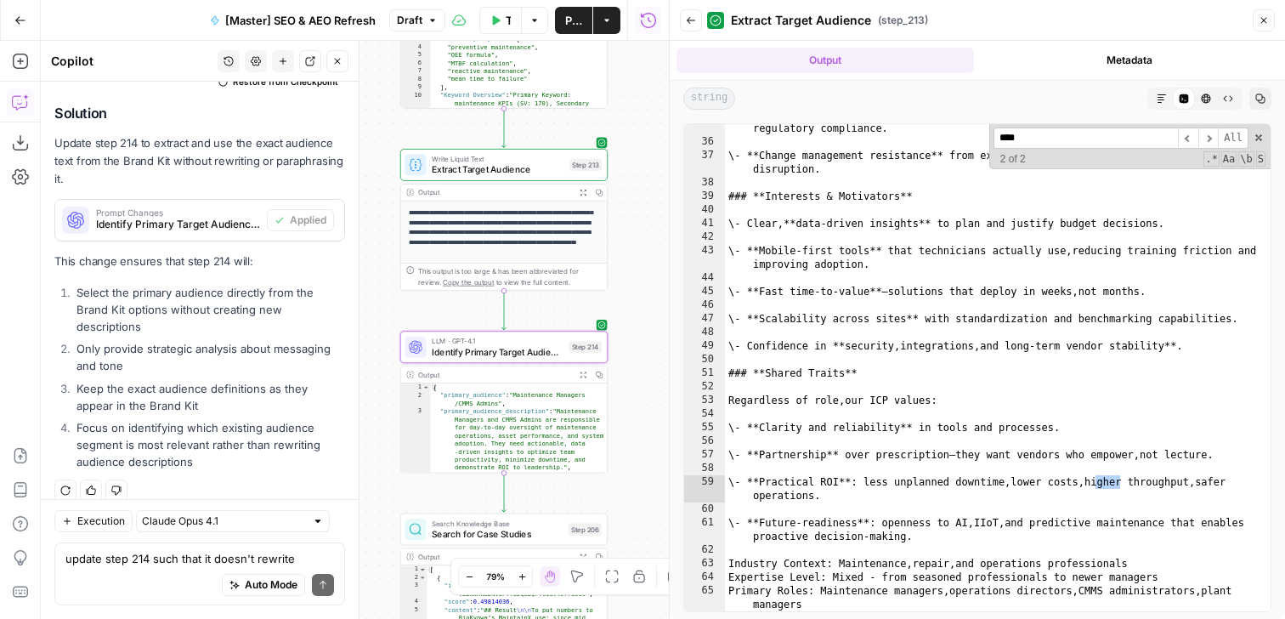
type textarea "**********"
click at [930, 317] on div "\- **Pressure to do more with less**—constrained by budgets , labor shortages ,…" at bounding box center [998, 378] width 546 height 541
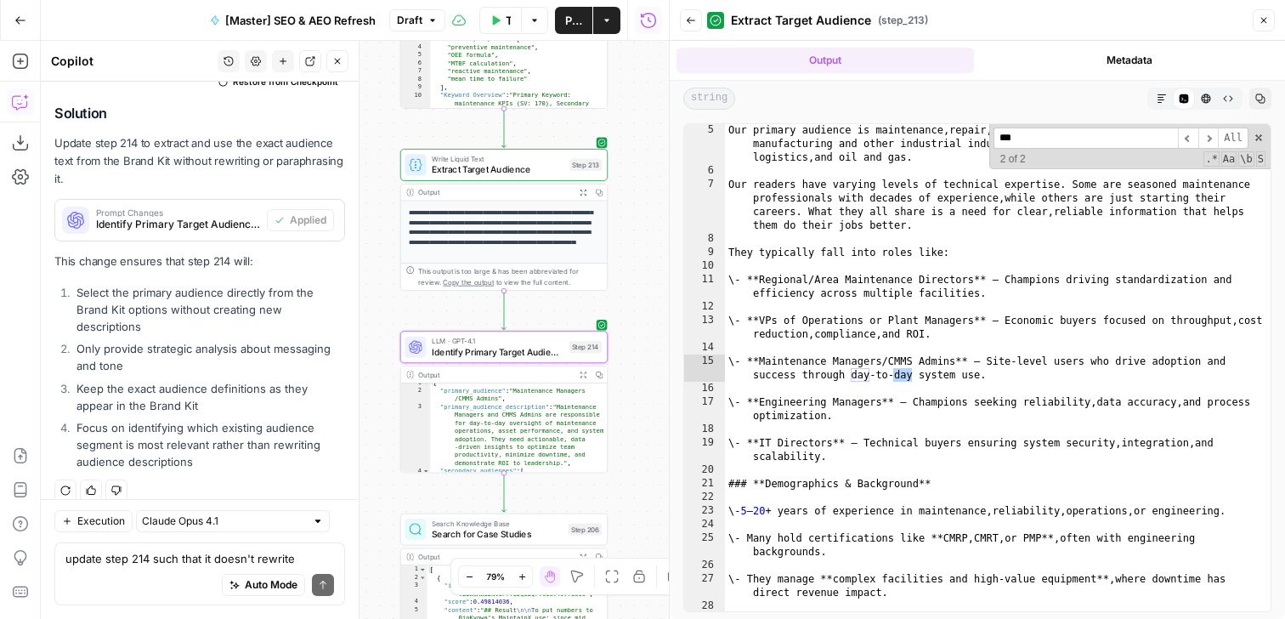
scroll to position [20, 0]
type input "*"
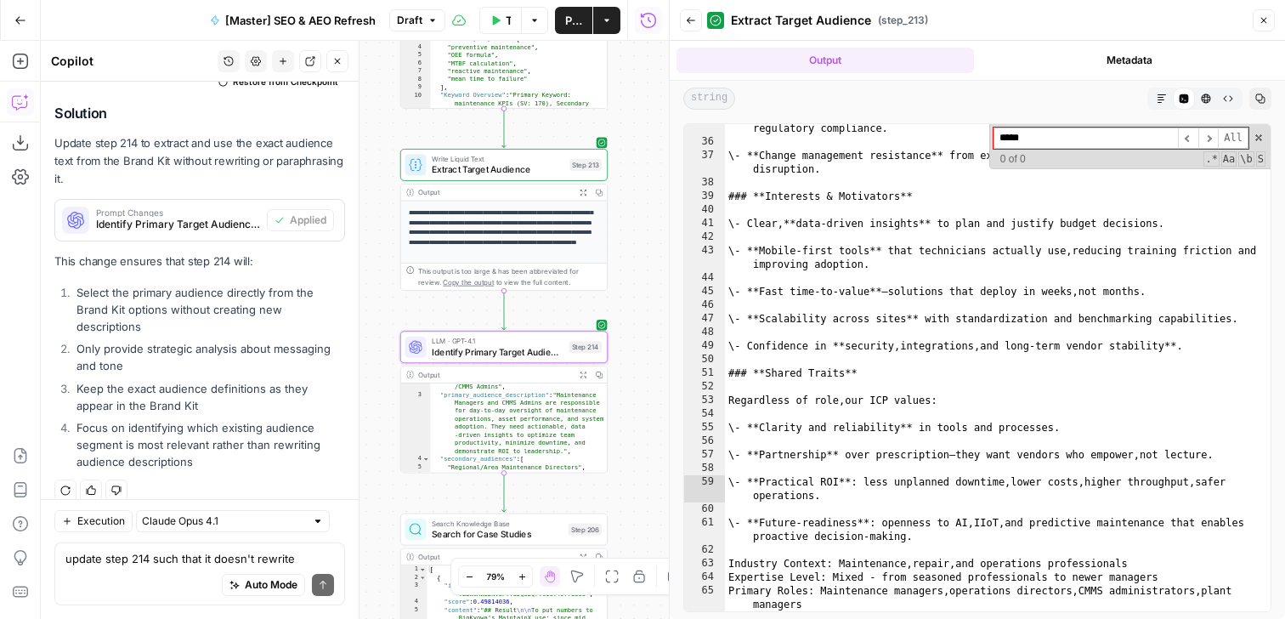
type input "*****"
click at [199, 562] on textarea "update step 214 such that it doesn't rewrite anything, but rather uses the exac…" at bounding box center [199, 558] width 269 height 17
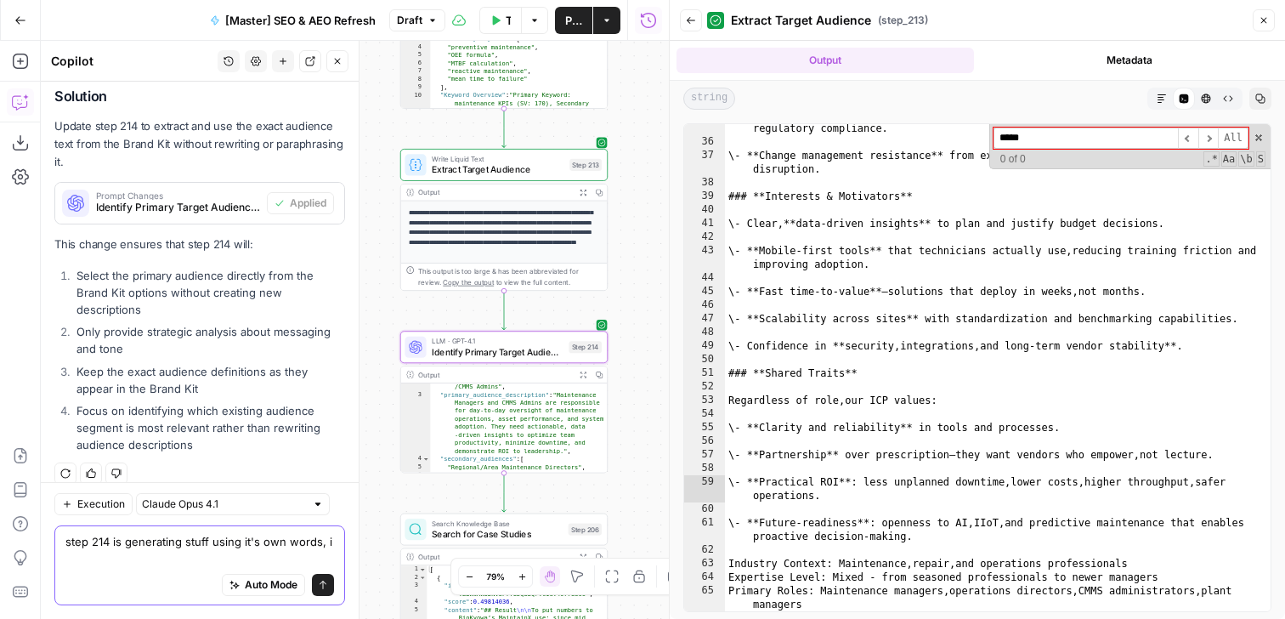
scroll to position [2974, 0]
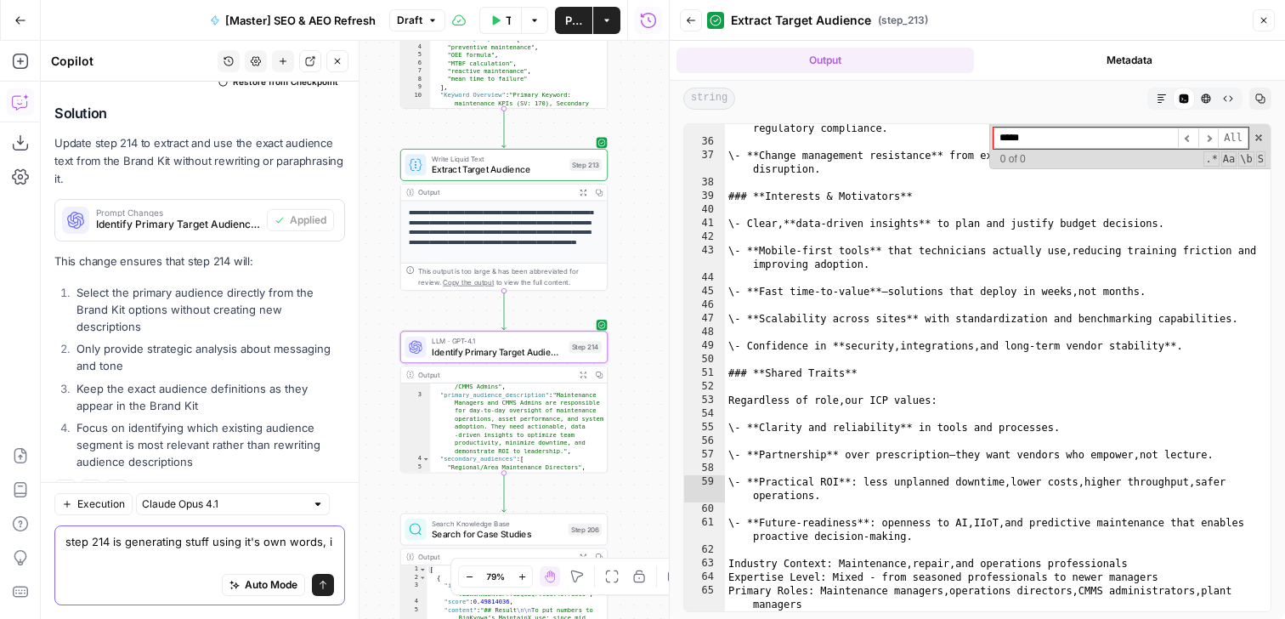
type textarea "step 214 is generating stuff using it's own words, i"
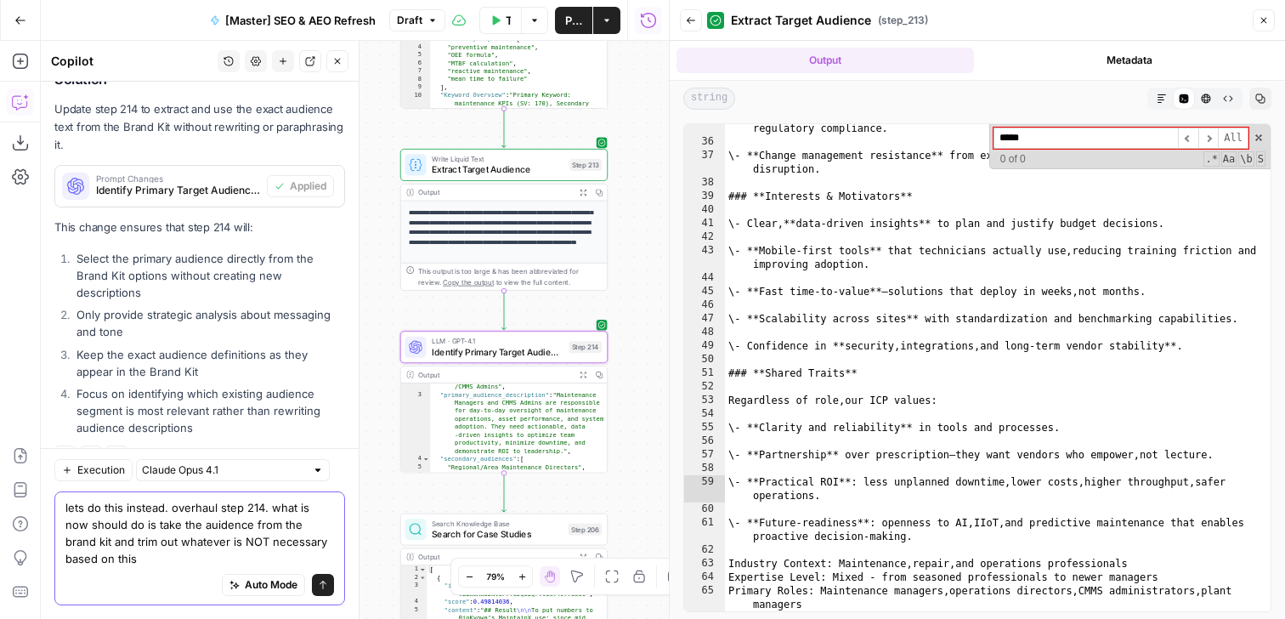
scroll to position [3025, 0]
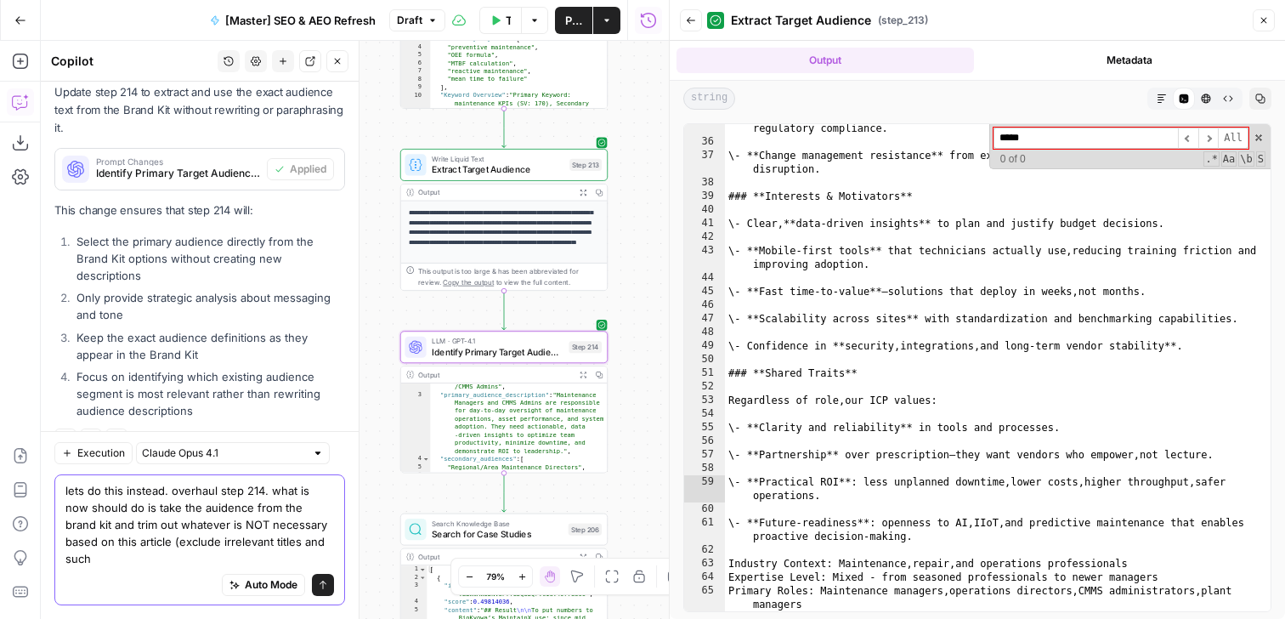
type textarea "lets do this instead. overhaul step 214. what is now should do is take the auid…"
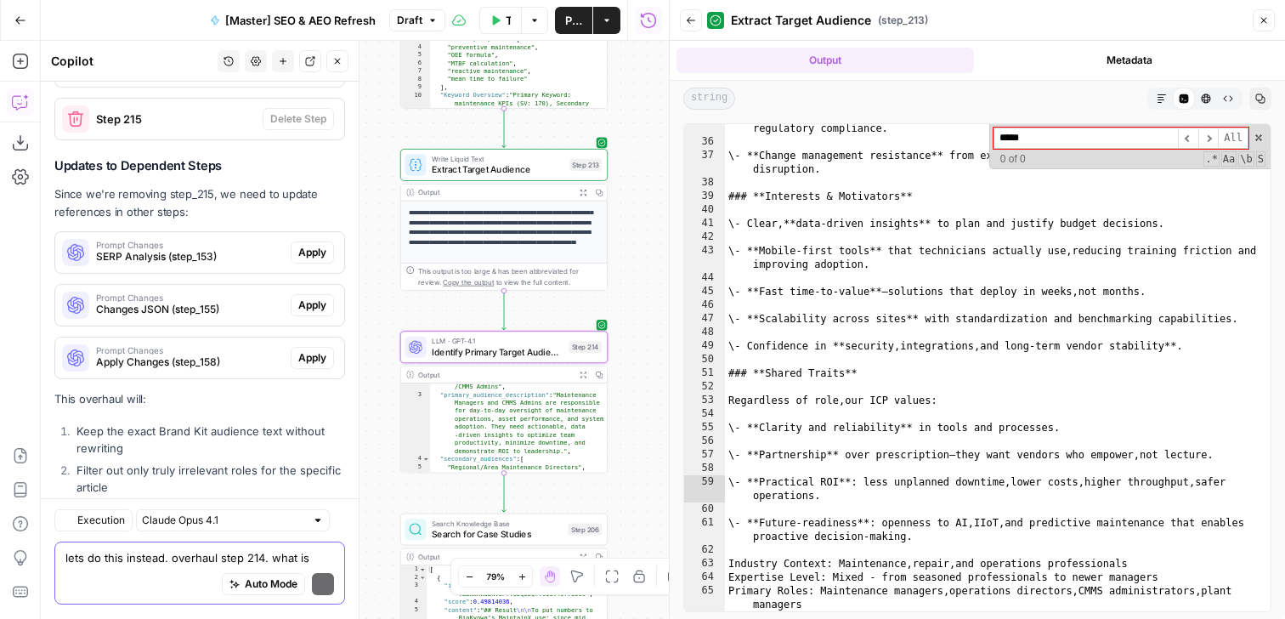
scroll to position [3792, 0]
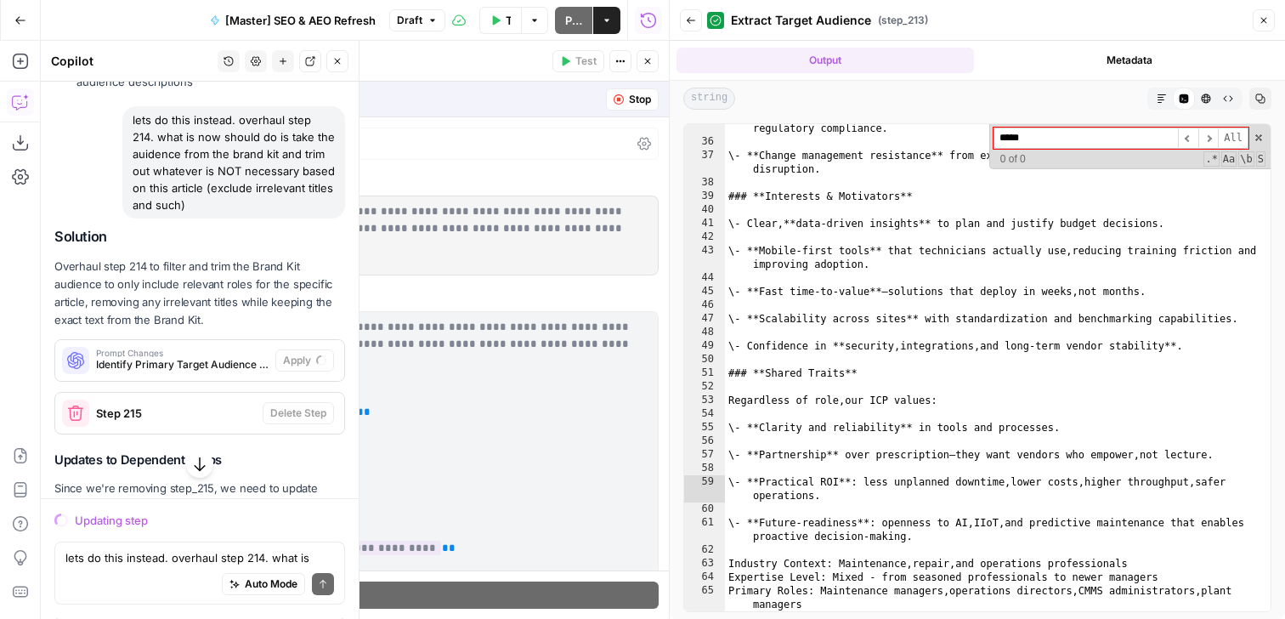
click at [1271, 19] on button "Close" at bounding box center [1264, 20] width 22 height 22
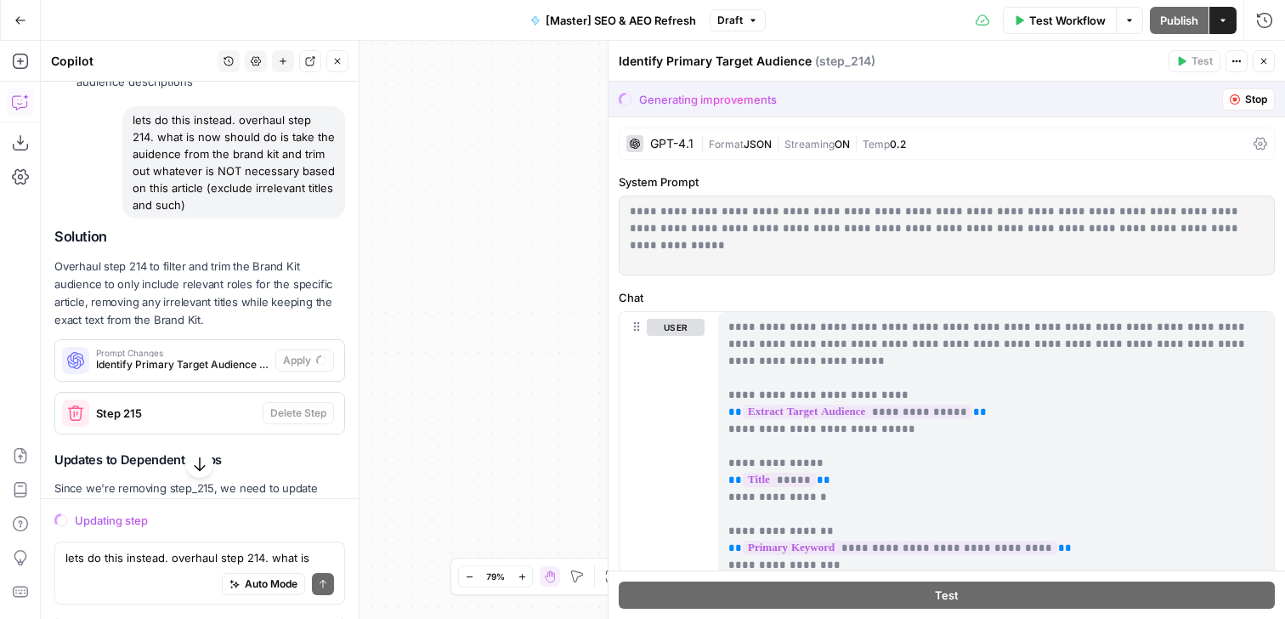
scroll to position [0, 0]
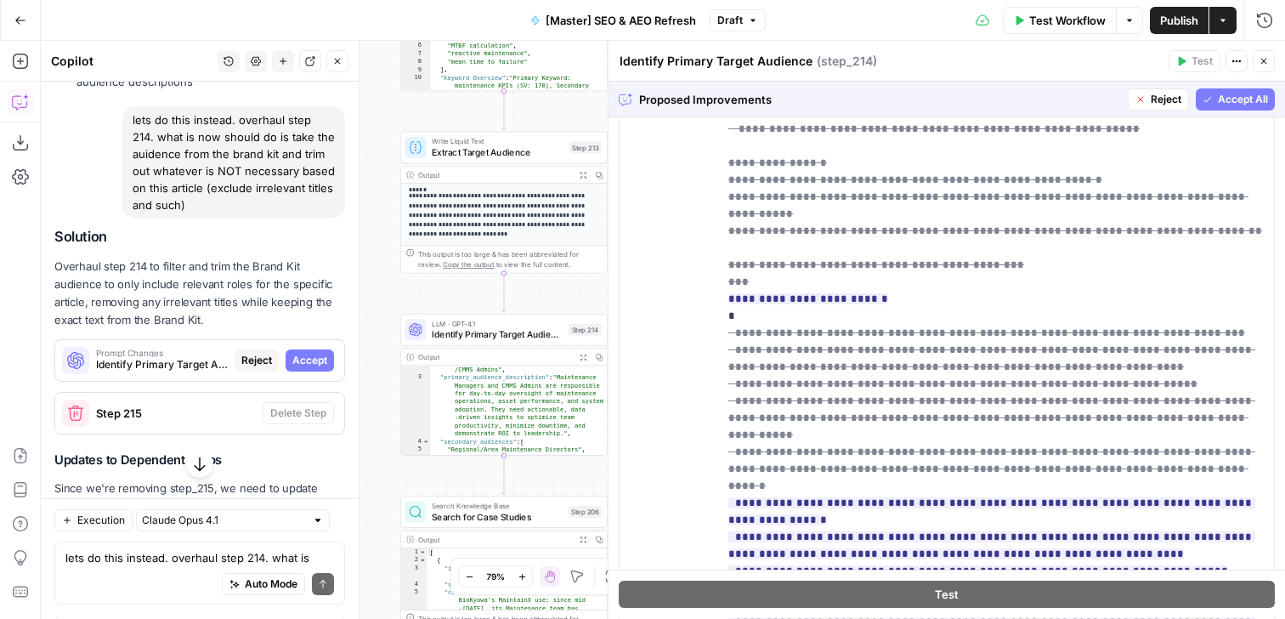
scroll to position [545, 0]
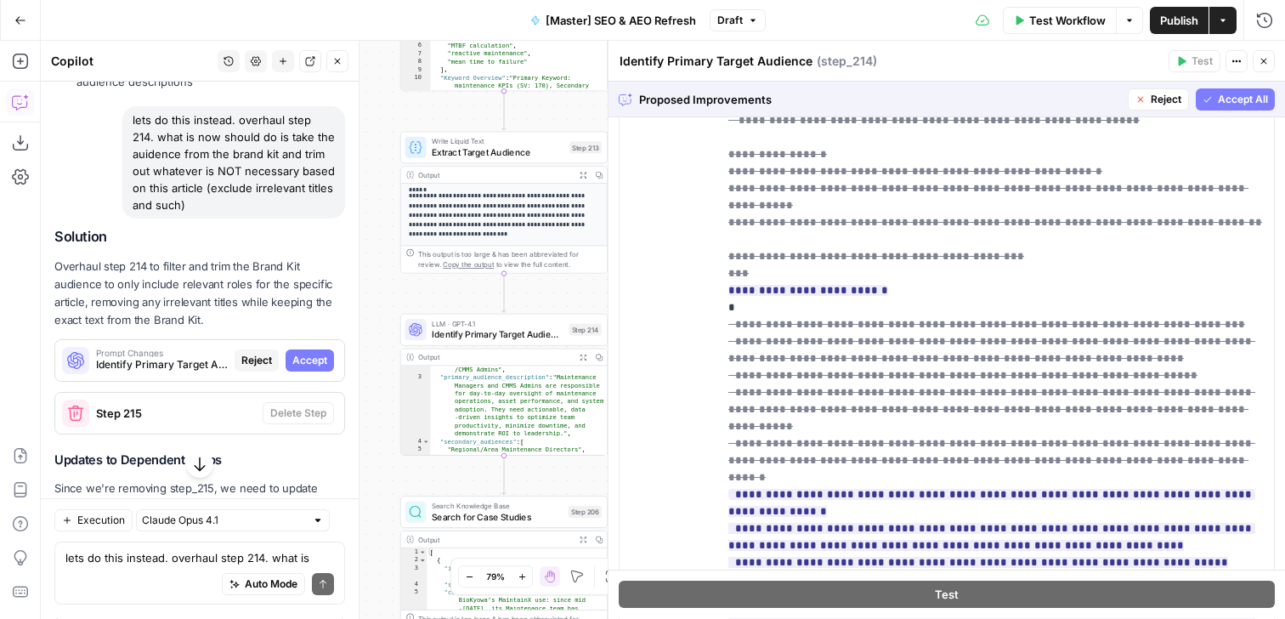
click at [1241, 96] on span "Accept All" at bounding box center [1243, 99] width 50 height 15
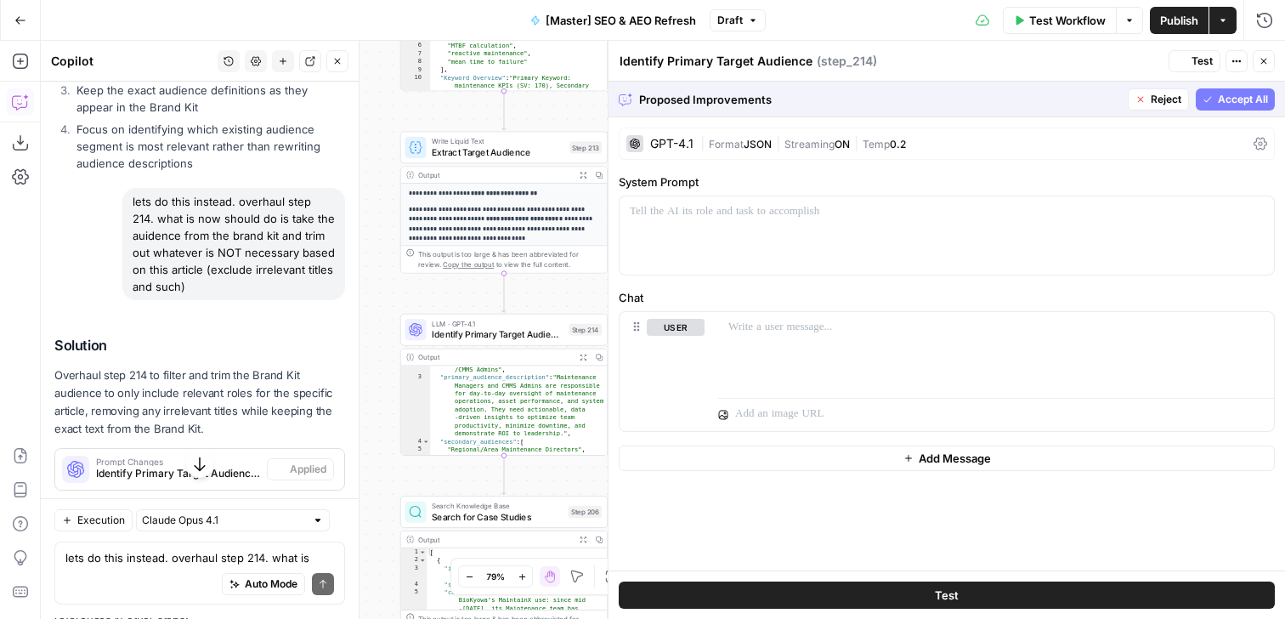
scroll to position [0, 0]
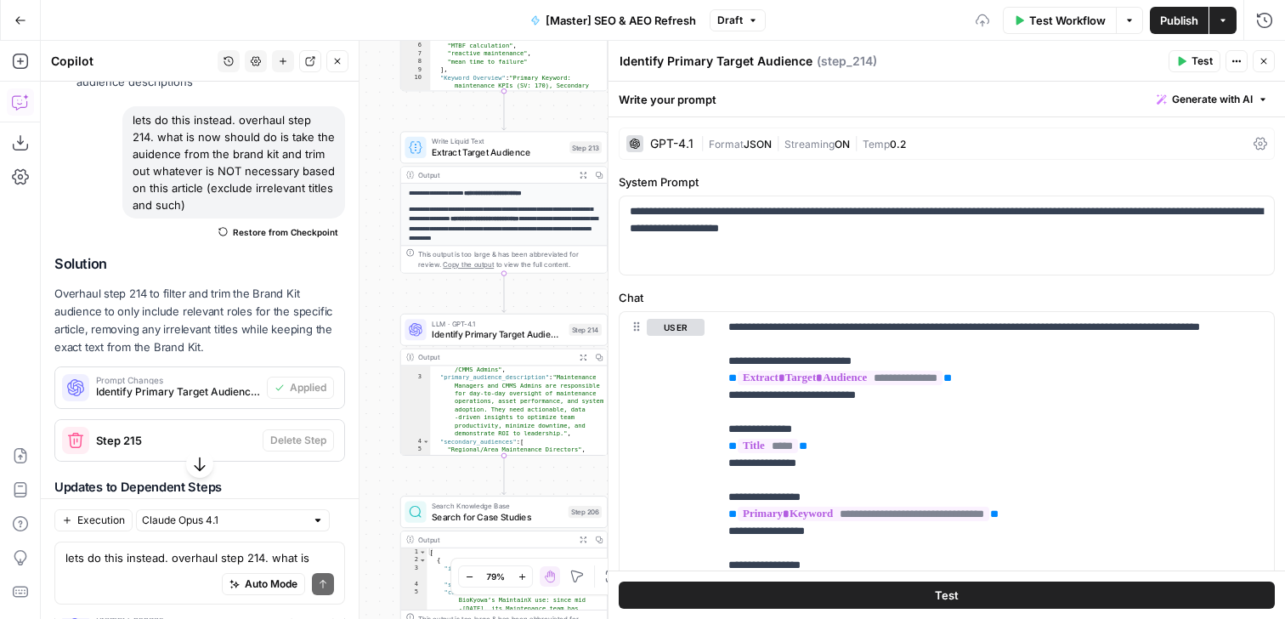
click at [1192, 61] on span "Test" at bounding box center [1201, 61] width 21 height 15
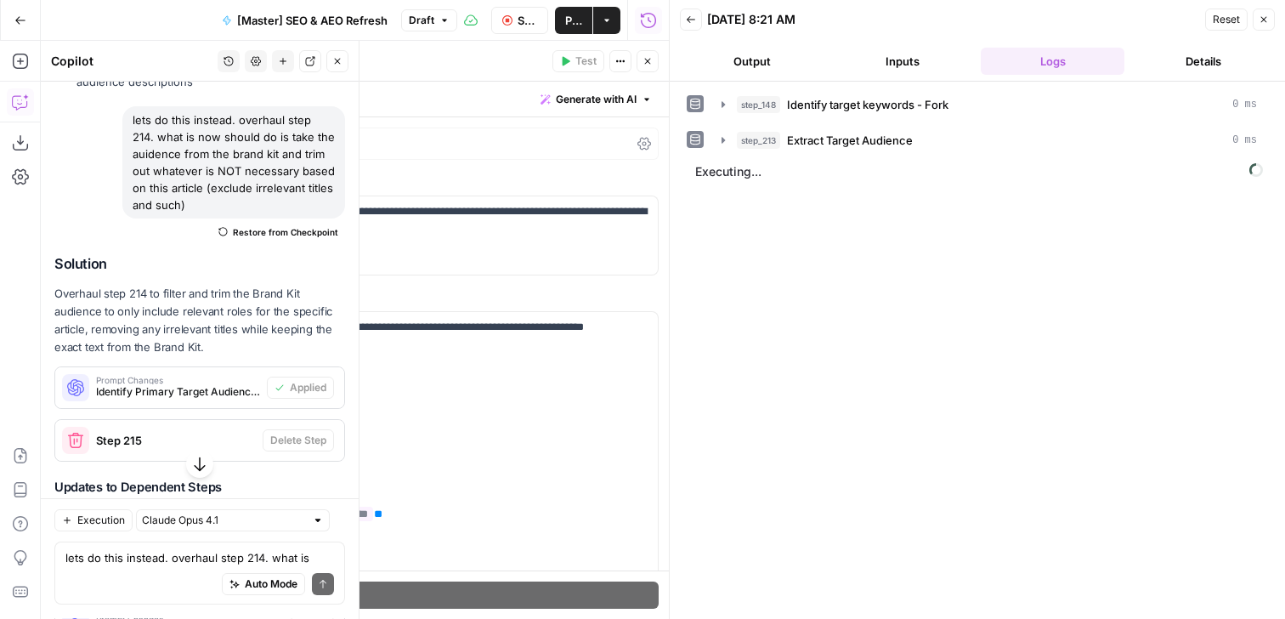
click at [652, 65] on icon "button" at bounding box center [647, 61] width 10 height 10
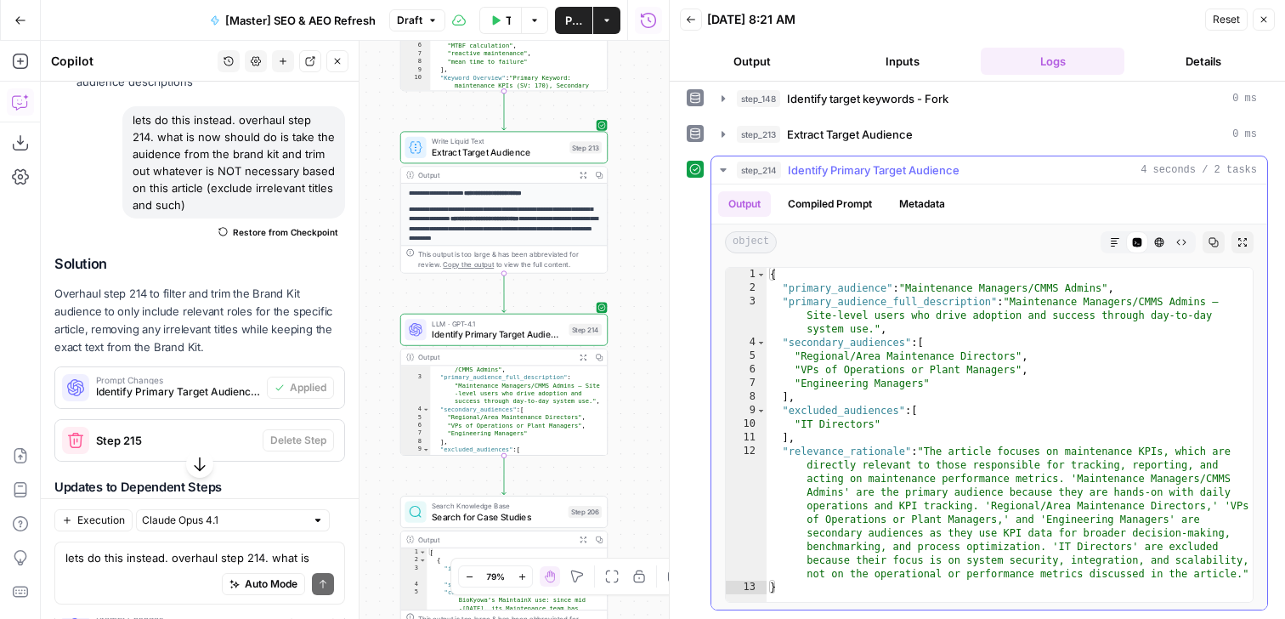
click at [1033, 393] on div "{ "primary_audience" : "Maintenance Managers/CMMS Admins" , "primary_audience_f…" at bounding box center [1009, 448] width 486 height 361
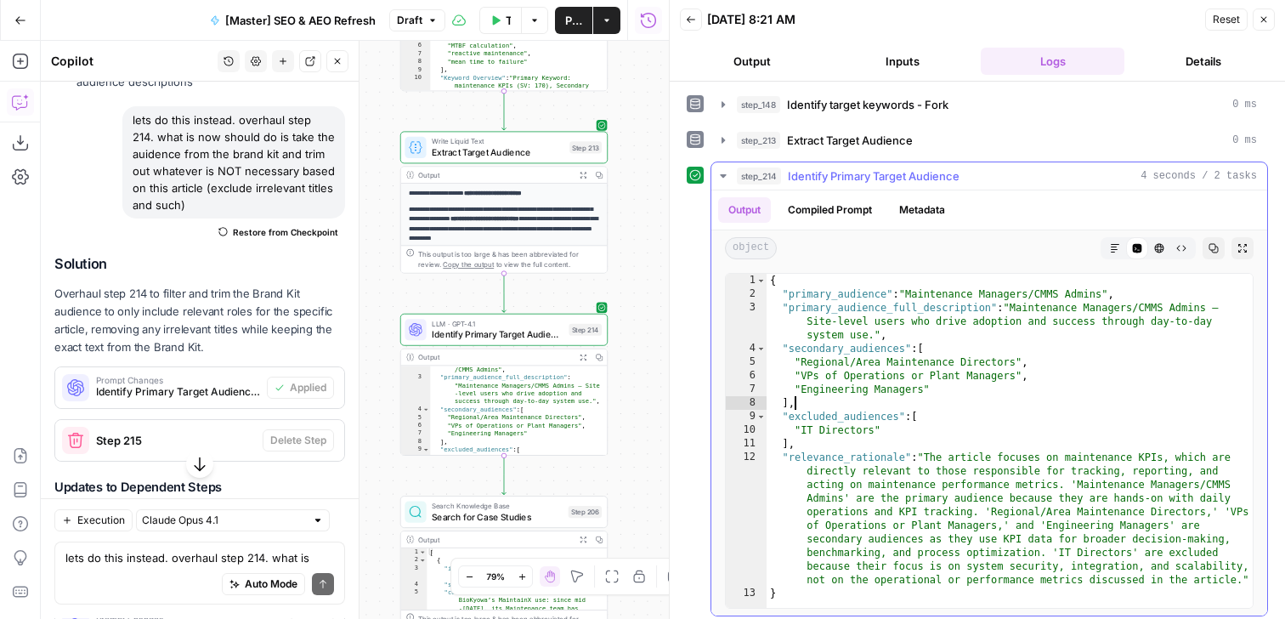
scroll to position [6, 0]
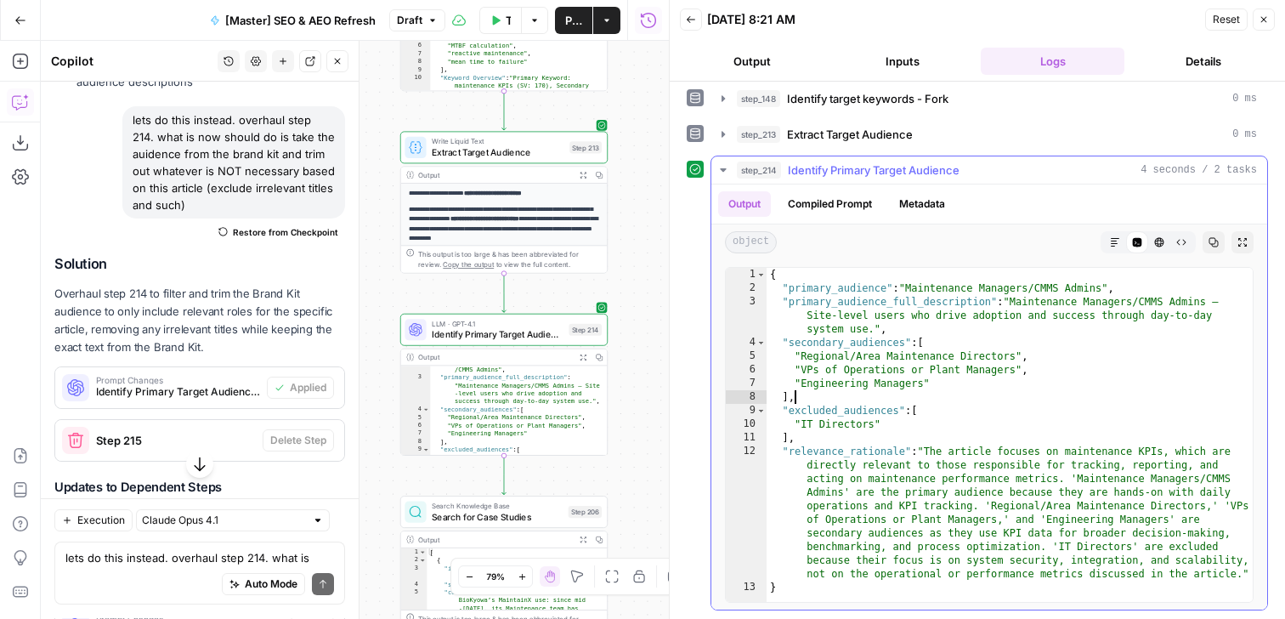
click at [965, 454] on div "{ "primary_audience" : "Maintenance Managers/CMMS Admins" , "primary_audience_f…" at bounding box center [1009, 448] width 486 height 361
type textarea "**********"
click at [965, 454] on div "{ "primary_audience" : "Maintenance Managers/CMMS Admins" , "primary_audience_f…" at bounding box center [1009, 448] width 486 height 361
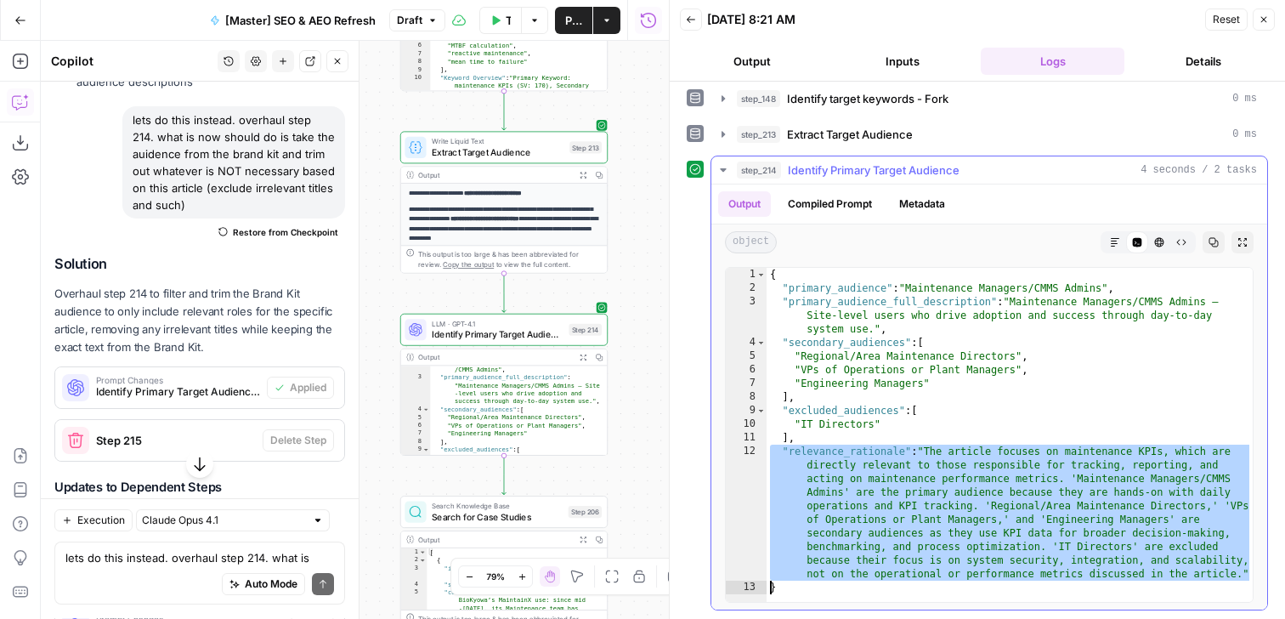
click at [965, 454] on div "{ "primary_audience" : "Maintenance Managers/CMMS Admins" , "primary_audience_f…" at bounding box center [1009, 448] width 486 height 361
click at [987, 473] on div "{ "primary_audience" : "Maintenance Managers/CMMS Admins" , "primary_audience_f…" at bounding box center [1009, 448] width 486 height 361
type textarea "**********"
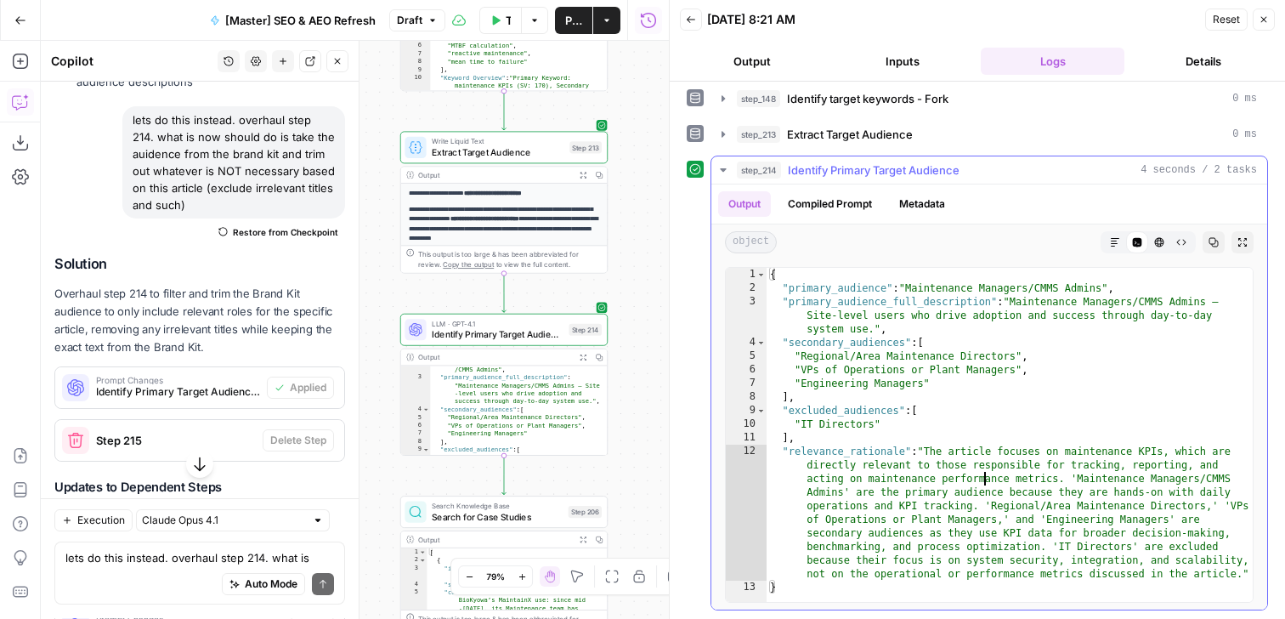
click at [987, 473] on div "{ "primary_audience" : "Maintenance Managers/CMMS Admins" , "primary_audience_f…" at bounding box center [1009, 448] width 486 height 361
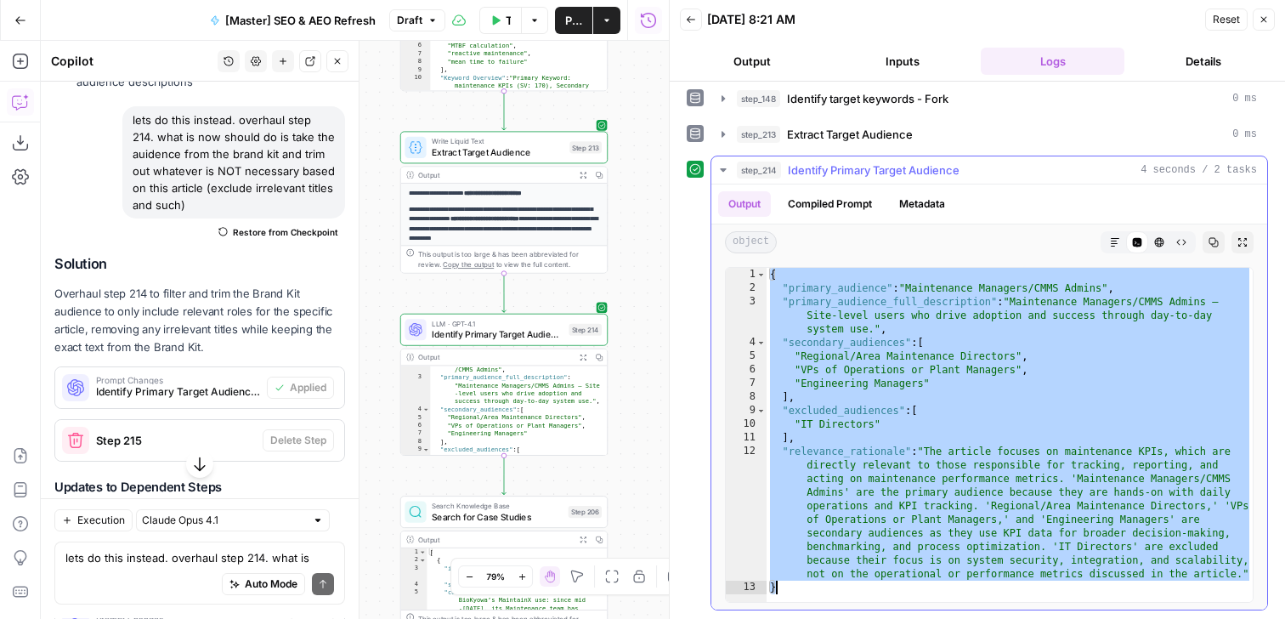
click at [987, 473] on div "{ "primary_audience" : "Maintenance Managers/CMMS Admins" , "primary_audience_f…" at bounding box center [1009, 448] width 486 height 361
click at [995, 489] on div "{ "primary_audience" : "Maintenance Managers/CMMS Admins" , "primary_audience_f…" at bounding box center [1009, 448] width 486 height 361
type textarea "**********"
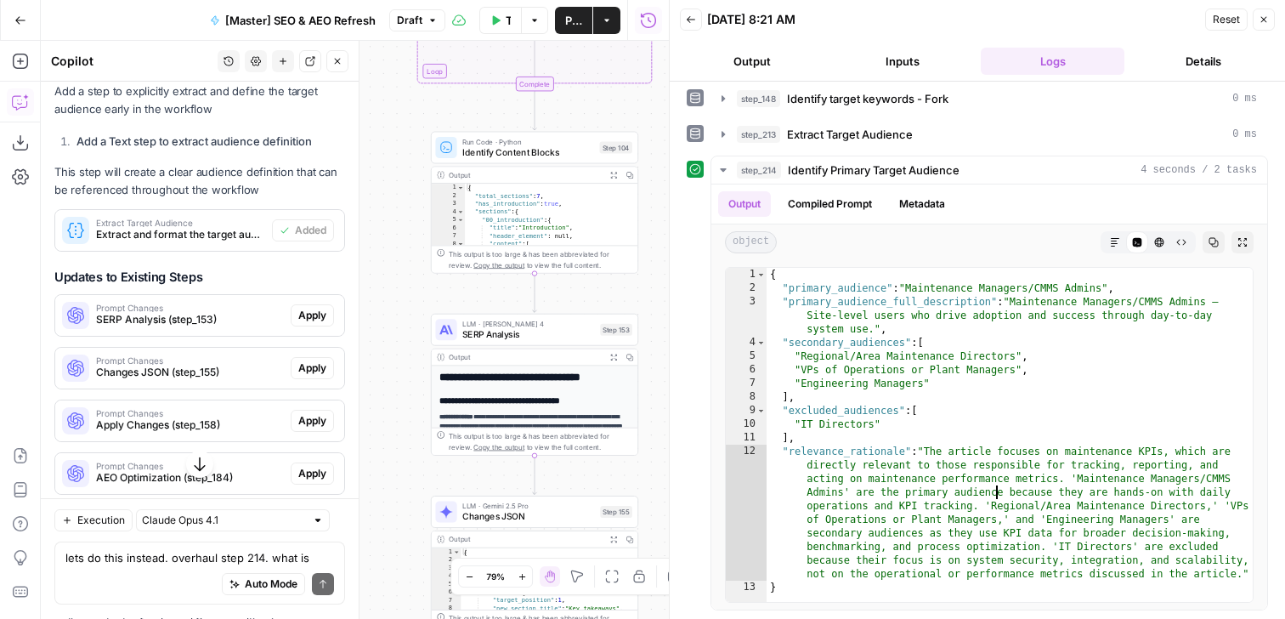
scroll to position [0, 0]
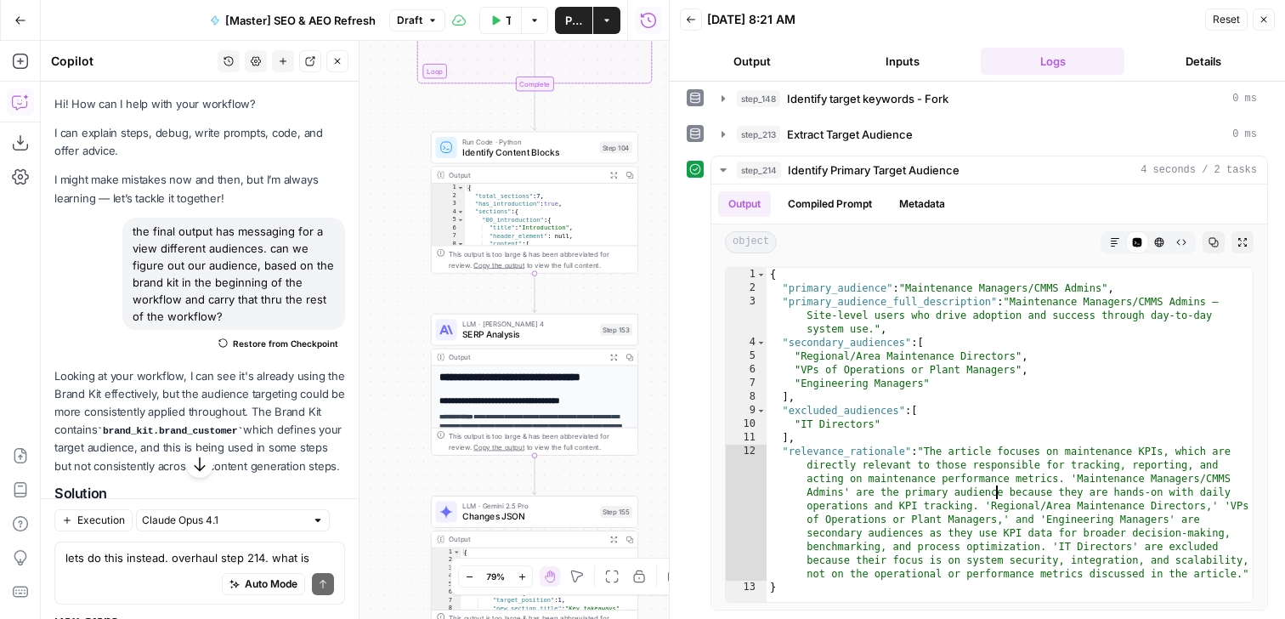
click at [279, 342] on span "Restore from Checkpoint" at bounding box center [285, 344] width 105 height 14
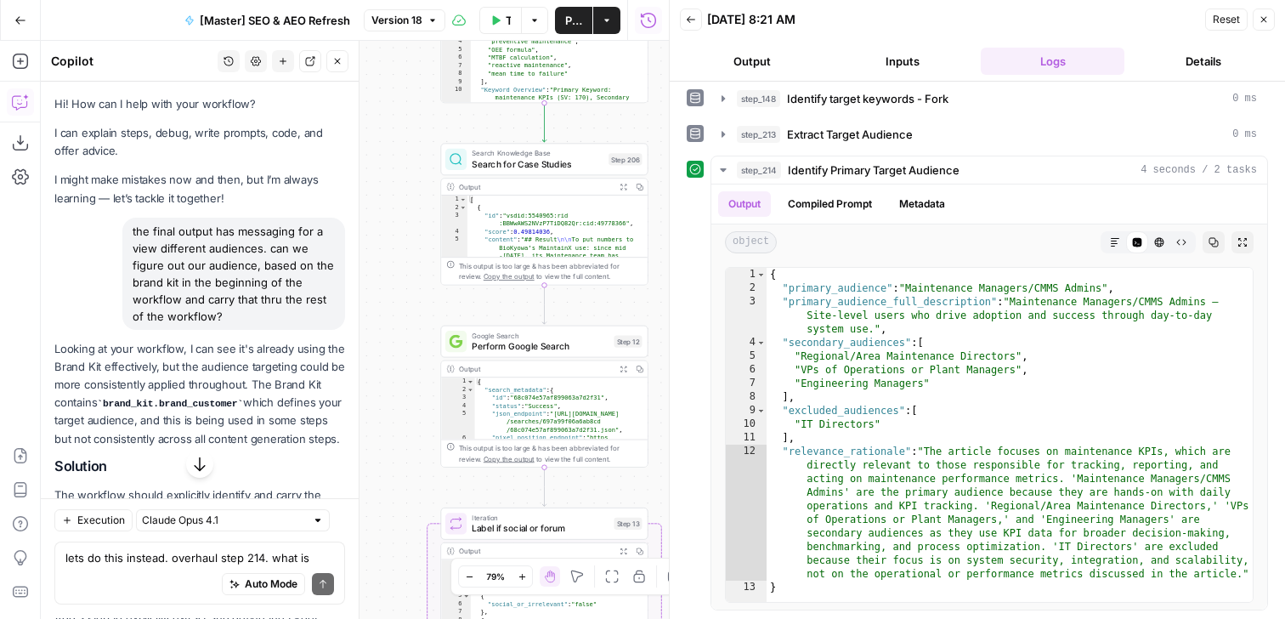
click at [1264, 11] on button "Close" at bounding box center [1264, 19] width 22 height 22
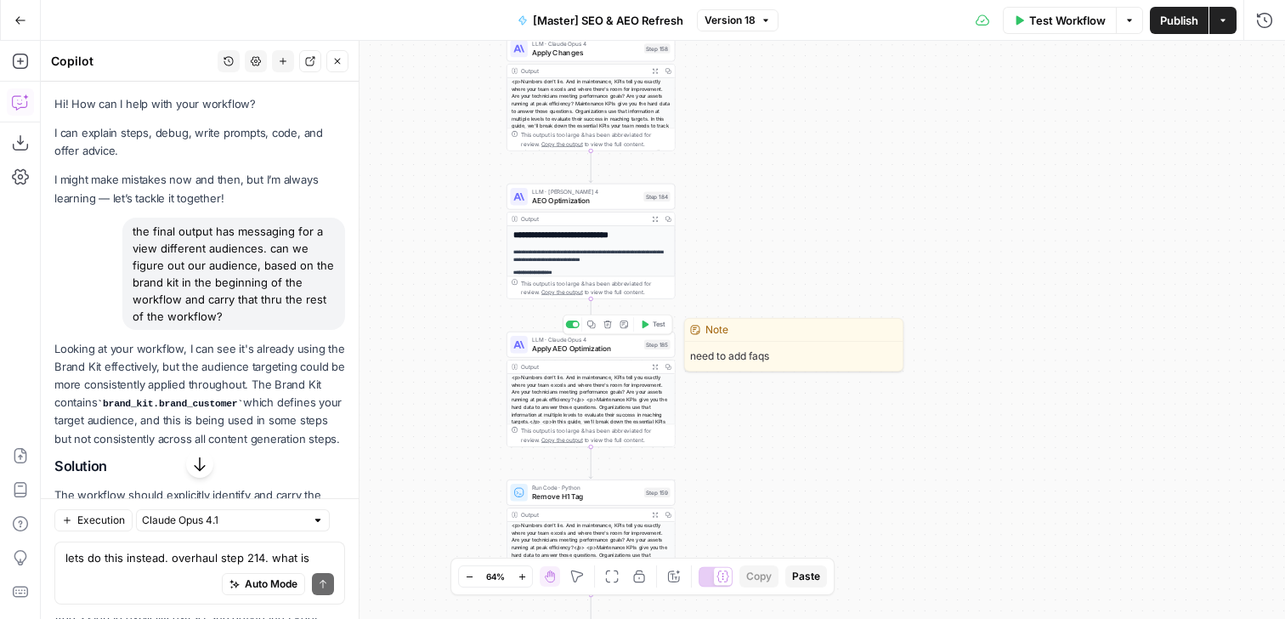
click at [629, 342] on span "LLM · Claude Opus 4" at bounding box center [586, 339] width 108 height 8
click at [567, 202] on span "AEO Optimization" at bounding box center [585, 200] width 107 height 11
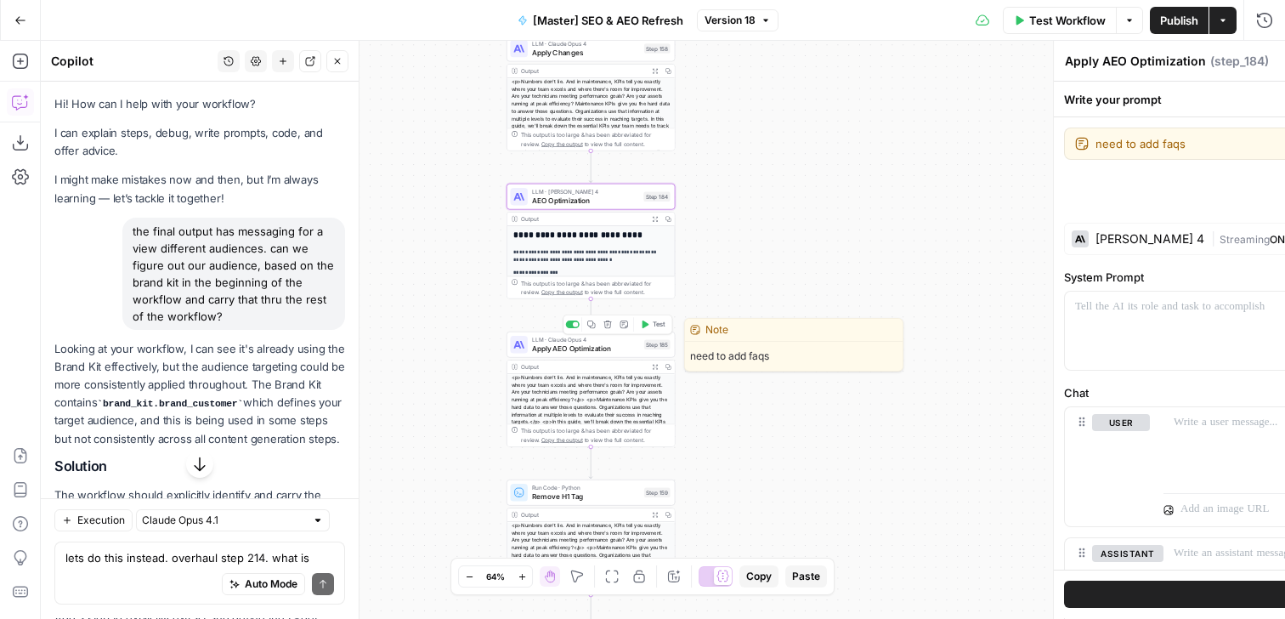
type textarea "AEO Optimization"
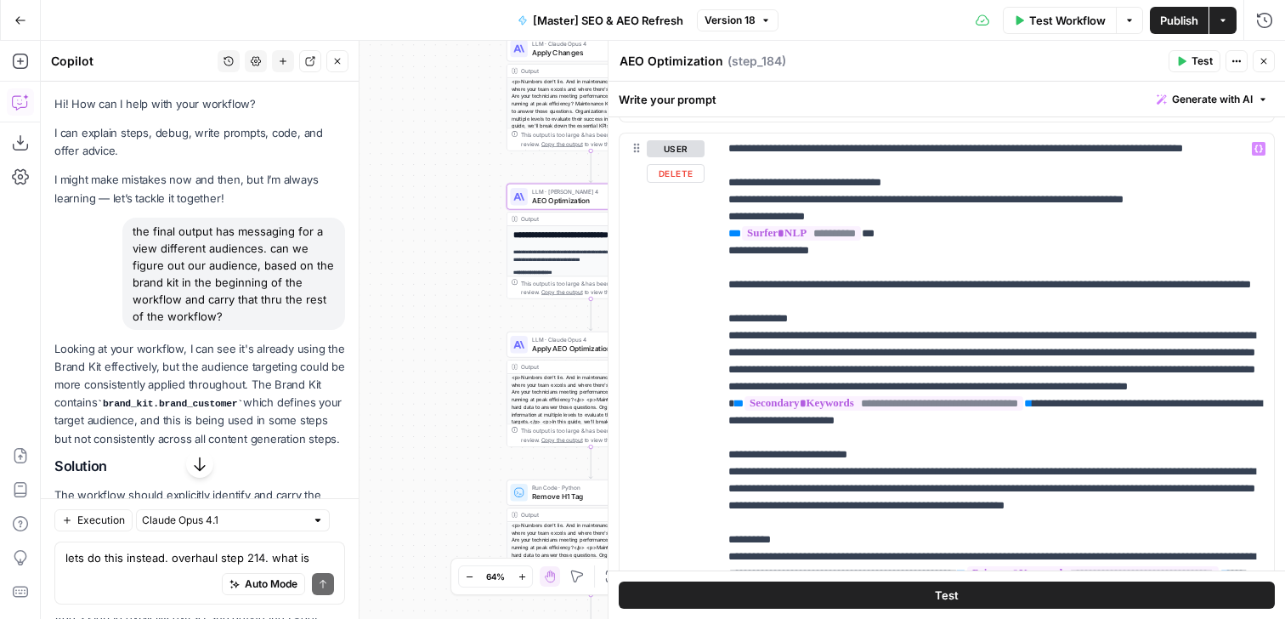
scroll to position [2417, 0]
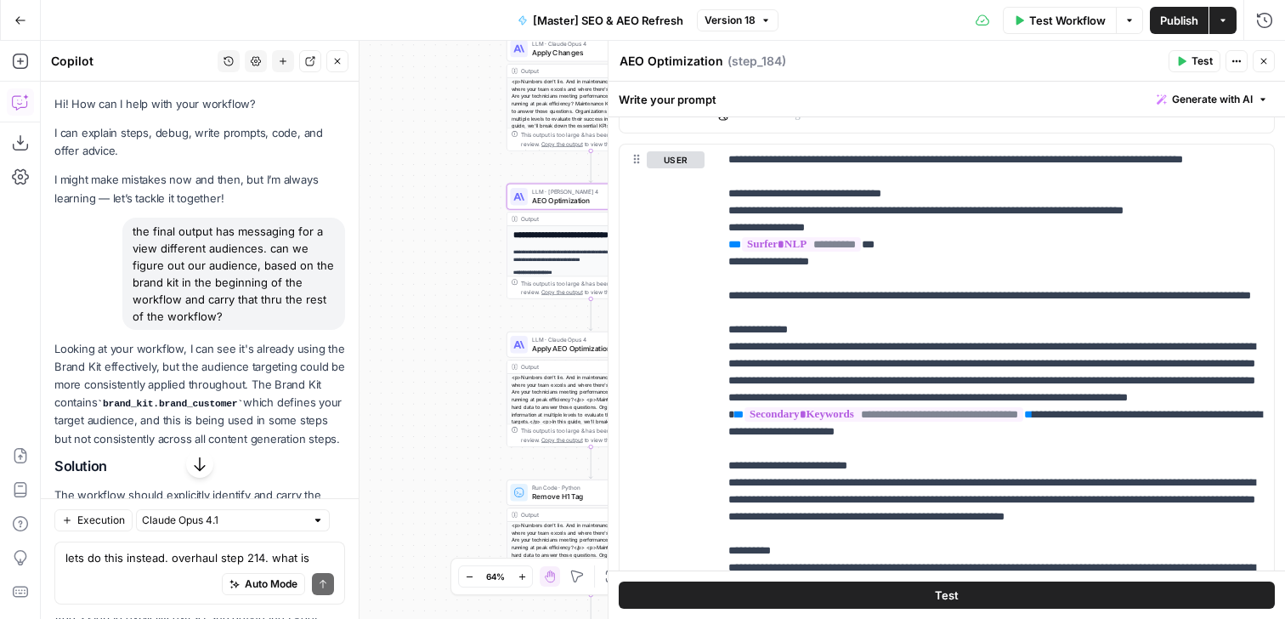
click at [1259, 51] on button "Close" at bounding box center [1264, 61] width 22 height 22
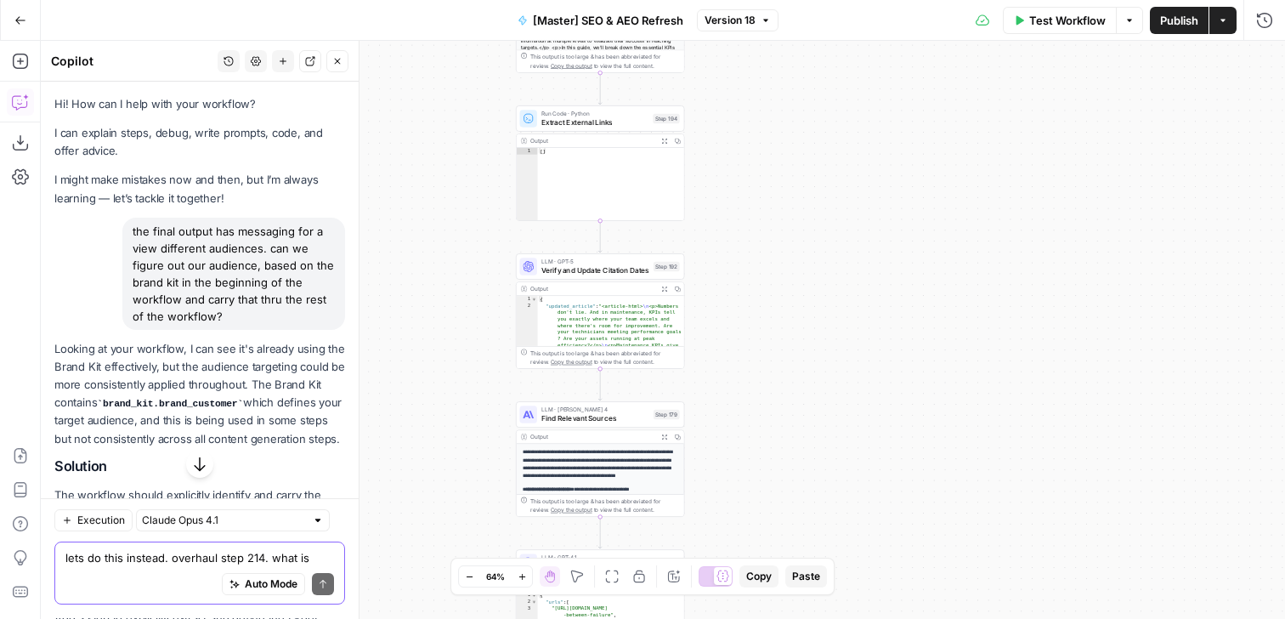
click at [181, 561] on textarea "lets do this instead. overhaul step 214. what is now should do is take the auid…" at bounding box center [199, 558] width 269 height 17
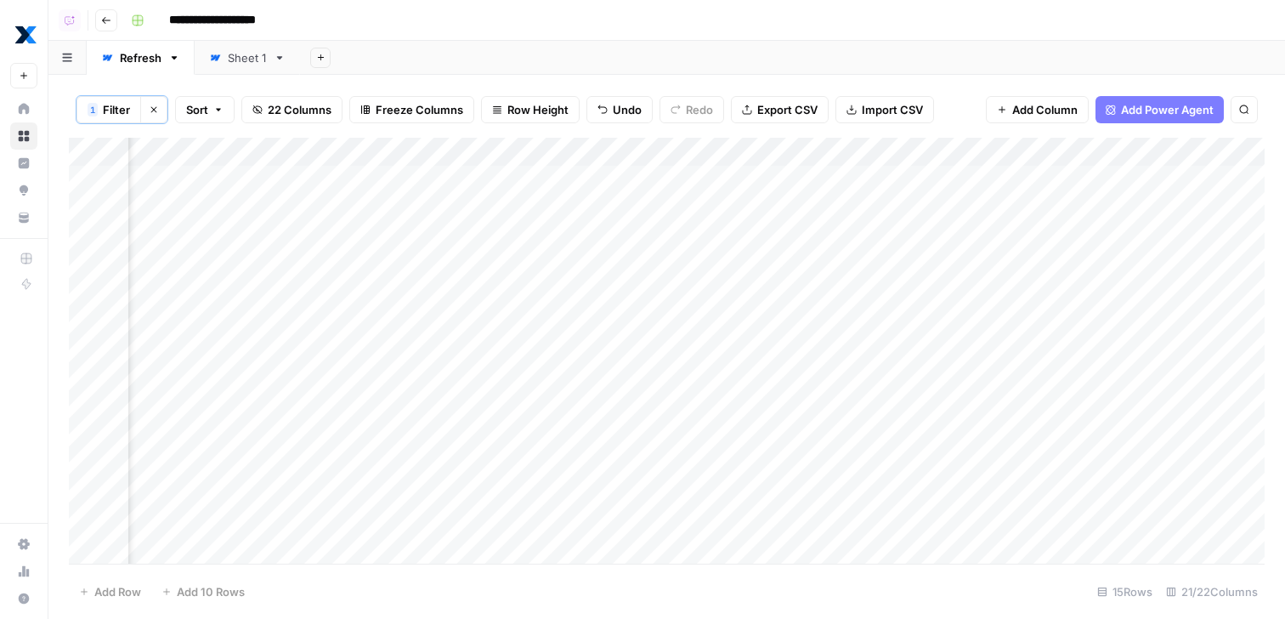
scroll to position [0, 1847]
click at [216, 45] on link "Sheet 1" at bounding box center [247, 58] width 105 height 34
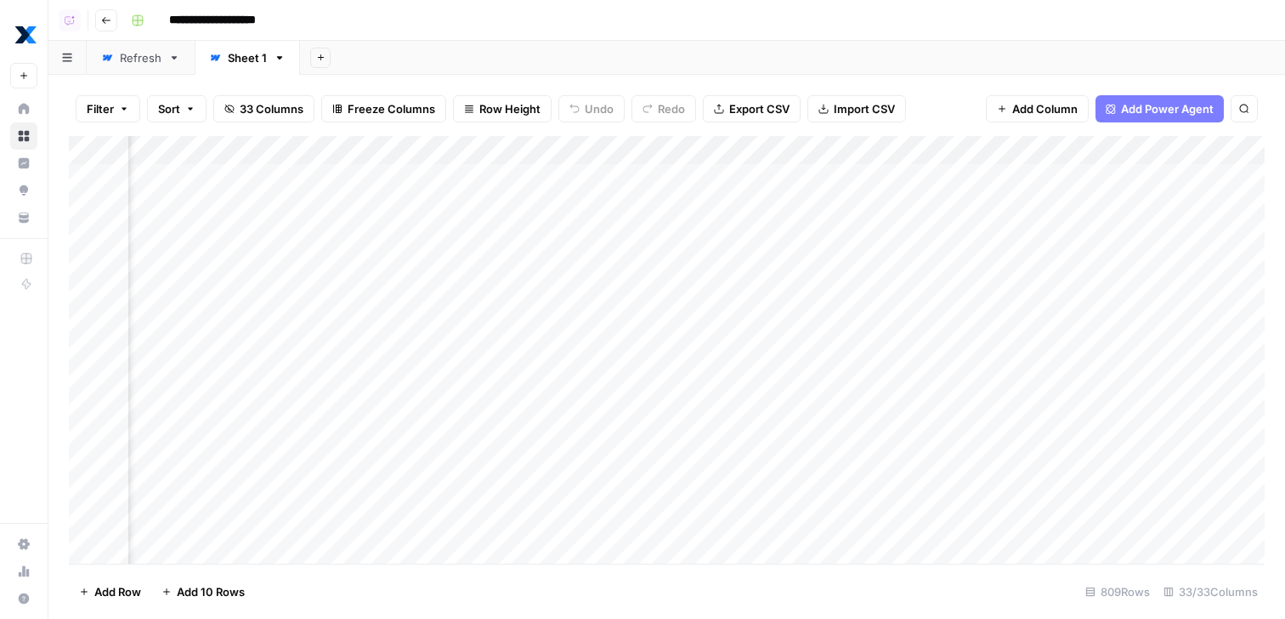
scroll to position [1, 4143]
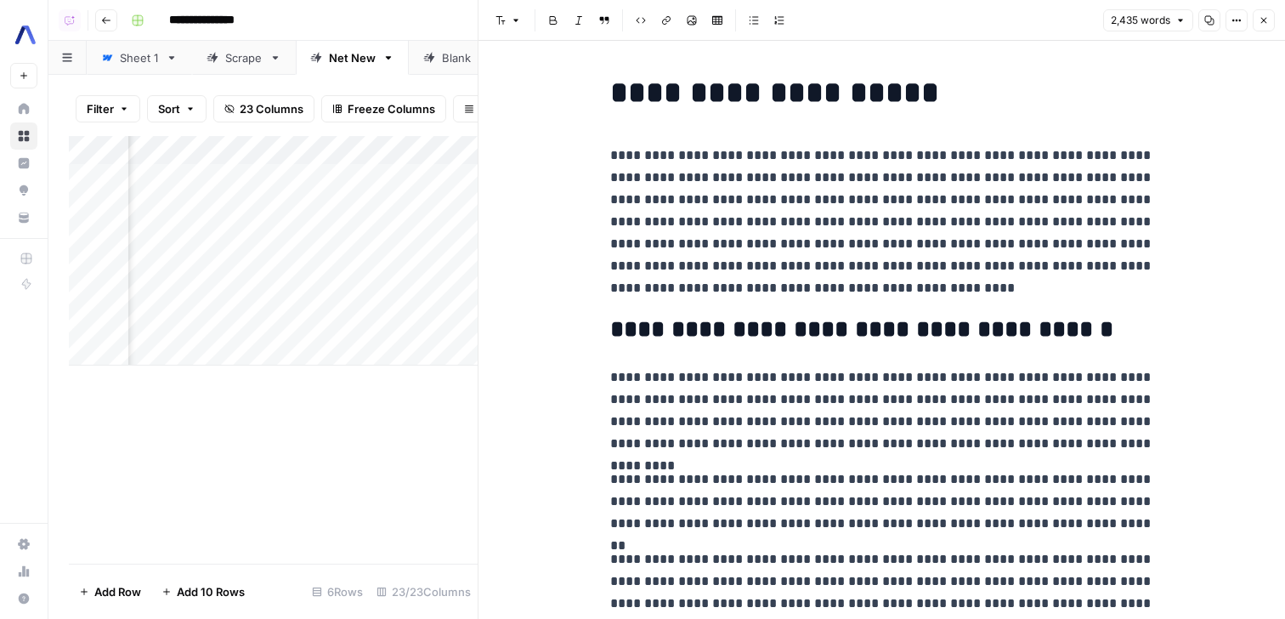
scroll to position [2429, 0]
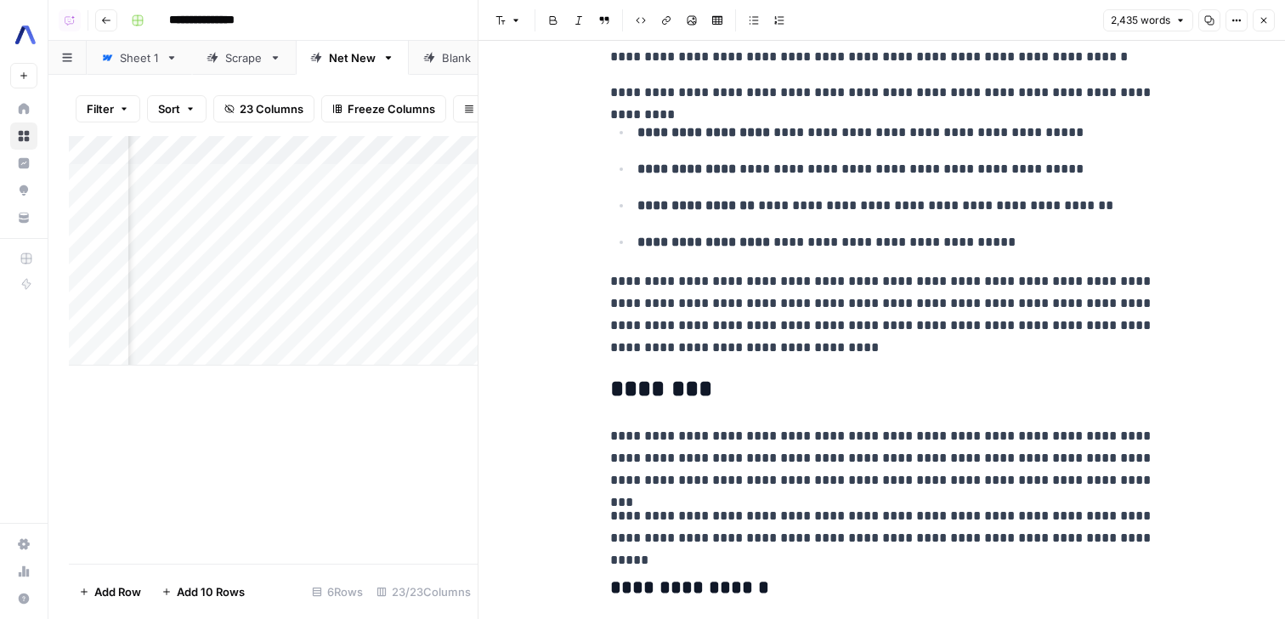
click at [1262, 30] on button "Close" at bounding box center [1264, 20] width 22 height 22
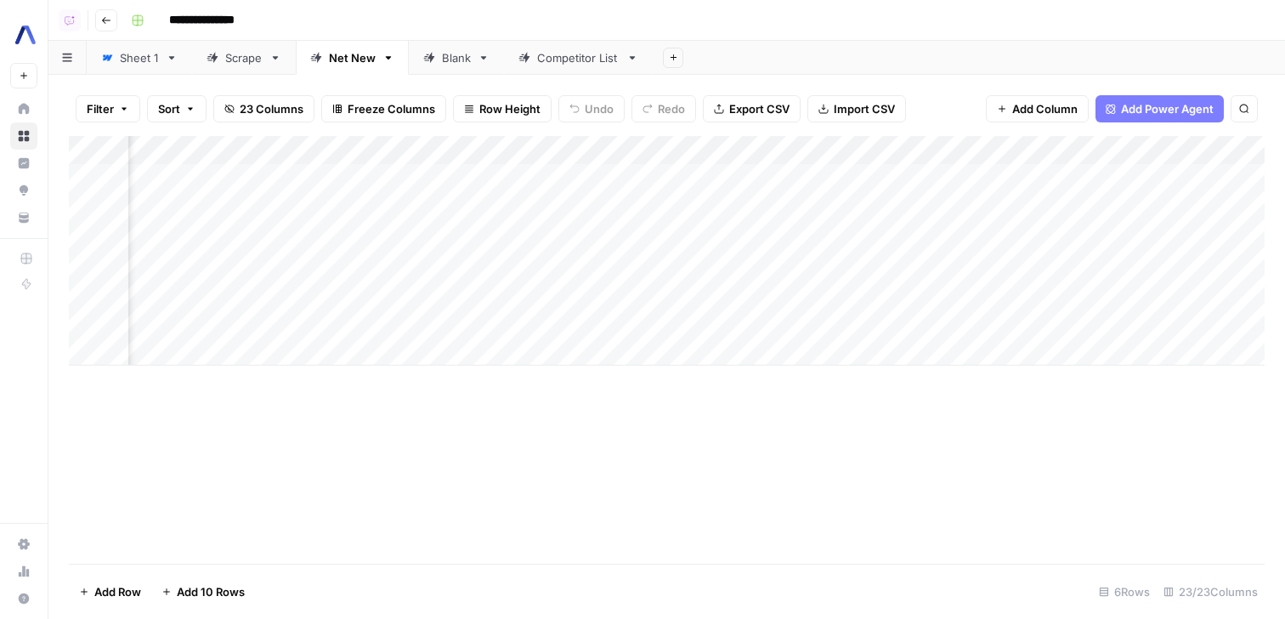
scroll to position [0, 2745]
click at [1229, 148] on span "Add Column" at bounding box center [1225, 150] width 59 height 15
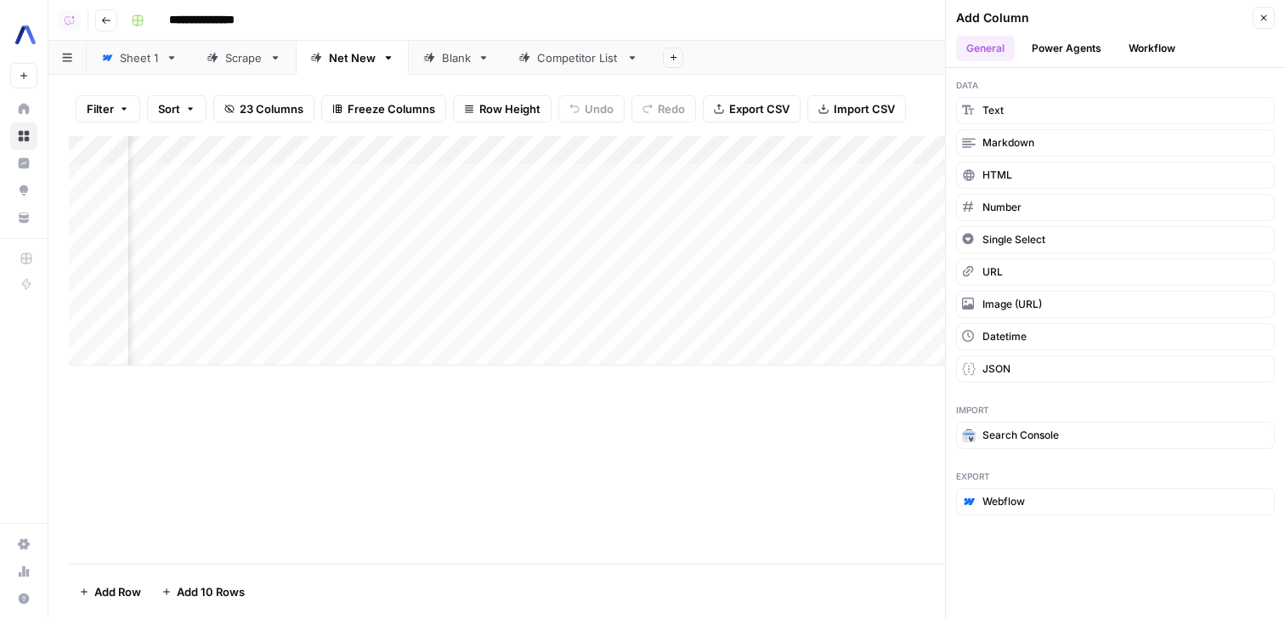
click at [1156, 50] on button "Workflow" at bounding box center [1151, 48] width 67 height 25
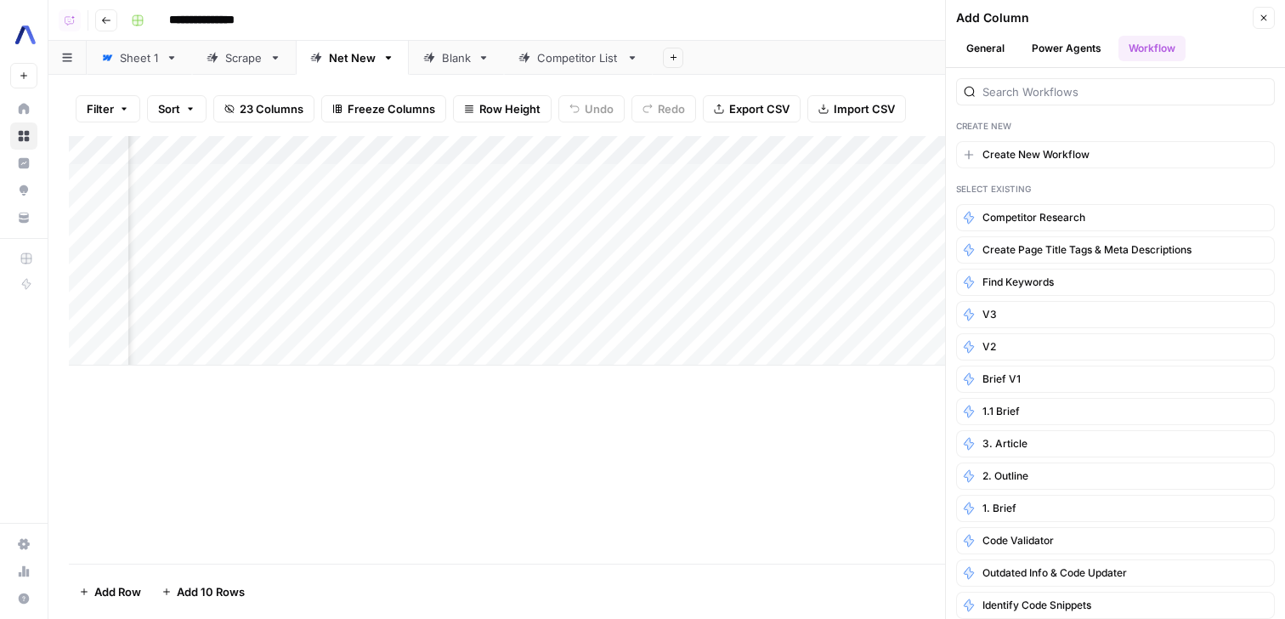
click at [1087, 50] on button "Power Agents" at bounding box center [1066, 48] width 90 height 25
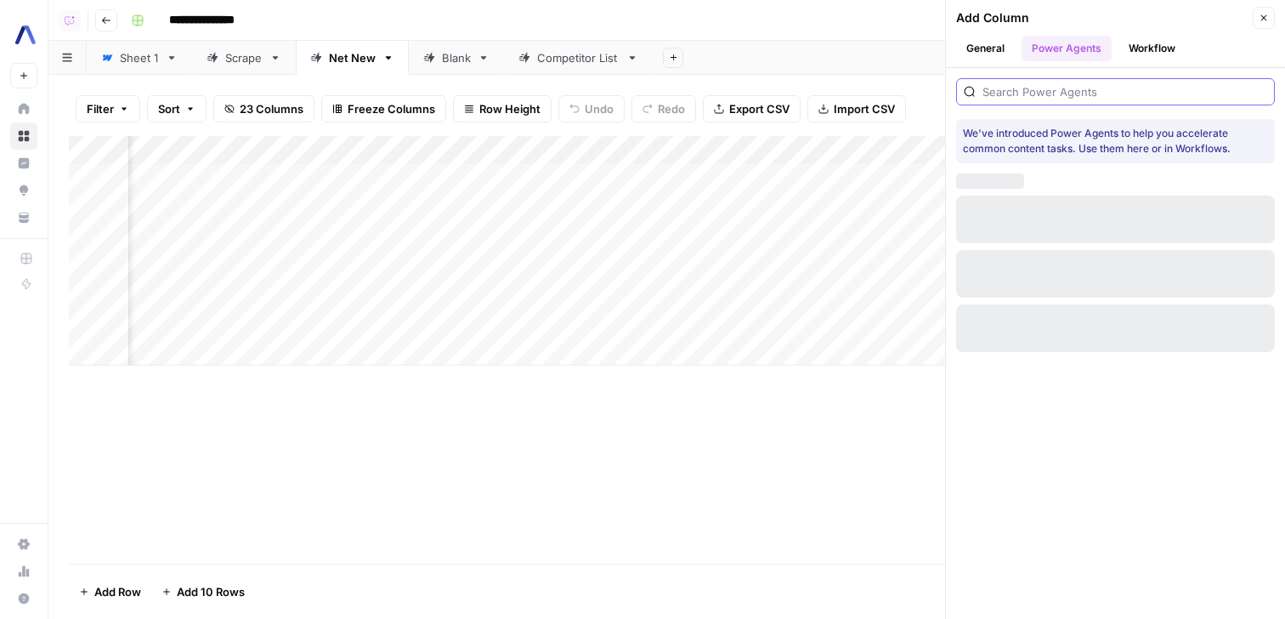
click at [1071, 99] on input "search" at bounding box center [1124, 91] width 285 height 17
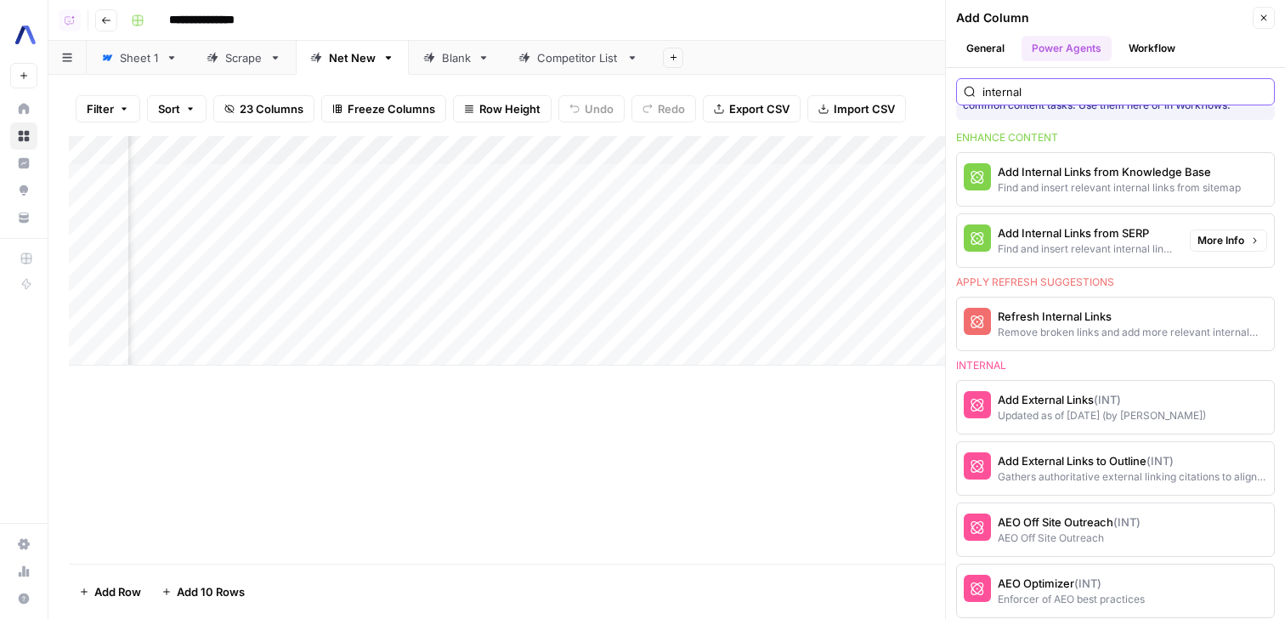
scroll to position [48, 0]
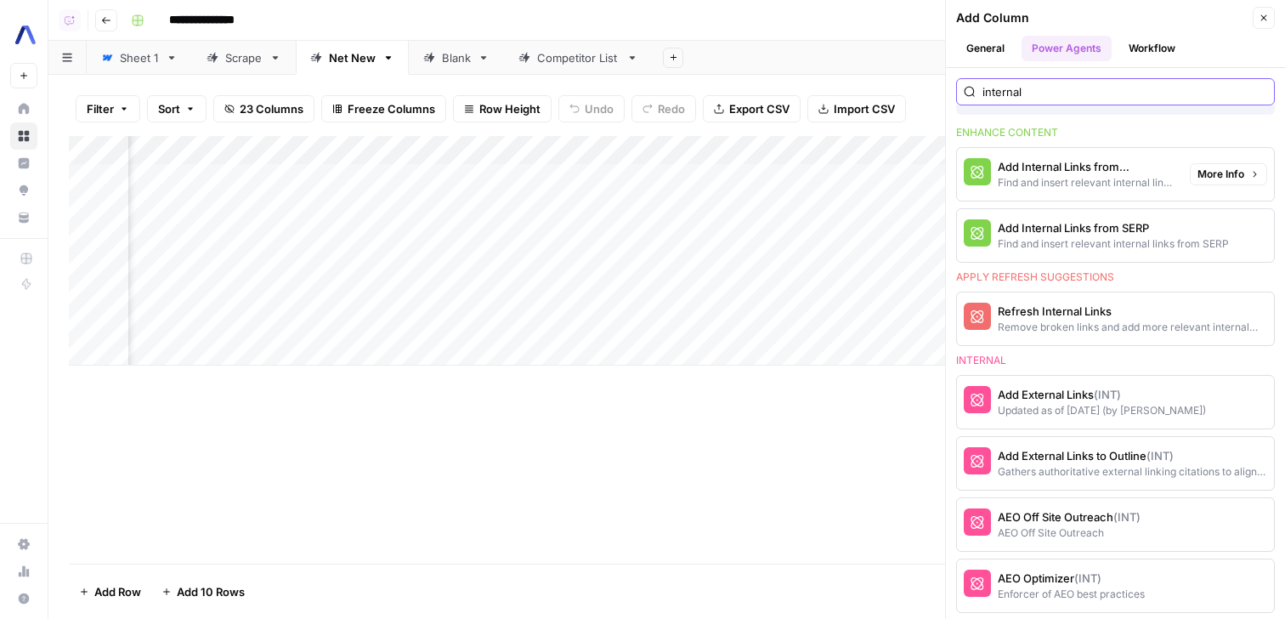
type input "internal"
click at [1109, 174] on div "Add Internal Links from Knowledge Base" at bounding box center [1087, 166] width 178 height 17
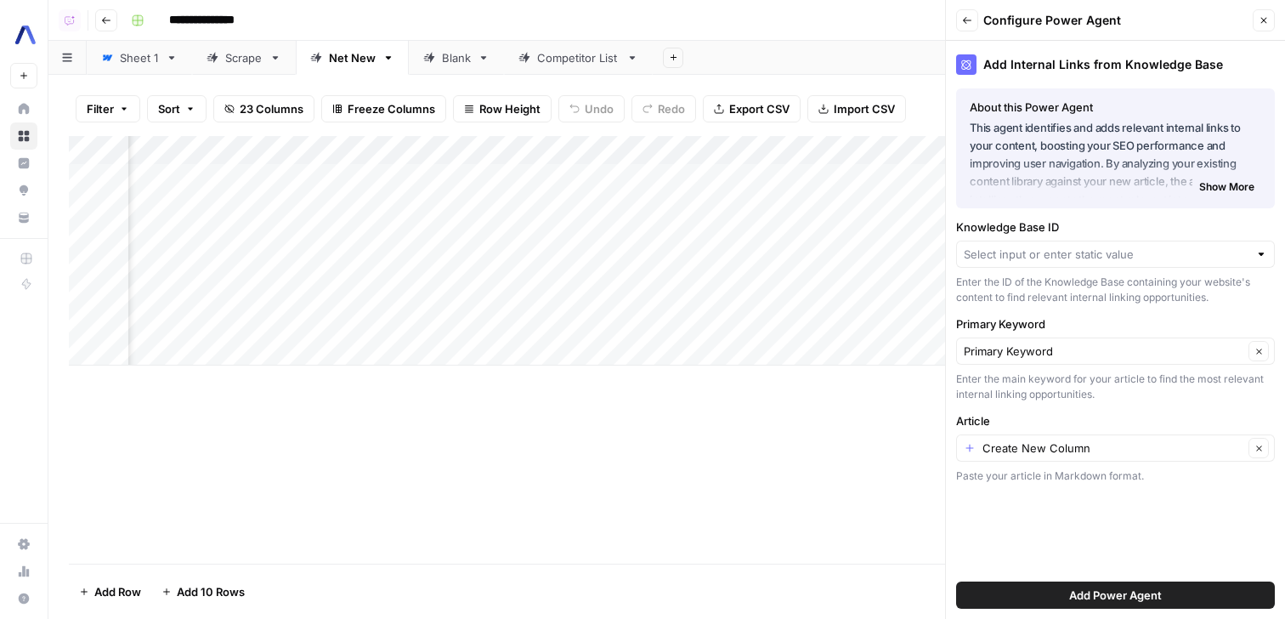
click at [1111, 234] on label "Knowledge Base ID" at bounding box center [1115, 226] width 319 height 17
click at [1111, 246] on input "Knowledge Base ID" at bounding box center [1106, 254] width 285 height 17
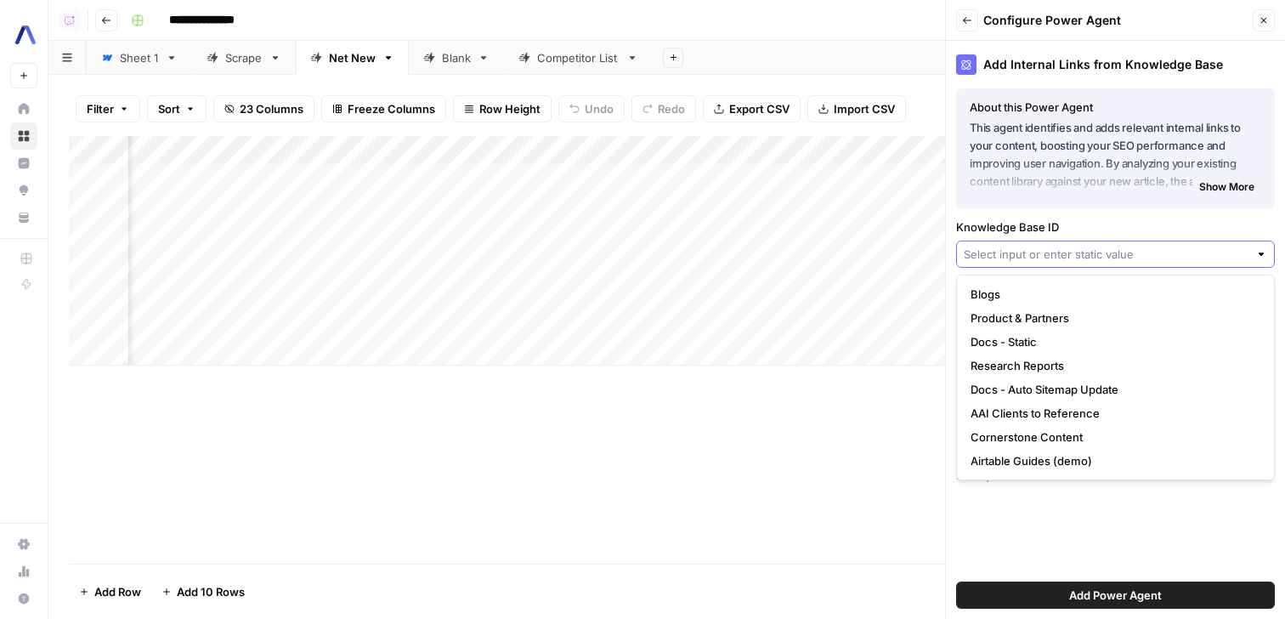
click at [1111, 252] on input "Knowledge Base ID" at bounding box center [1106, 254] width 285 height 17
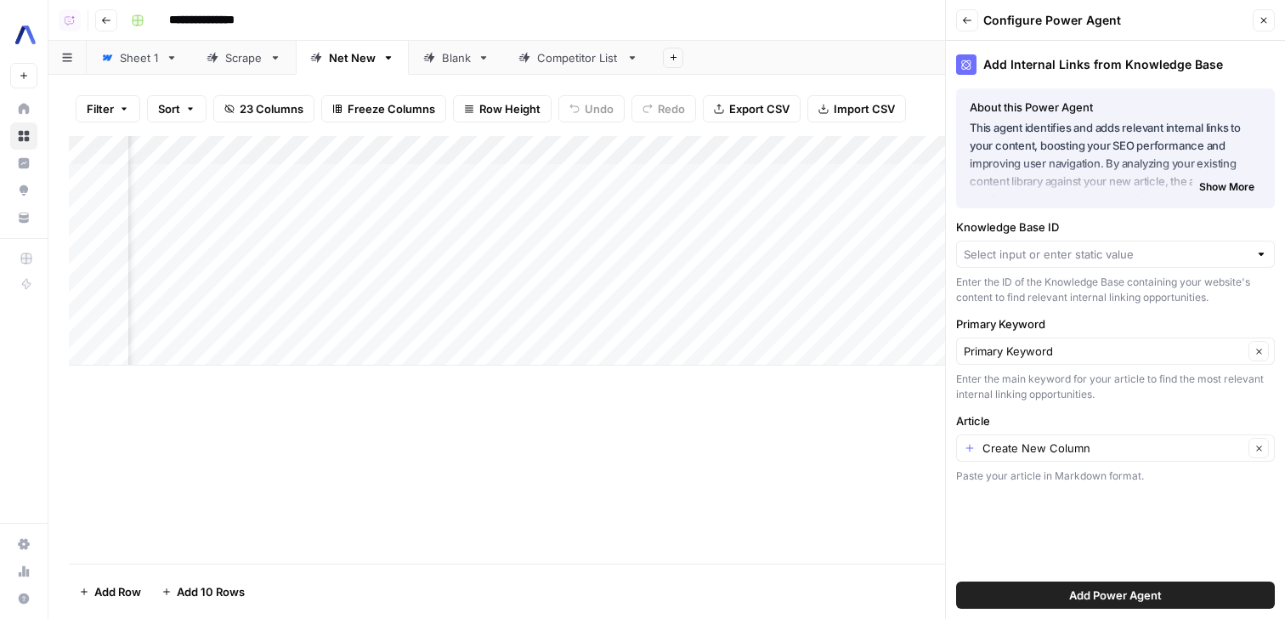
click at [1126, 236] on div "Knowledge Base ID Enter the ID of the Knowledge Base containing your website's …" at bounding box center [1115, 261] width 319 height 87
click at [1082, 439] on input "Article" at bounding box center [1112, 447] width 261 height 17
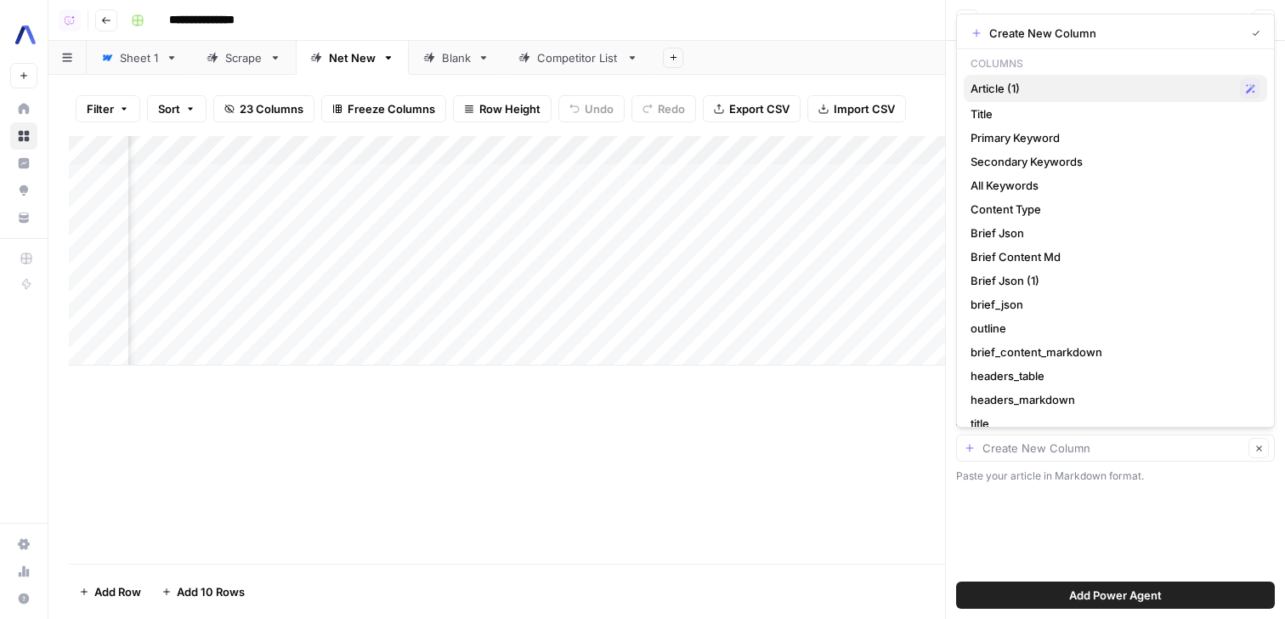
click at [1076, 84] on span "Article (1)" at bounding box center [1101, 88] width 263 height 17
type input "Article (1)"
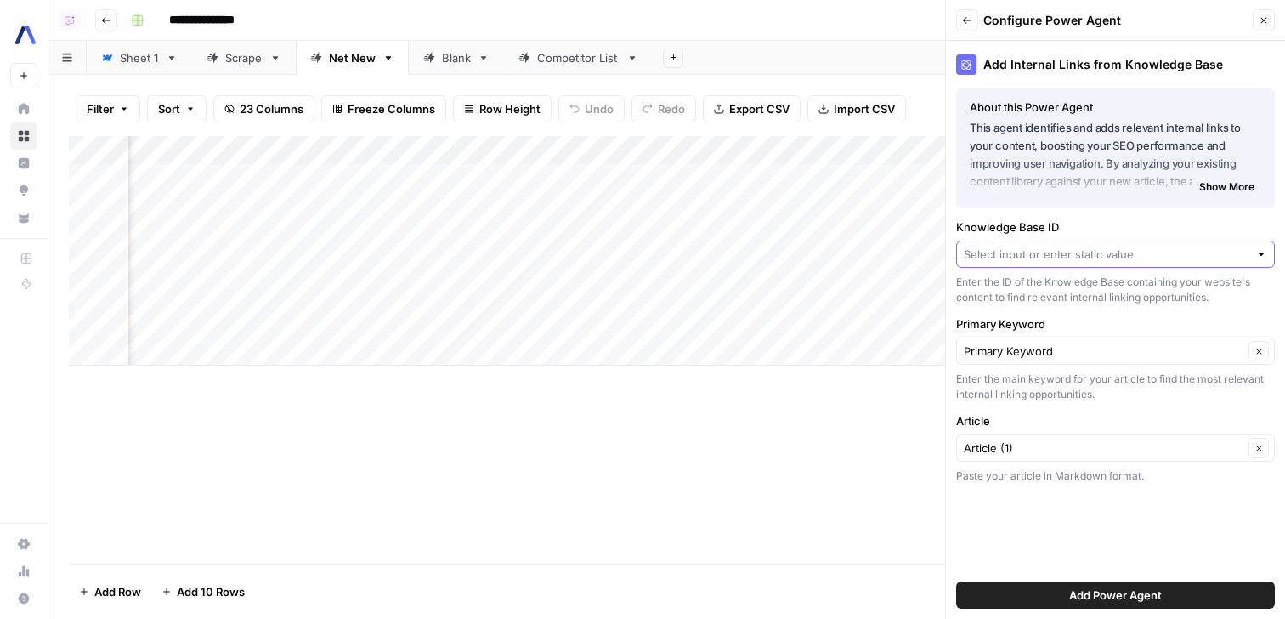
click at [1129, 257] on input "Knowledge Base ID" at bounding box center [1106, 254] width 285 height 17
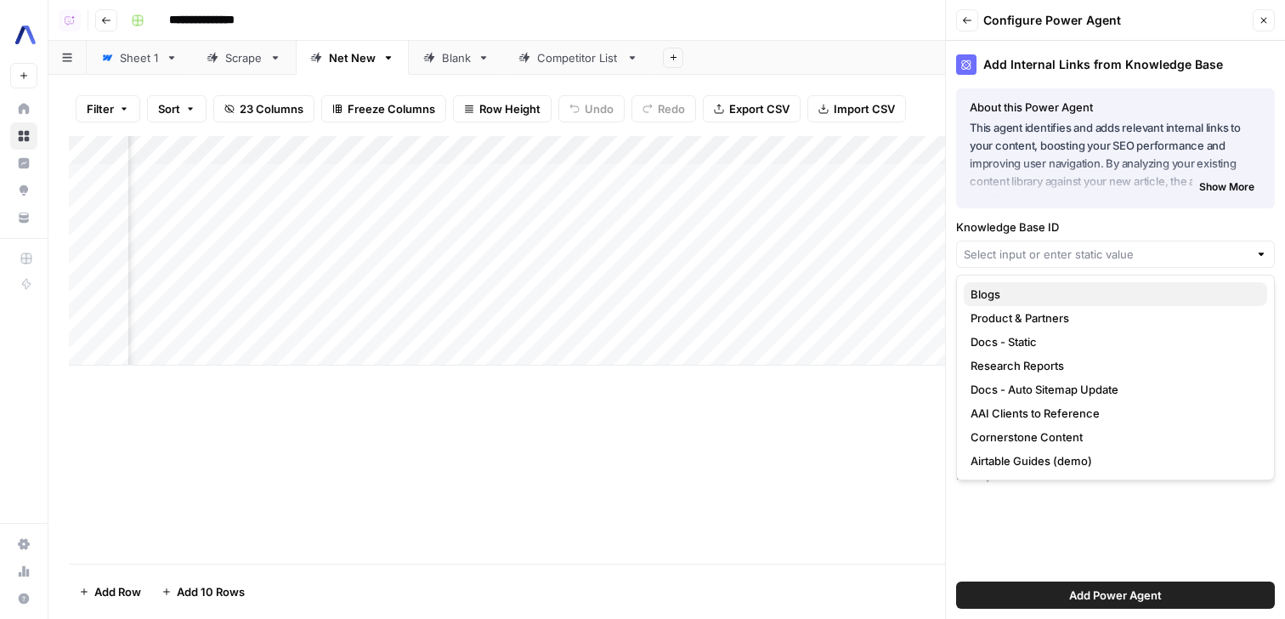
click at [1108, 300] on span "Blogs" at bounding box center [1111, 294] width 283 height 17
type input "Blogs"
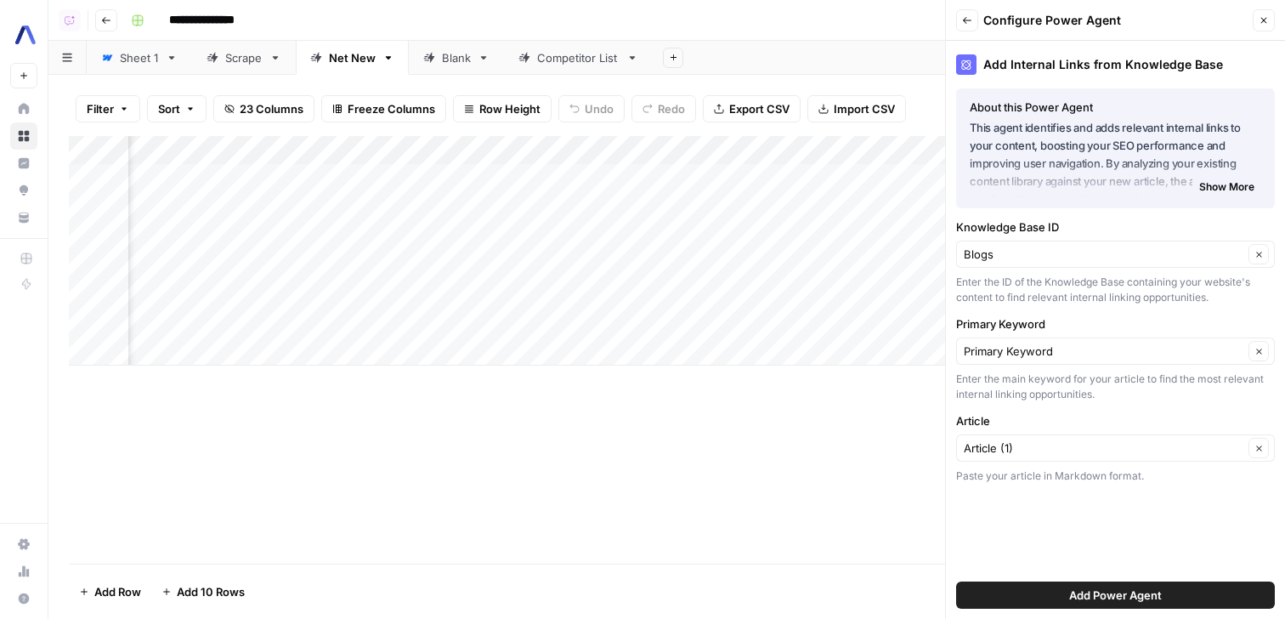
click at [1096, 591] on span "Add Power Agent" at bounding box center [1115, 594] width 93 height 17
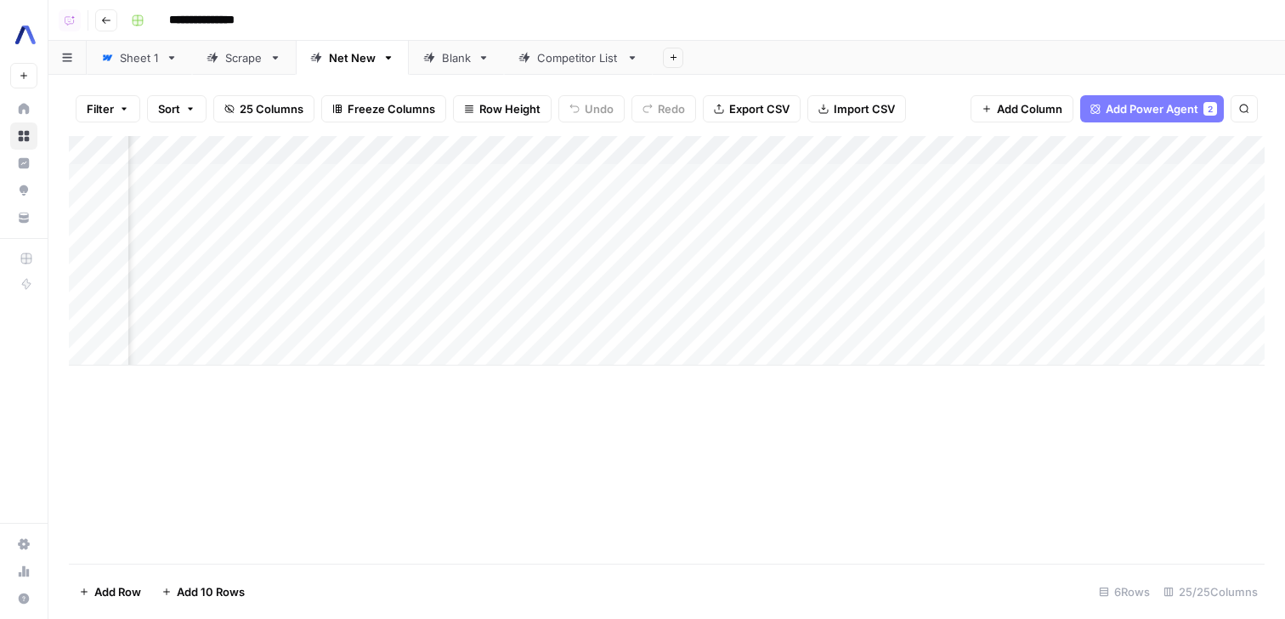
scroll to position [0, 3072]
click at [1100, 148] on div "Add Column" at bounding box center [667, 250] width 1196 height 229
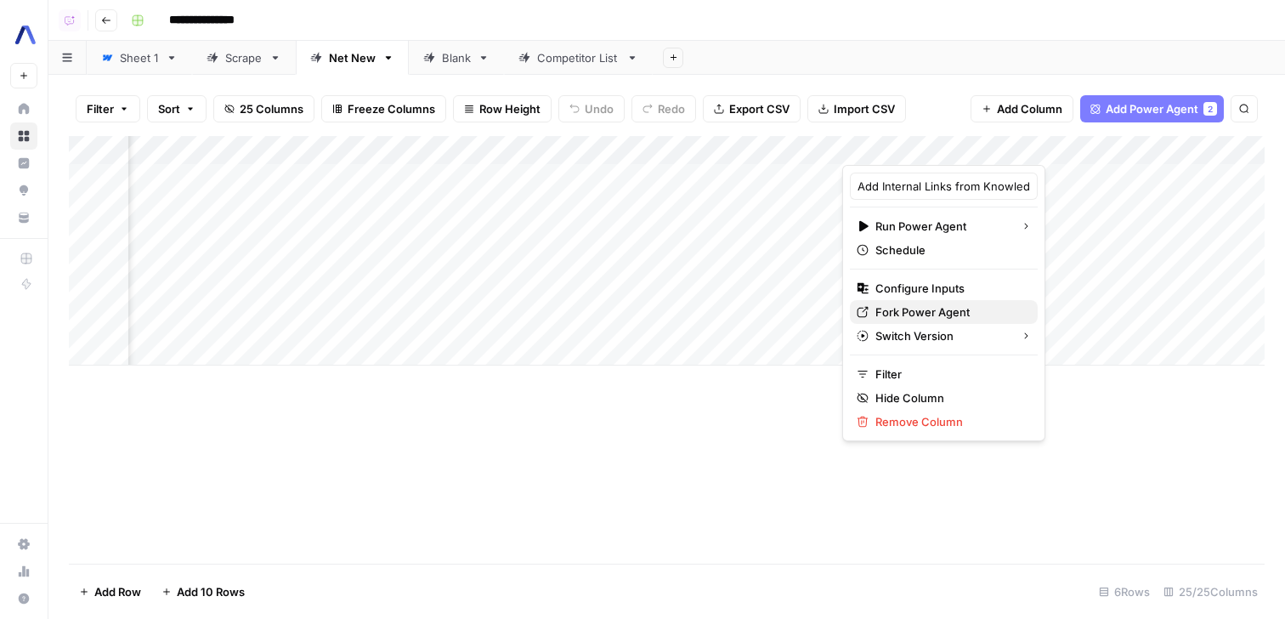
click at [929, 310] on span "Fork Power Agent" at bounding box center [949, 311] width 149 height 17
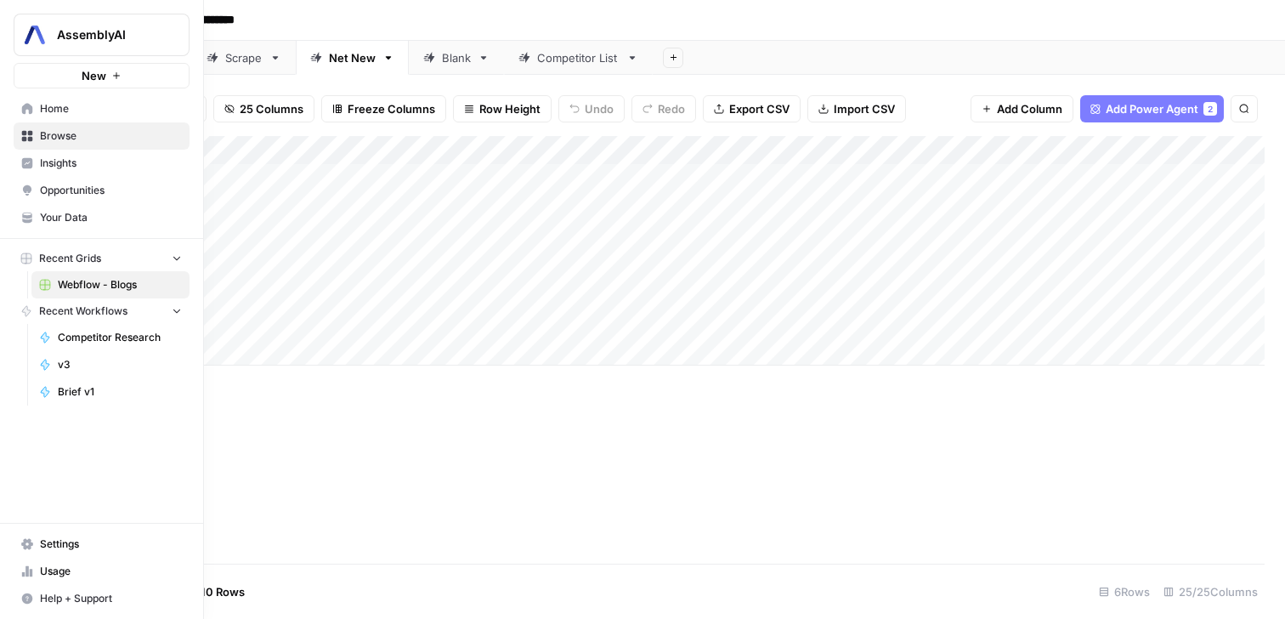
click at [62, 231] on nav "Home Browse Insights Opportunities Your Data" at bounding box center [101, 163] width 203 height 150
click at [77, 229] on link "Your Data" at bounding box center [102, 217] width 176 height 27
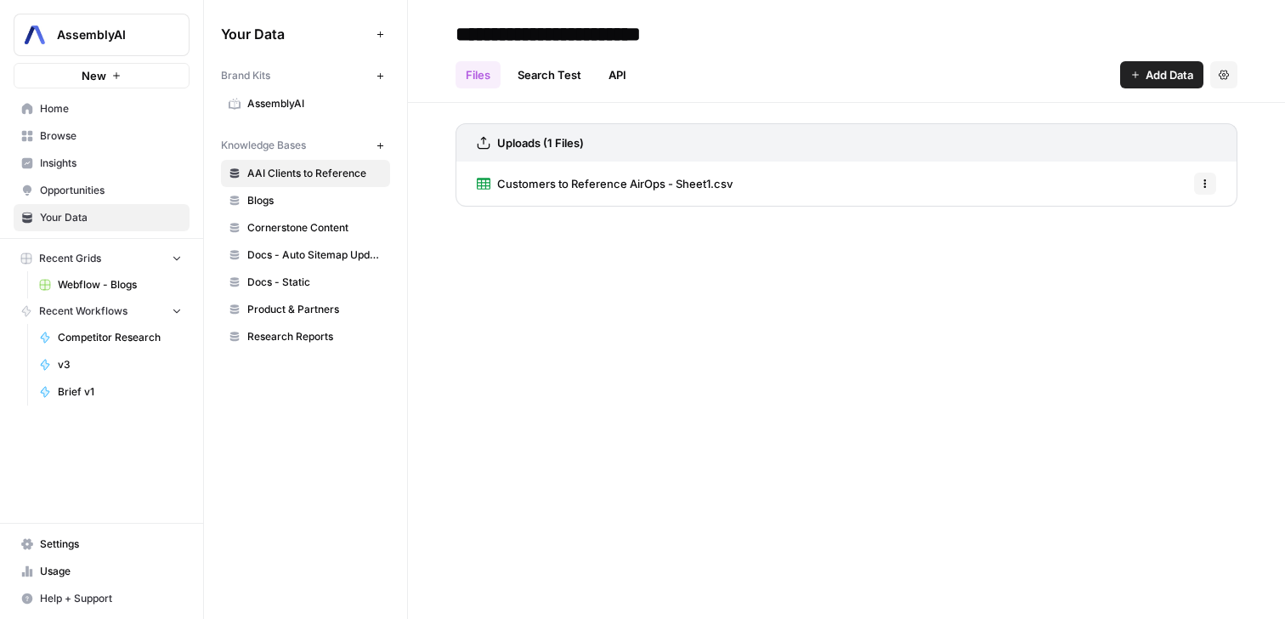
click at [305, 207] on span "Blogs" at bounding box center [314, 200] width 135 height 15
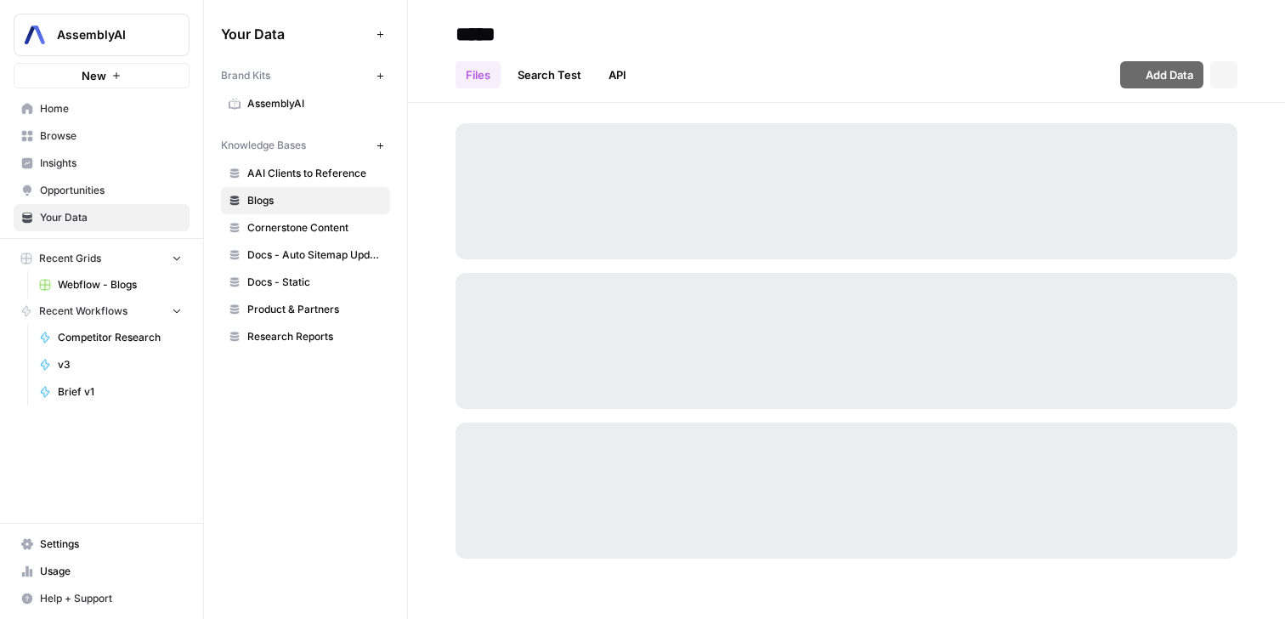
click at [304, 212] on link "Blogs" at bounding box center [305, 200] width 169 height 27
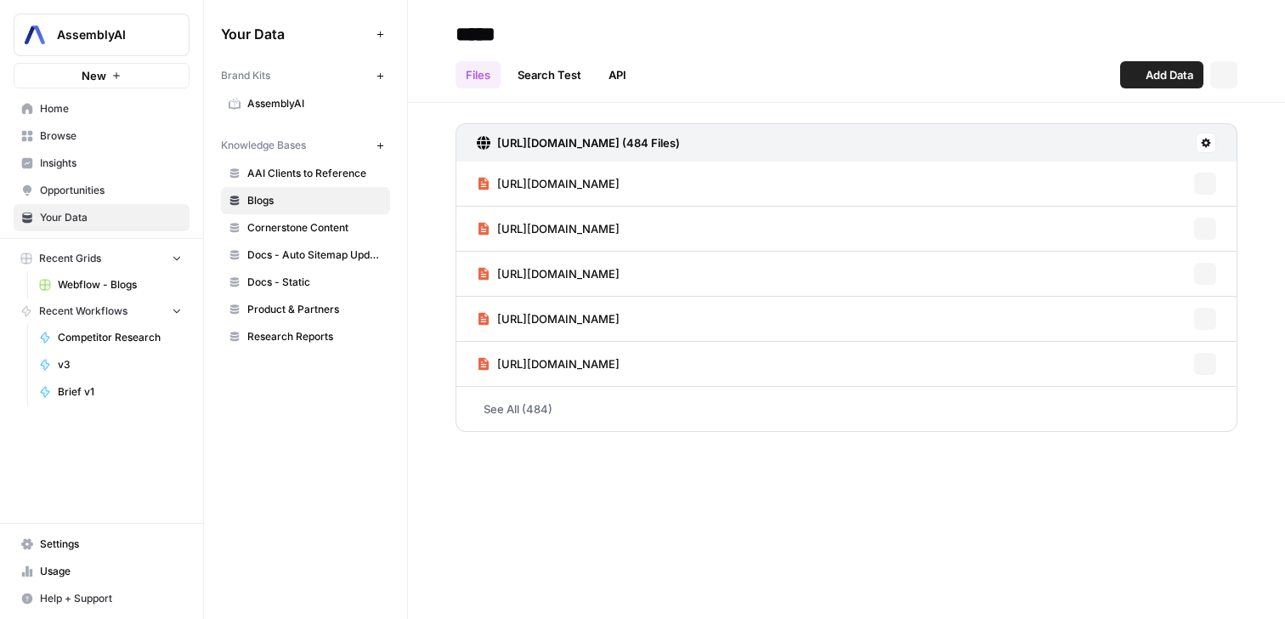
click at [304, 236] on link "Cornerstone Content" at bounding box center [305, 227] width 169 height 27
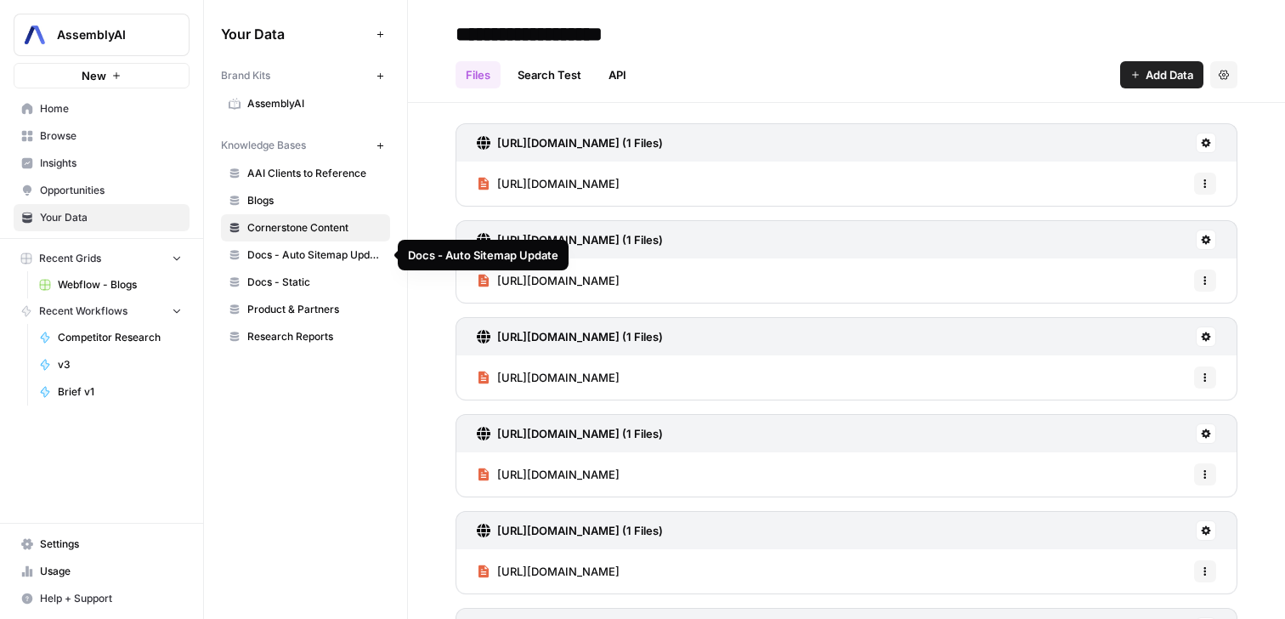
click at [301, 254] on span "Docs - Auto Sitemap Update" at bounding box center [314, 254] width 135 height 15
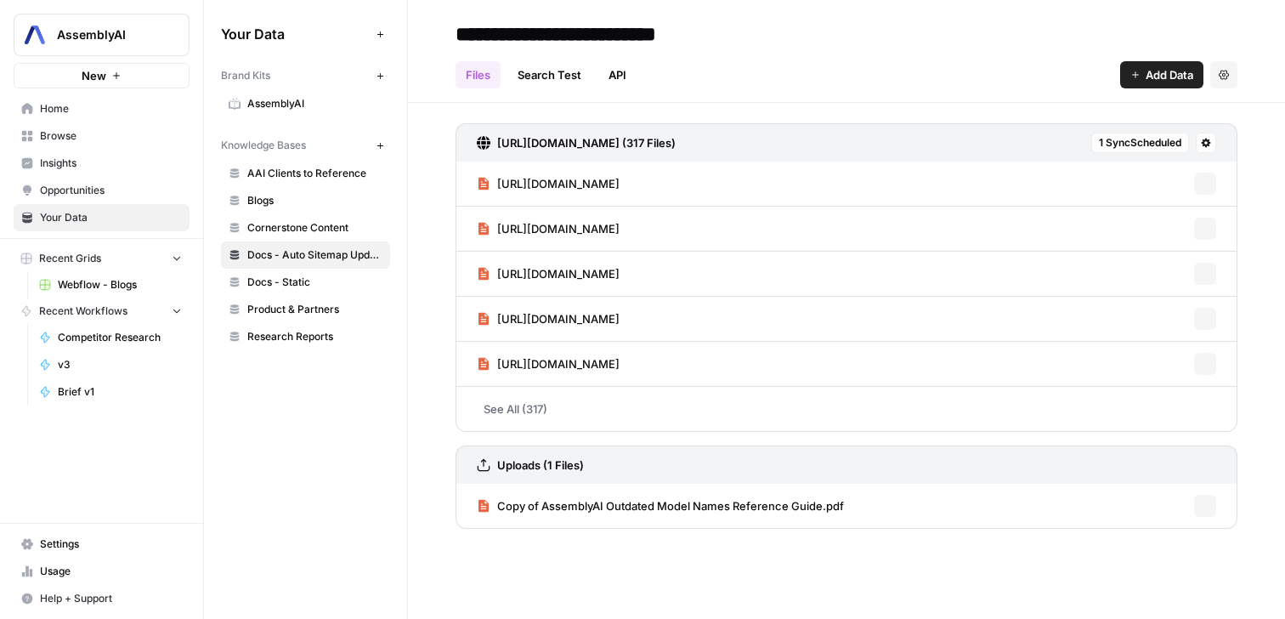
click at [299, 318] on link "Product & Partners" at bounding box center [305, 309] width 169 height 27
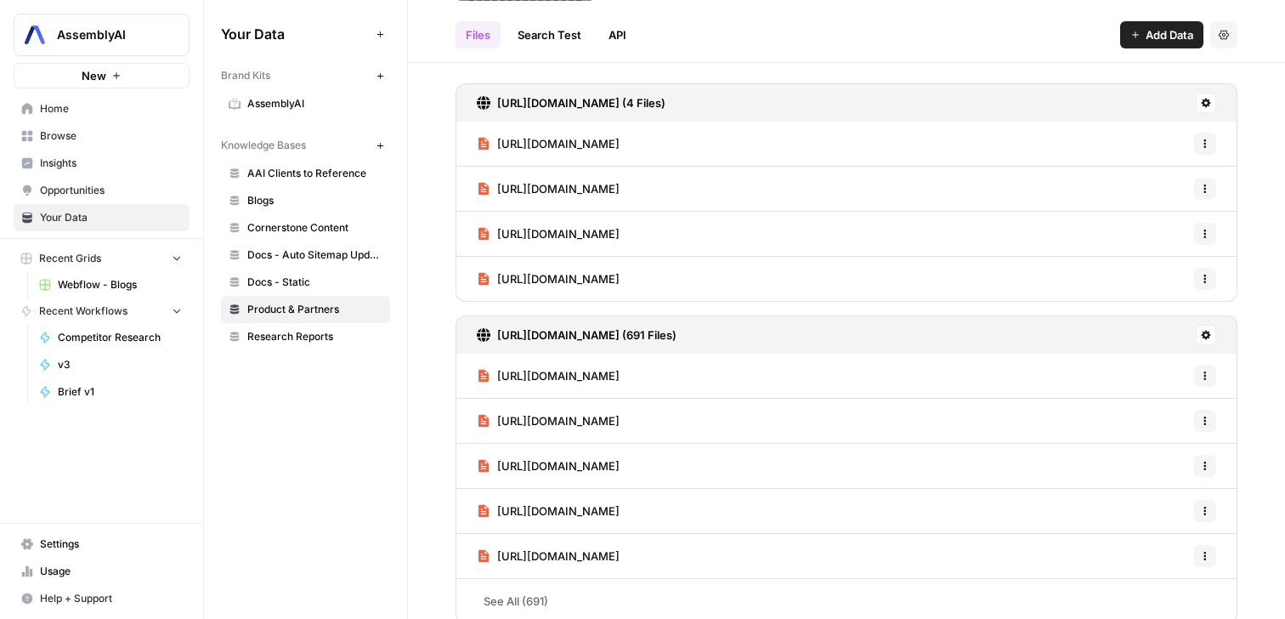
scroll to position [59, 0]
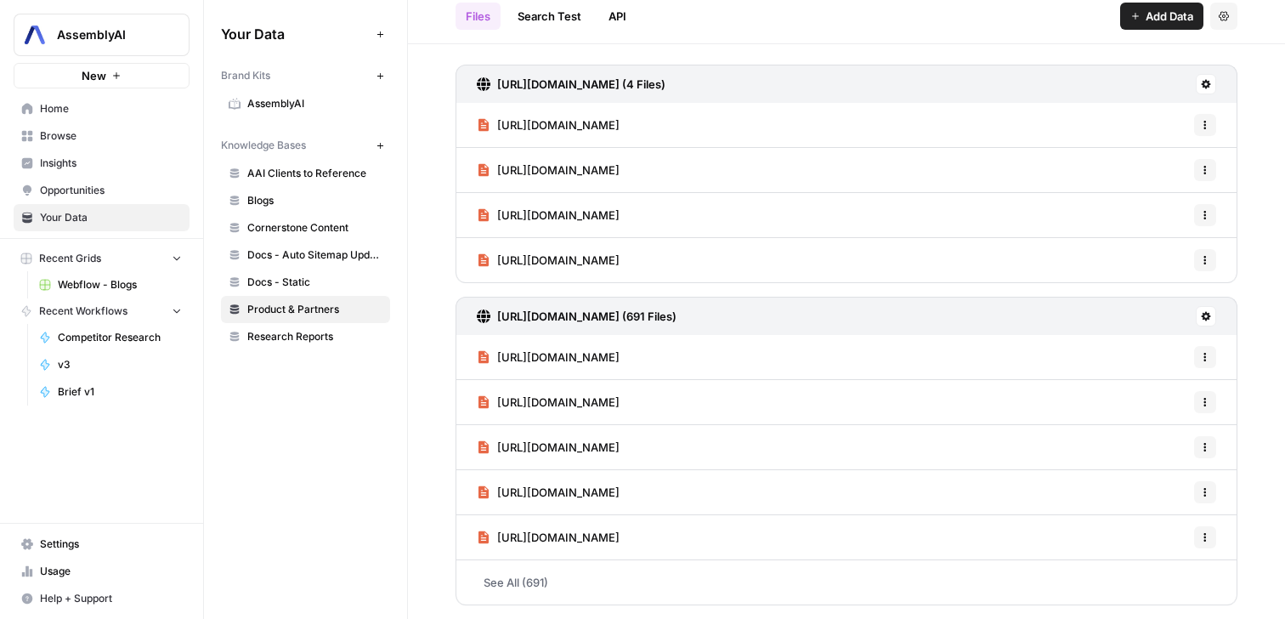
click at [326, 331] on span "Research Reports" at bounding box center [314, 336] width 135 height 15
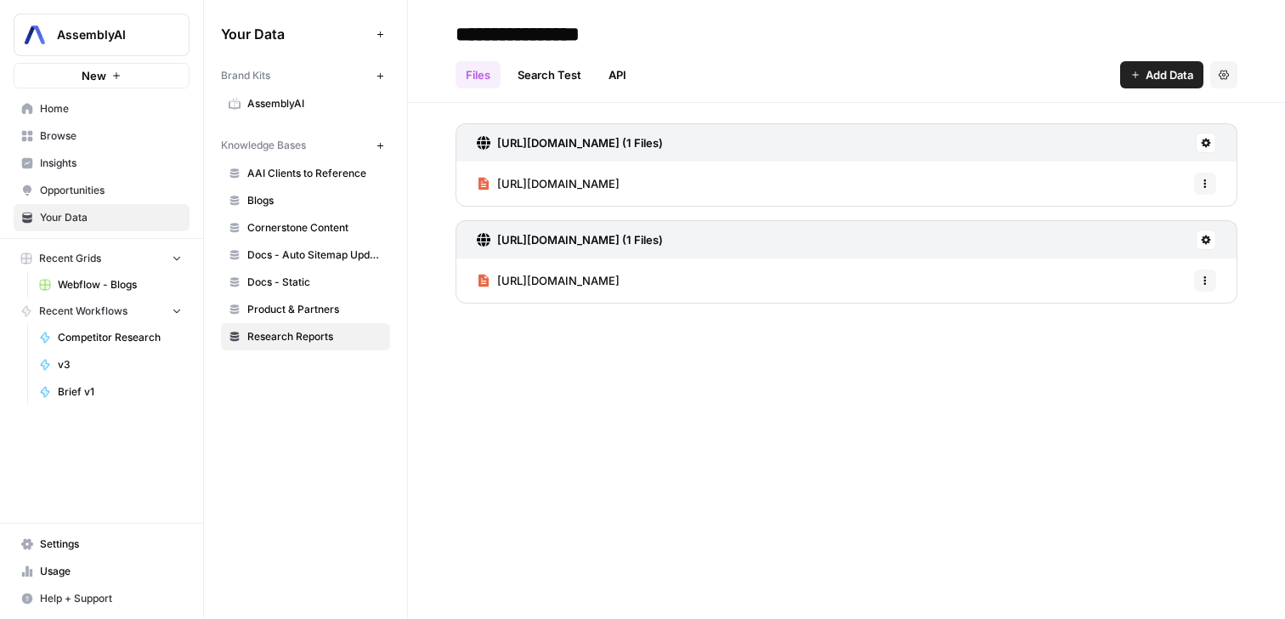
click at [143, 291] on span "Webflow - Blogs" at bounding box center [120, 284] width 124 height 15
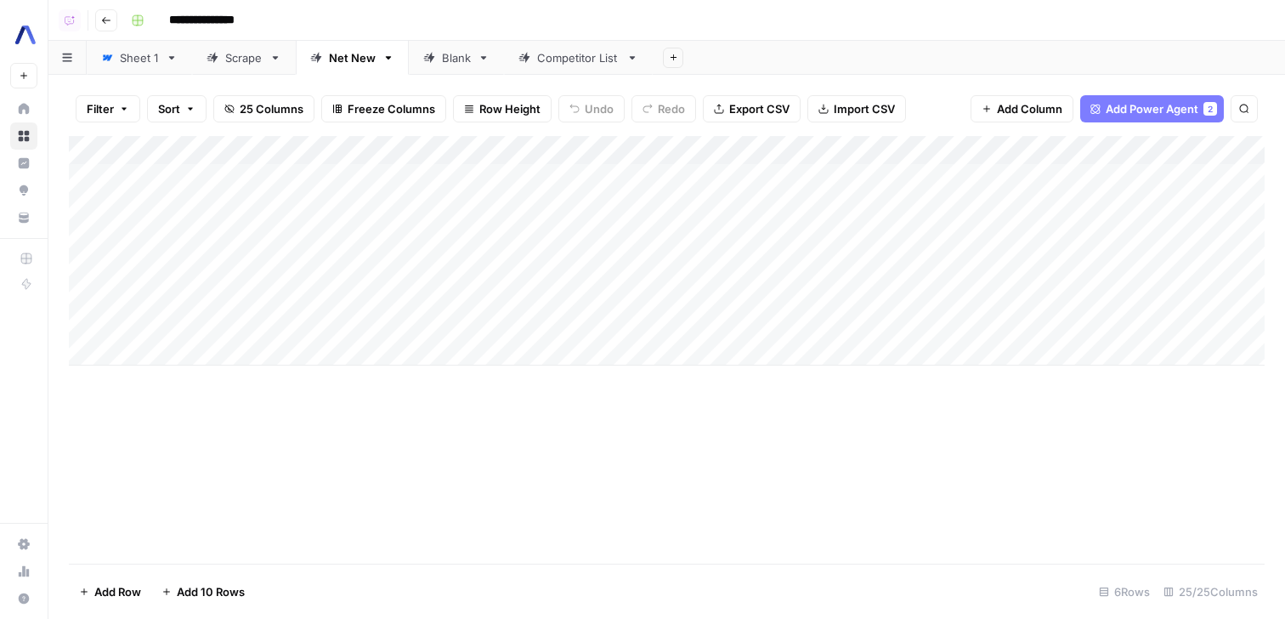
click at [141, 54] on div "Sheet 1" at bounding box center [139, 57] width 39 height 17
click at [614, 139] on div "Add Column" at bounding box center [667, 352] width 1196 height 433
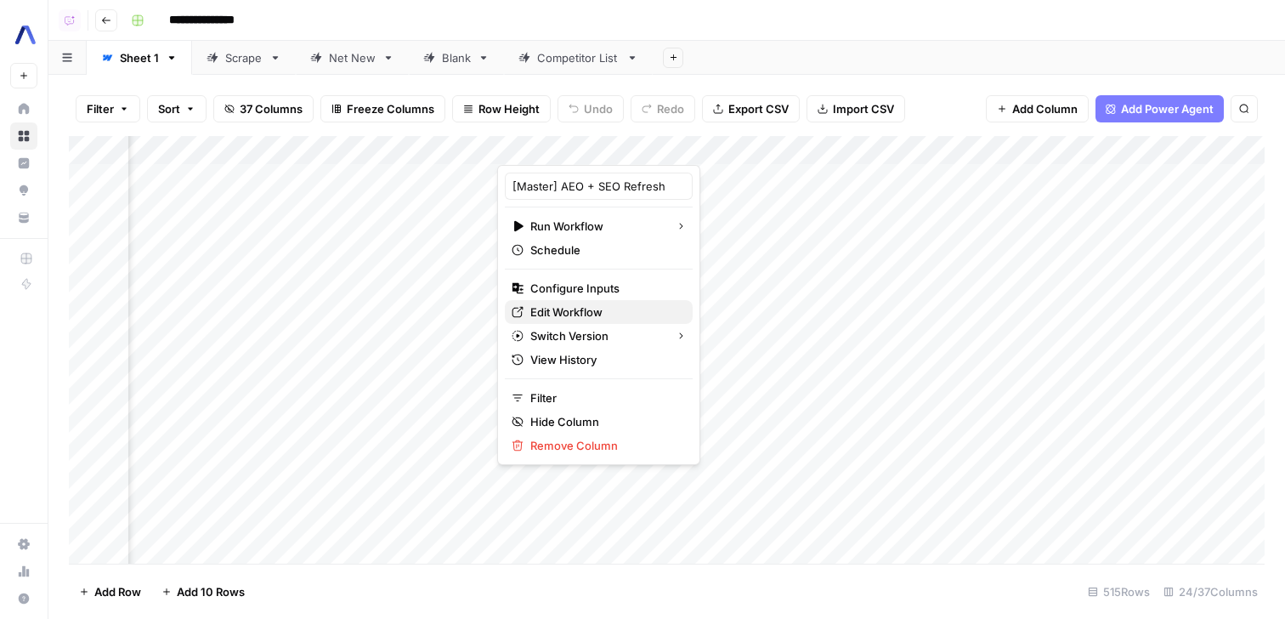
click at [615, 318] on span "Edit Workflow" at bounding box center [604, 311] width 149 height 17
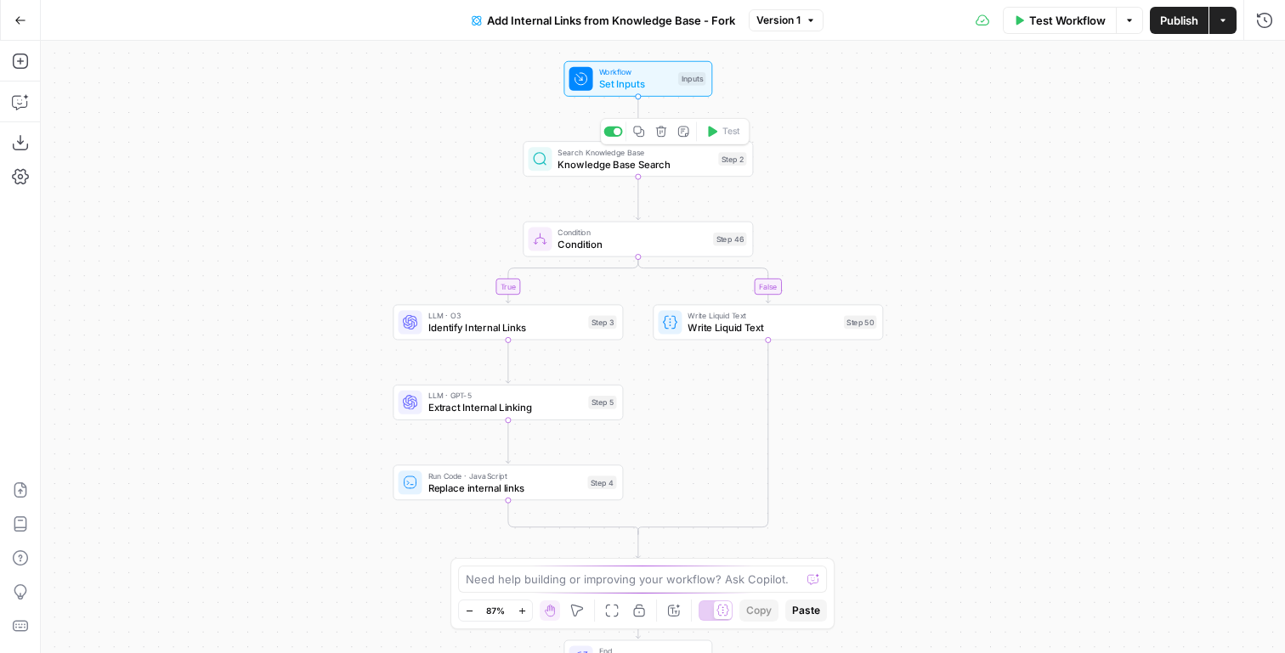
click at [732, 157] on div "Step 2" at bounding box center [732, 159] width 28 height 14
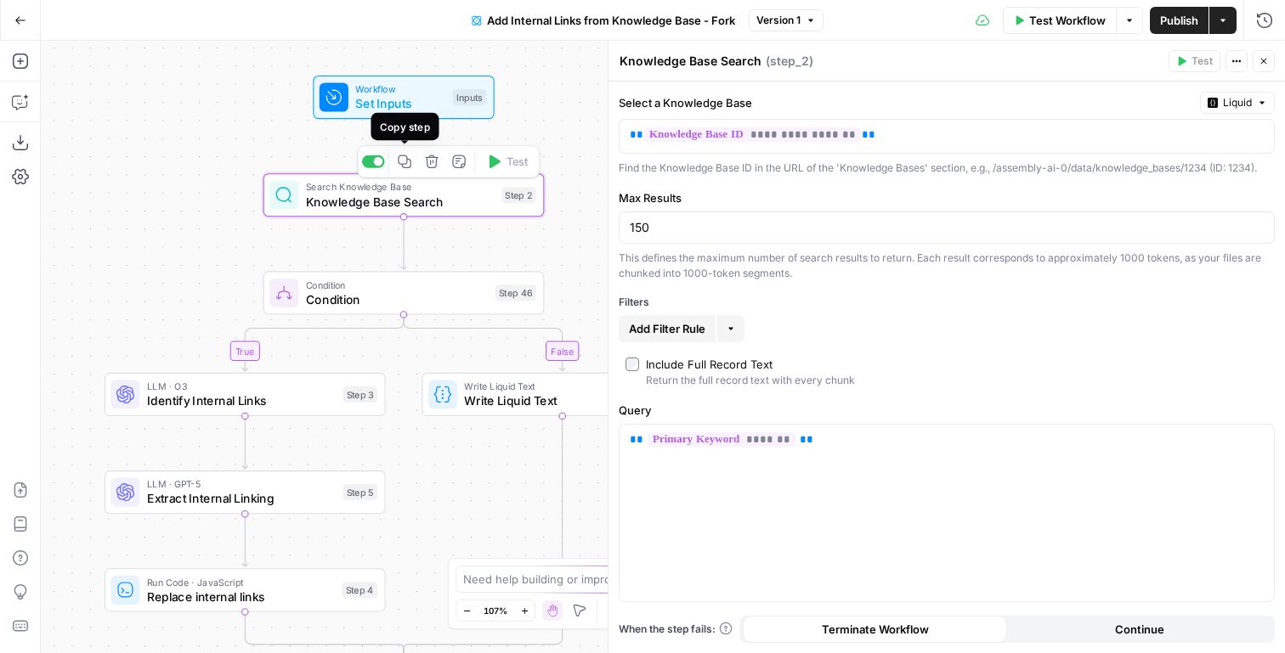
click at [410, 167] on icon "button" at bounding box center [405, 163] width 14 height 14
click at [404, 249] on icon "Edge from step_2 to step_46" at bounding box center [403, 243] width 5 height 53
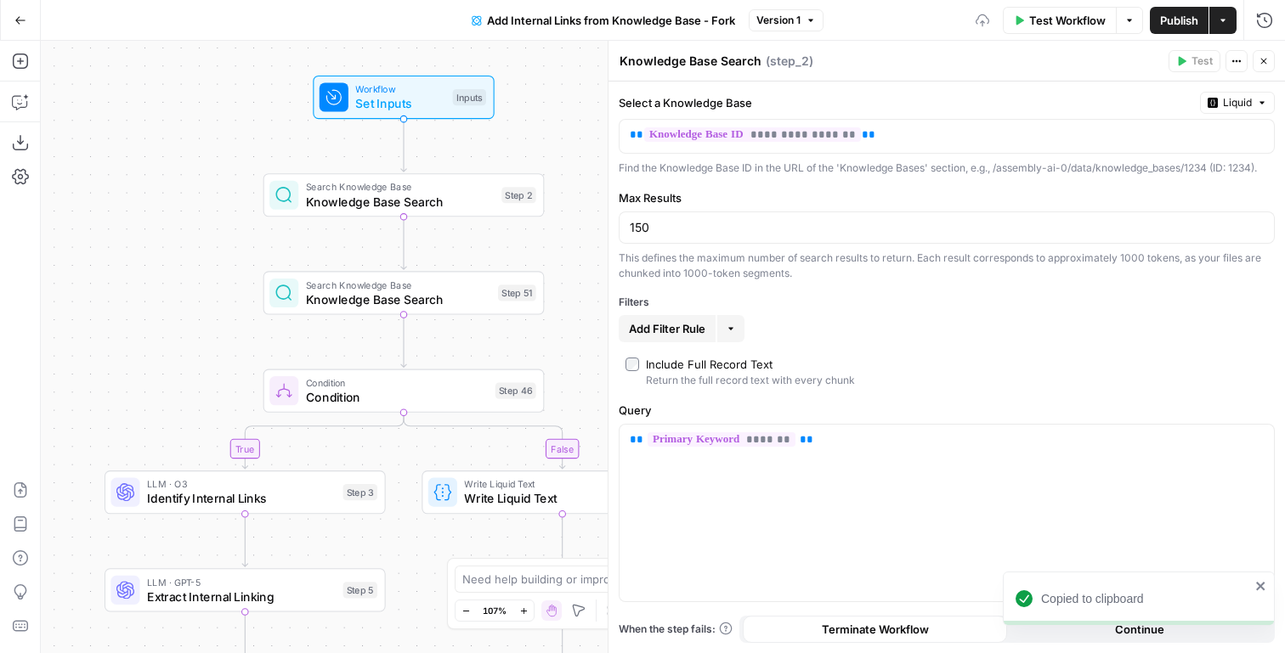
click at [430, 293] on span "Knowledge Base Search" at bounding box center [398, 300] width 185 height 18
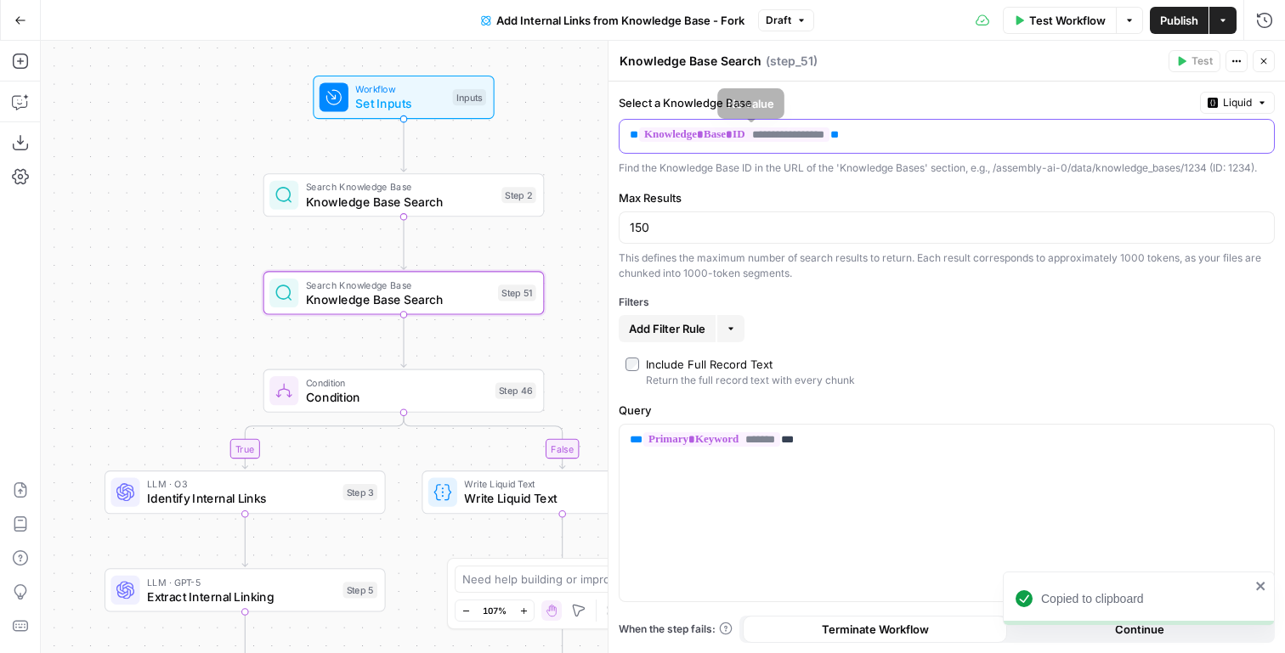
click at [824, 125] on div "**********" at bounding box center [932, 136] width 627 height 33
click at [1254, 117] on div "**********" at bounding box center [947, 134] width 656 height 84
click at [1254, 115] on div "**********" at bounding box center [947, 134] width 656 height 84
click at [1254, 110] on button "Liquid" at bounding box center [1237, 103] width 75 height 22
click at [1201, 127] on div "Static Choose from a list Liquid Set value with Liquid" at bounding box center [1192, 165] width 162 height 93
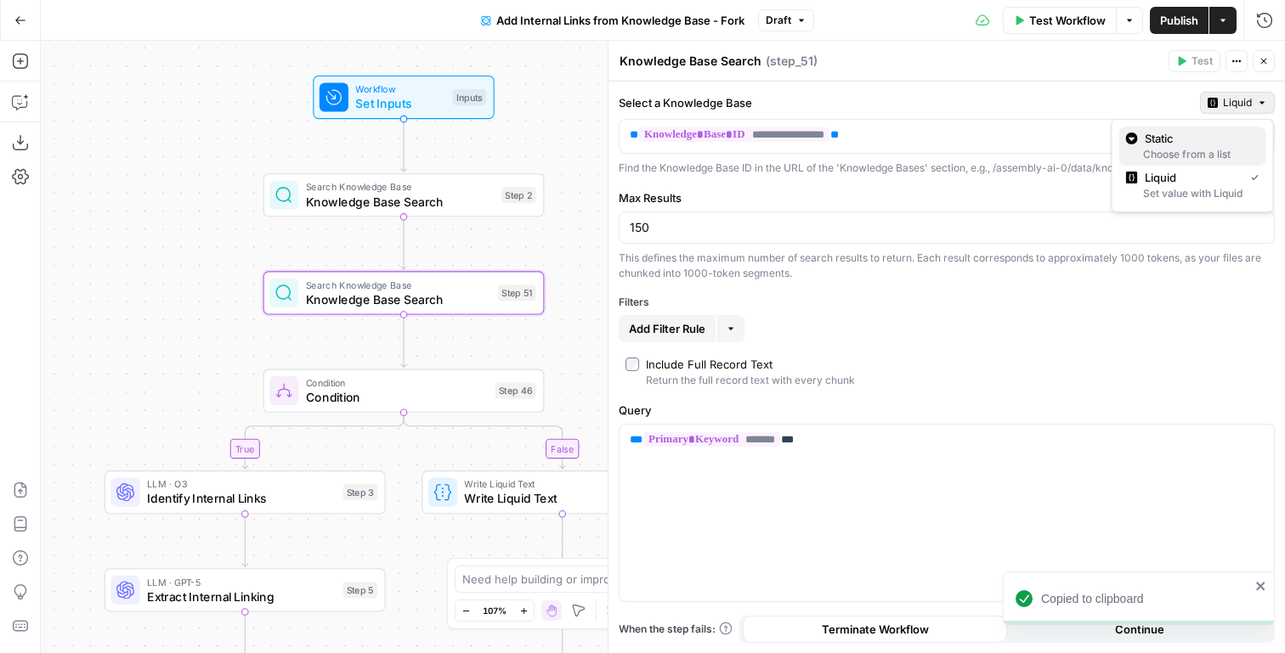
click at [1196, 131] on span "Static" at bounding box center [1199, 138] width 108 height 17
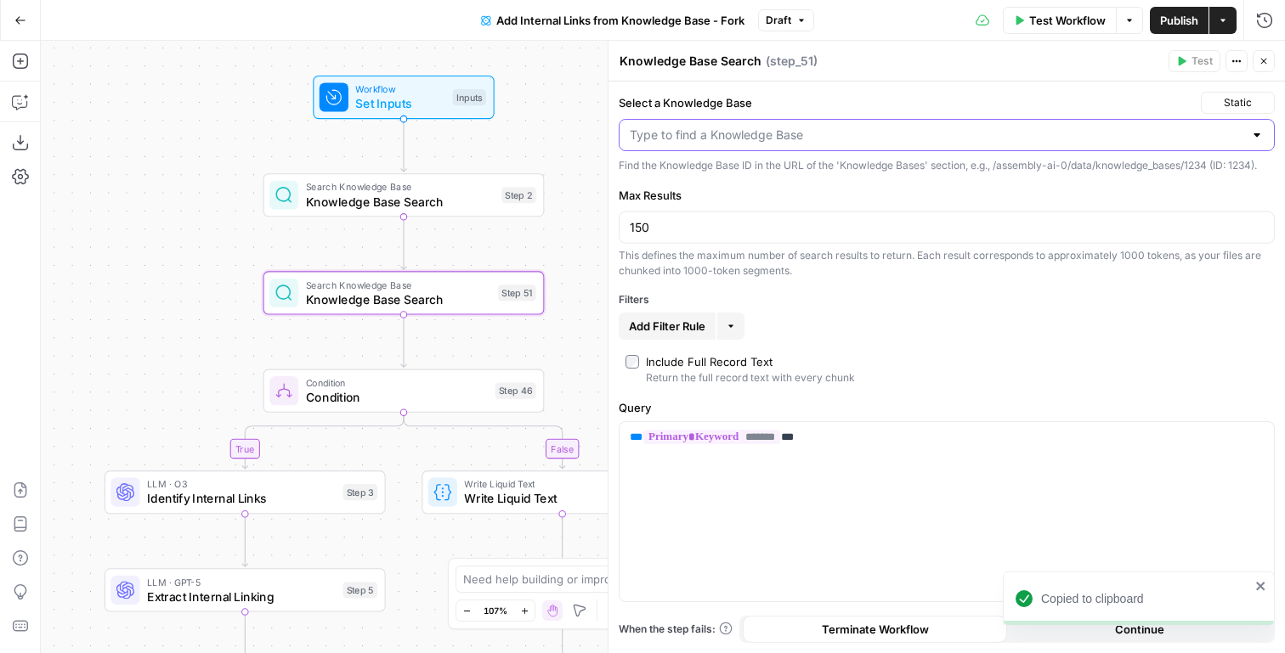
click at [1126, 131] on input "Select a Knowledge Base" at bounding box center [937, 135] width 614 height 17
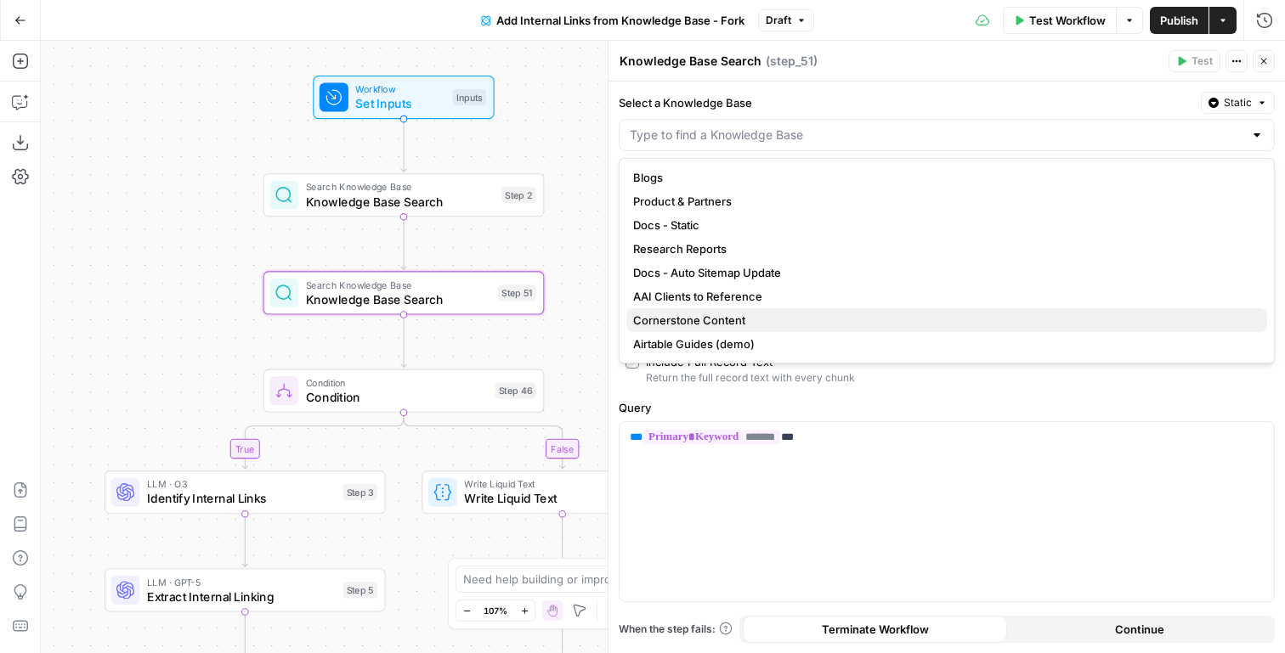
click at [777, 320] on span "Cornerstone Content" at bounding box center [943, 320] width 620 height 17
type input "Cornerstone Content"
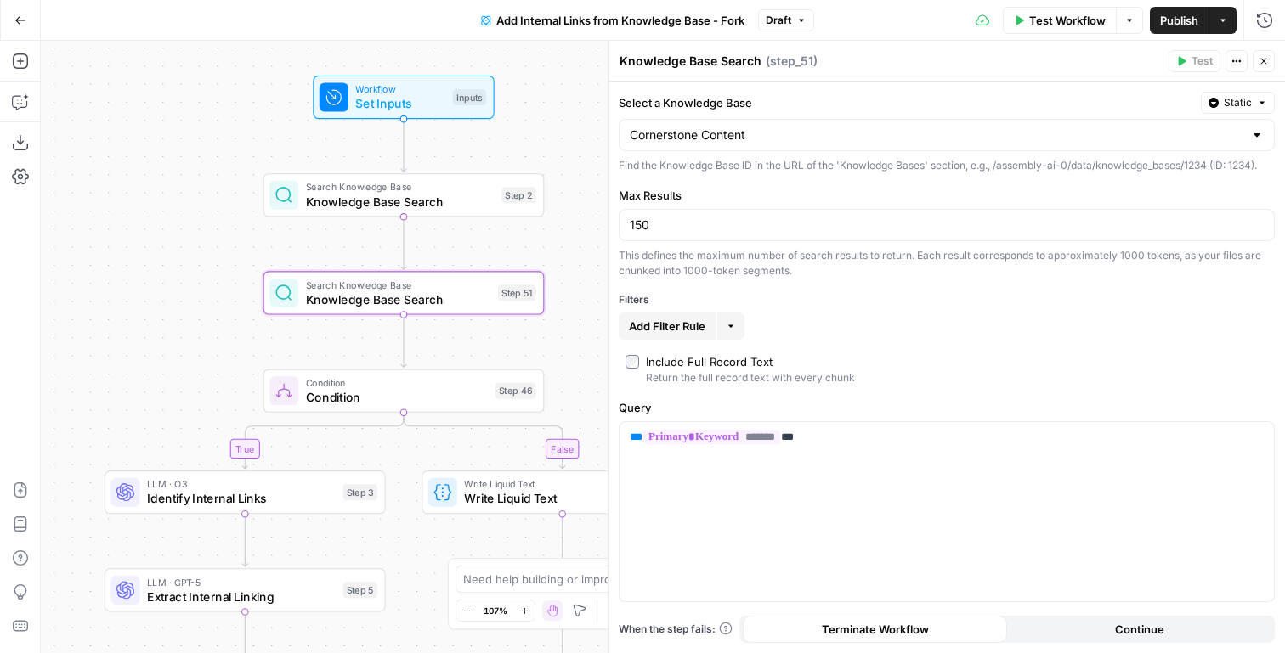
click at [669, 59] on textarea "Knowledge Base Search" at bounding box center [690, 61] width 142 height 17
click at [690, 62] on textarea "Knowledge Base Search" at bounding box center [690, 61] width 142 height 17
drag, startPoint x: 690, startPoint y: 62, endPoint x: 637, endPoint y: 59, distance: 52.7
click at [637, 59] on textarea "Knowledge Base Search" at bounding box center [690, 61] width 142 height 17
type textarea "Cornerstone Search"
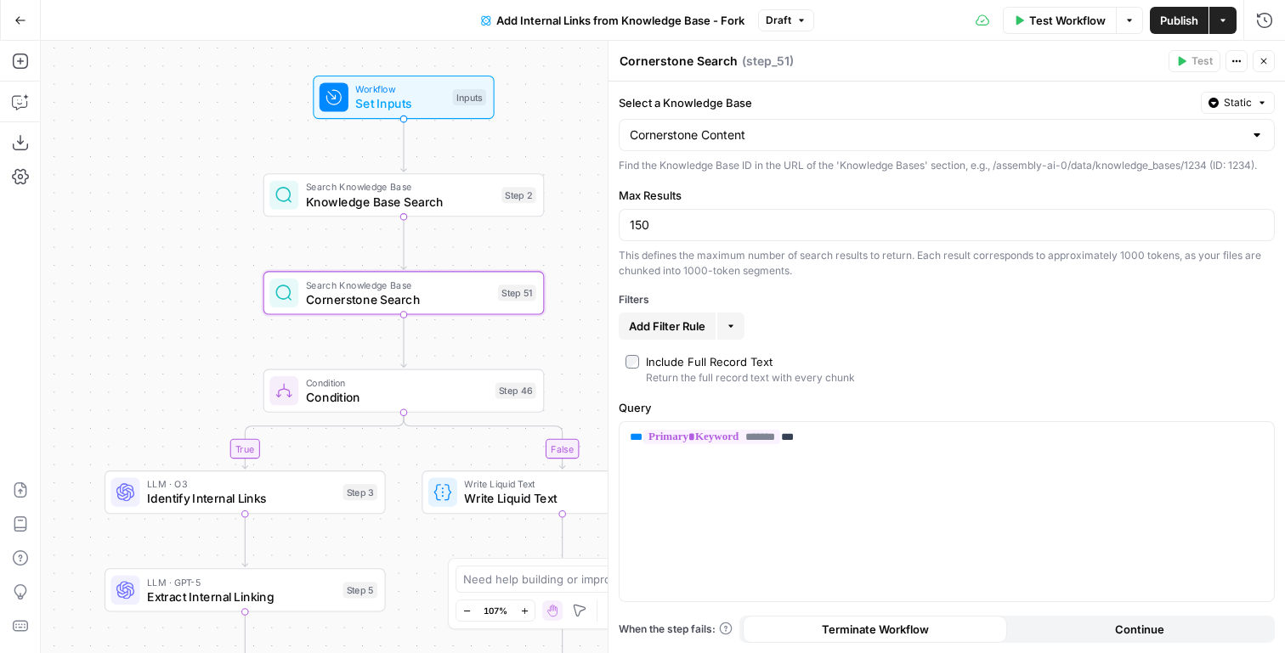
click at [452, 203] on span "Knowledge Base Search" at bounding box center [400, 202] width 189 height 18
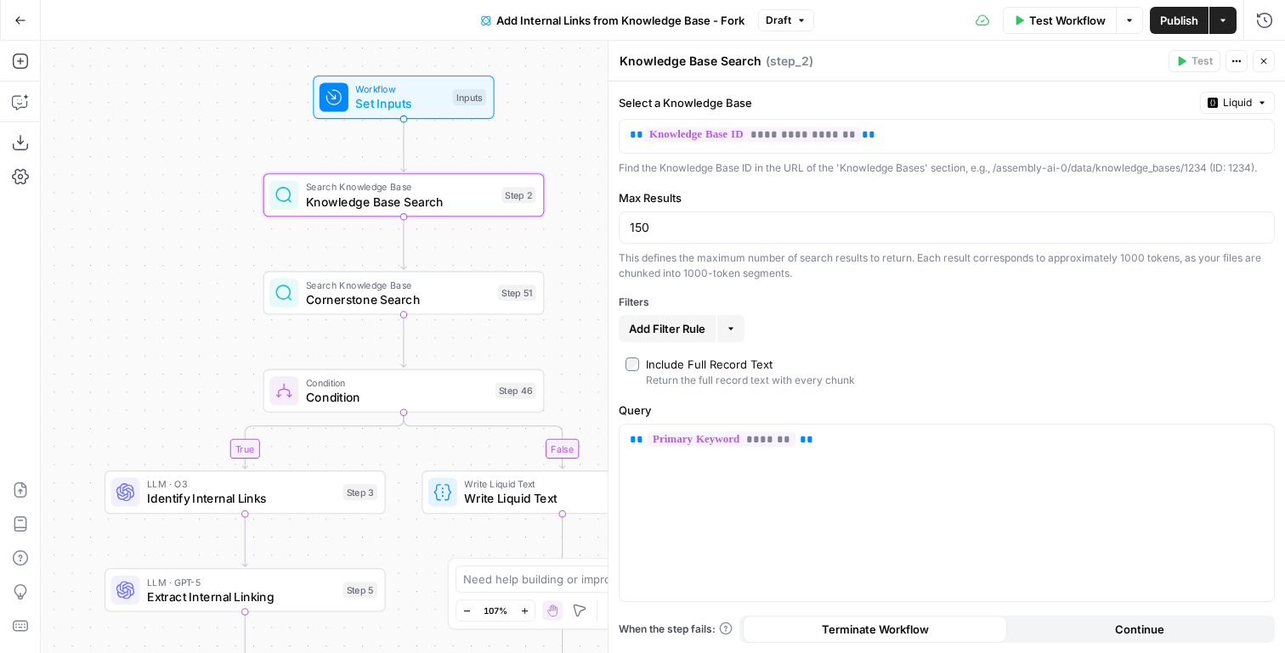
click at [714, 62] on textarea "Knowledge Base Search" at bounding box center [690, 61] width 142 height 17
drag, startPoint x: 714, startPoint y: 62, endPoint x: 639, endPoint y: 62, distance: 74.8
click at [639, 62] on textarea "Knowledge Base Search" at bounding box center [690, 61] width 142 height 17
type textarea "Blog Search"
click at [589, 164] on div "true false Workflow Set Inputs Inputs Search Knowledge Base Blog Search Step 2 …" at bounding box center [663, 347] width 1244 height 613
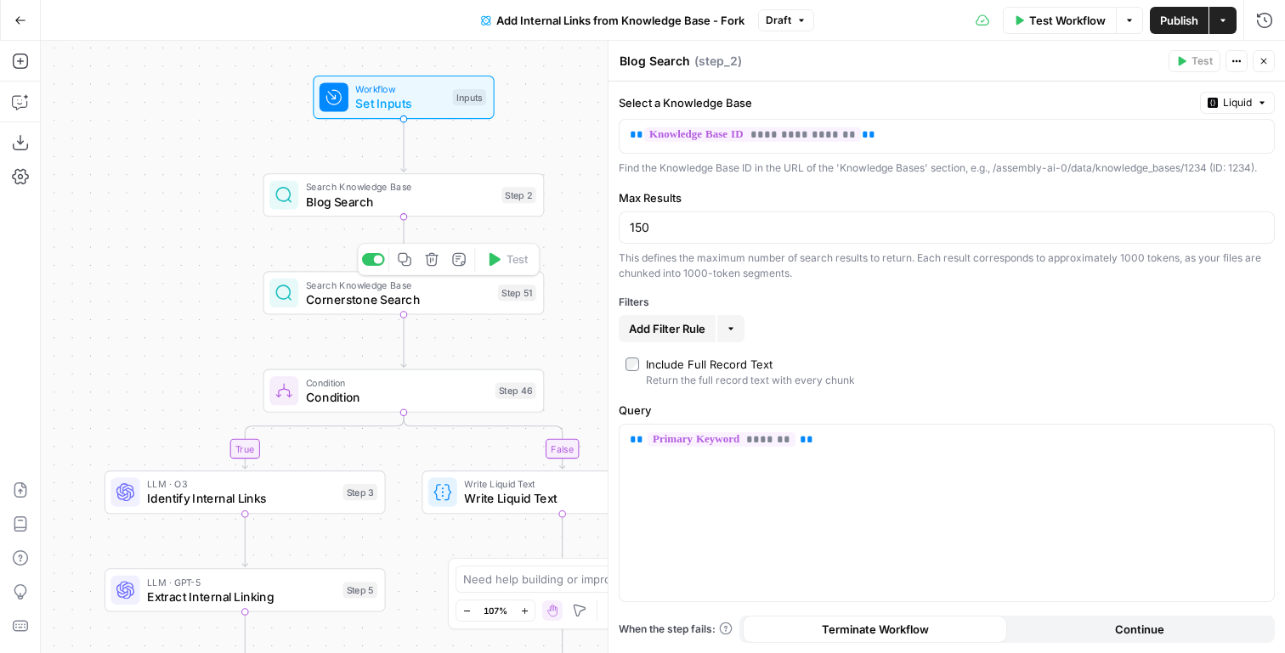
click at [467, 292] on span "Cornerstone Search" at bounding box center [398, 300] width 185 height 18
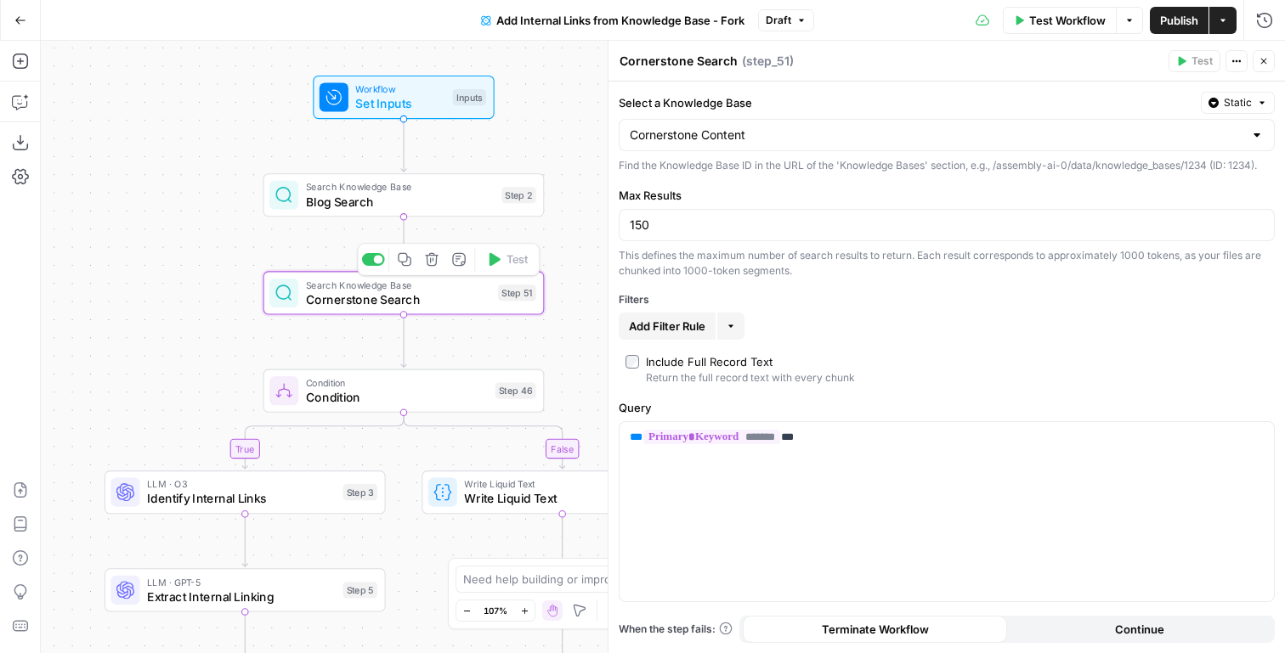
click at [405, 270] on button "Copy step" at bounding box center [405, 260] width 24 height 24
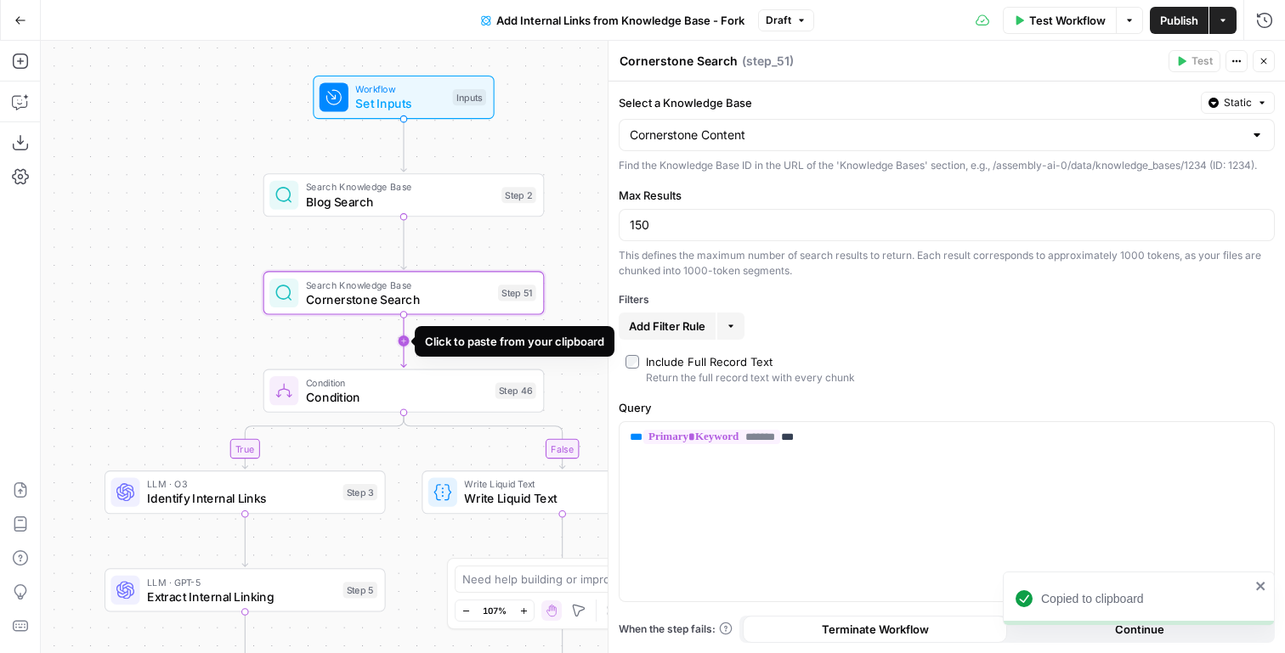
click at [401, 348] on icon "Edge from step_51 to step_46" at bounding box center [403, 341] width 5 height 53
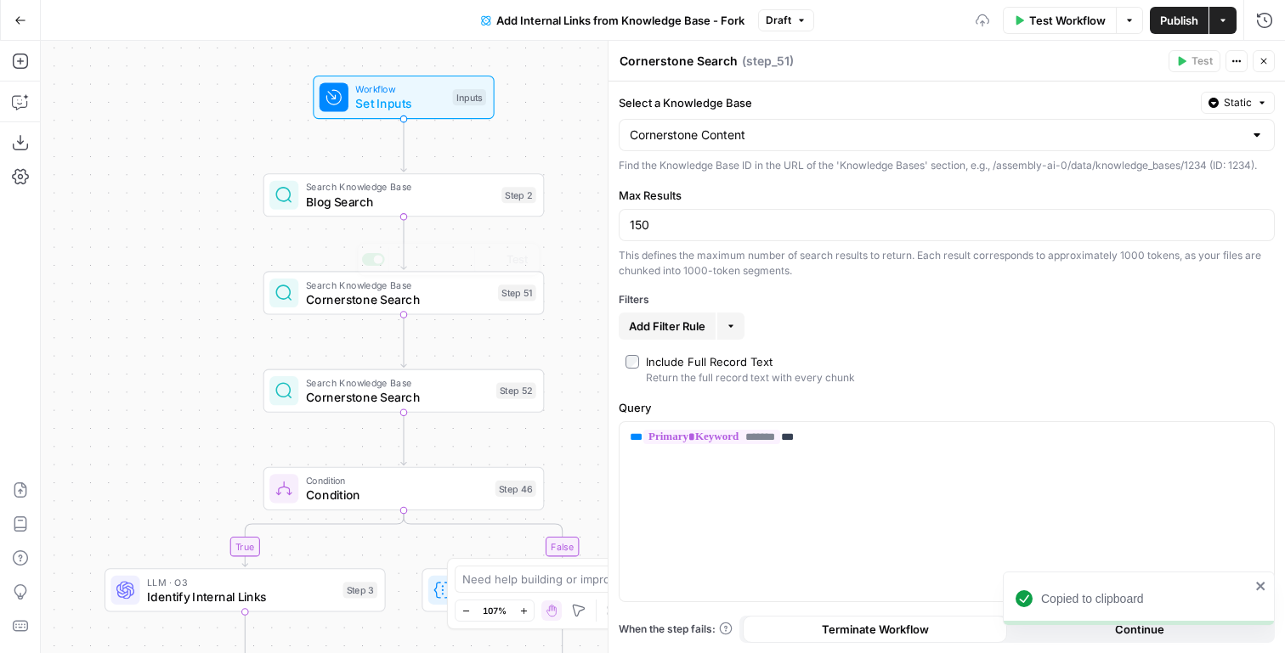
click at [462, 205] on span "Blog Search" at bounding box center [400, 202] width 189 height 18
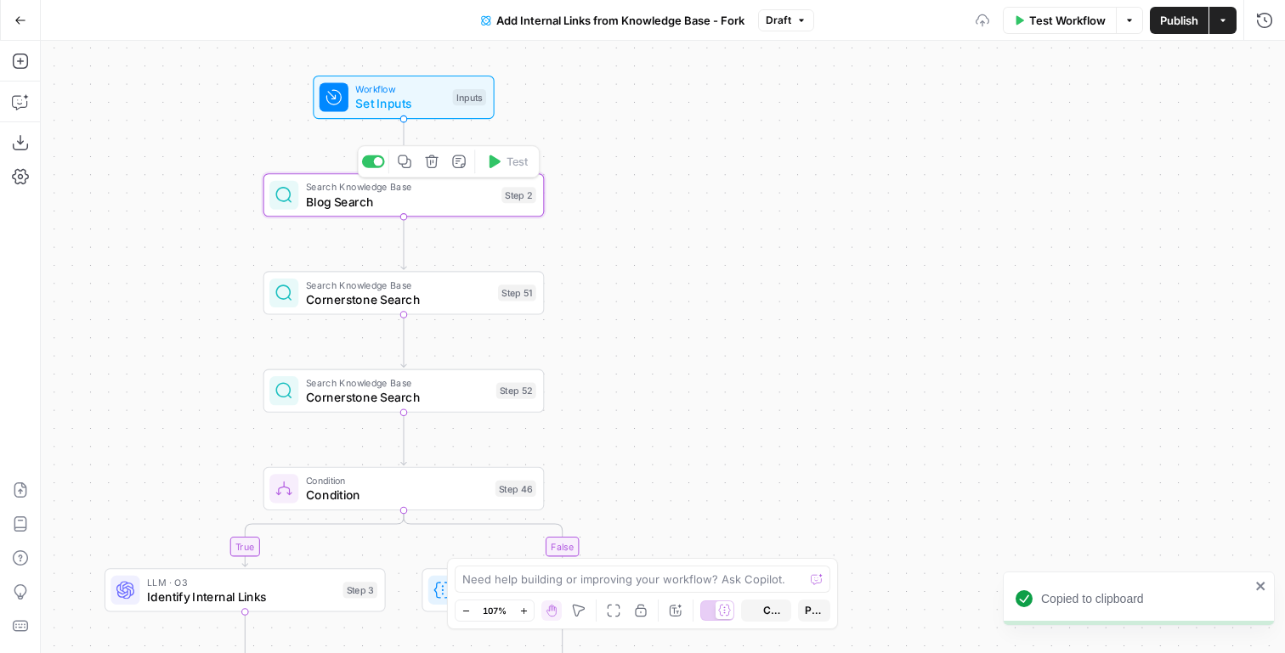
type textarea "Blog Search"
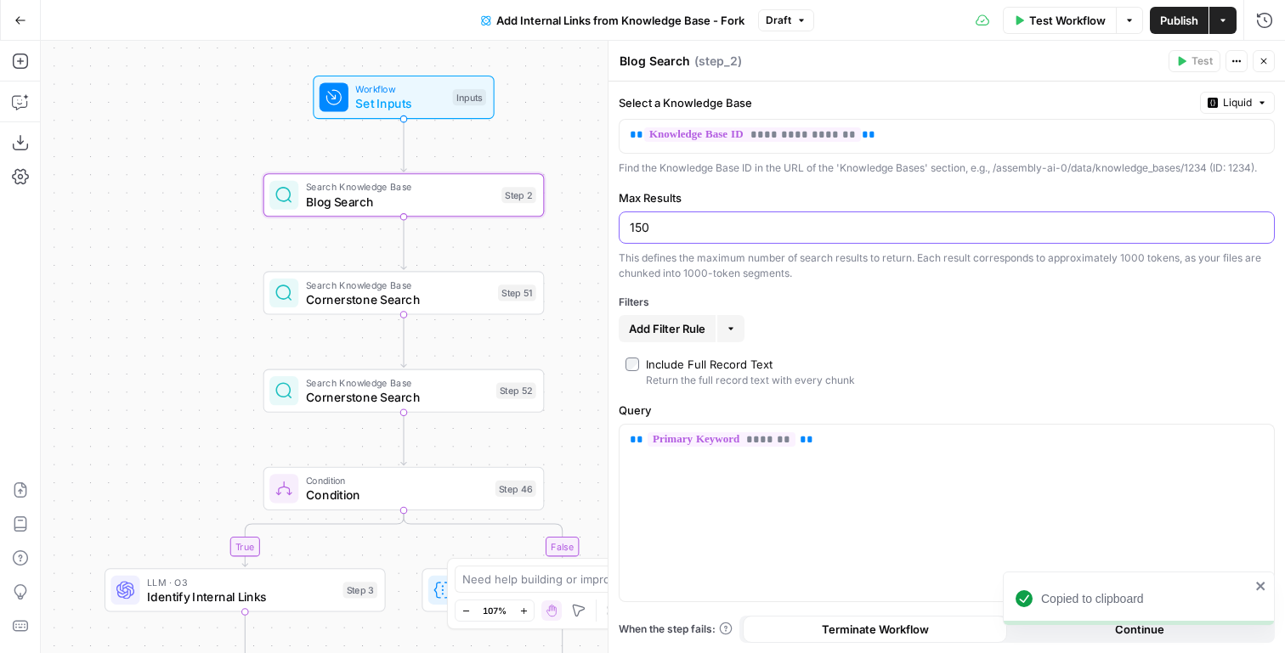
click at [659, 229] on input "150" at bounding box center [947, 227] width 634 height 17
type input "1"
type input "20"
click at [495, 313] on div "Search Knowledge Base Cornerstone Search Step 51 Copy step Delete step Add Note…" at bounding box center [403, 292] width 281 height 43
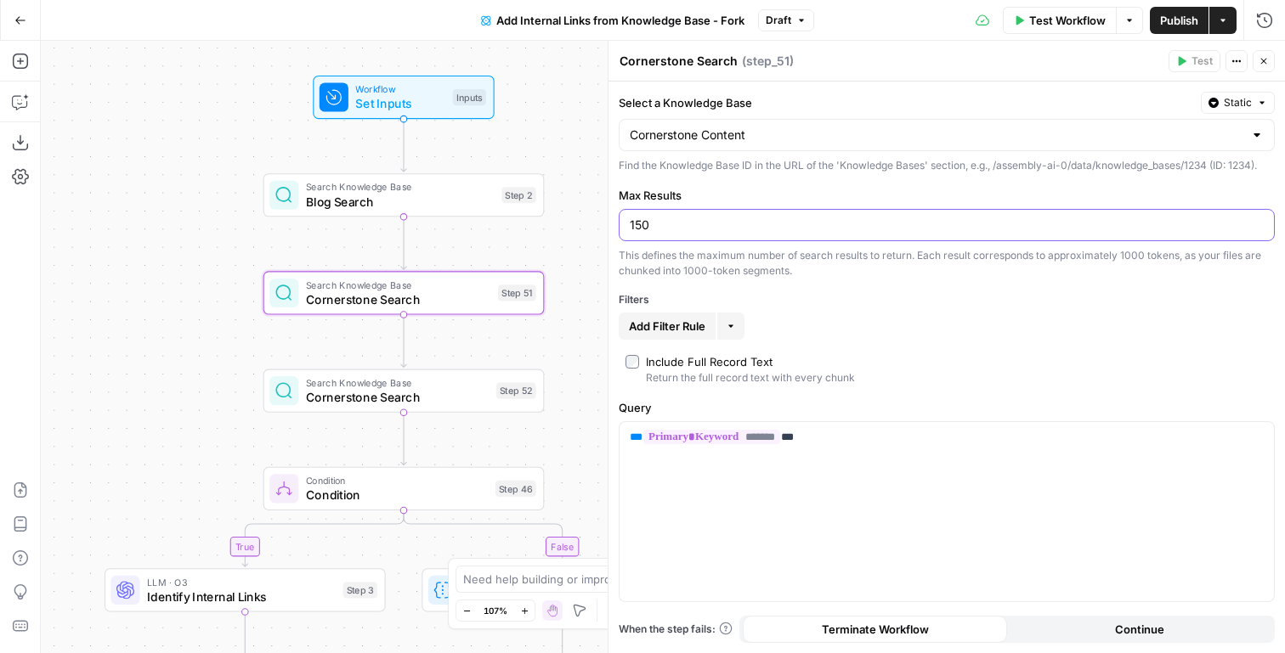
click at [711, 233] on input "150" at bounding box center [947, 225] width 634 height 17
type input "20"
click at [470, 201] on span "Blog Search" at bounding box center [400, 202] width 189 height 18
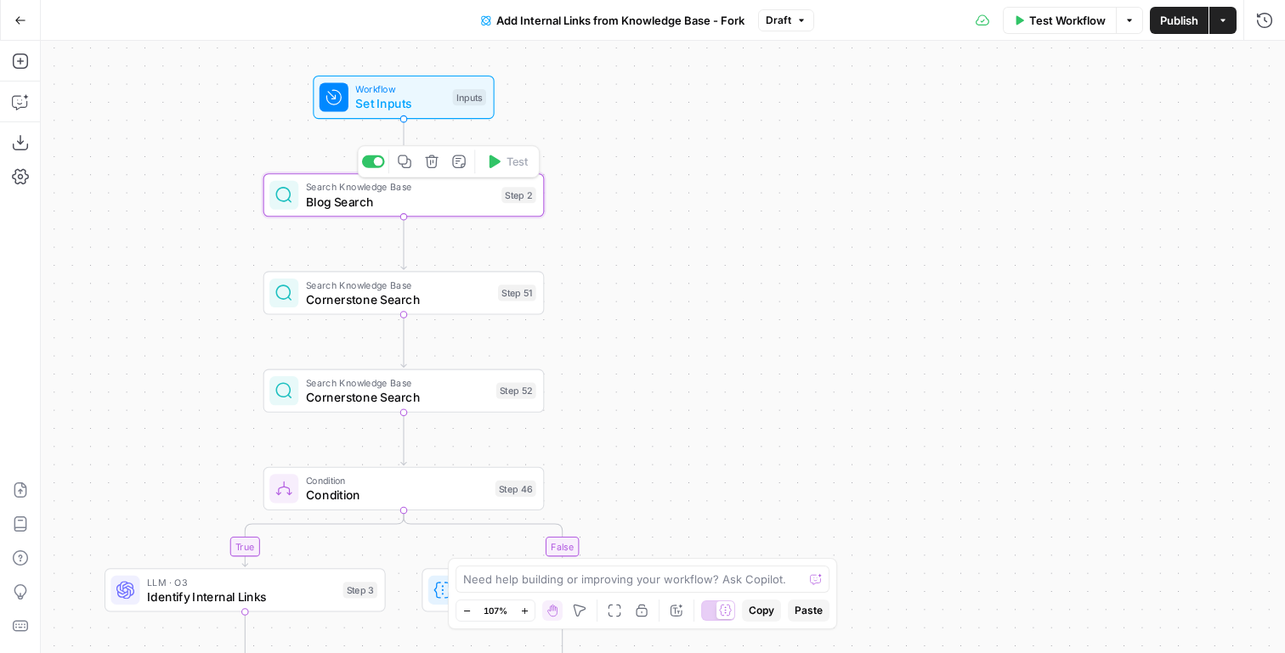
type textarea "Blog Search"
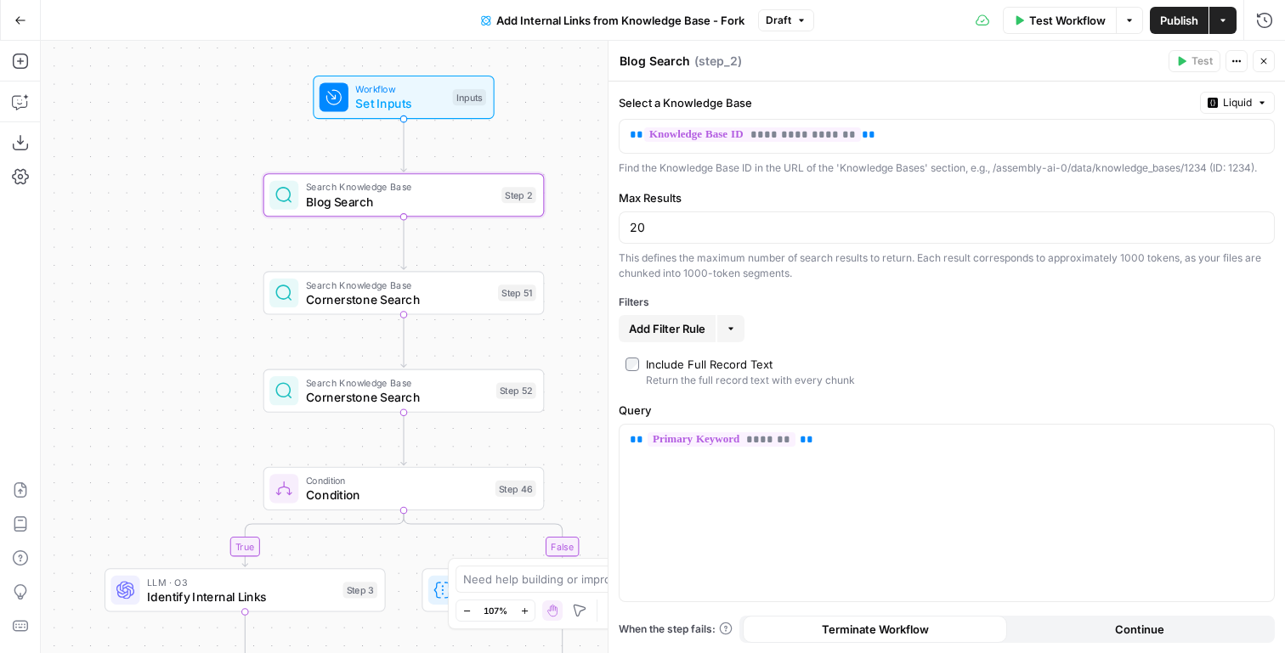
click at [684, 328] on span "Add Filter Rule" at bounding box center [667, 328] width 76 height 17
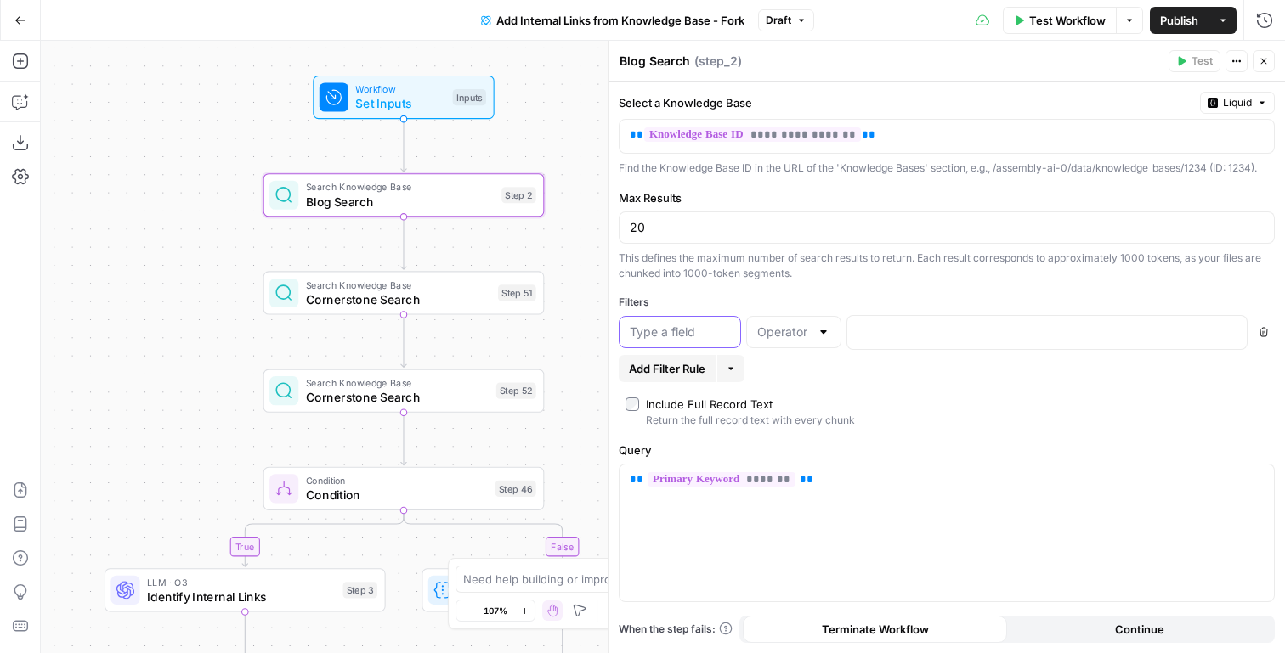
click at [699, 336] on input "text" at bounding box center [680, 332] width 100 height 17
click at [789, 325] on input "text" at bounding box center [783, 332] width 53 height 17
click at [688, 336] on input "text" at bounding box center [680, 332] width 100 height 17
click at [438, 88] on span "Workflow" at bounding box center [400, 89] width 90 height 14
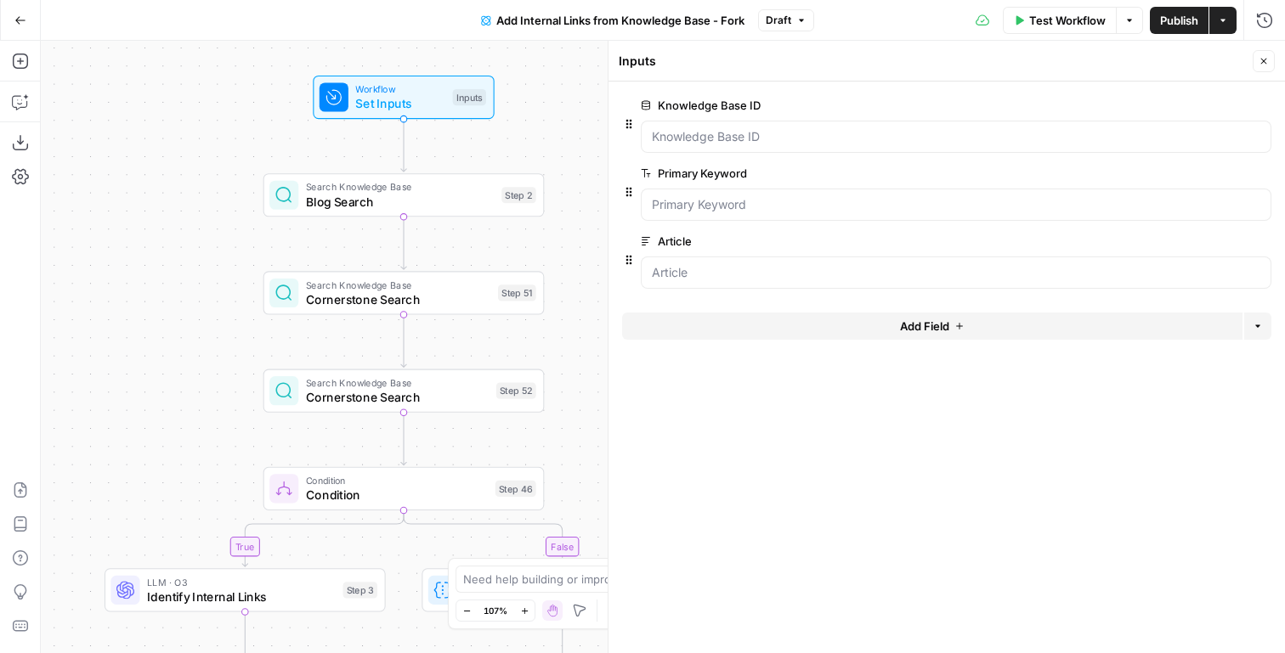
click at [453, 406] on span "Cornerstone Search" at bounding box center [397, 397] width 183 height 18
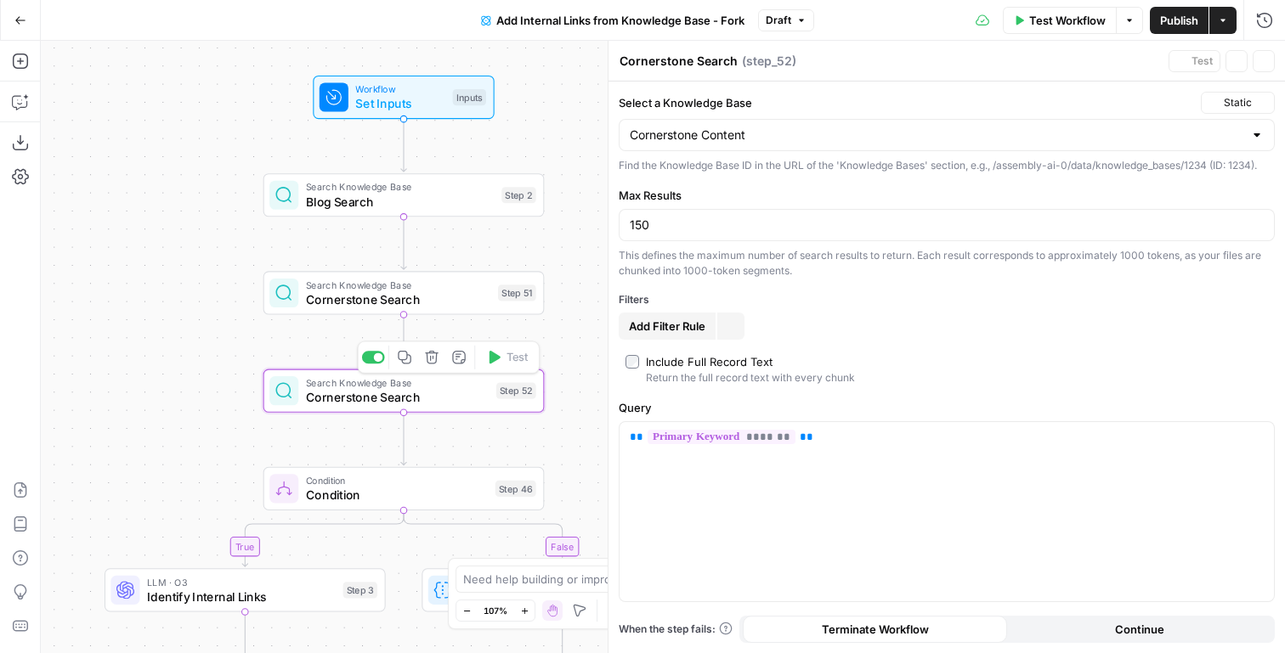
click at [489, 302] on span "Cornerstone Search" at bounding box center [398, 300] width 185 height 18
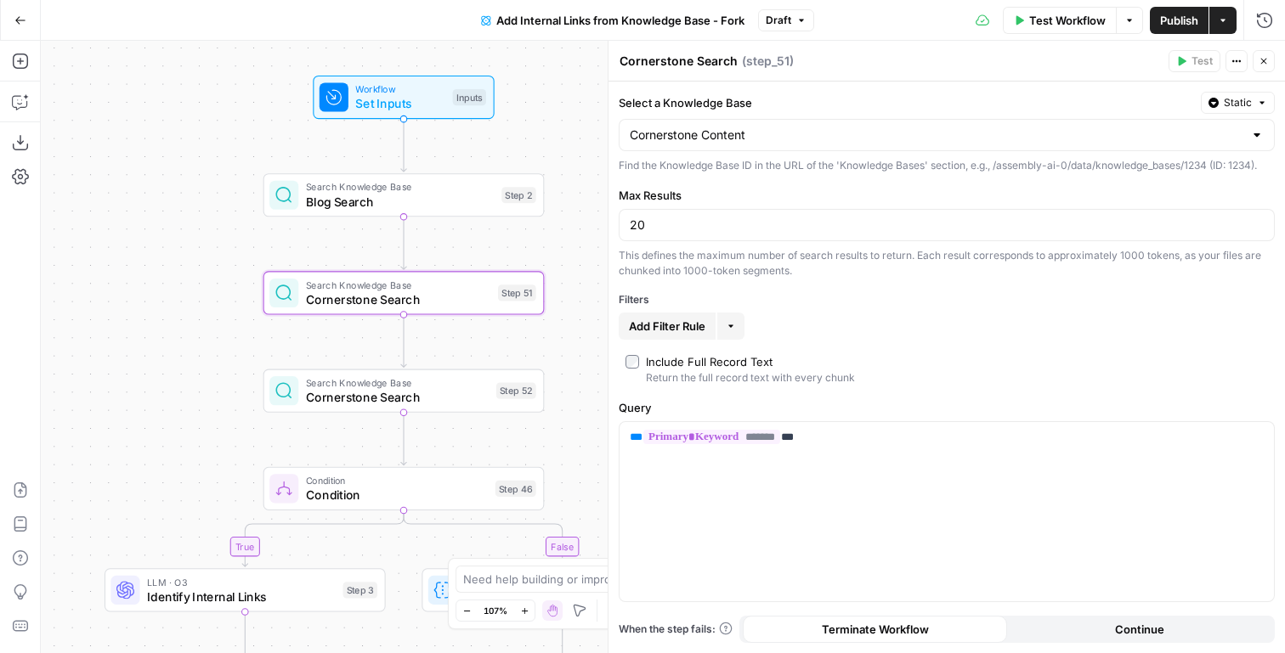
click at [500, 194] on div "Search Knowledge Base Blog Search Step 2 Copy step Delete step Add Note Test" at bounding box center [402, 195] width 267 height 31
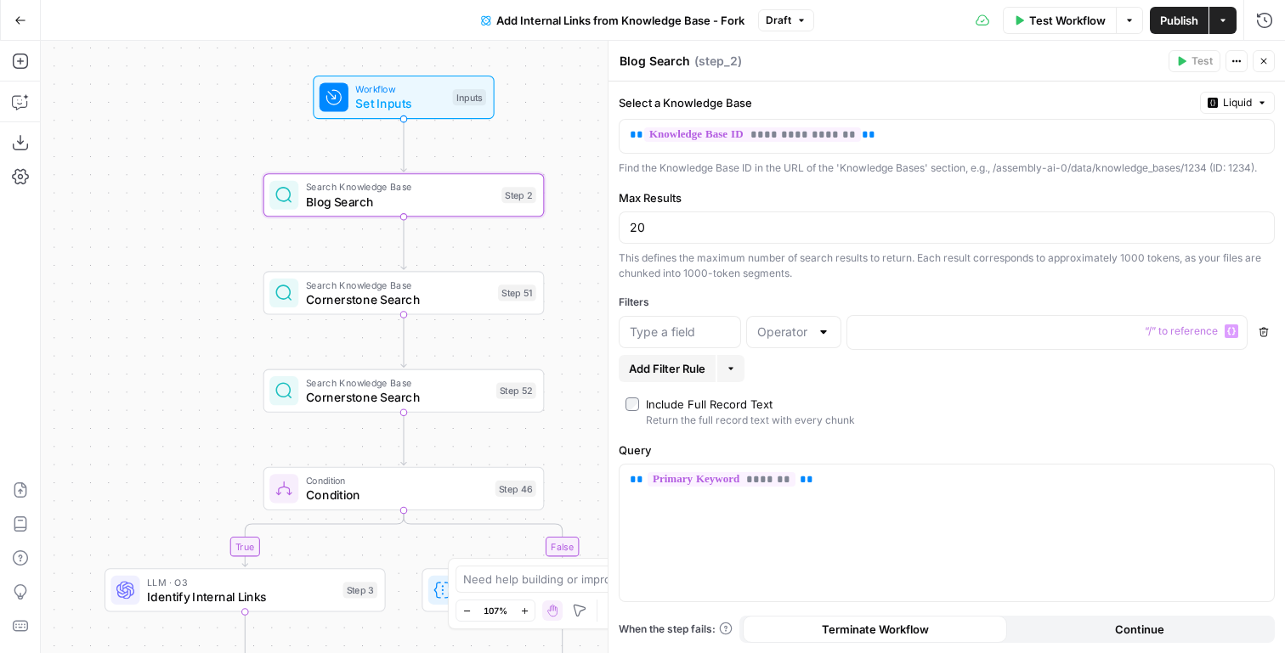
click at [1265, 336] on icon "button" at bounding box center [1263, 332] width 10 height 10
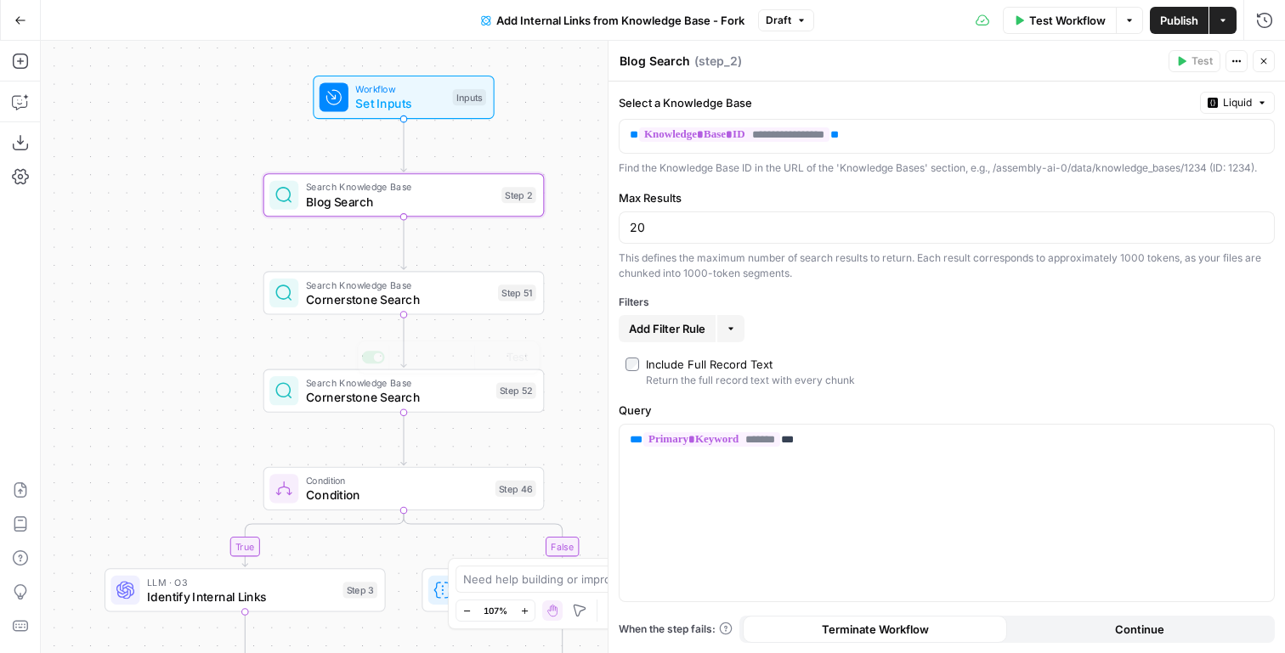
click at [487, 391] on span "Cornerstone Search" at bounding box center [397, 397] width 183 height 18
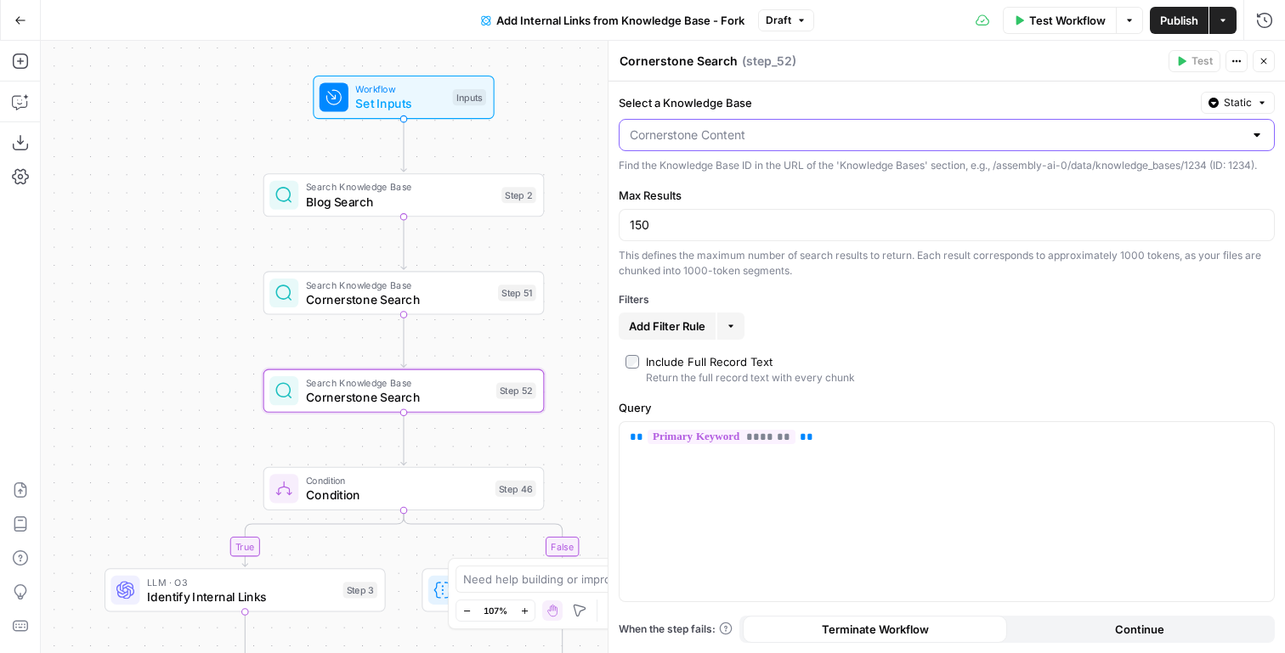
click at [743, 139] on input "Select a Knowledge Base" at bounding box center [937, 135] width 614 height 17
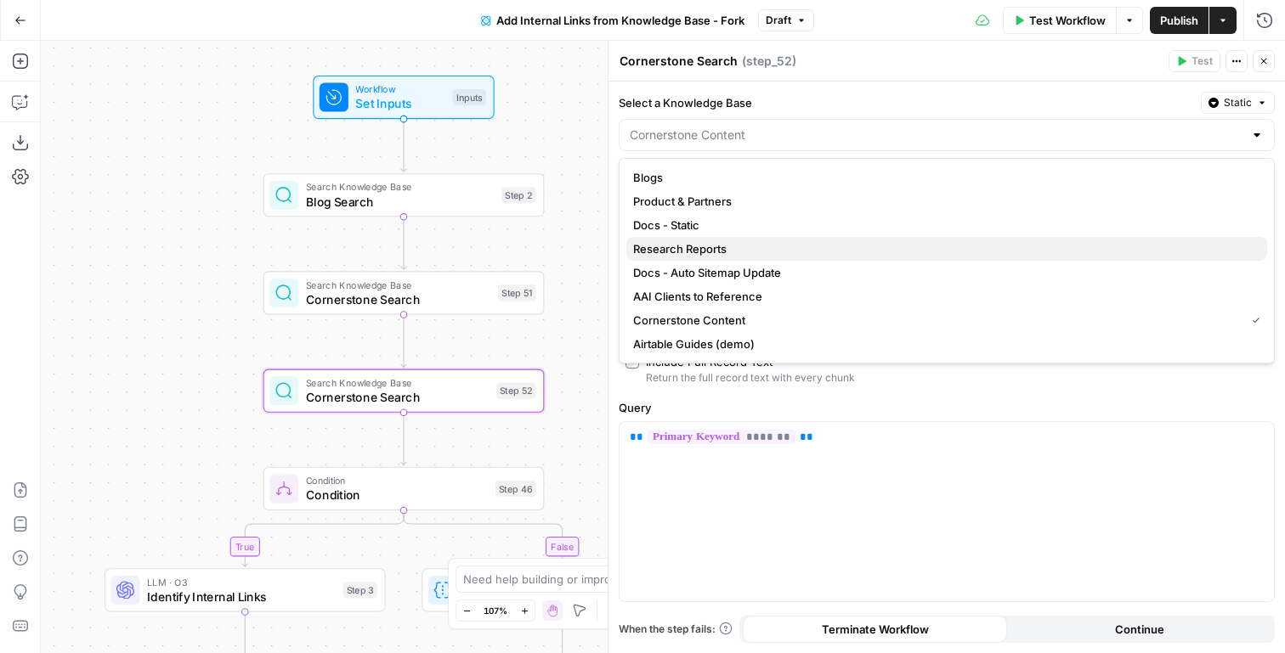
click at [712, 253] on span "Research Reports" at bounding box center [943, 248] width 620 height 17
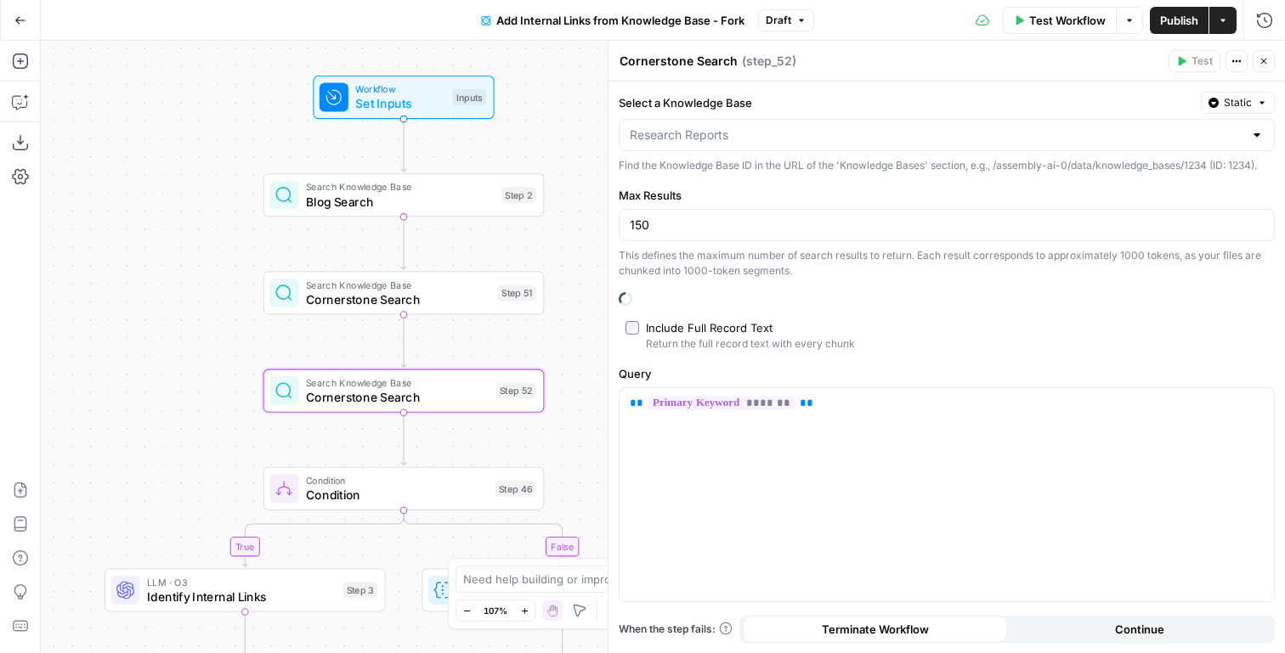
type input "Research Reports"
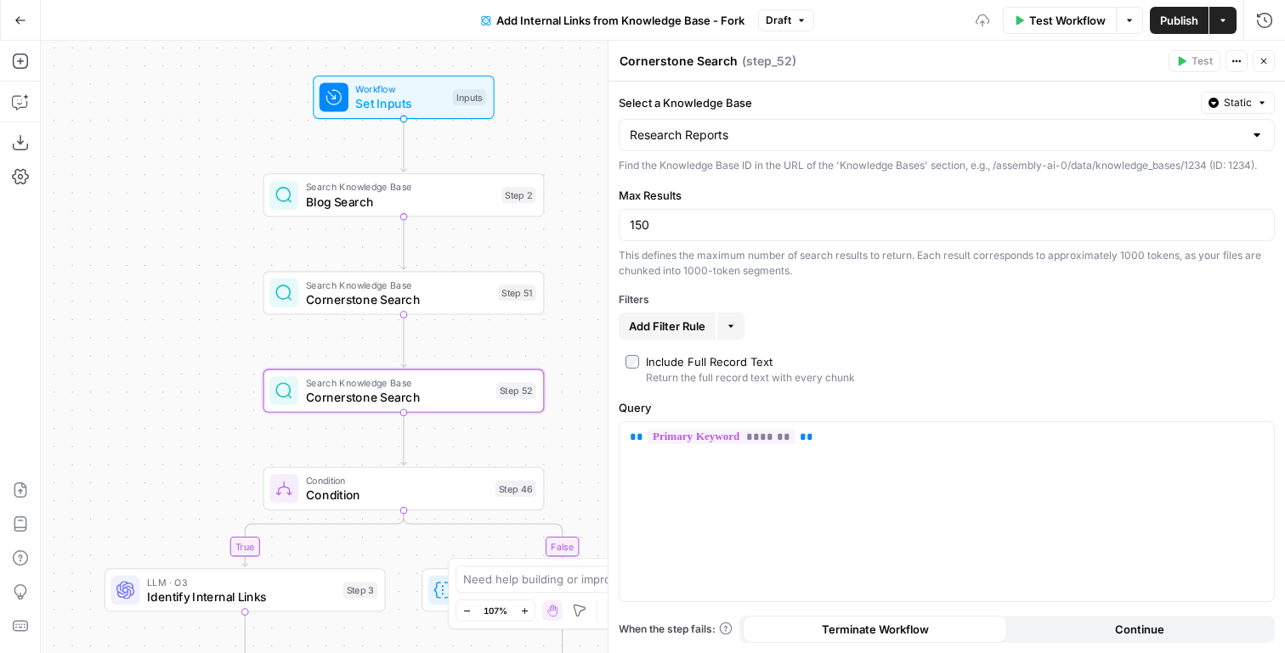
click at [663, 57] on textarea "Cornerstone Search" at bounding box center [678, 61] width 118 height 17
type textarea "Research Search"
click at [664, 146] on div "Research Reports" at bounding box center [947, 135] width 656 height 32
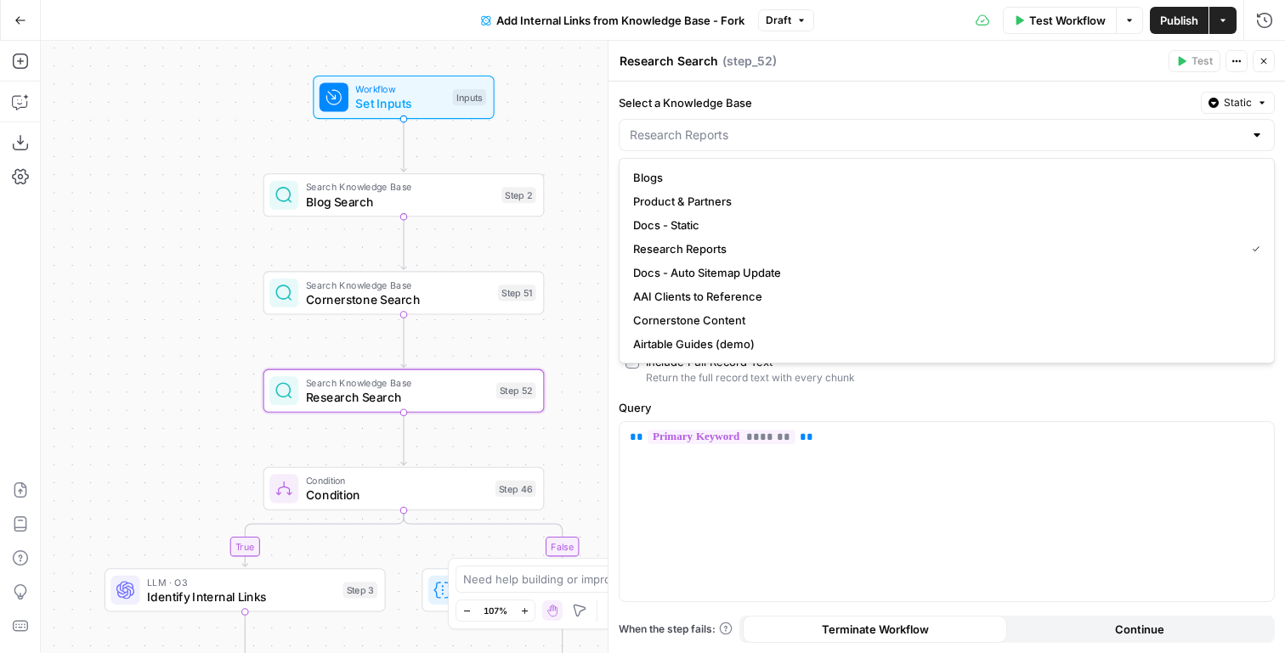
type input "Research Reports"
click at [813, 99] on label "Select a Knowledge Base" at bounding box center [906, 102] width 575 height 17
click at [813, 127] on input "Research Reports" at bounding box center [937, 135] width 614 height 17
type input "Research Reports"
click at [426, 378] on span "Search Knowledge Base" at bounding box center [397, 383] width 183 height 14
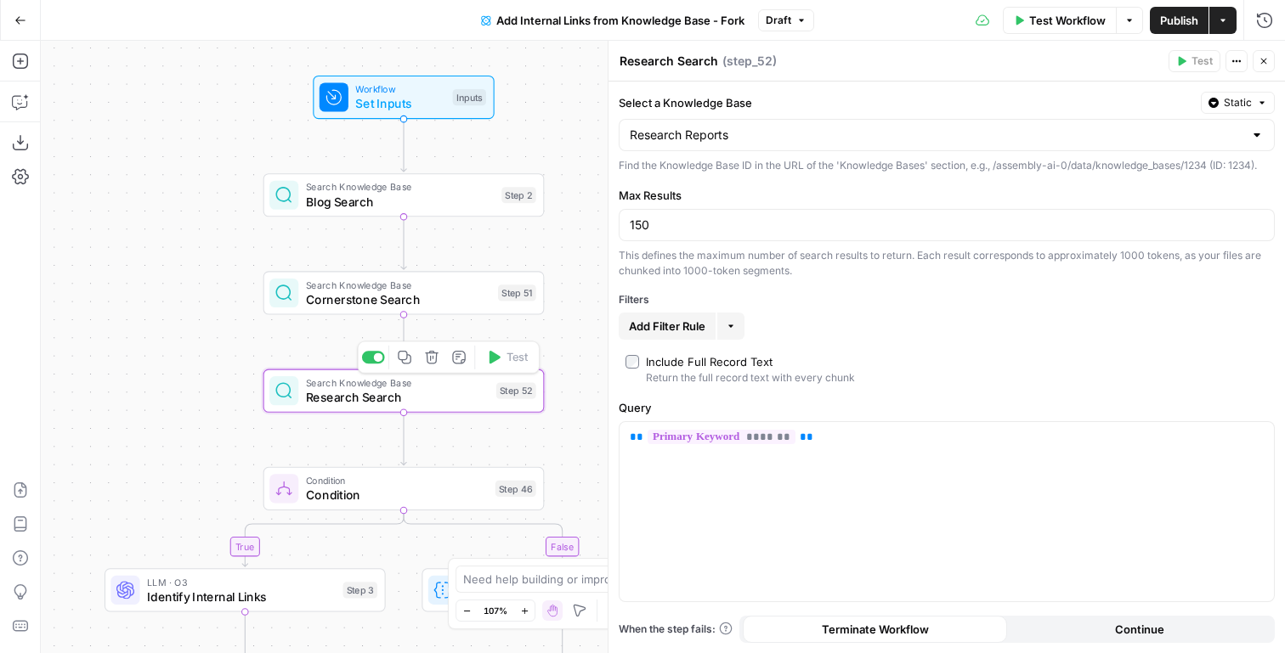
click at [399, 350] on button "Copy step" at bounding box center [405, 358] width 24 height 24
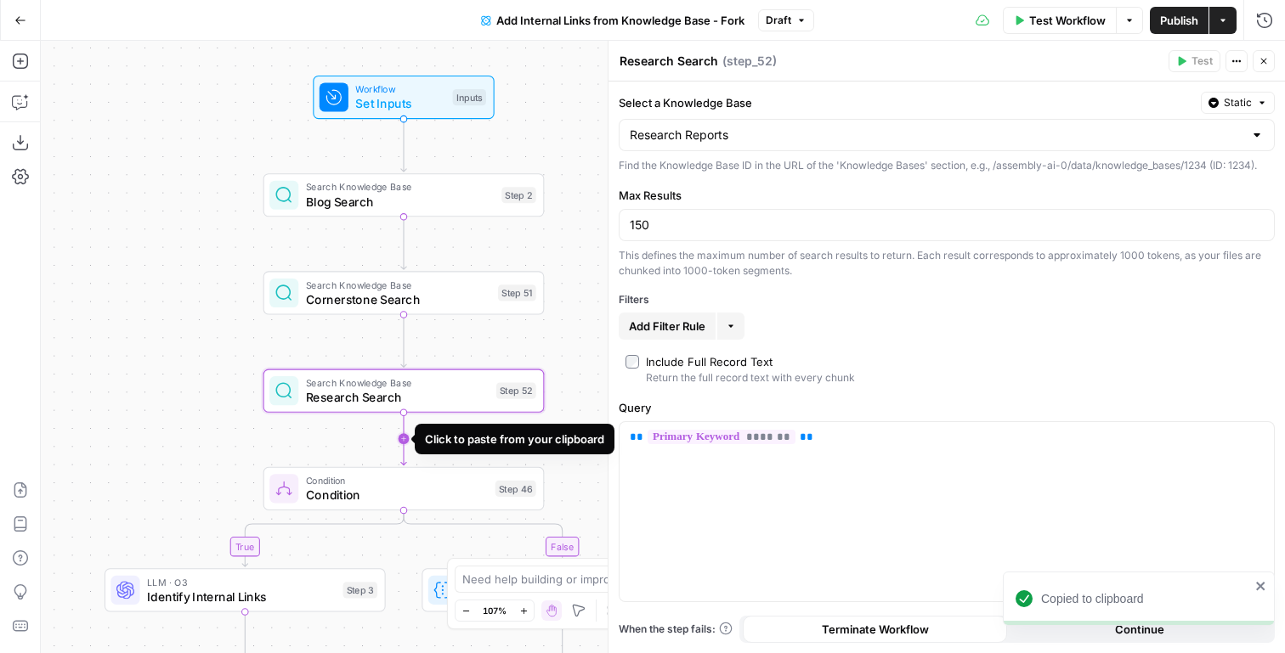
click at [404, 444] on icon "Edge from step_52 to step_46" at bounding box center [403, 439] width 5 height 53
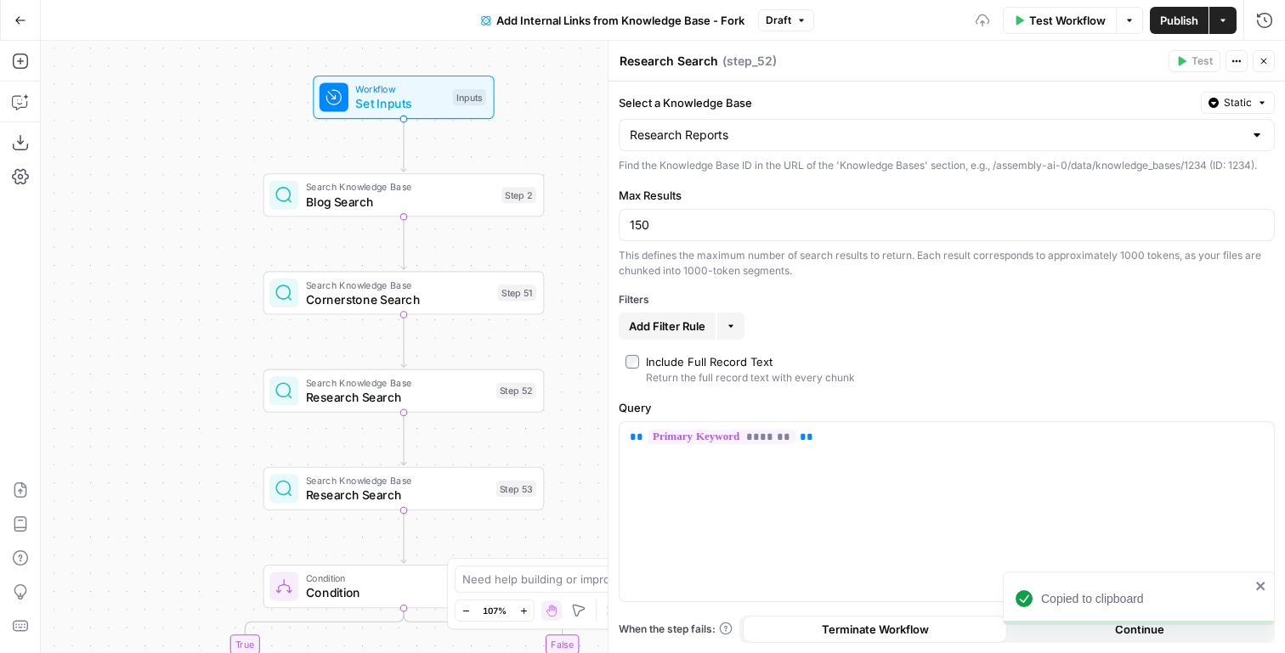
click at [749, 122] on div "Research Reports" at bounding box center [947, 135] width 656 height 32
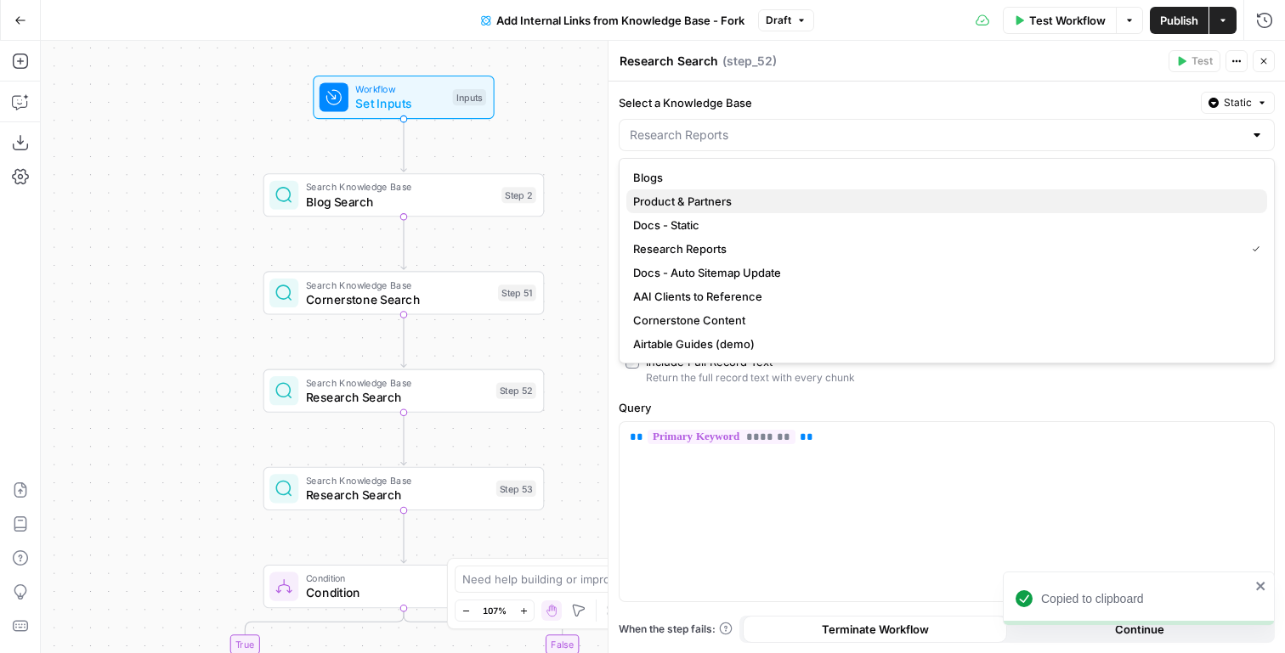
click at [727, 204] on span "Product & Partners" at bounding box center [943, 201] width 620 height 17
type input "Product & Partners"
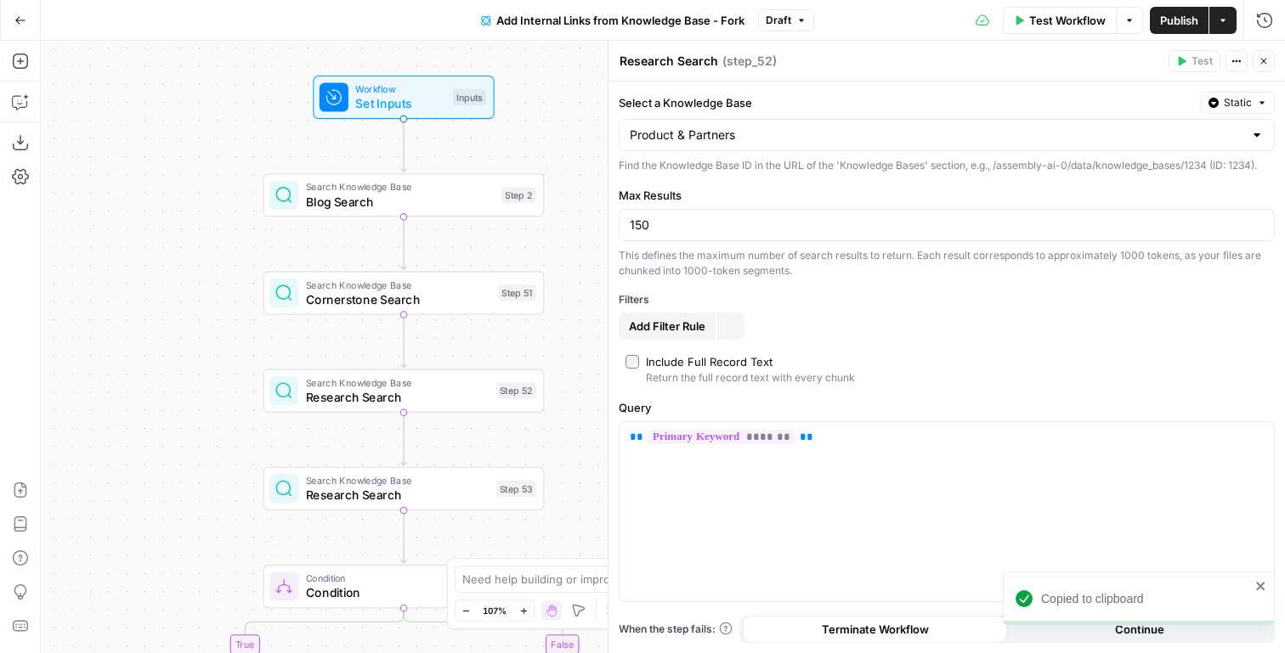
click at [652, 63] on textarea "Research Search" at bounding box center [668, 61] width 99 height 17
type textarea "Products & Partners Search"
click at [569, 297] on div "true false Workflow Set Inputs Inputs Search Knowledge Base Blog Search Step 2 …" at bounding box center [663, 347] width 1244 height 613
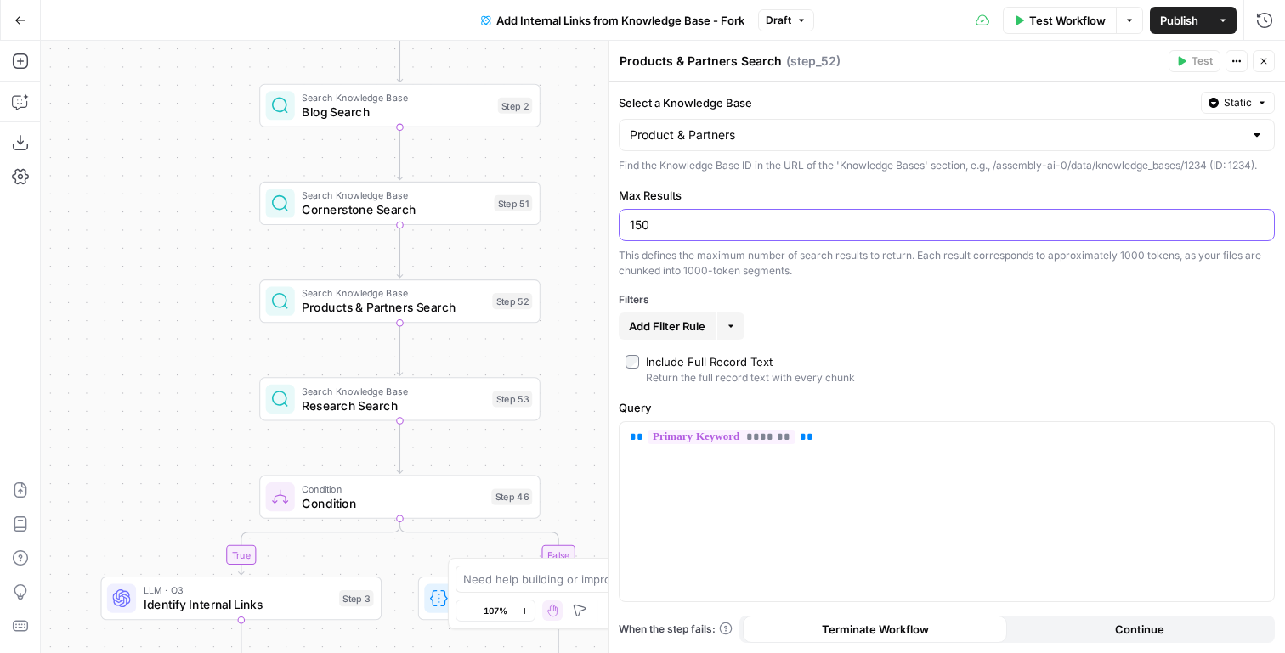
click at [704, 228] on input "150" at bounding box center [947, 225] width 634 height 17
type input "20"
click at [377, 91] on span "Search Knowledge Base" at bounding box center [396, 97] width 189 height 14
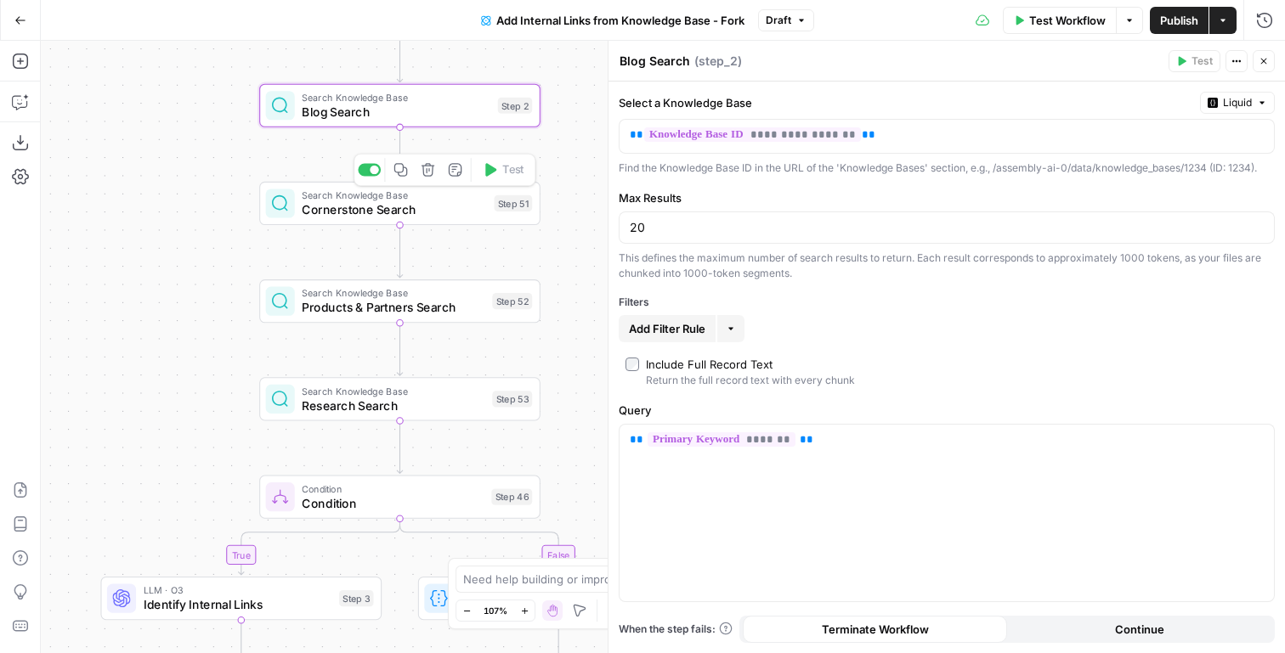
click at [476, 211] on span "Cornerstone Search" at bounding box center [394, 210] width 185 height 18
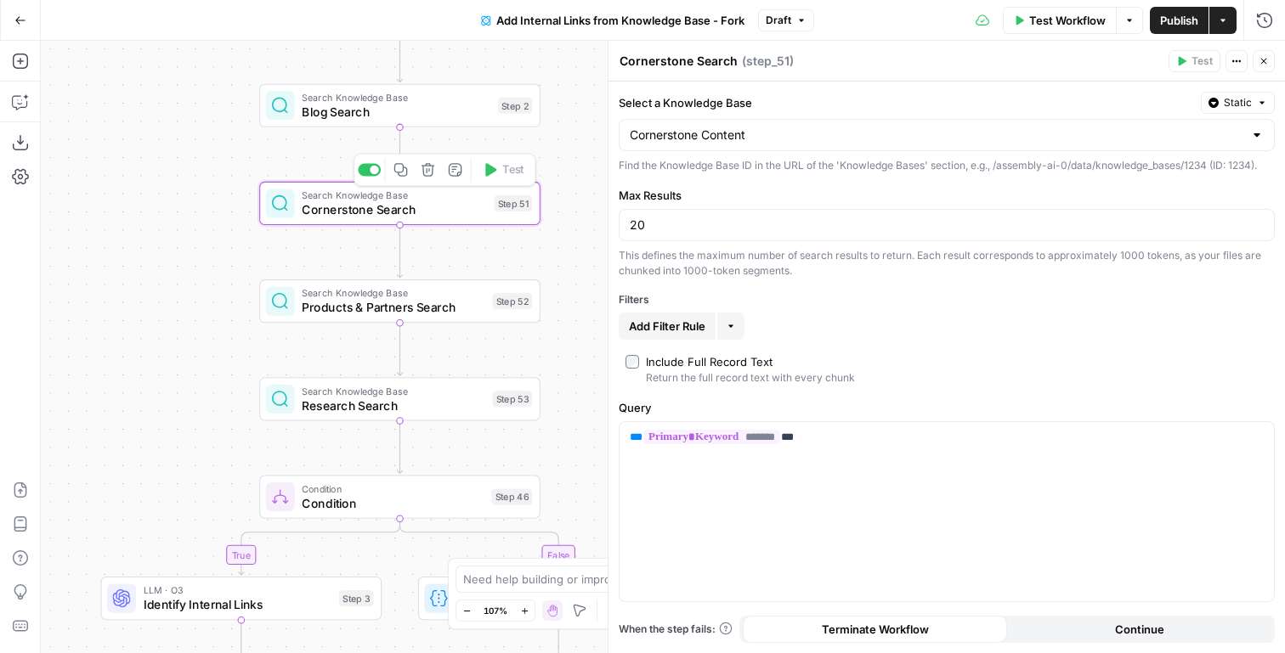
click at [481, 302] on span "Products & Partners Search" at bounding box center [393, 307] width 183 height 18
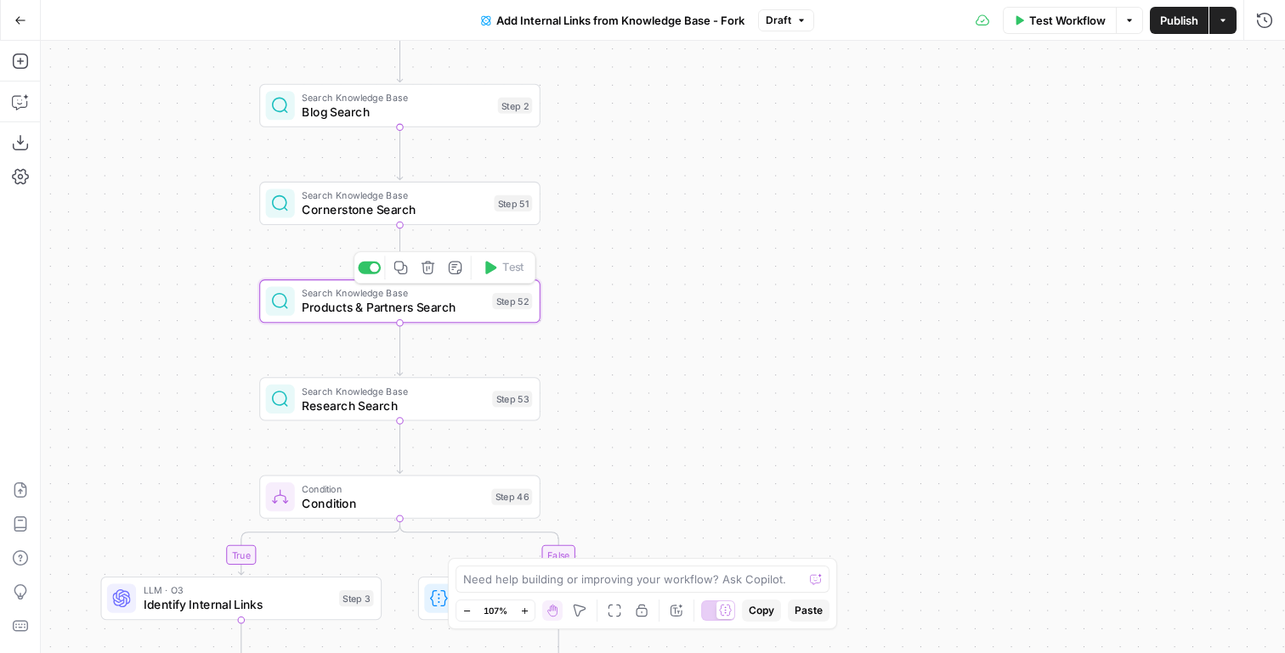
type textarea "Products & Partners Search"
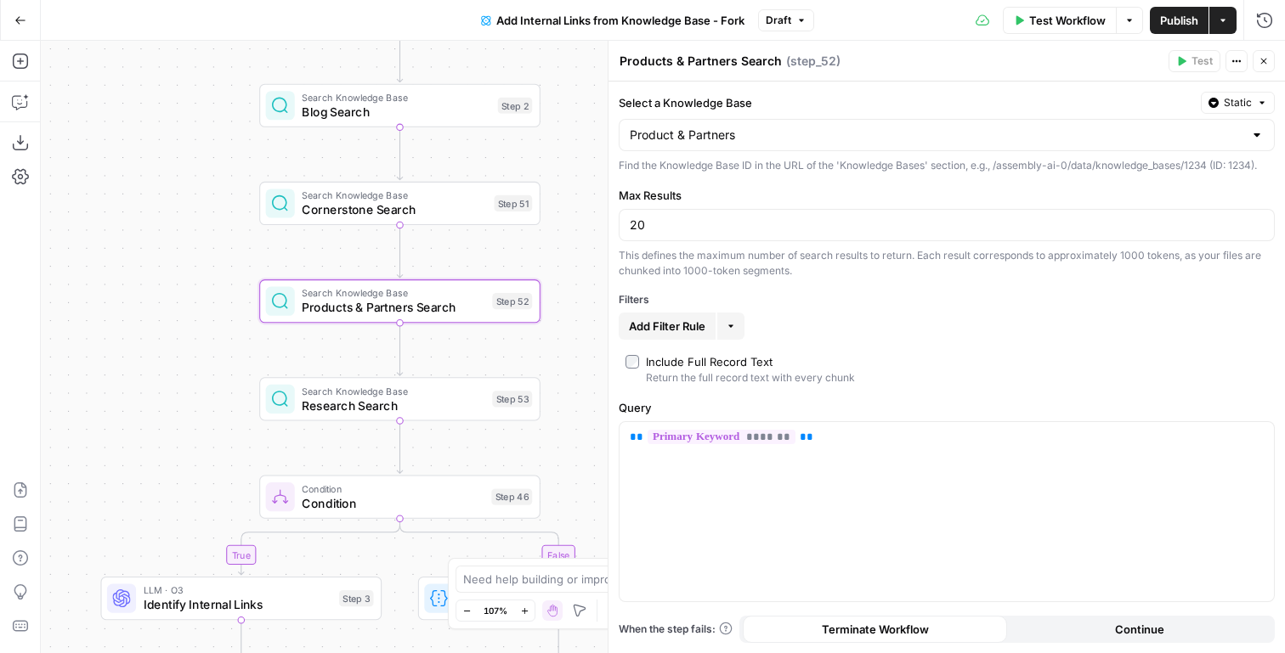
click at [504, 395] on div "Step 53" at bounding box center [512, 399] width 40 height 16
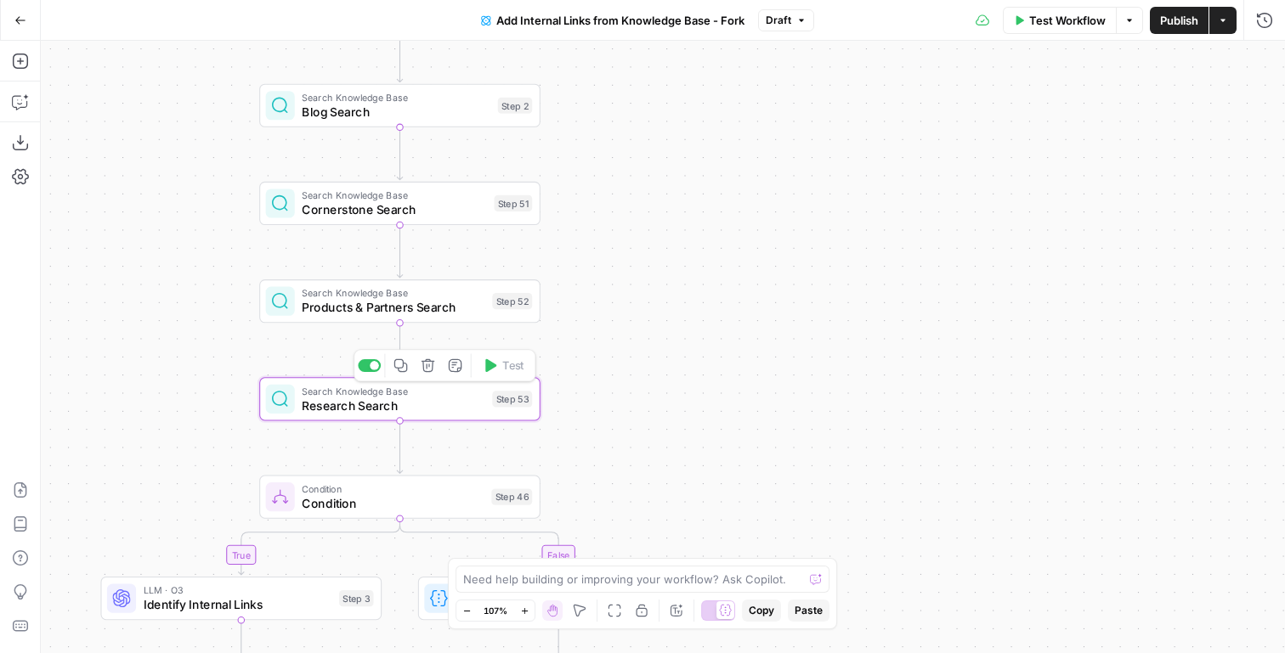
type textarea "Research Search"
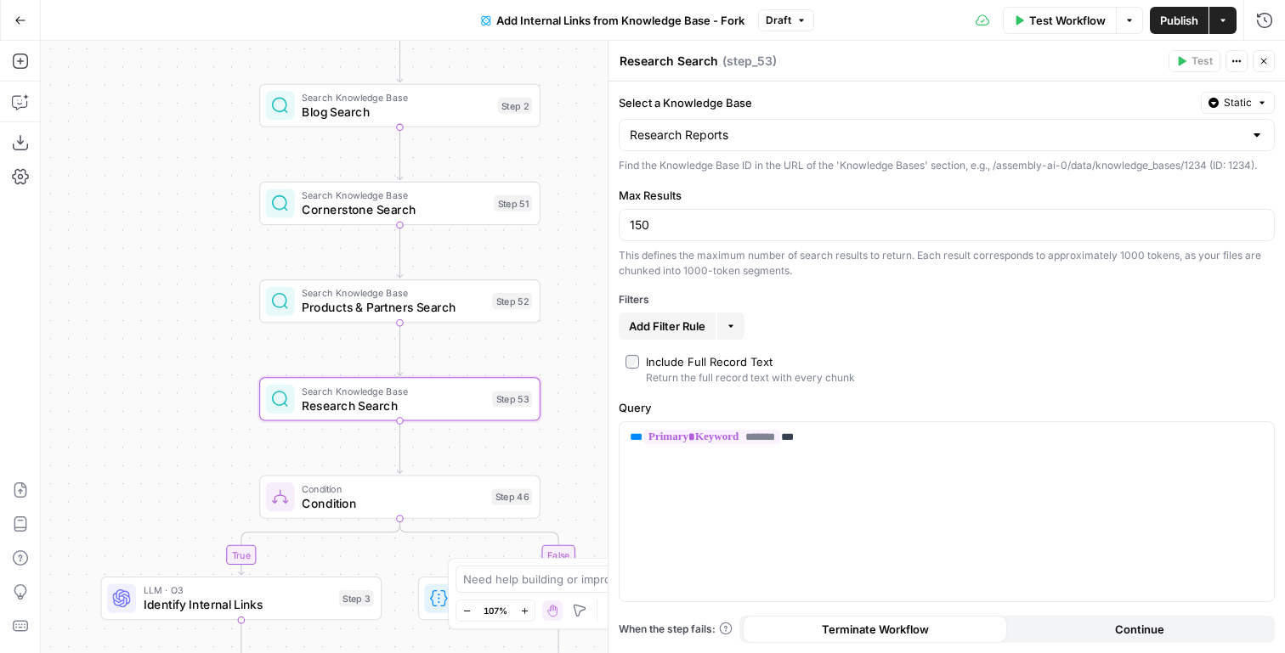
click at [752, 235] on div "150" at bounding box center [947, 225] width 656 height 32
type input "20"
click at [105, 351] on div "true false Workflow Set Inputs Inputs Search Knowledge Base Blog Search Step 2 …" at bounding box center [663, 347] width 1244 height 613
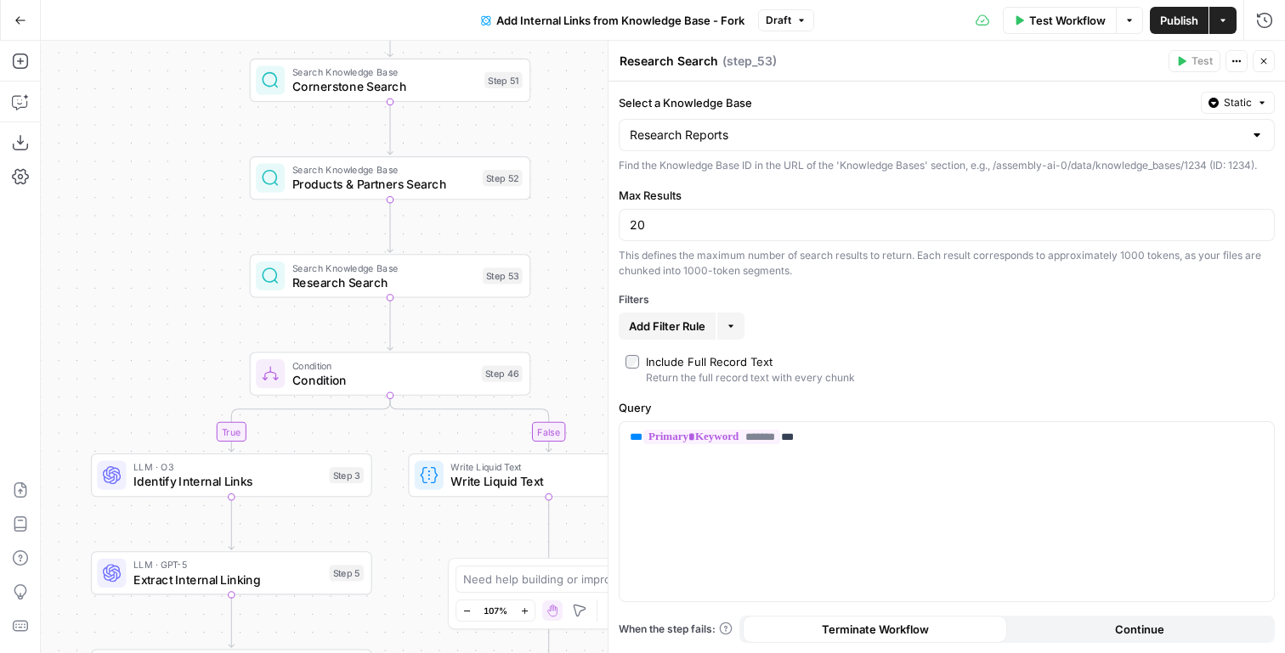
click at [318, 486] on span "Identify Internal Links" at bounding box center [227, 481] width 189 height 18
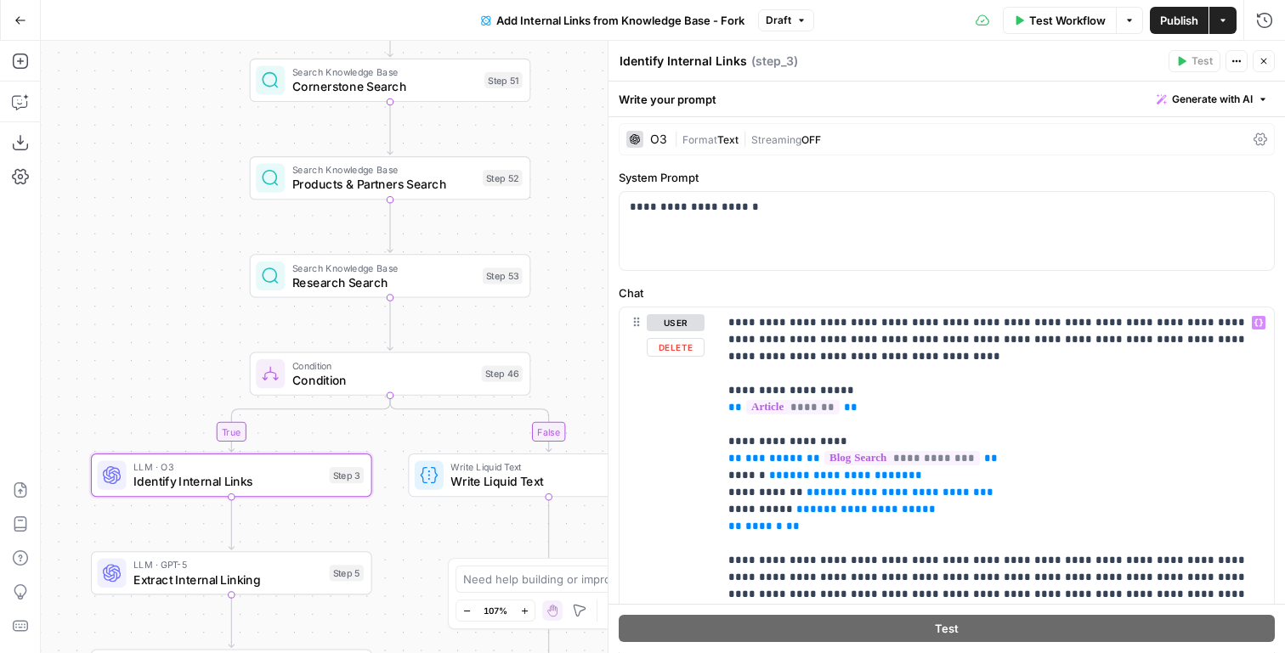
scroll to position [64, 0]
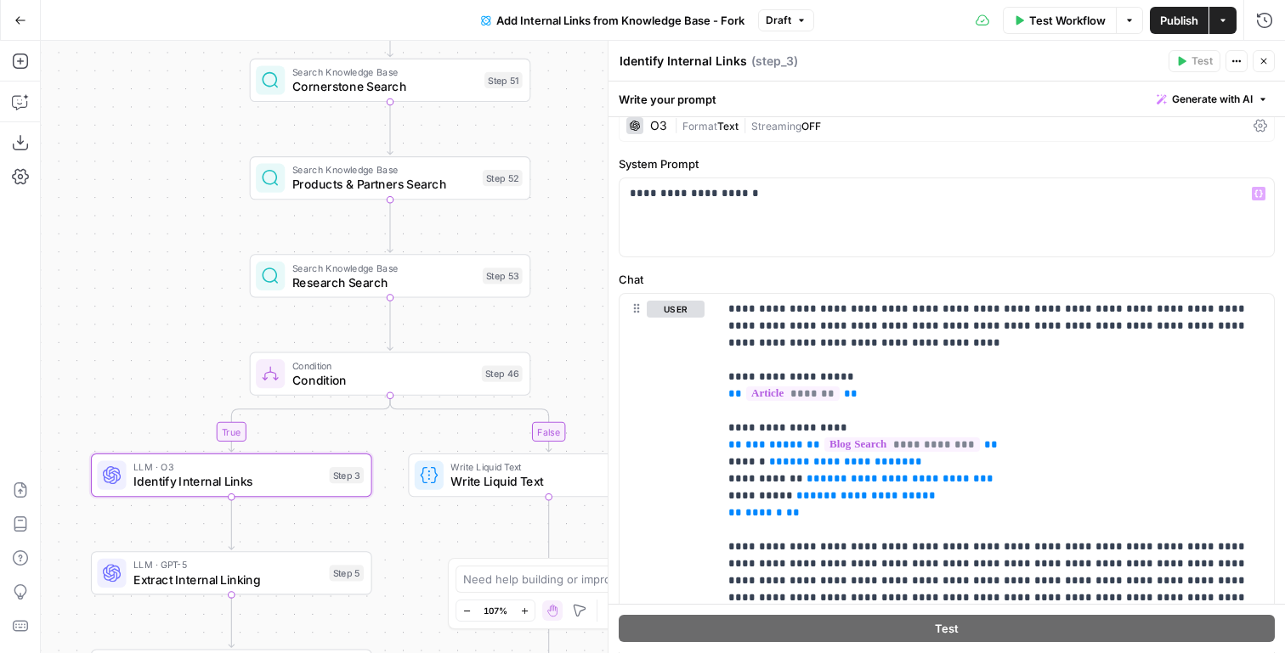
click at [1202, 105] on span "Generate with AI" at bounding box center [1212, 99] width 81 height 15
click at [14, 96] on icon "button" at bounding box center [20, 101] width 17 height 17
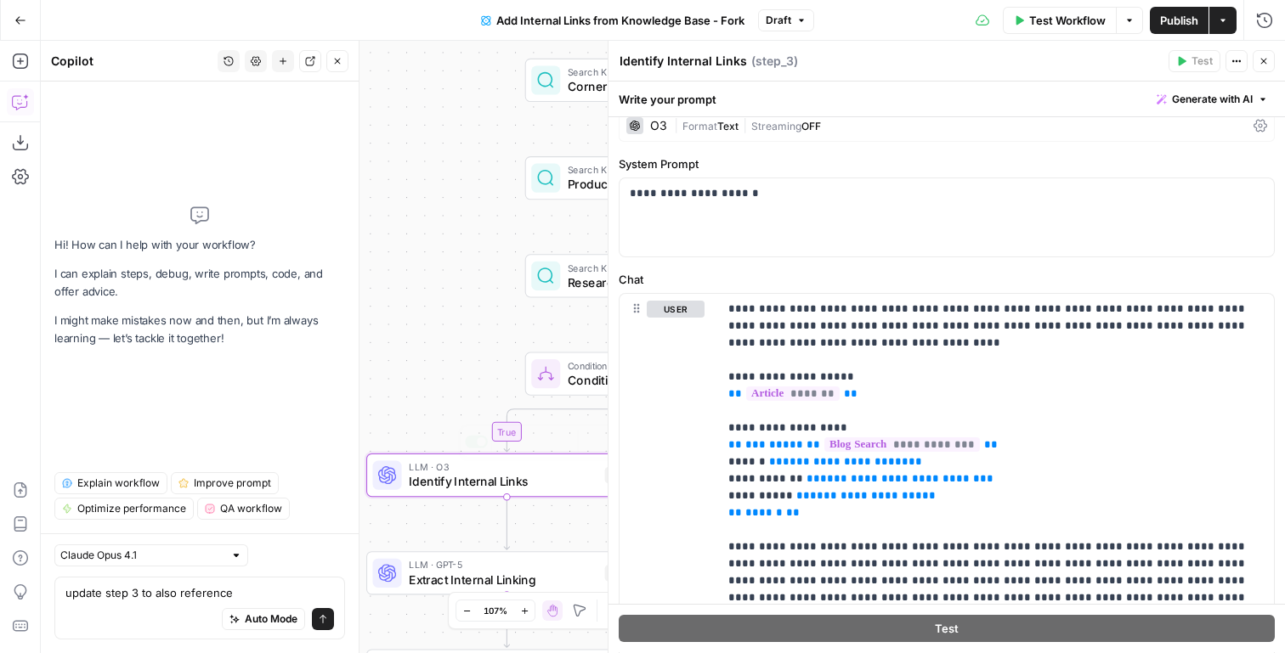
click at [429, 328] on div "true false Workflow Set Inputs Inputs Search Knowledge Base Blog Search Step 2 …" at bounding box center [663, 347] width 1244 height 613
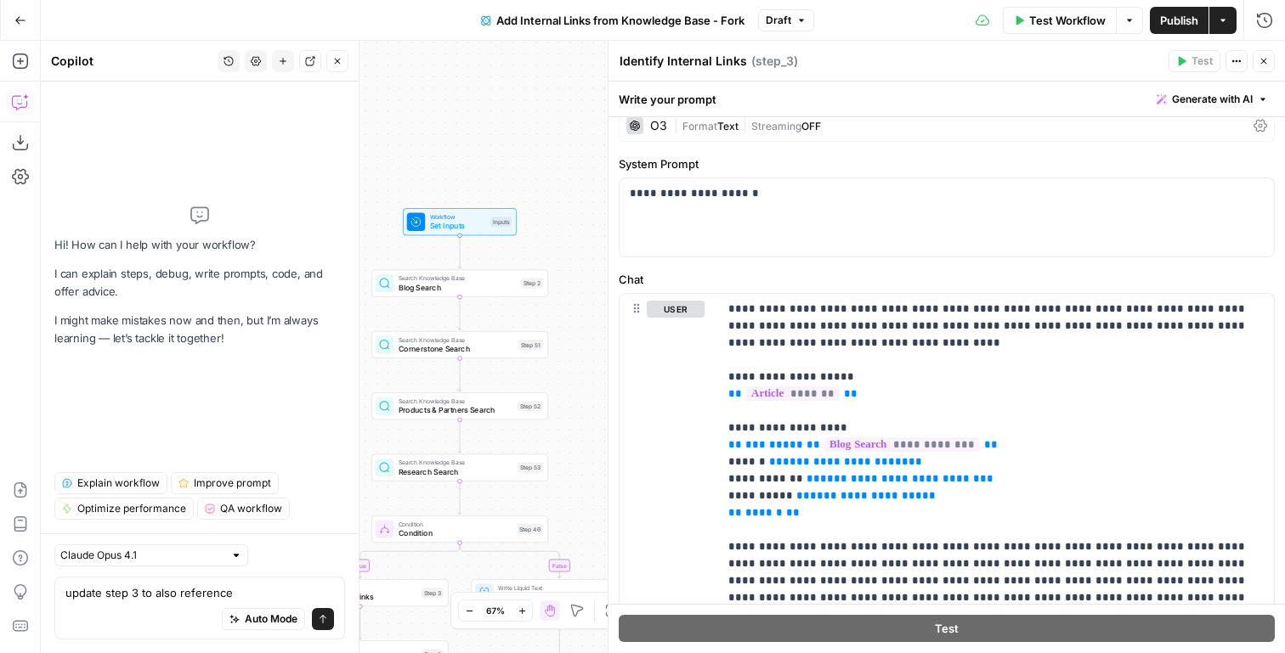
click at [204, 606] on div "Auto Mode Send" at bounding box center [199, 620] width 269 height 37
click at [206, 601] on textarea "update step 3 to also reference" at bounding box center [199, 593] width 269 height 17
drag, startPoint x: 206, startPoint y: 601, endPoint x: 167, endPoint y: 596, distance: 38.6
click at [167, 596] on textarea "update step 3 to also reference" at bounding box center [199, 593] width 269 height 17
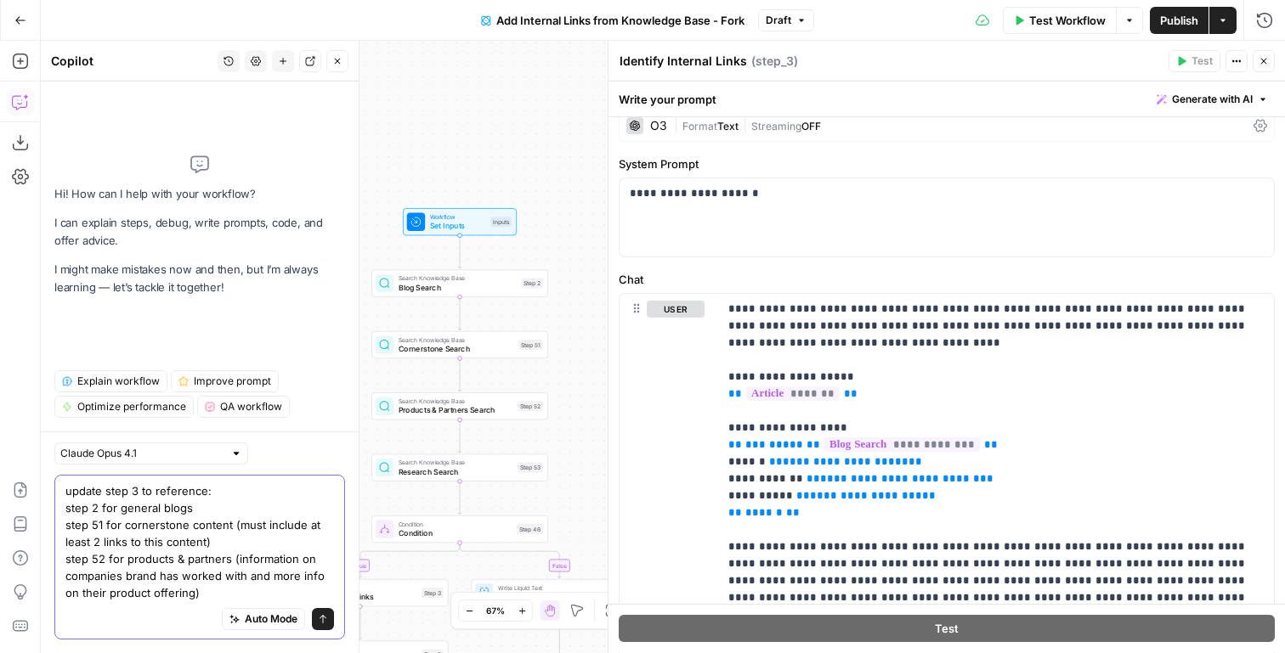
scroll to position [0, 0]
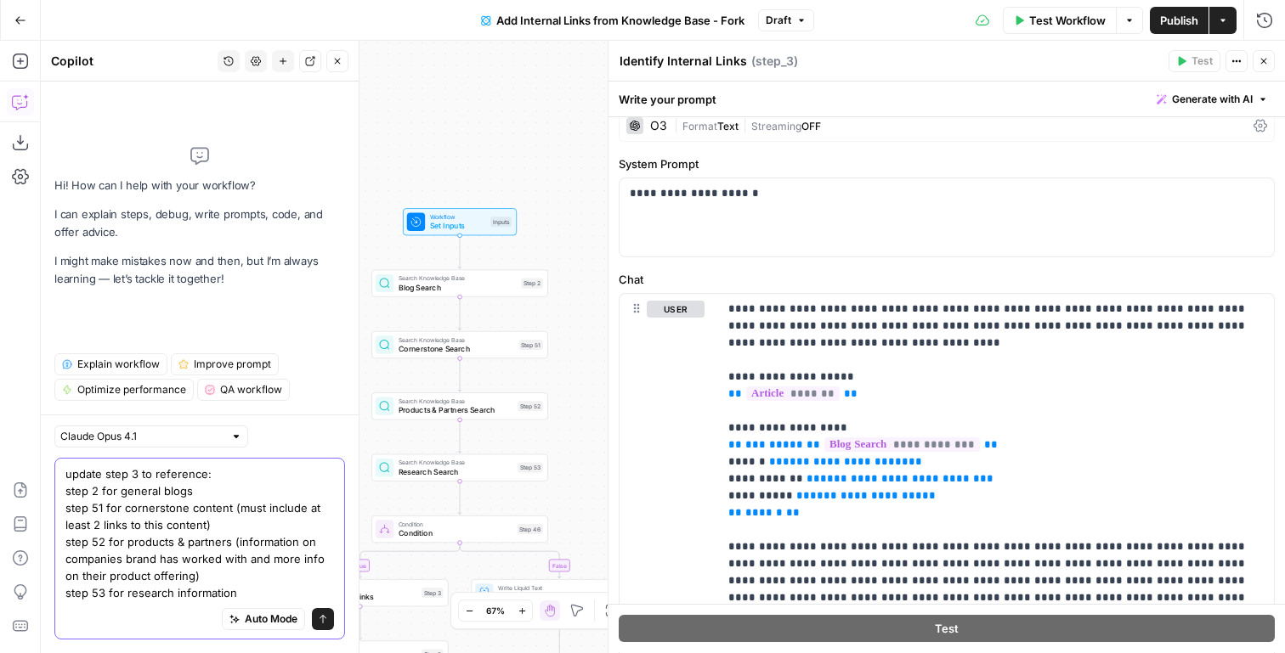
type textarea "update step 3 to reference: step 2 for general blogs step 51 for cornerstone co…"
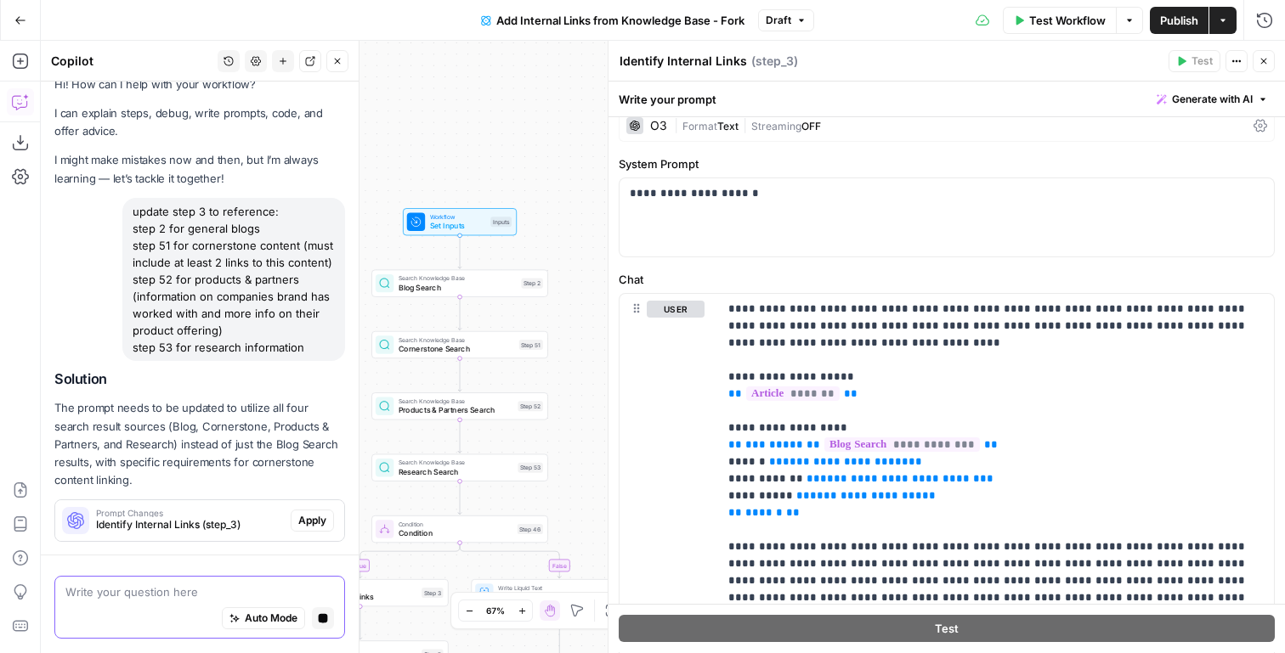
scroll to position [69, 0]
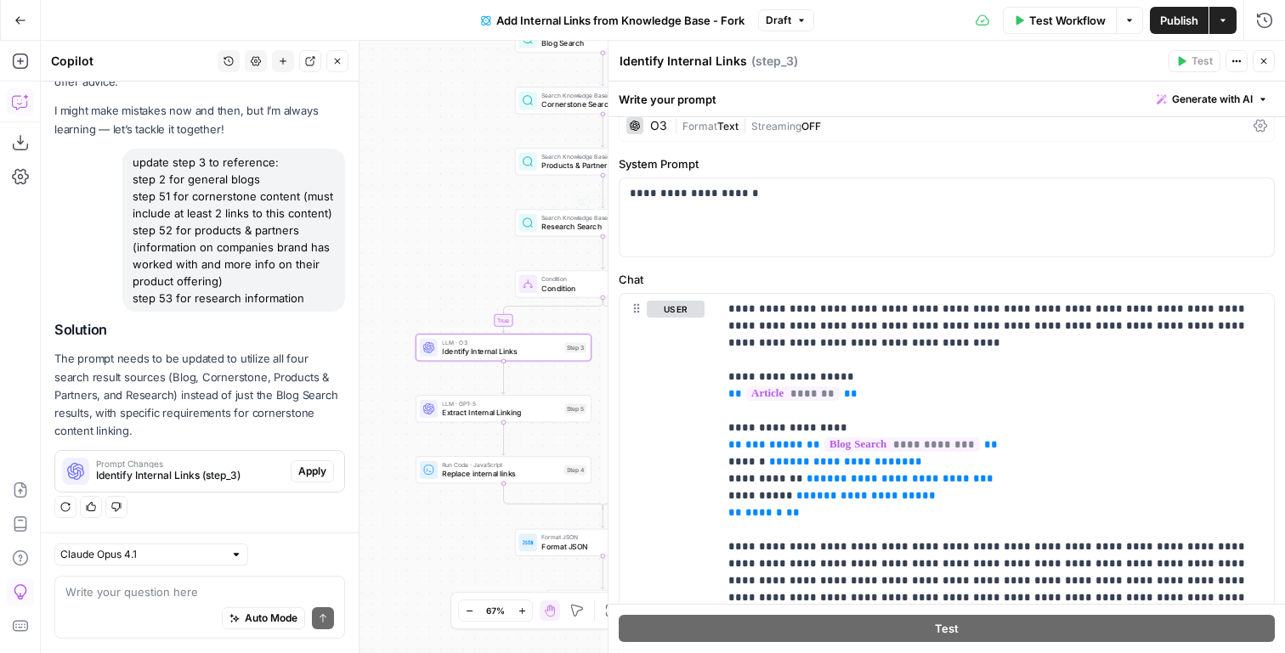
click at [306, 468] on span "Apply" at bounding box center [312, 471] width 28 height 15
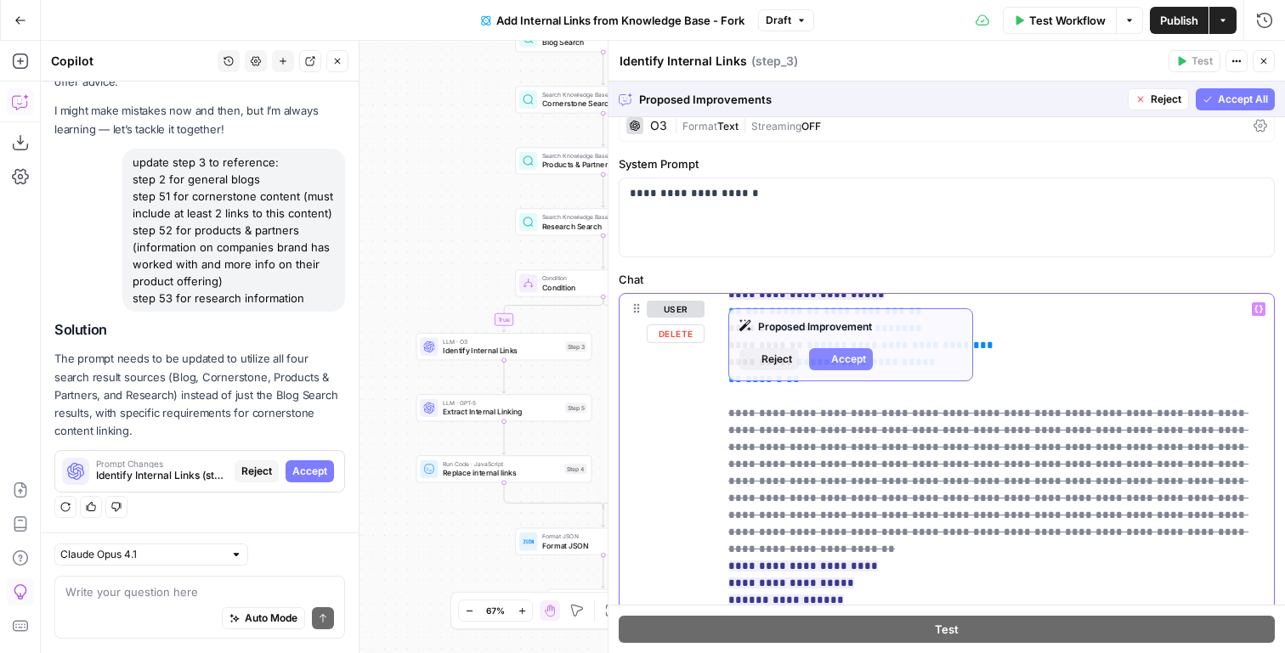
click at [1134, 404] on span "**********" at bounding box center [988, 558] width 520 height 310
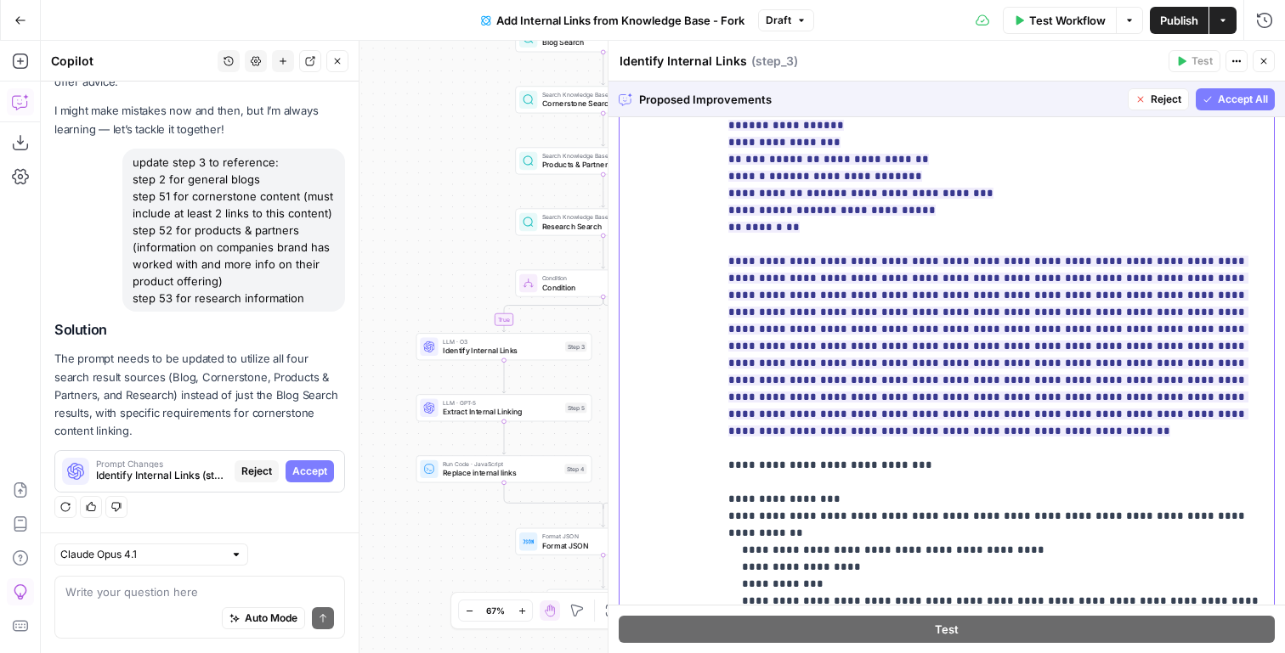
scroll to position [536, 0]
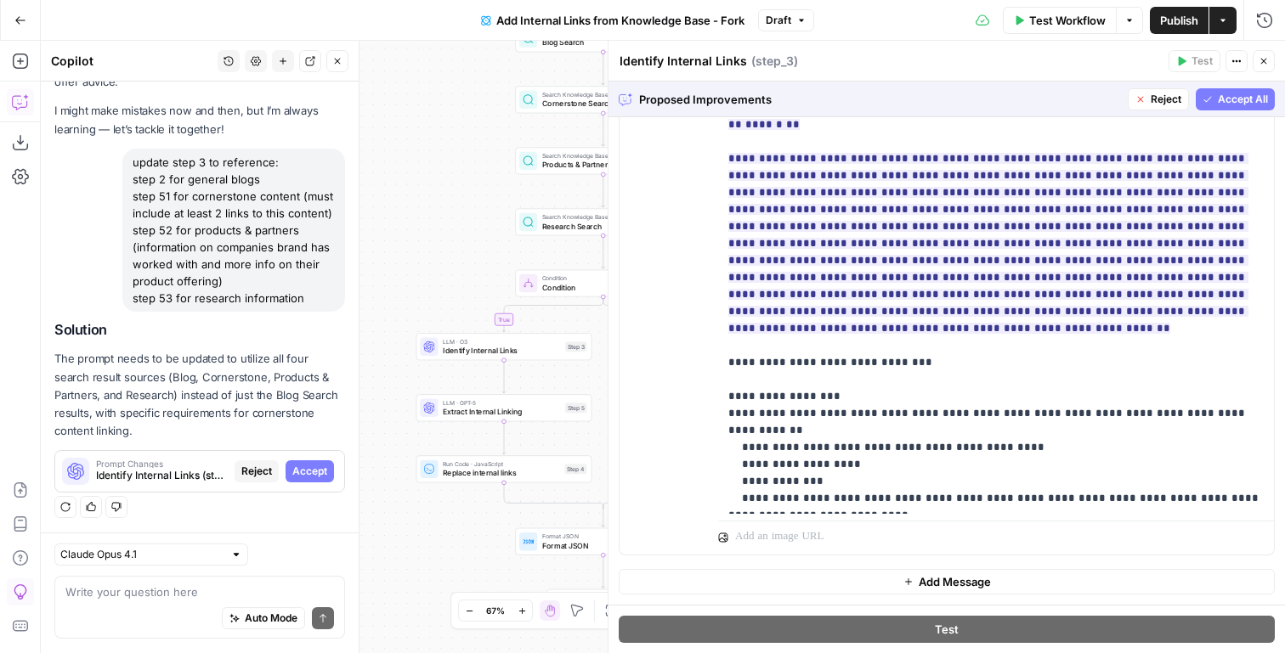
click at [1242, 92] on span "Accept All" at bounding box center [1243, 99] width 50 height 15
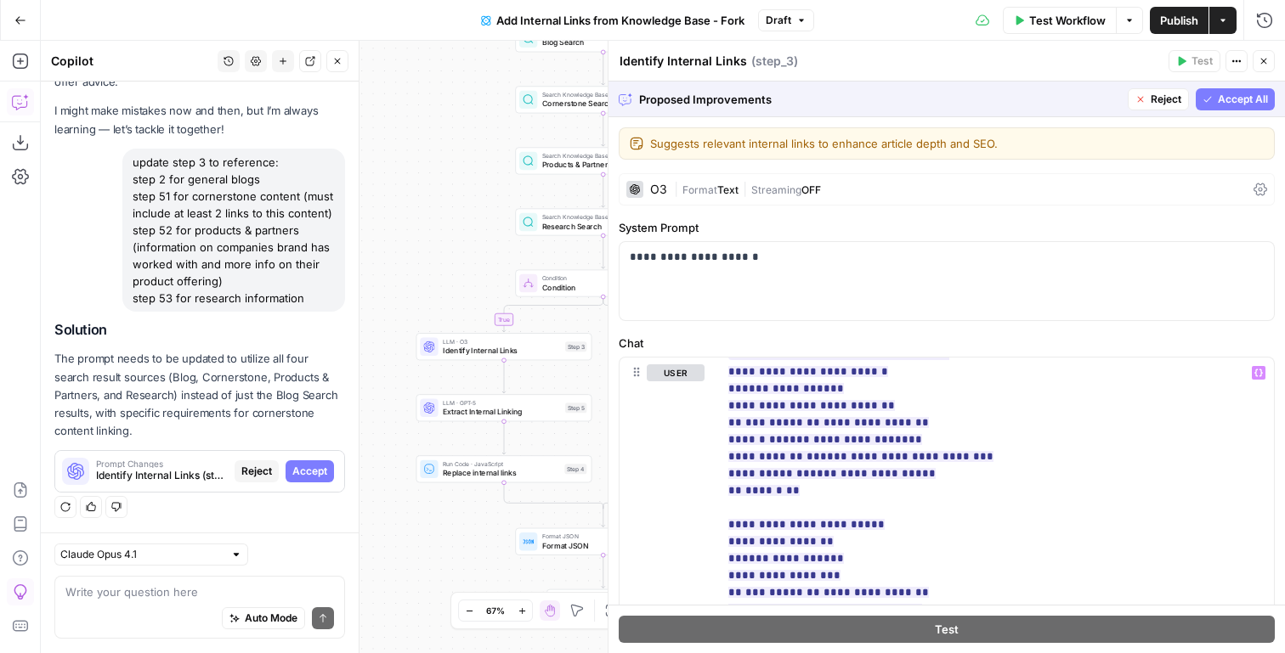
scroll to position [96, 0]
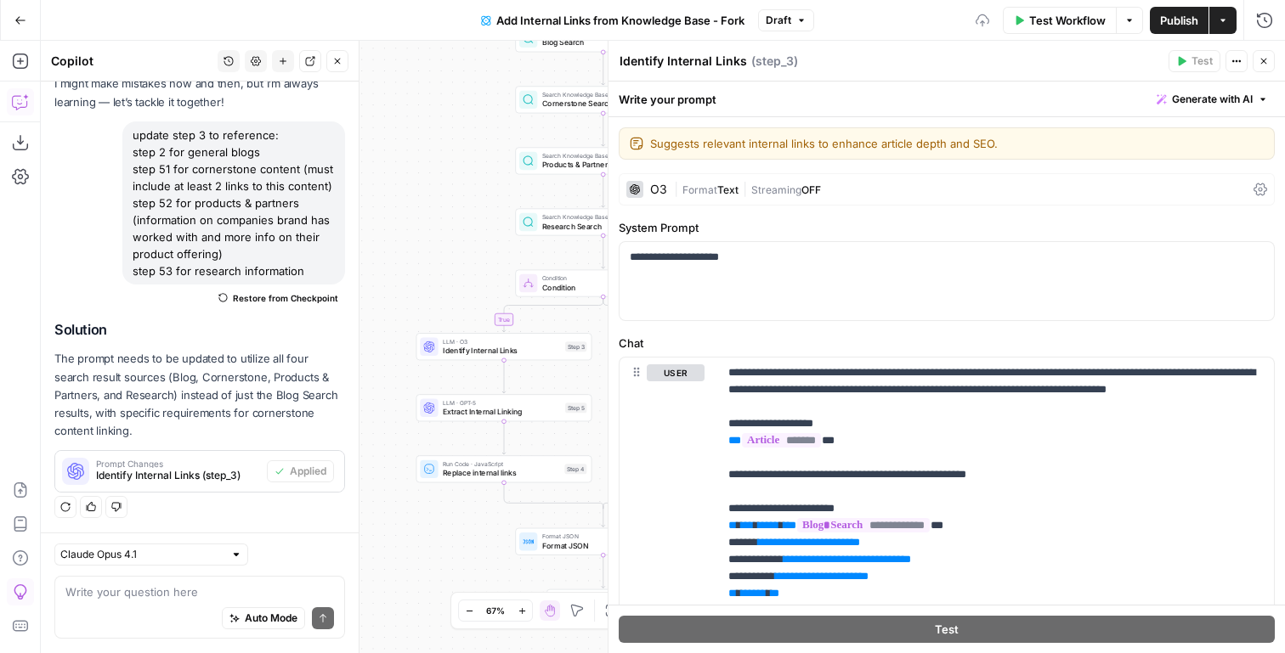
click at [1275, 64] on header "Identify Internal Links Identify Internal Links ( step_3 ) Test Actions Close" at bounding box center [946, 61] width 676 height 41
click at [1264, 62] on icon "button" at bounding box center [1264, 62] width 6 height 6
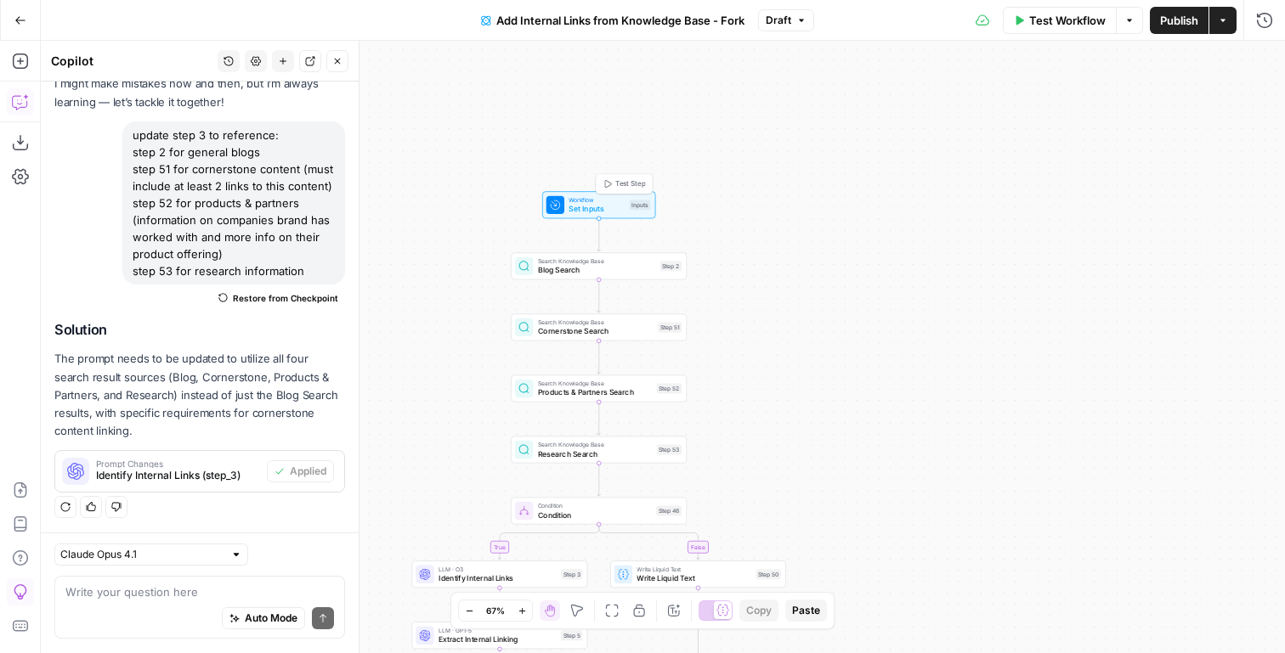
click at [642, 195] on div "Test Step" at bounding box center [624, 184] width 57 height 20
click at [597, 223] on icon "Edge from start to step_2" at bounding box center [598, 234] width 3 height 33
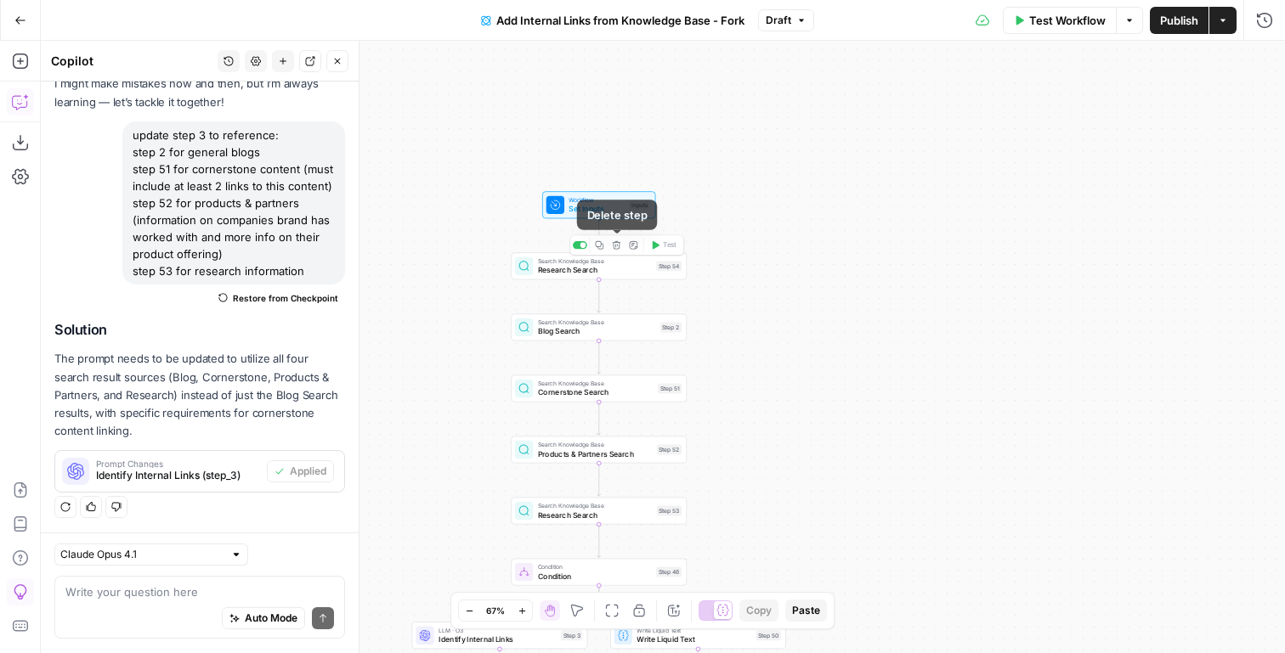
click at [613, 247] on icon "button" at bounding box center [616, 244] width 9 height 9
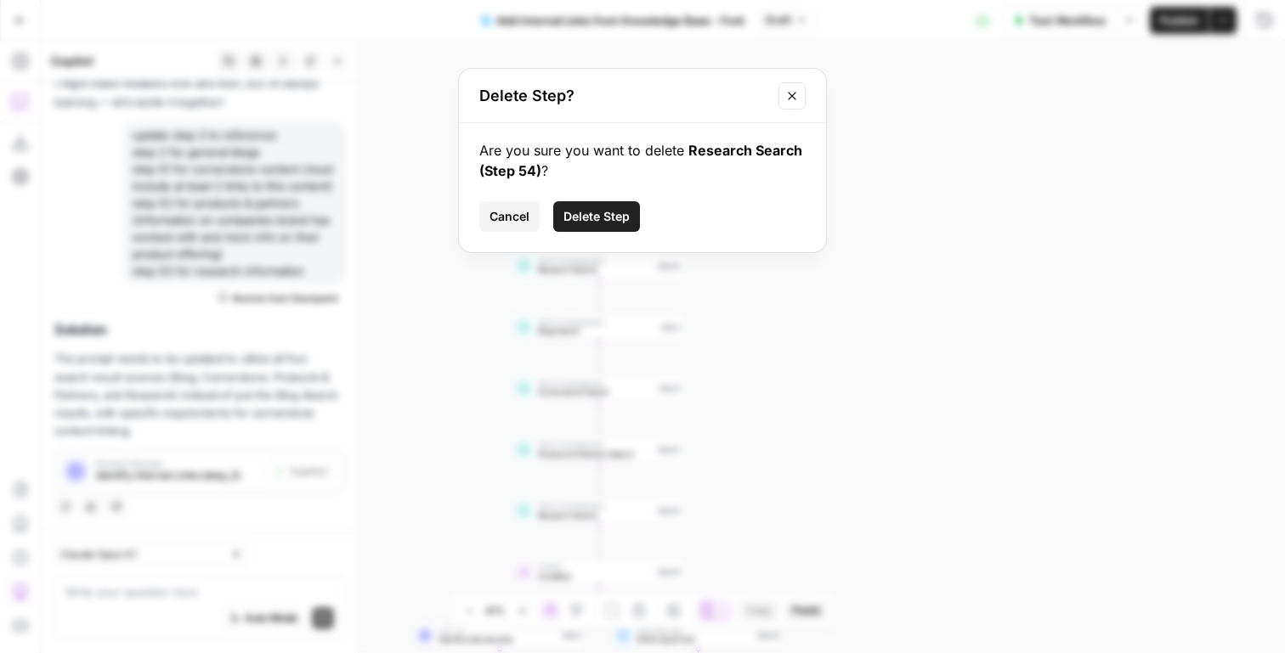
click at [619, 225] on button "Delete Step" at bounding box center [596, 216] width 87 height 31
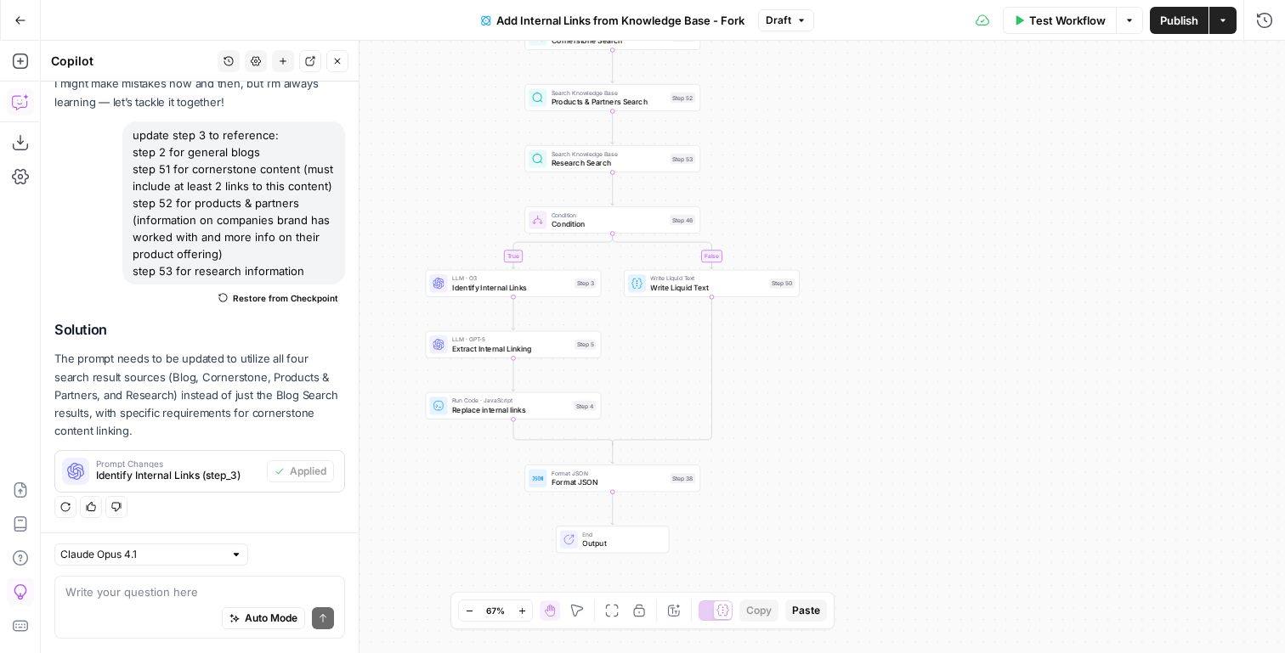
click at [1178, 31] on button "Publish" at bounding box center [1179, 20] width 59 height 27
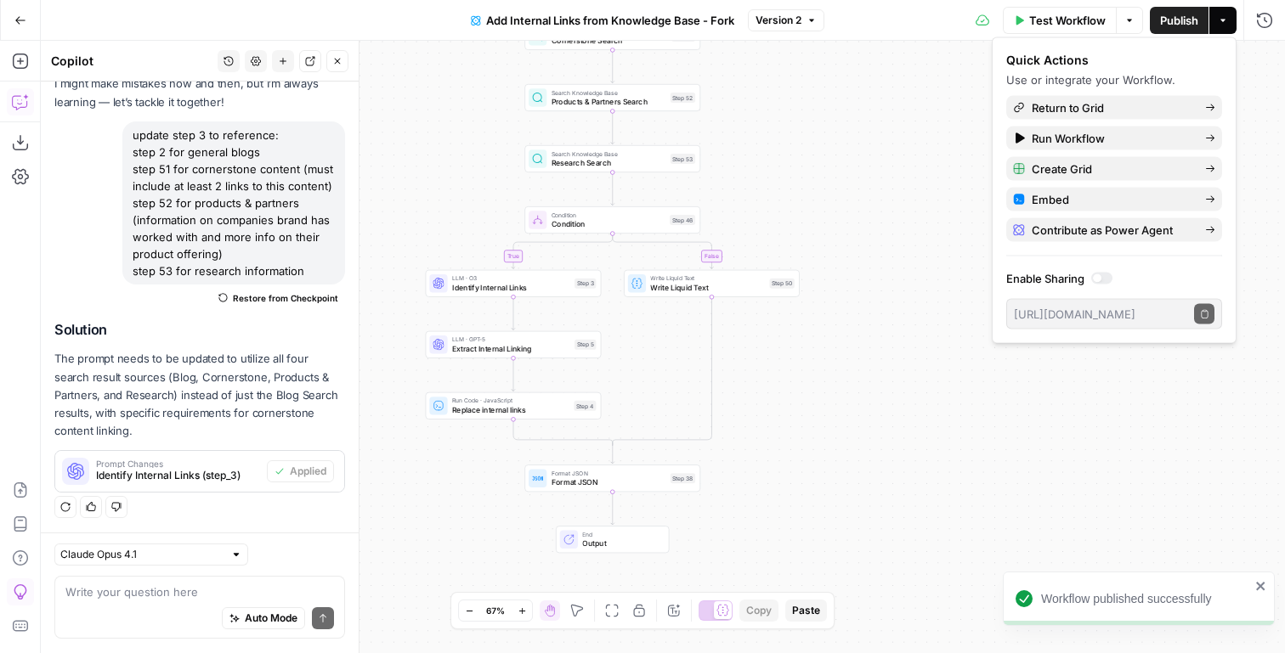
click at [15, 19] on icon "button" at bounding box center [20, 20] width 12 height 12
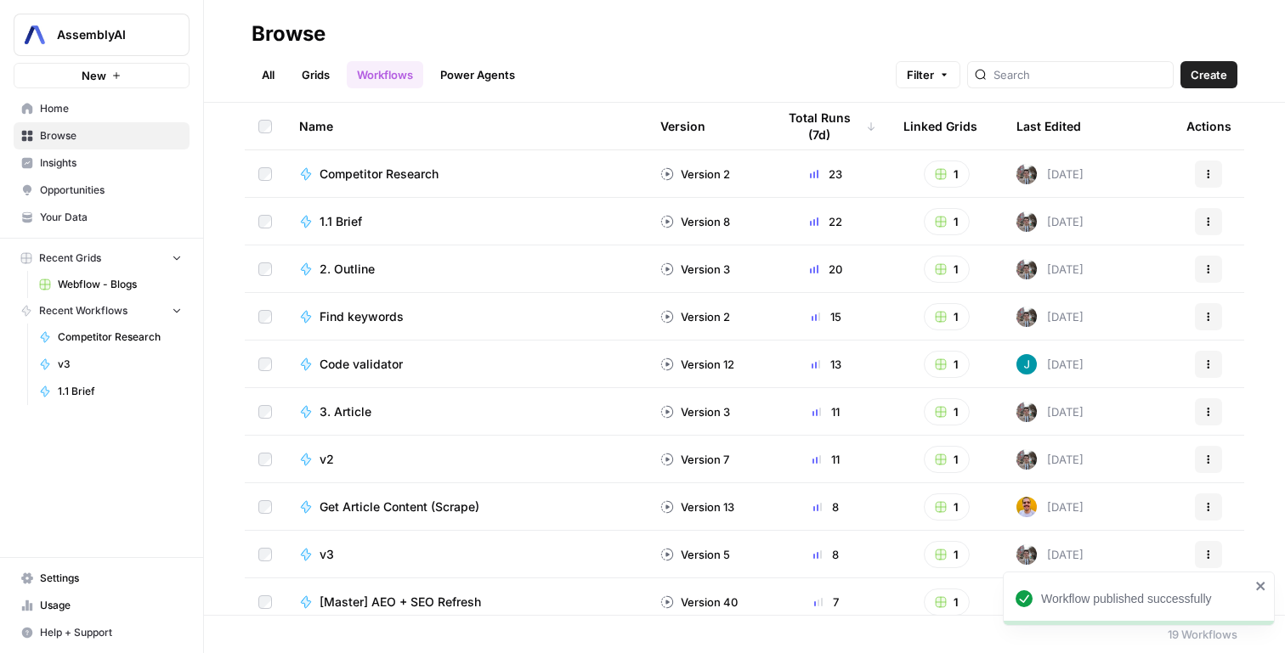
click at [87, 274] on link "Webflow - Blogs" at bounding box center [110, 284] width 158 height 27
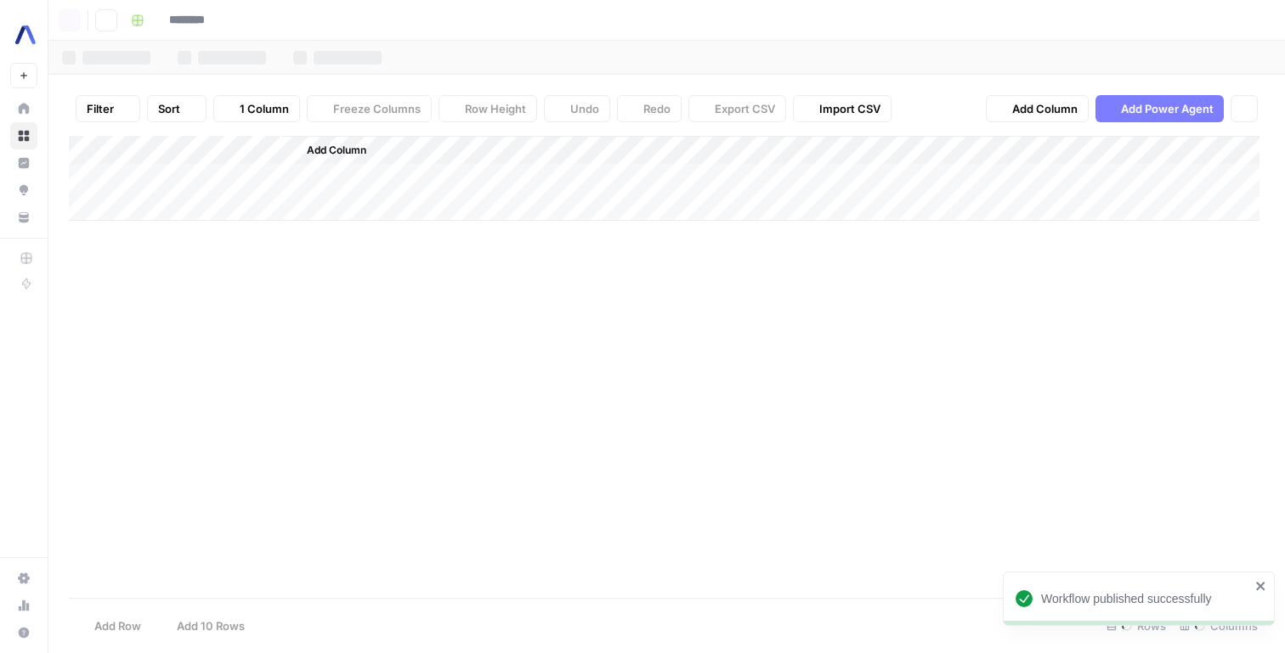
type input "**********"
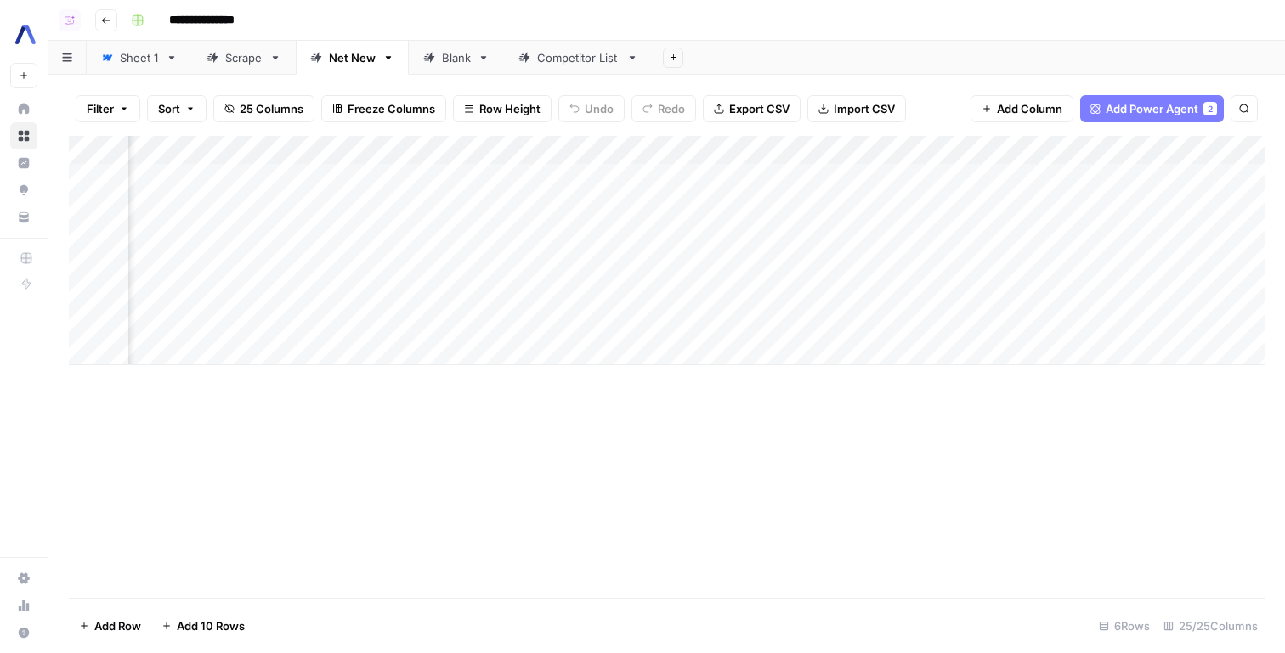
scroll to position [0, 3226]
click at [791, 176] on div "Add Column" at bounding box center [667, 250] width 1196 height 229
click at [874, 207] on div "Add Column" at bounding box center [667, 250] width 1196 height 229
click at [886, 221] on div "Add Column" at bounding box center [667, 250] width 1196 height 229
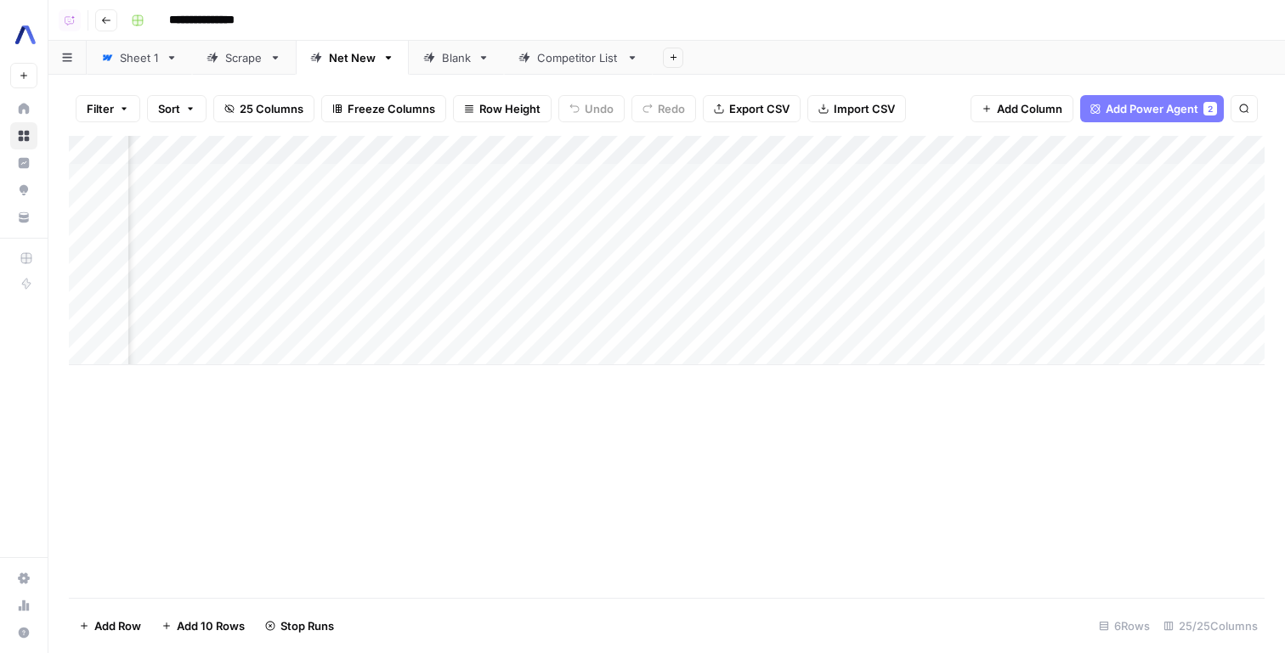
click at [886, 250] on div "Add Column" at bounding box center [667, 250] width 1196 height 229
click at [444, 66] on link "Blank" at bounding box center [456, 58] width 95 height 34
click at [357, 67] on link "Net New" at bounding box center [352, 58] width 113 height 34
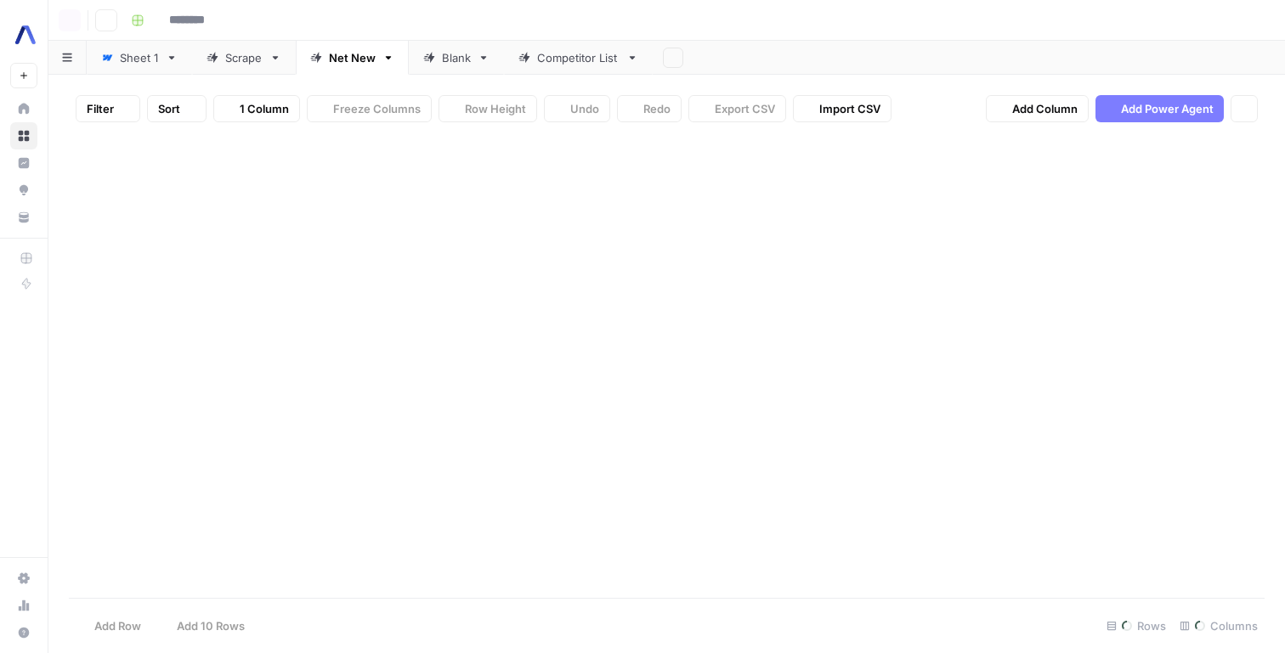
type input "**********"
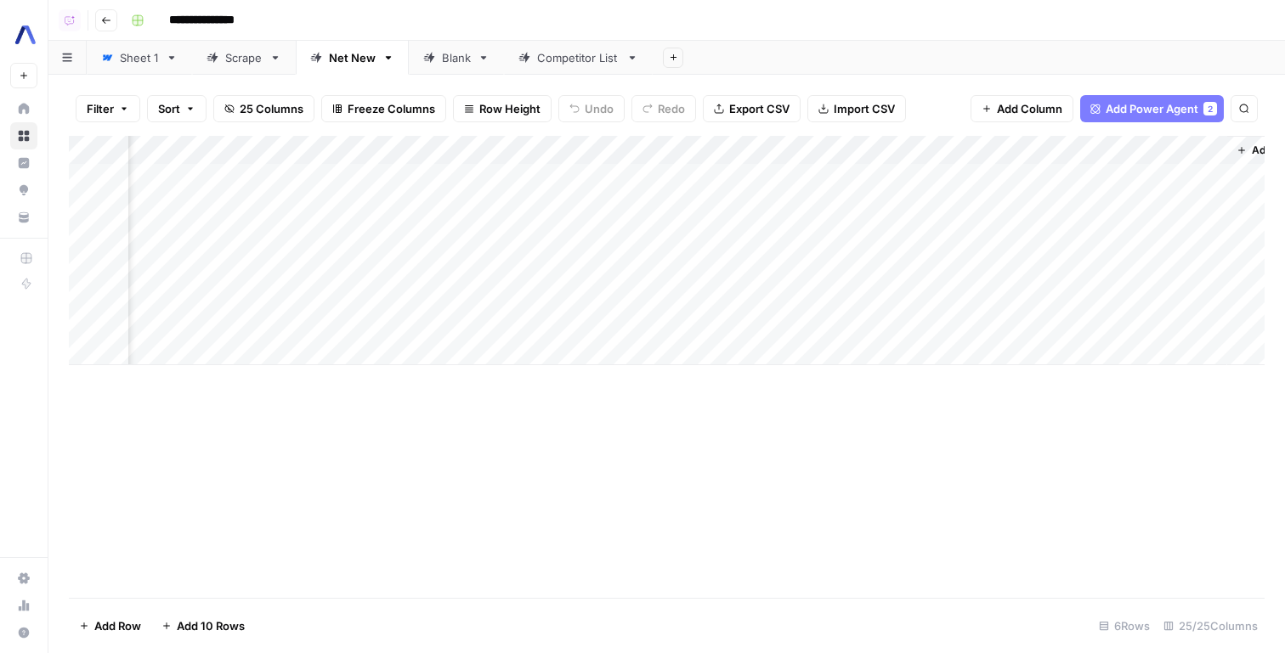
scroll to position [0, 3226]
click at [981, 143] on div "Add Column" at bounding box center [667, 250] width 1196 height 229
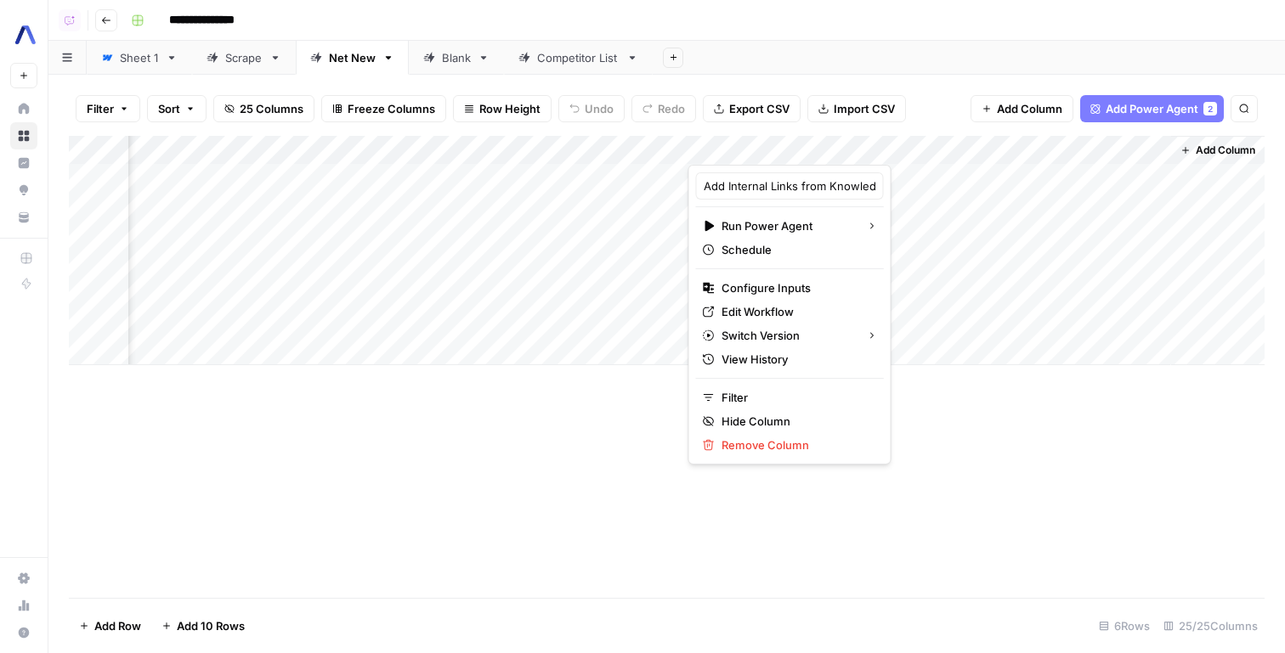
click at [957, 113] on div "Filter Sort 25 Columns Freeze Columns Row Height Undo Redo Export CSV Import CS…" at bounding box center [667, 109] width 1196 height 54
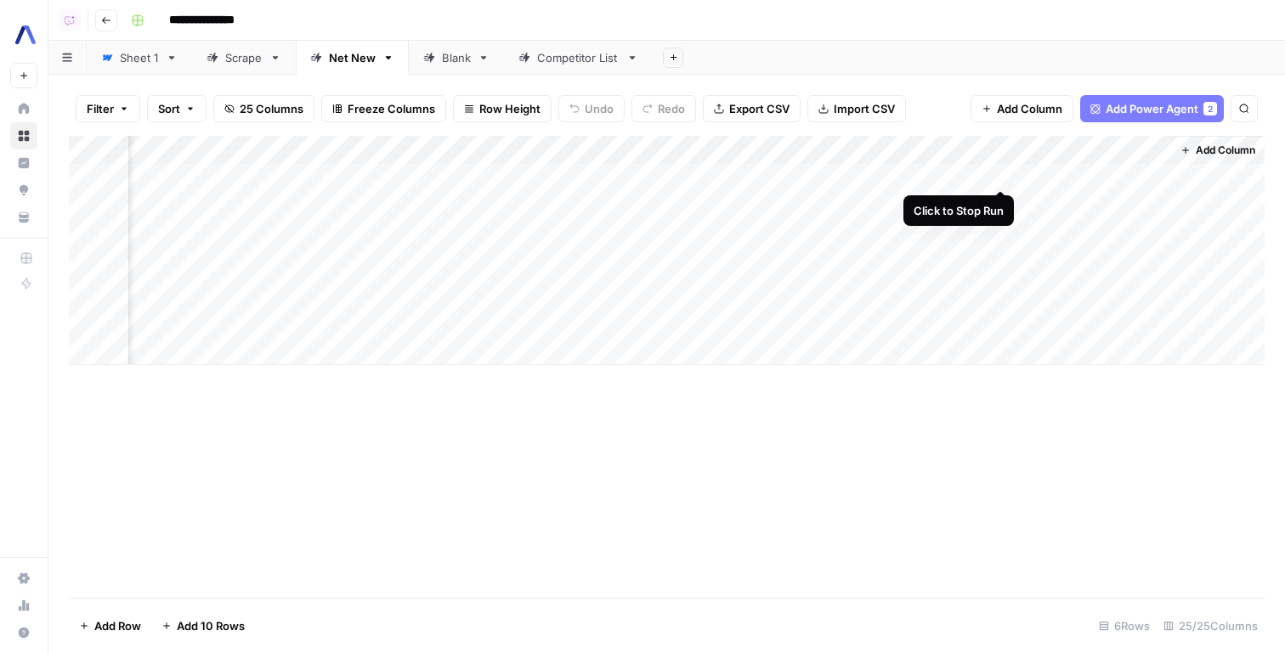
click at [1003, 173] on div "Add Column" at bounding box center [667, 250] width 1196 height 229
click at [1003, 201] on div "Add Column" at bounding box center [667, 250] width 1196 height 229
click at [1006, 263] on div "Add Column" at bounding box center [667, 250] width 1196 height 229
click at [987, 146] on div "Add Column" at bounding box center [667, 250] width 1196 height 229
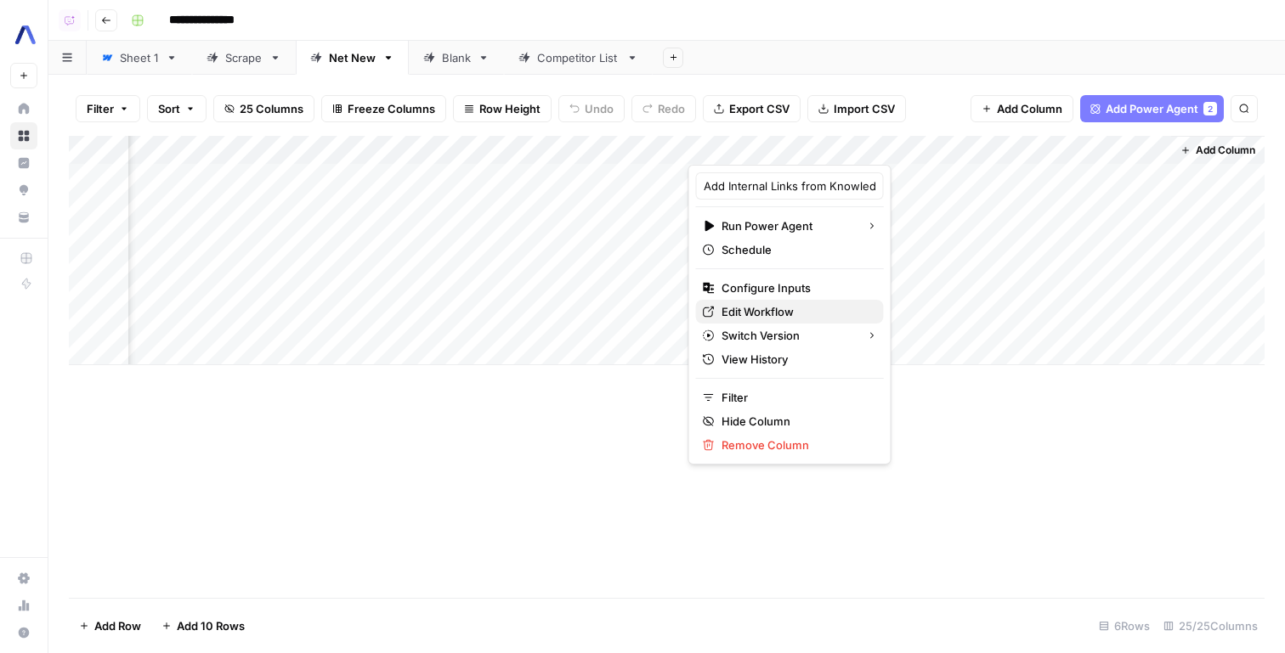
click at [793, 308] on span "Edit Workflow" at bounding box center [795, 311] width 149 height 17
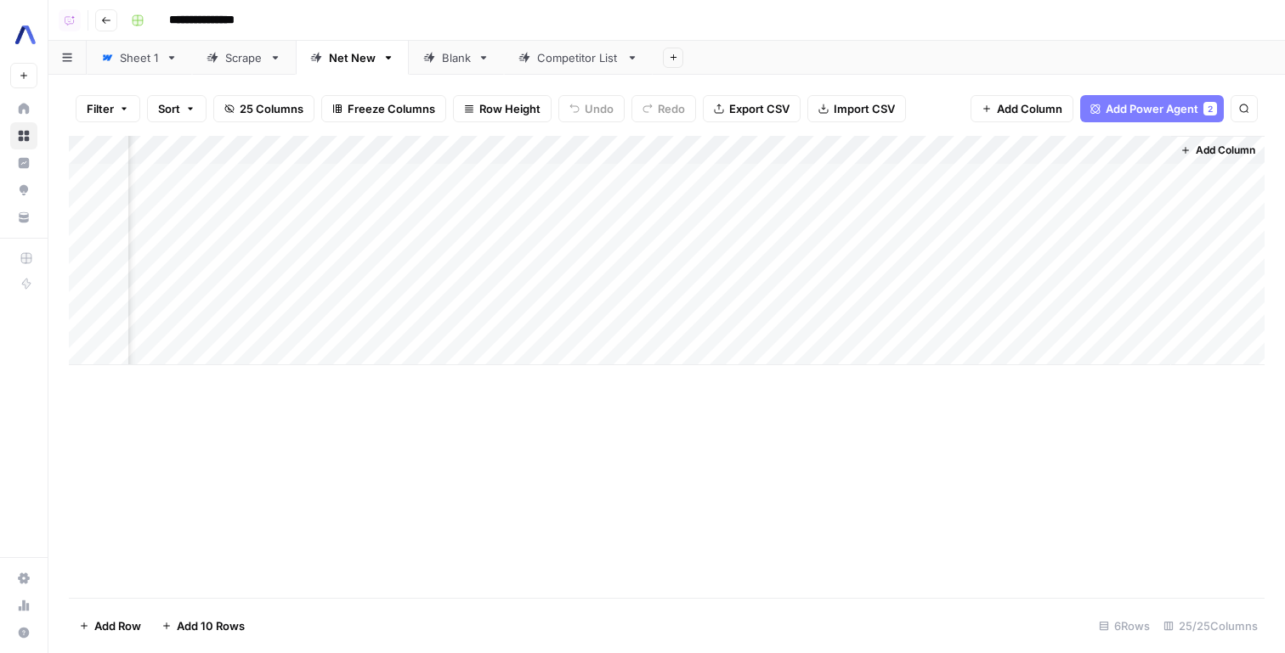
click at [447, 57] on div "Blank" at bounding box center [456, 57] width 29 height 17
click at [1229, 148] on span "Add Column" at bounding box center [1225, 150] width 59 height 15
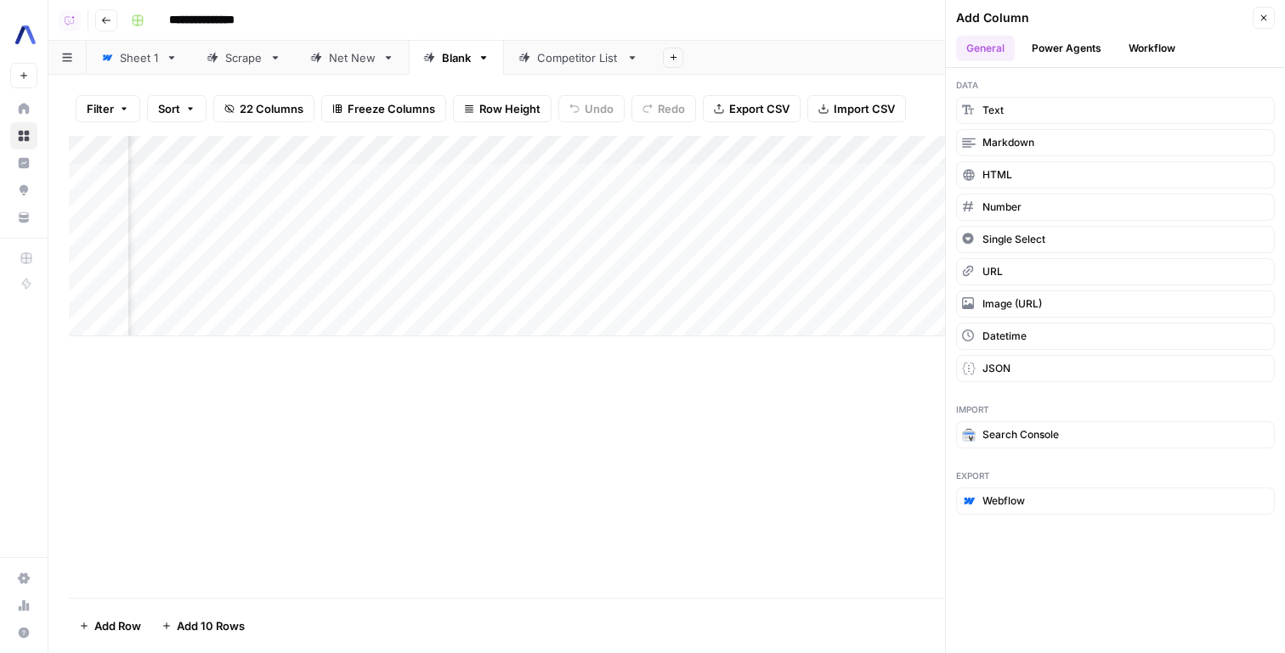
click at [1151, 48] on button "Workflow" at bounding box center [1151, 48] width 67 height 25
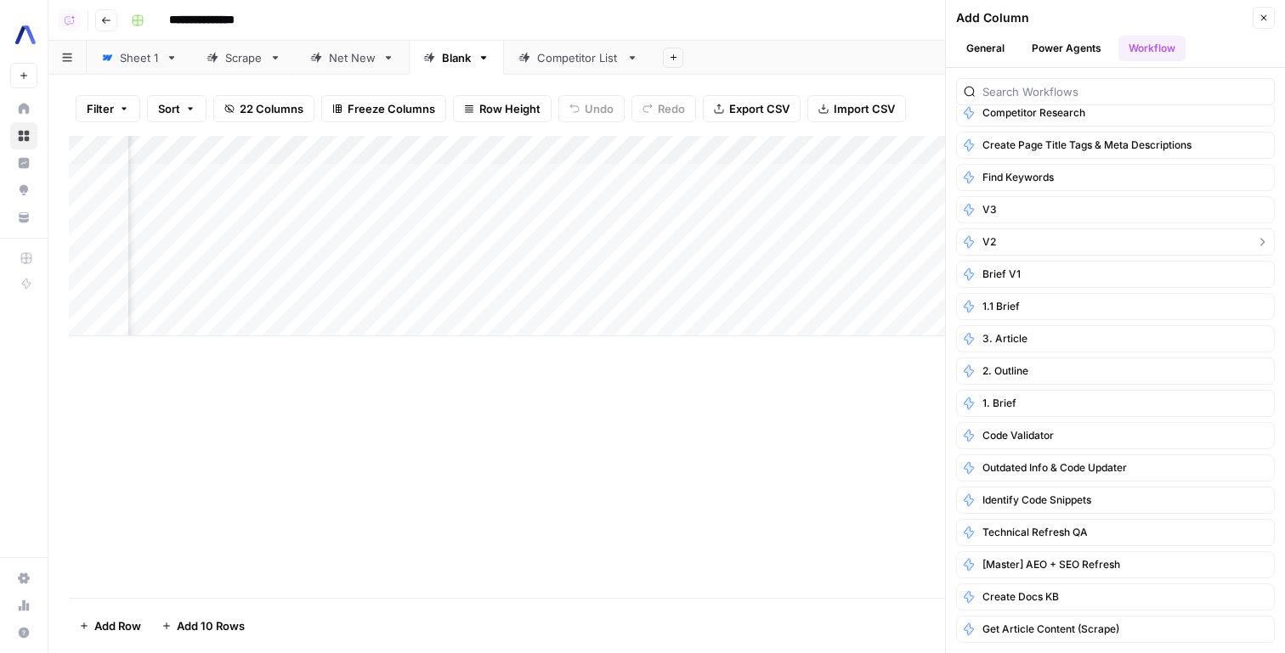
scroll to position [0, 0]
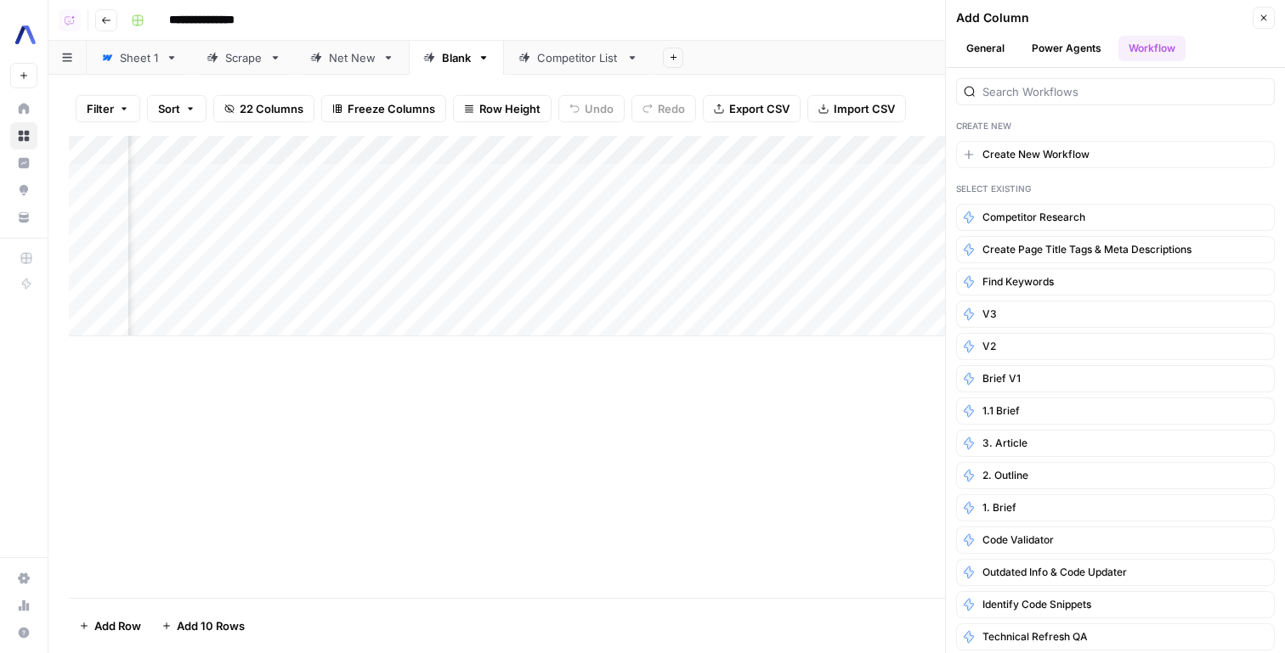
click at [1258, 15] on icon "button" at bounding box center [1263, 18] width 10 height 10
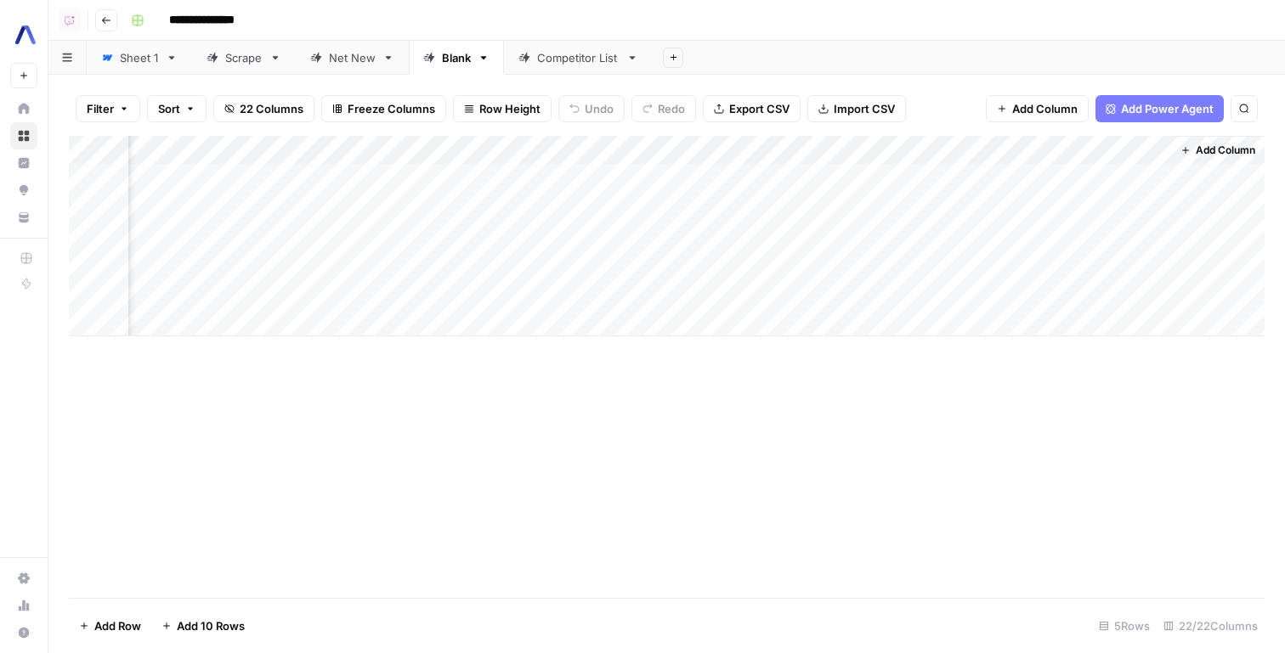
click at [1181, 139] on button "Add Column" at bounding box center [1218, 150] width 88 height 22
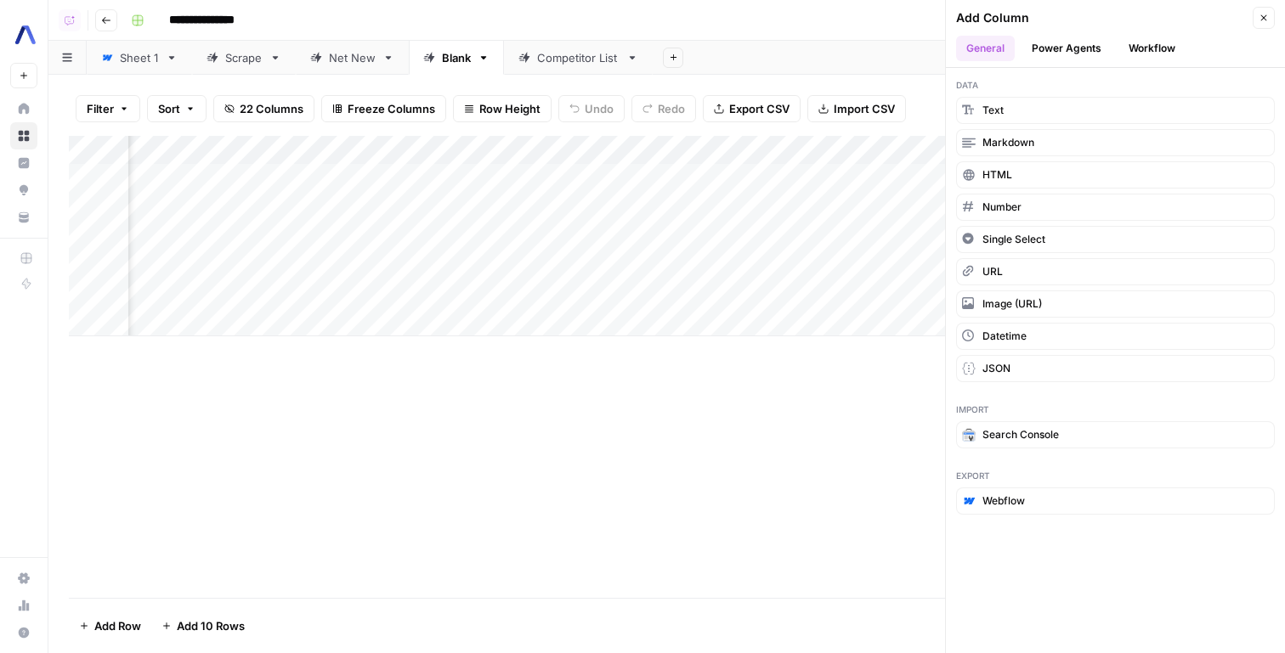
click at [1142, 38] on button "Workflow" at bounding box center [1151, 48] width 67 height 25
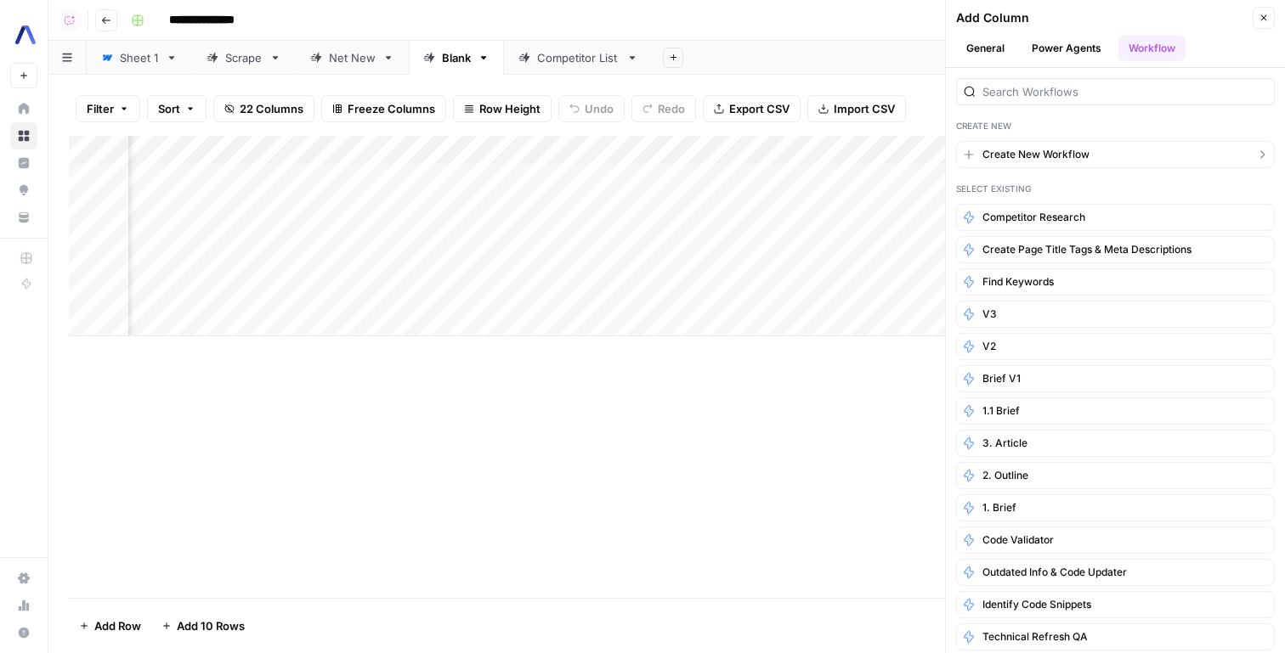
click at [1122, 167] on button "Create New Workflow" at bounding box center [1115, 154] width 319 height 27
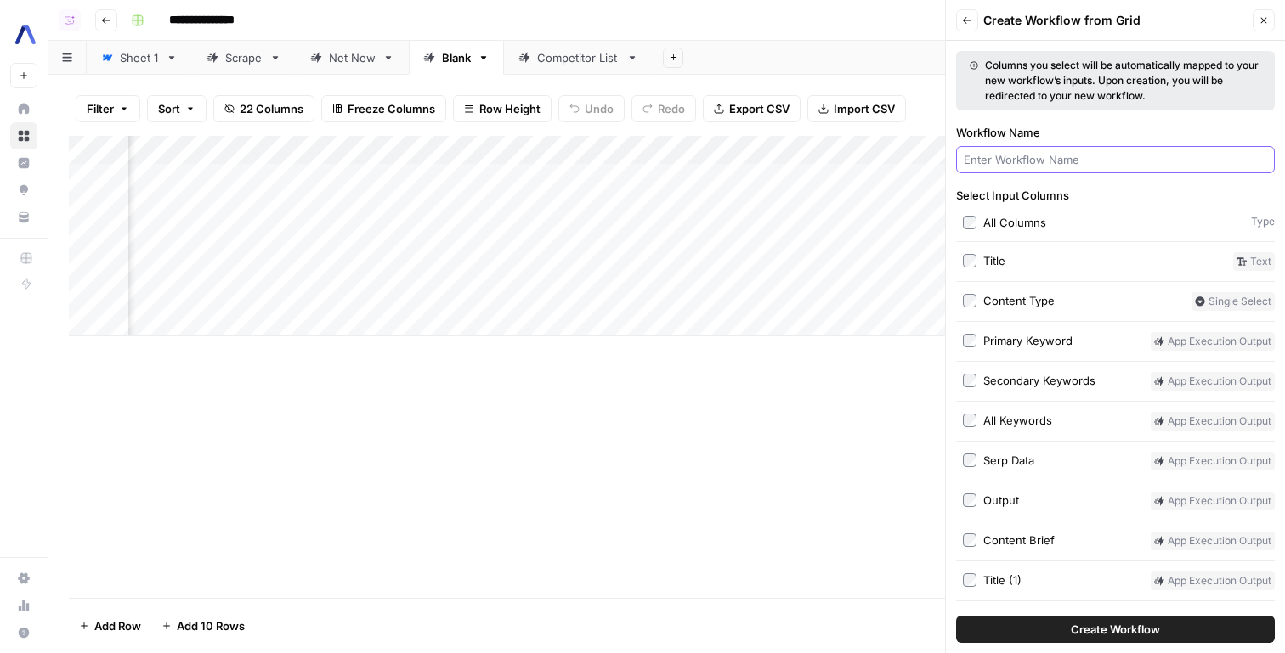
click at [1021, 157] on input "Workflow Name" at bounding box center [1115, 159] width 303 height 17
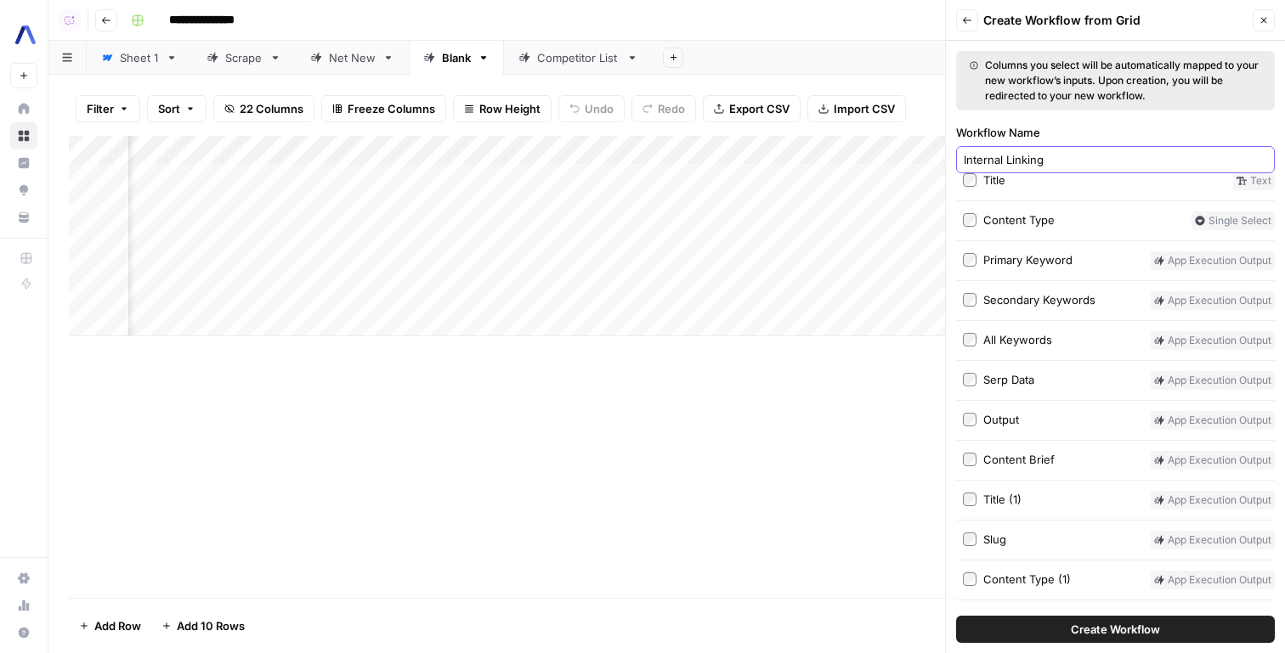
scroll to position [69, 0]
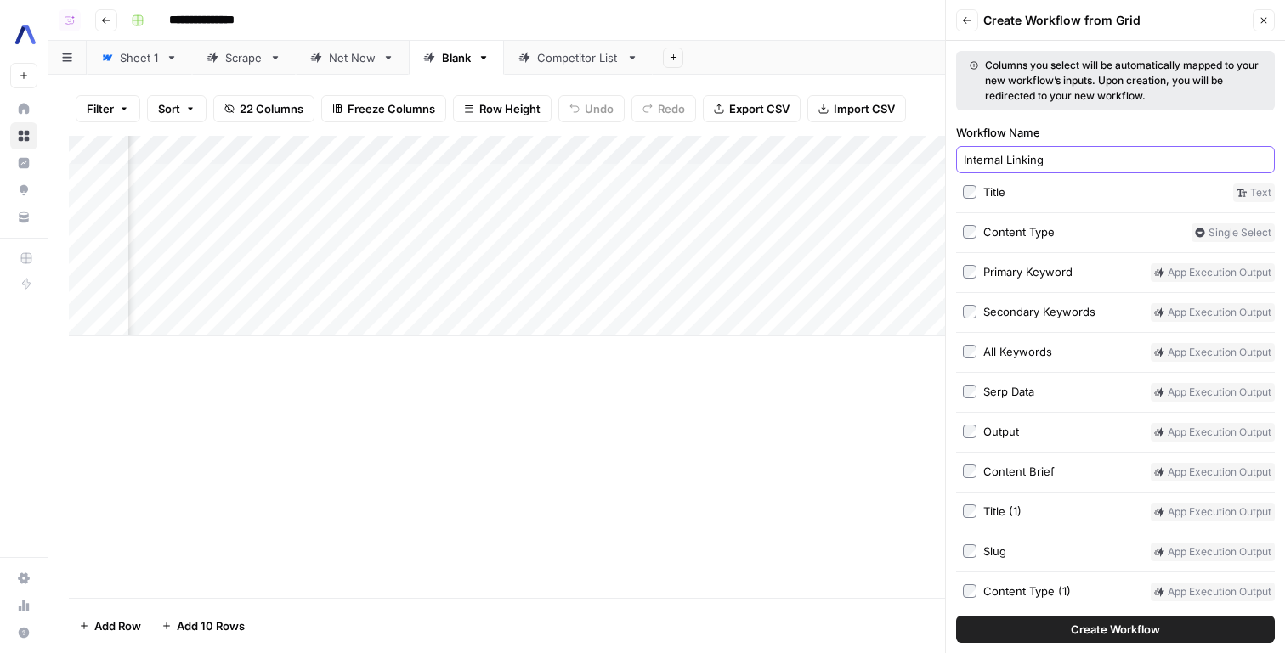
type input "Internal Linking"
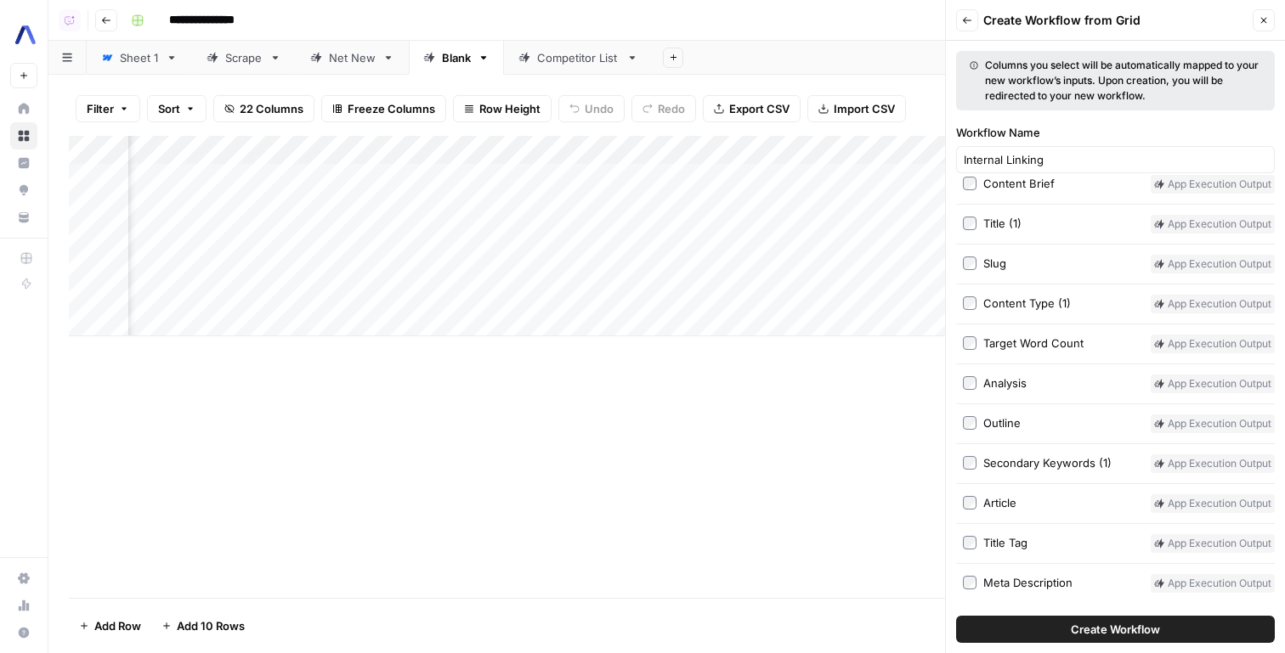
scroll to position [358, 0]
click at [979, 500] on label "Article" at bounding box center [1053, 503] width 181 height 19
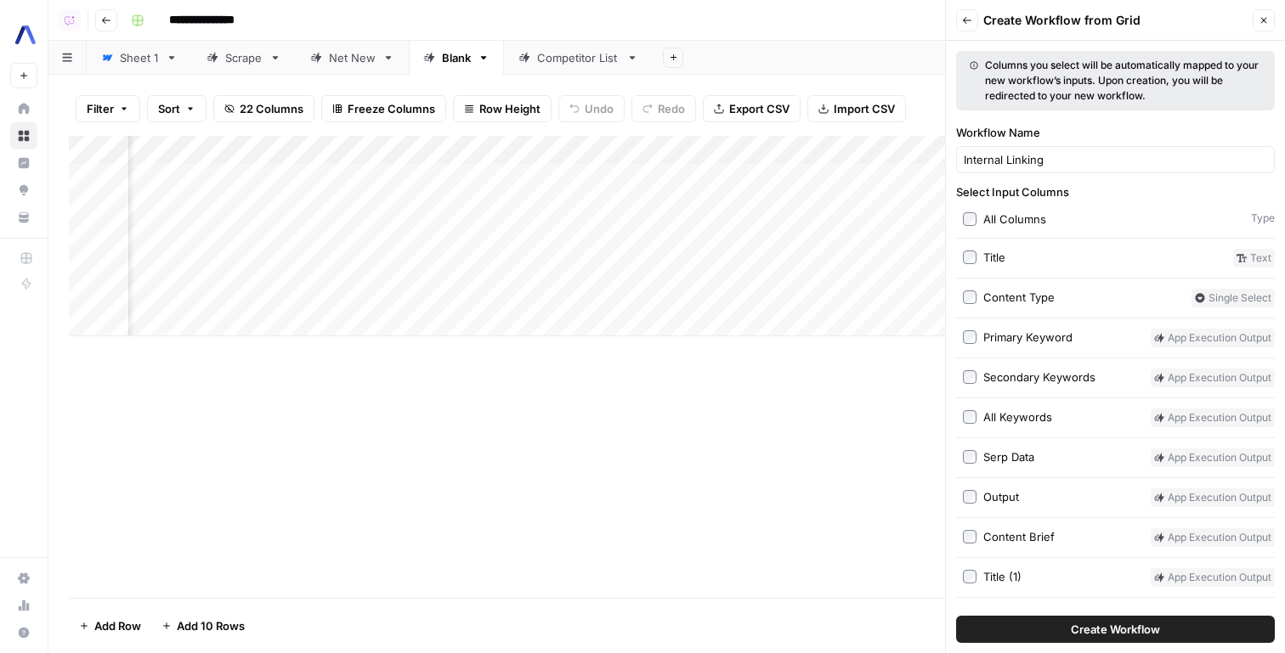
scroll to position [0, 0]
click at [1087, 620] on button "Create Workflow" at bounding box center [1115, 629] width 319 height 27
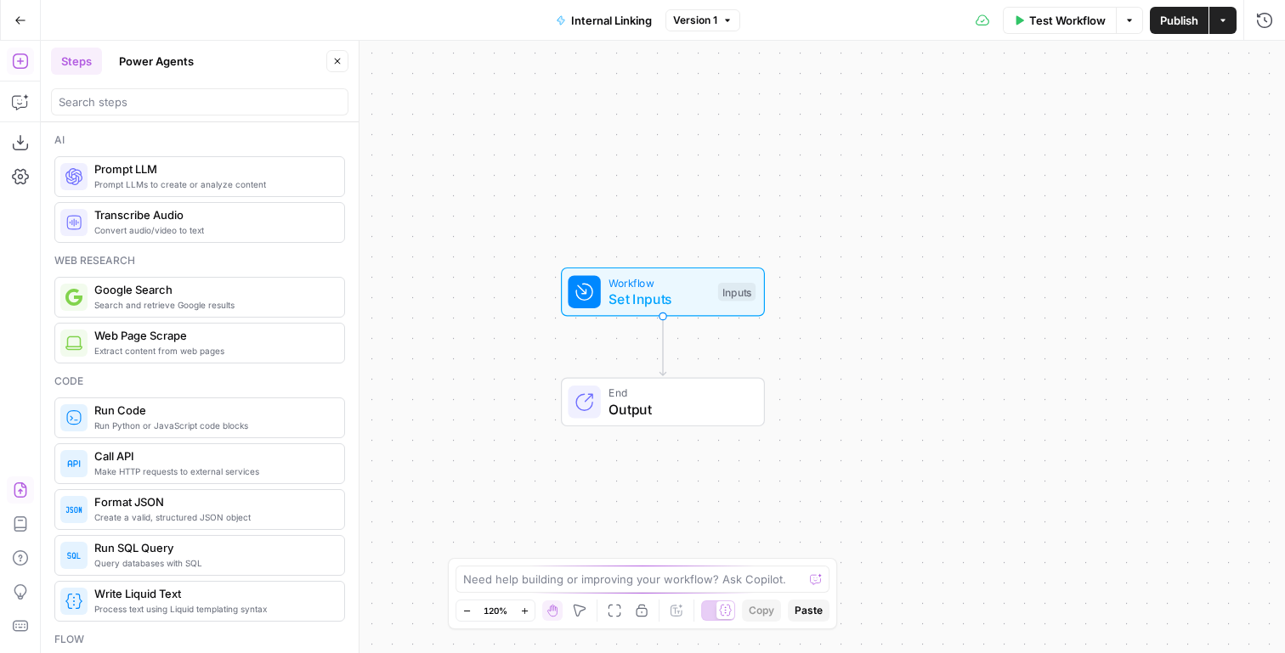
click at [20, 489] on icon "button" at bounding box center [20, 490] width 13 height 15
click at [8, 480] on button "Import JSON" at bounding box center [20, 490] width 27 height 27
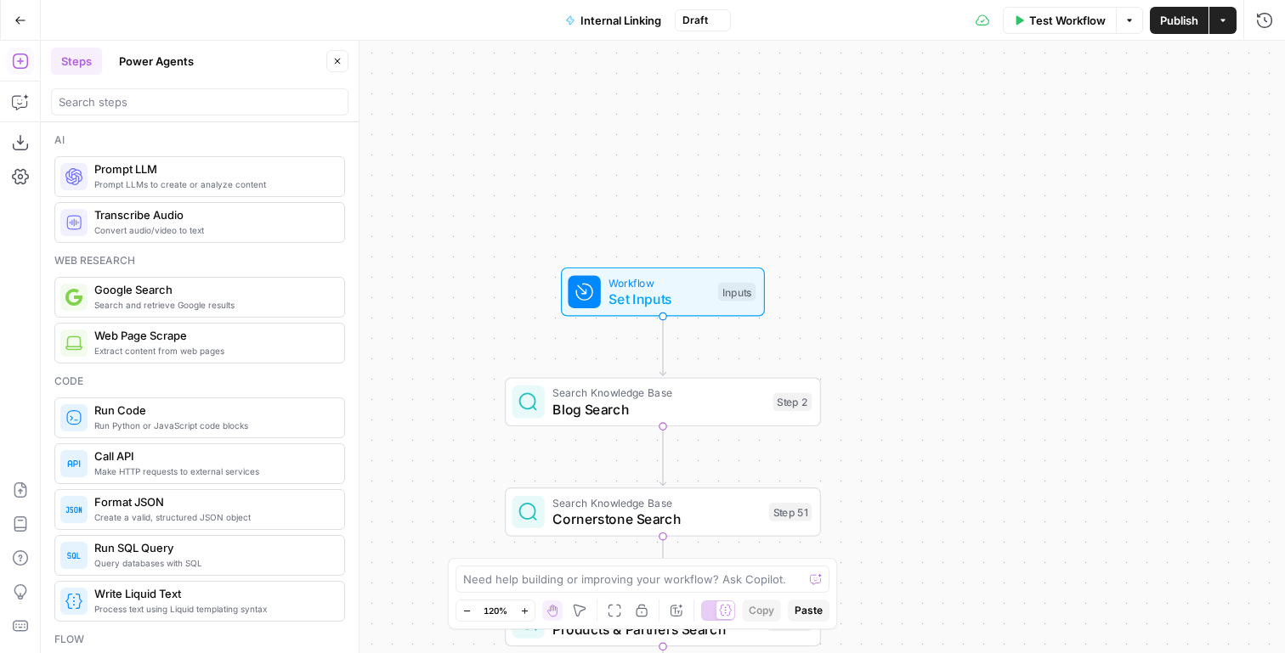
click at [345, 62] on button "Close" at bounding box center [337, 61] width 22 height 22
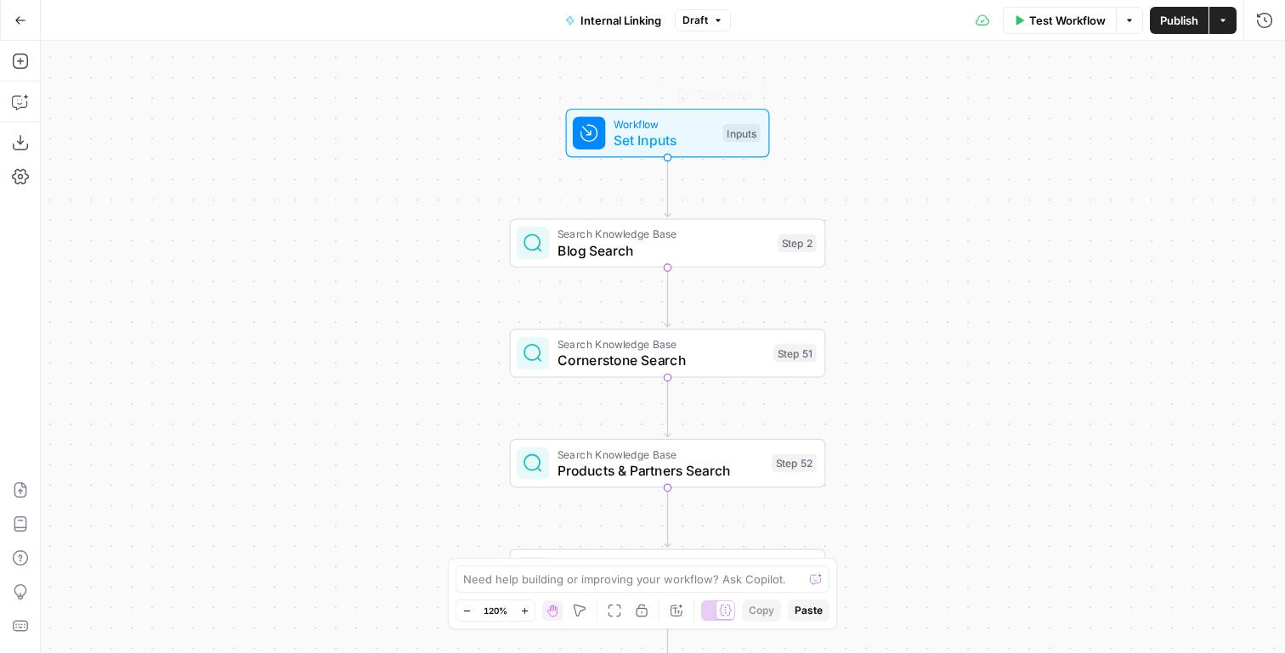
click at [736, 129] on div "Inputs" at bounding box center [740, 133] width 37 height 19
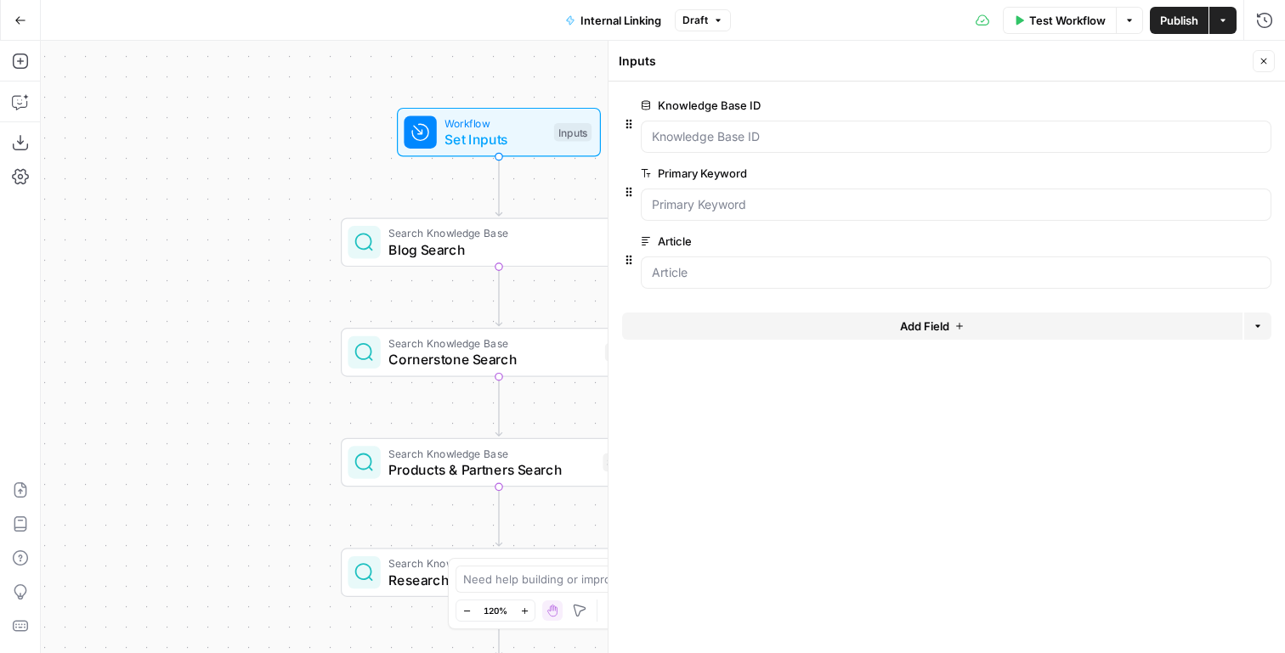
click at [421, 252] on span "Blog Search" at bounding box center [494, 250] width 212 height 20
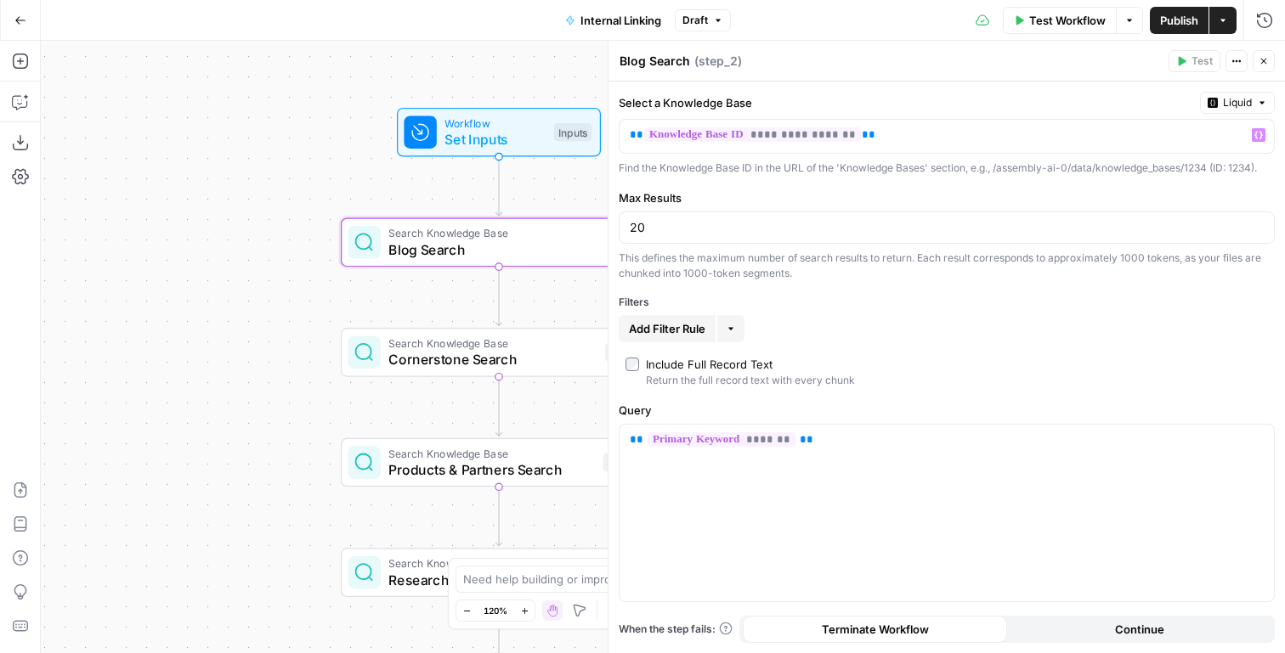
click at [1239, 110] on span "Liquid" at bounding box center [1237, 102] width 29 height 15
click at [1224, 145] on span "Static" at bounding box center [1199, 138] width 108 height 17
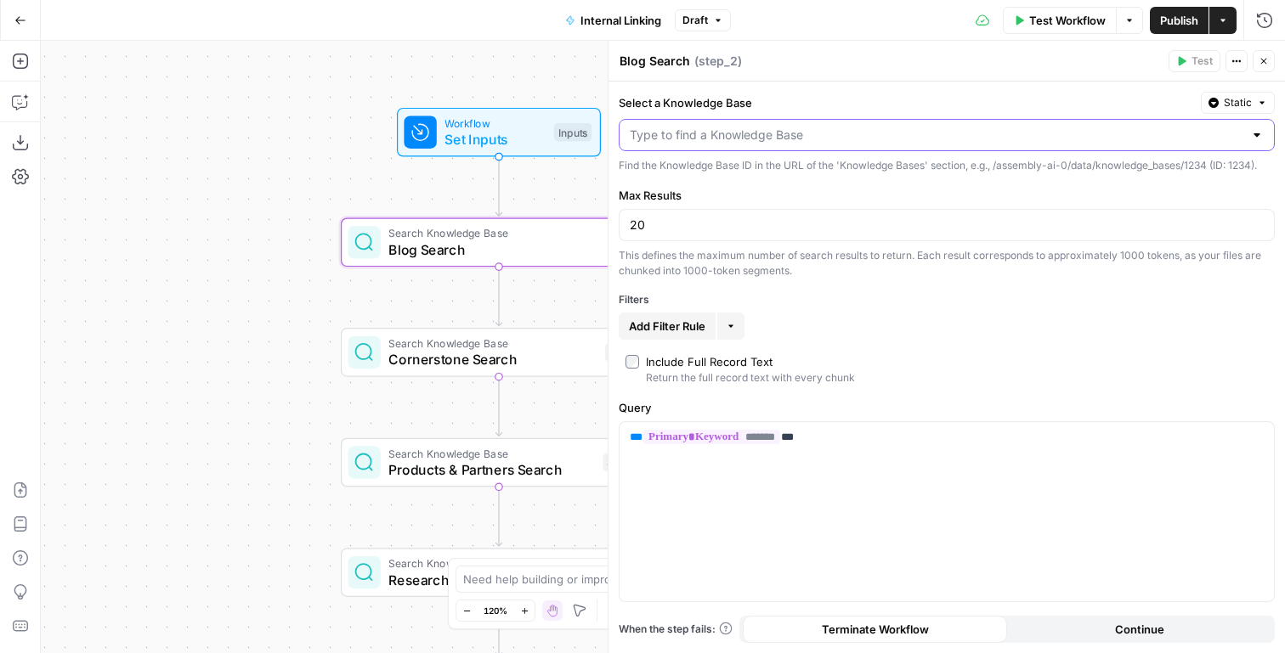
click at [1127, 134] on input "Select a Knowledge Base" at bounding box center [937, 135] width 614 height 17
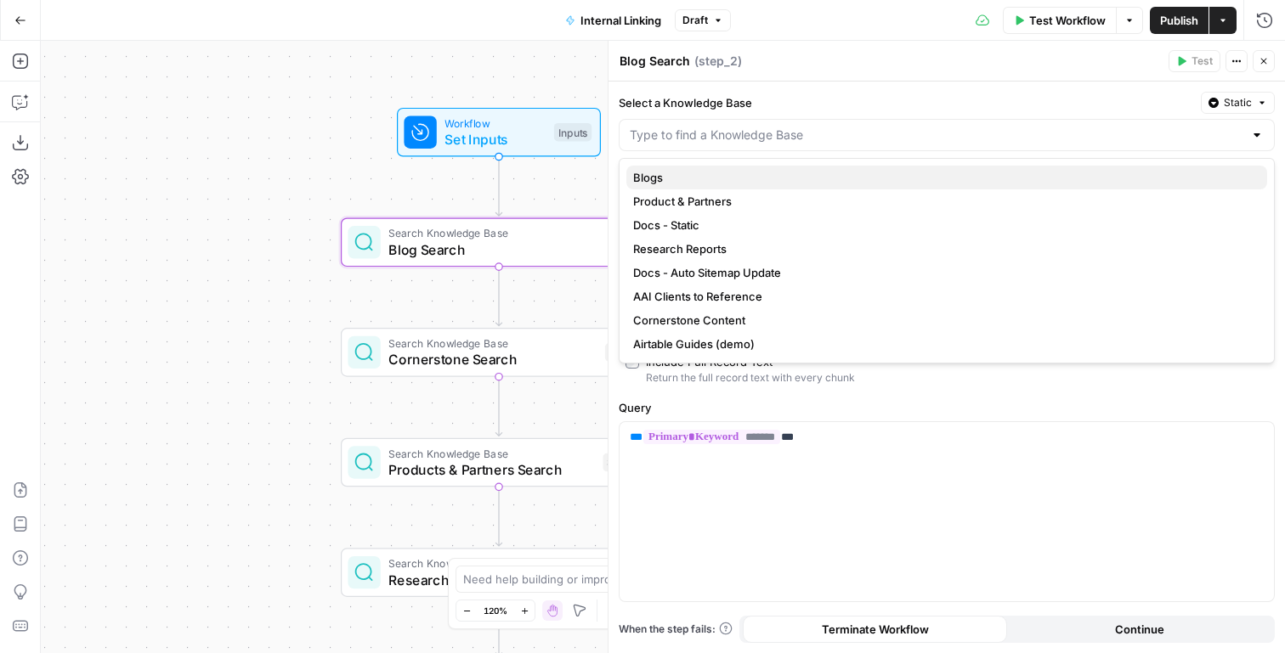
click at [780, 181] on span "Blogs" at bounding box center [943, 177] width 620 height 17
type input "Blogs"
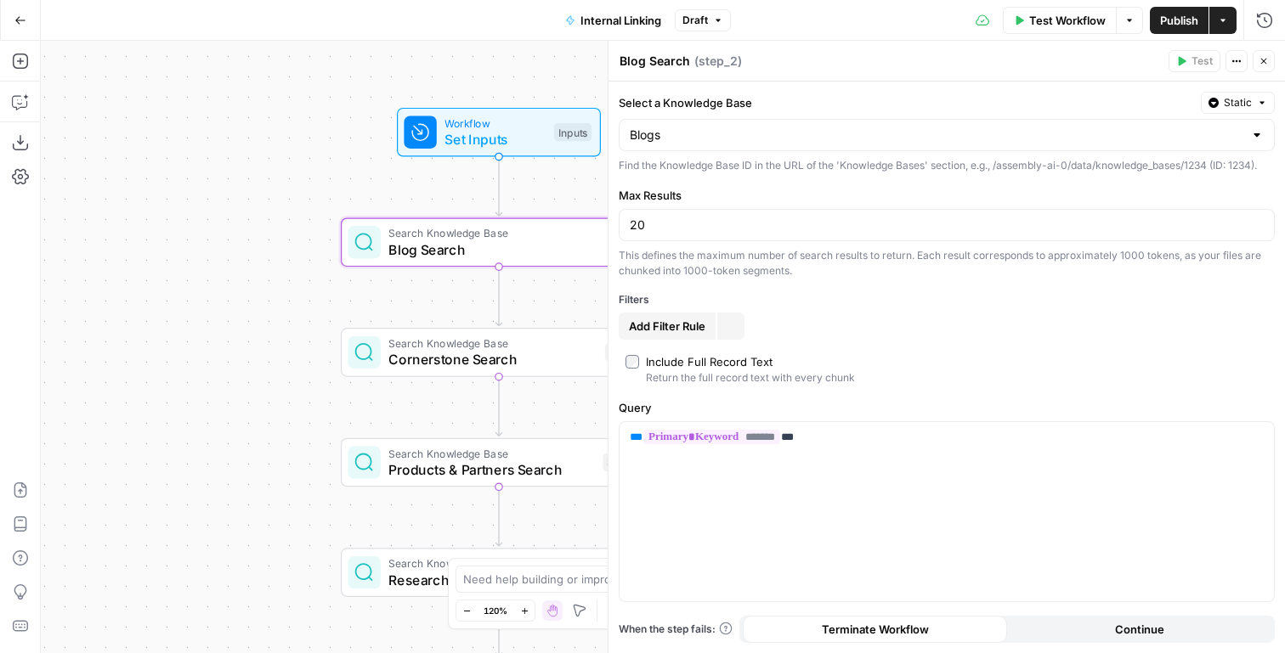
click at [563, 357] on span "Cornerstone Search" at bounding box center [492, 359] width 208 height 20
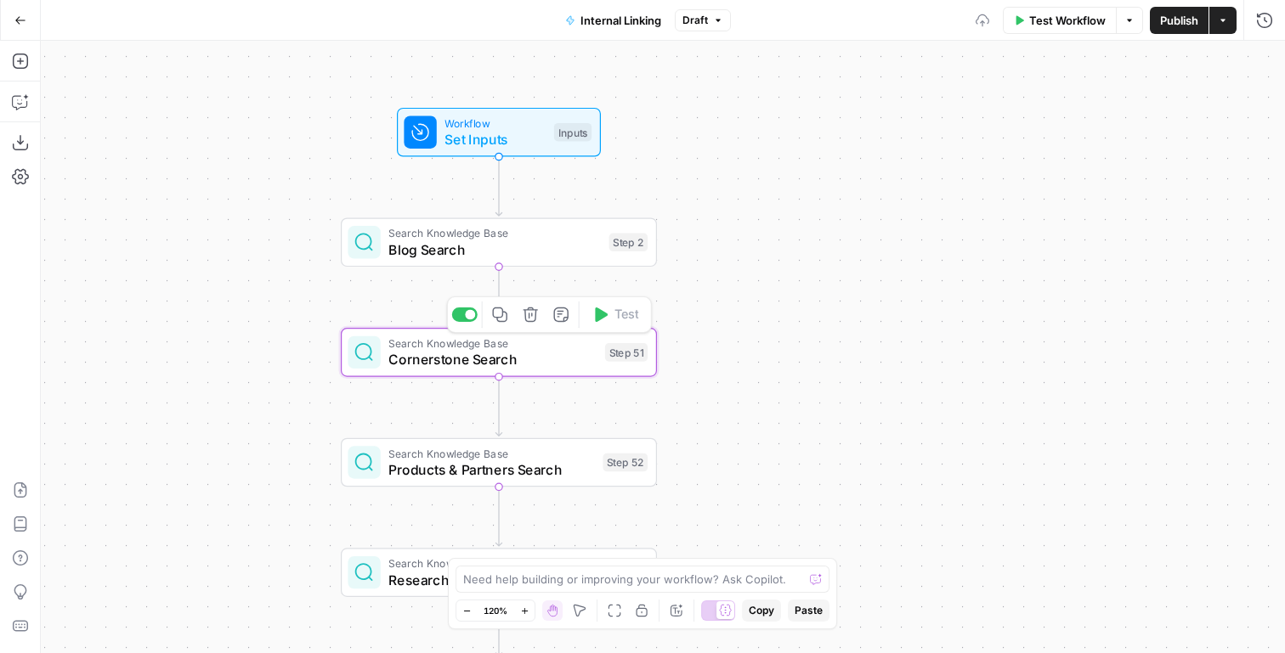
type textarea "Cornerstone Search"
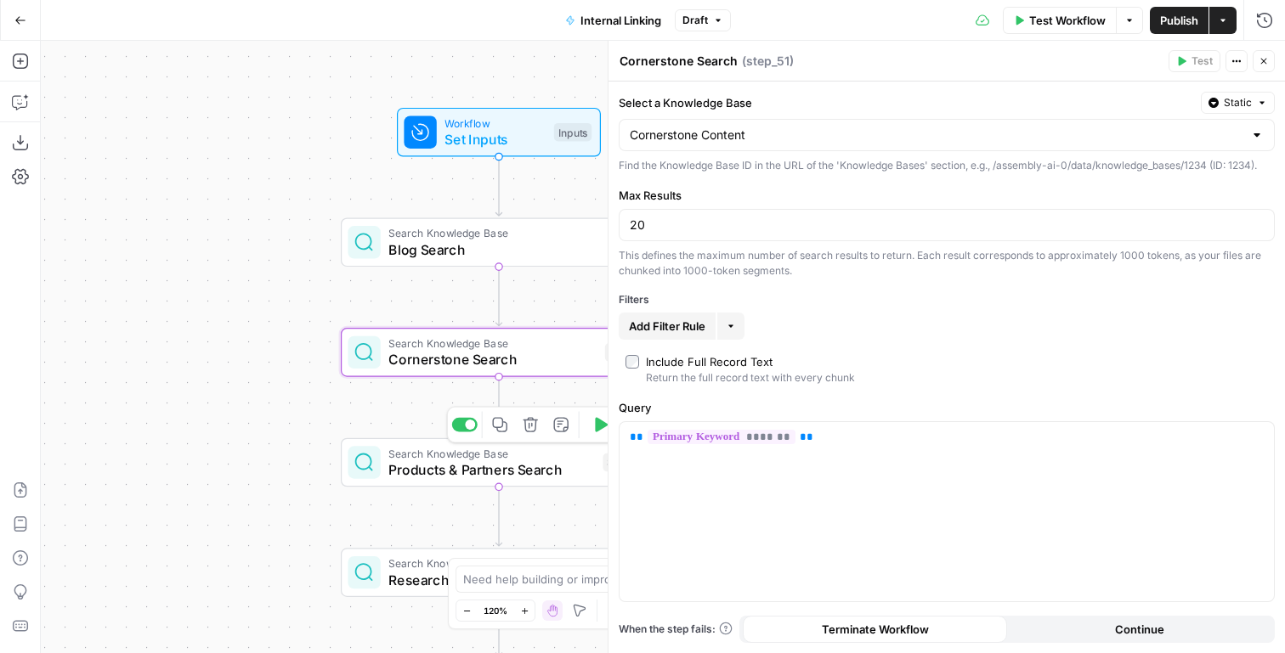
click at [373, 489] on div "true false Workflow Set Inputs Inputs Search Knowledge Base Blog Search Step 2 …" at bounding box center [663, 347] width 1244 height 613
click at [373, 482] on div "Search Knowledge Base Products & Partners Search Step 52 Copy step Delete step …" at bounding box center [499, 462] width 316 height 49
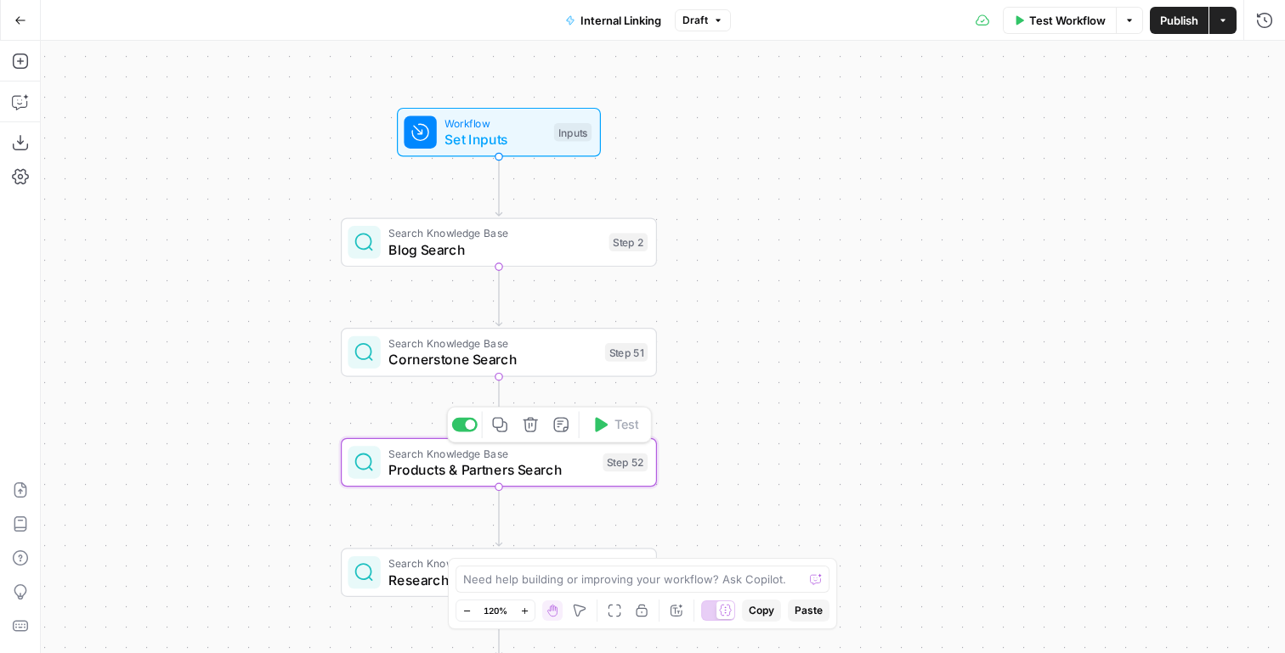
type textarea "Products & Partners Search"
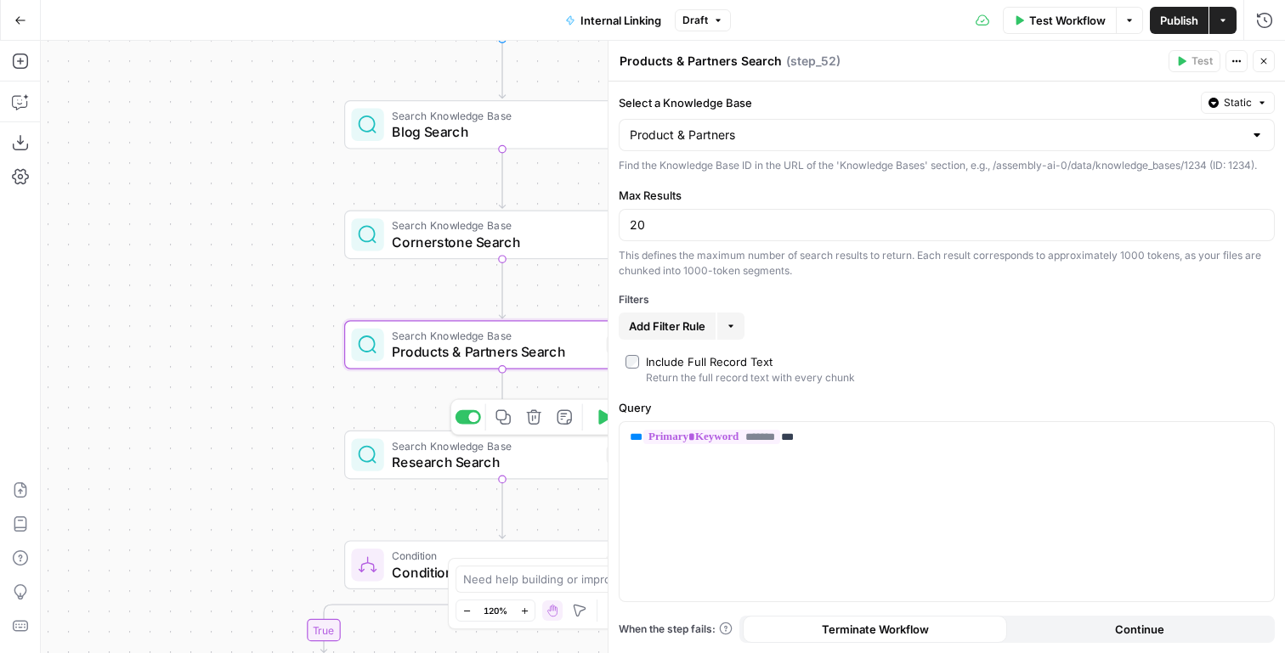
click at [398, 449] on span "Search Knowledge Base" at bounding box center [495, 446] width 206 height 16
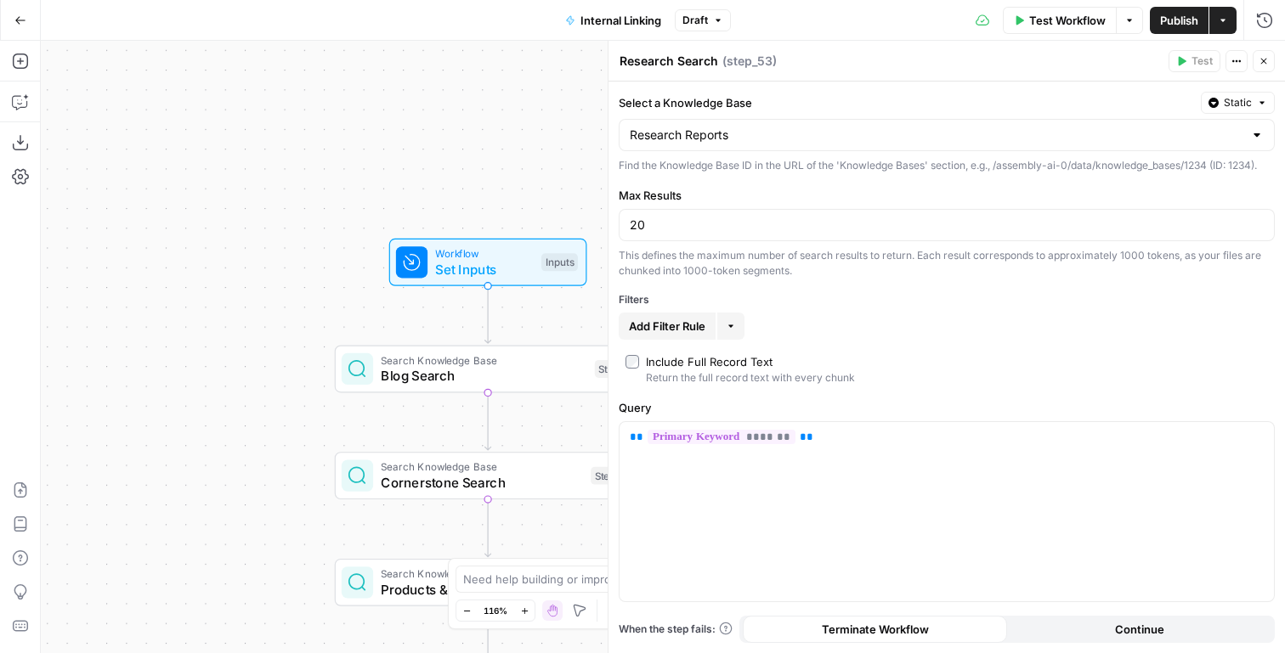
click at [465, 266] on span "Set Inputs" at bounding box center [484, 269] width 98 height 20
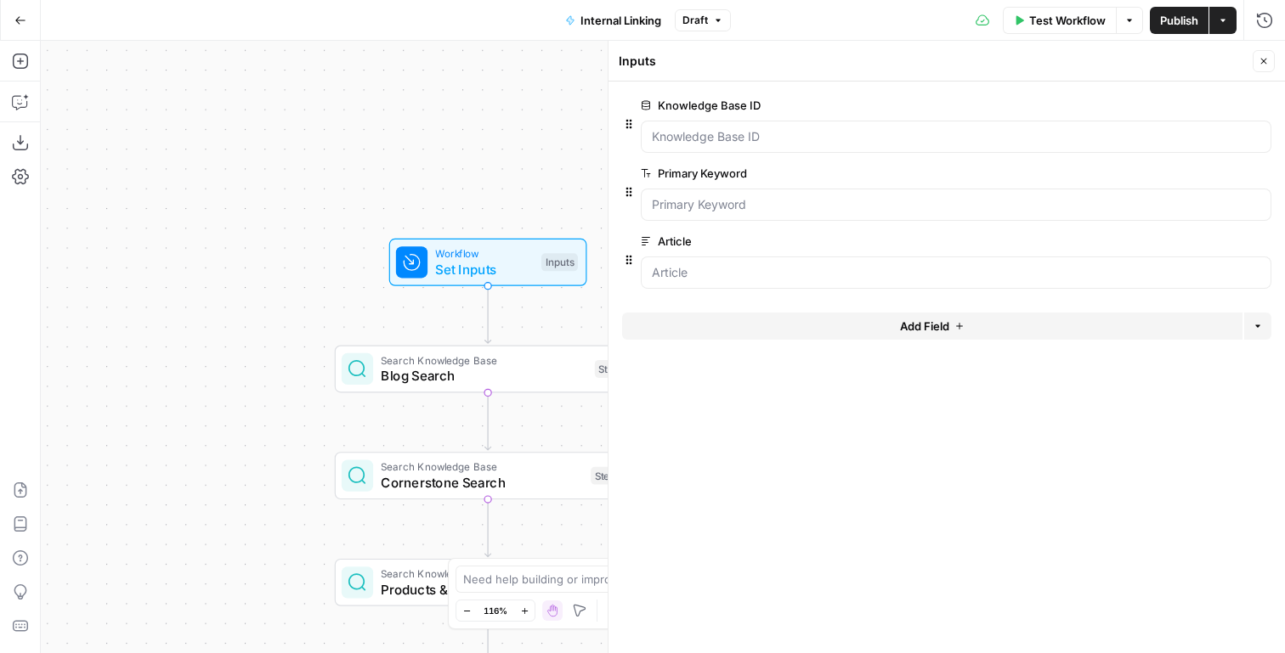
click at [1266, 105] on button "Delete group" at bounding box center [1261, 105] width 20 height 20
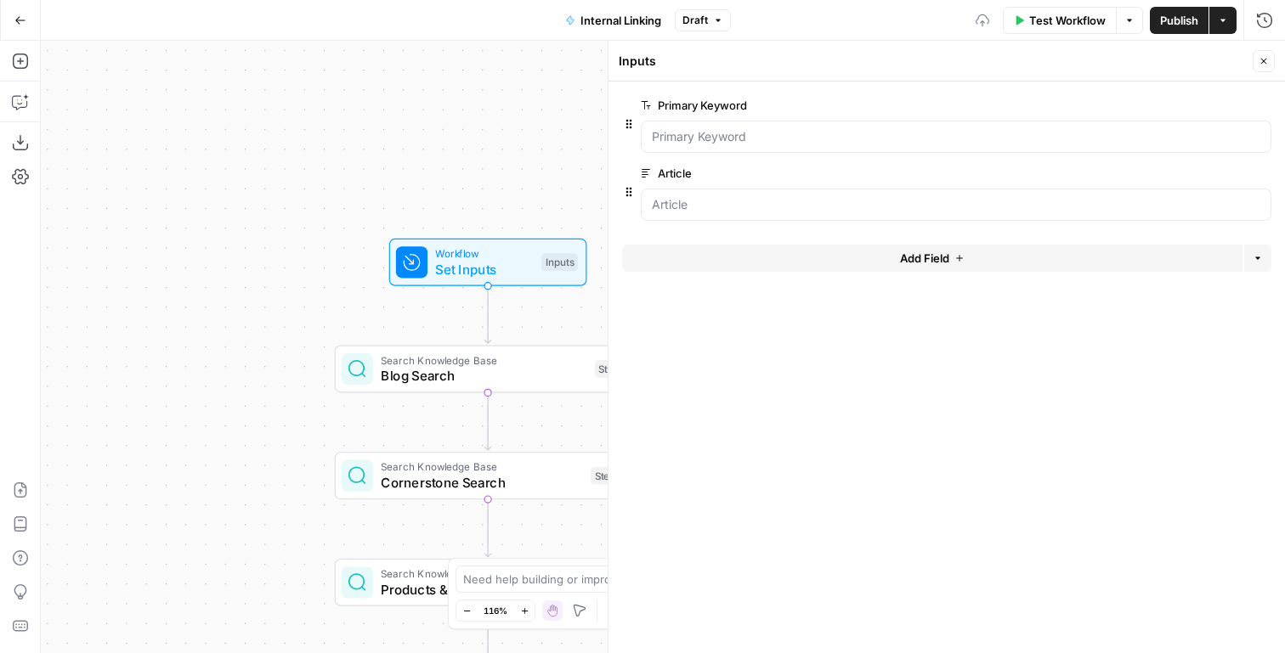
click at [1189, 25] on span "Publish" at bounding box center [1179, 20] width 38 height 17
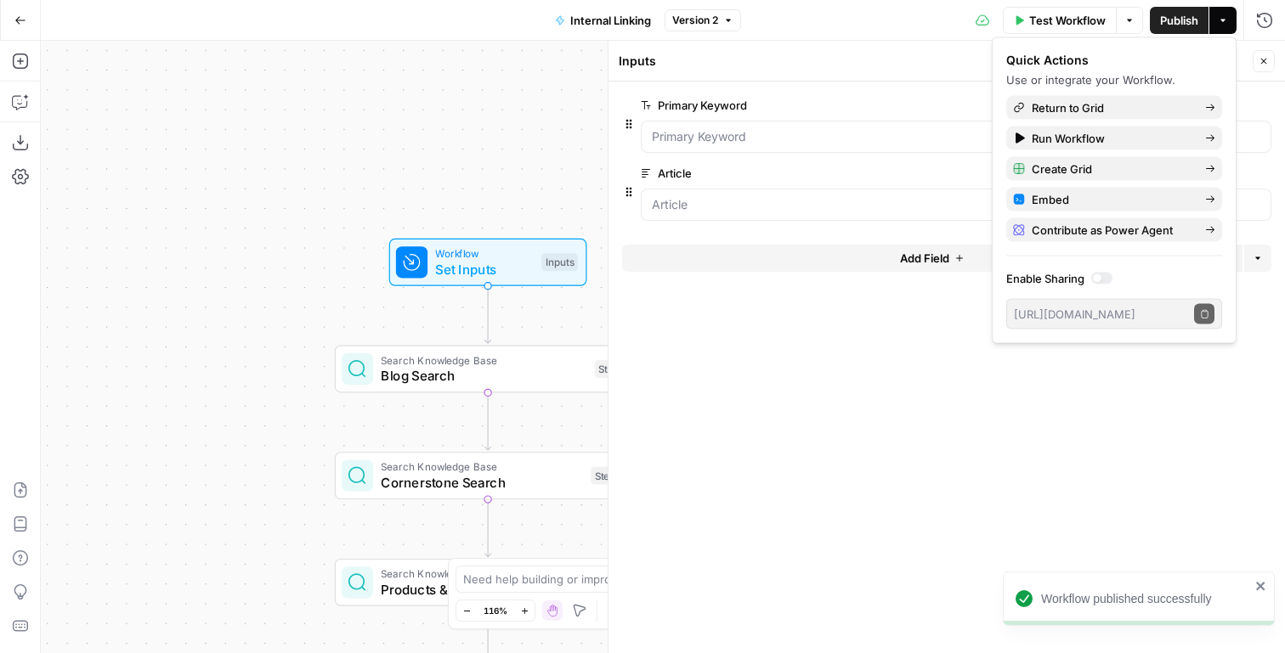
click at [25, 15] on icon "button" at bounding box center [20, 20] width 12 height 12
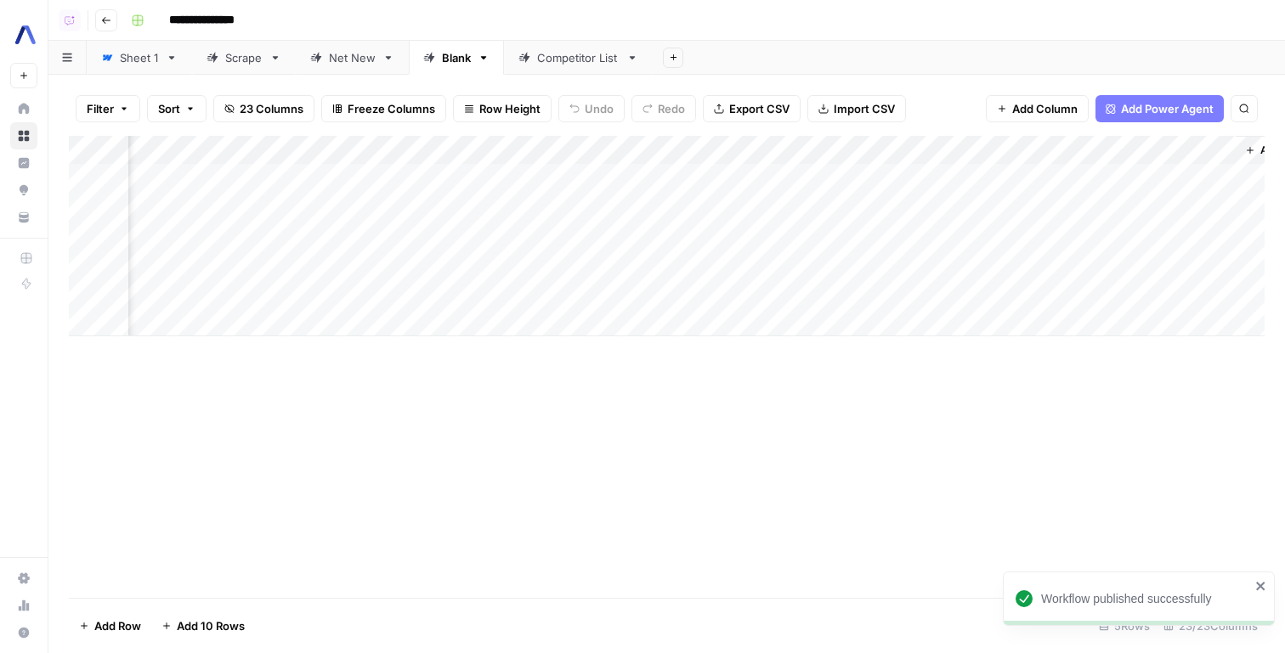
scroll to position [0, 2582]
click at [1031, 177] on div "Add Column" at bounding box center [667, 236] width 1196 height 201
click at [1040, 197] on div "Add Column" at bounding box center [667, 236] width 1196 height 201
click at [1134, 149] on div "Add Column" at bounding box center [667, 236] width 1196 height 201
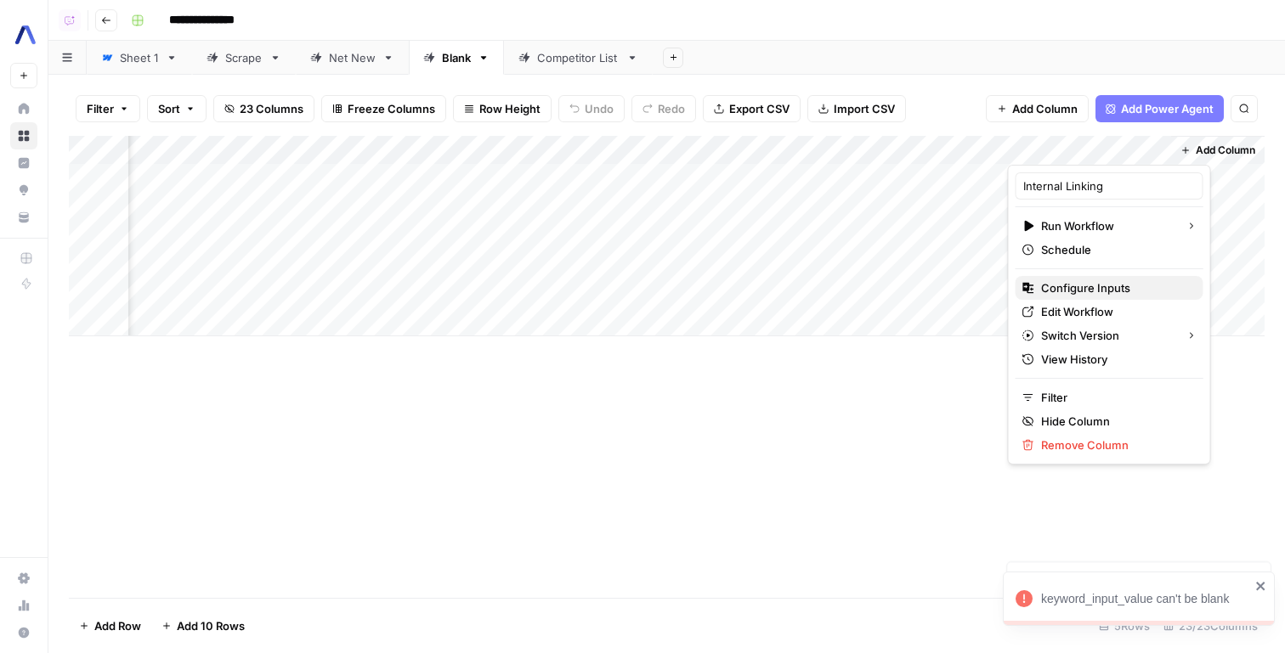
click at [1106, 294] on span "Configure Inputs" at bounding box center [1115, 288] width 149 height 17
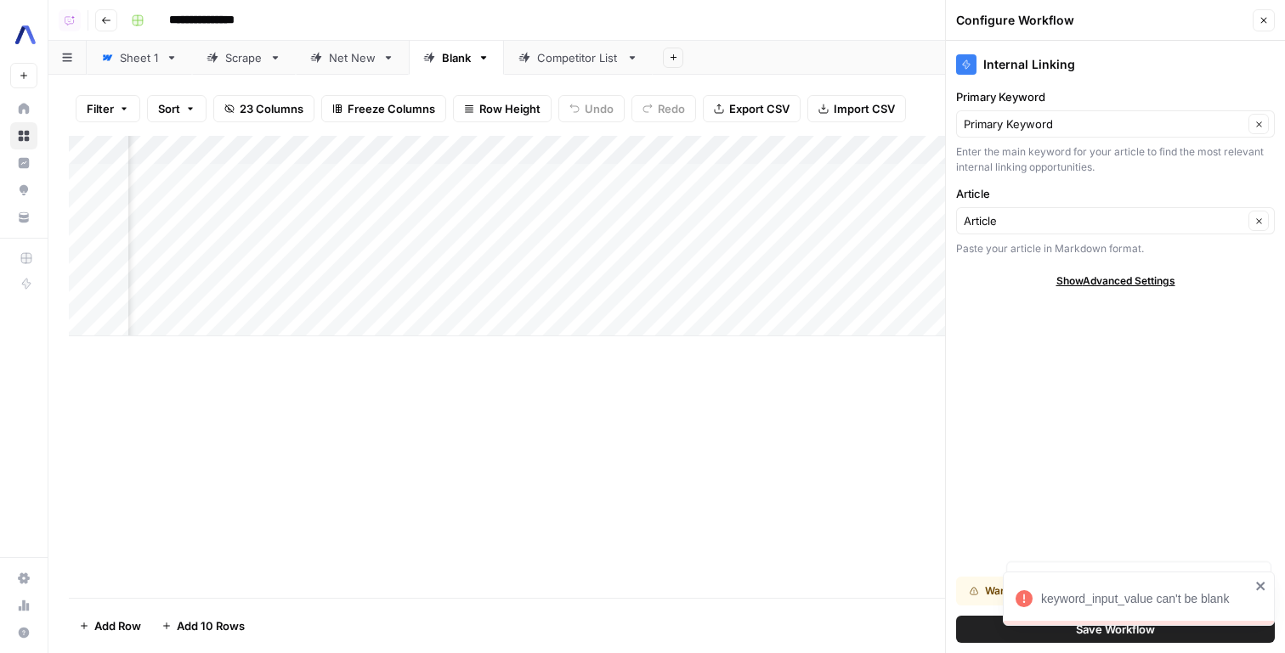
click at [989, 619] on button "Save Workflow" at bounding box center [1115, 629] width 319 height 27
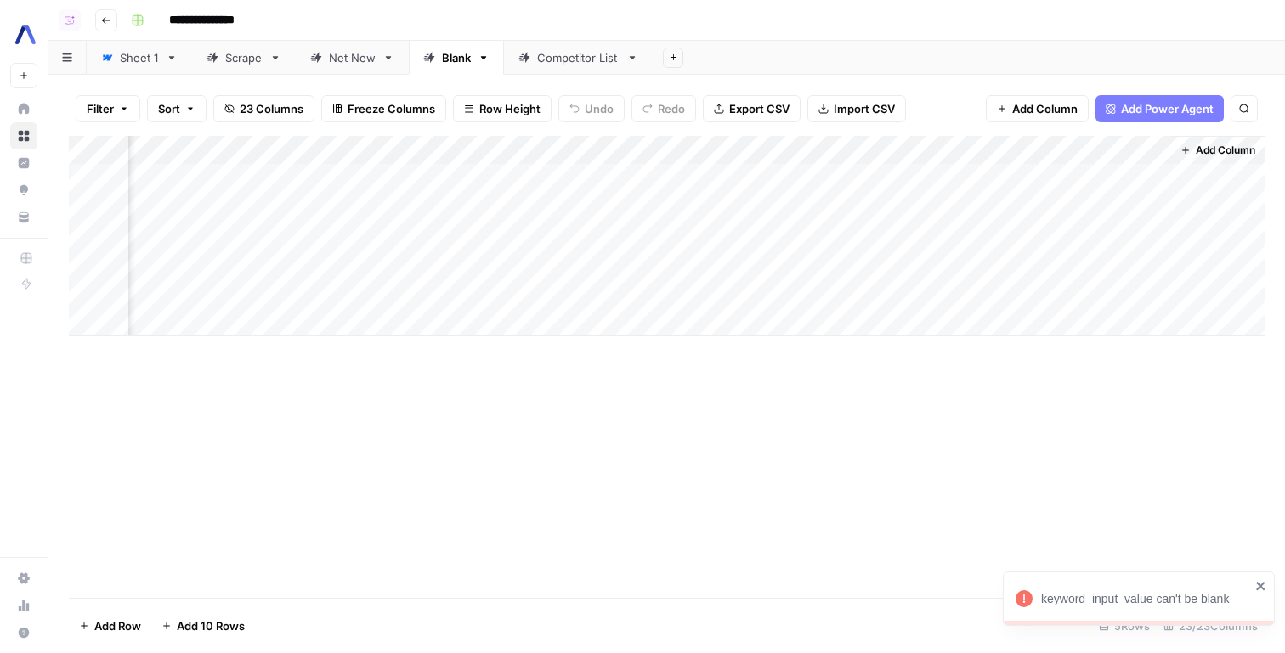
click at [1110, 170] on div "Add Column" at bounding box center [667, 236] width 1196 height 201
click at [1101, 195] on div "Add Column" at bounding box center [667, 236] width 1196 height 201
click at [1105, 179] on div "Add Column" at bounding box center [667, 236] width 1196 height 201
click at [1085, 263] on div "Add Column" at bounding box center [667, 236] width 1196 height 201
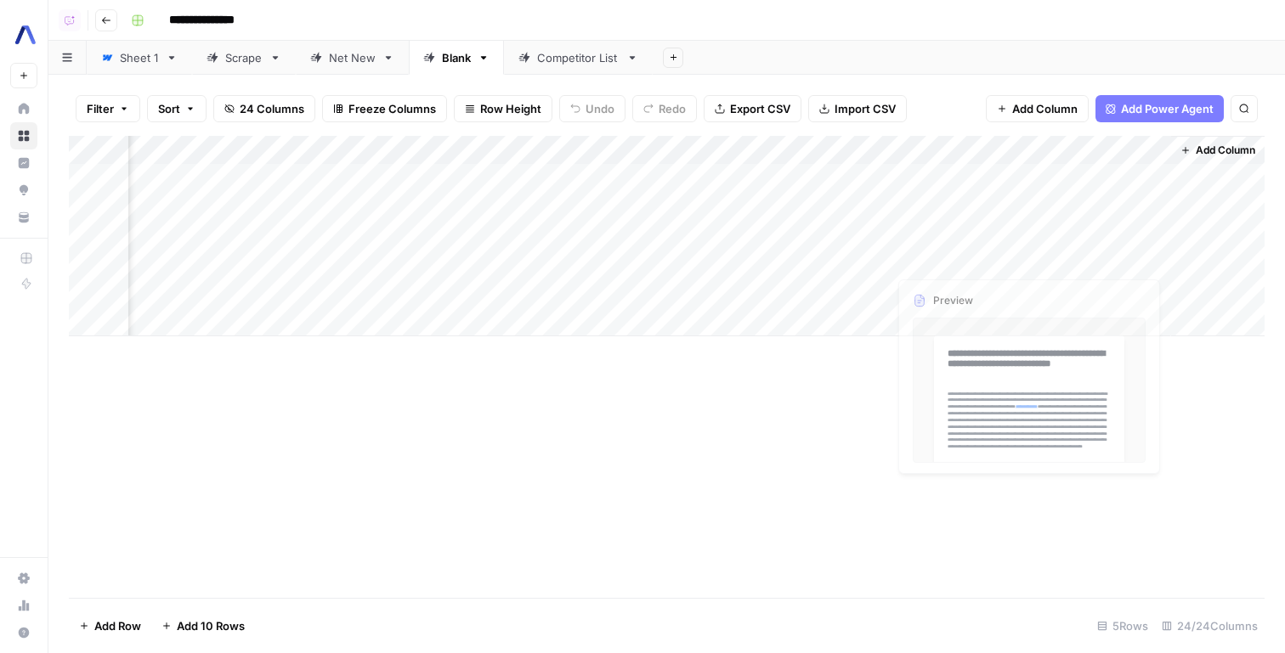
click at [1148, 172] on div "Add Column" at bounding box center [667, 236] width 1196 height 201
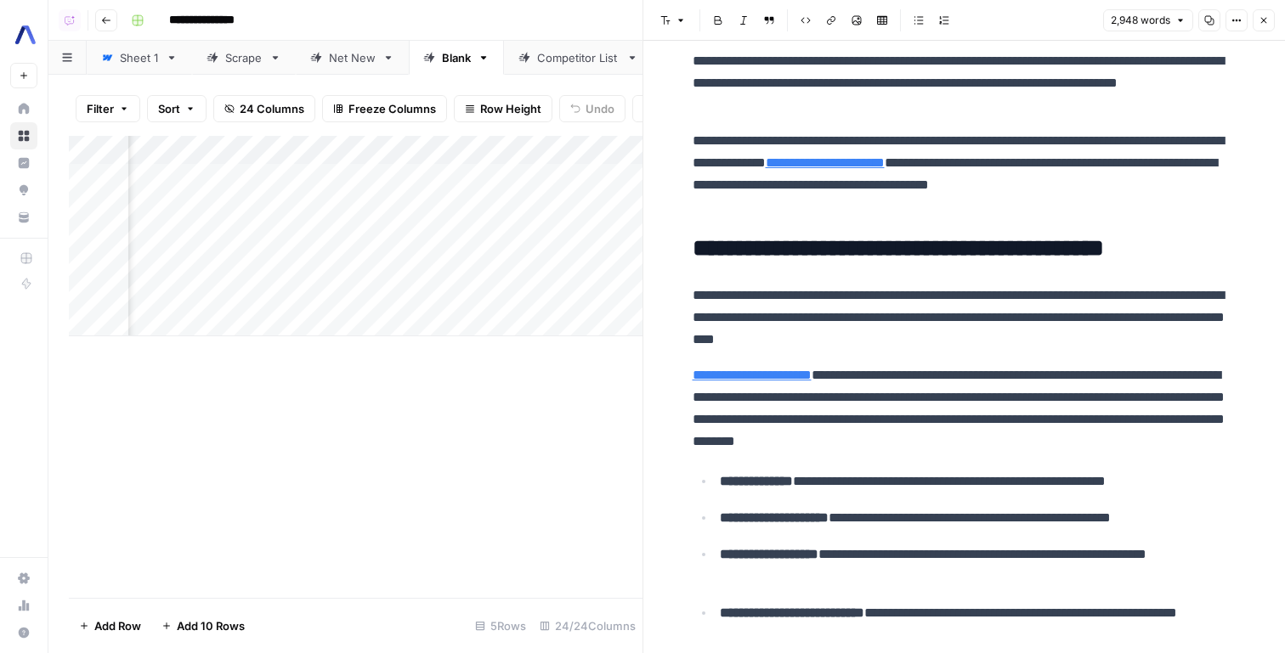
scroll to position [6750, 0]
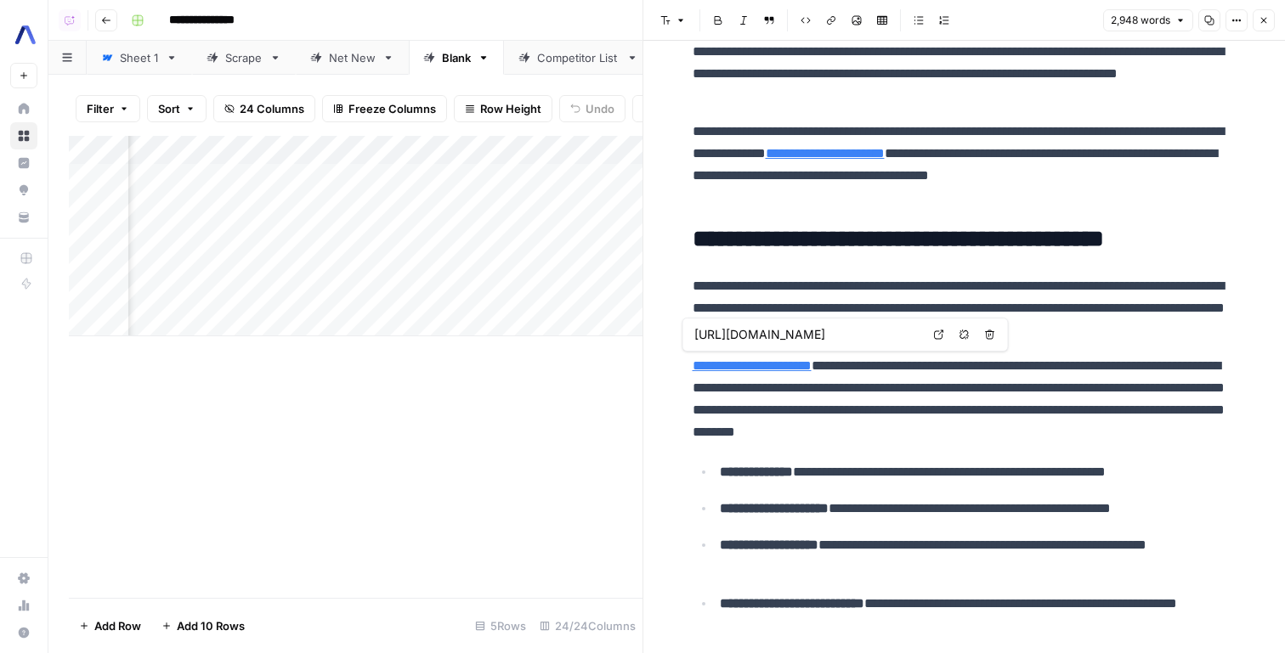
type input "https://www.assemblyai.com/blog/the-top-free-speech-to-text-apis-and-open-sourc…"
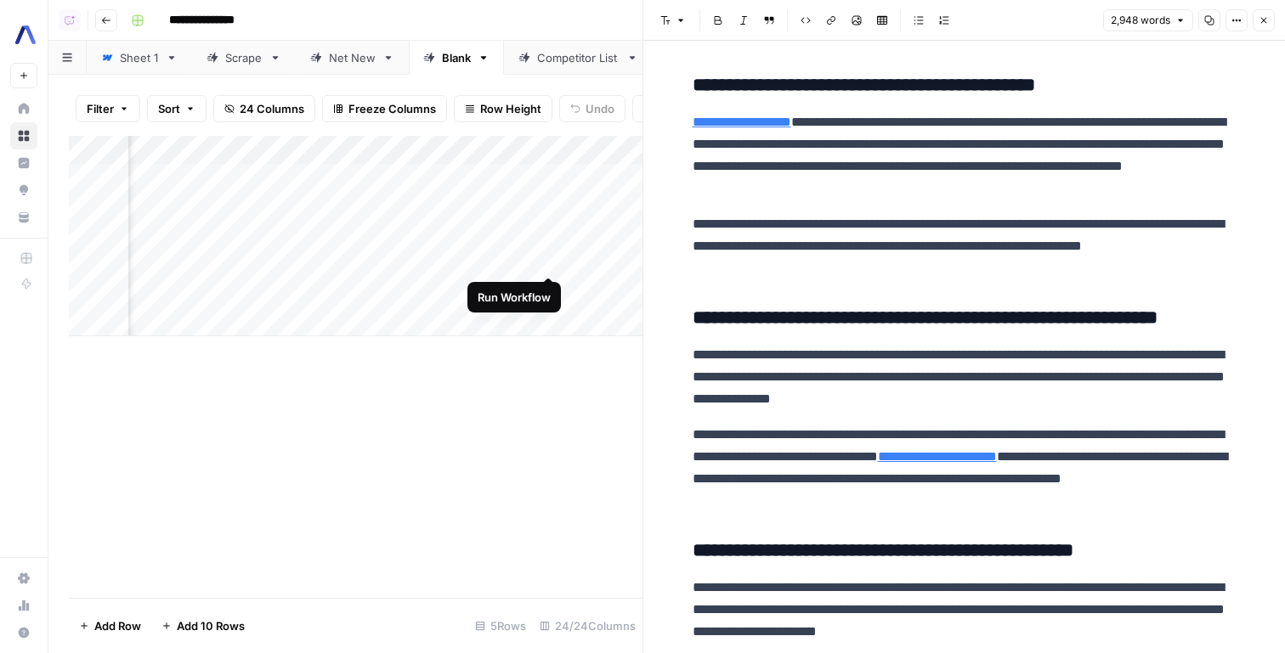
scroll to position [0, 3272]
click at [622, 257] on div "Add Column" at bounding box center [356, 236] width 574 height 201
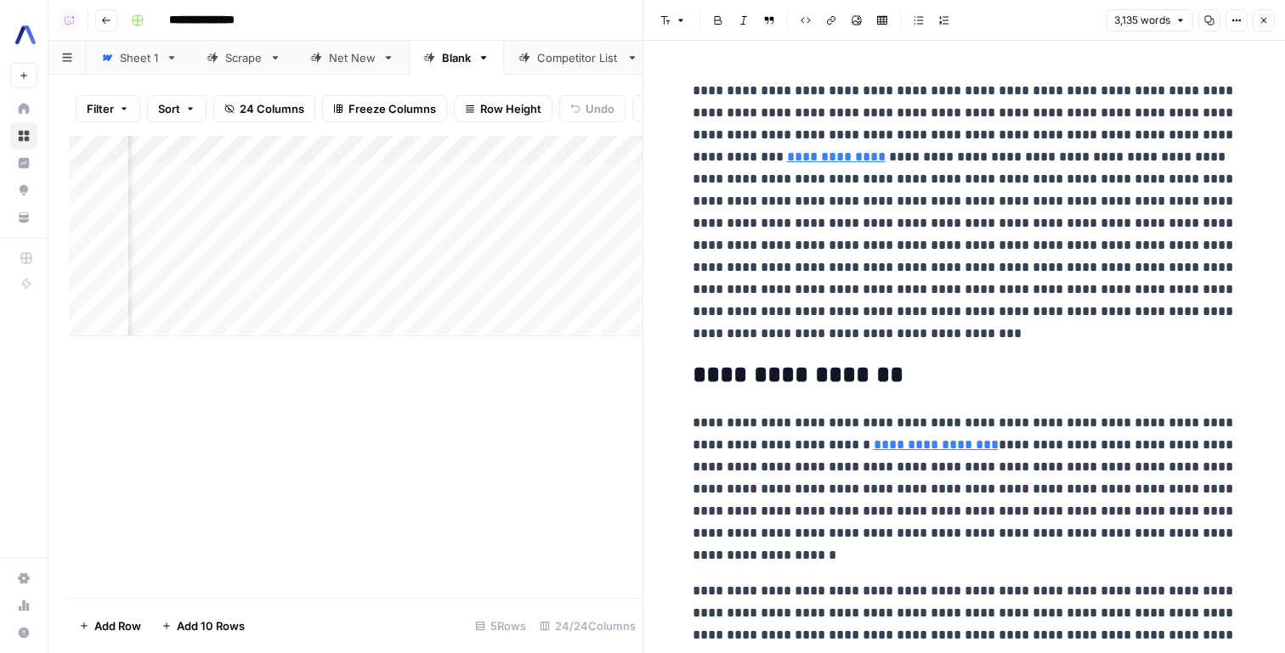
scroll to position [184, 0]
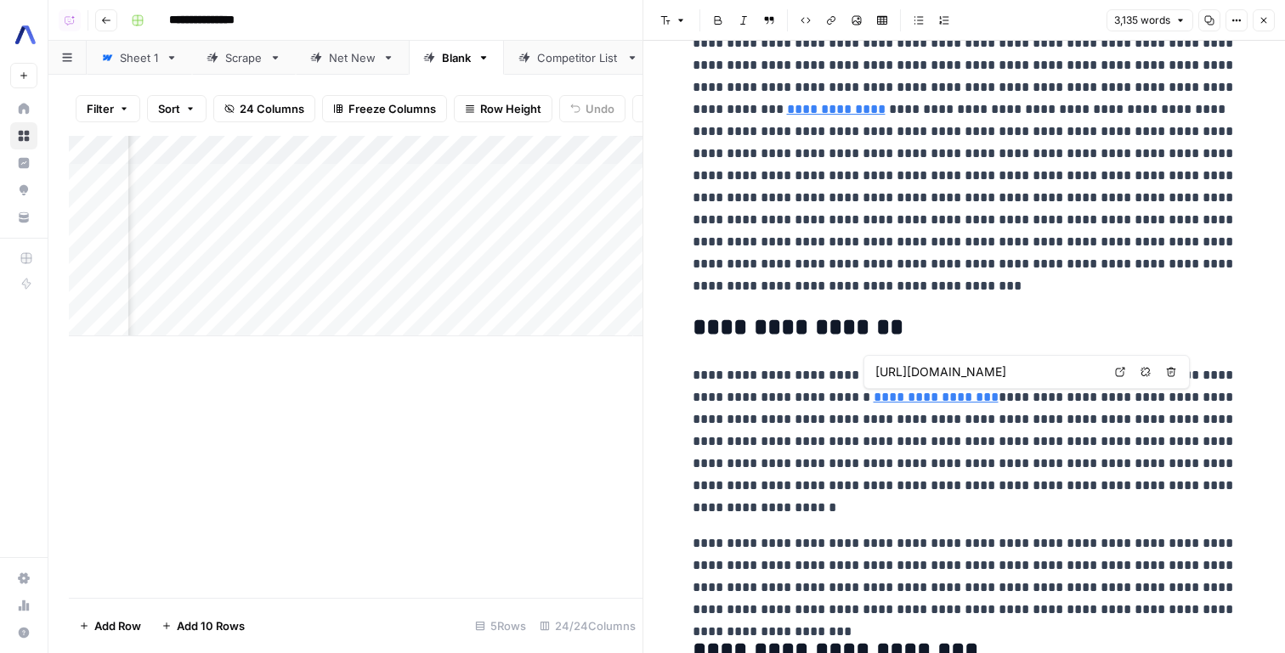
type input "https://www.assemblyai.com/blog/speech-to-text"
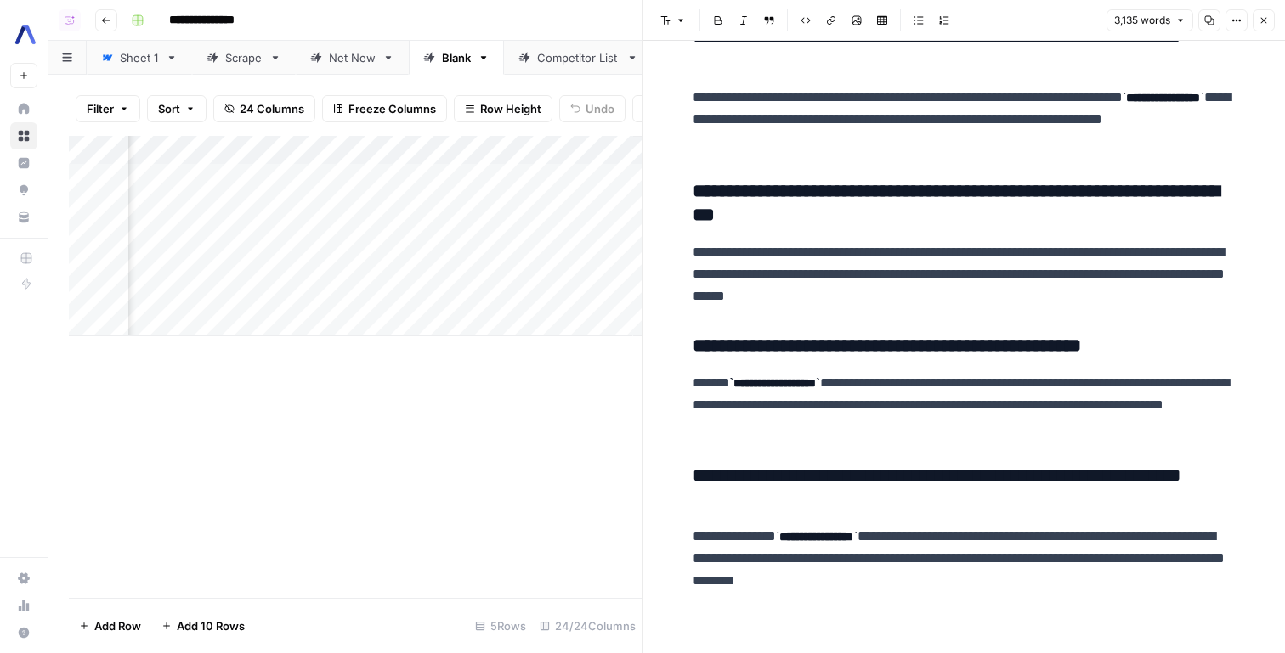
scroll to position [18564, 0]
click at [440, 263] on div "Add Column" at bounding box center [356, 236] width 574 height 201
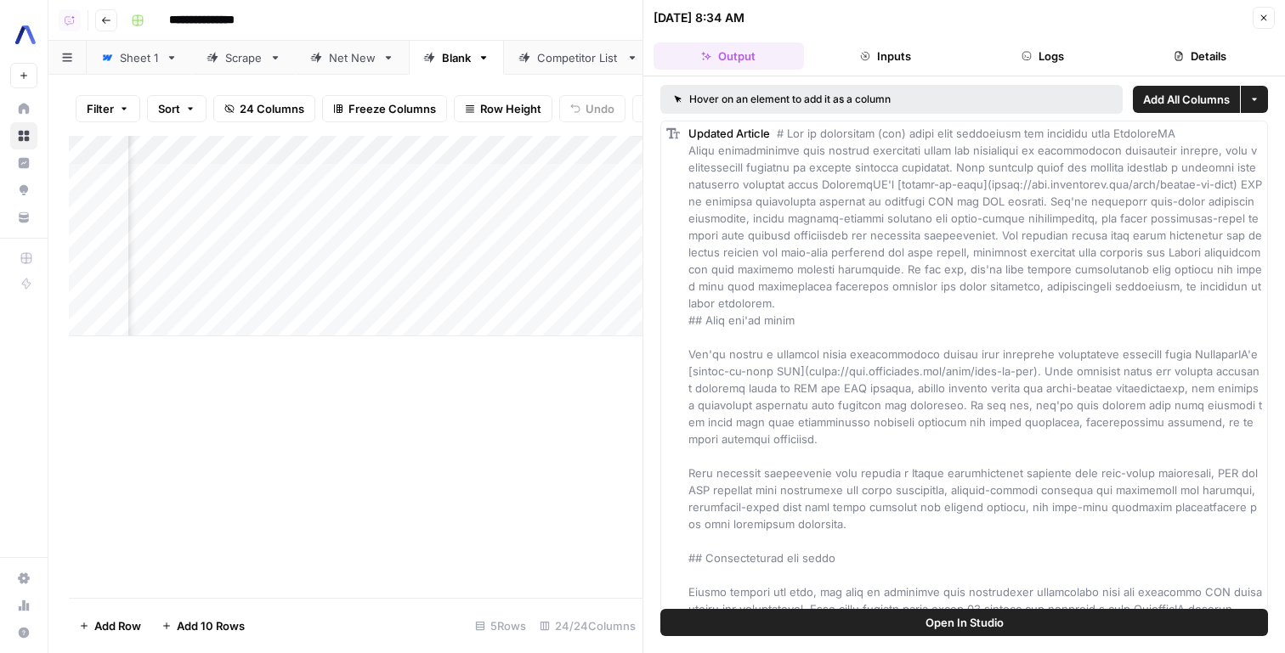
click at [1033, 59] on button "Logs" at bounding box center [1043, 55] width 150 height 27
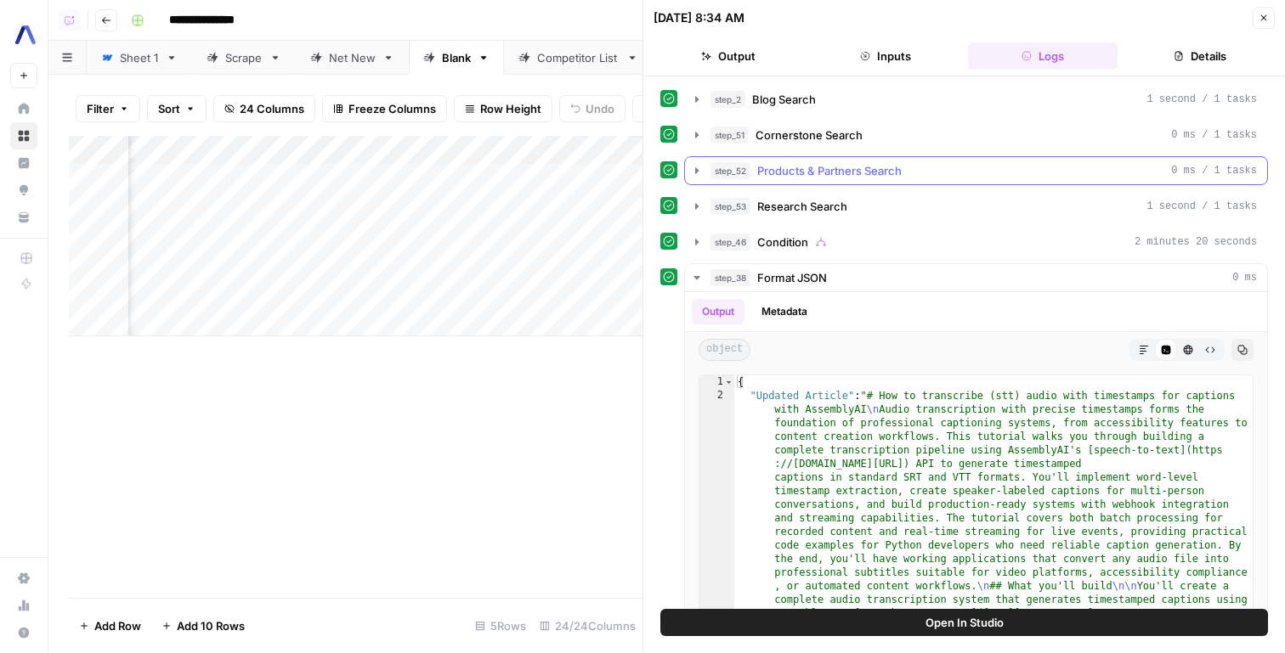
click at [930, 141] on div "step_51 Cornerstone Search 0 ms / 1 tasks" at bounding box center [983, 135] width 546 height 17
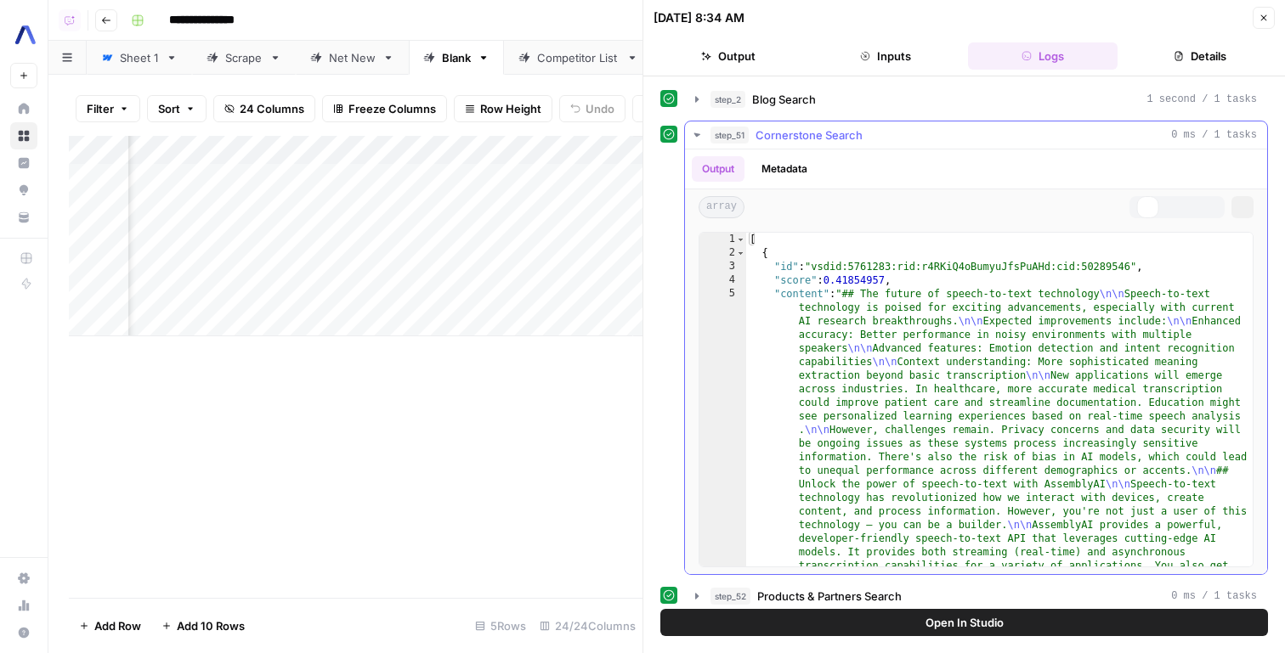
click at [930, 141] on div "step_51 Cornerstone Search 0 ms / 1 tasks" at bounding box center [983, 135] width 546 height 17
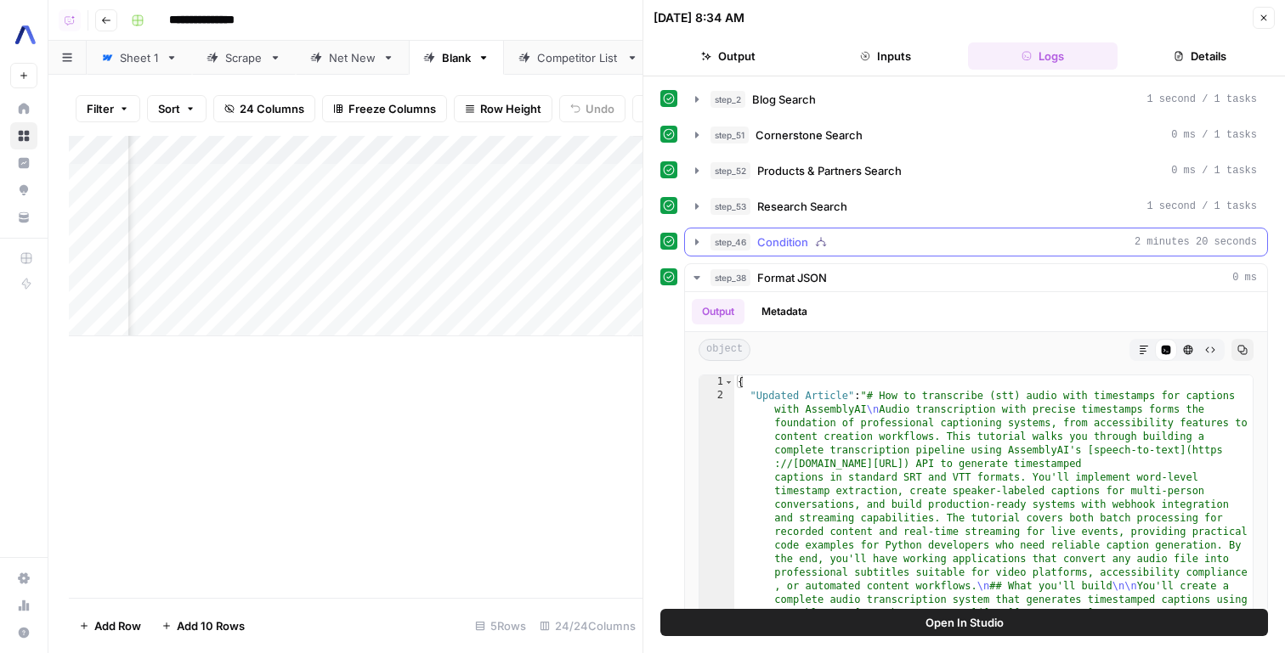
click at [905, 245] on div "step_46 Condition 2 minutes 20 seconds" at bounding box center [983, 242] width 546 height 17
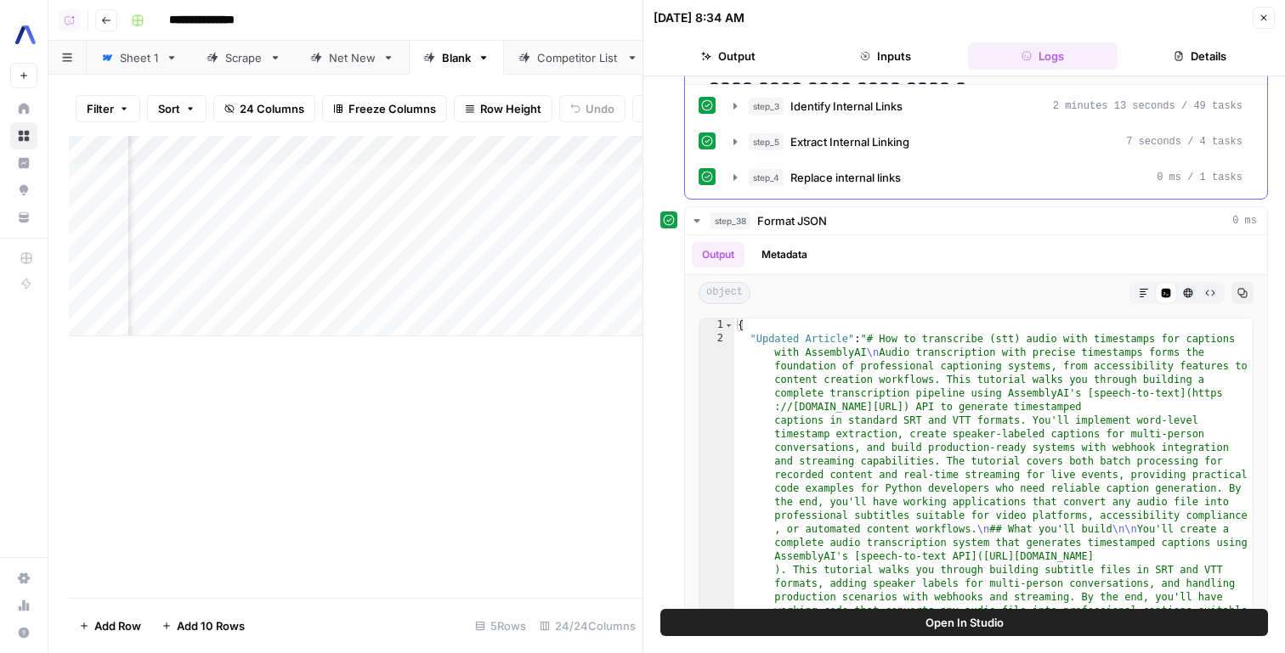
scroll to position [597, 0]
click at [974, 109] on div "step_3 Identify Internal Links 2 minutes 13 seconds / 49 tasks" at bounding box center [996, 107] width 494 height 17
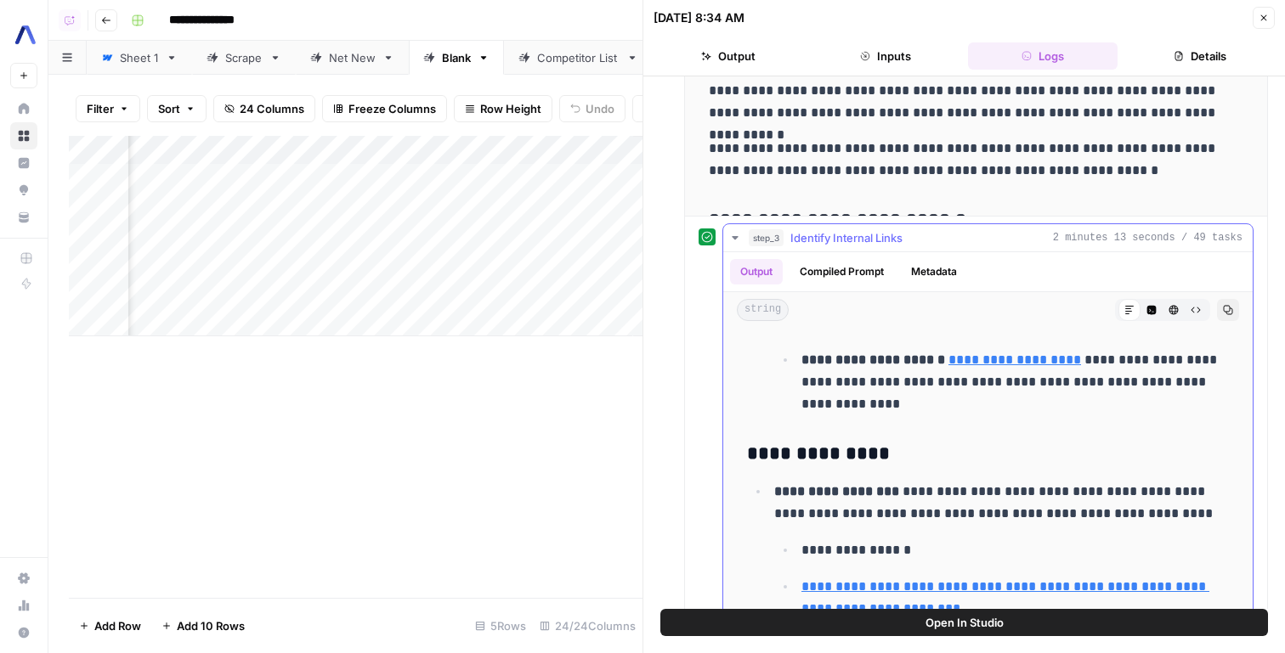
scroll to position [902, 0]
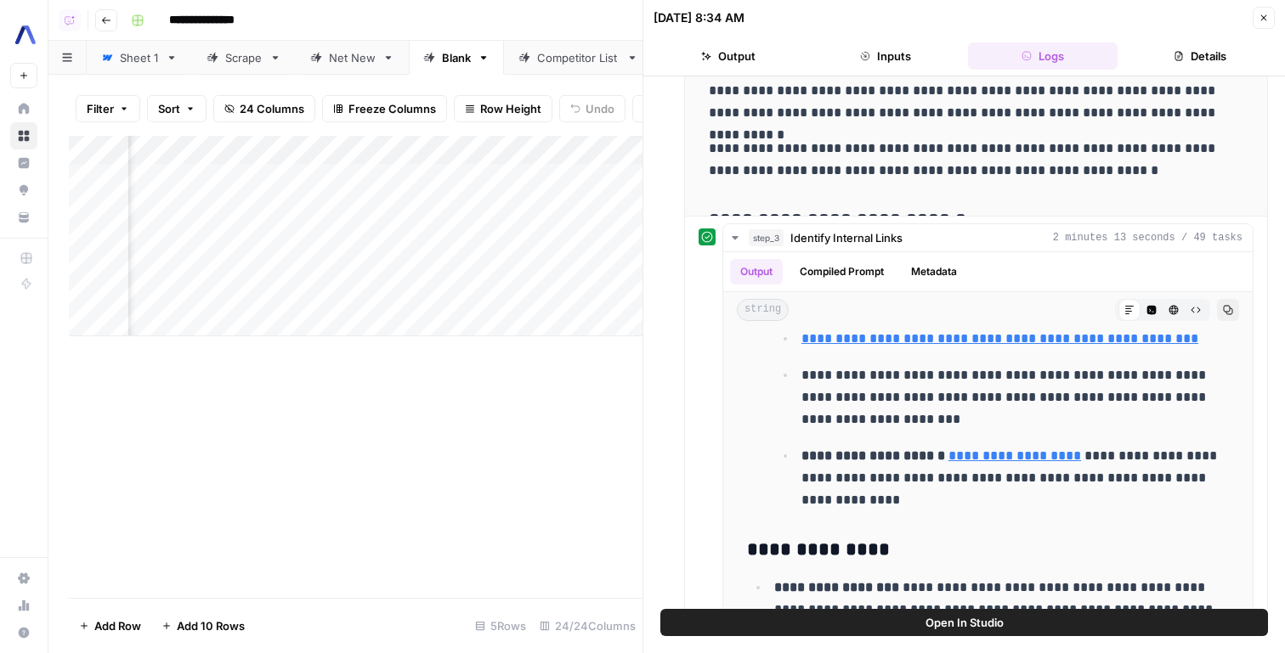
click at [443, 150] on div "Add Column" at bounding box center [356, 236] width 574 height 201
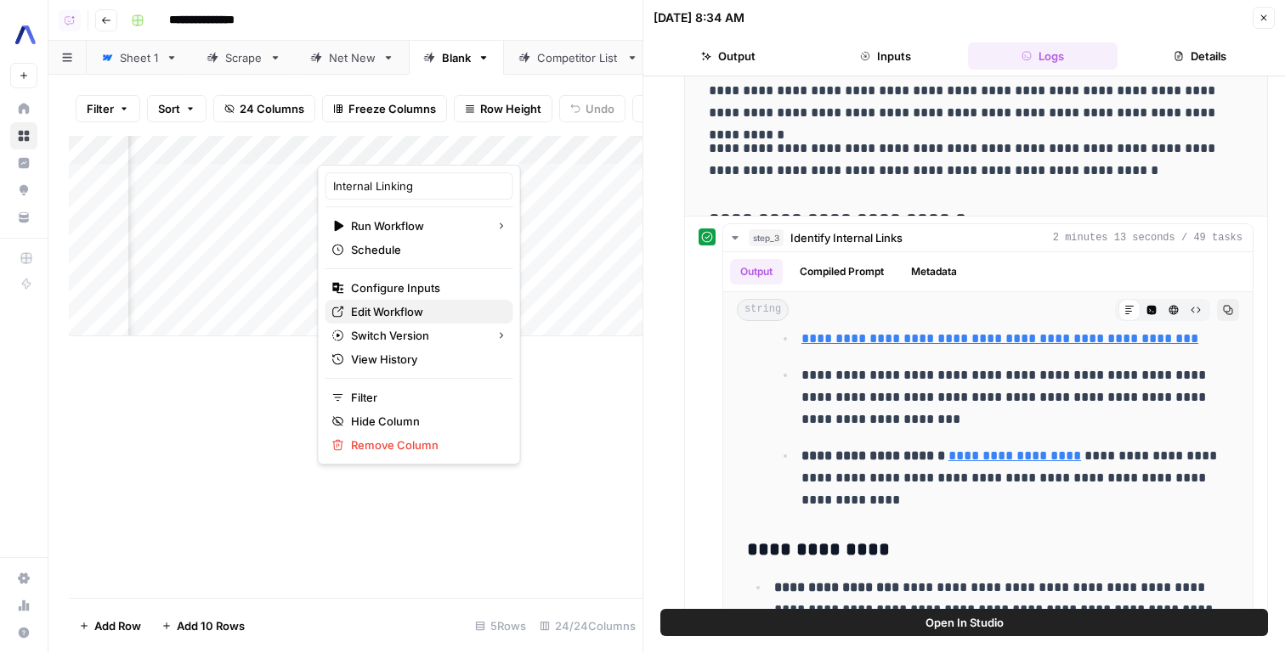
click at [404, 314] on span "Edit Workflow" at bounding box center [425, 311] width 149 height 17
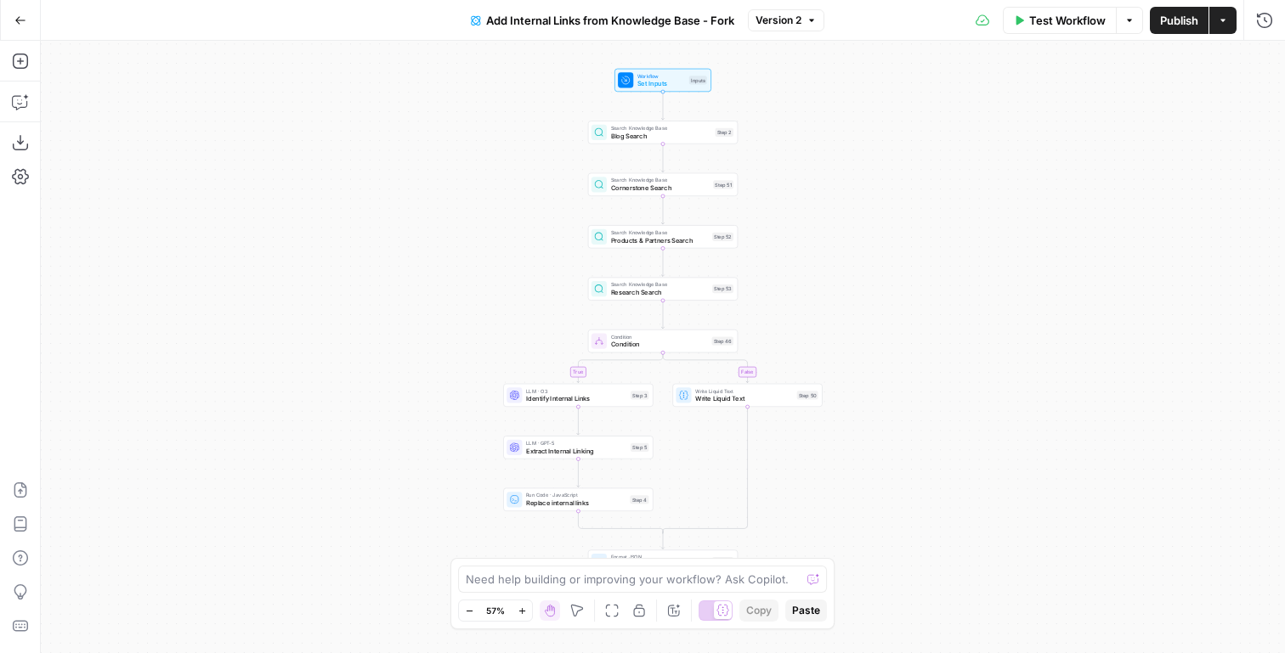
click at [602, 14] on span "Add Internal Links from Knowledge Base - Fork" at bounding box center [610, 20] width 248 height 17
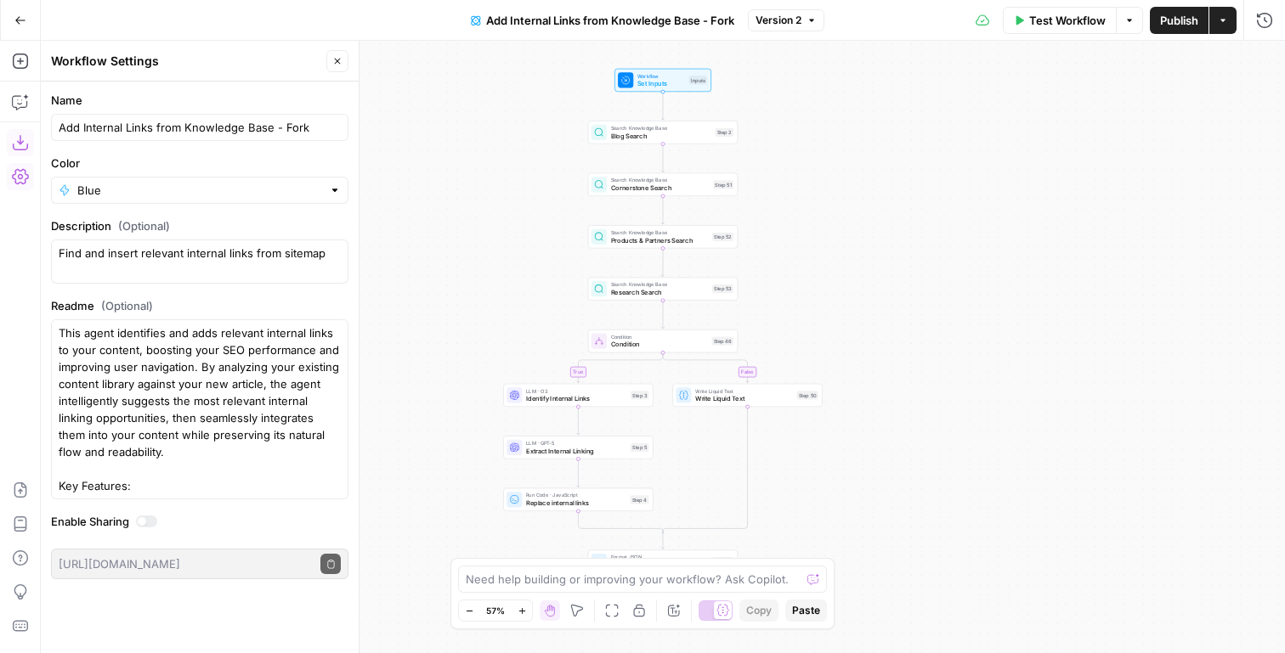
click at [24, 134] on button "Download as JSON" at bounding box center [20, 142] width 27 height 27
click at [648, 76] on span "Workflow" at bounding box center [661, 76] width 48 height 8
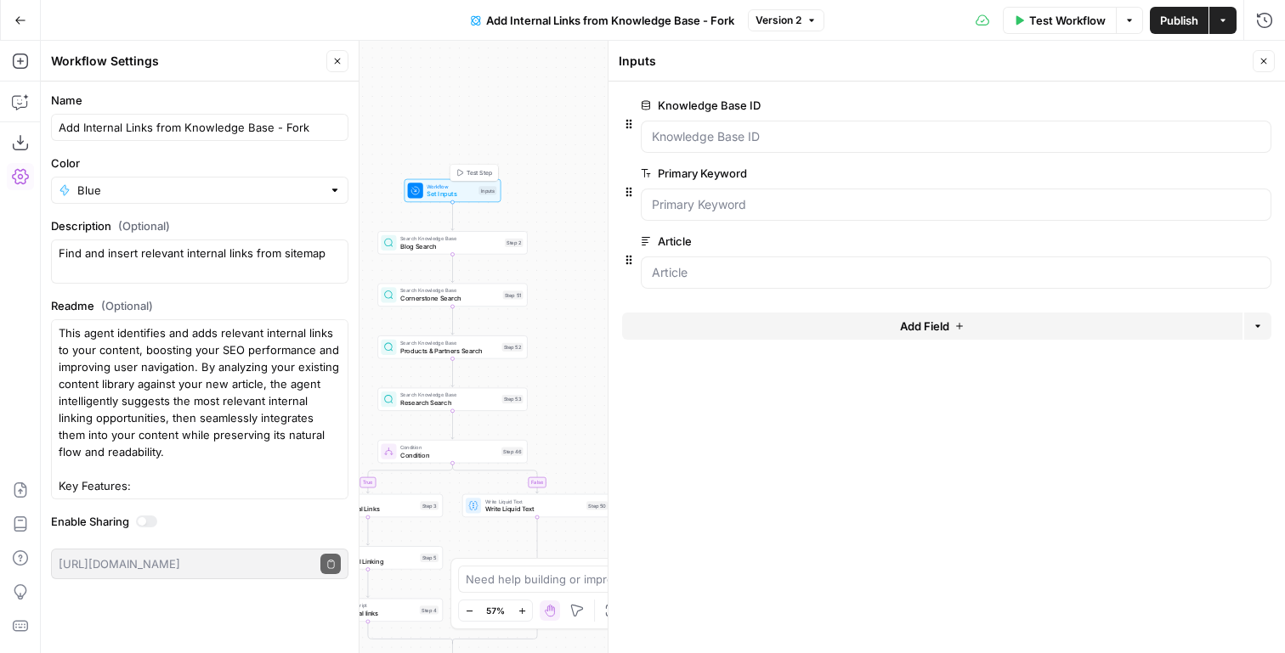
click at [492, 173] on span "Test Step" at bounding box center [479, 172] width 25 height 8
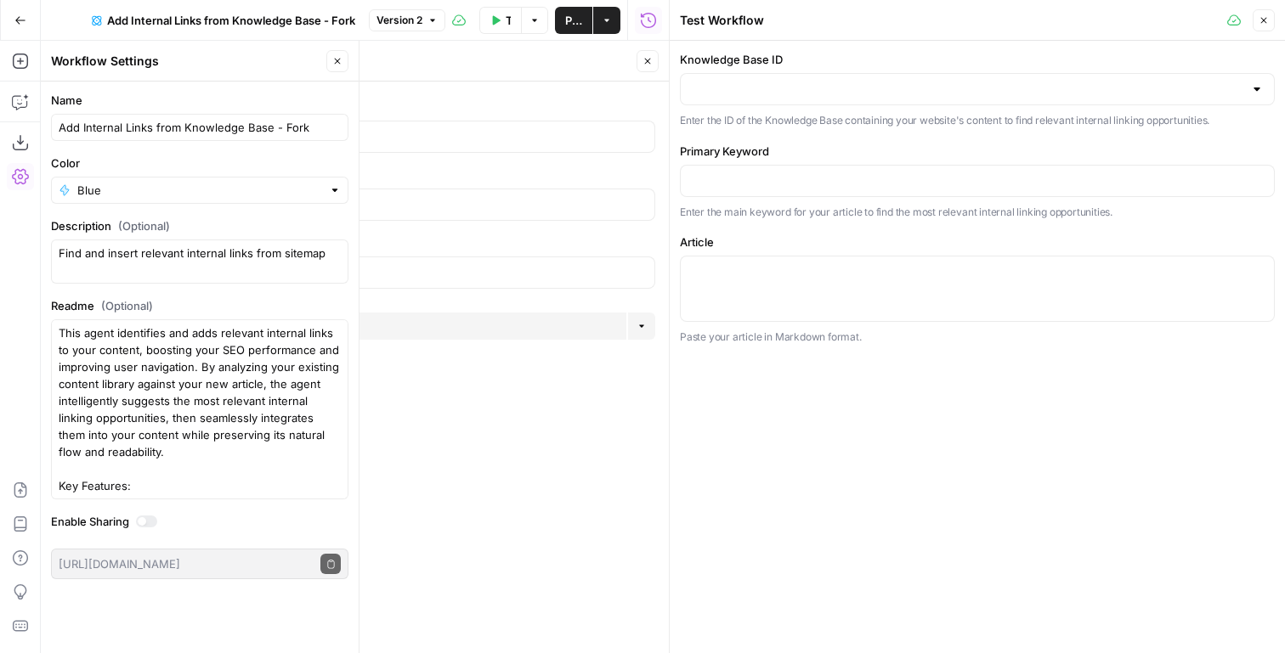
click at [658, 60] on button "Close" at bounding box center [647, 61] width 22 height 22
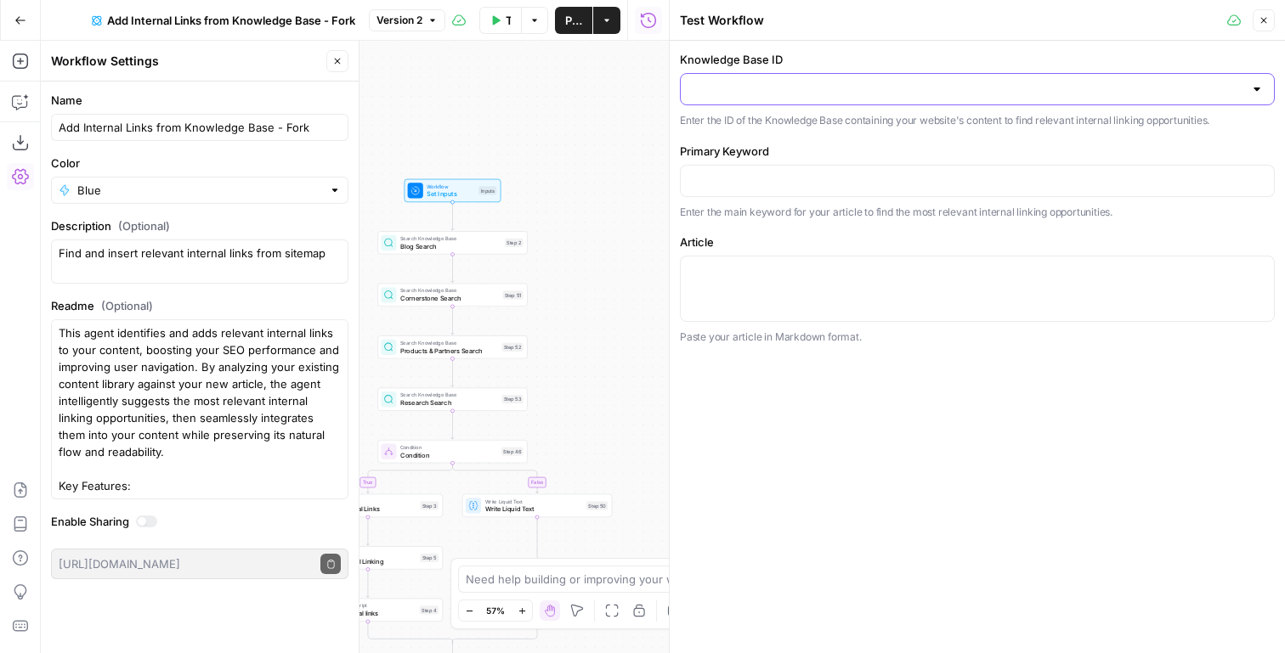
click at [733, 96] on input "Knowledge Base ID" at bounding box center [967, 89] width 552 height 17
click at [783, 64] on label "Knowledge Base ID" at bounding box center [977, 59] width 595 height 17
click at [783, 81] on input "Knowledge Base ID" at bounding box center [967, 89] width 552 height 17
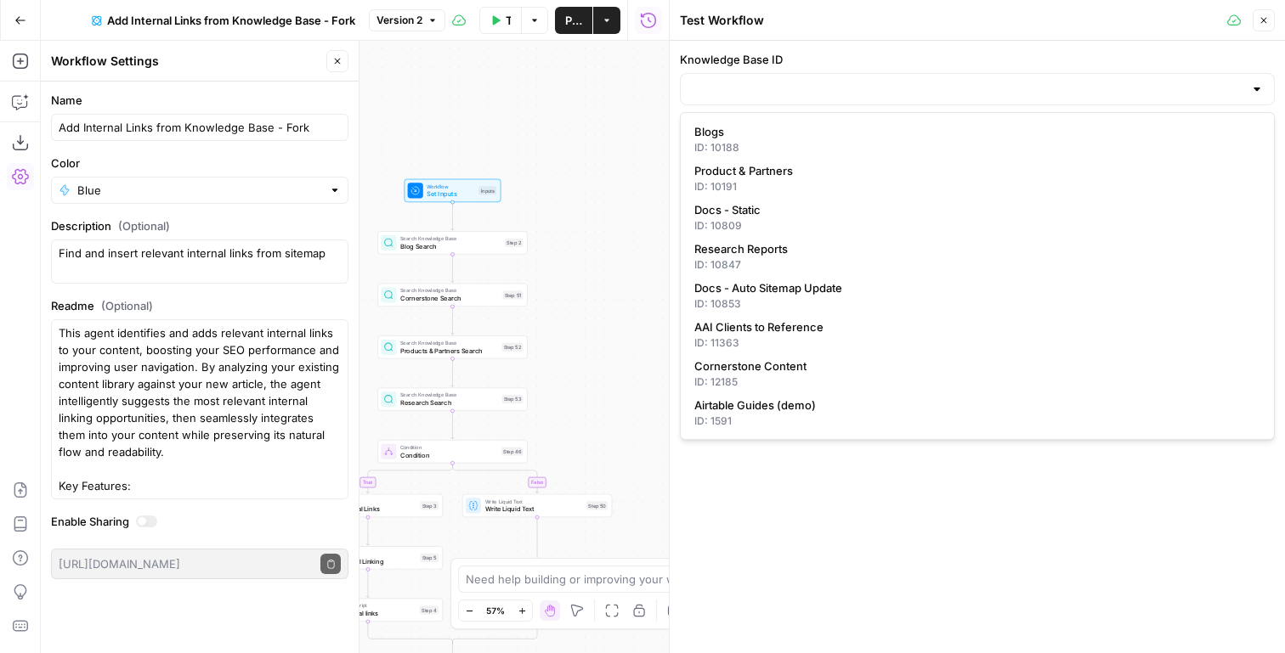
click at [565, 342] on div "true false Workflow Set Inputs Inputs Search Knowledge Base Blog Search Step 2 …" at bounding box center [355, 347] width 628 height 613
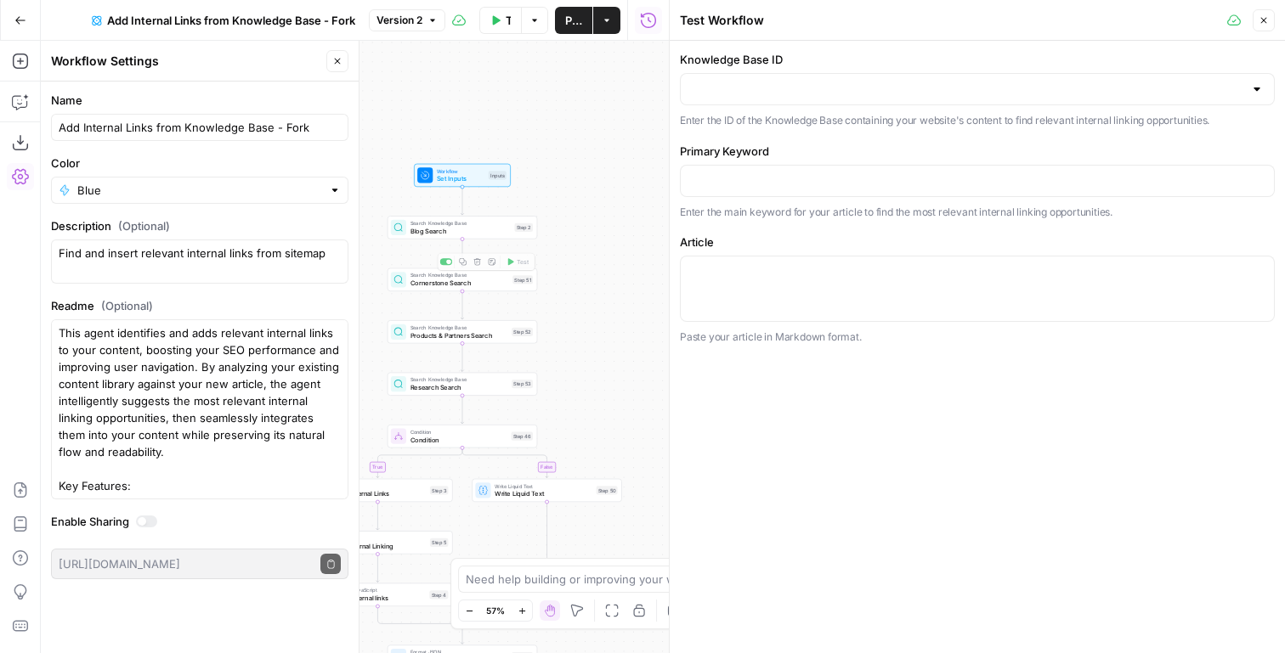
click at [516, 234] on div "Search Knowledge Base Blog Search Step 2 Copy step Delete step Add Note Test" at bounding box center [462, 227] width 142 height 16
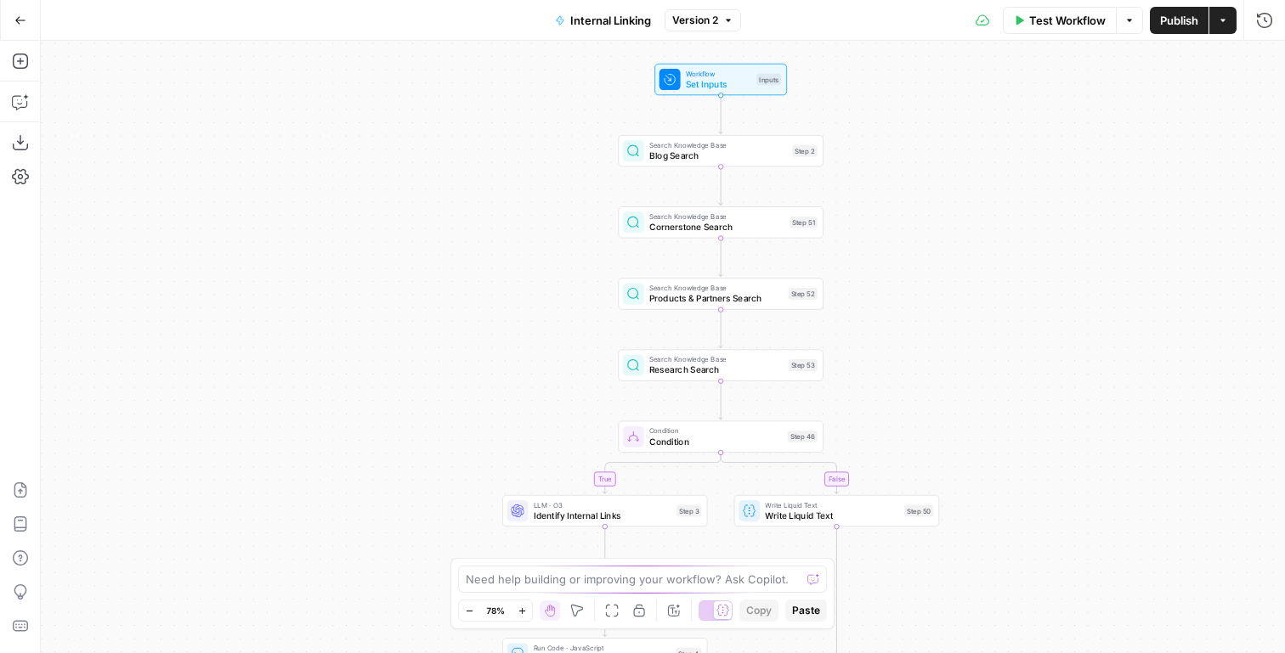
click at [551, 507] on span "LLM · O3" at bounding box center [603, 505] width 138 height 10
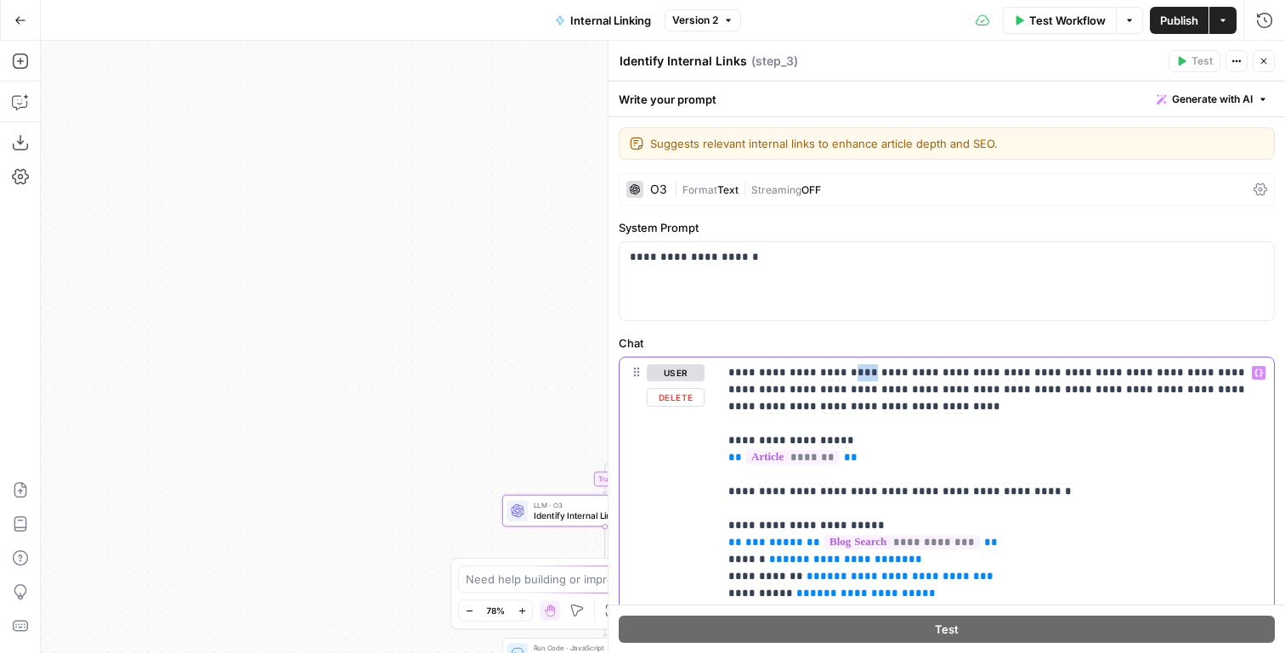
drag, startPoint x: 848, startPoint y: 374, endPoint x: 831, endPoint y: 374, distance: 17.0
drag, startPoint x: 850, startPoint y: 375, endPoint x: 830, endPoint y: 375, distance: 19.5
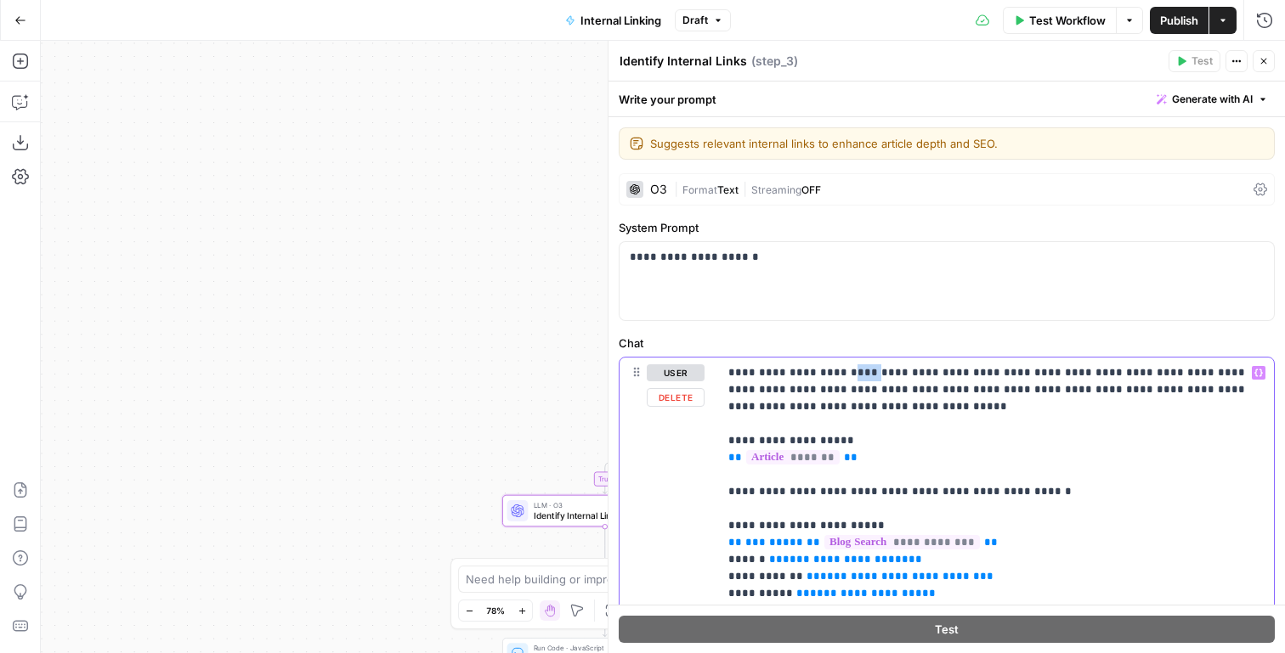
click at [1222, 91] on button "Generate with AI" at bounding box center [1212, 99] width 125 height 22
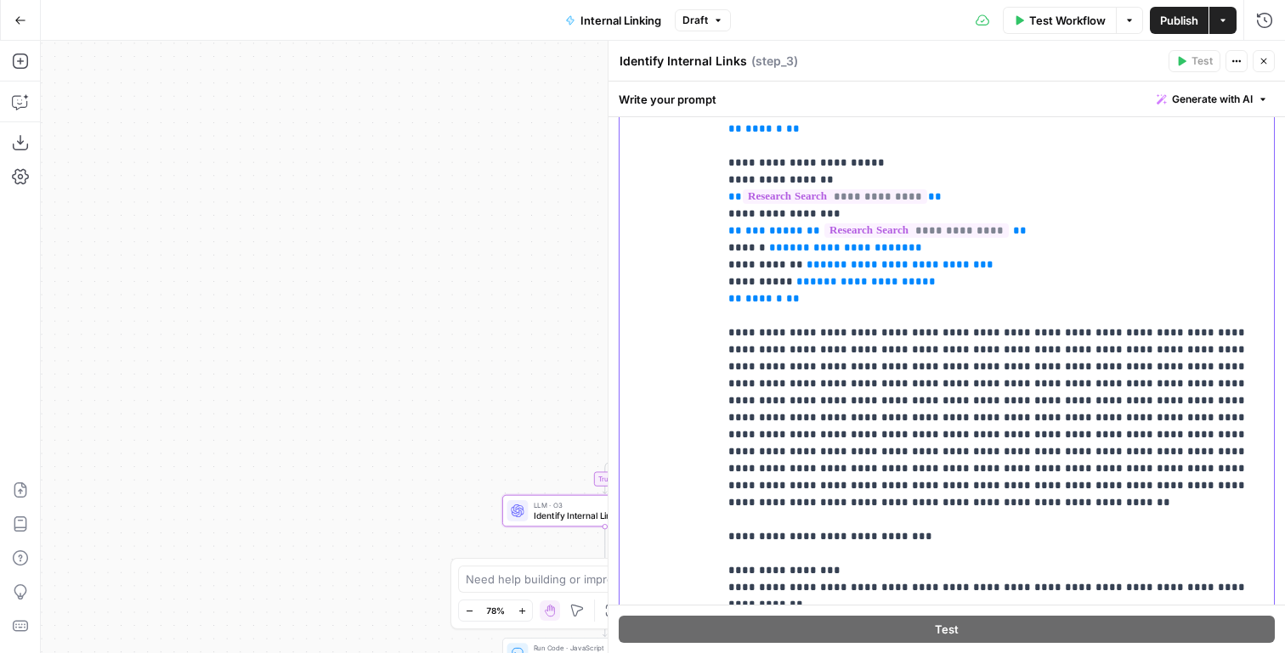
scroll to position [337, 0]
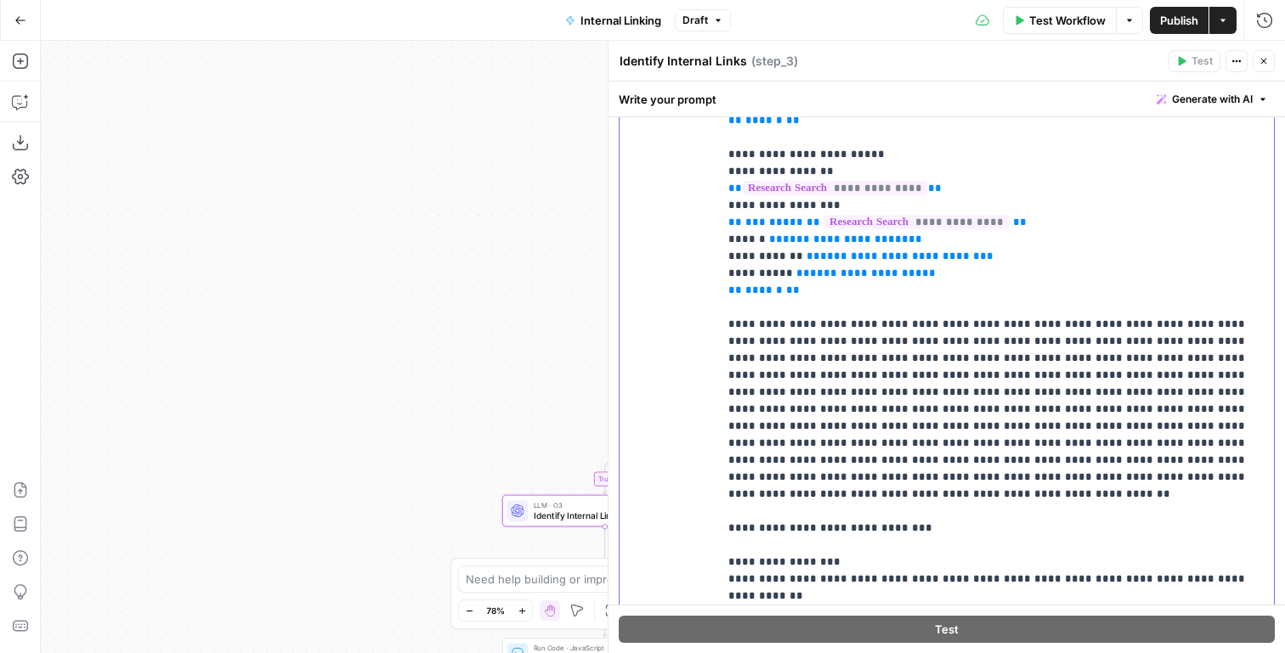
click at [964, 310] on p "**********" at bounding box center [995, 120] width 535 height 1173
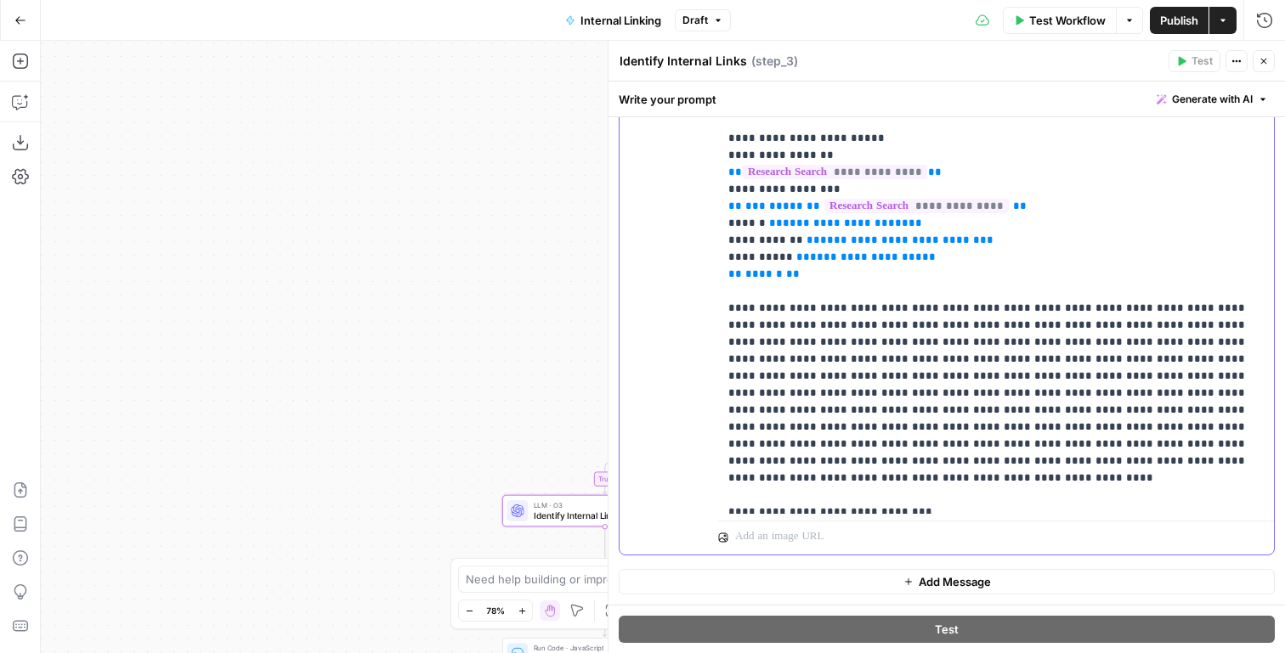
scroll to position [313, 0]
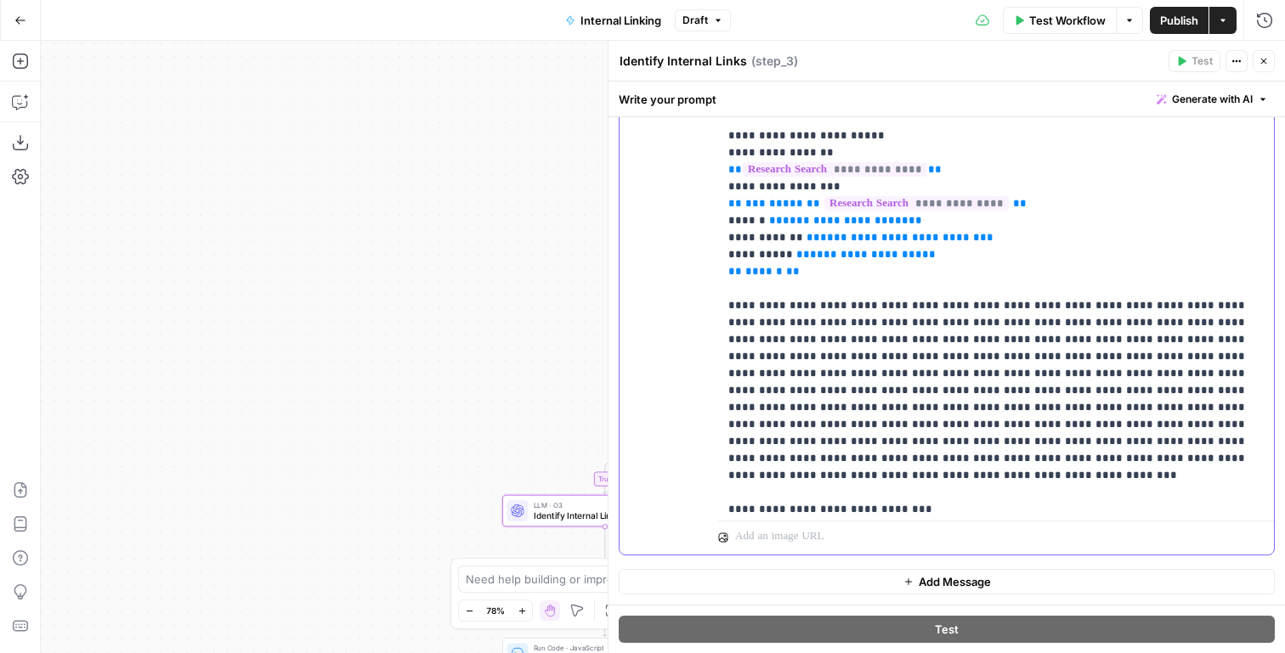
click at [914, 310] on p "**********" at bounding box center [995, 102] width 535 height 1173
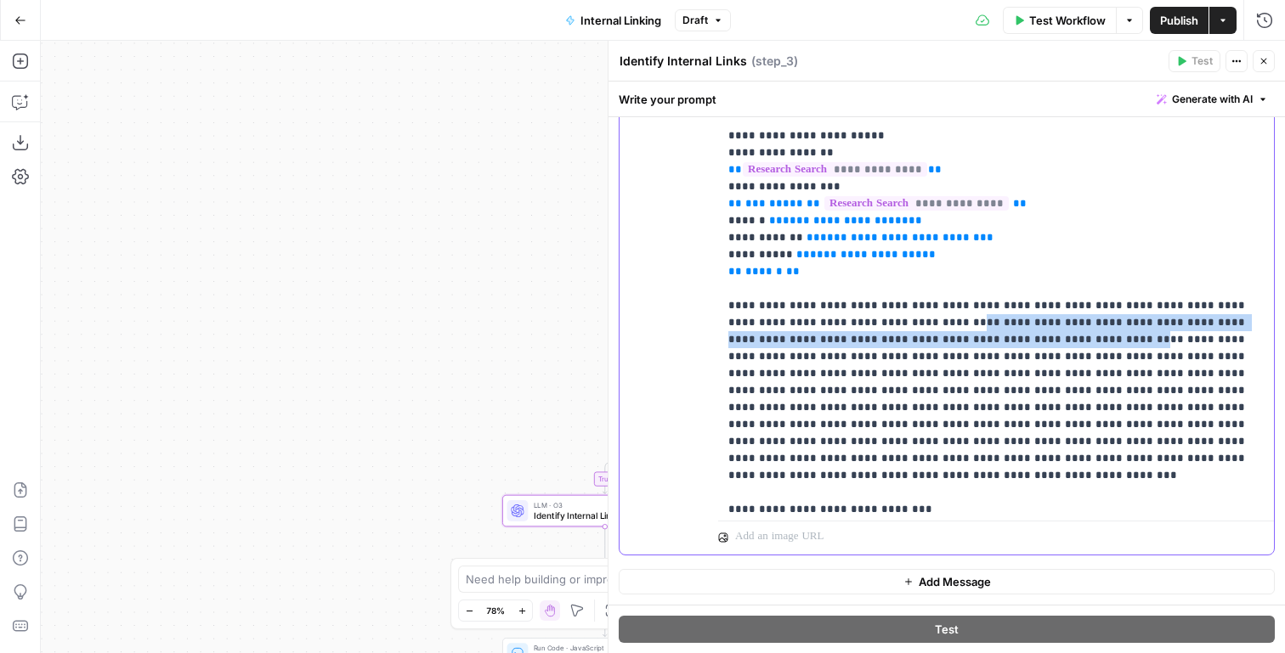
drag, startPoint x: 914, startPoint y: 310, endPoint x: 913, endPoint y: 327, distance: 17.1
click at [913, 327] on p "**********" at bounding box center [995, 102] width 535 height 1173
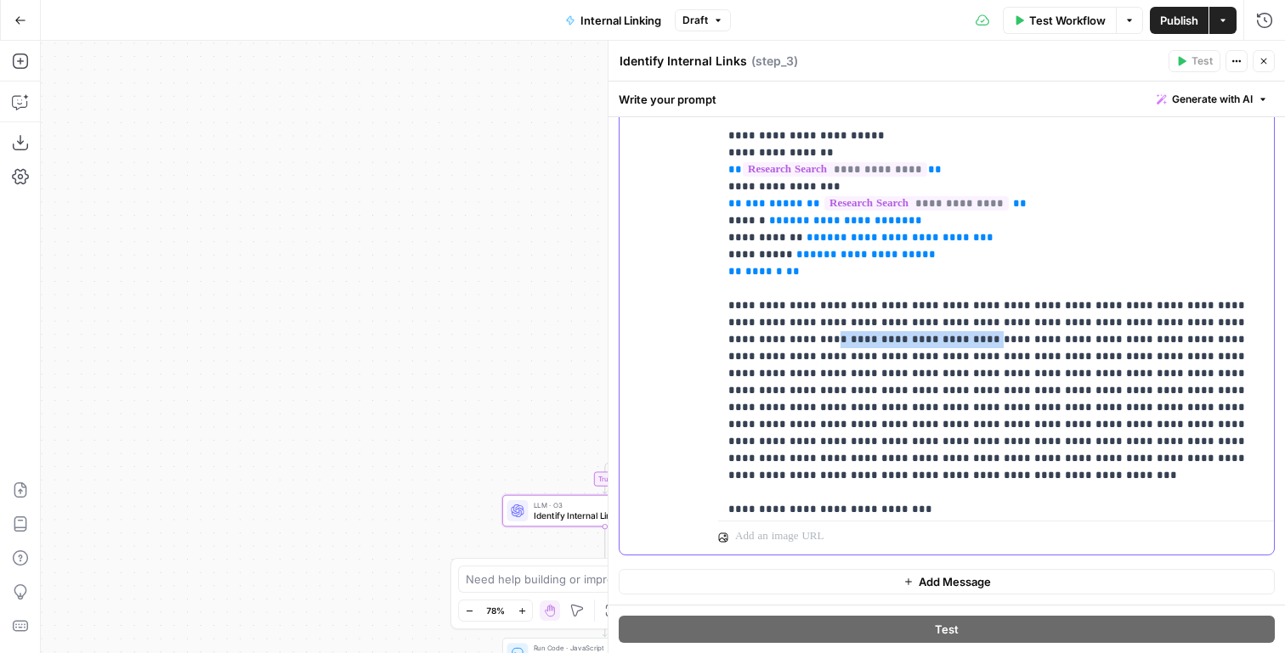
drag, startPoint x: 815, startPoint y: 324, endPoint x: 1191, endPoint y: 308, distance: 375.9
click at [1191, 308] on p "**********" at bounding box center [995, 102] width 535 height 1173
click at [789, 324] on p "**********" at bounding box center [995, 102] width 535 height 1173
click at [1181, 325] on p "**********" at bounding box center [995, 102] width 535 height 1173
click at [930, 359] on p "**********" at bounding box center [995, 102] width 535 height 1173
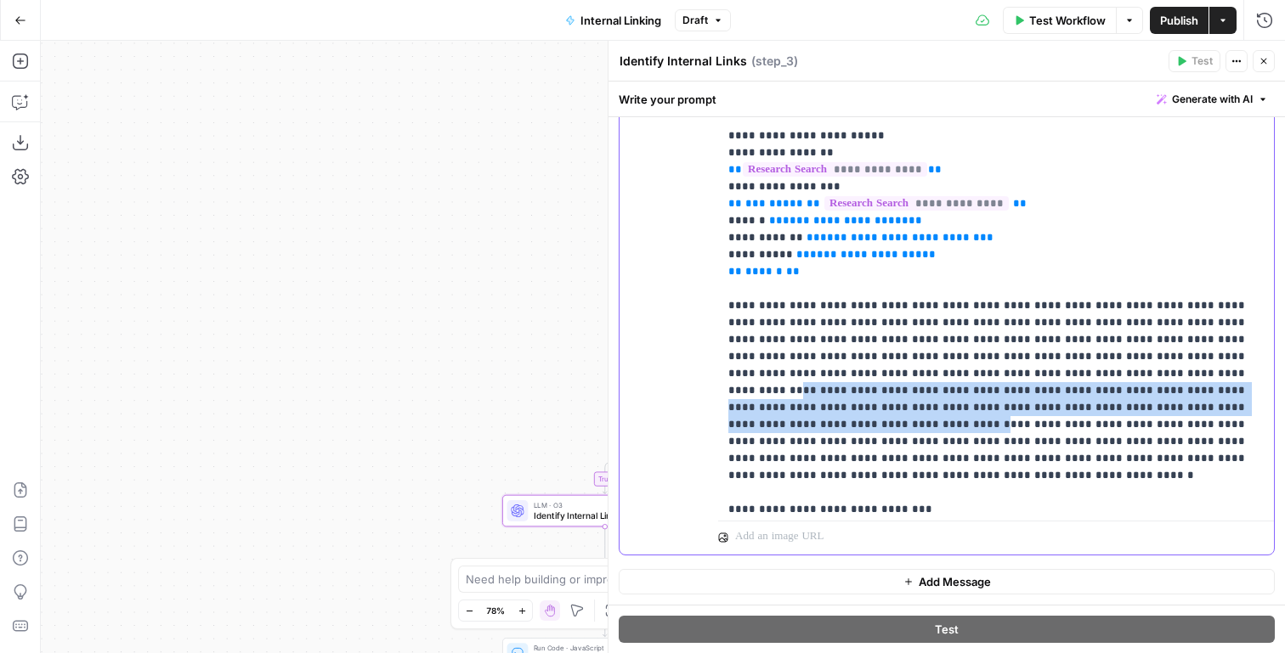
drag, startPoint x: 930, startPoint y: 359, endPoint x: 919, endPoint y: 399, distance: 41.4
click at [919, 399] on p "**********" at bounding box center [995, 102] width 535 height 1173
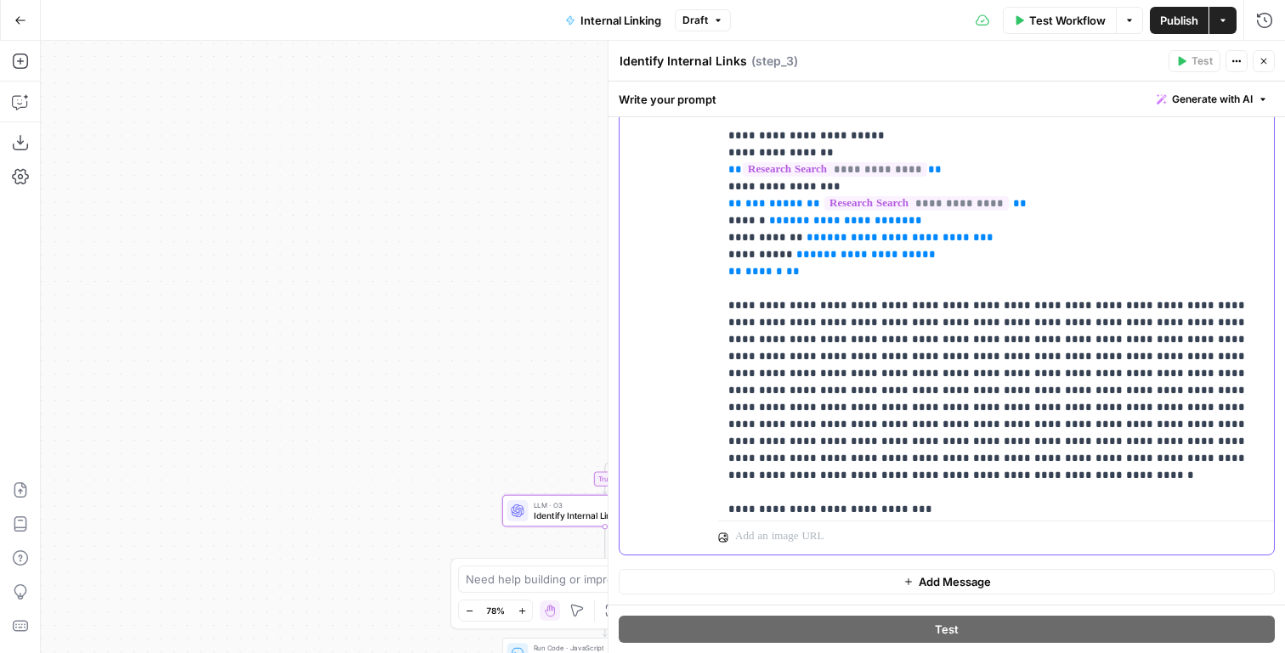
click at [919, 399] on p "**********" at bounding box center [995, 102] width 535 height 1173
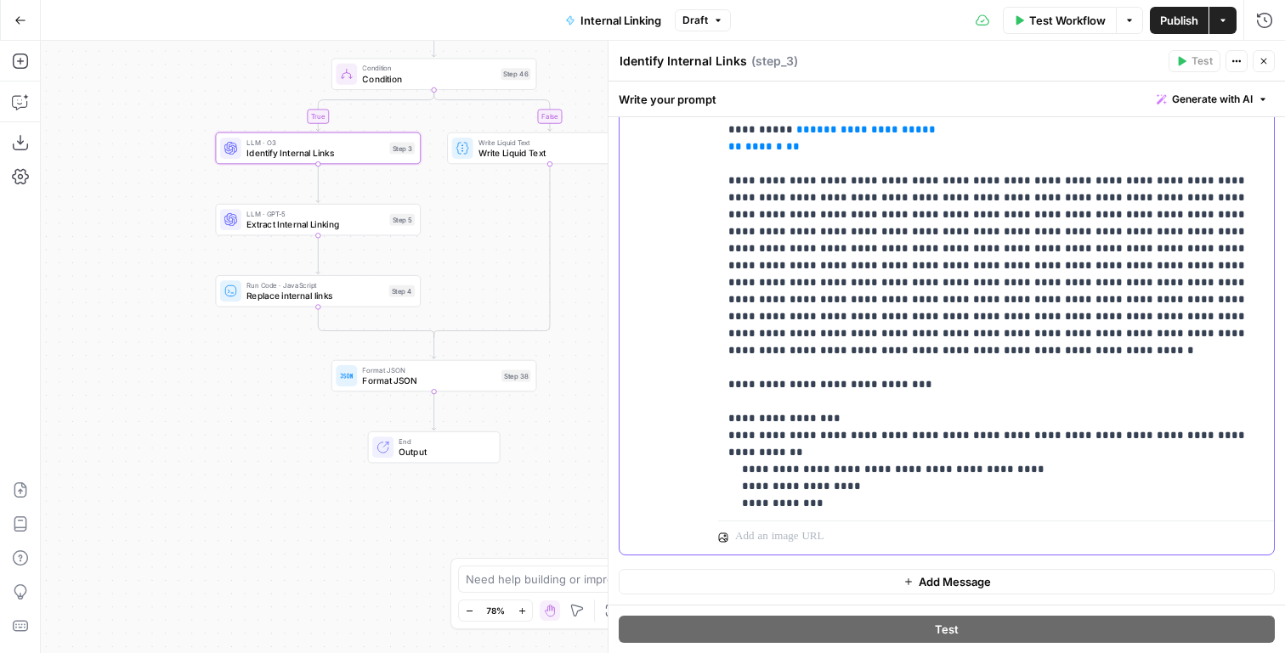
scroll to position [494, 0]
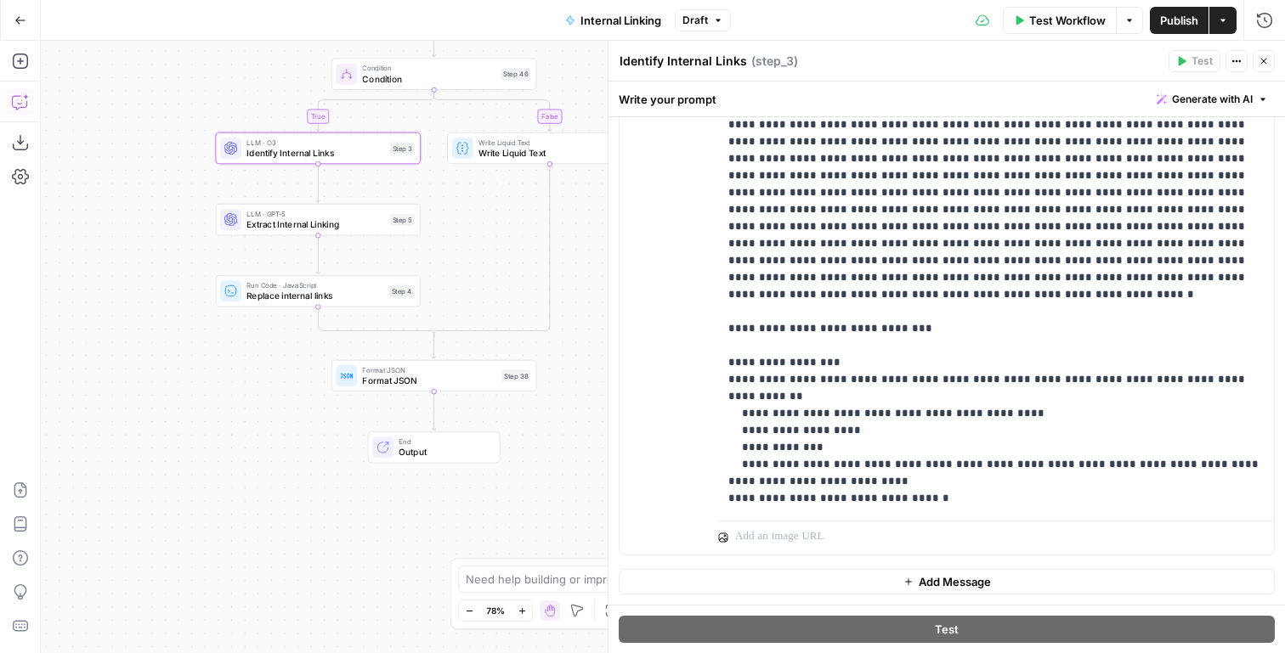
click at [12, 102] on button "Copilot" at bounding box center [20, 101] width 27 height 27
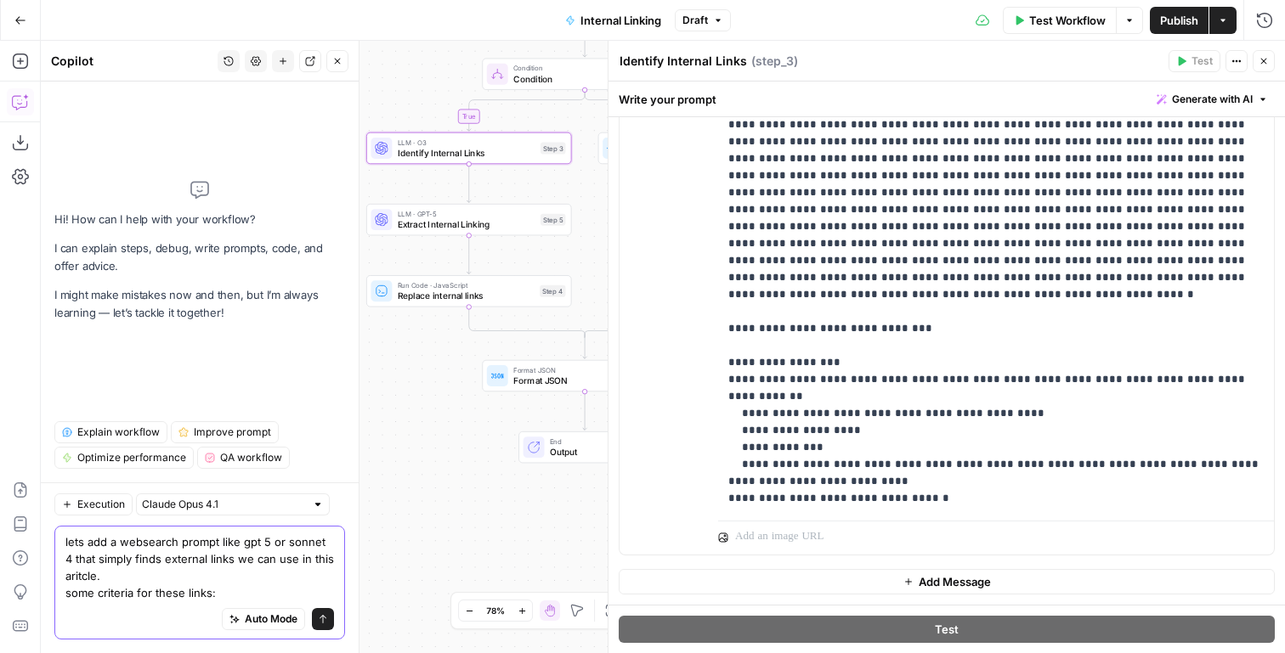
scroll to position [17, 0]
paste textarea "External linking: Integrate 2 to 3 links per article, here’s the different type…"
type textarea "lets add a websearch prompt like gpt 5 or sonnet 4 that simply finds external l…"
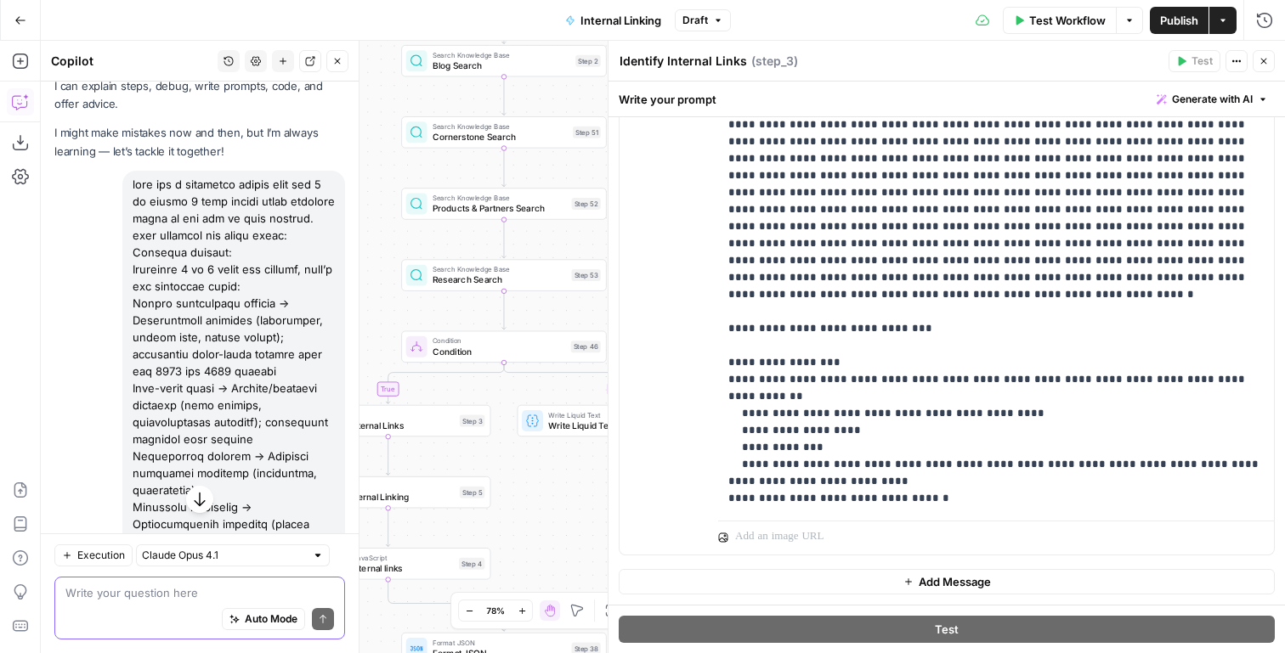
scroll to position [0, 0]
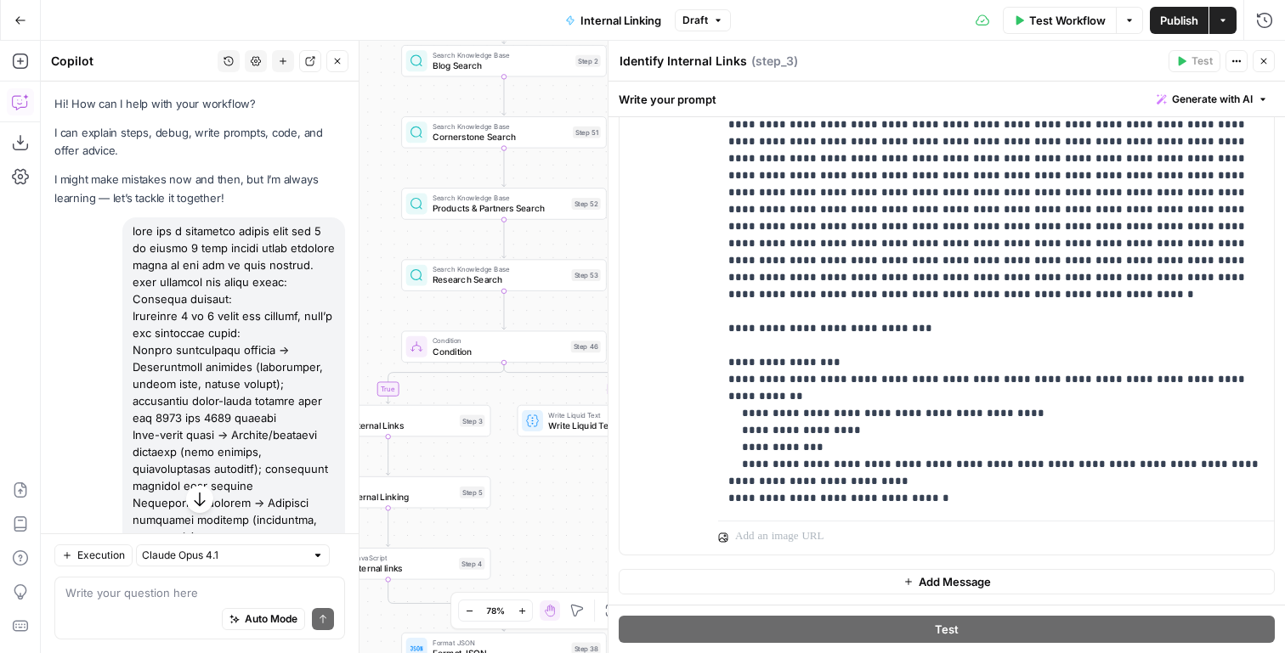
click at [141, 233] on div at bounding box center [233, 546] width 223 height 656
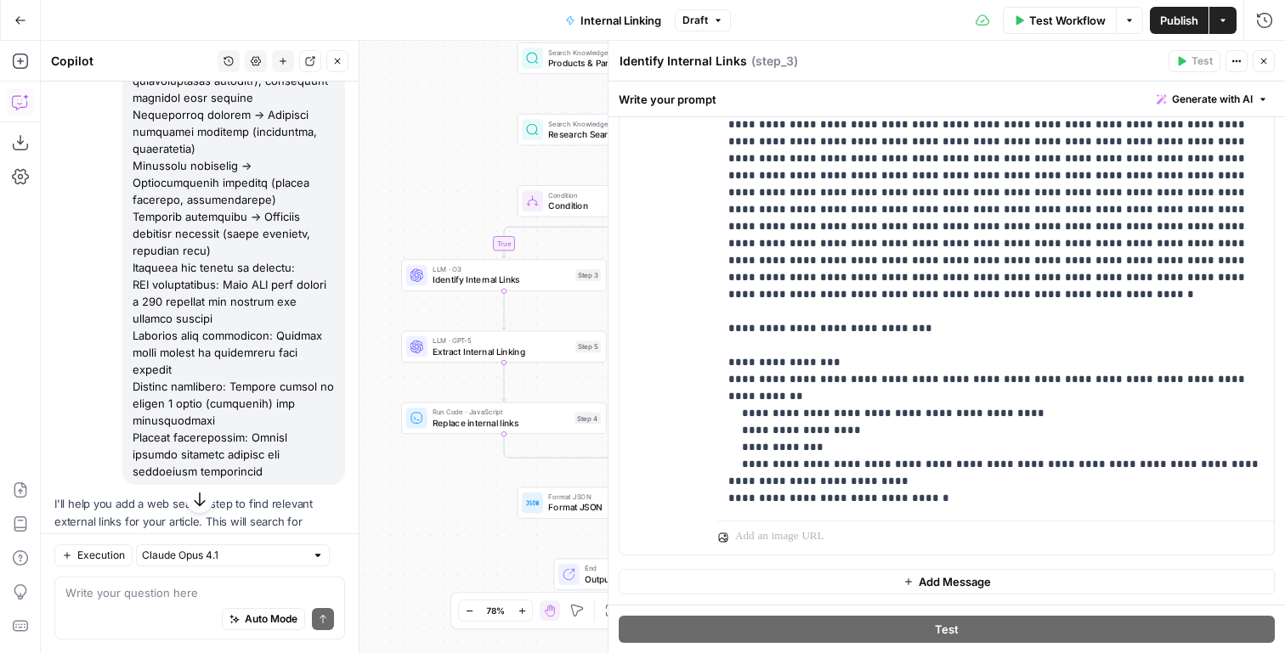
scroll to position [521, 0]
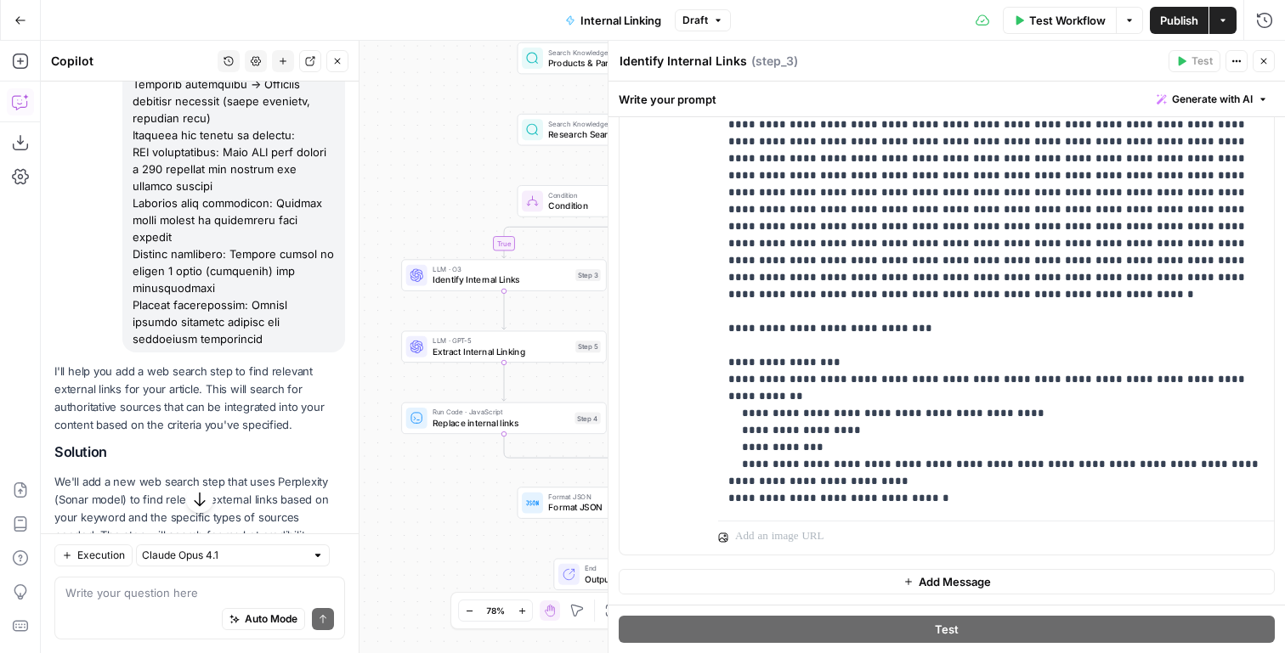
drag, startPoint x: 141, startPoint y: 233, endPoint x: 289, endPoint y: 340, distance: 182.6
click at [289, 340] on div at bounding box center [233, 25] width 223 height 656
copy div "Hi! How can I help with your workflow? I can explain steps, debug, write prompt…"
click at [218, 328] on div at bounding box center [233, 25] width 223 height 656
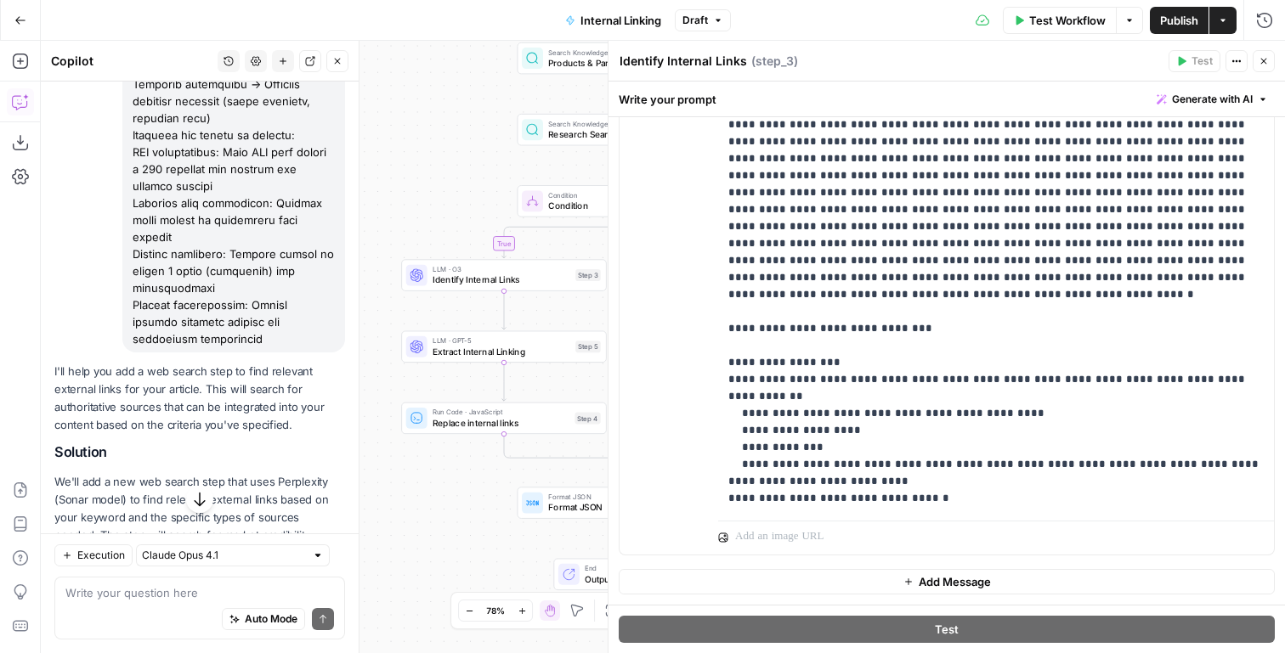
click at [218, 328] on div at bounding box center [233, 25] width 223 height 656
click at [179, 343] on div at bounding box center [233, 25] width 223 height 656
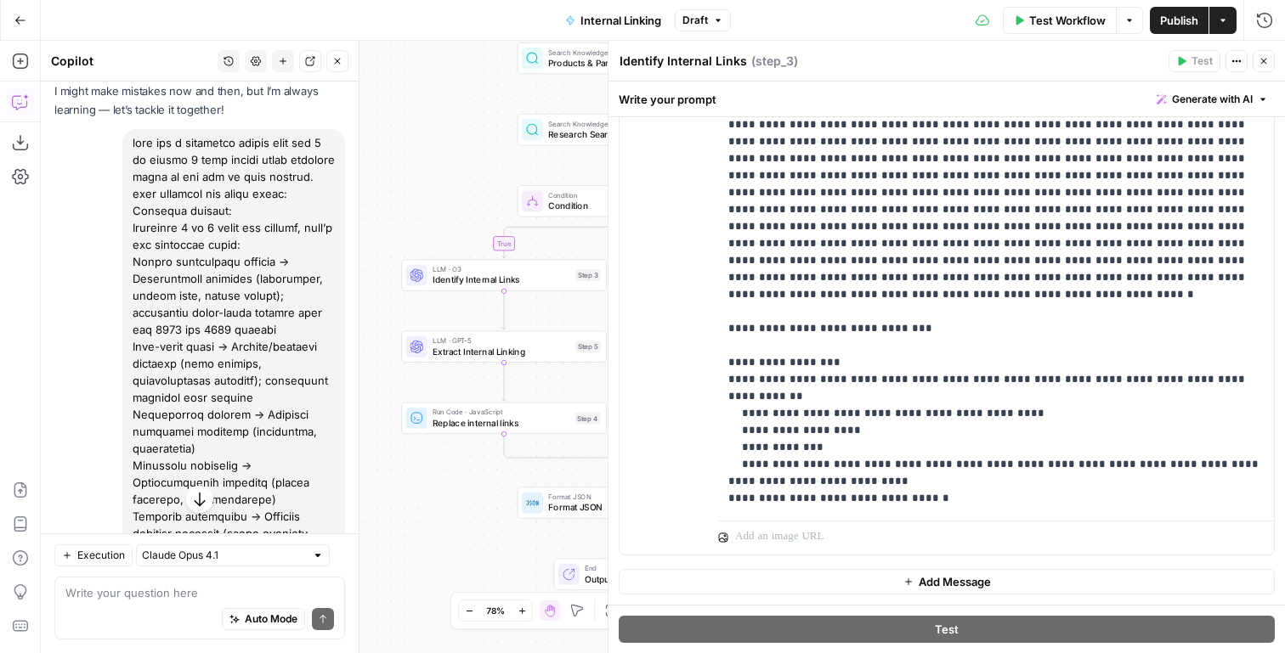
scroll to position [0, 0]
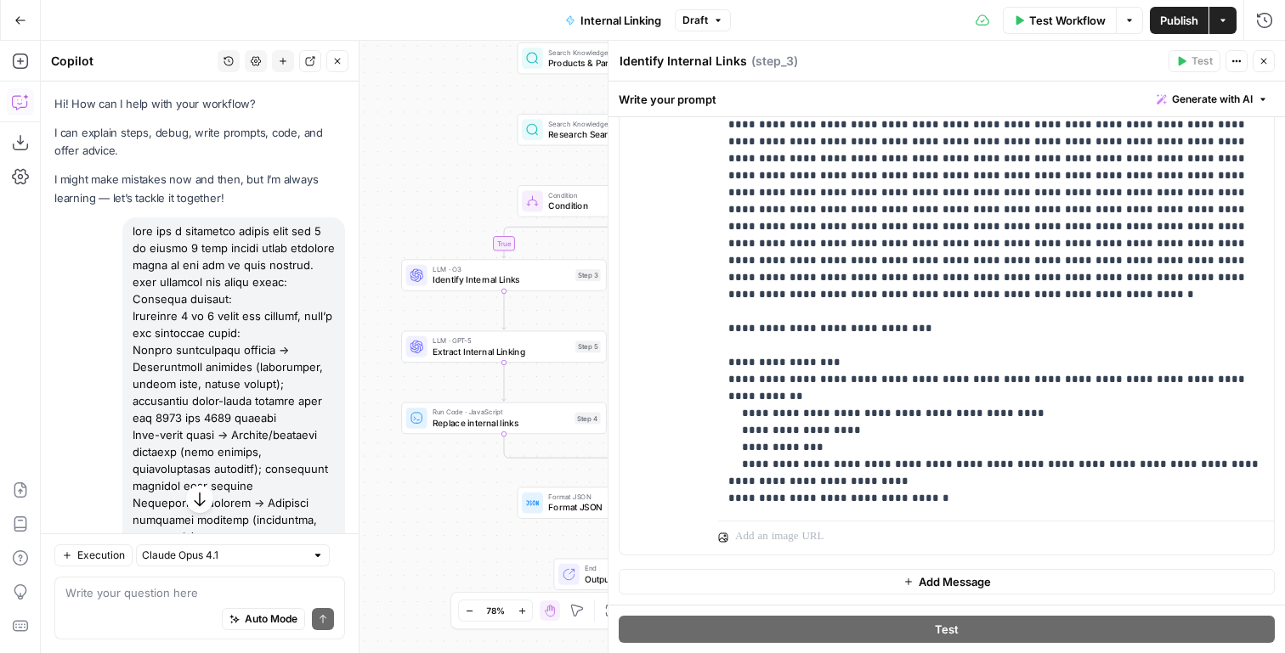
drag, startPoint x: 179, startPoint y: 343, endPoint x: 138, endPoint y: 228, distance: 122.8
click at [138, 228] on div at bounding box center [233, 546] width 223 height 656
copy div "lets add a websearch prompt like gpt 5 or sonnet 4 that simply finds external l…"
click at [286, 64] on icon "button" at bounding box center [283, 61] width 10 height 10
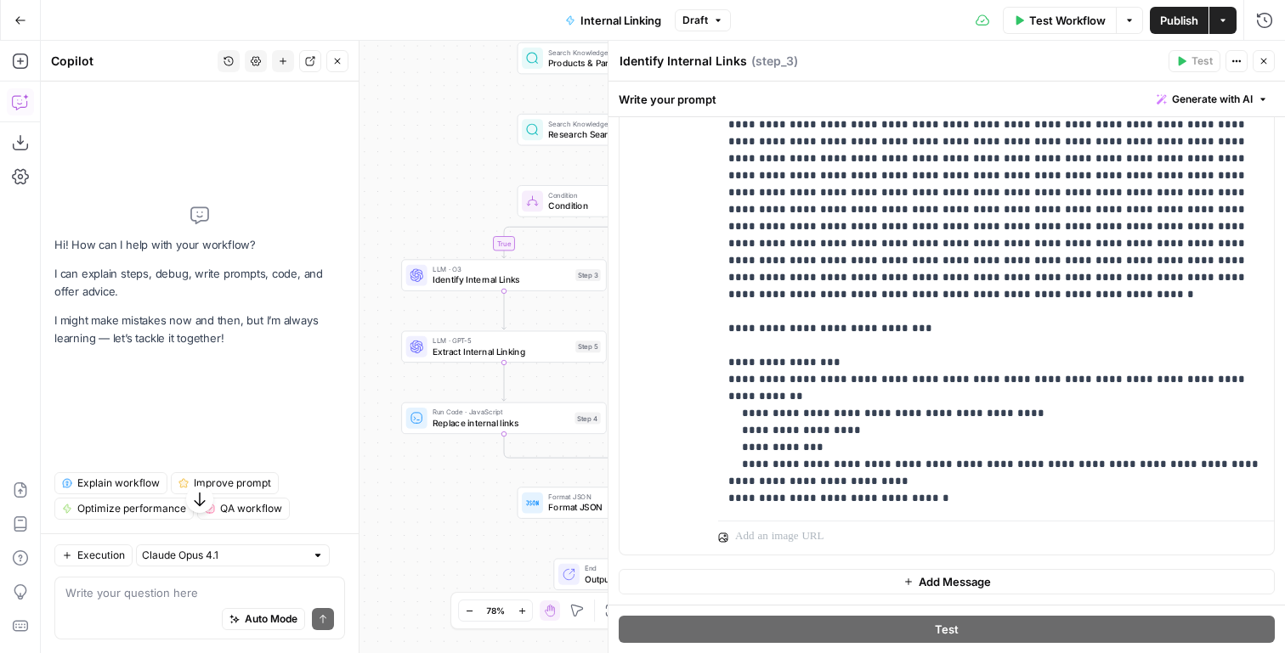
click at [174, 618] on div "Auto Mode Send" at bounding box center [199, 620] width 269 height 37
paste textarea "lets add a websearch prompt like gpt 5 or sonnet 4 that simply finds external l…"
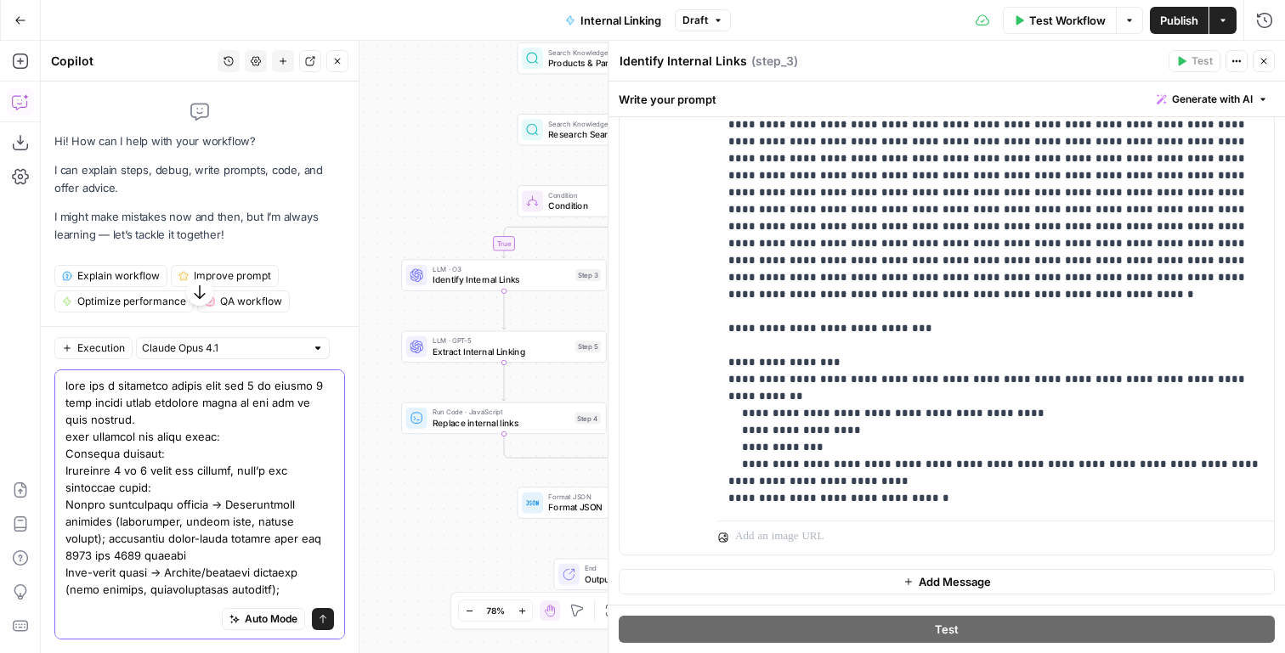
click at [230, 415] on textarea at bounding box center [199, 623] width 269 height 493
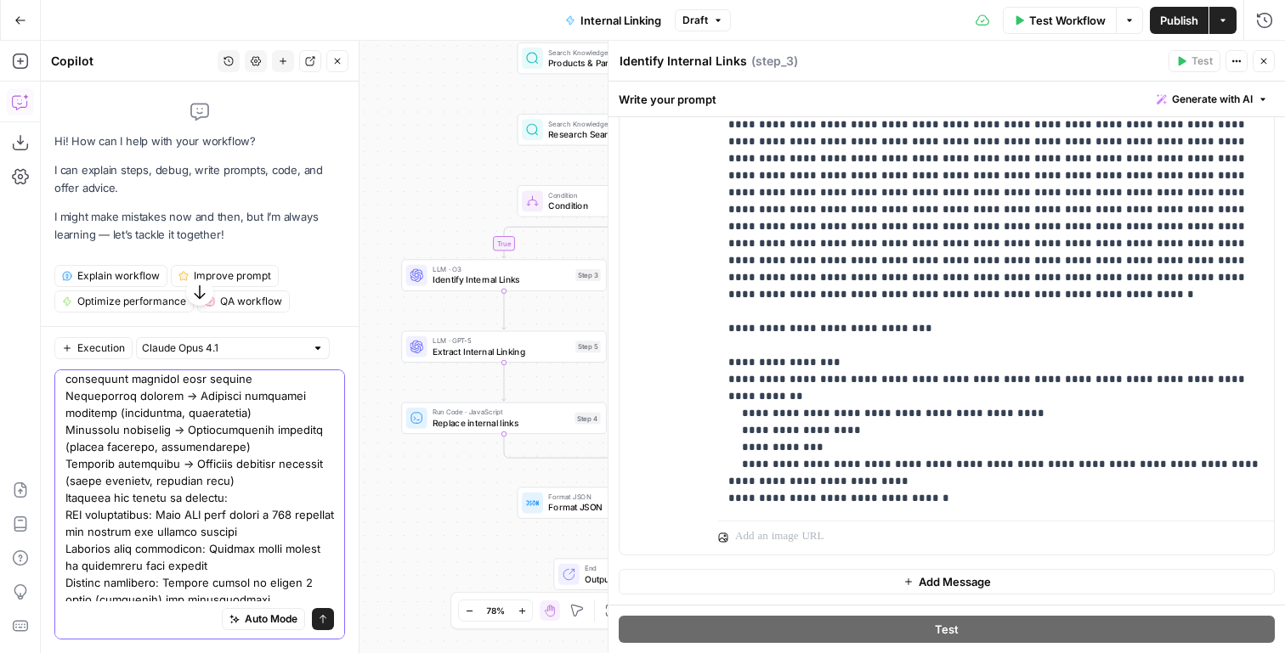
scroll to position [248, 0]
click at [82, 478] on textarea at bounding box center [199, 384] width 269 height 510
drag, startPoint x: 82, startPoint y: 478, endPoint x: 287, endPoint y: 517, distance: 209.3
click at [287, 517] on textarea at bounding box center [199, 384] width 269 height 510
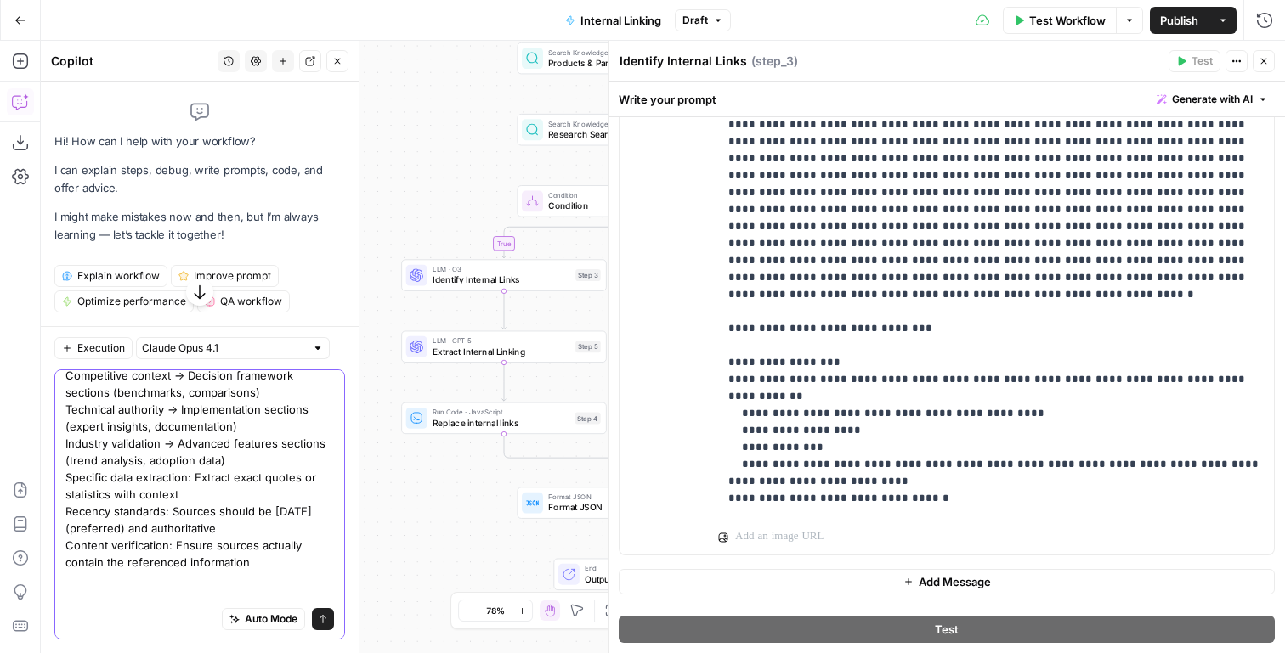
scroll to position [218, 0]
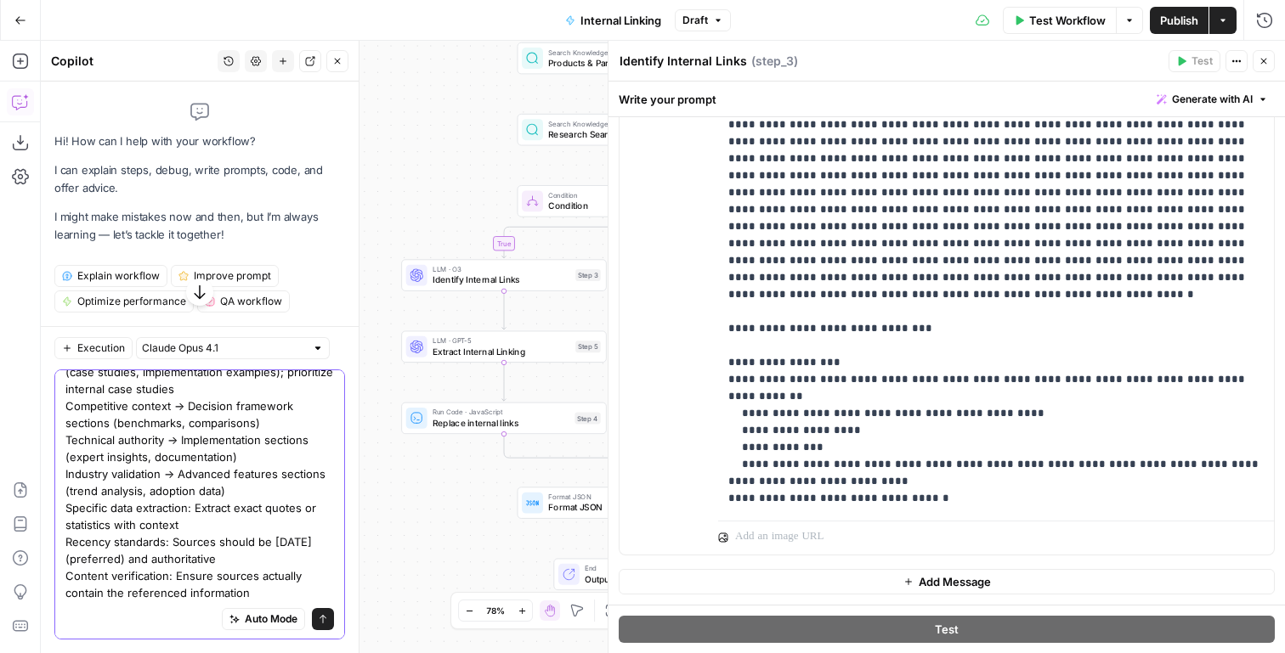
type textarea "lets add a websearch prompt like gpt 5 or sonnet 4 that simply finds external l…"
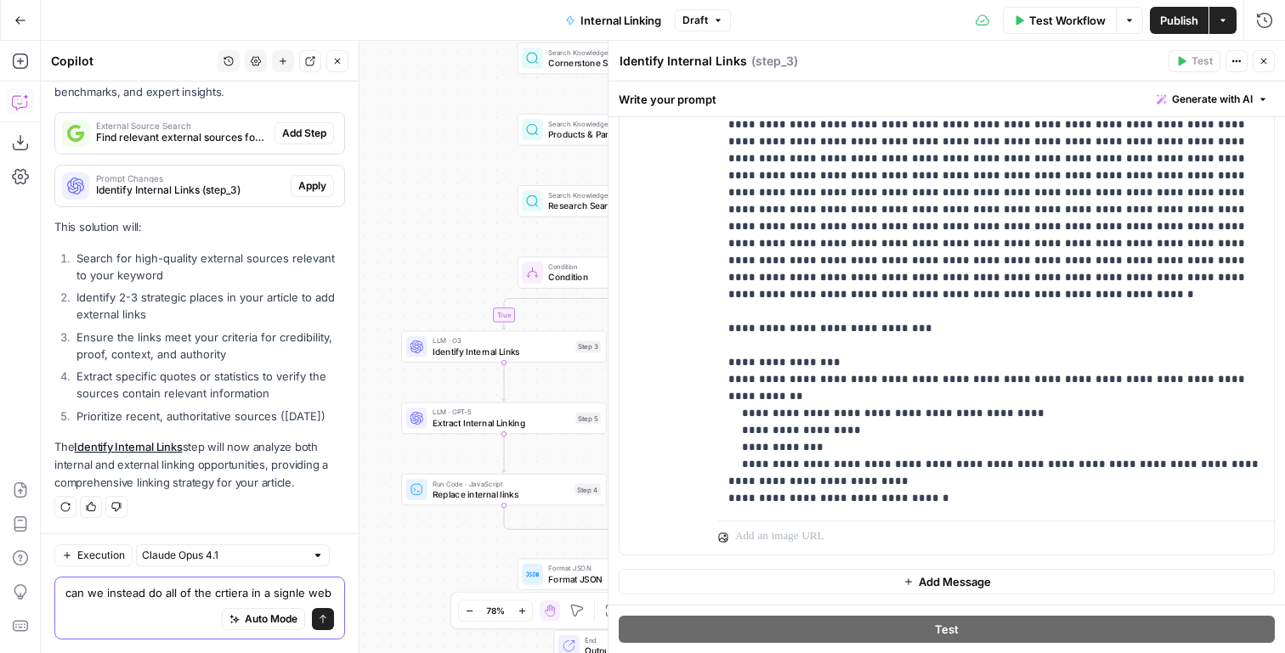
scroll to position [1150, 0]
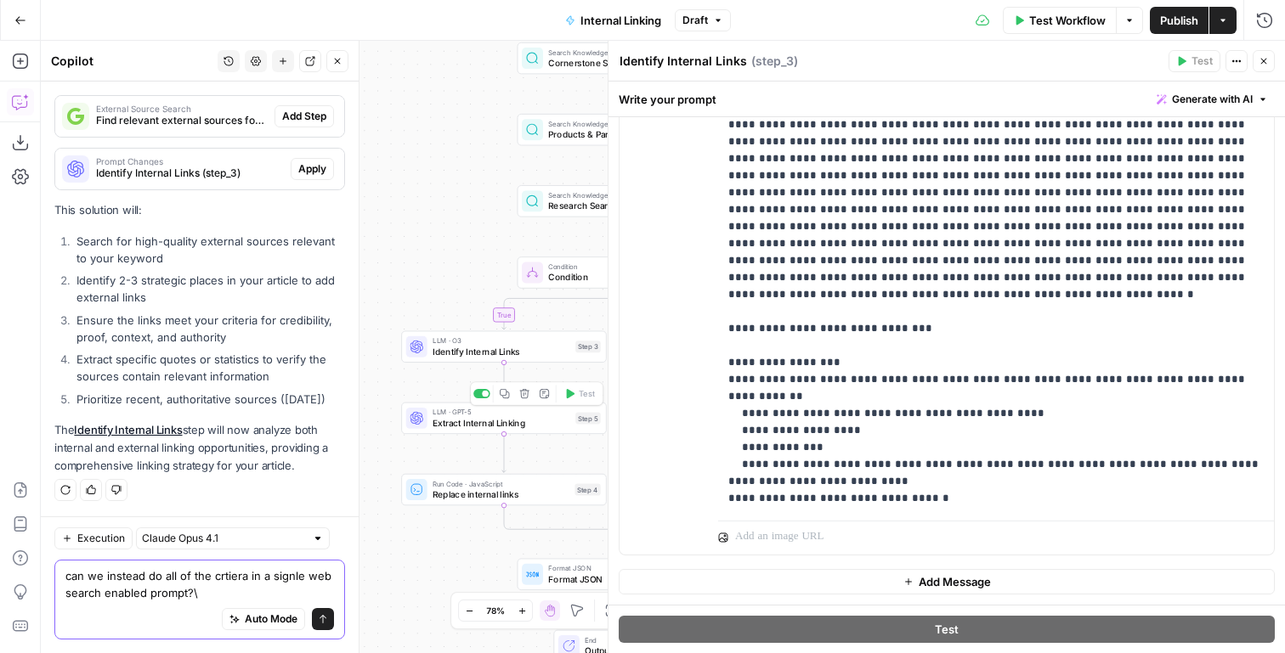
type textarea "can we instead do all of the crtiera in a signle web search enabled prompt?"
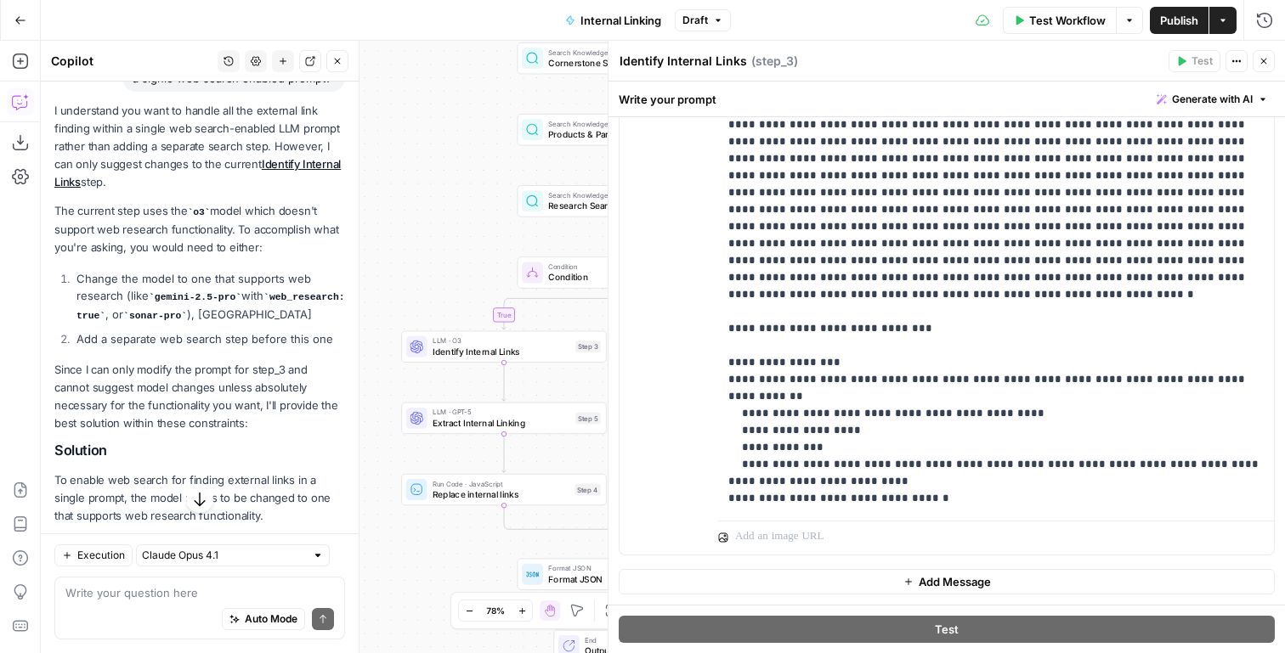
scroll to position [1755, 0]
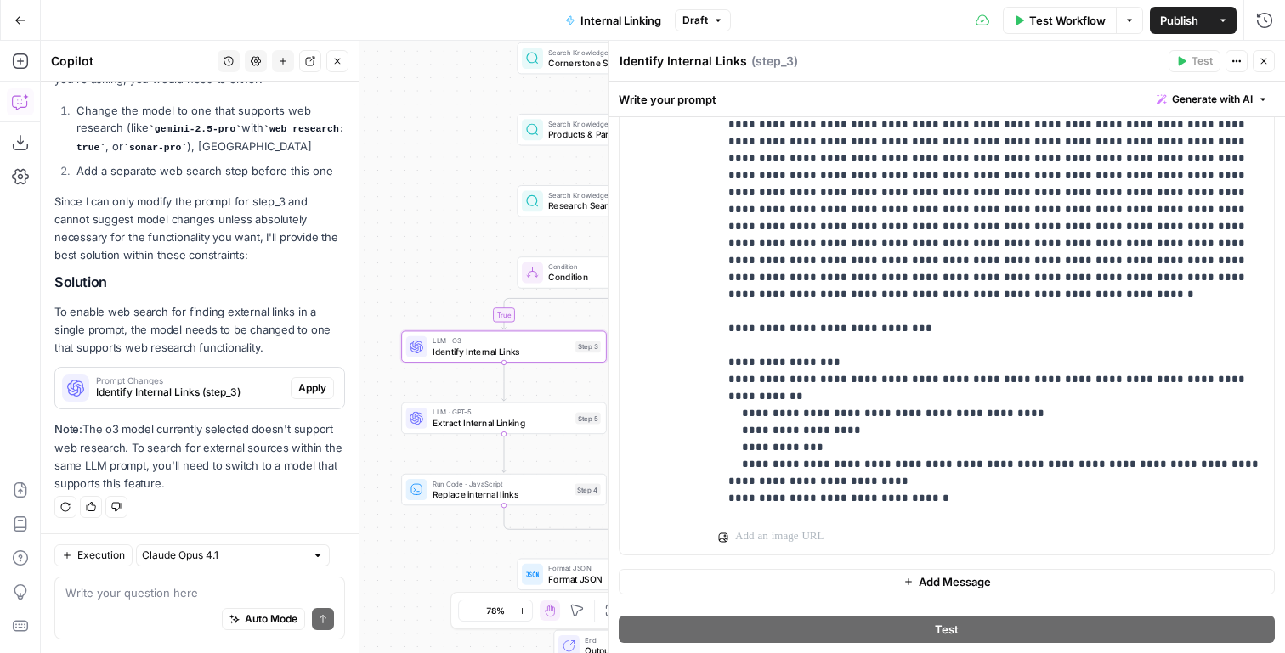
click span "Apply"
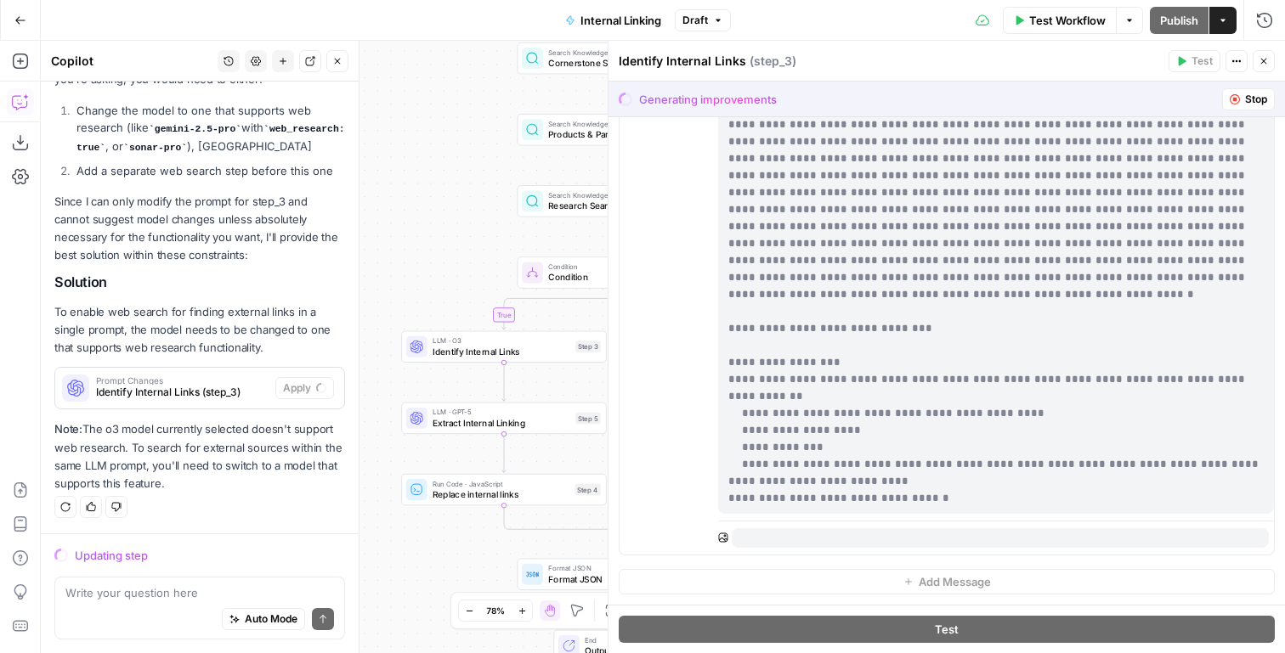
click button "Stop"
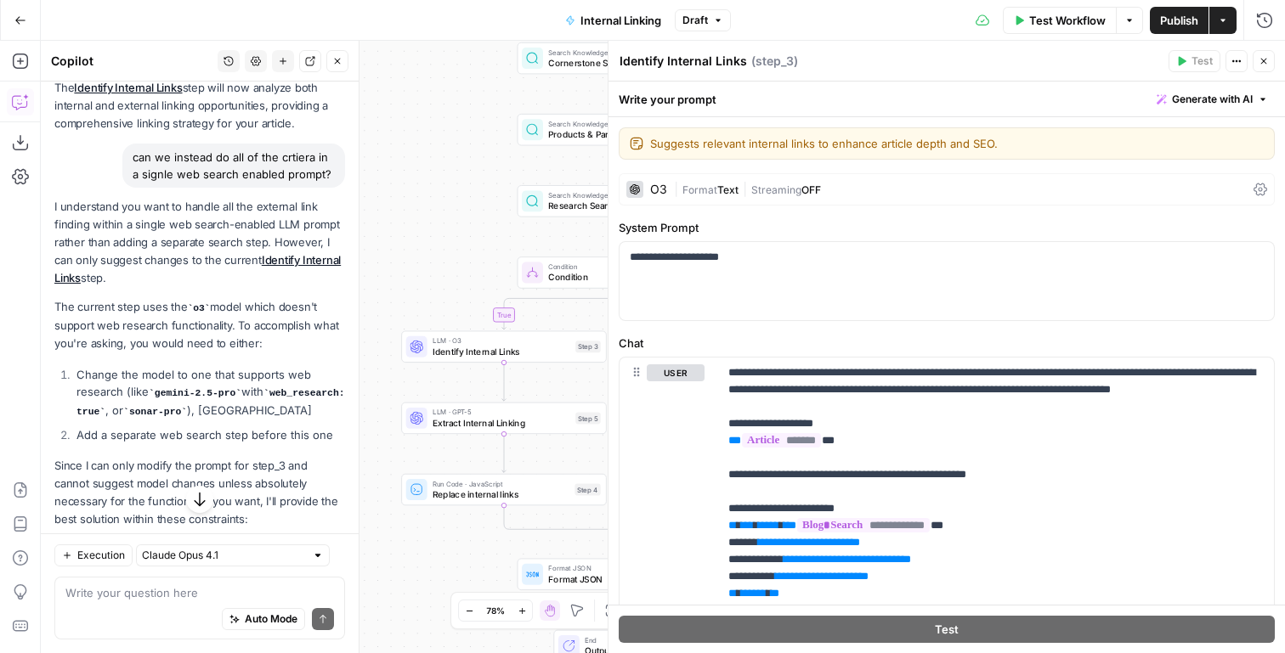
scroll to position [1468, 0]
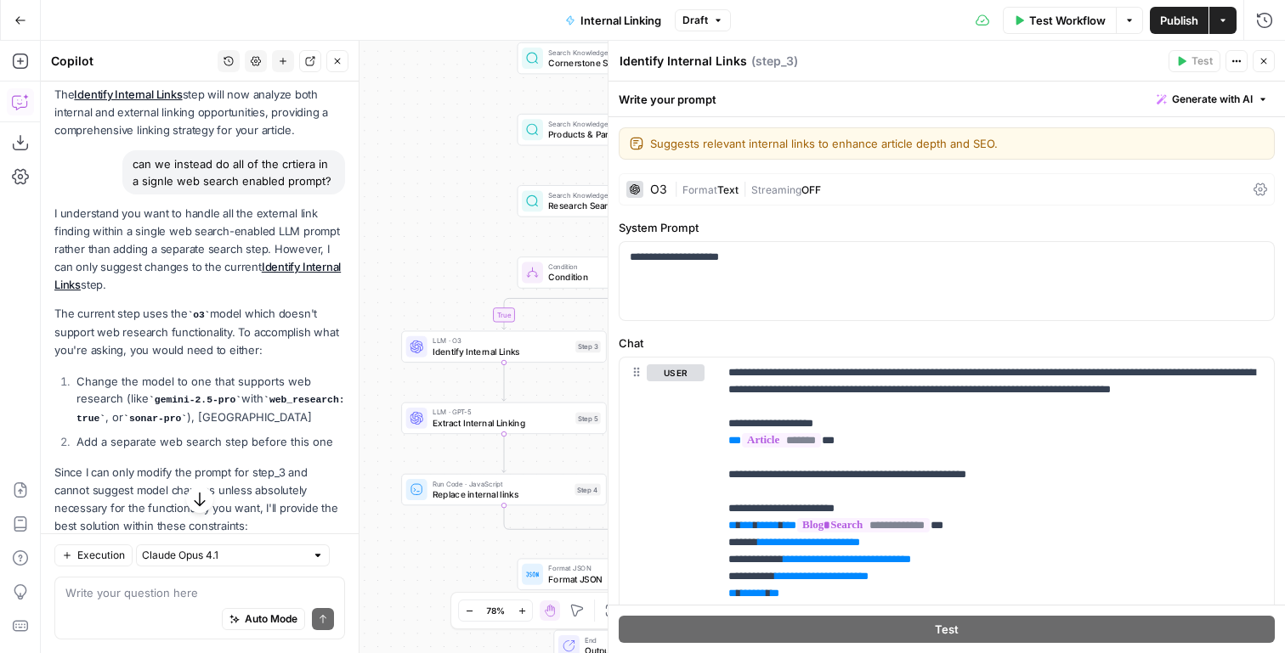
click p "I understand you want to handle all the external link finding within a single w…"
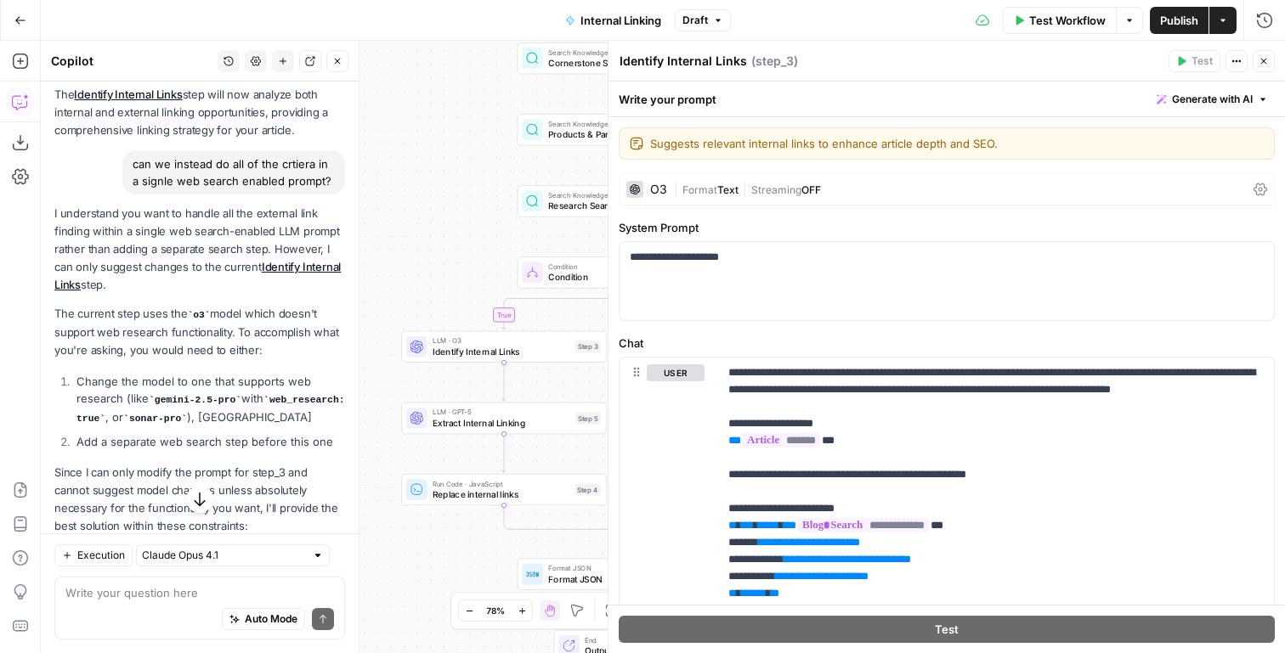
click p "I understand you want to handle all the external link finding within a single w…"
click p "The current step uses the o3 model which doesn't support web research functiona…"
click textarea
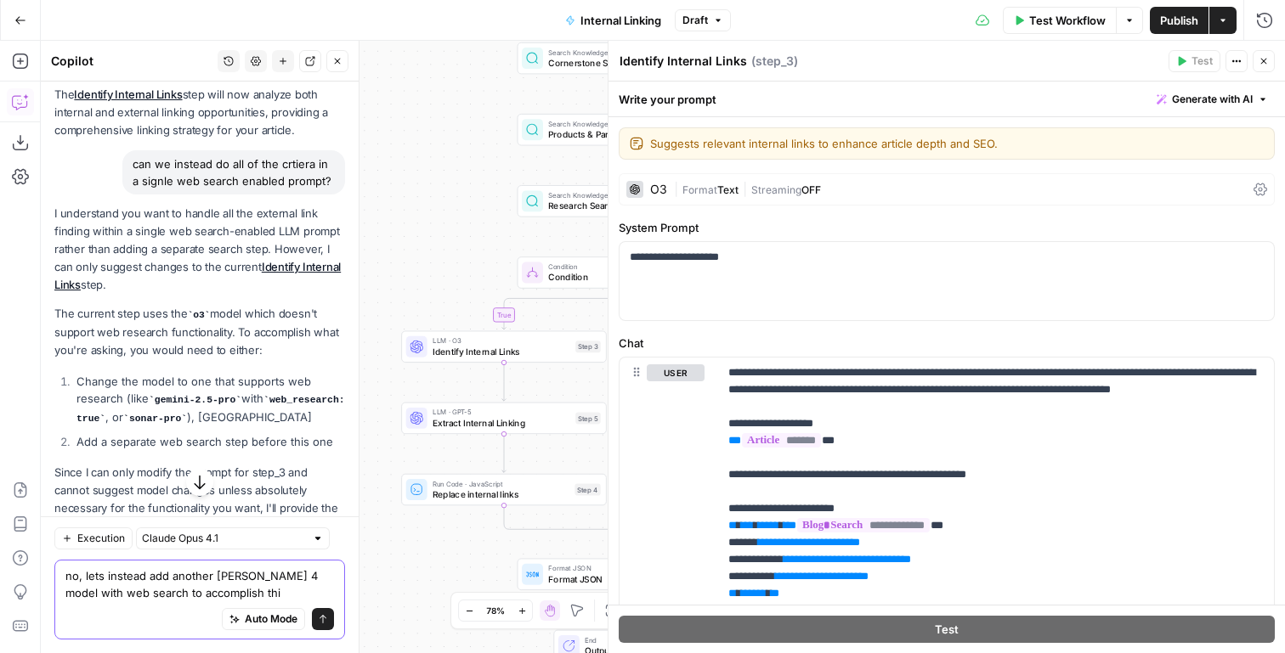
type textarea "no, lets instead add another claude sonnet 4 model with web search to accomplis…"
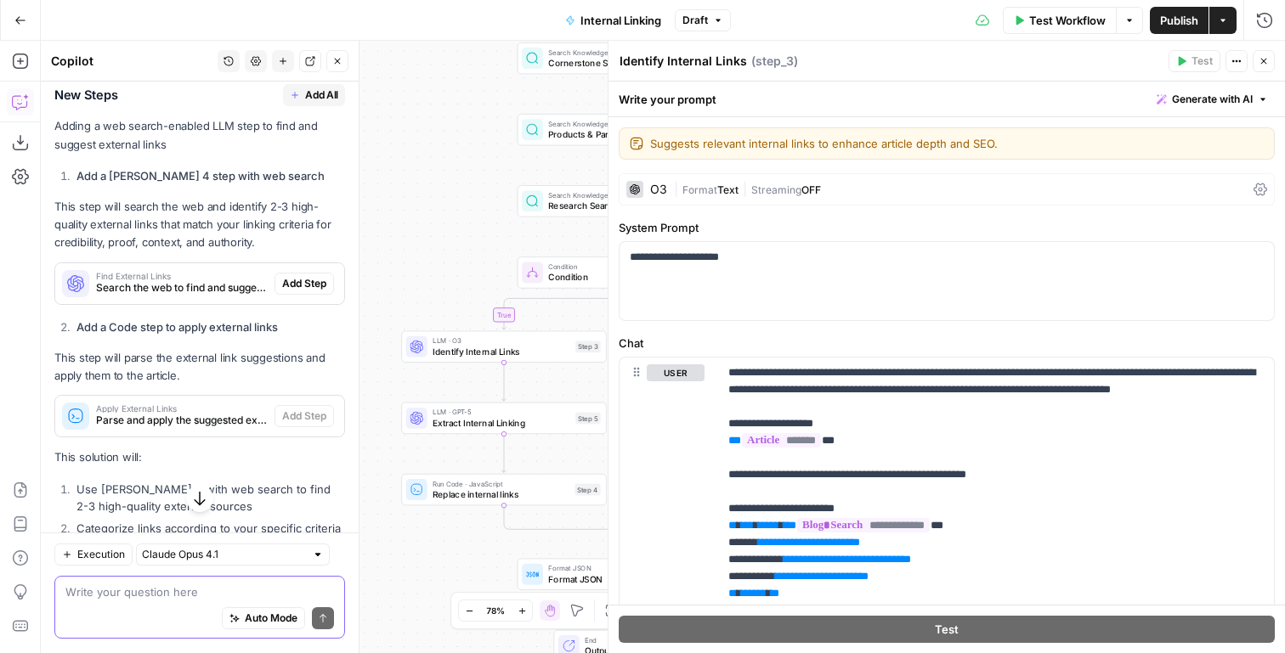
scroll to position [2399, 0]
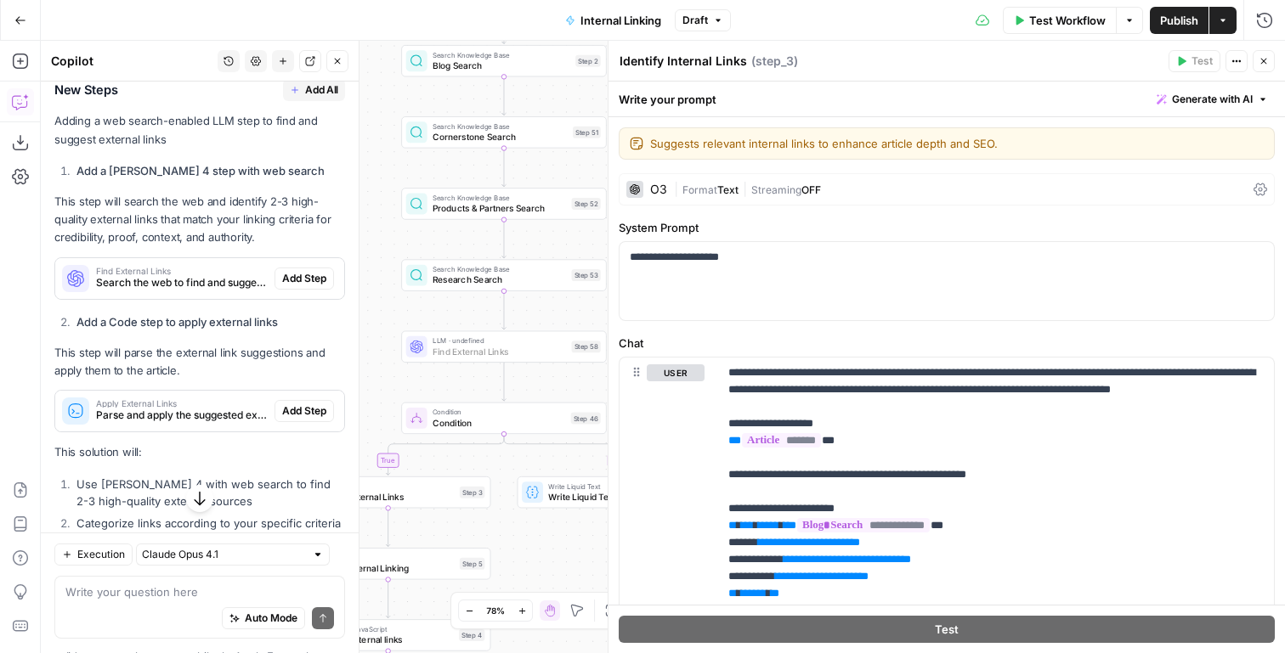
click span "Add Step"
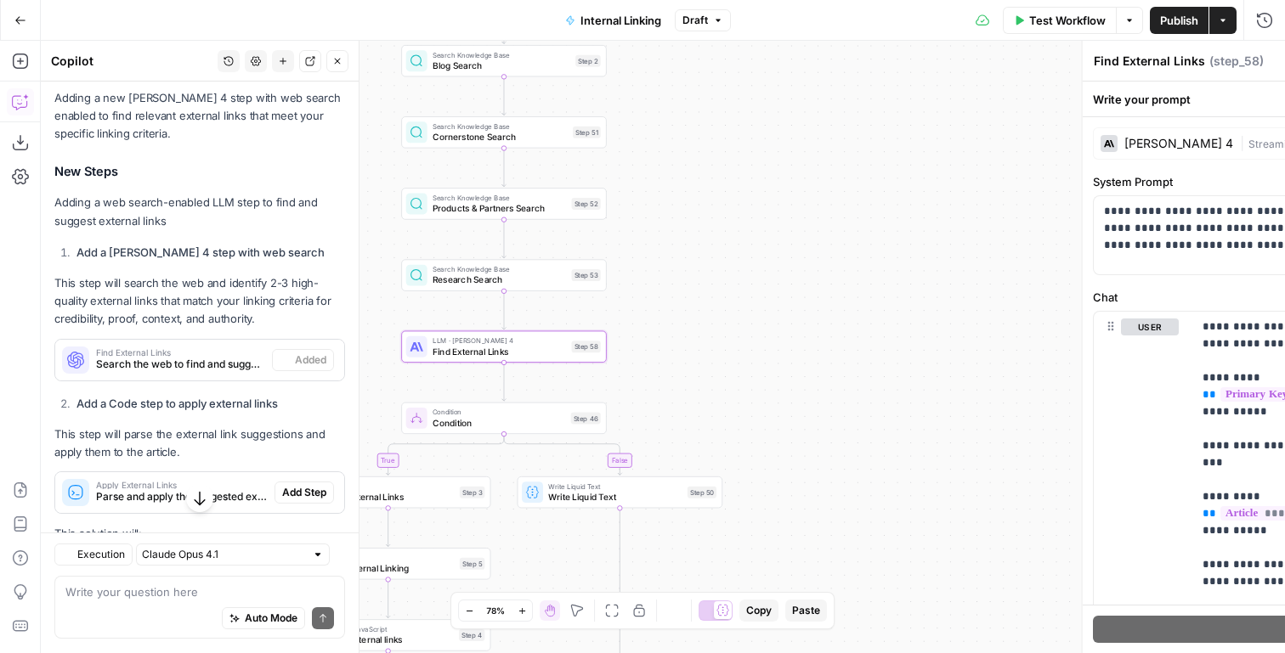
scroll to position [2480, 0]
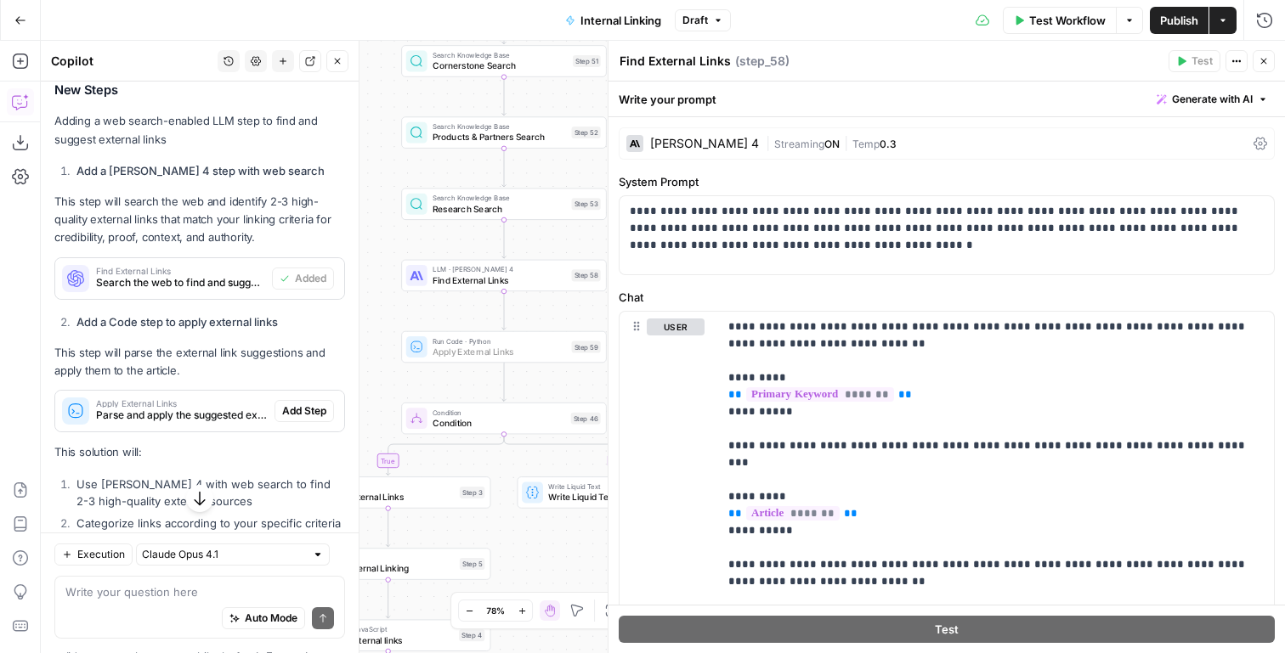
click span "Add Step"
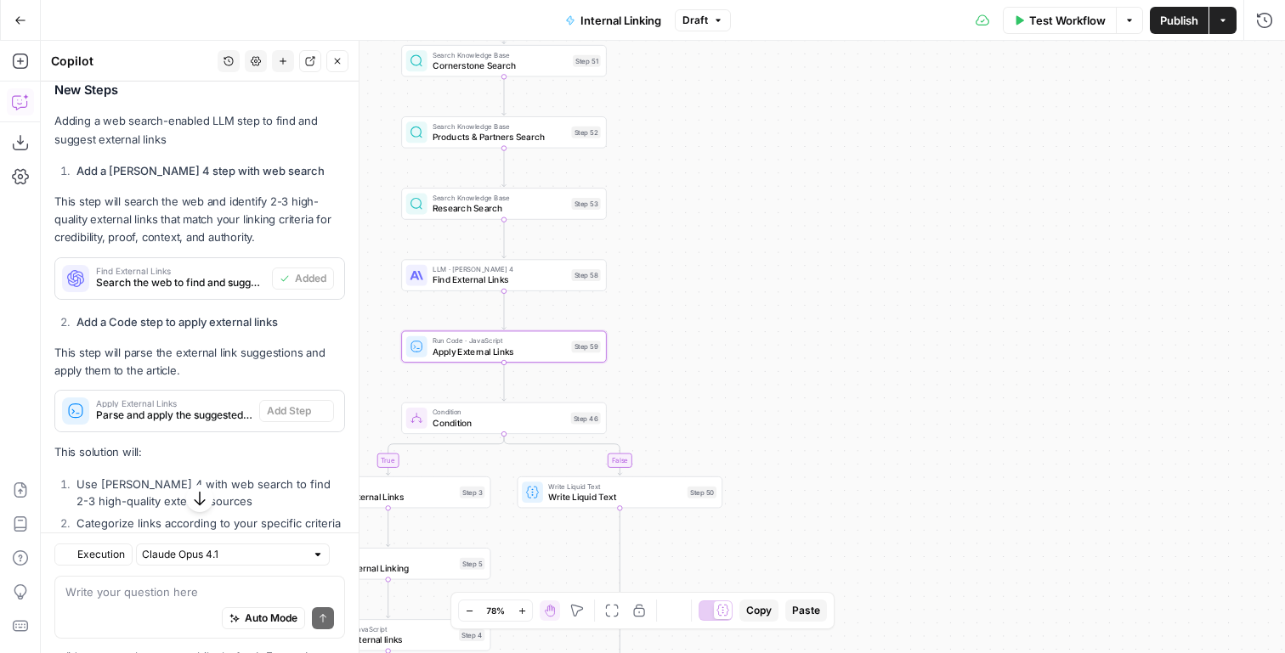
type textarea "Apply External Links"
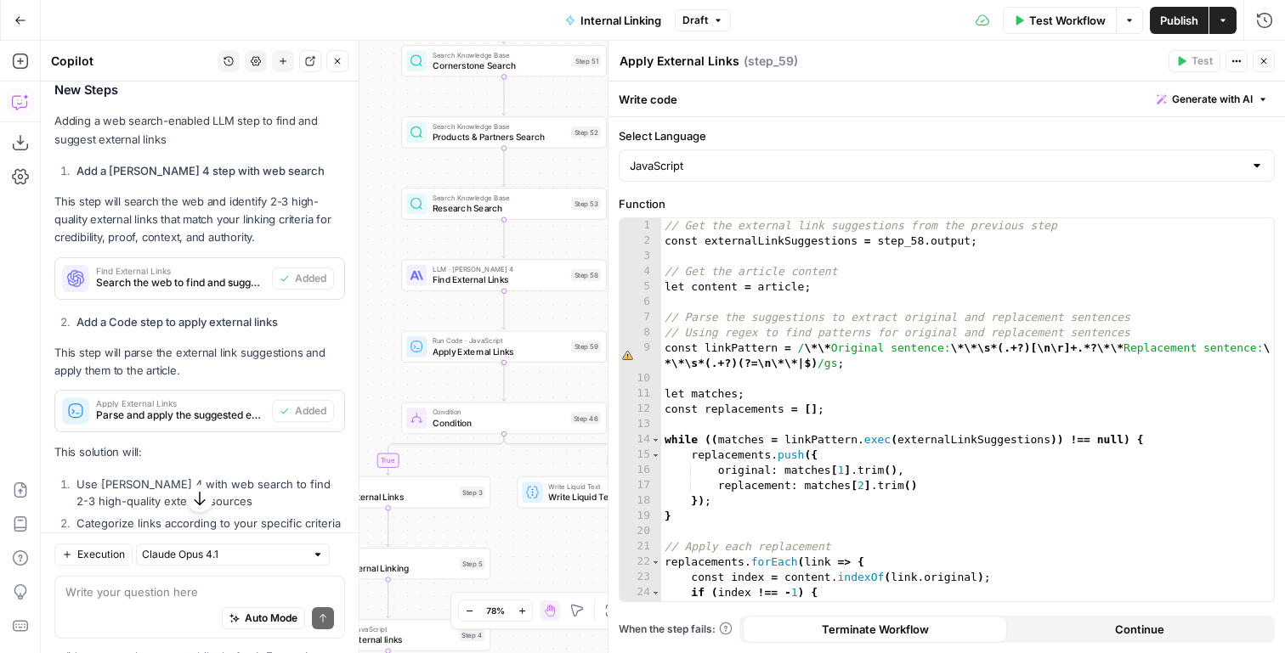
click button "Close"
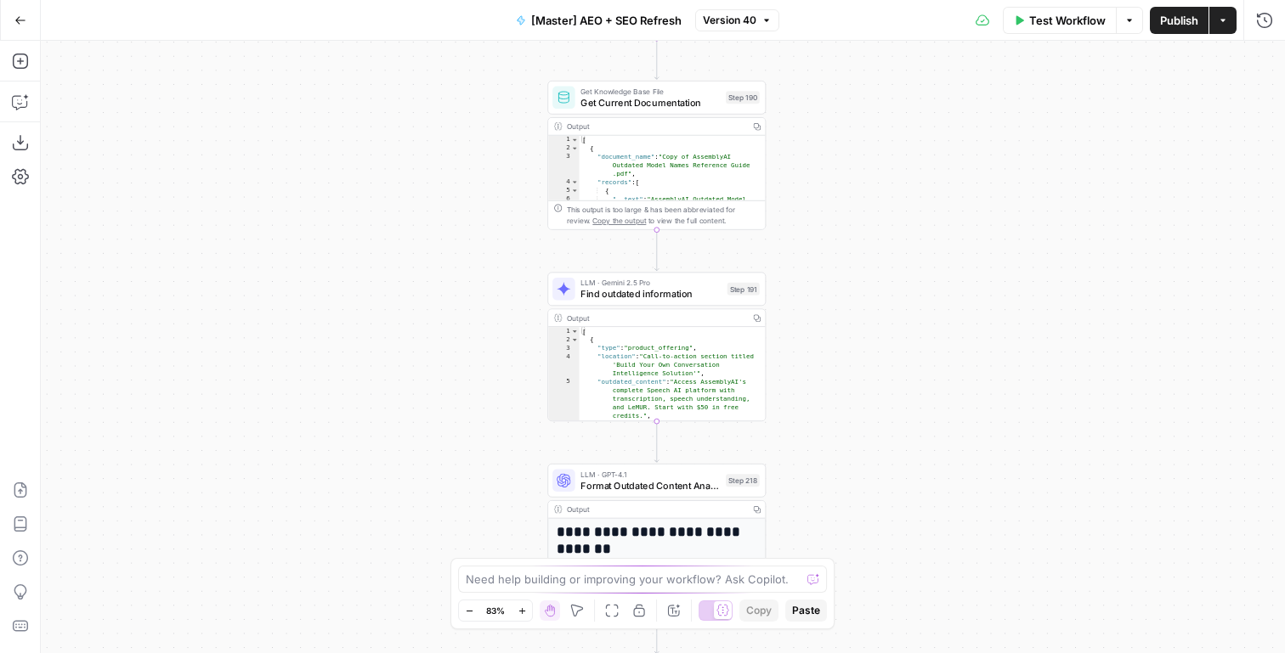
click at [625, 581] on div "Lock/Unlock U" at bounding box center [639, 577] width 83 height 17
click at [532, 574] on textarea at bounding box center [633, 579] width 335 height 17
type textarea "where are we doing external linking here"
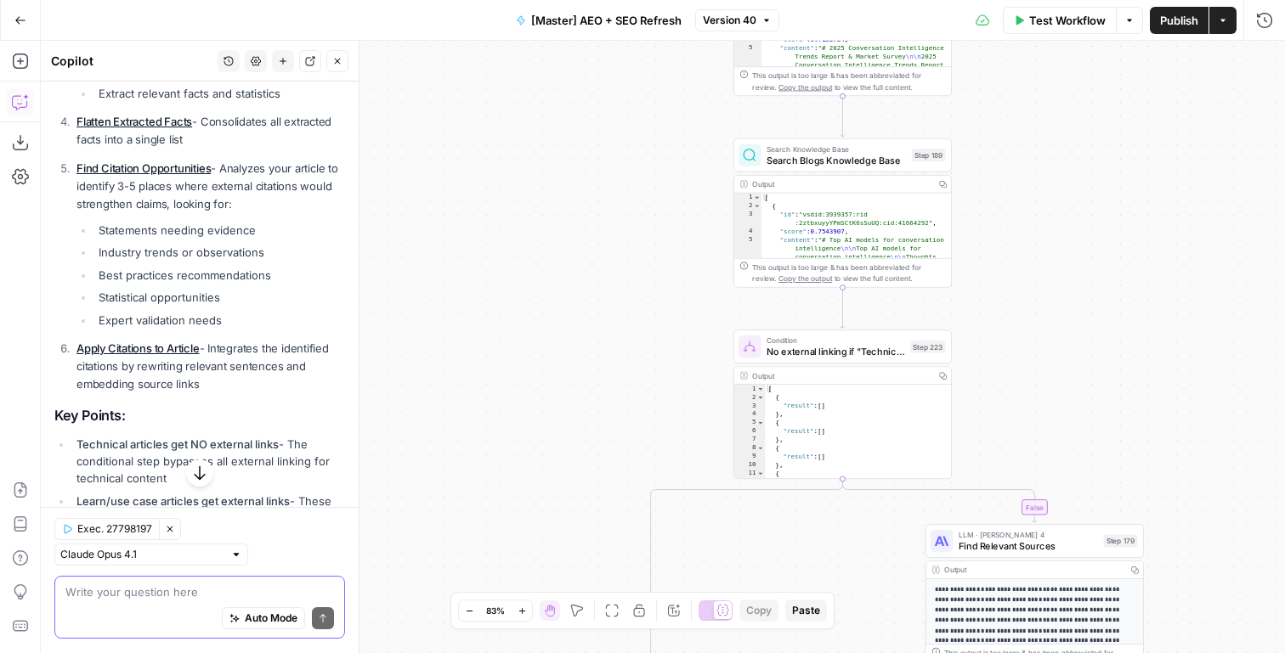
scroll to position [822, 0]
